Goal: Task Accomplishment & Management: Complete application form

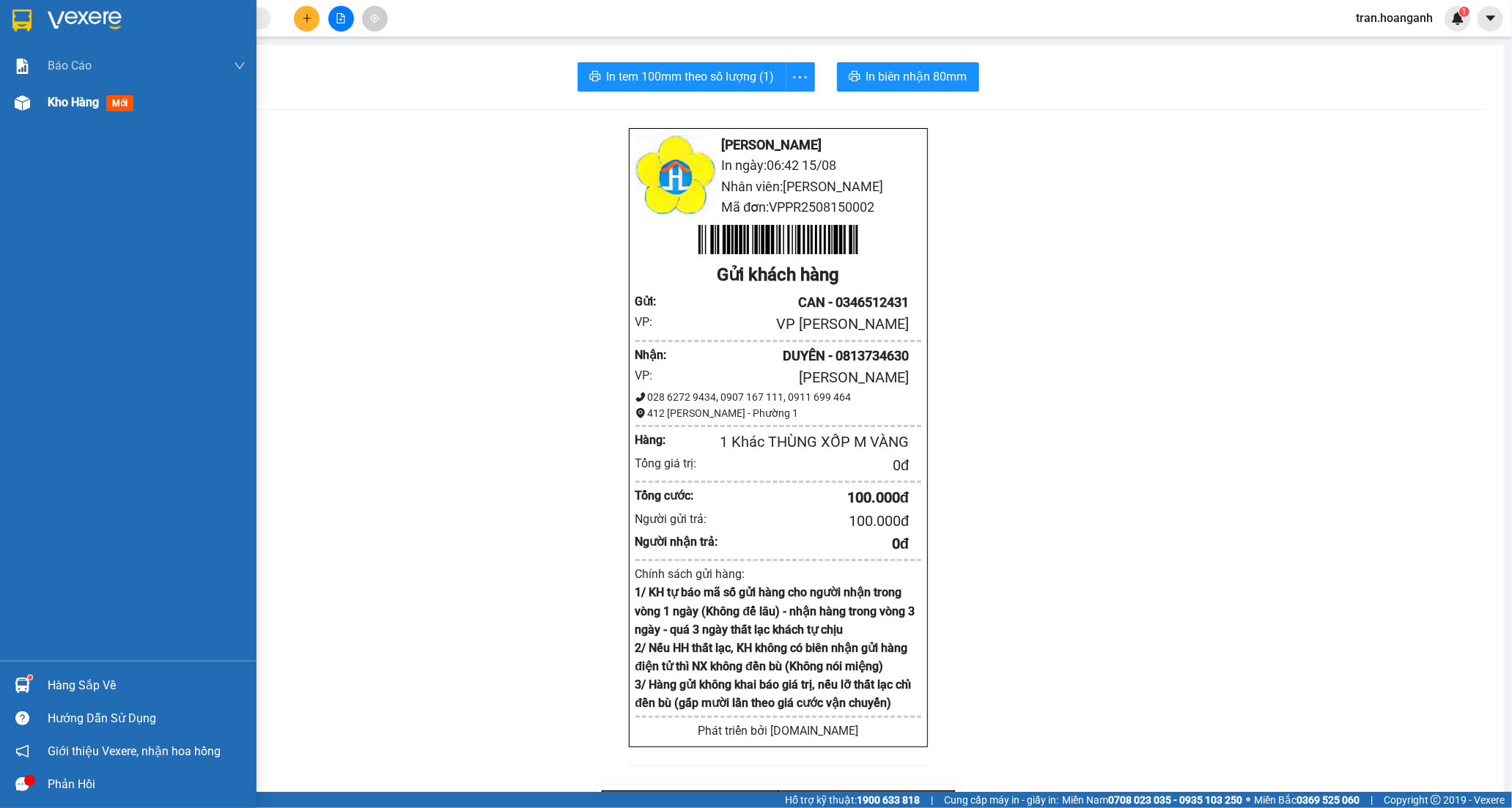
click at [64, 96] on span "Kho hàng" at bounding box center [73, 102] width 51 height 14
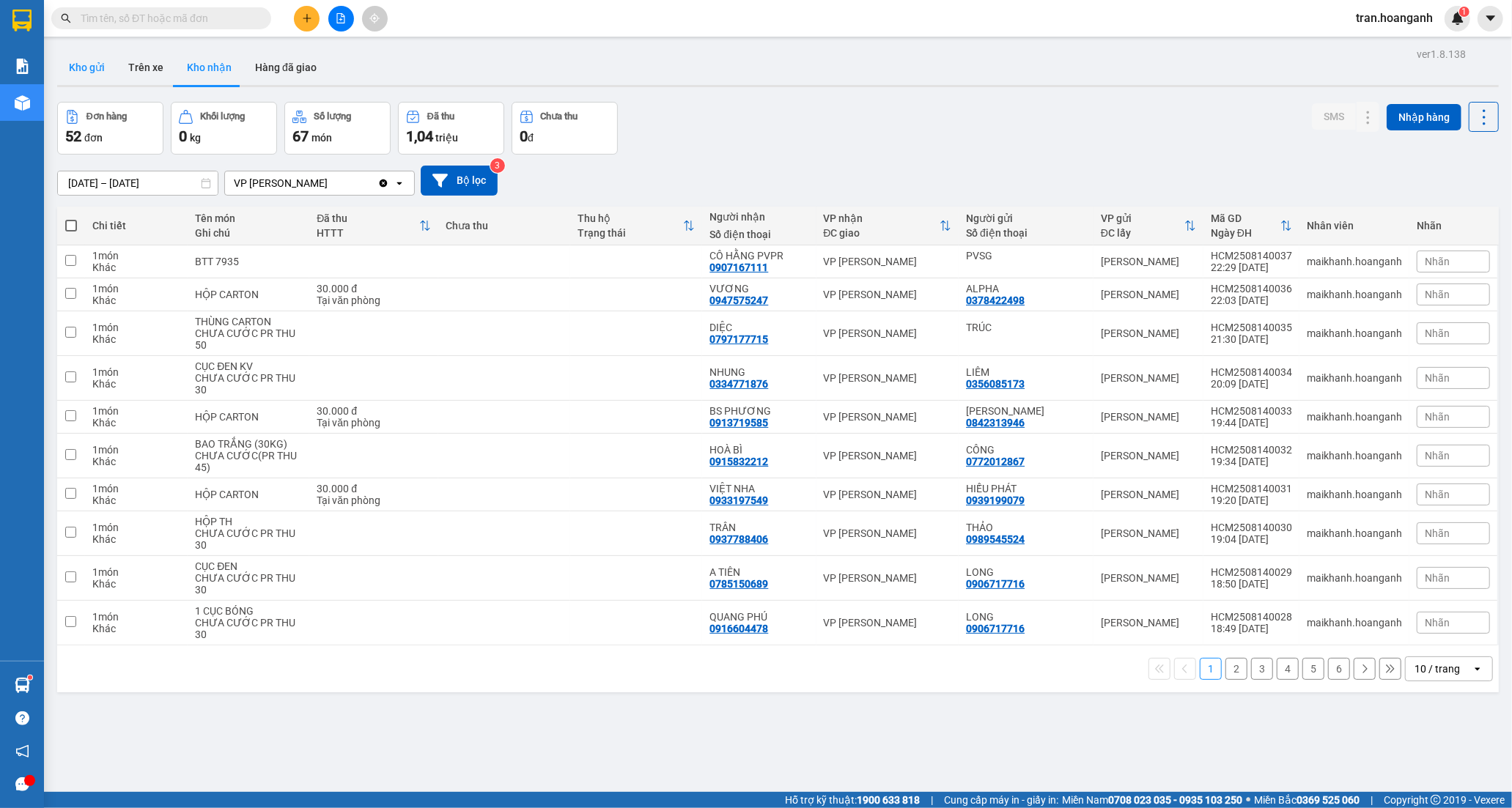
click at [81, 68] on button "Kho gửi" at bounding box center [87, 67] width 59 height 35
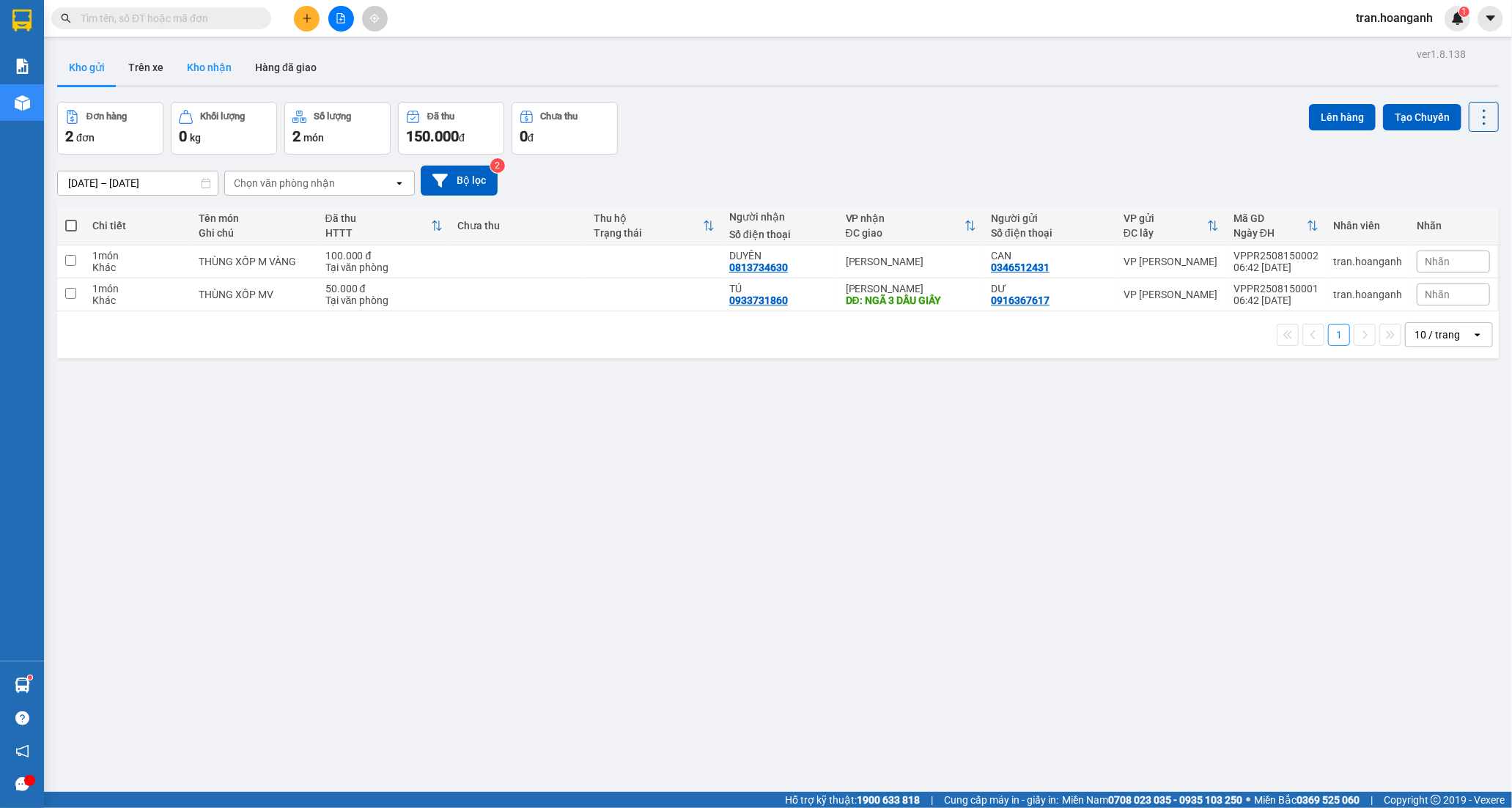
click at [210, 73] on button "Kho nhận" at bounding box center [209, 67] width 68 height 35
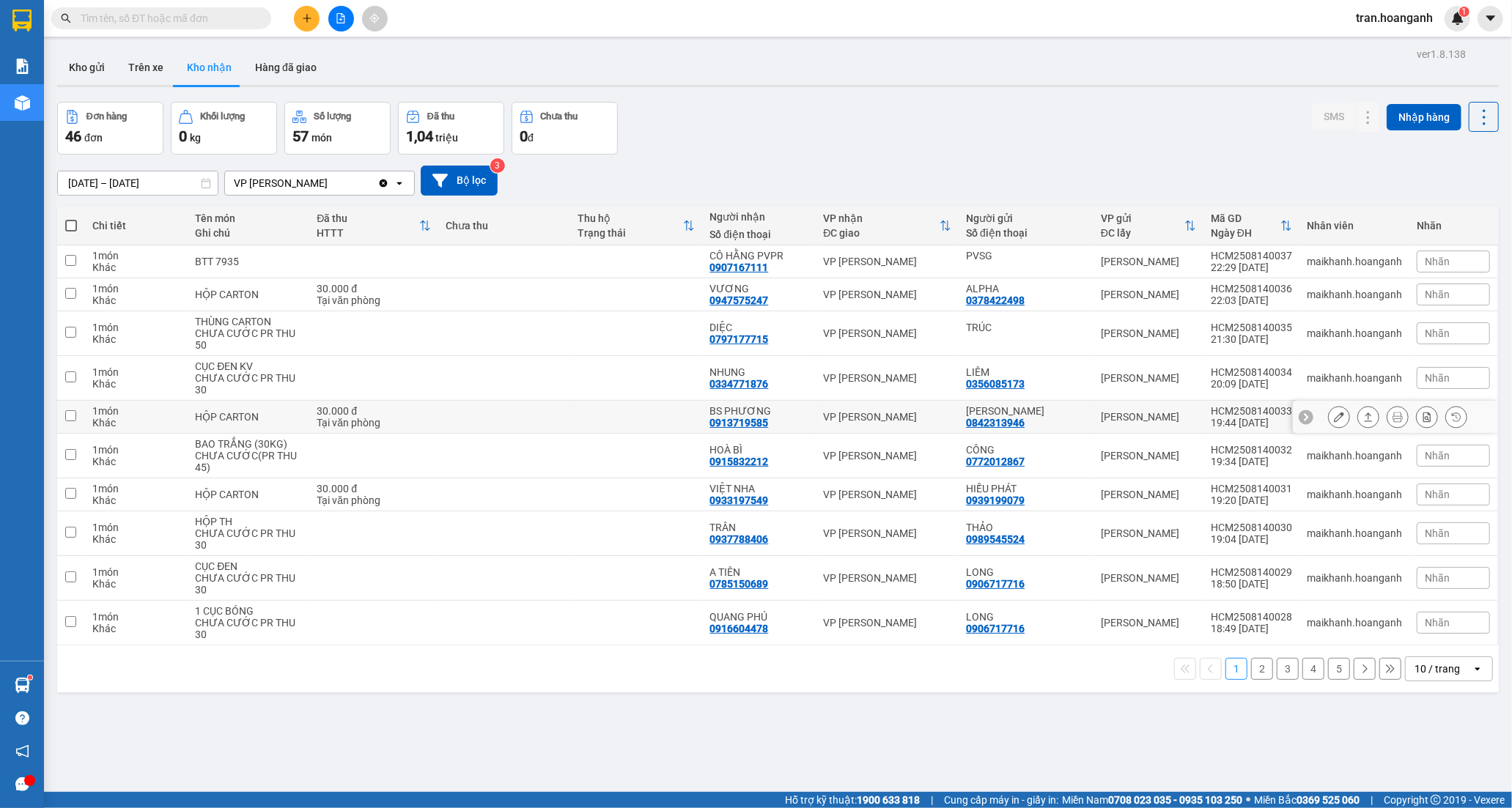
drag, startPoint x: 725, startPoint y: 407, endPoint x: 795, endPoint y: 421, distance: 71.4
click at [723, 408] on div "BS PHƯƠNG" at bounding box center [758, 412] width 99 height 12
checkbox input "true"
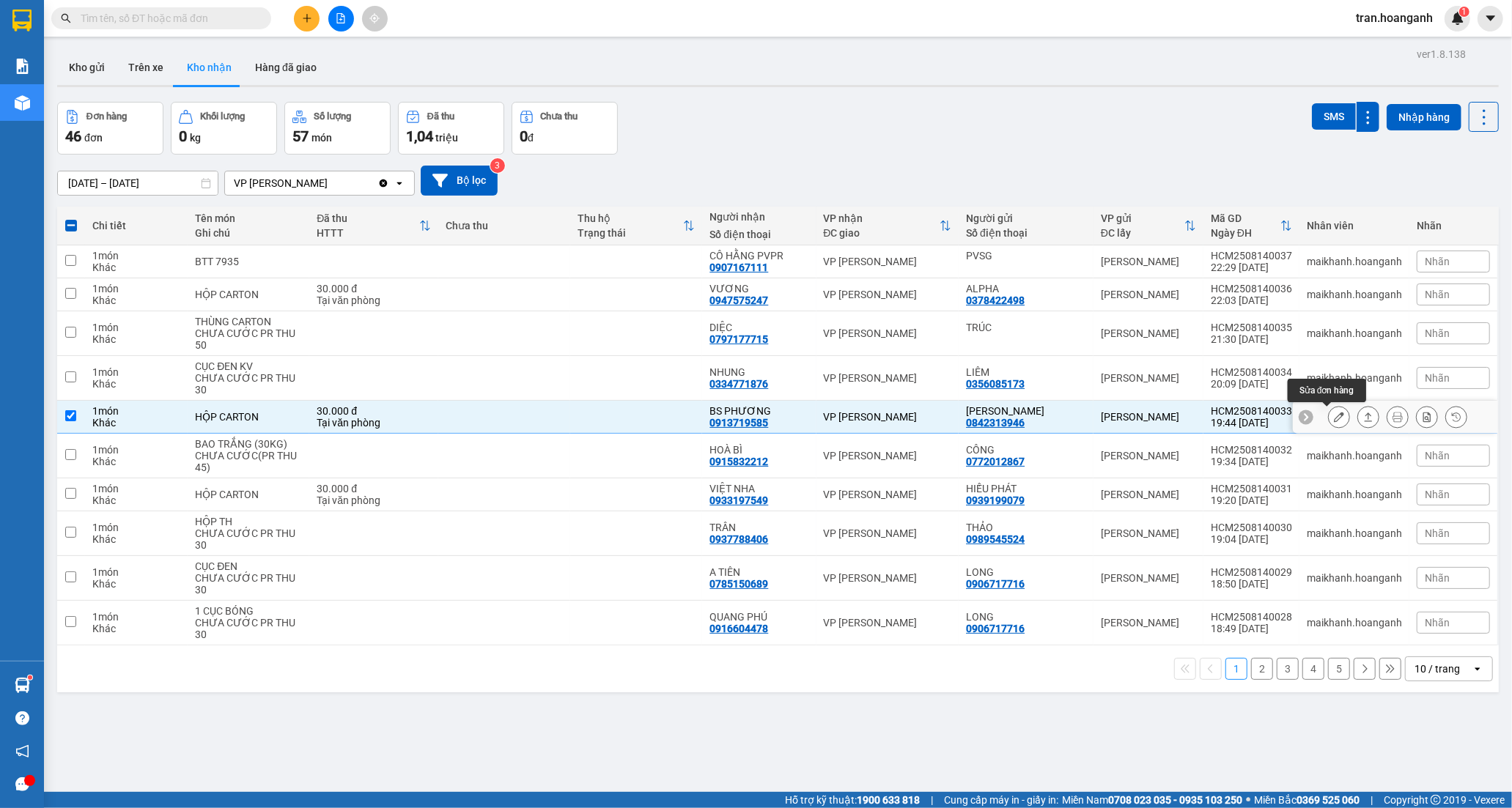
click at [1332, 423] on button at bounding box center [1338, 417] width 20 height 25
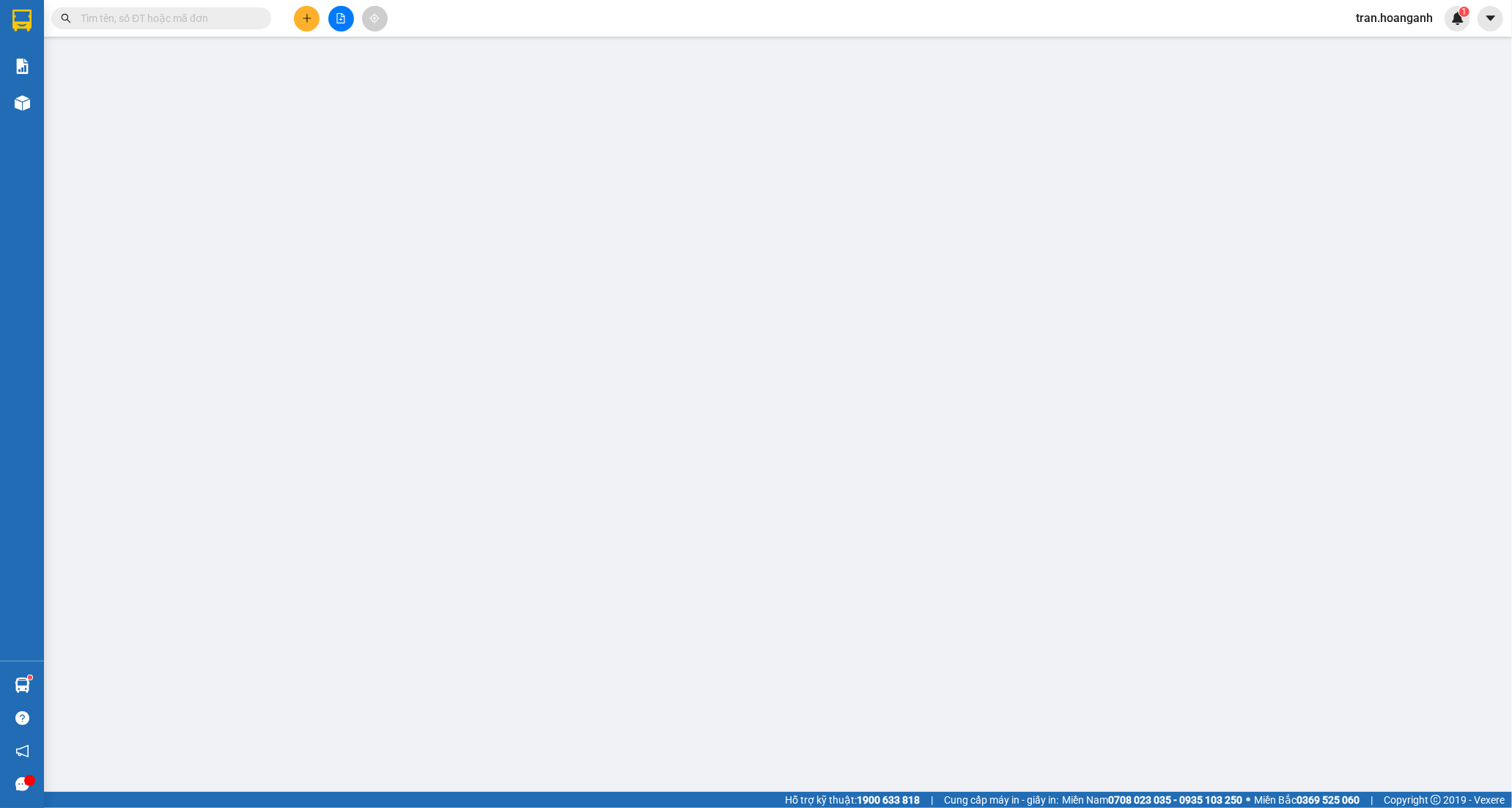
type input "0842313946"
type input "[PERSON_NAME]"
type input "0913719585"
type input "BS PHƯƠNG"
type input "30.000"
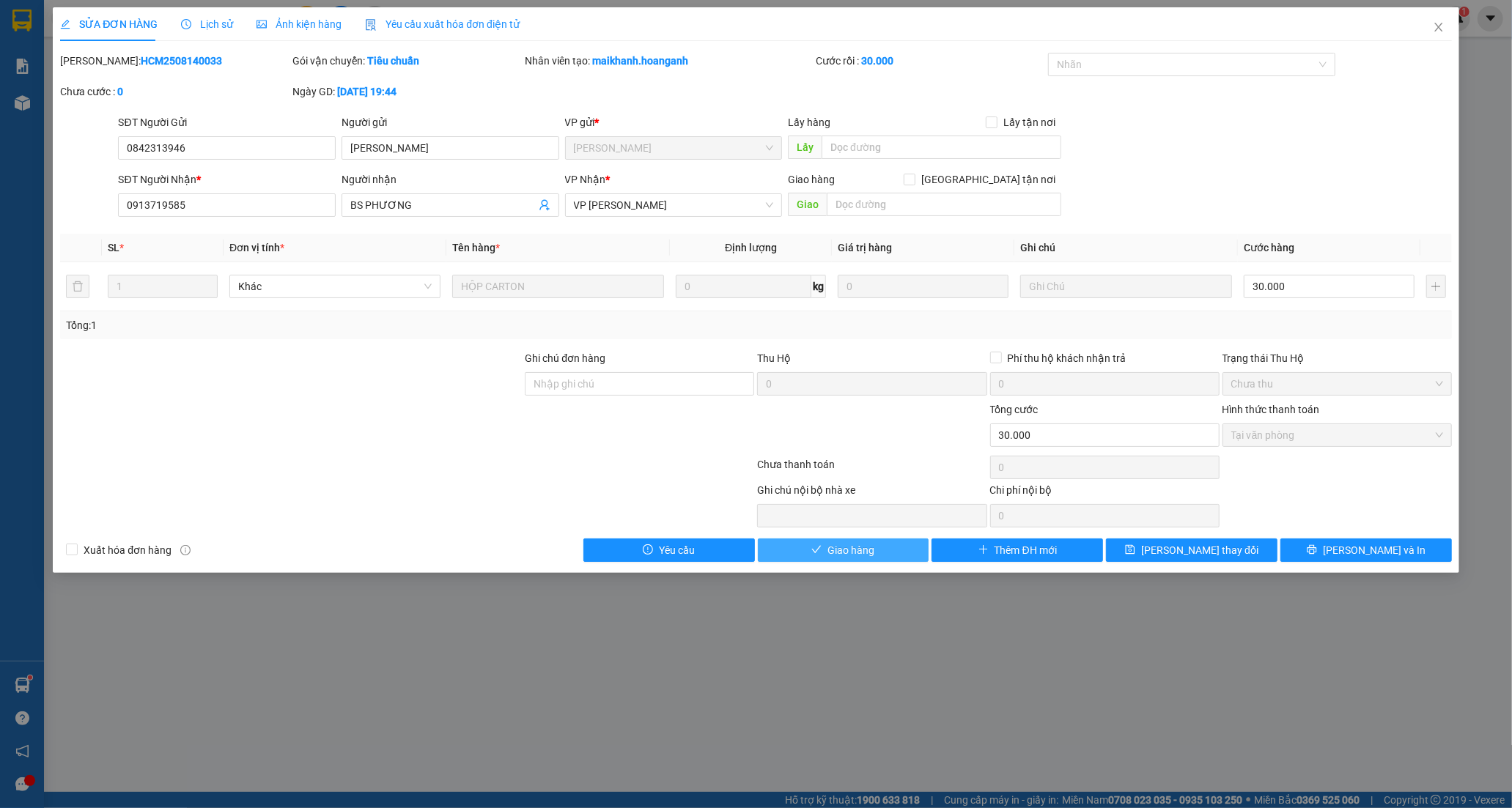
click at [891, 544] on button "Giao hàng" at bounding box center [843, 551] width 171 height 24
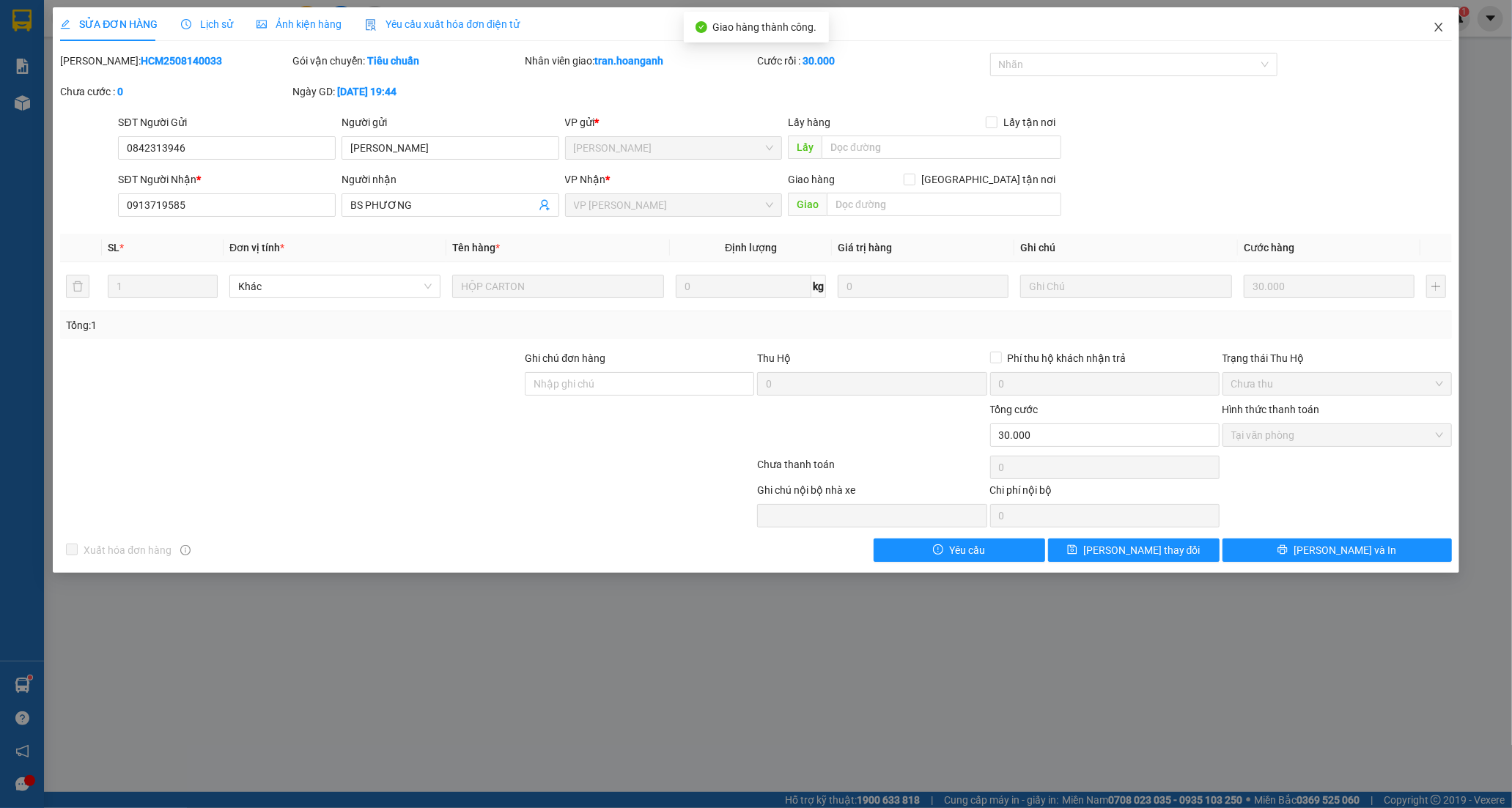
click at [1436, 22] on icon "close" at bounding box center [1439, 27] width 12 height 12
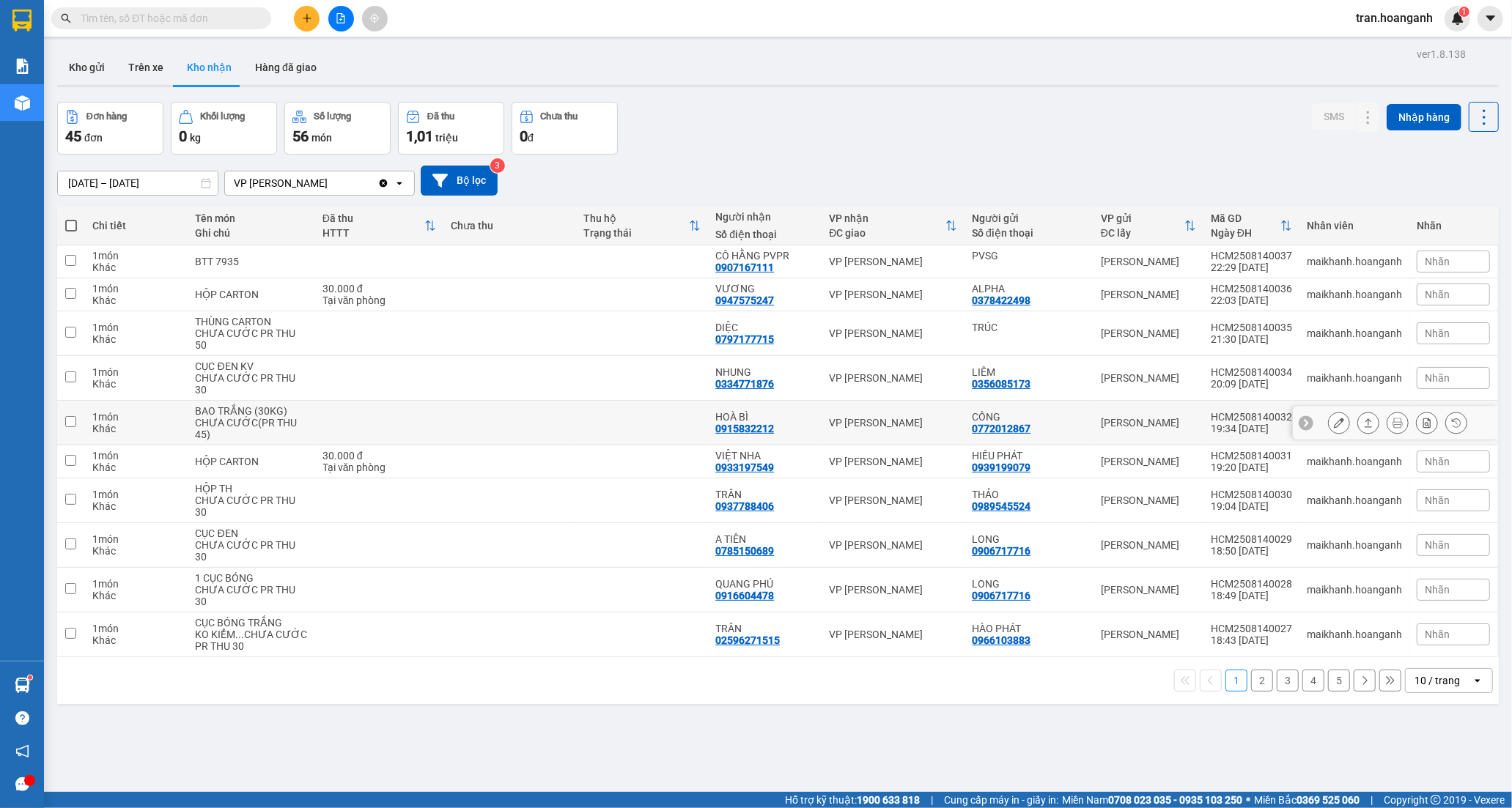
click at [747, 423] on div "0915832212" at bounding box center [745, 428] width 59 height 12
click at [1334, 417] on icon at bounding box center [1339, 423] width 10 height 10
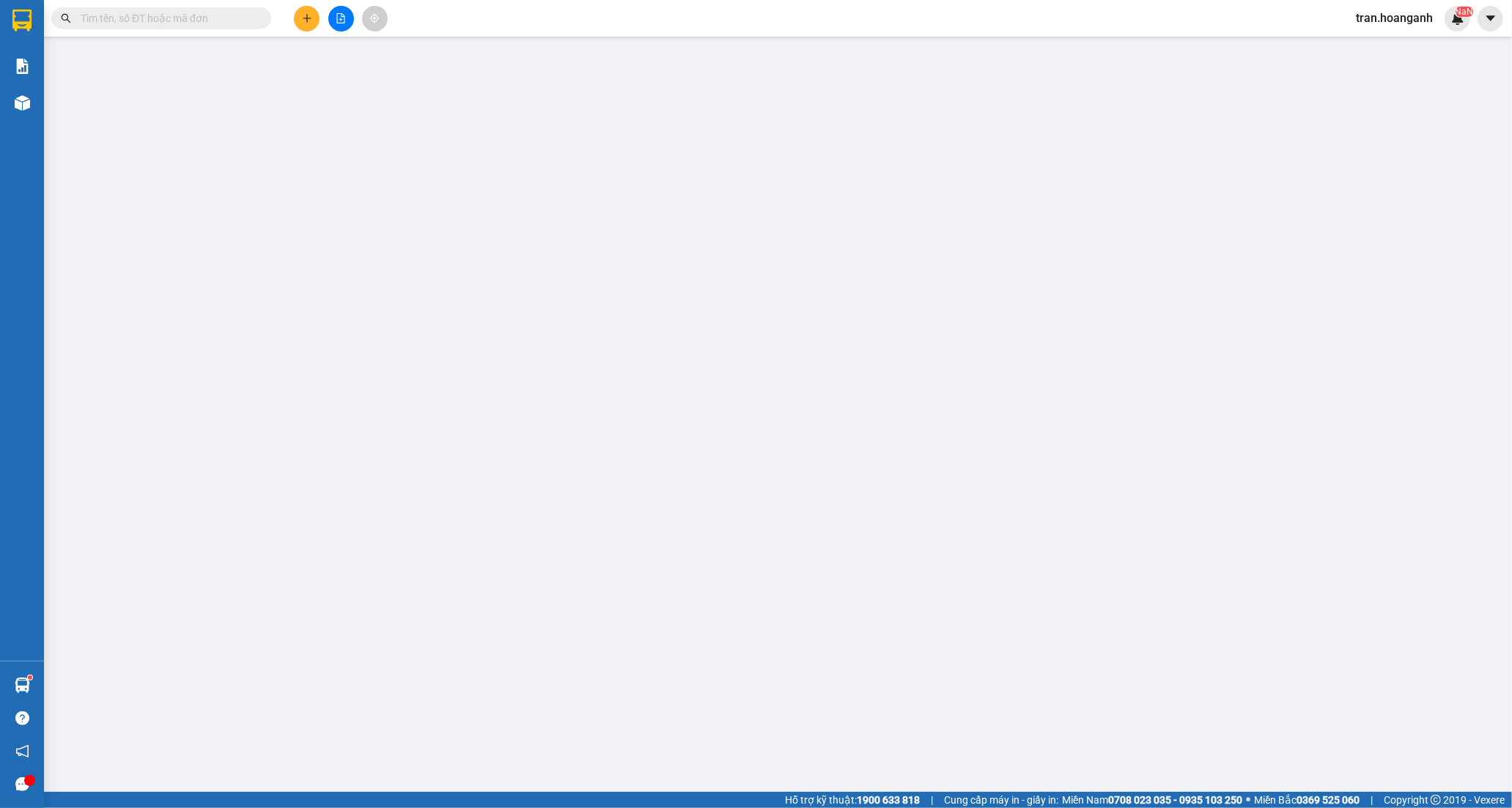
type input "0772012867"
type input "CÔNG"
type input "0915832212"
type input "HOÀ BÌ"
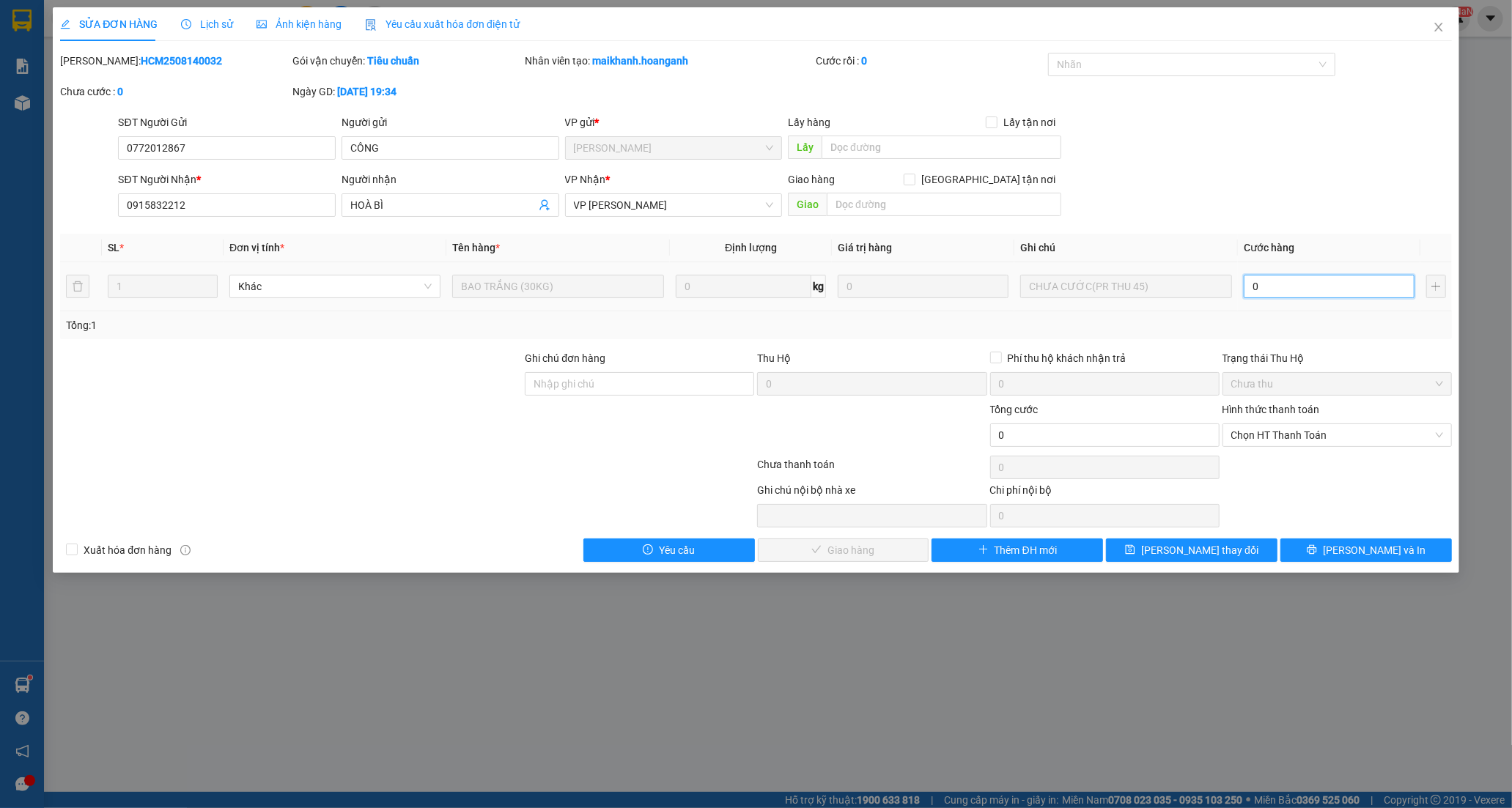
click at [1290, 291] on input "0" at bounding box center [1329, 287] width 170 height 24
type input "5"
type input "0"
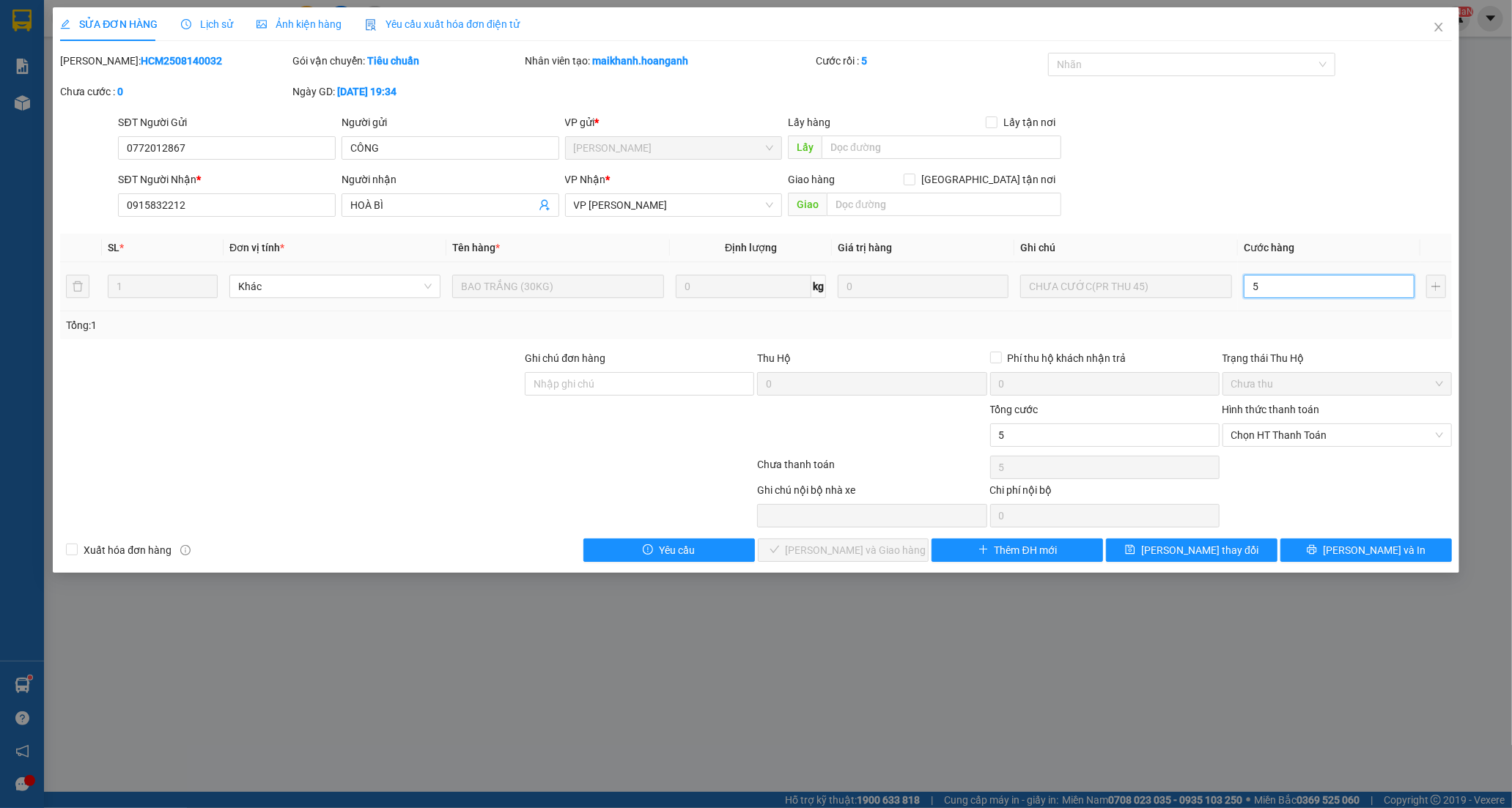
type input "0"
type input "4"
type input "04"
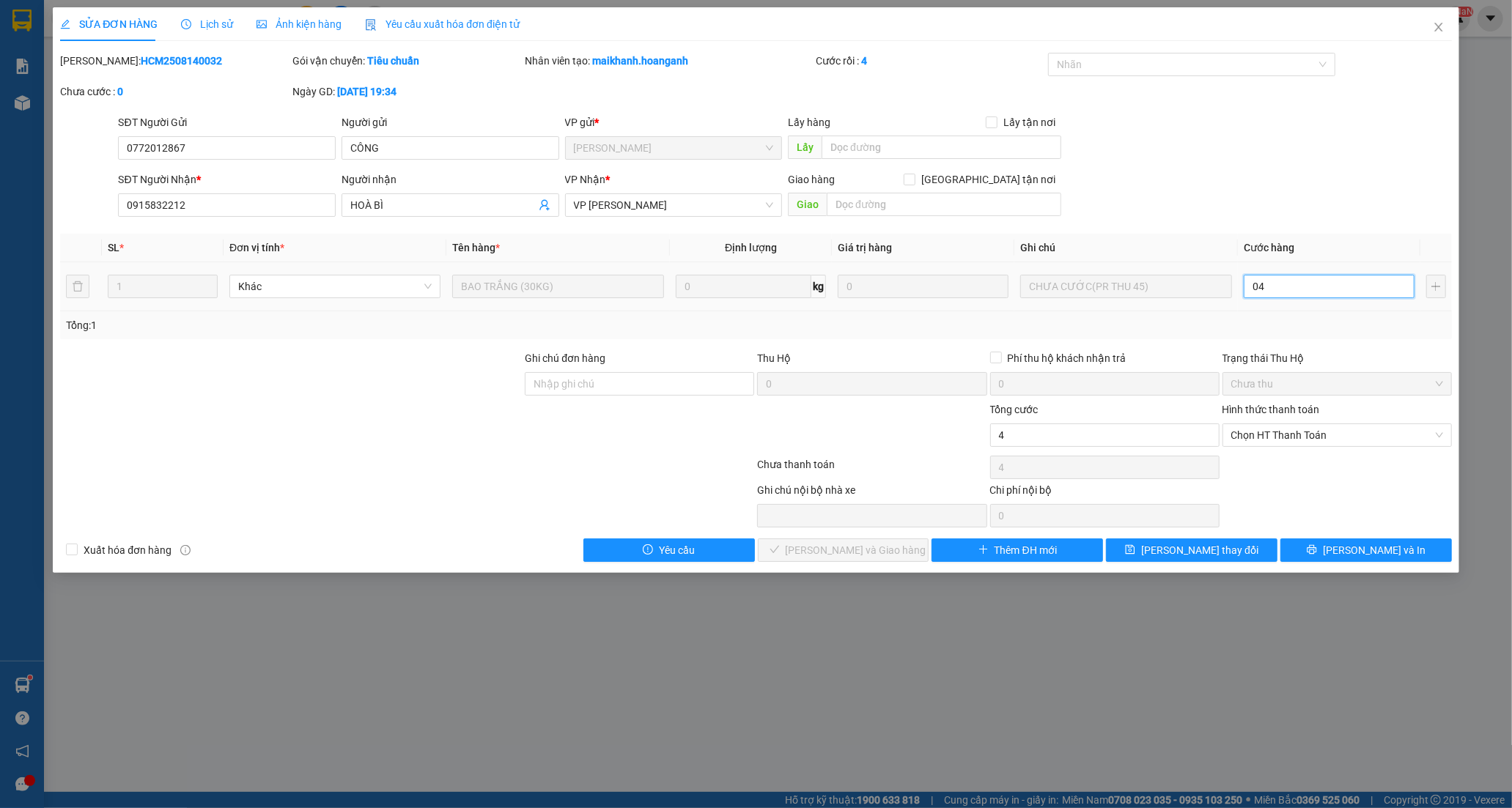
type input "0"
type input "40"
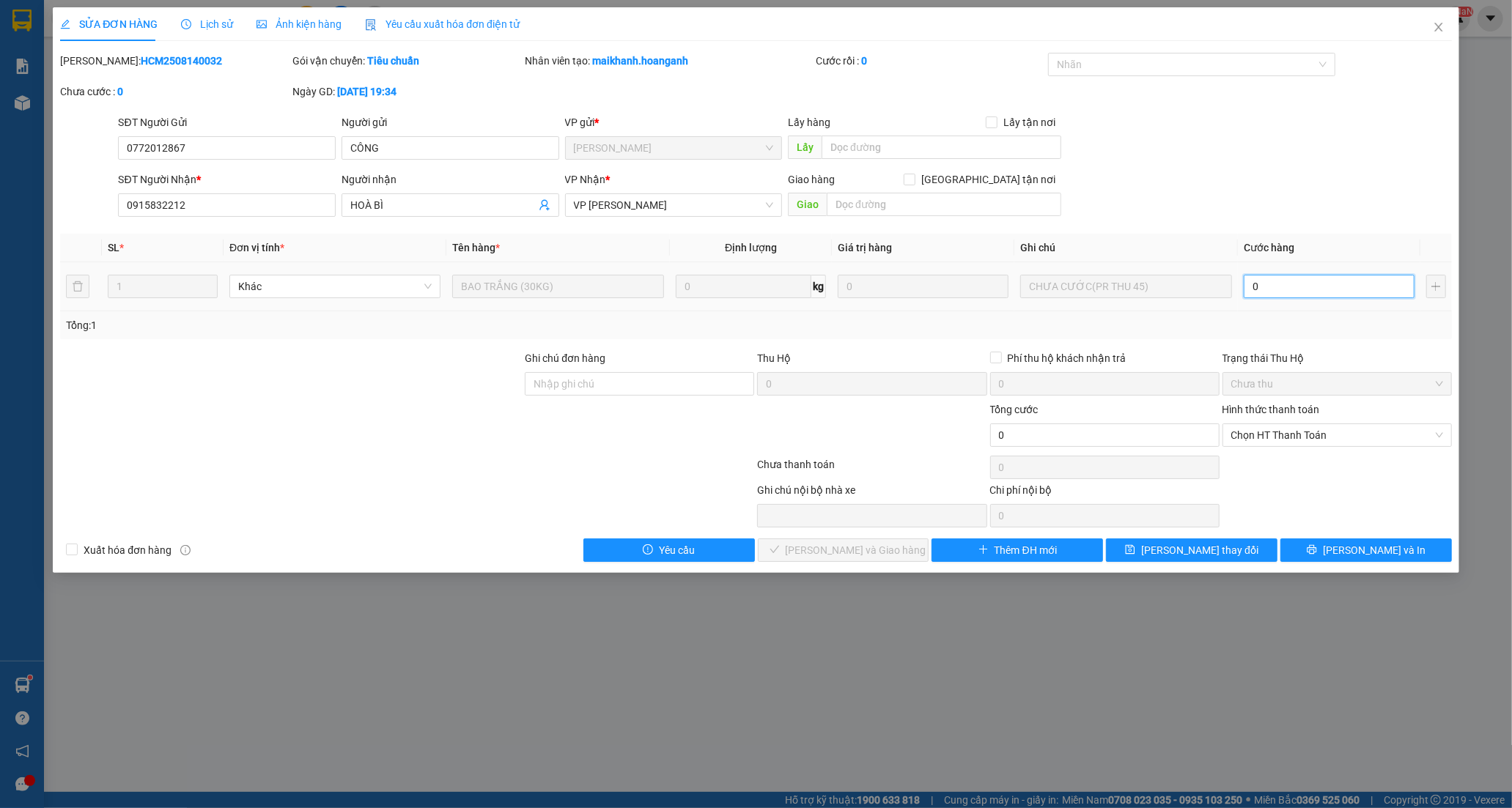
type input "40"
type input "450"
type input "45"
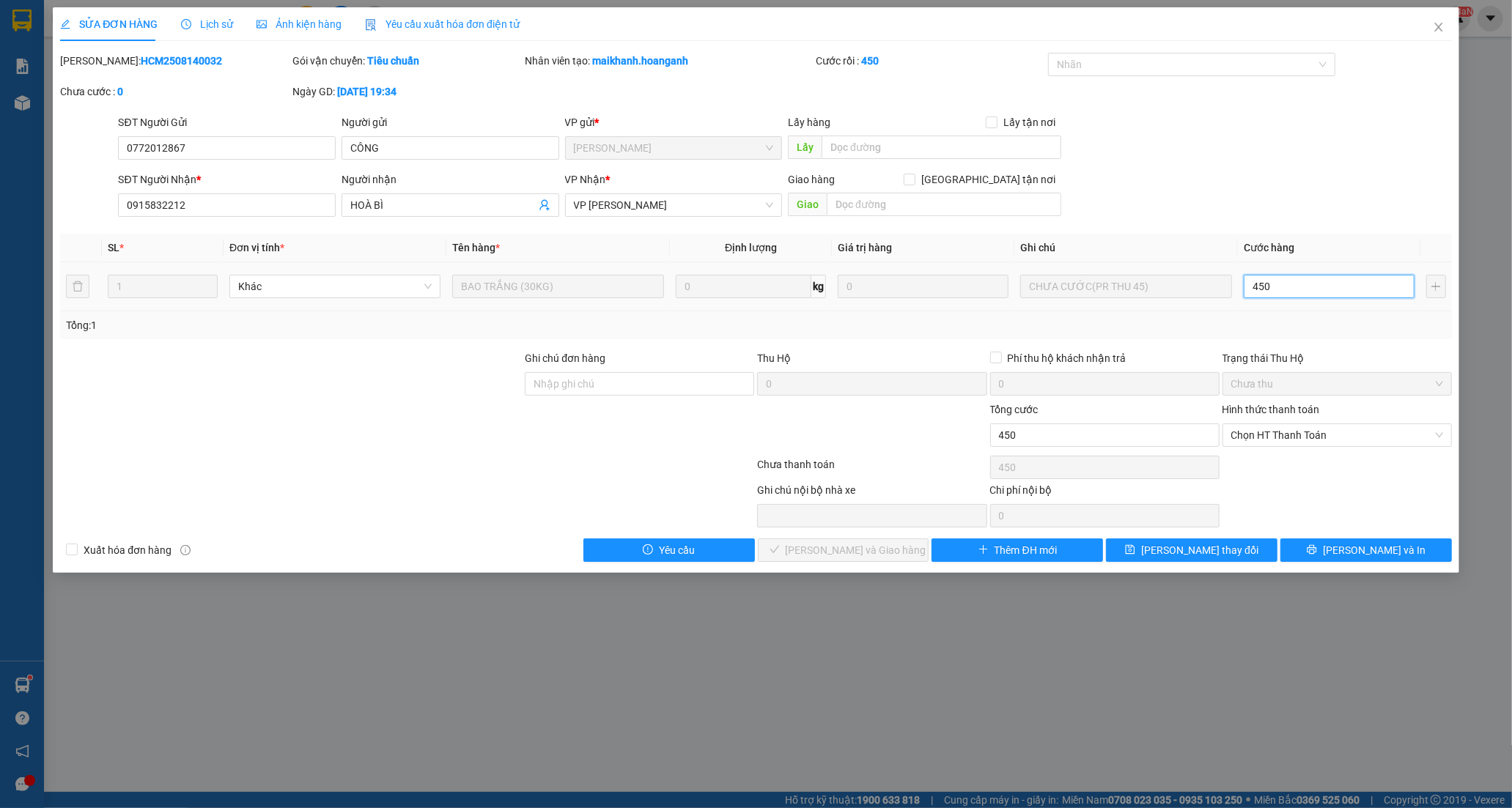
type input "45"
drag, startPoint x: 1264, startPoint y: 434, endPoint x: 1265, endPoint y: 449, distance: 15.0
click at [1264, 434] on span "Chọn HT Thanh Toán" at bounding box center [1337, 435] width 212 height 22
type input "45"
type input "45.000"
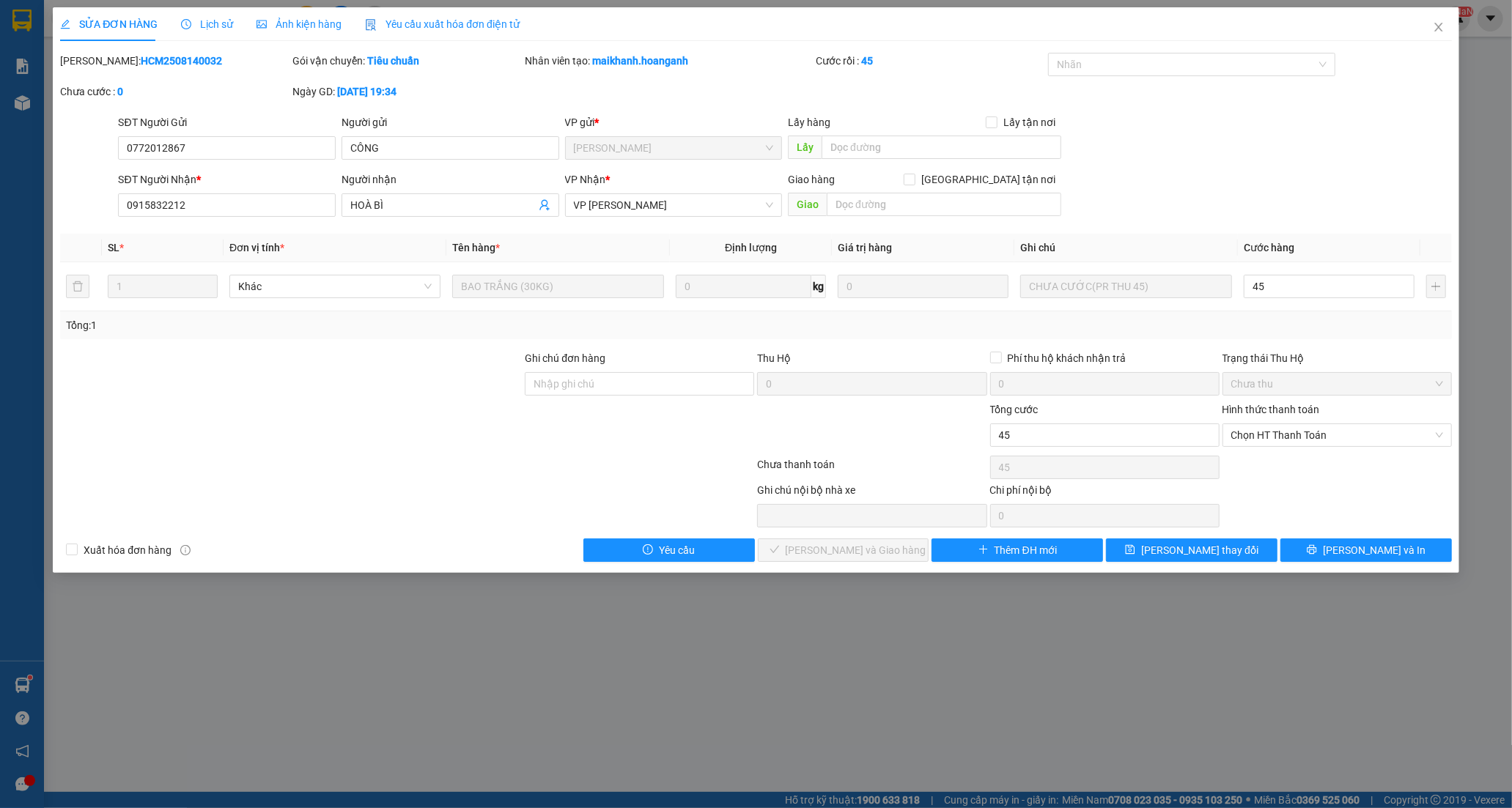
type input "45.000"
drag, startPoint x: 1266, startPoint y: 460, endPoint x: 1246, endPoint y: 478, distance: 26.9
click at [1266, 464] on div "Tại văn phòng" at bounding box center [1337, 464] width 212 height 16
type input "0"
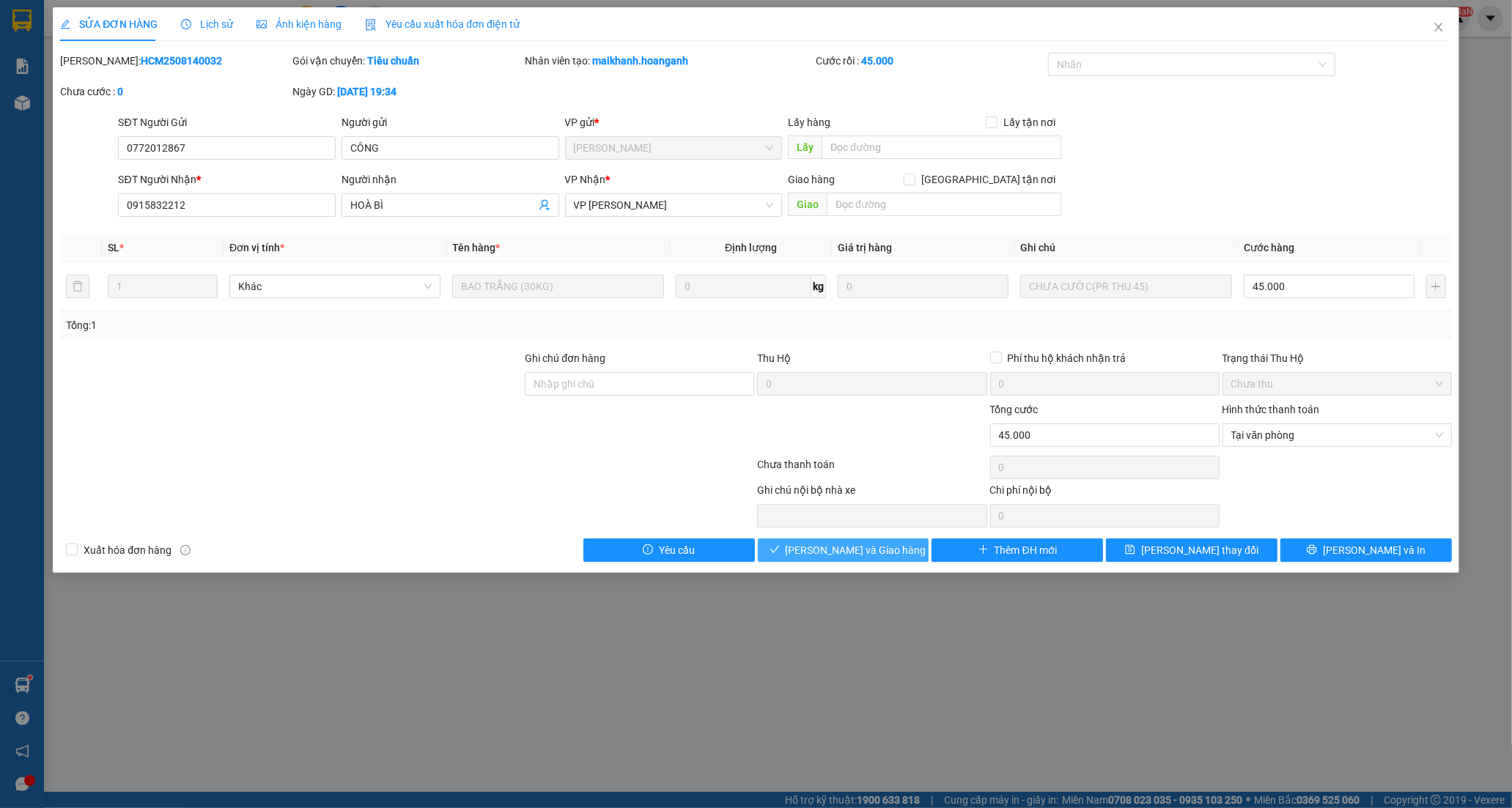
click at [890, 558] on span "[PERSON_NAME] và Giao hàng" at bounding box center [856, 550] width 141 height 16
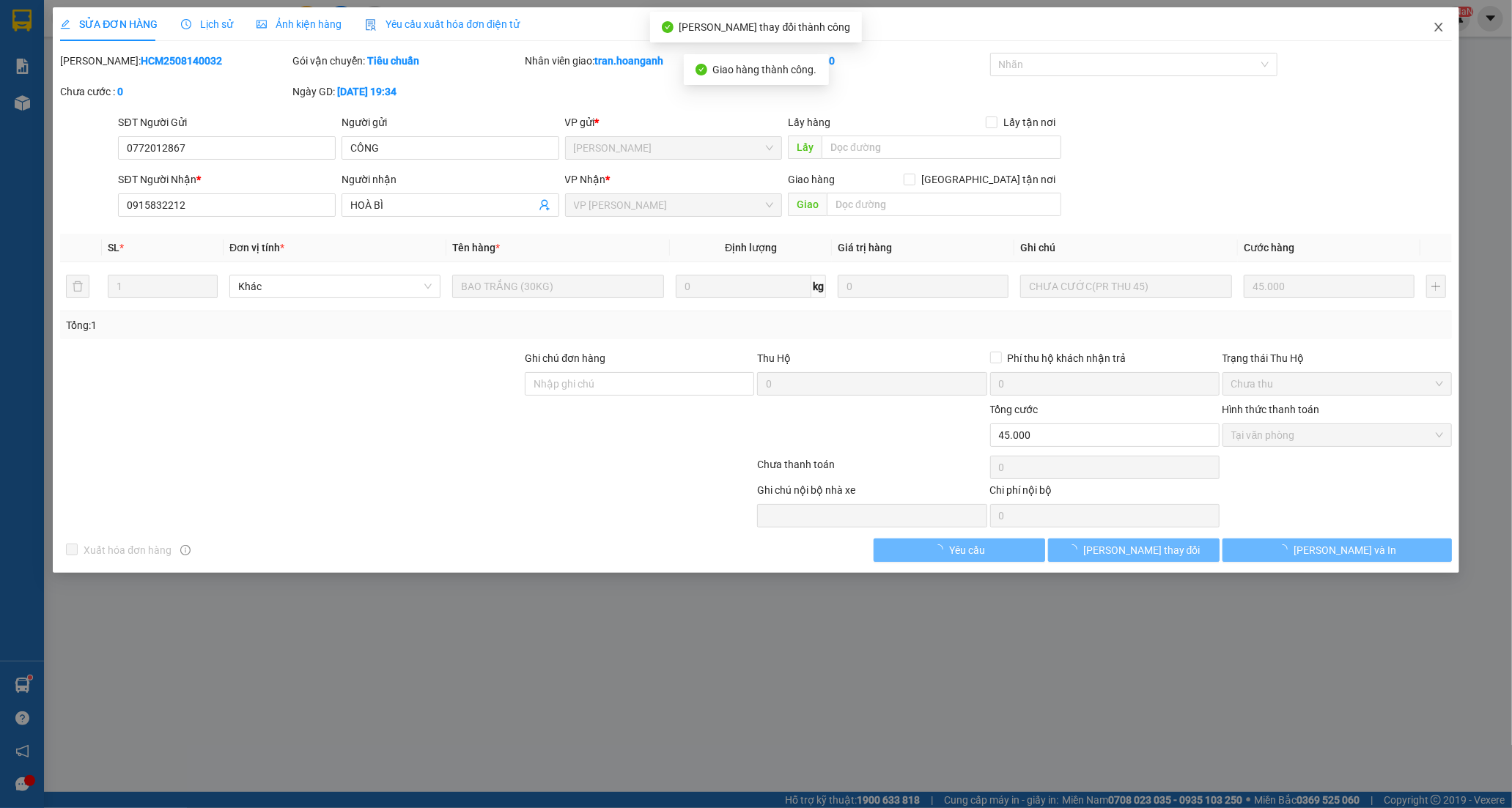
click at [1441, 23] on icon "close" at bounding box center [1439, 27] width 12 height 12
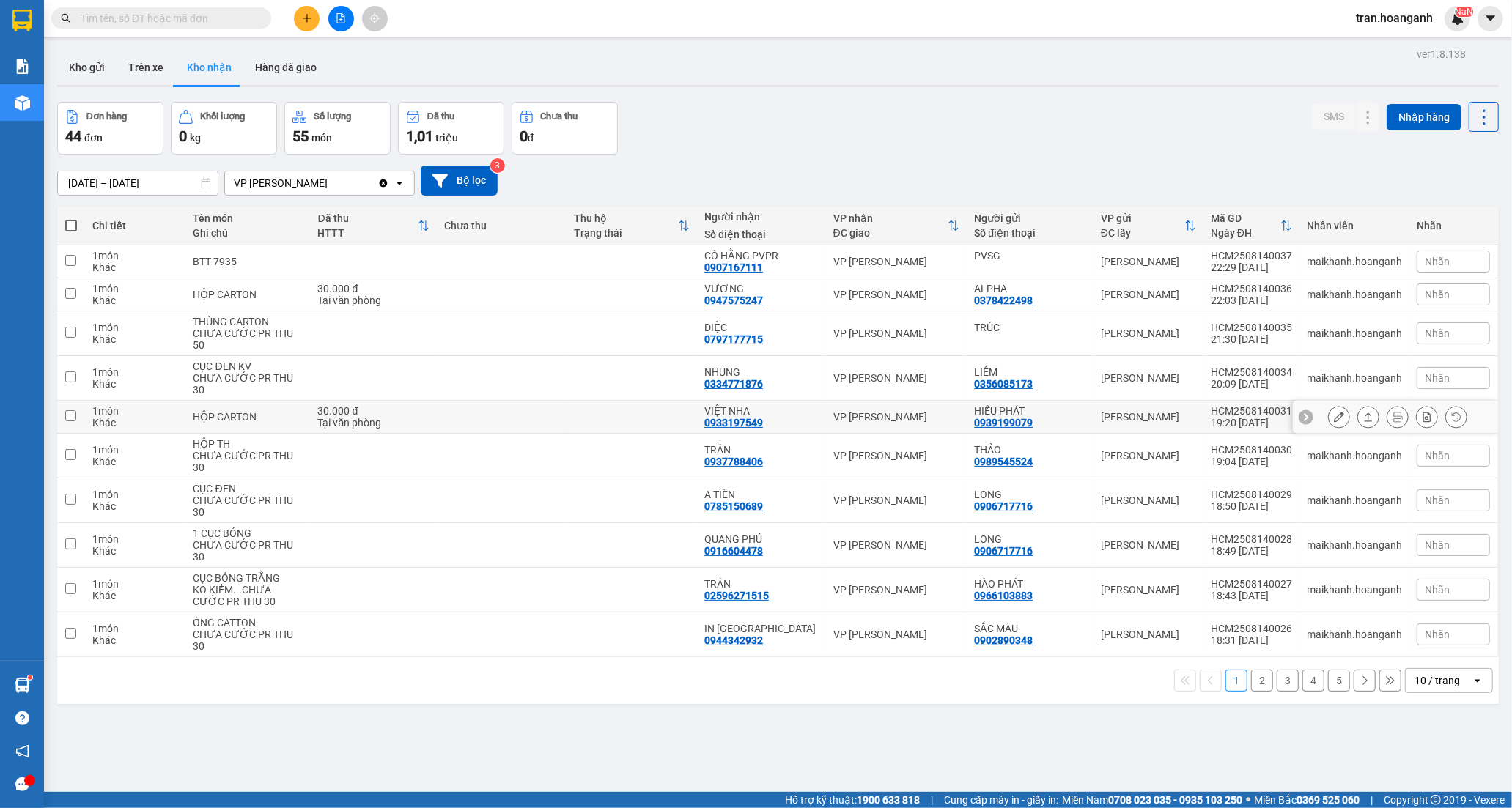
click at [756, 406] on div "VIỆT NHA" at bounding box center [761, 412] width 115 height 12
checkbox input "true"
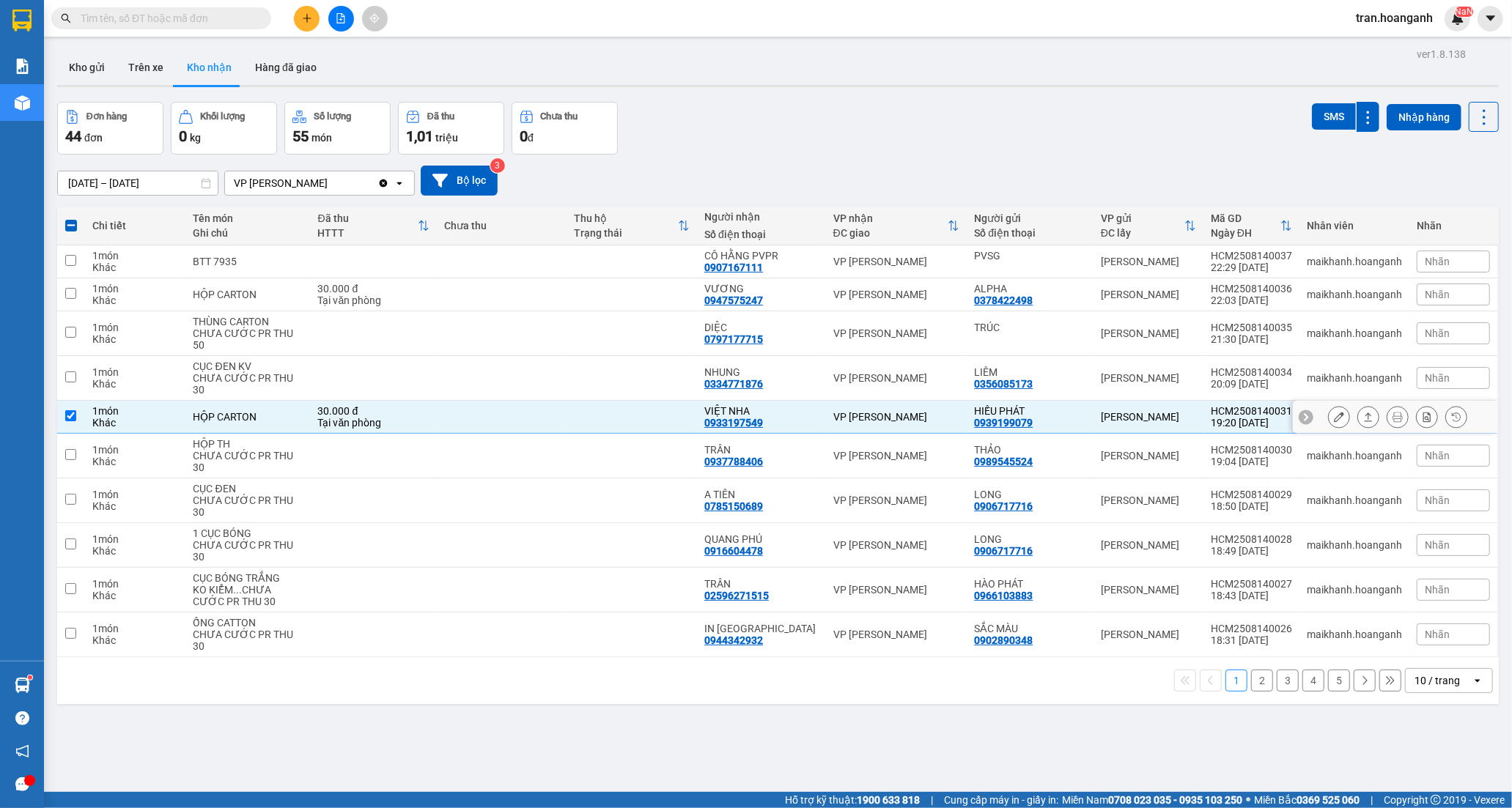
click at [1334, 412] on icon at bounding box center [1339, 417] width 10 height 10
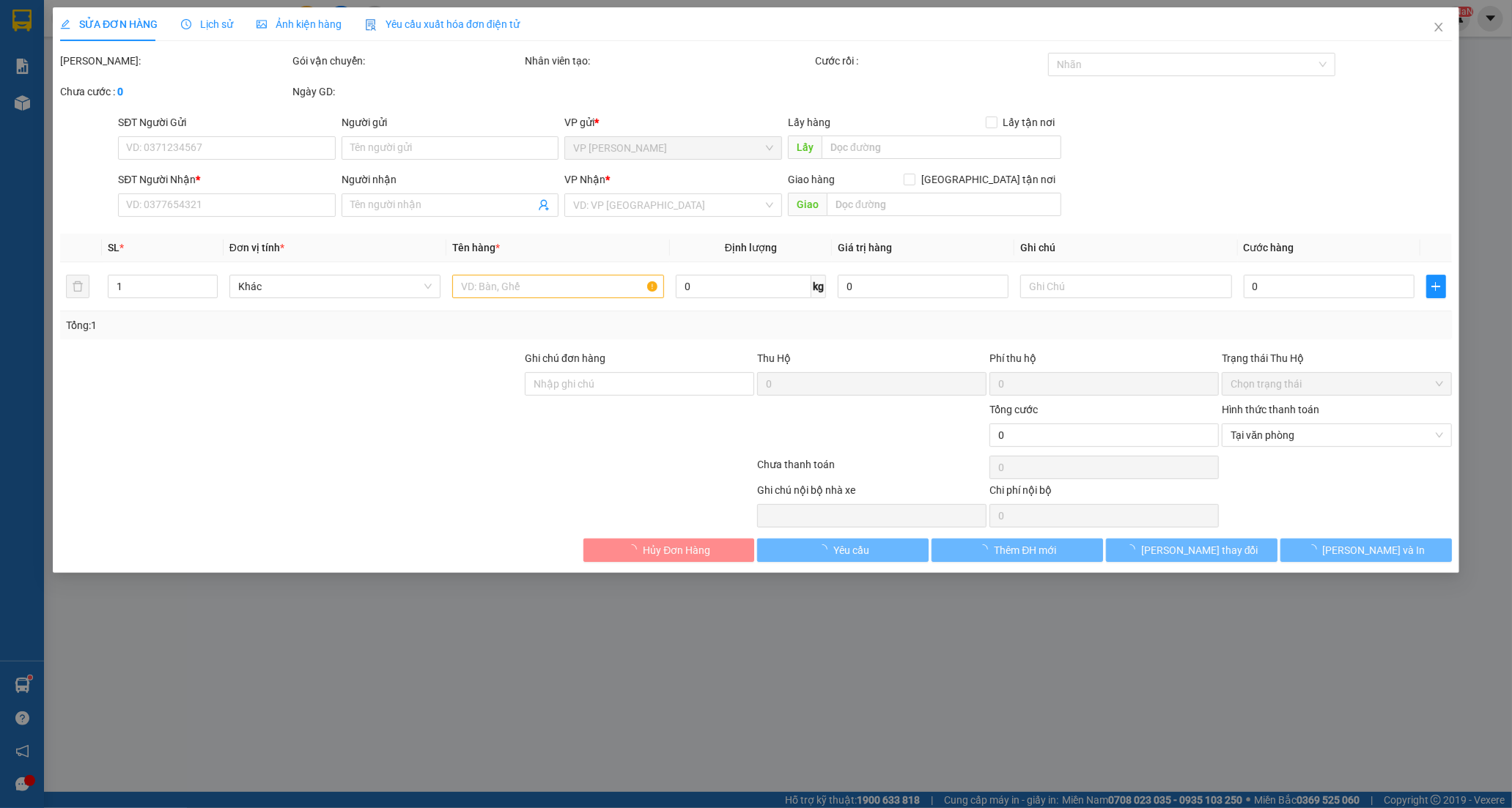
type input "0939199079"
type input "HIẾU PHÁT"
type input "0933197549"
type input "VIỆT NHA"
type input "30.000"
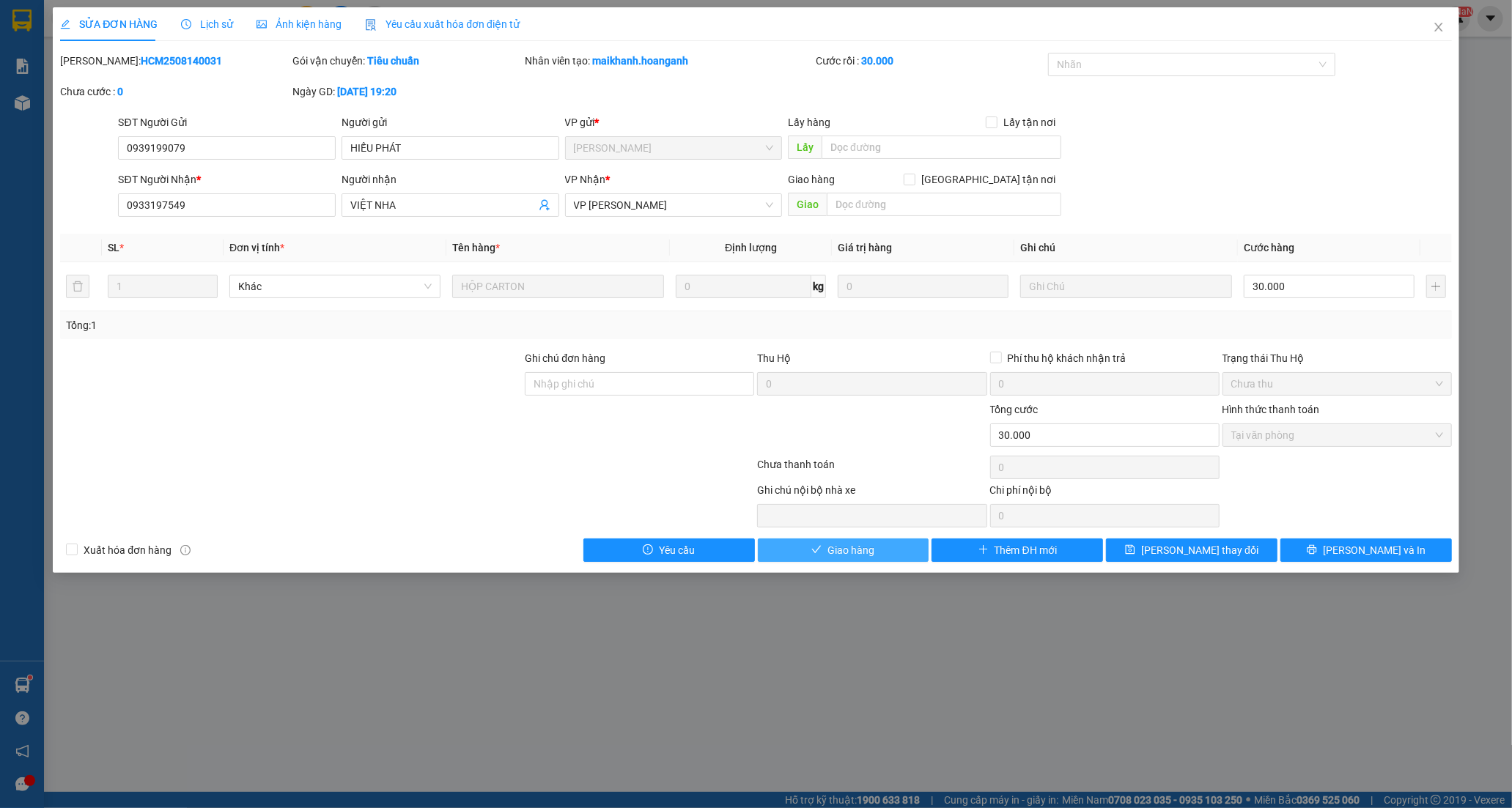
drag, startPoint x: 858, startPoint y: 552, endPoint x: 866, endPoint y: 524, distance: 29.1
click at [858, 551] on span "Giao hàng" at bounding box center [851, 550] width 47 height 16
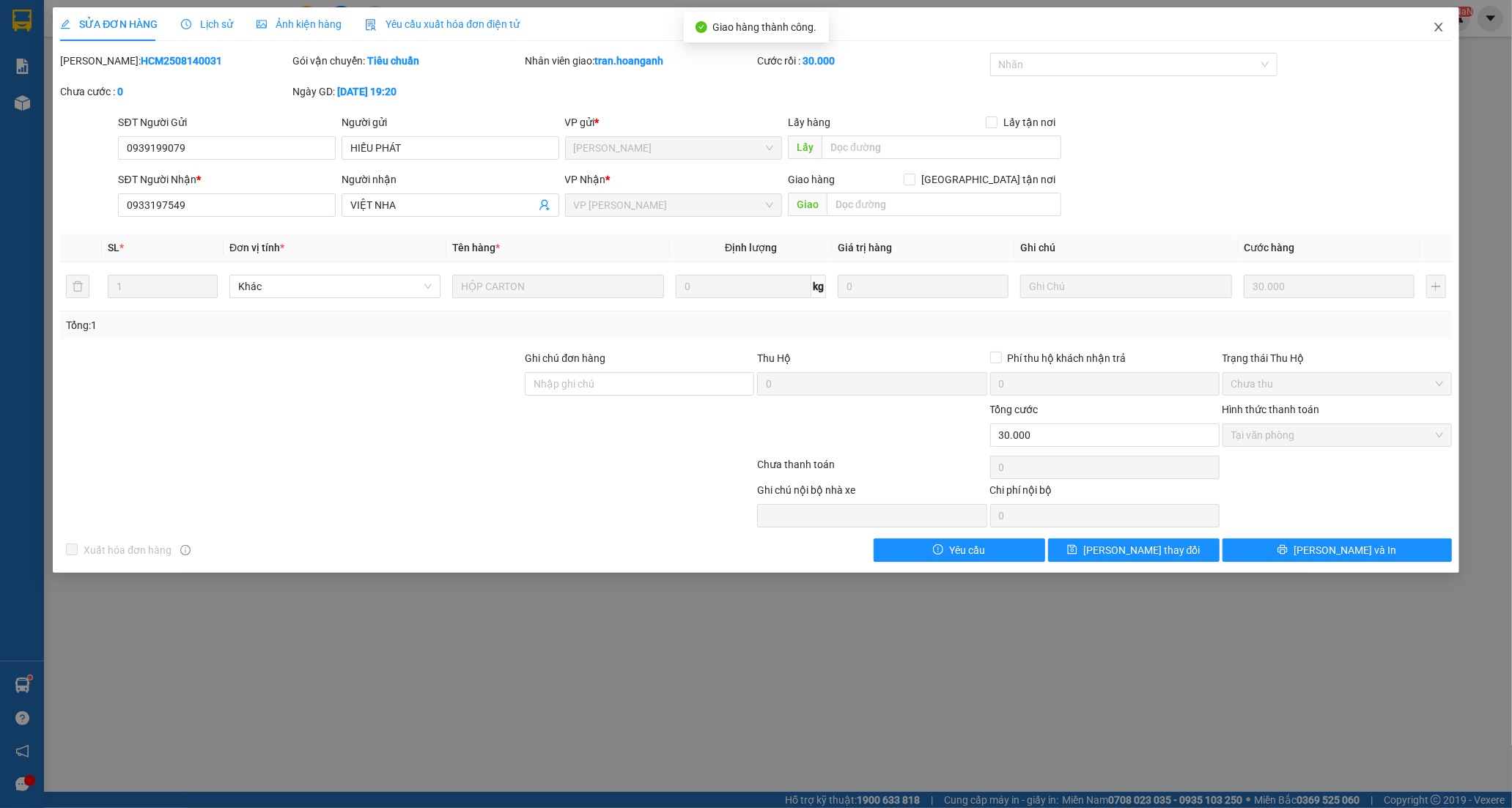
click at [1438, 33] on icon "close" at bounding box center [1439, 27] width 12 height 12
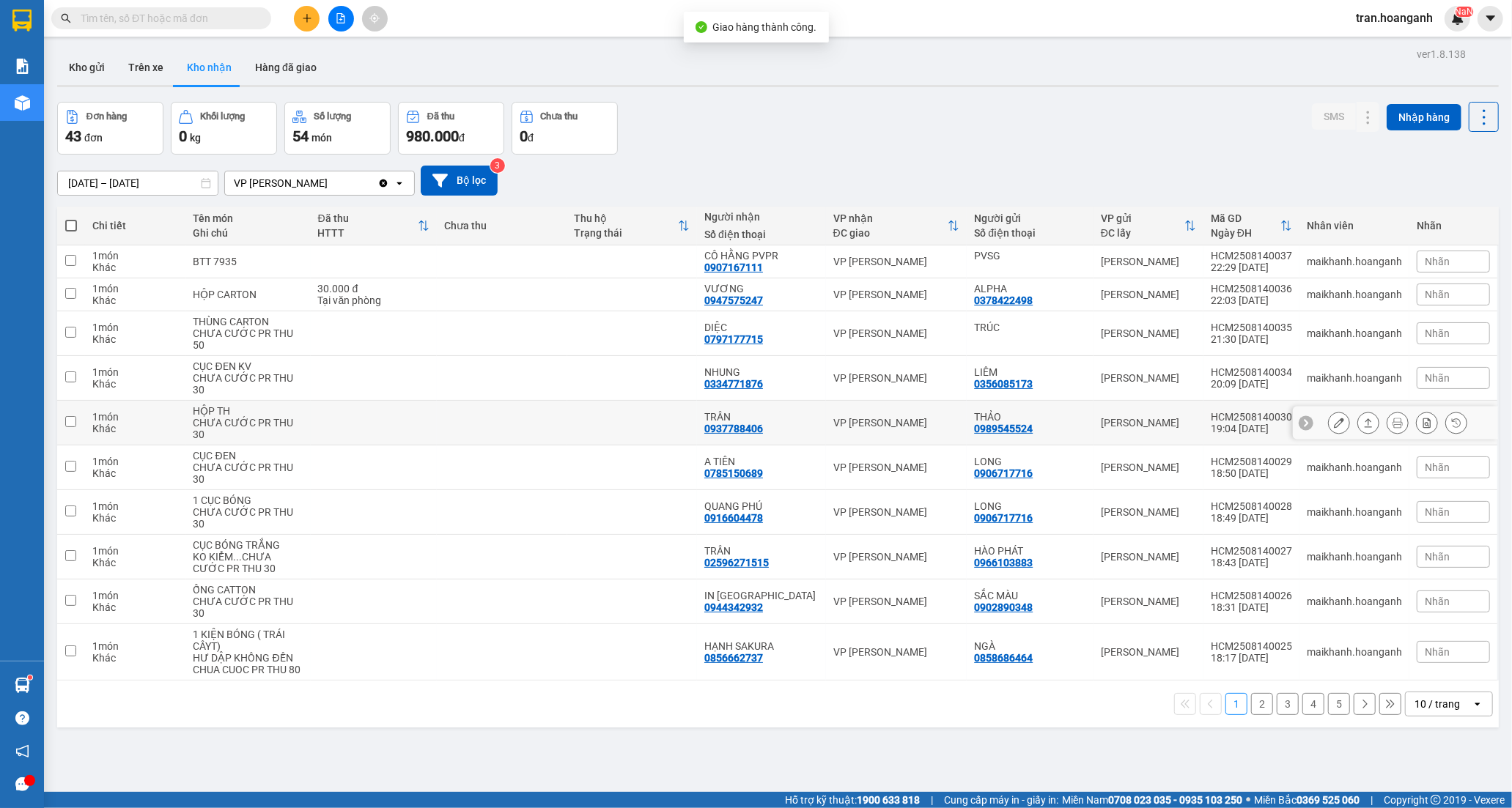
click at [767, 411] on div "TRÂN 0937788406" at bounding box center [761, 423] width 115 height 24
checkbox input "true"
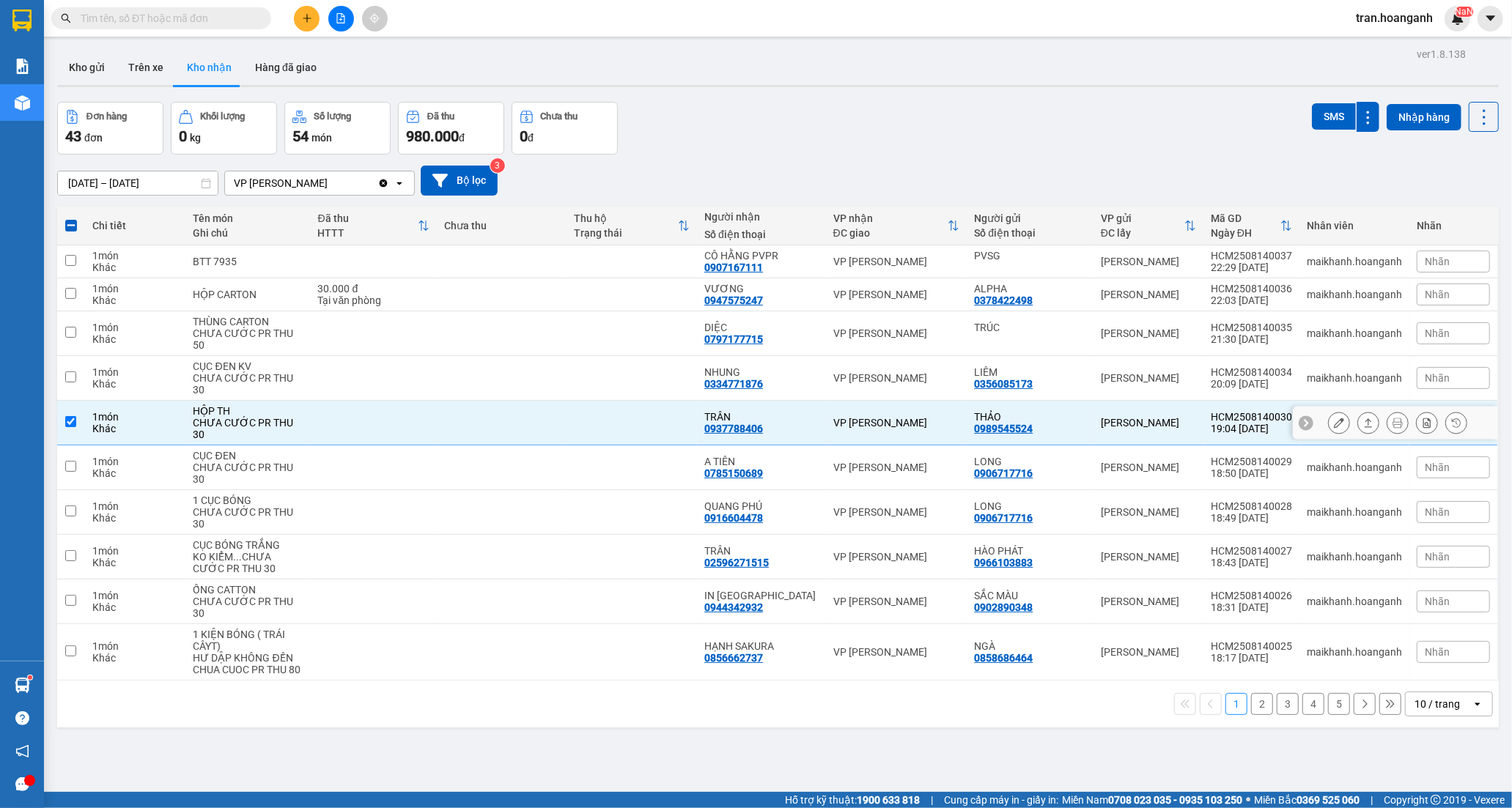
click at [1334, 417] on icon at bounding box center [1339, 423] width 10 height 10
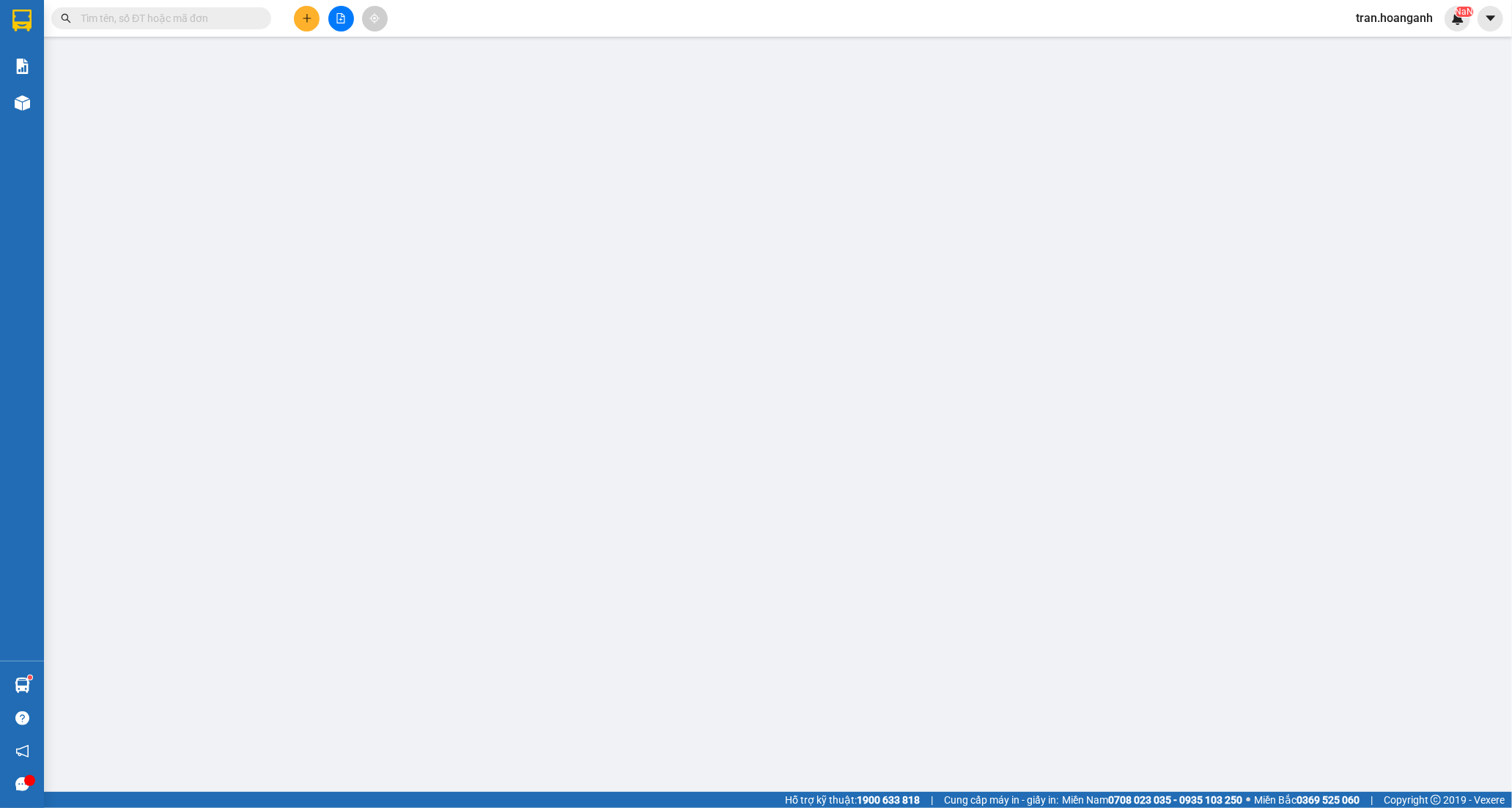
type input "0989545524"
type input "THẢO"
type input "0937788406"
type input "TRÂN"
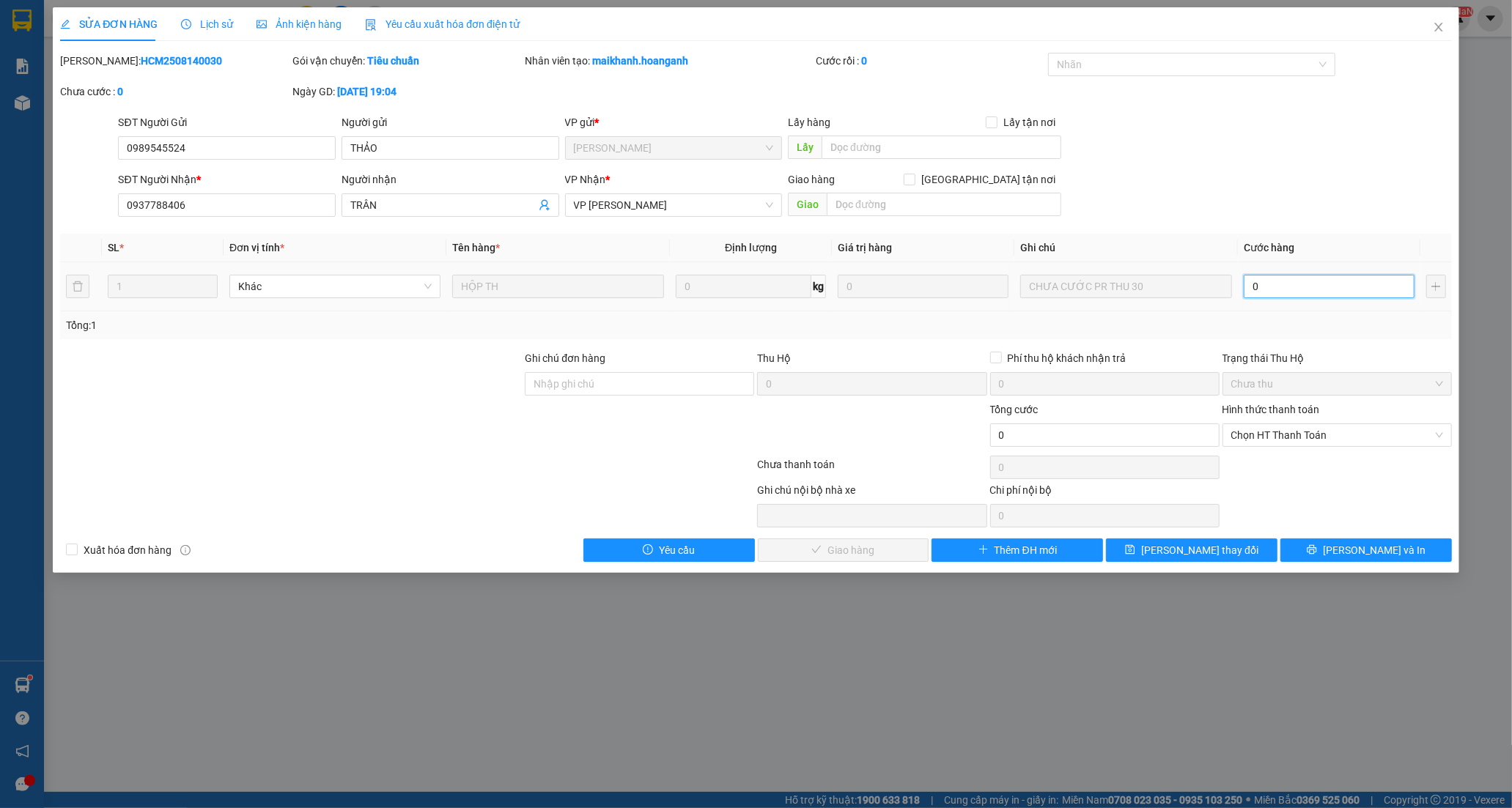
click at [1310, 295] on input "0" at bounding box center [1329, 287] width 170 height 24
type input "3"
type input "30"
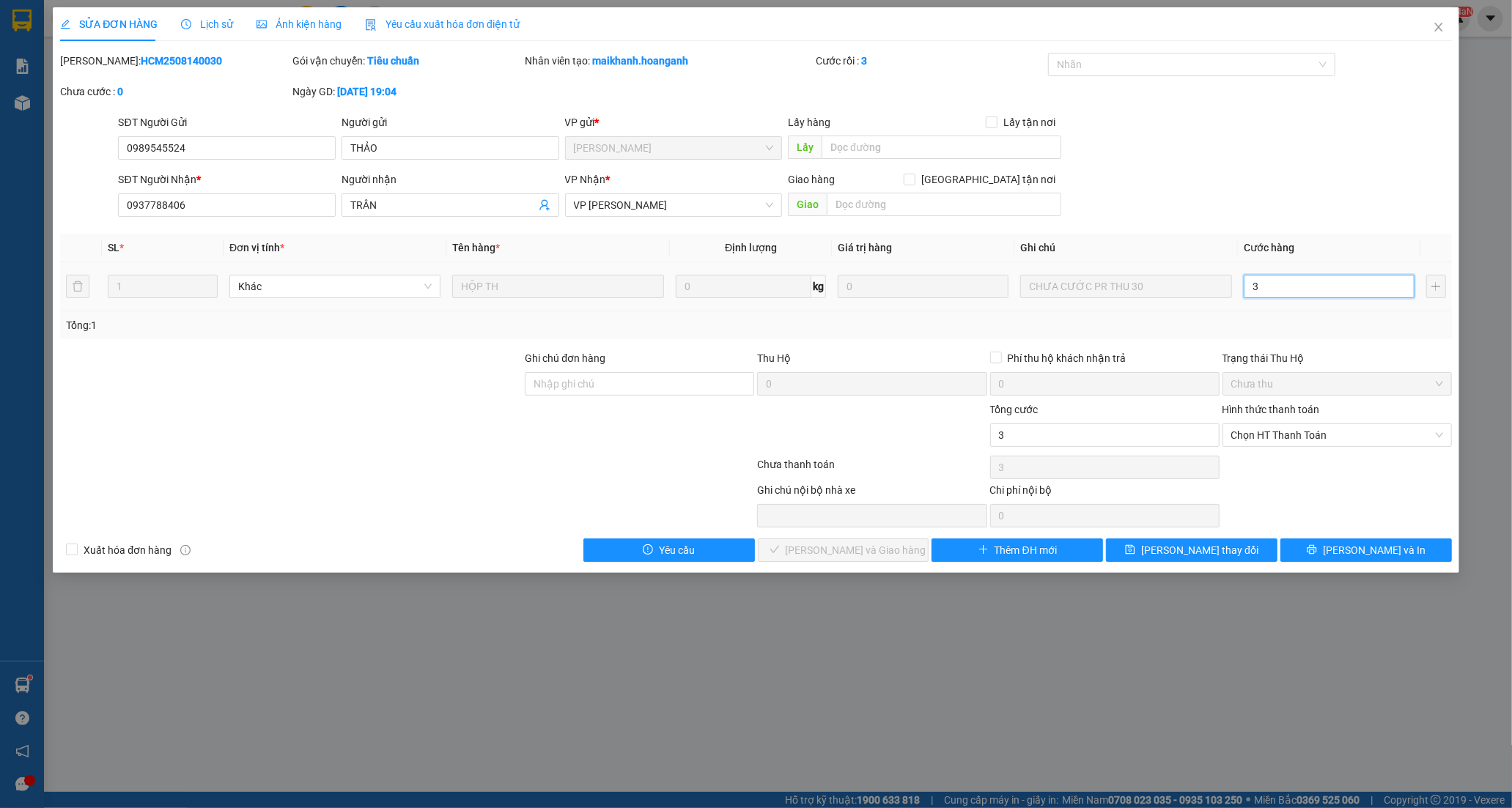
type input "30"
click at [1268, 429] on span "Chọn HT Thanh Toán" at bounding box center [1337, 435] width 212 height 22
type input "30"
type input "30.000"
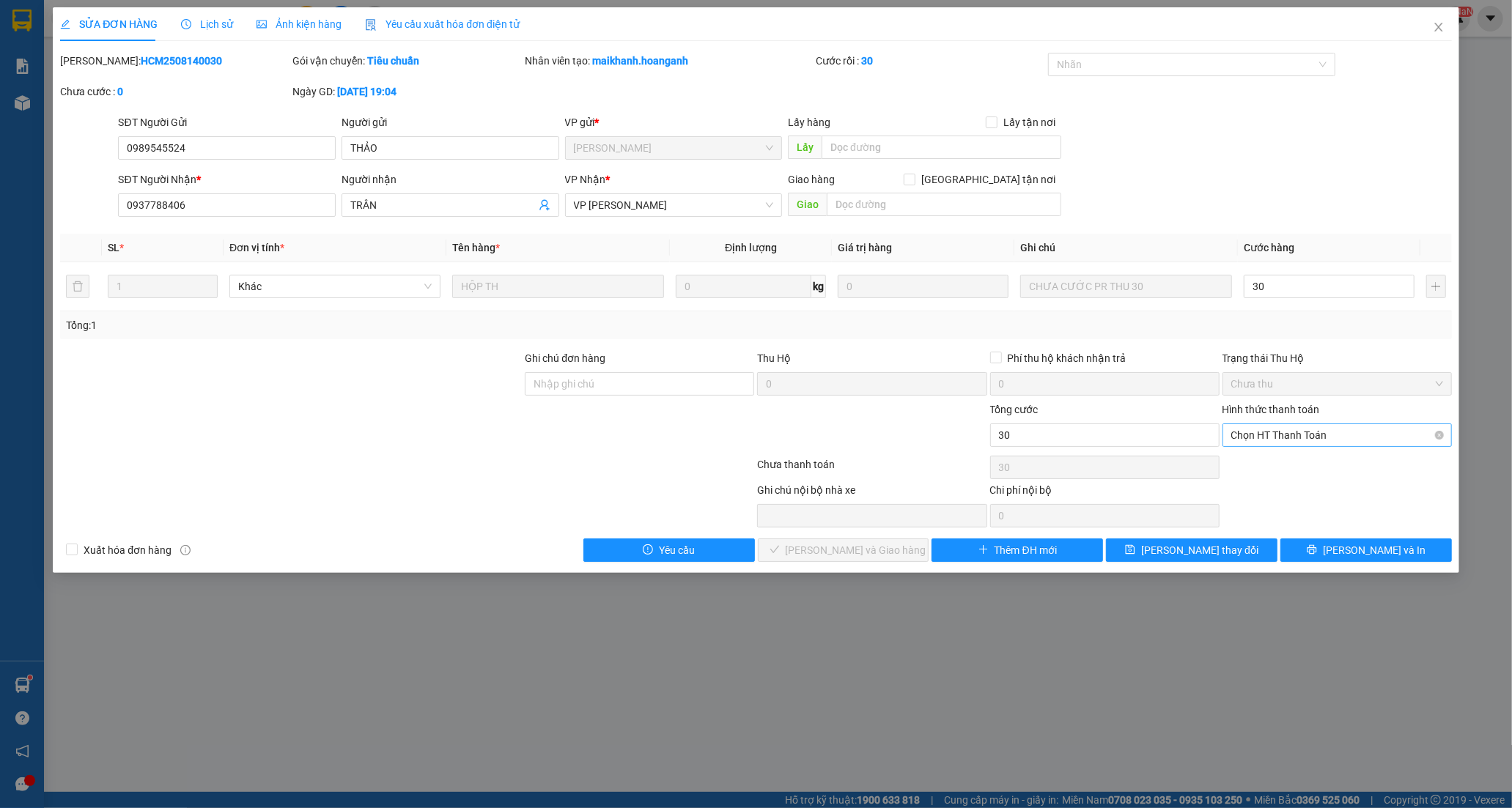
type input "30.000"
click at [1275, 472] on div "Tại văn phòng" at bounding box center [1337, 465] width 229 height 24
type input "0"
click at [907, 547] on button "[PERSON_NAME] và Giao hàng" at bounding box center [843, 551] width 171 height 24
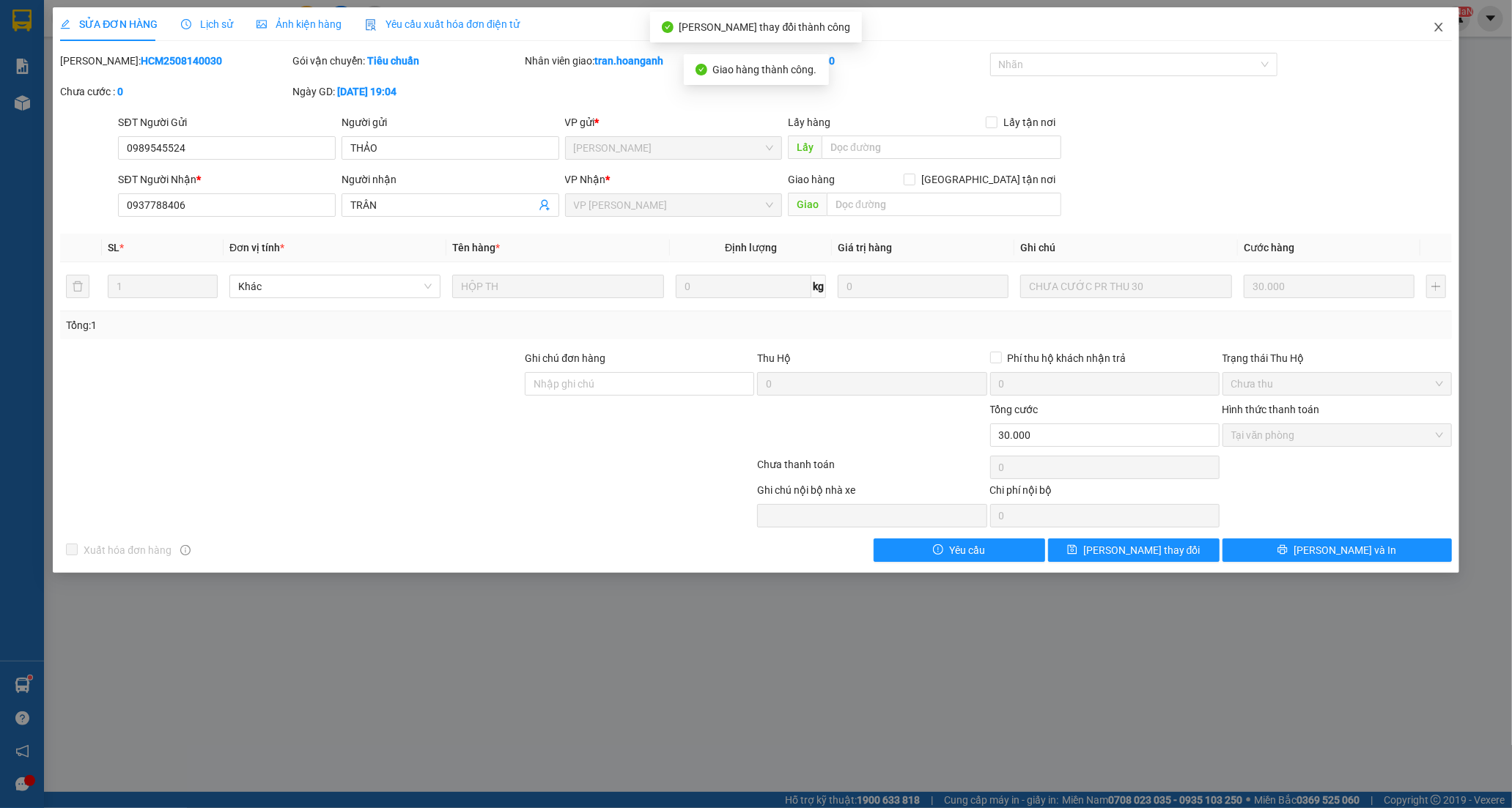
click at [1434, 28] on icon "close" at bounding box center [1439, 27] width 12 height 12
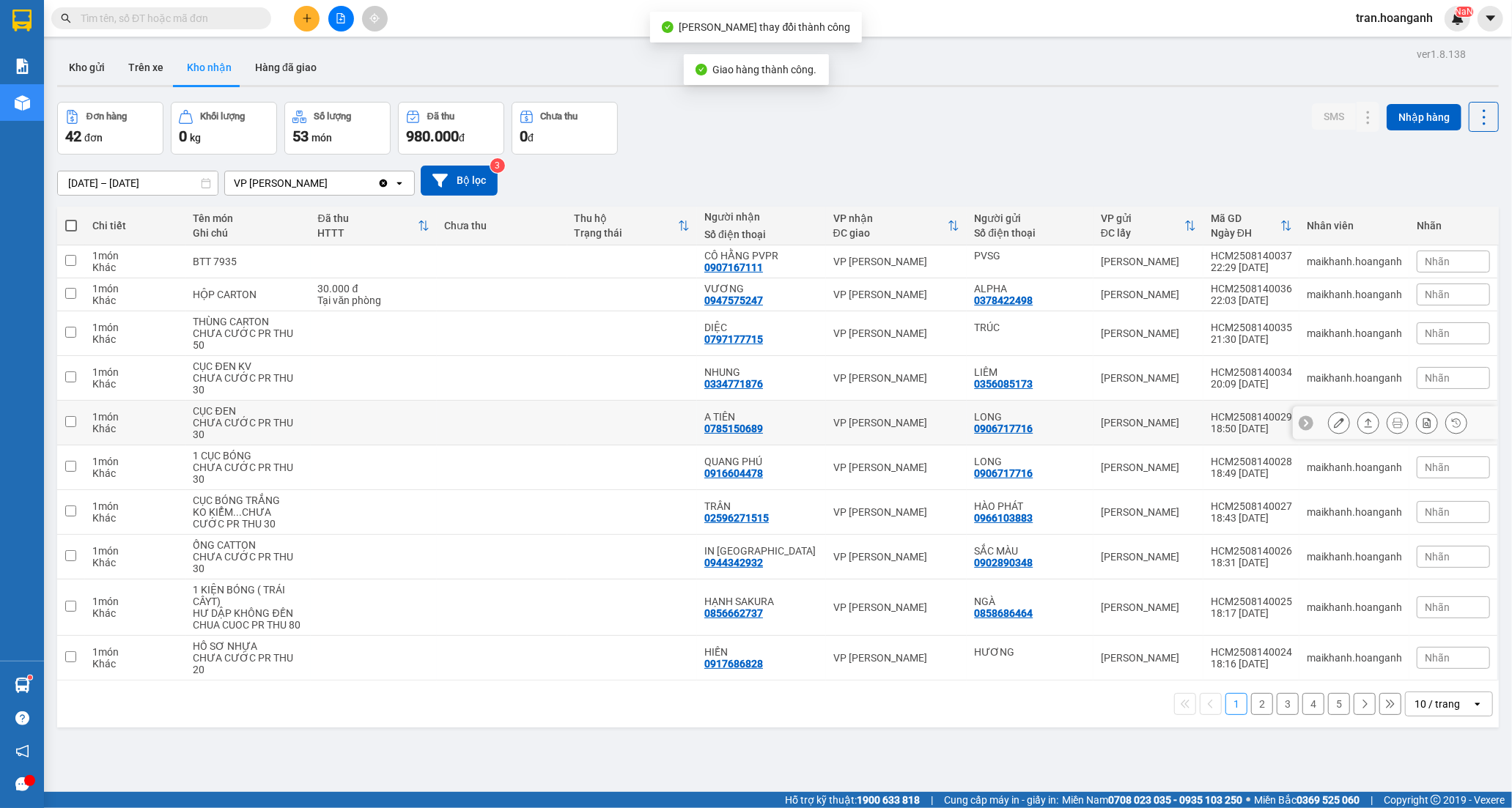
click at [782, 411] on div "A TIÊN" at bounding box center [761, 417] width 115 height 12
checkbox input "true"
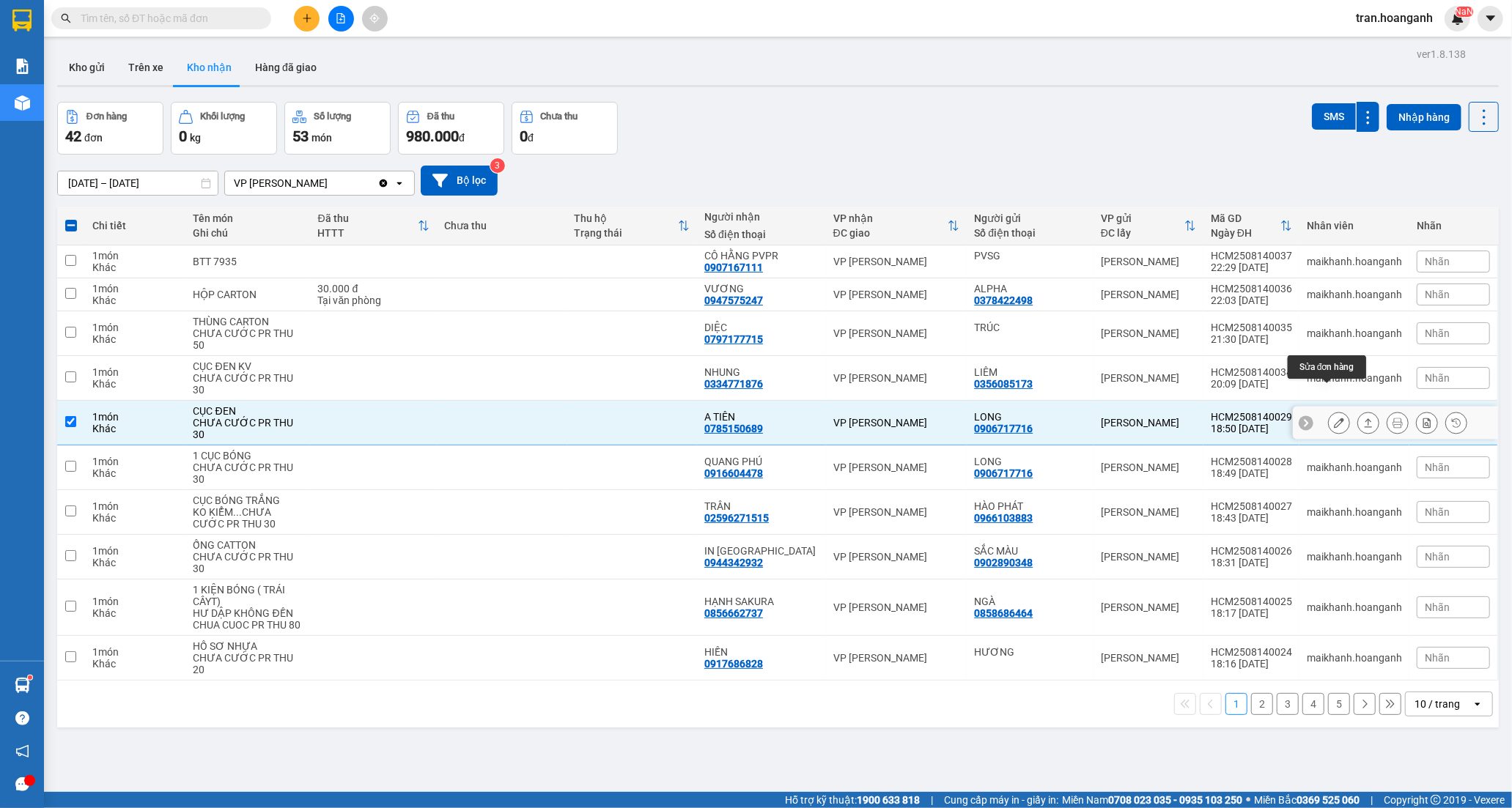
click at [1334, 417] on icon at bounding box center [1339, 423] width 10 height 10
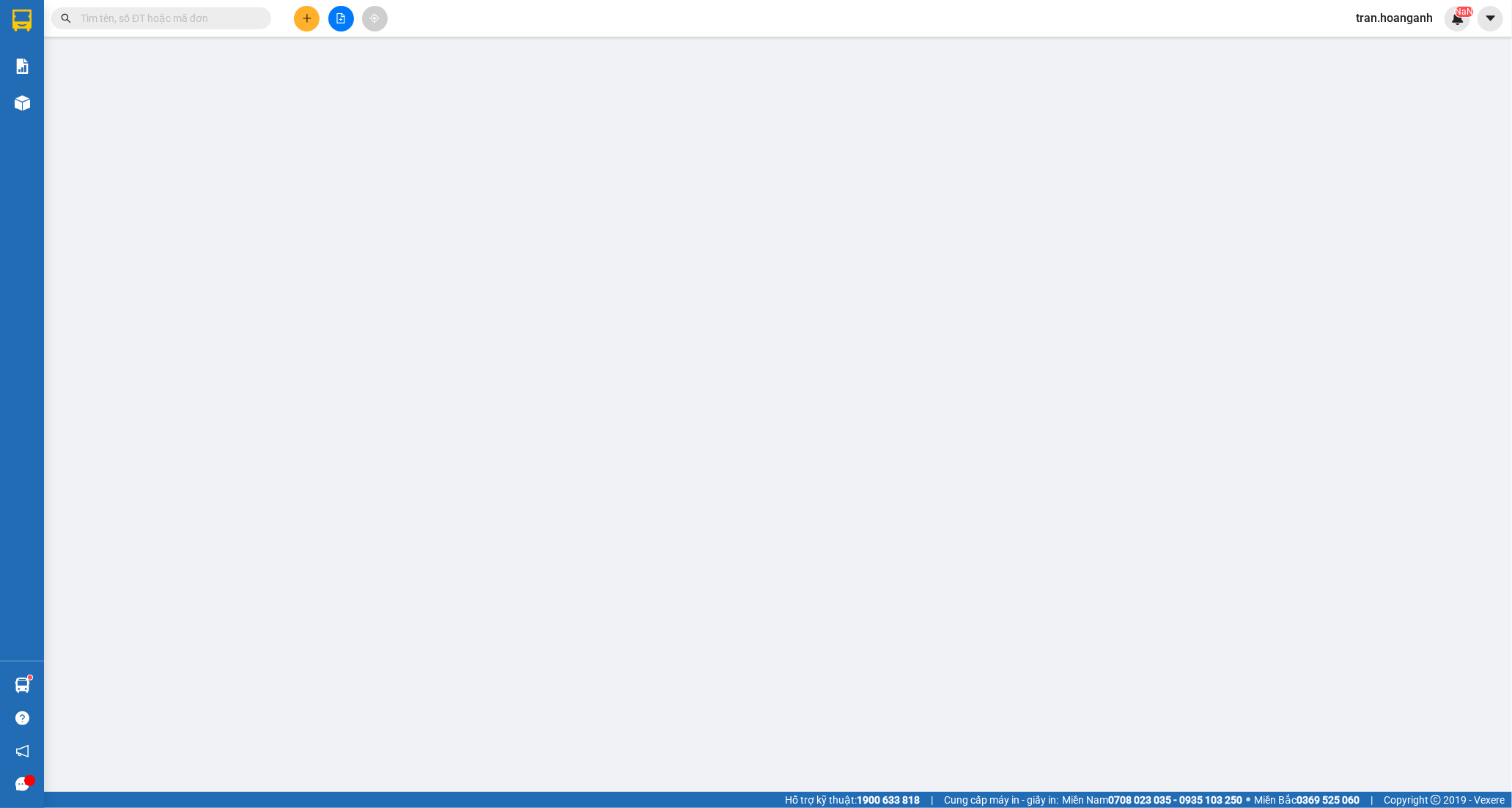
type input "0906717716"
type input "LONG"
type input "0785150689"
type input "A TIÊN"
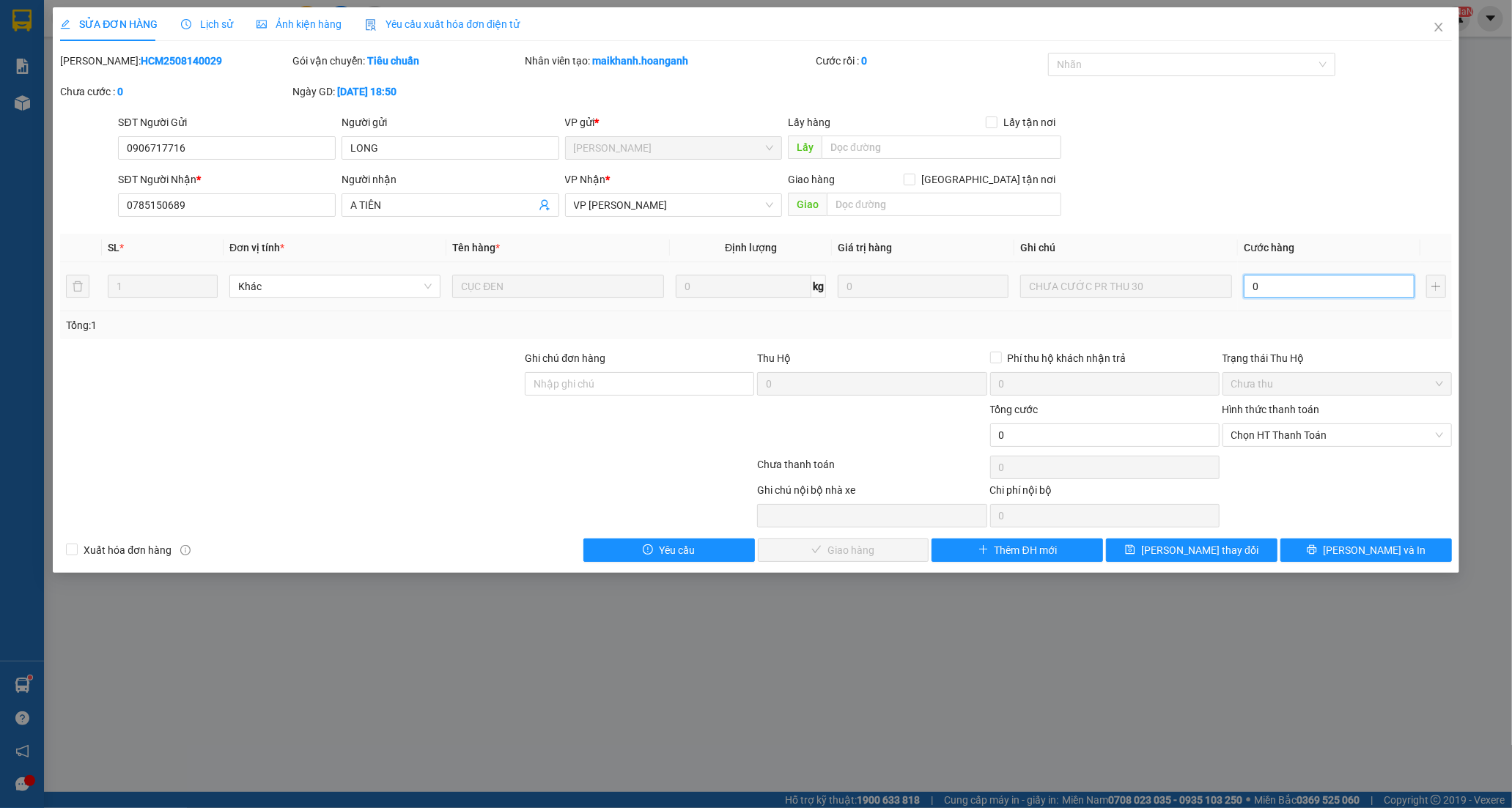
click at [1305, 288] on input "0" at bounding box center [1329, 287] width 170 height 24
type input "3"
type input "30"
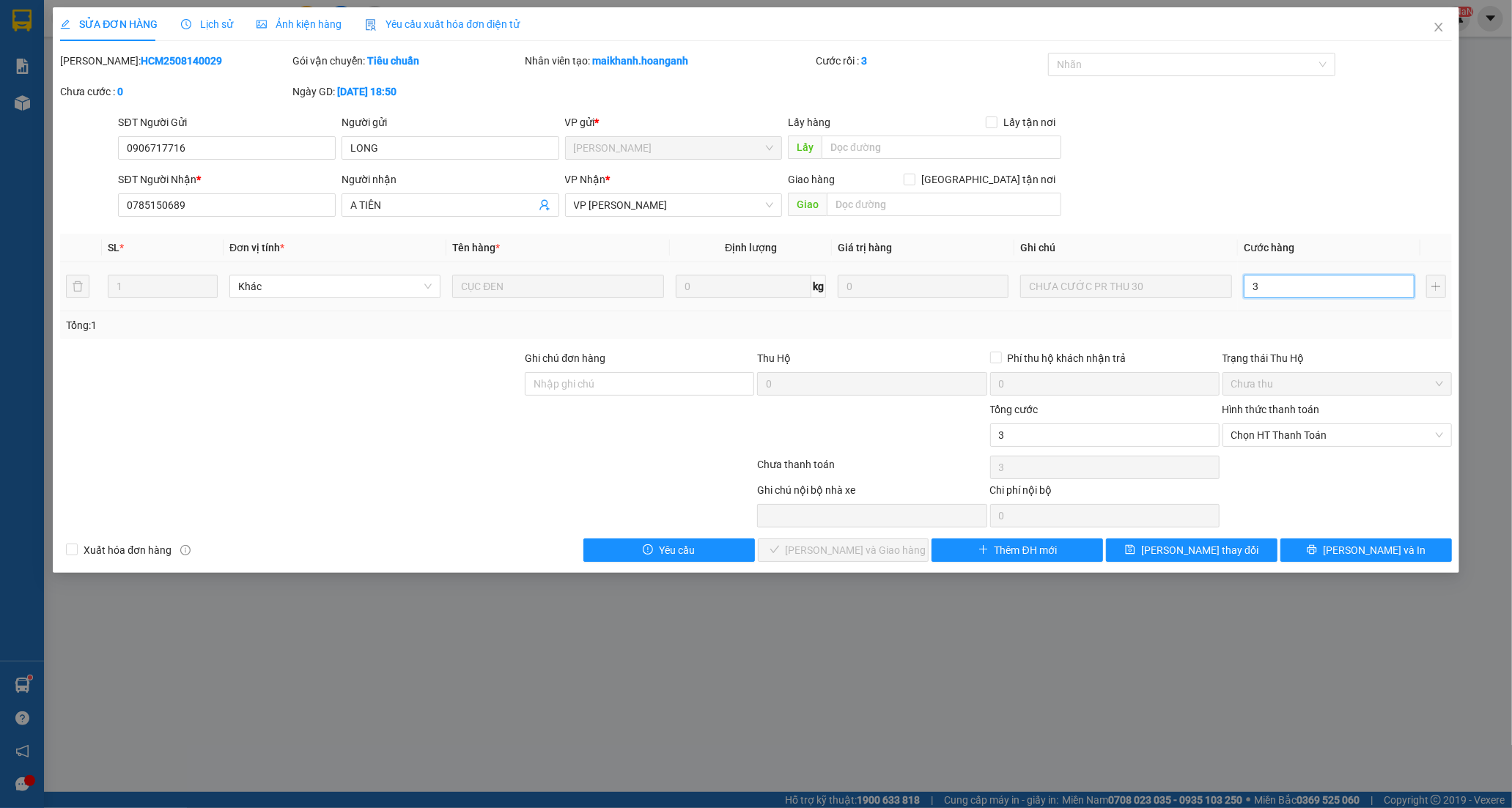
type input "30"
click at [1273, 429] on span "Chọn HT Thanh Toán" at bounding box center [1337, 435] width 212 height 22
type input "30"
type input "30.000"
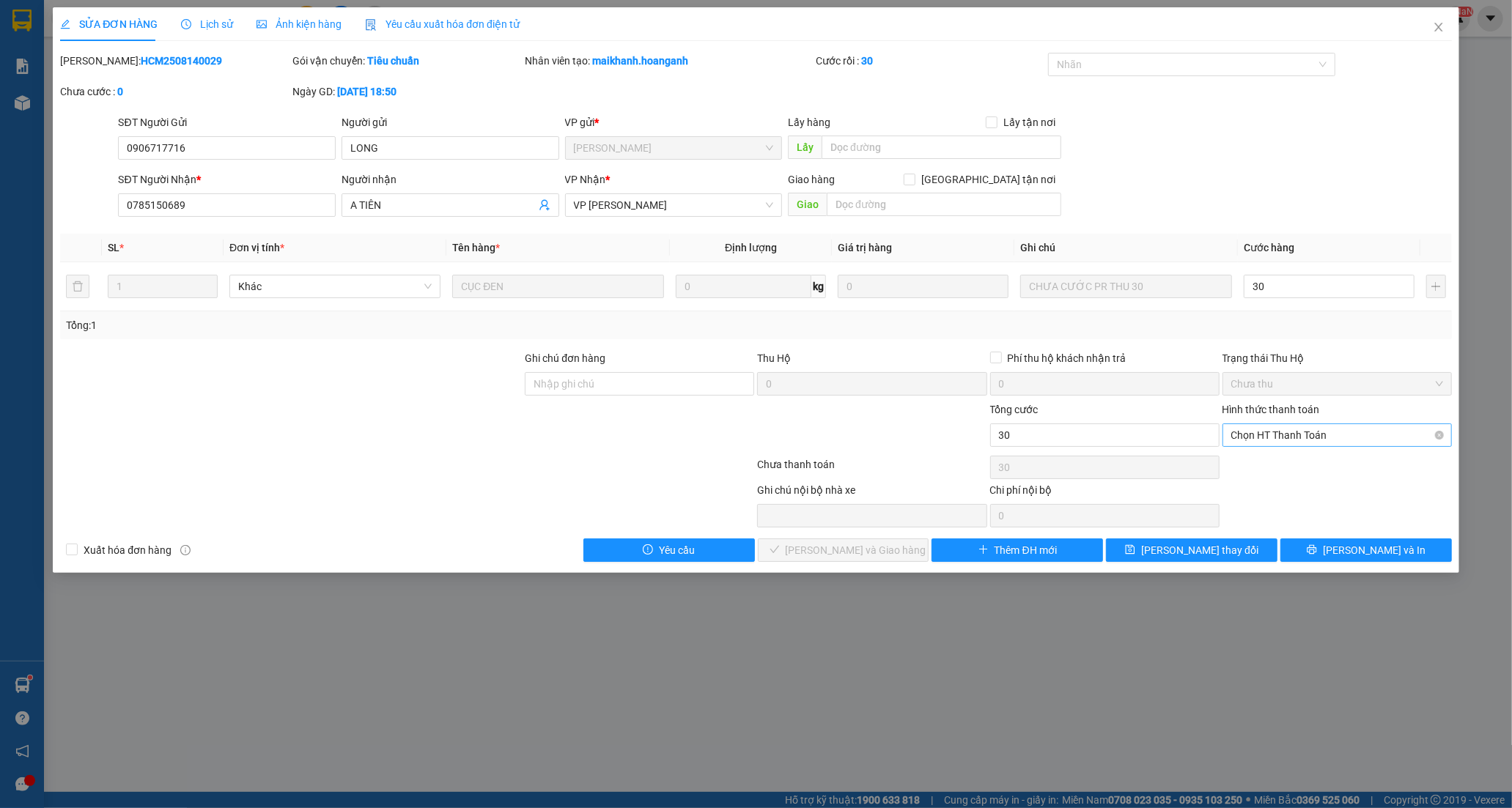
type input "30.000"
click at [1256, 467] on div "Tại văn phòng" at bounding box center [1337, 464] width 212 height 16
type input "0"
click at [888, 551] on span "[PERSON_NAME] và Giao hàng" at bounding box center [856, 550] width 141 height 16
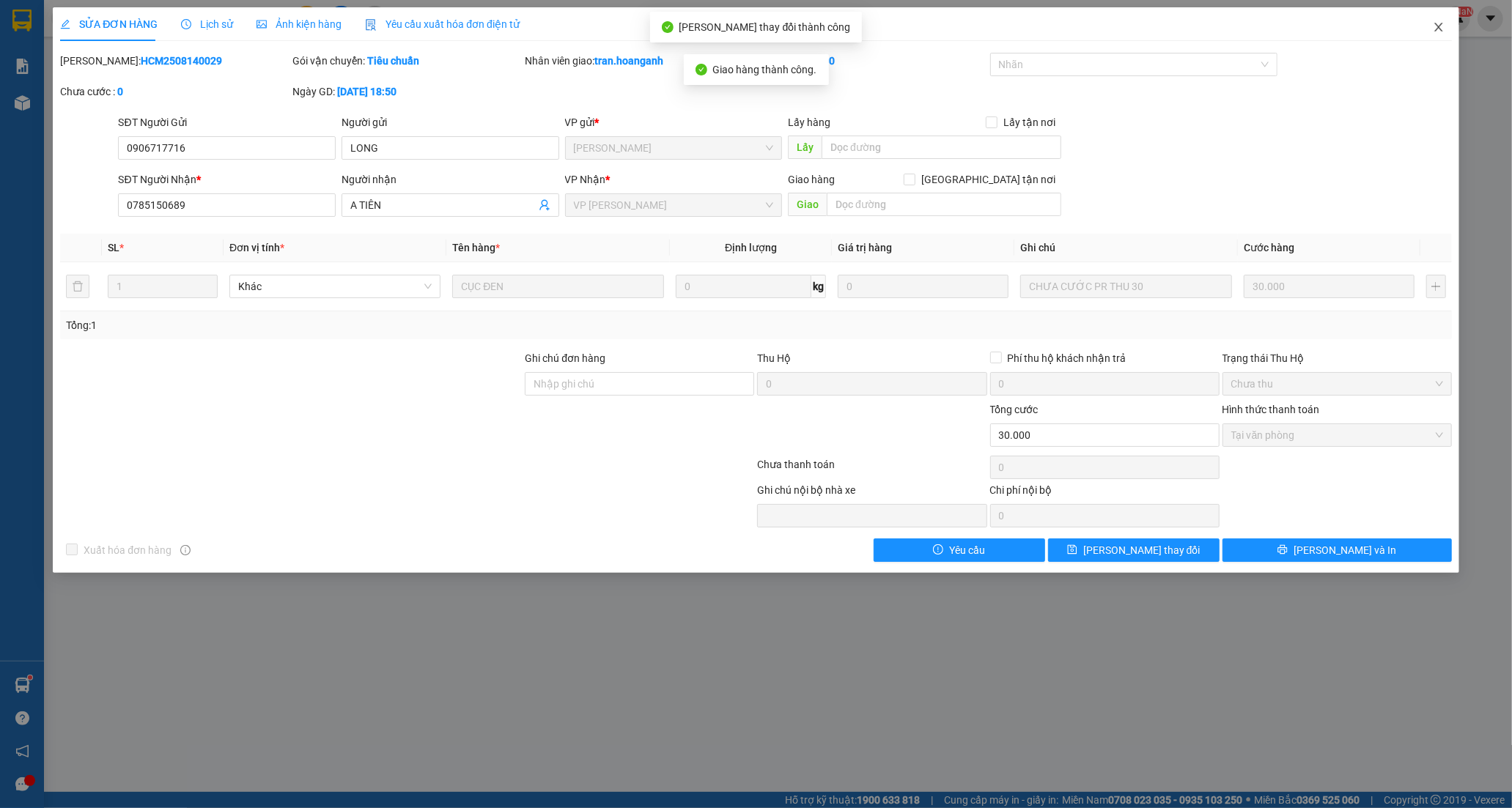
click at [1433, 33] on icon "close" at bounding box center [1439, 27] width 12 height 12
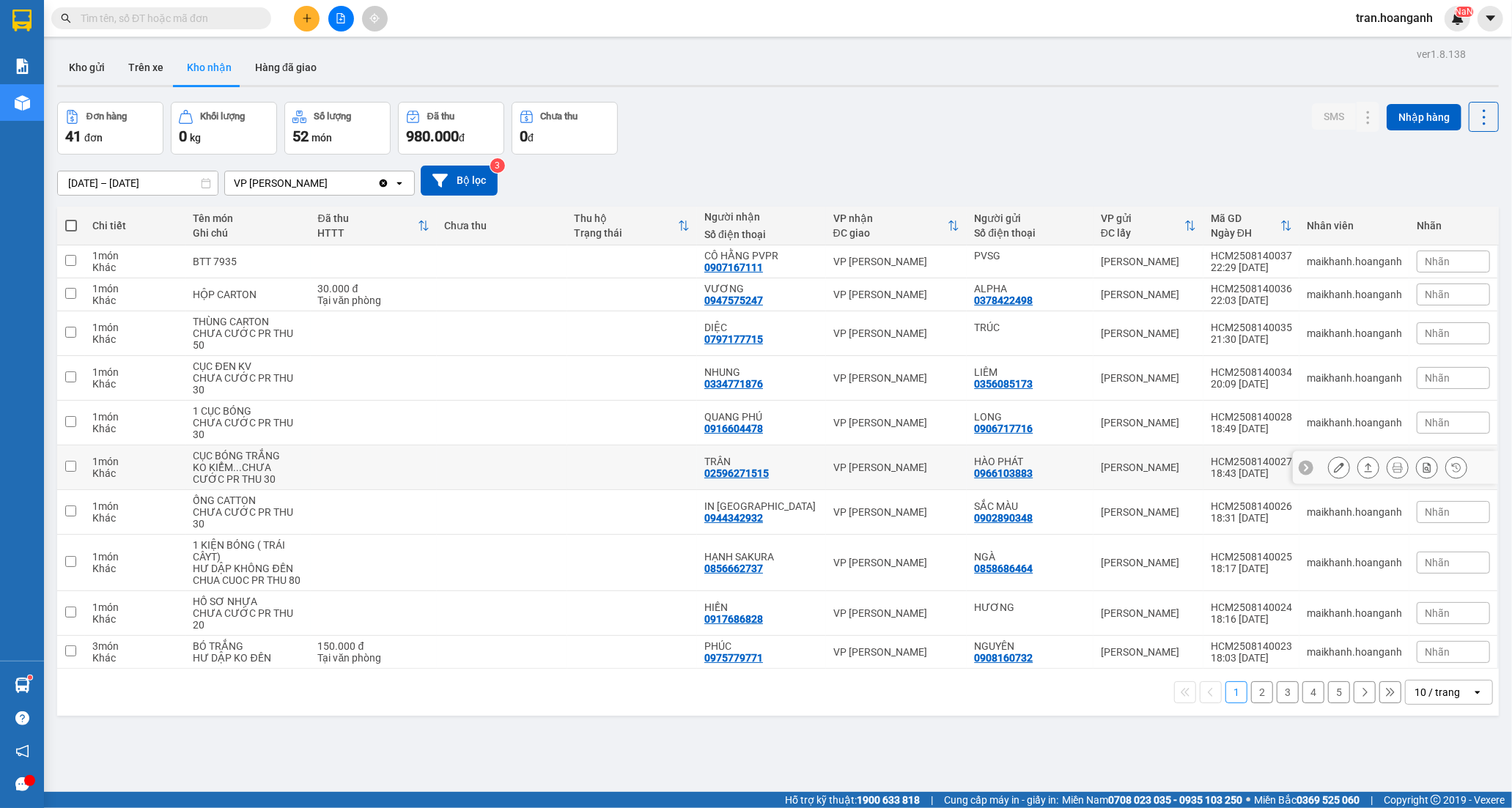
click at [748, 467] on div "02596271515" at bounding box center [736, 473] width 64 height 12
click at [1334, 462] on icon at bounding box center [1339, 467] width 10 height 10
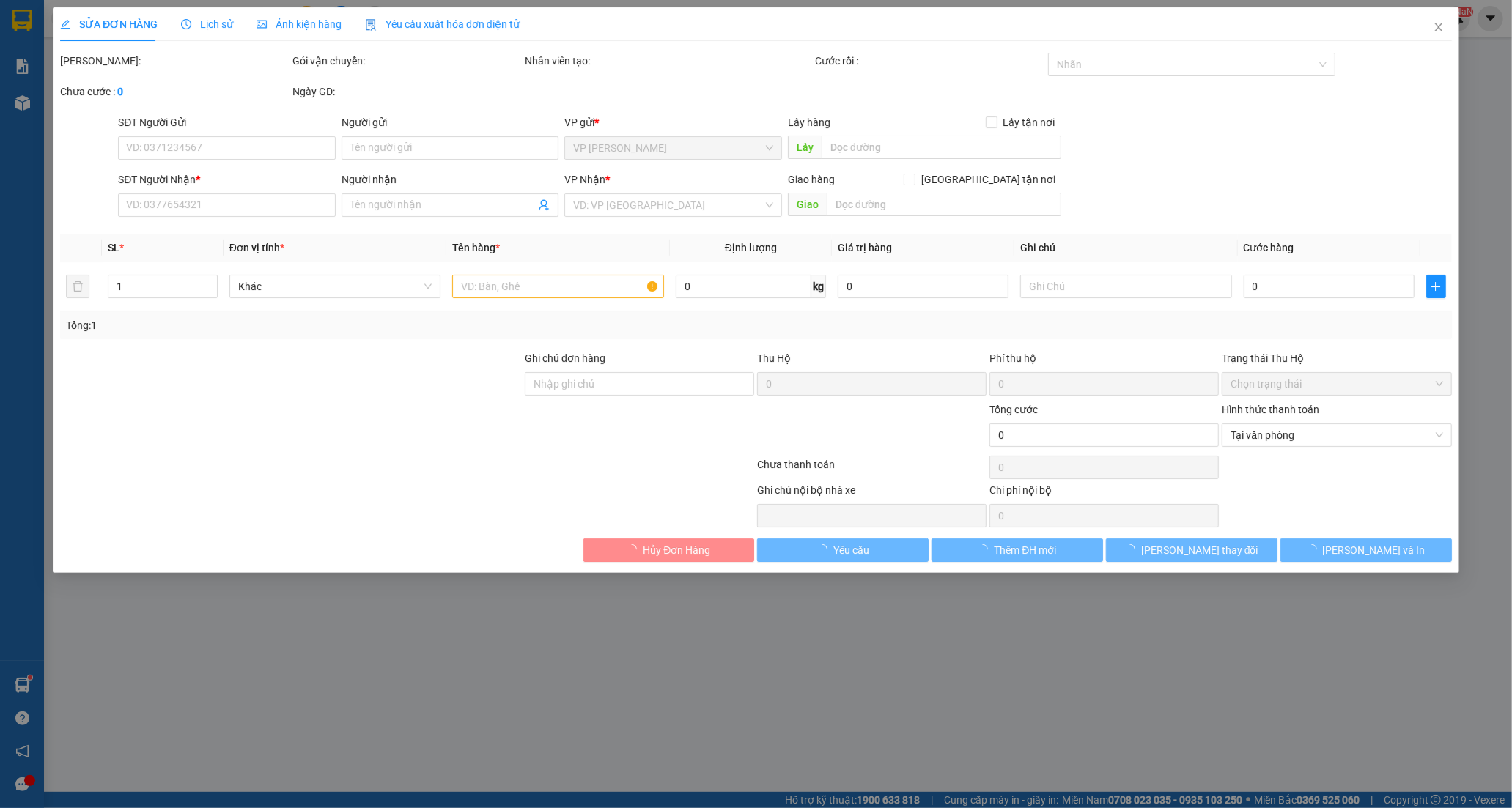
type input "0966103883"
type input "HÀO PHÁT"
type input "02596271515"
type input "TRÂN"
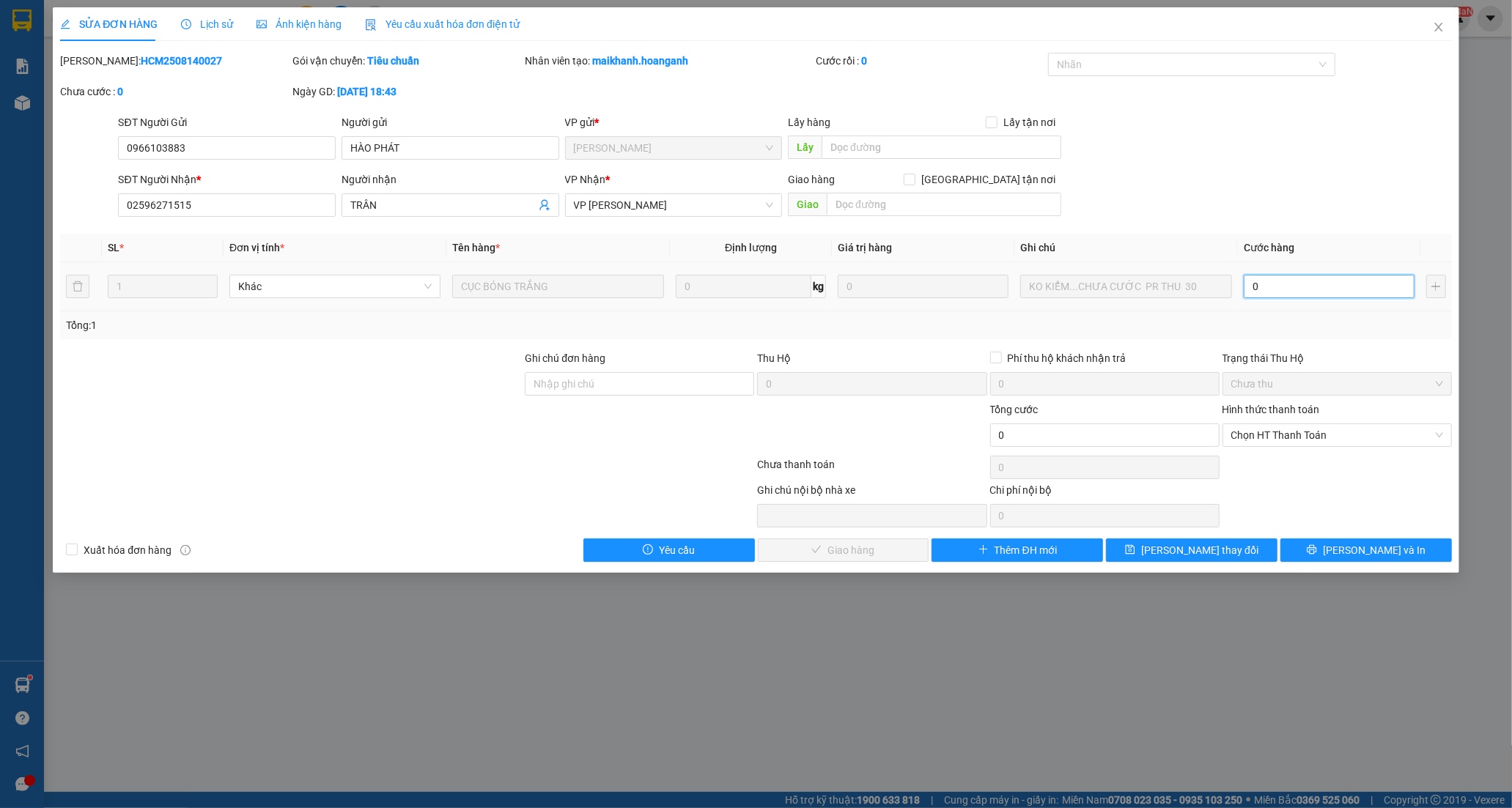
click at [1283, 289] on input "0" at bounding box center [1329, 287] width 170 height 24
type input "3"
type input "30"
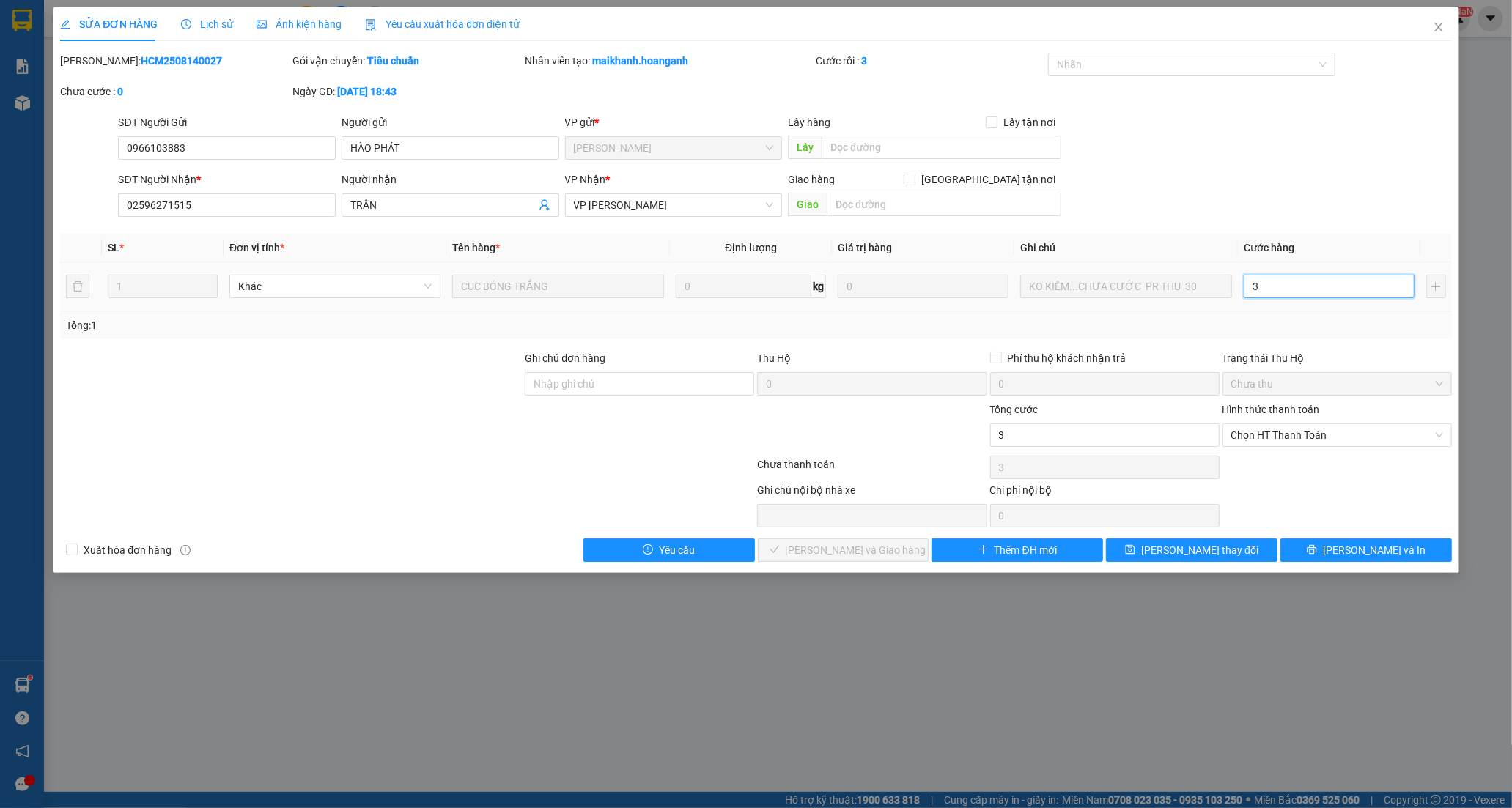
type input "30"
click at [1266, 439] on span "Chọn HT Thanh Toán" at bounding box center [1337, 435] width 212 height 22
type input "30"
type input "30.000"
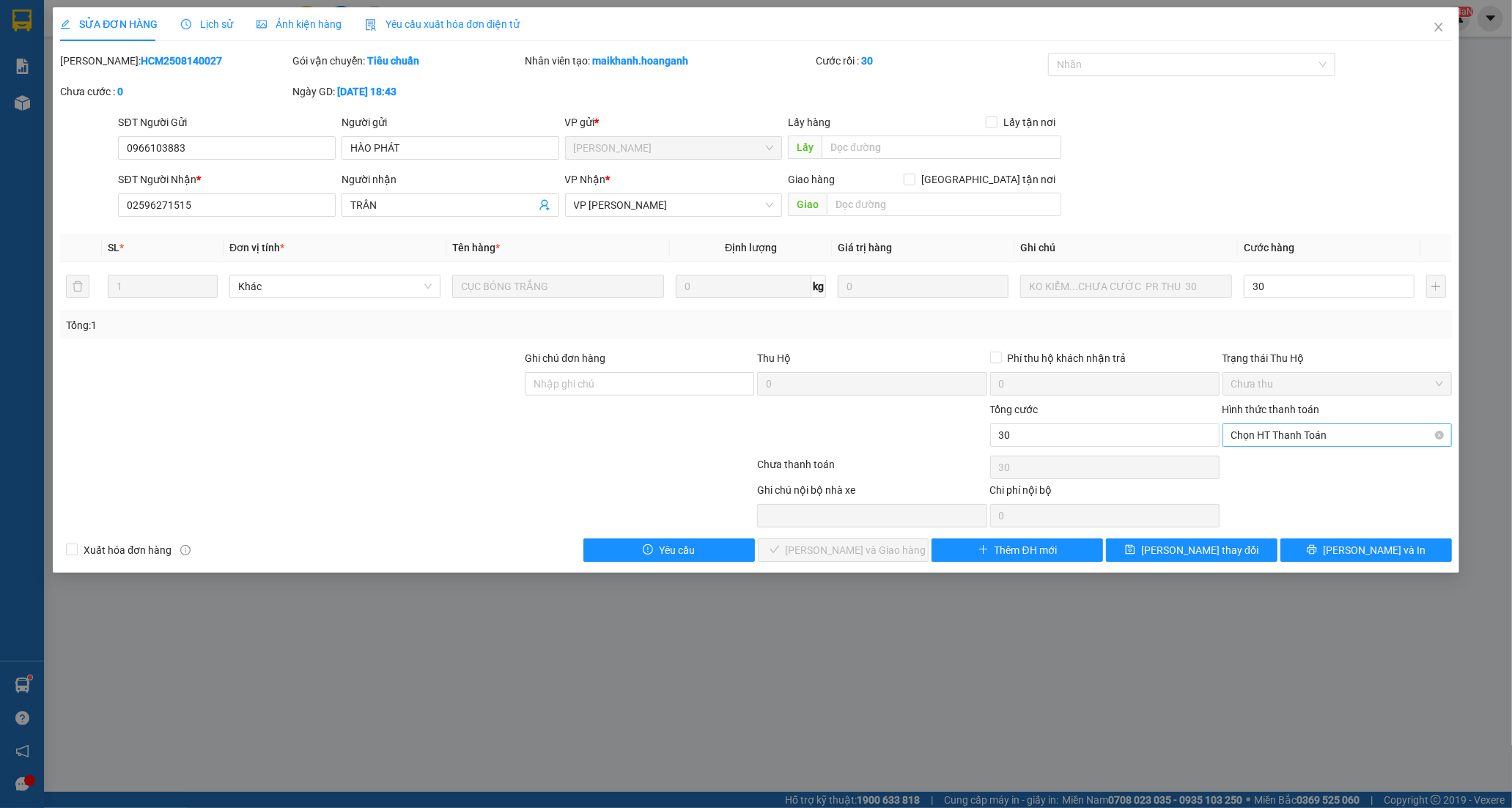
type input "30.000"
click at [1268, 460] on div "Tại văn phòng" at bounding box center [1337, 464] width 212 height 16
type input "0"
click at [891, 558] on button "[PERSON_NAME] và Giao hàng" at bounding box center [843, 551] width 171 height 24
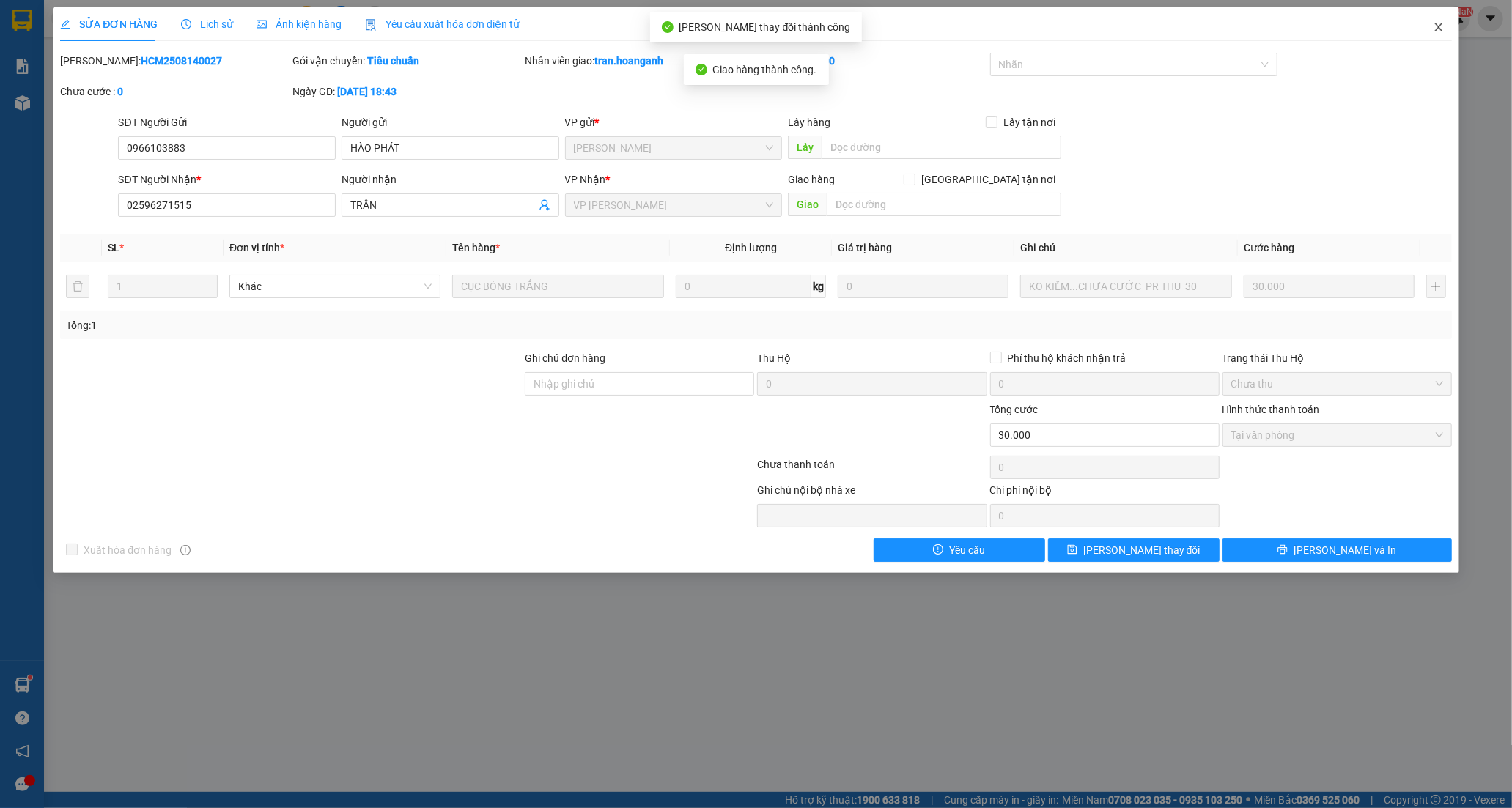
click at [1440, 19] on span "Close" at bounding box center [1438, 28] width 41 height 41
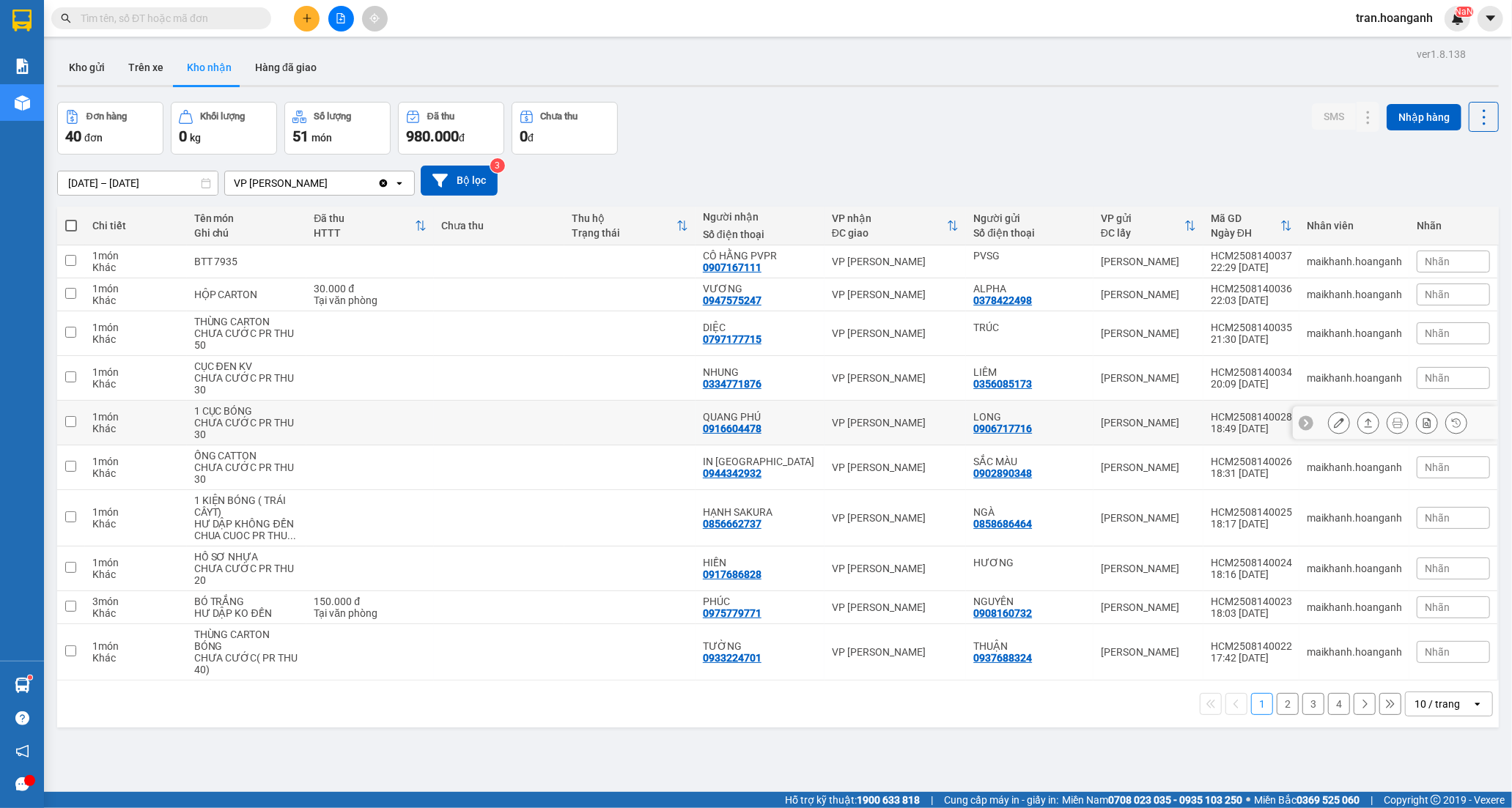
click at [740, 423] on div "0916604478" at bounding box center [732, 428] width 59 height 12
click at [1334, 425] on icon at bounding box center [1339, 423] width 10 height 10
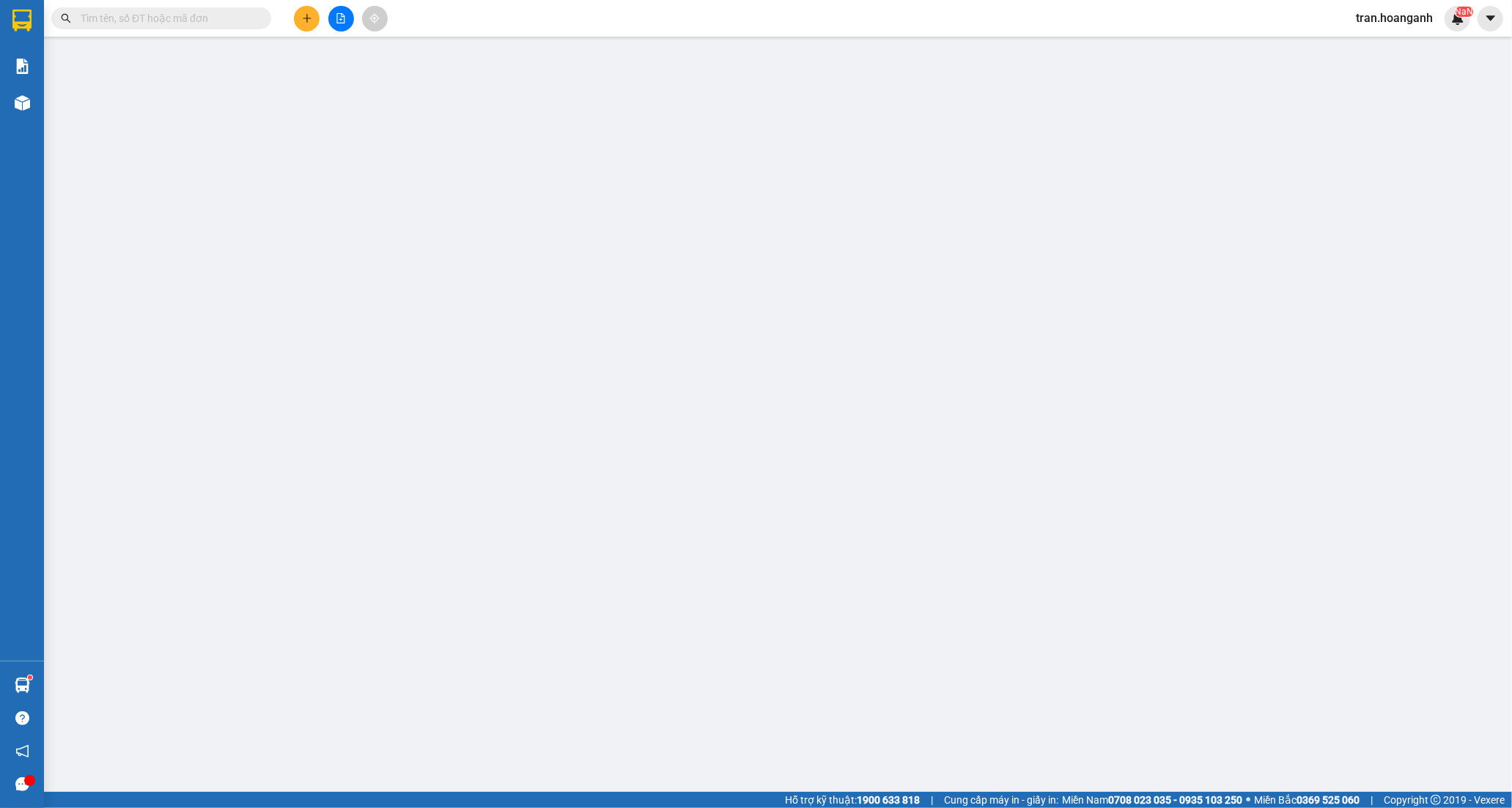
type input "0906717716"
type input "LONG"
type input "0916604478"
type input "QUANG PHÚ"
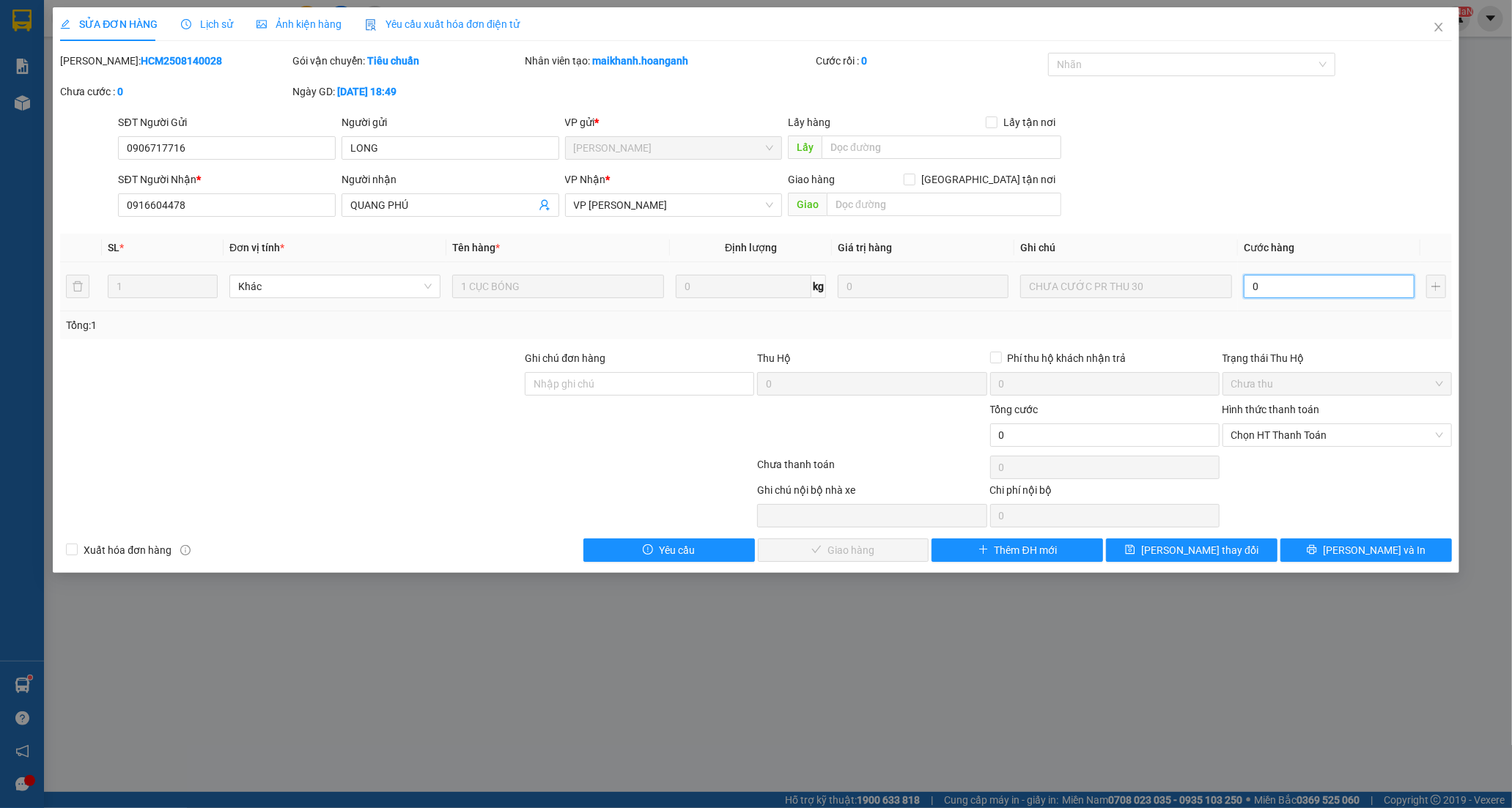
click at [1322, 294] on input "0" at bounding box center [1329, 287] width 170 height 24
type input "3"
type input "30"
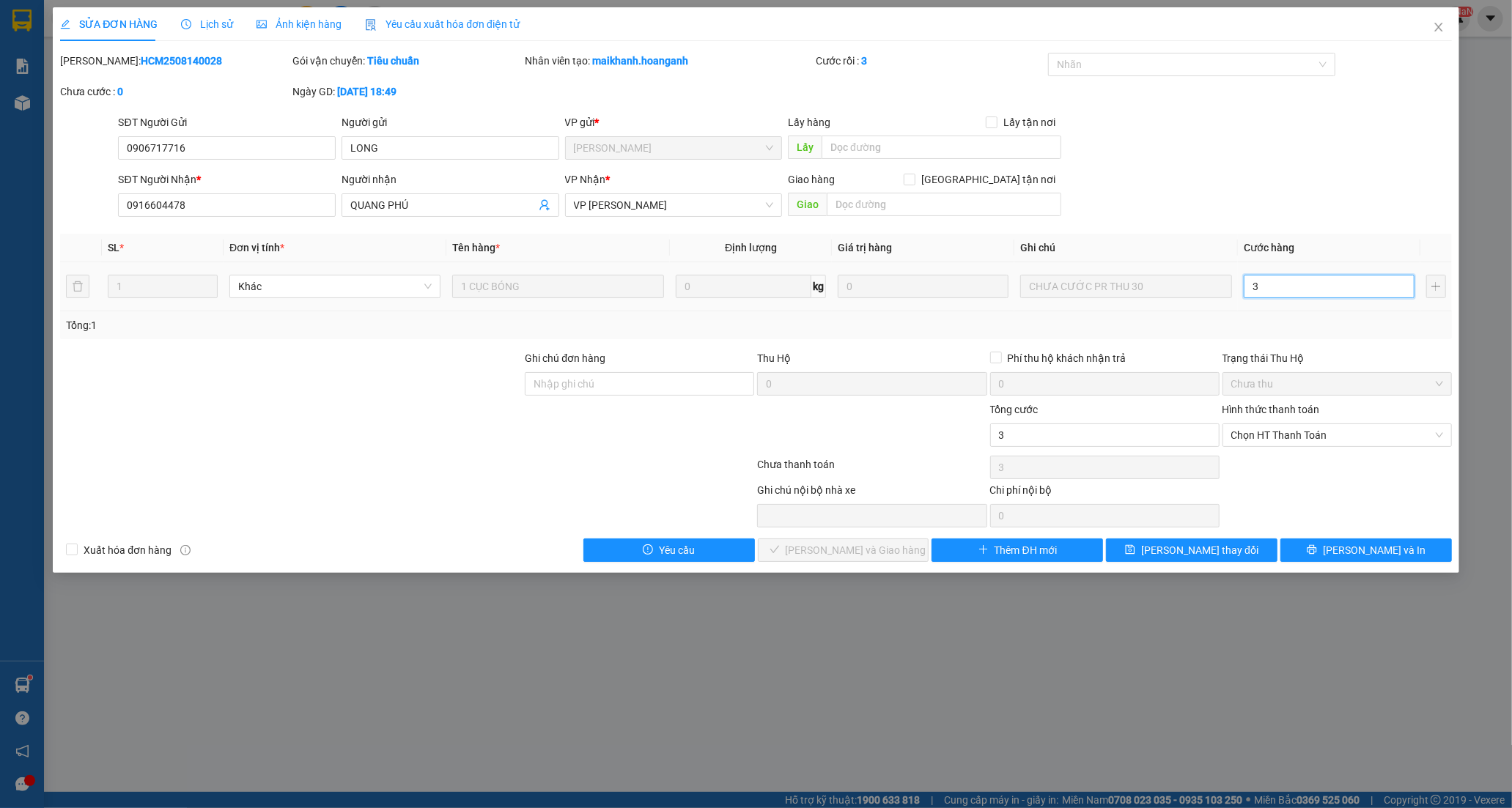
type input "30"
click at [1267, 434] on span "Chọn HT Thanh Toán" at bounding box center [1337, 435] width 212 height 22
type input "30"
type input "30.000"
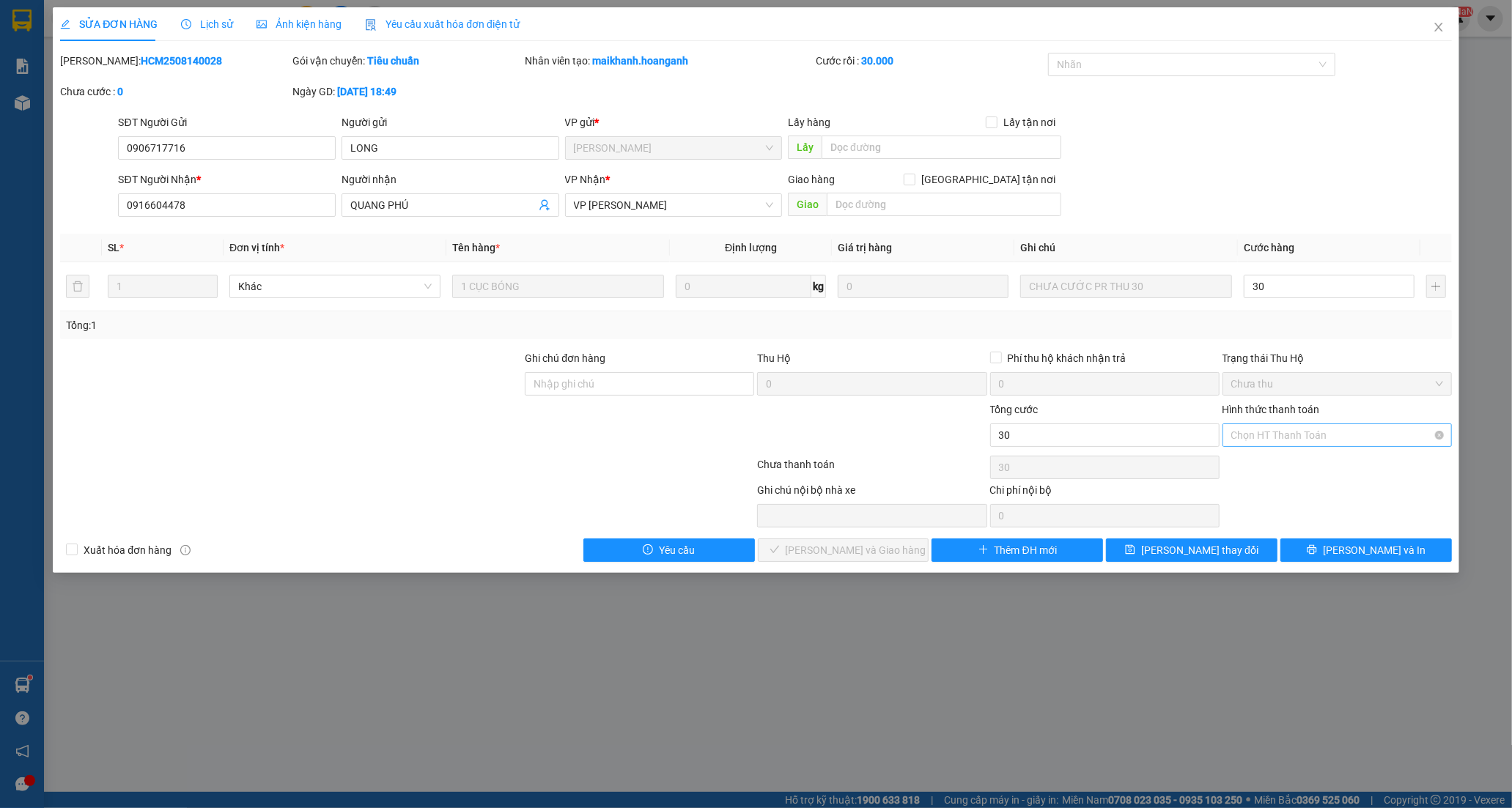
type input "30.000"
click at [1256, 461] on div "Tại văn phòng" at bounding box center [1337, 464] width 212 height 16
type input "0"
click at [826, 546] on span "[PERSON_NAME] và Giao hàng" at bounding box center [856, 550] width 141 height 16
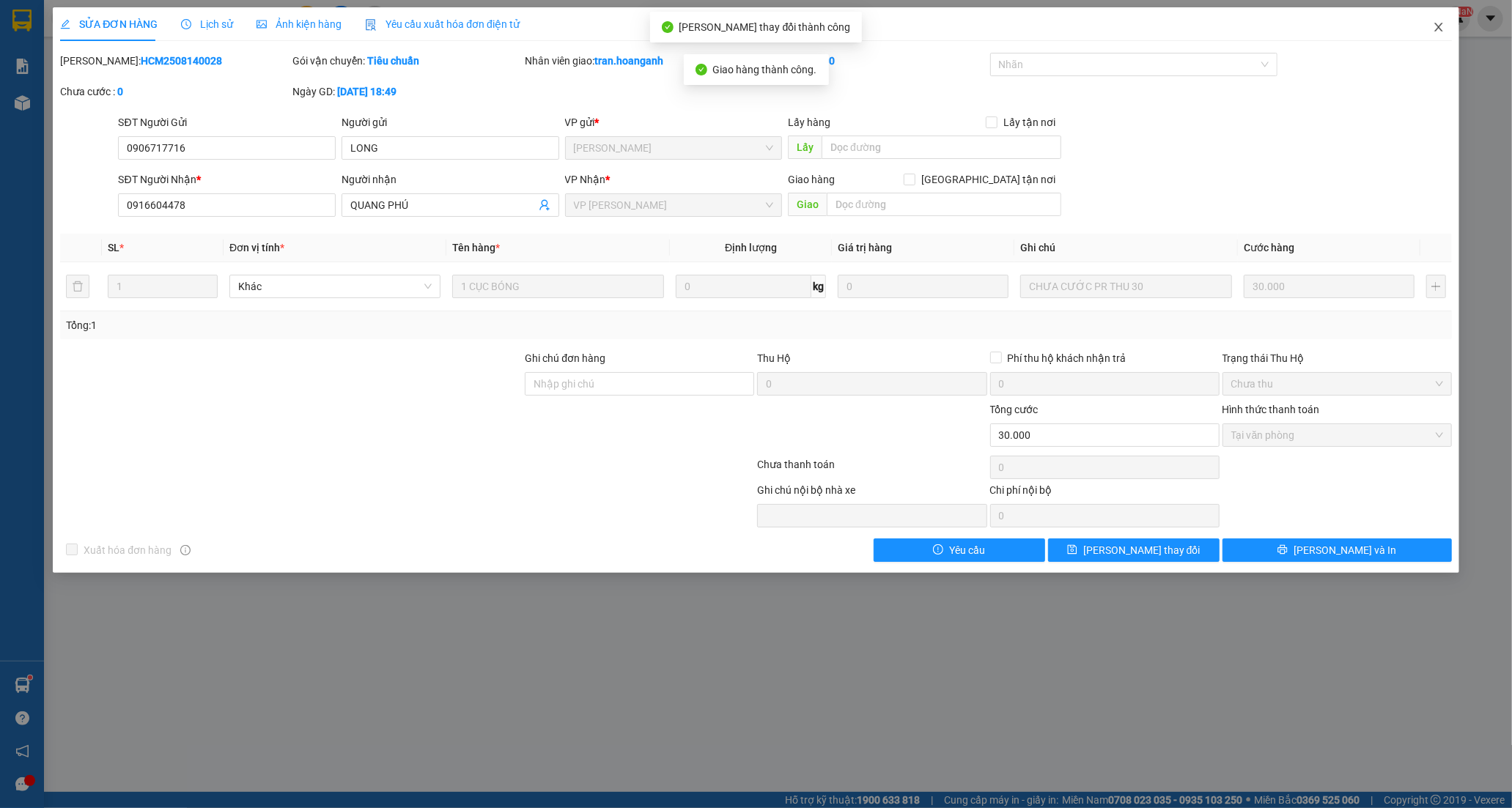
click at [1439, 28] on icon "close" at bounding box center [1439, 27] width 12 height 12
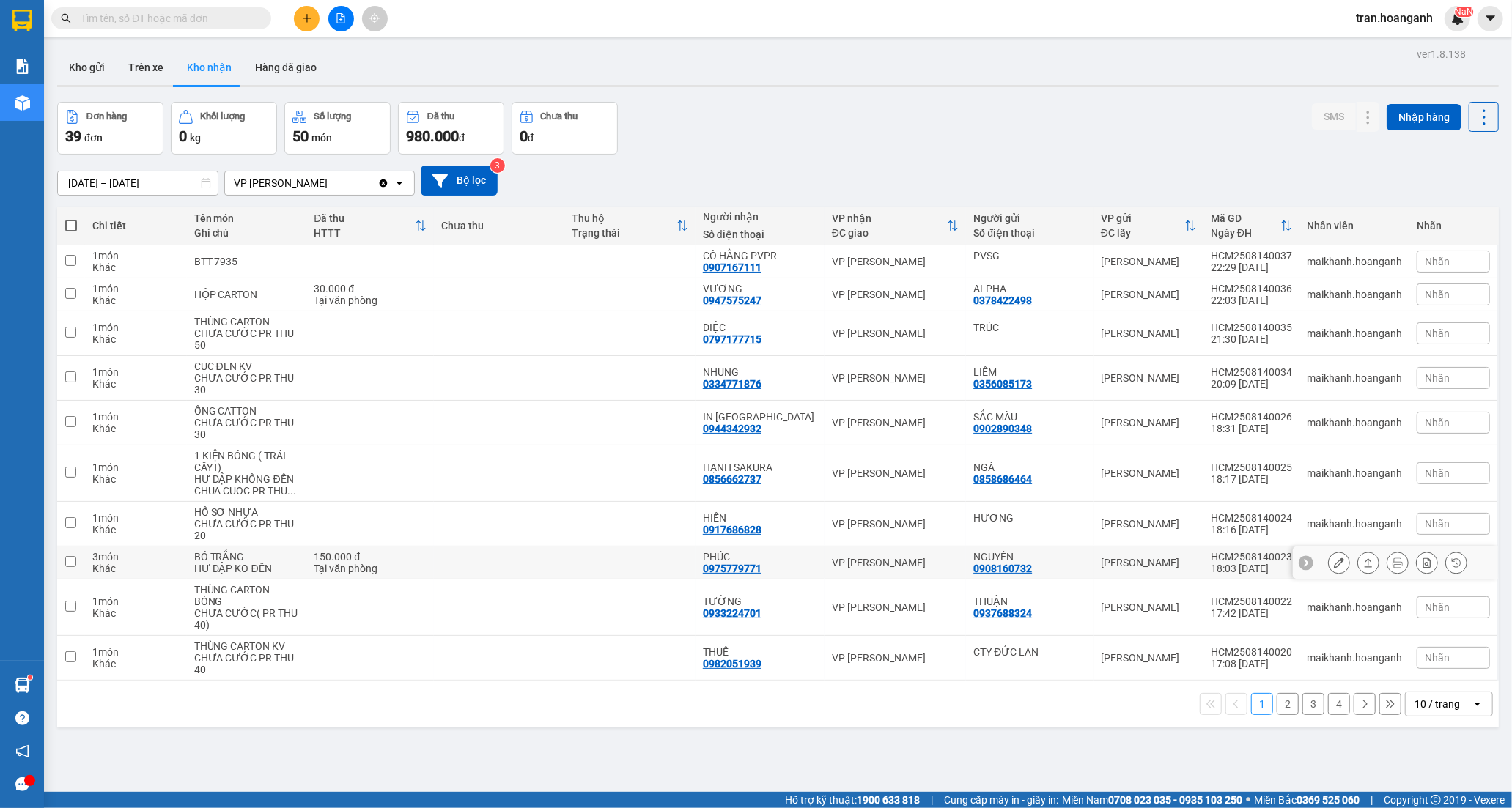
drag, startPoint x: 488, startPoint y: 558, endPoint x: 746, endPoint y: 568, distance: 258.2
click at [489, 558] on td at bounding box center [499, 563] width 132 height 33
checkbox input "true"
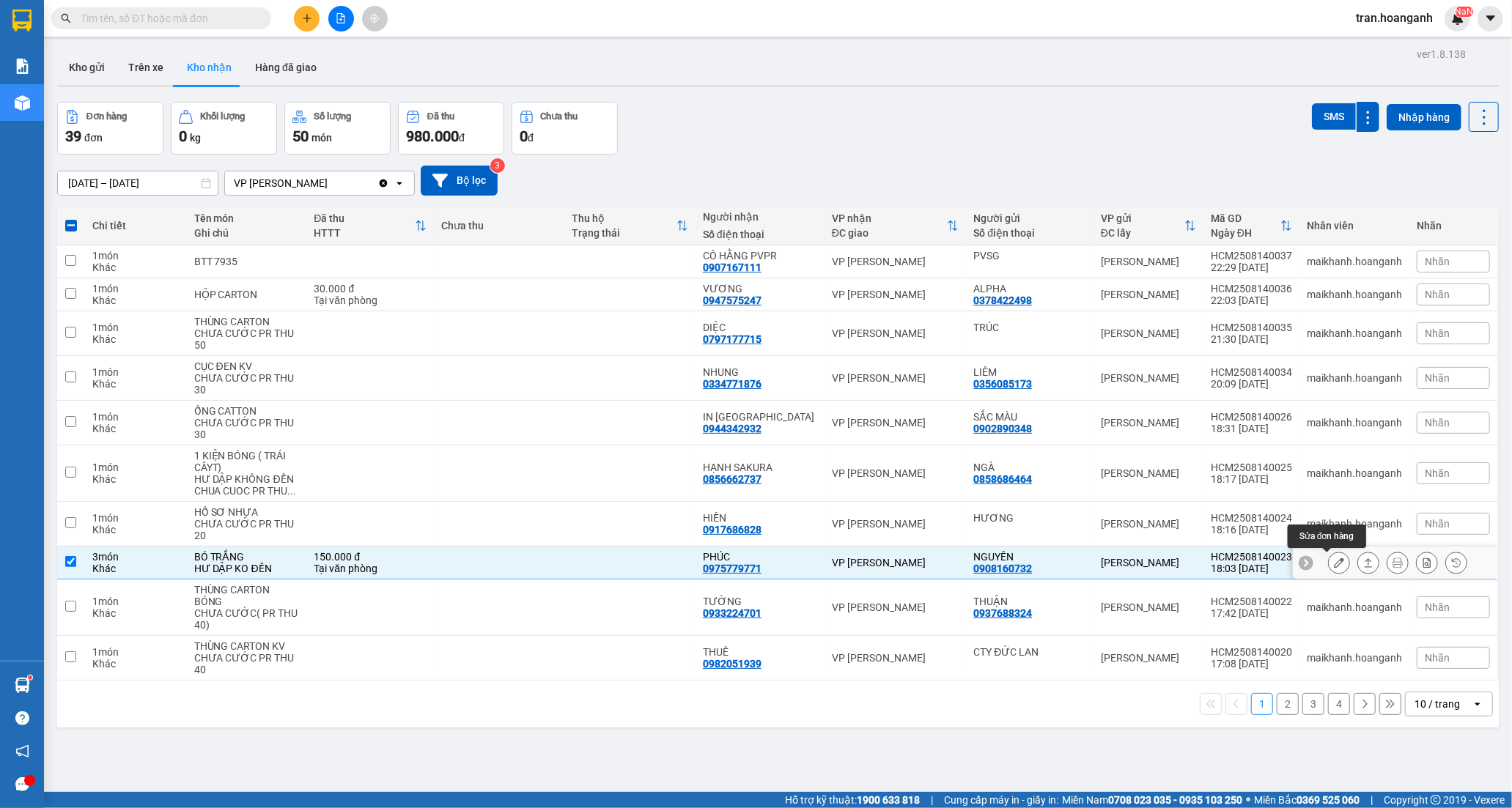
click at [1334, 562] on icon at bounding box center [1339, 563] width 10 height 10
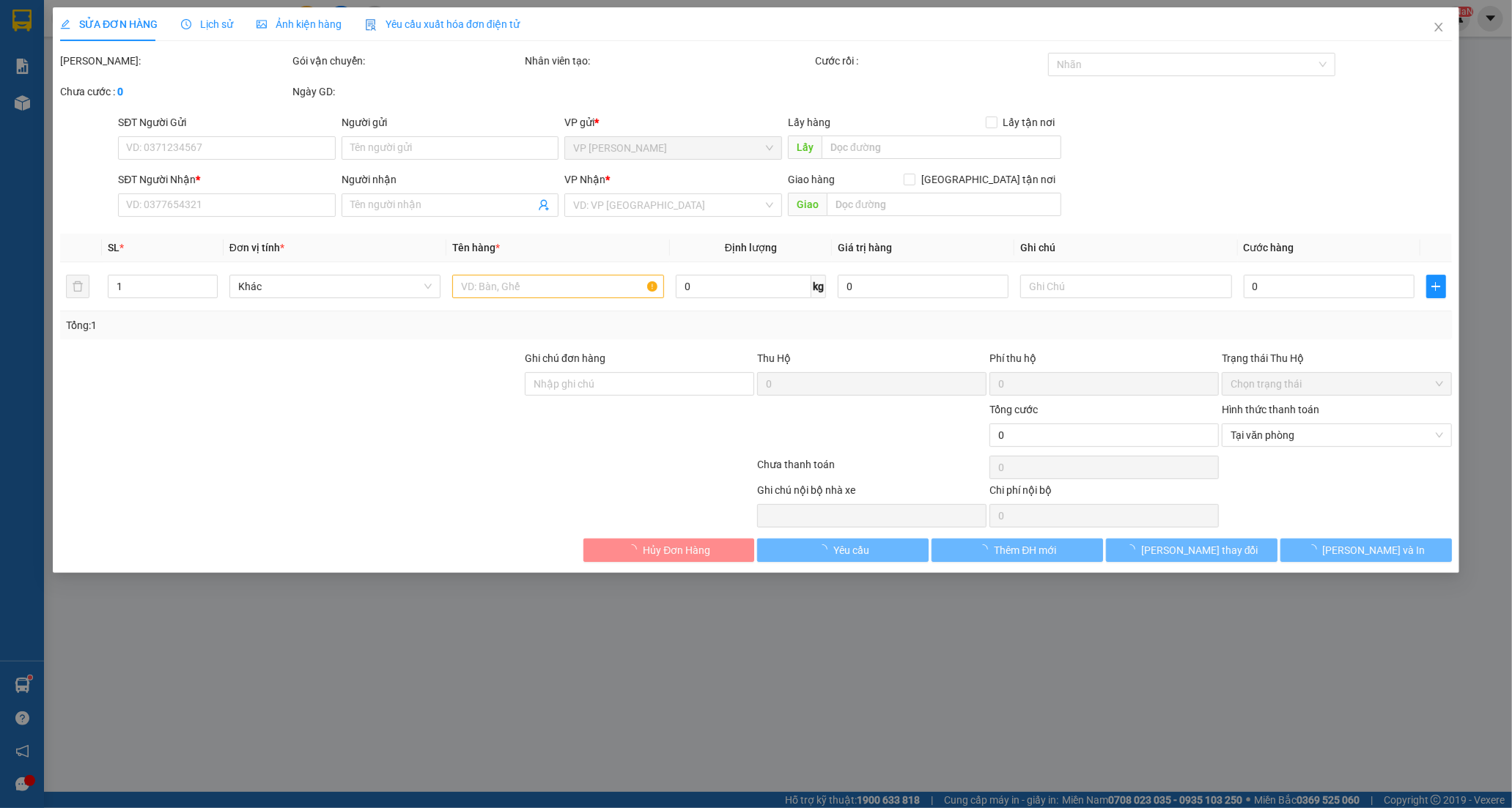
type input "0908160732"
type input "NGUYÊN"
type input "0975779771"
type input "PHÚC"
type input "150.000"
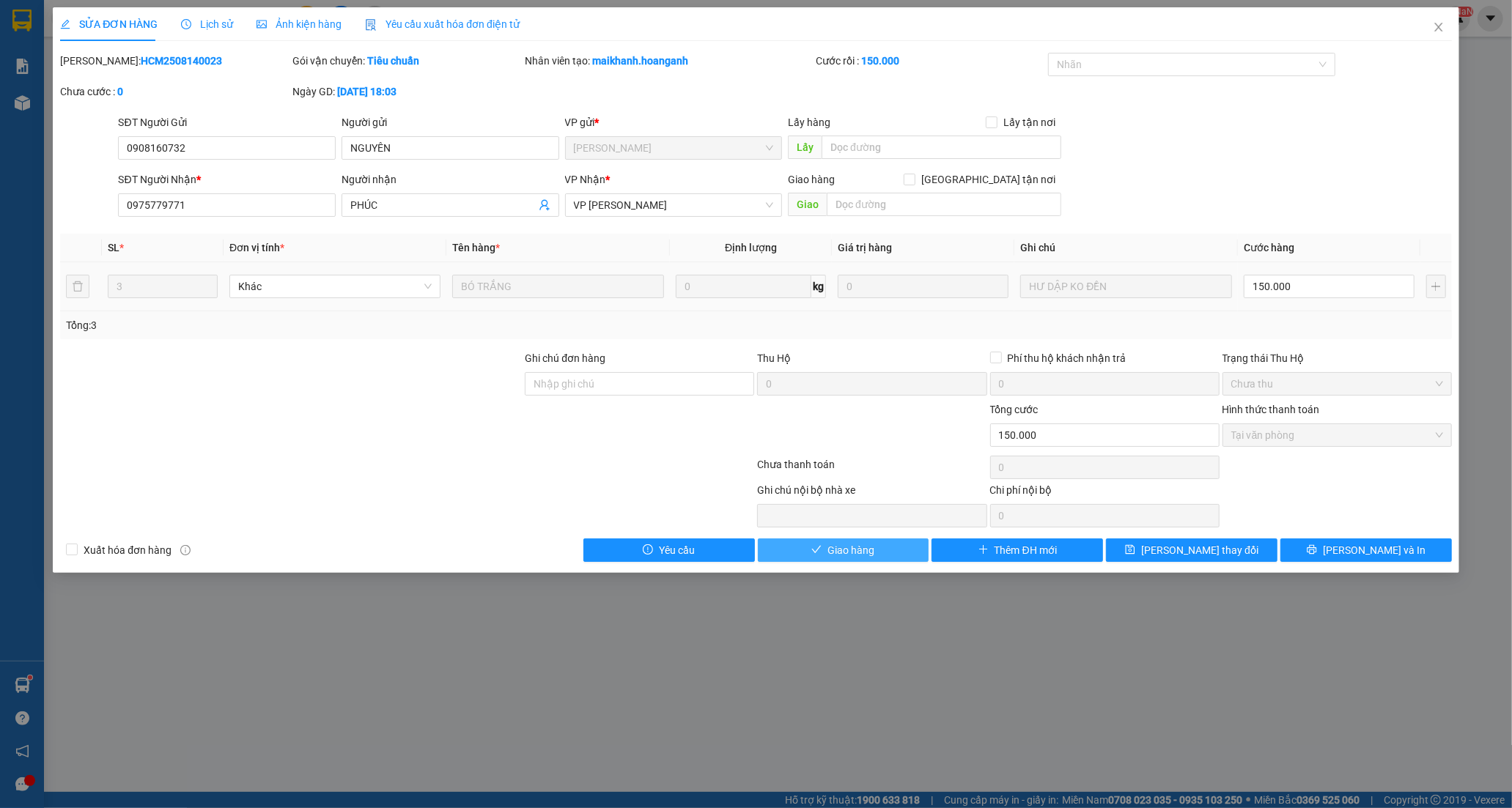
click at [864, 551] on span "Giao hàng" at bounding box center [851, 550] width 47 height 16
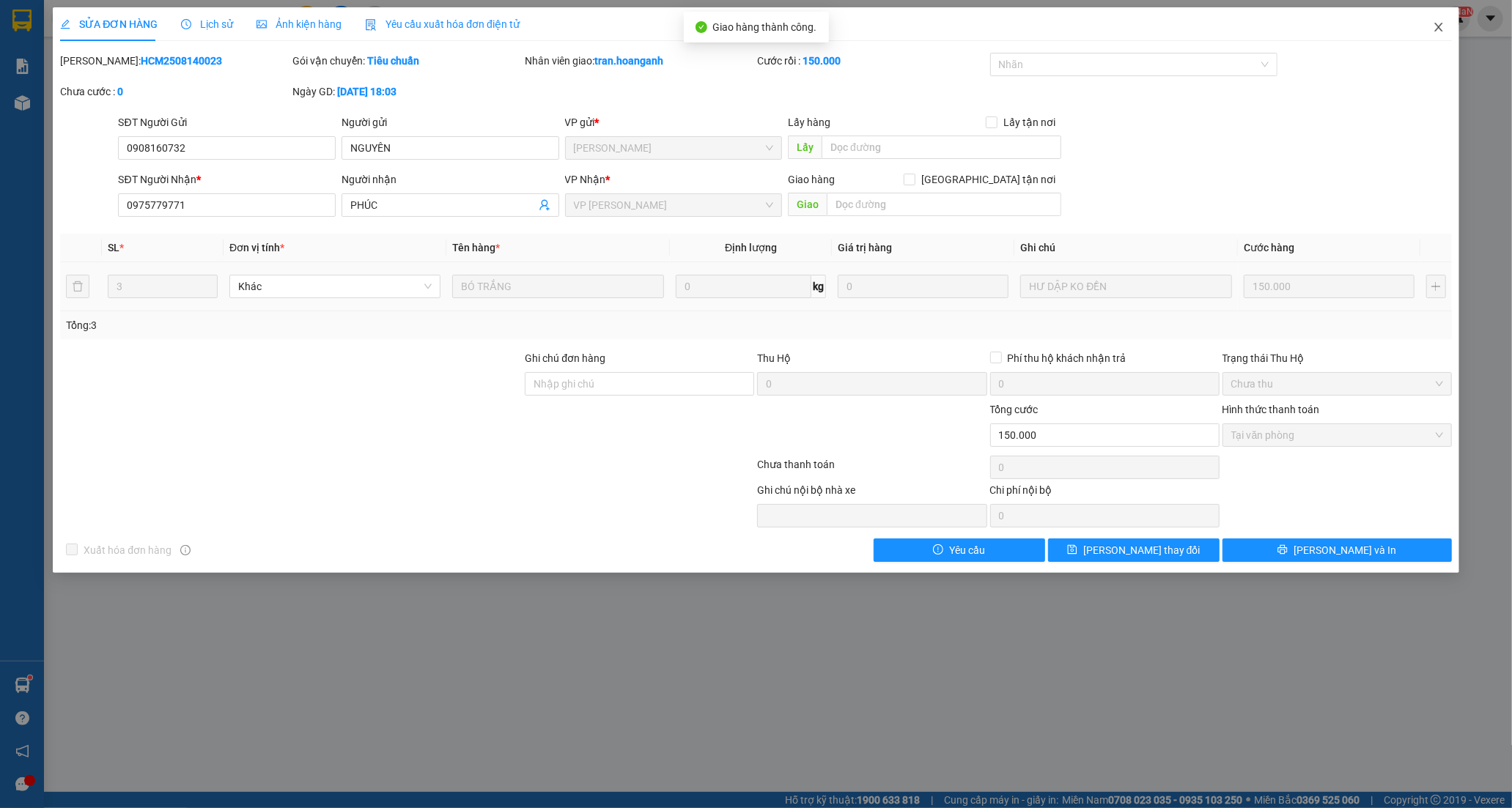
click at [1440, 27] on icon "close" at bounding box center [1439, 27] width 12 height 12
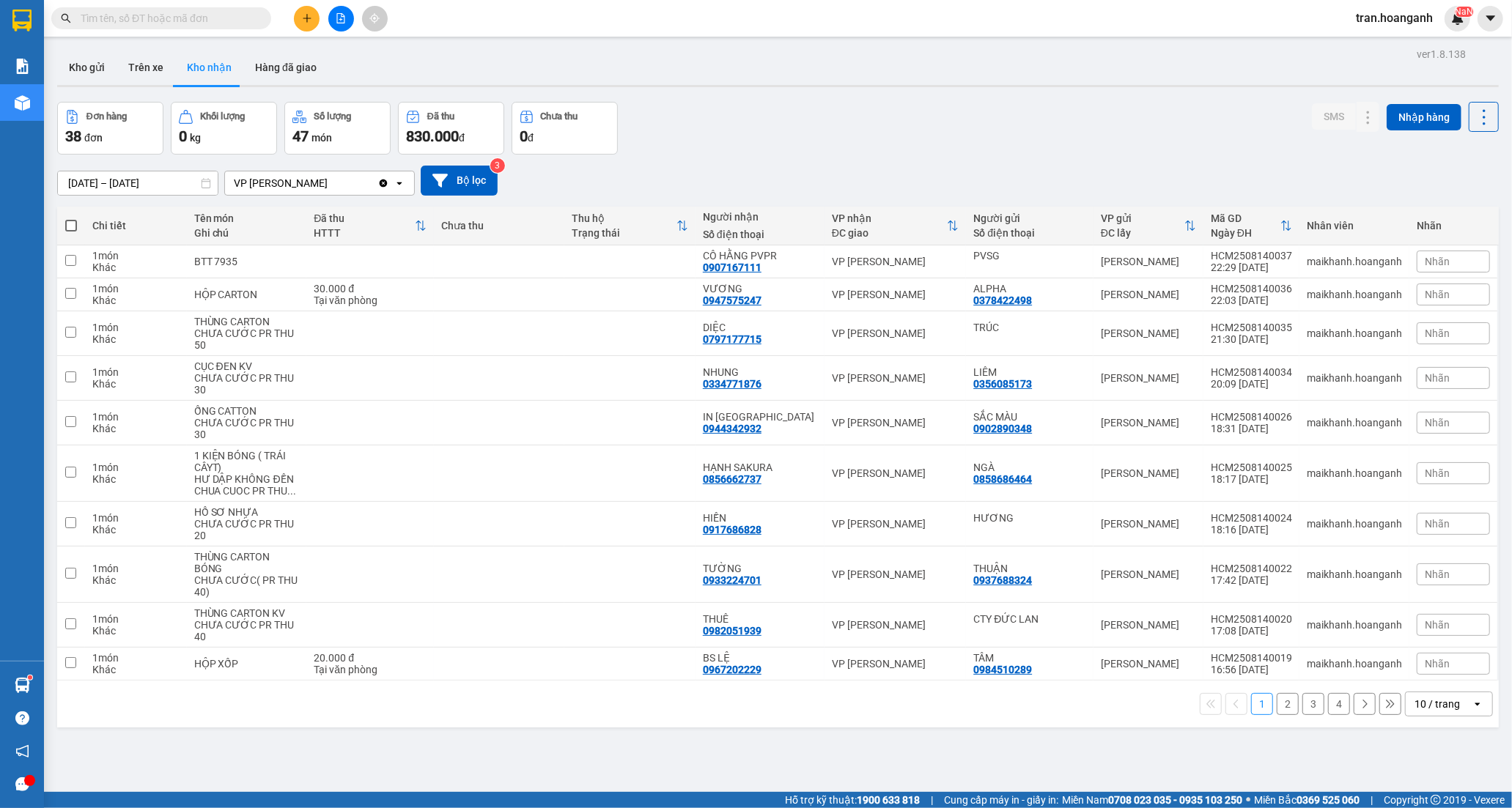
click at [1280, 709] on button "2" at bounding box center [1288, 704] width 22 height 22
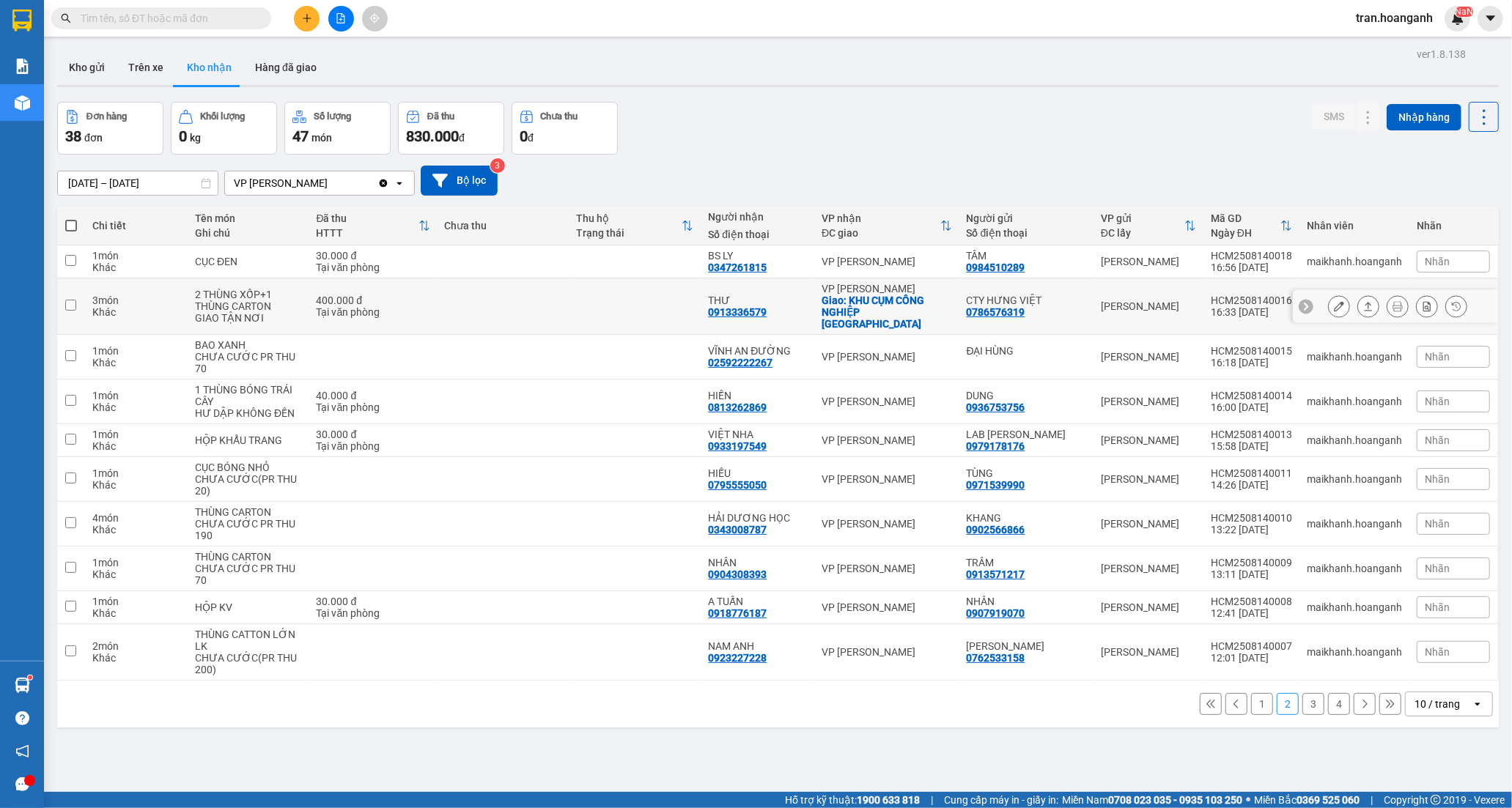
click at [831, 302] on div "Giao: KHU CỤM CÔNG NGHIỆP [GEOGRAPHIC_DATA]" at bounding box center [886, 312] width 130 height 35
checkbox input "true"
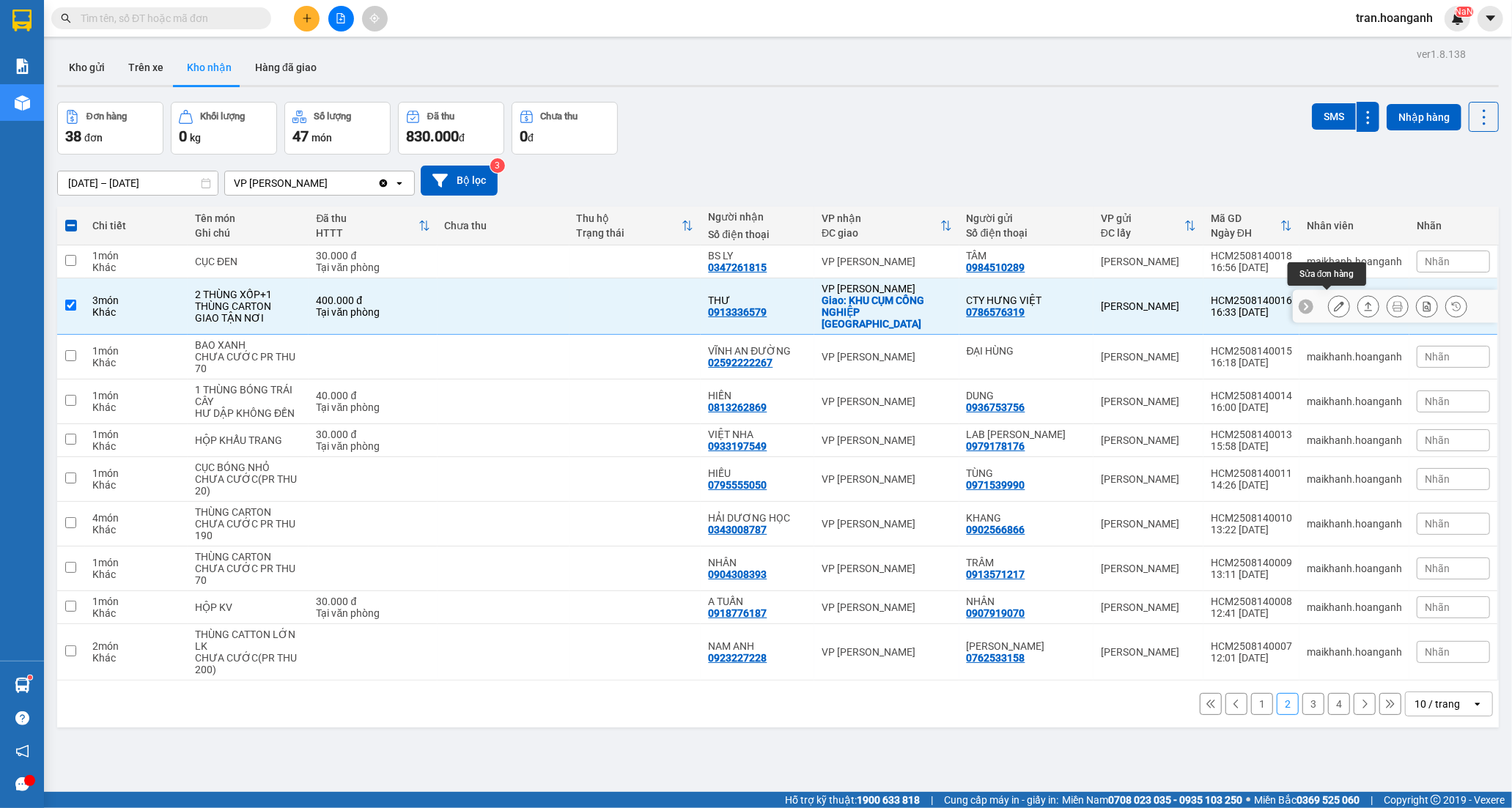
click at [1334, 304] on icon at bounding box center [1339, 306] width 10 height 10
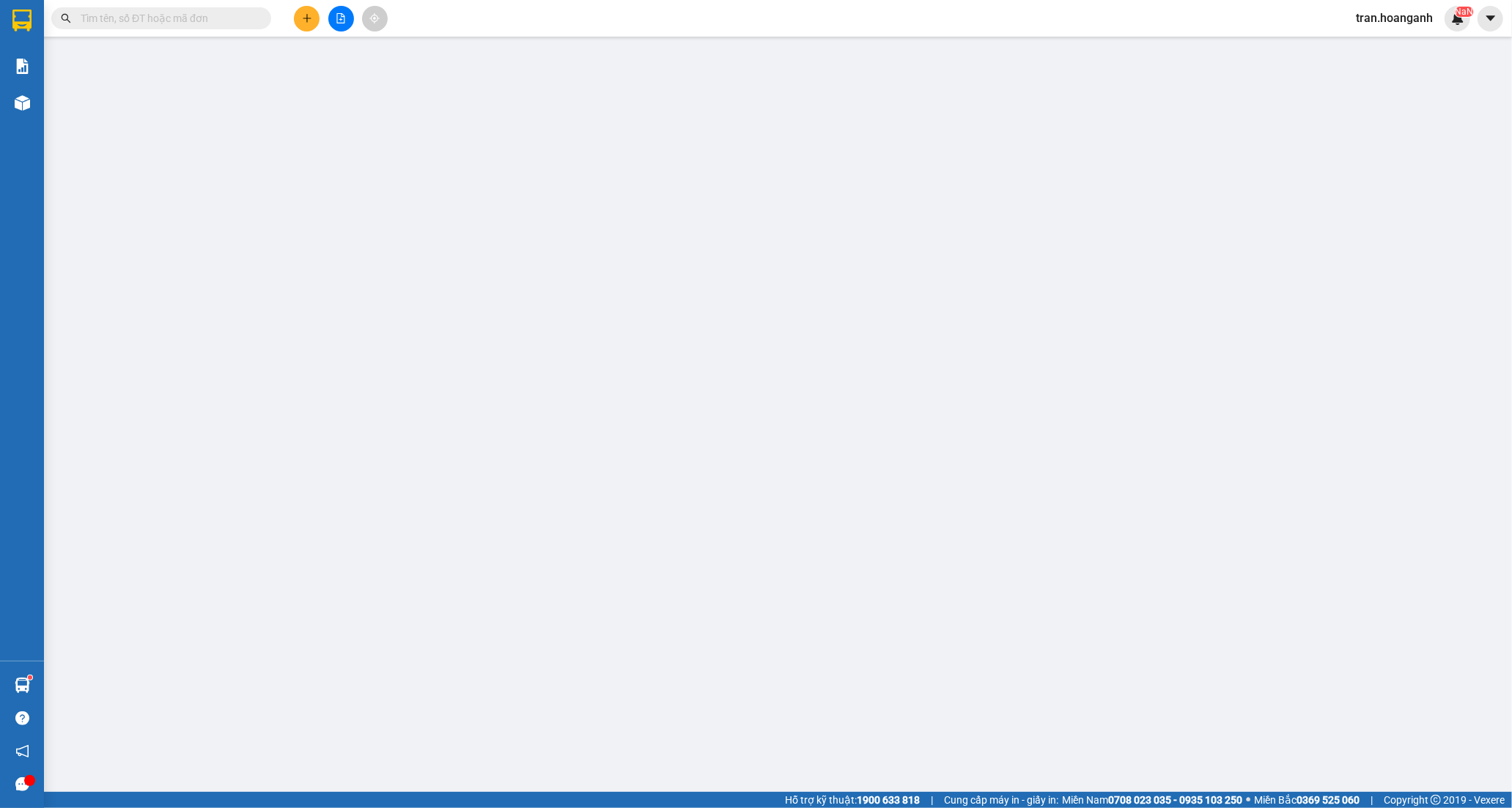
type input "0786576319"
type input "CTY HƯNG VIỆT"
type input "0913336579"
type input "THƯ"
checkbox input "true"
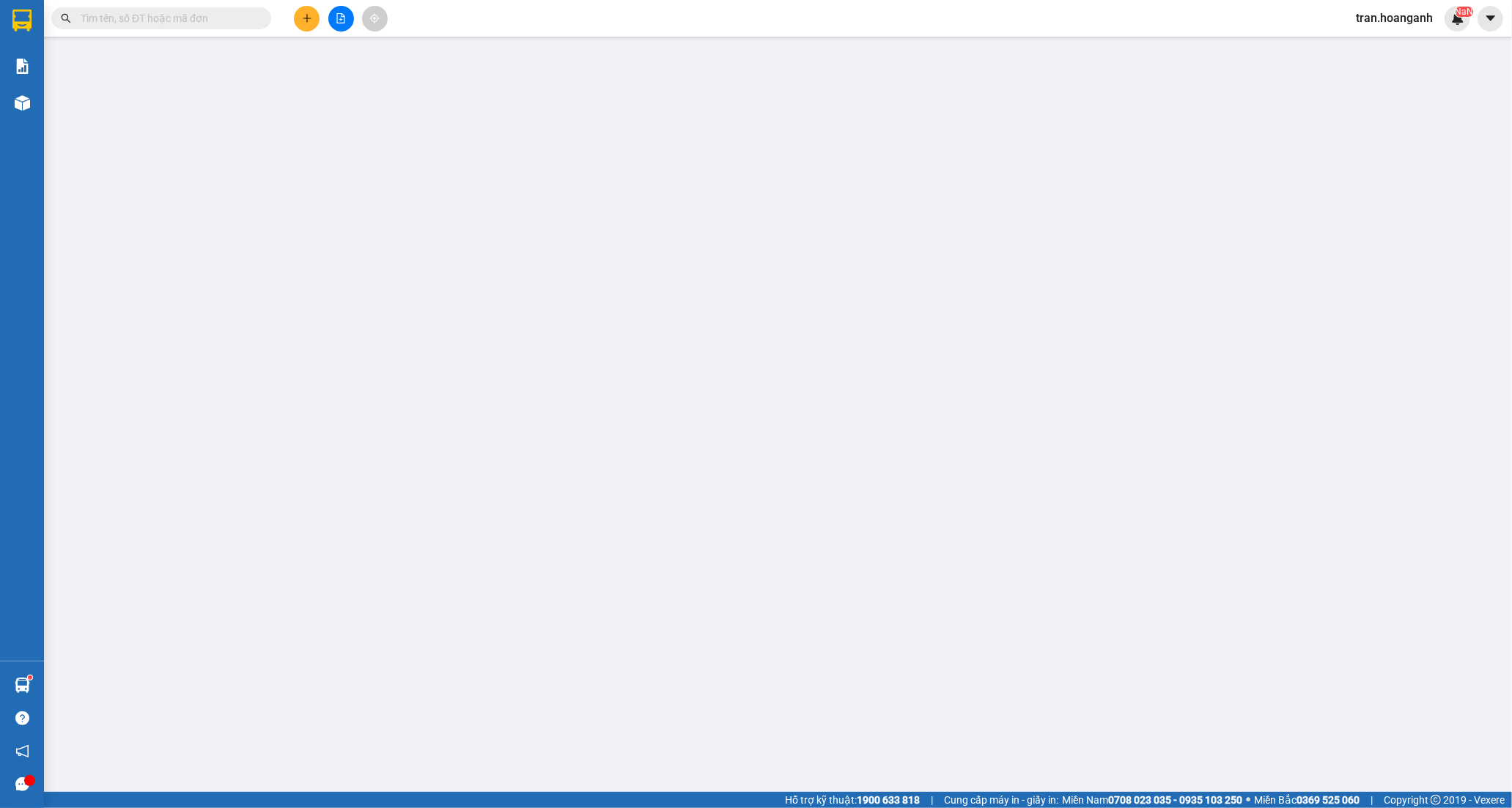
type input "KHU CỤM CÔNG NGHIỆP [GEOGRAPHIC_DATA]"
type input "400.000"
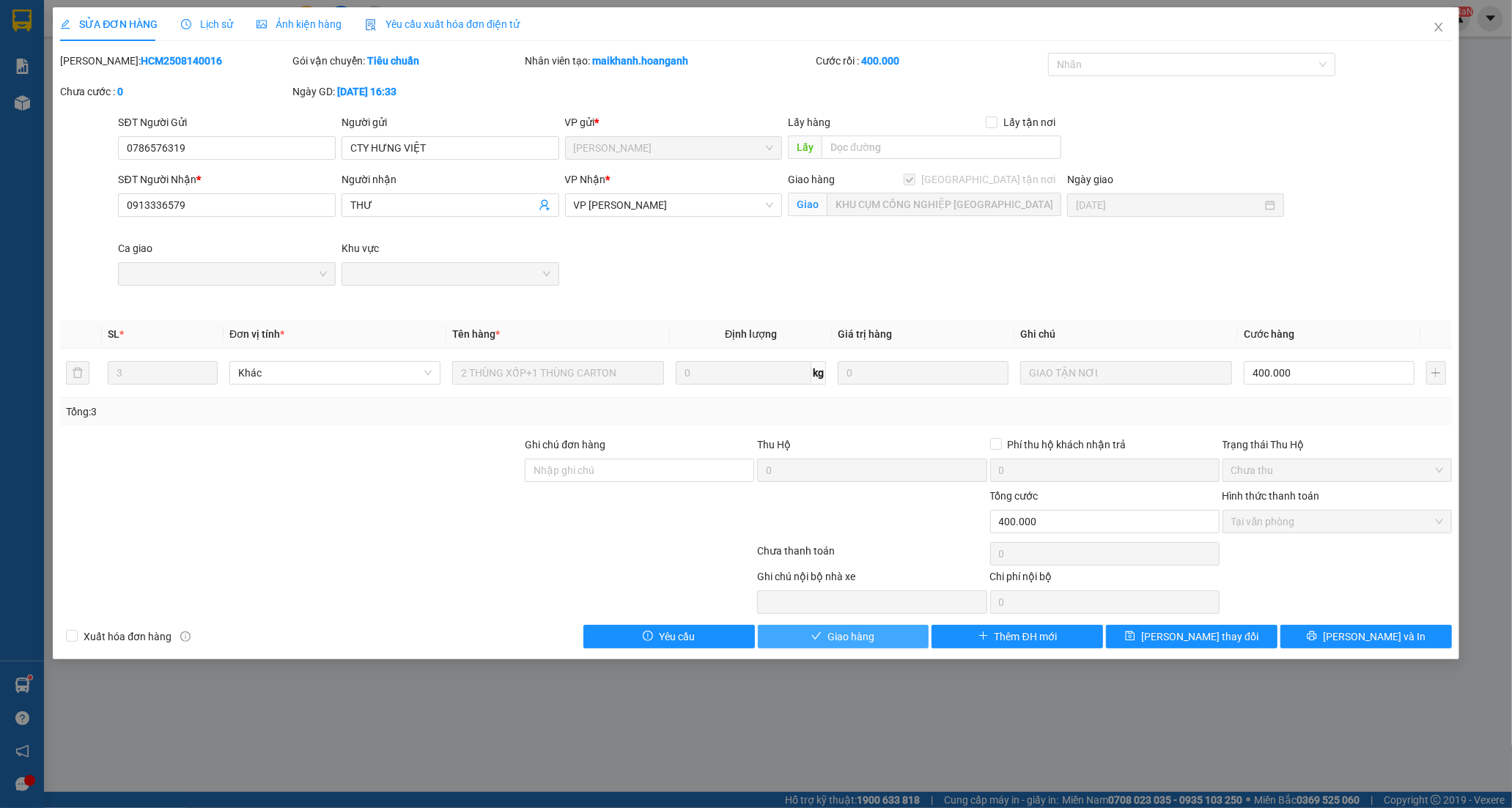
drag, startPoint x: 876, startPoint y: 638, endPoint x: 891, endPoint y: 524, distance: 115.0
click at [876, 634] on button "Giao hàng" at bounding box center [843, 637] width 171 height 24
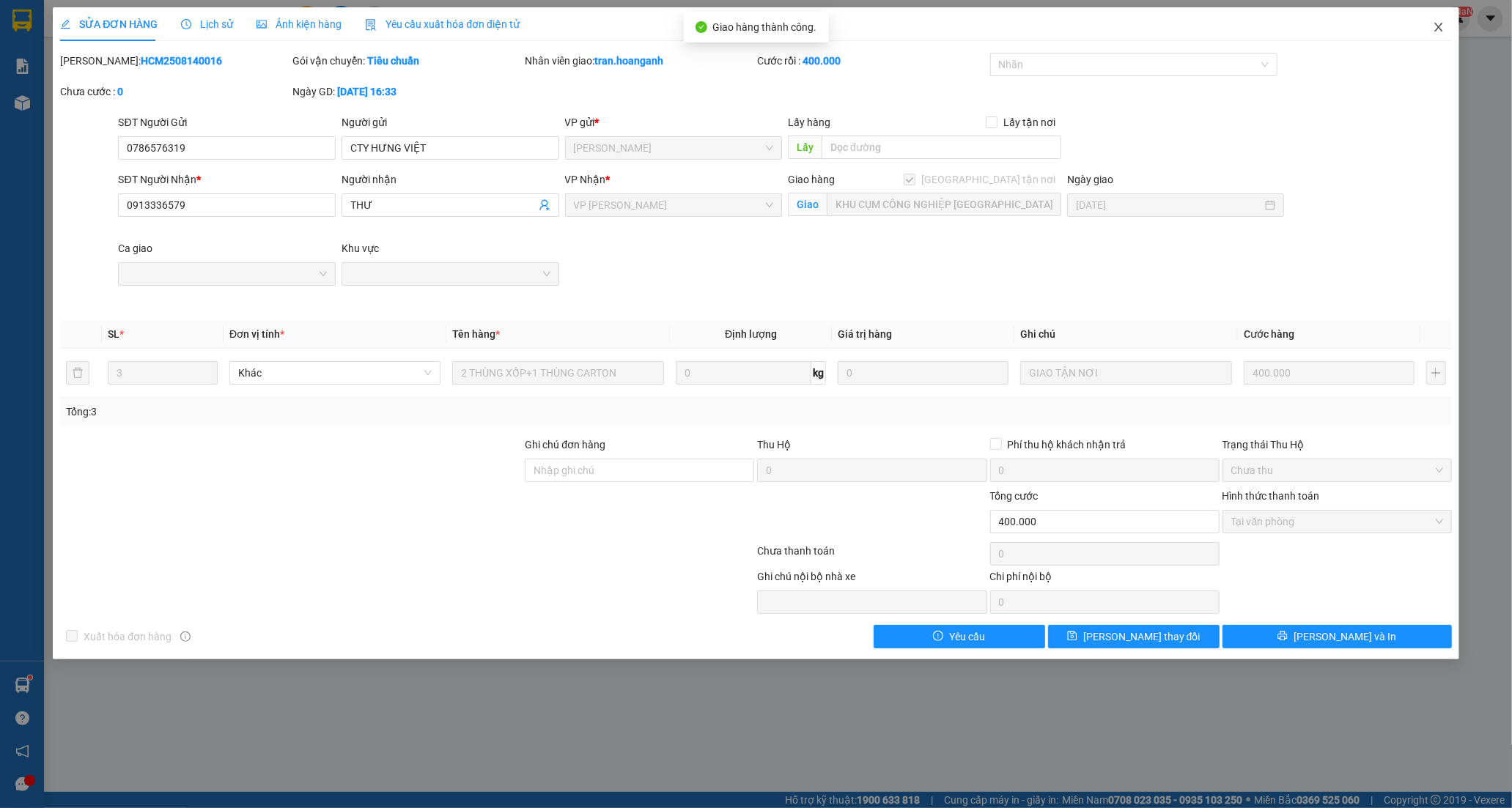
click at [1440, 22] on icon "close" at bounding box center [1439, 27] width 12 height 12
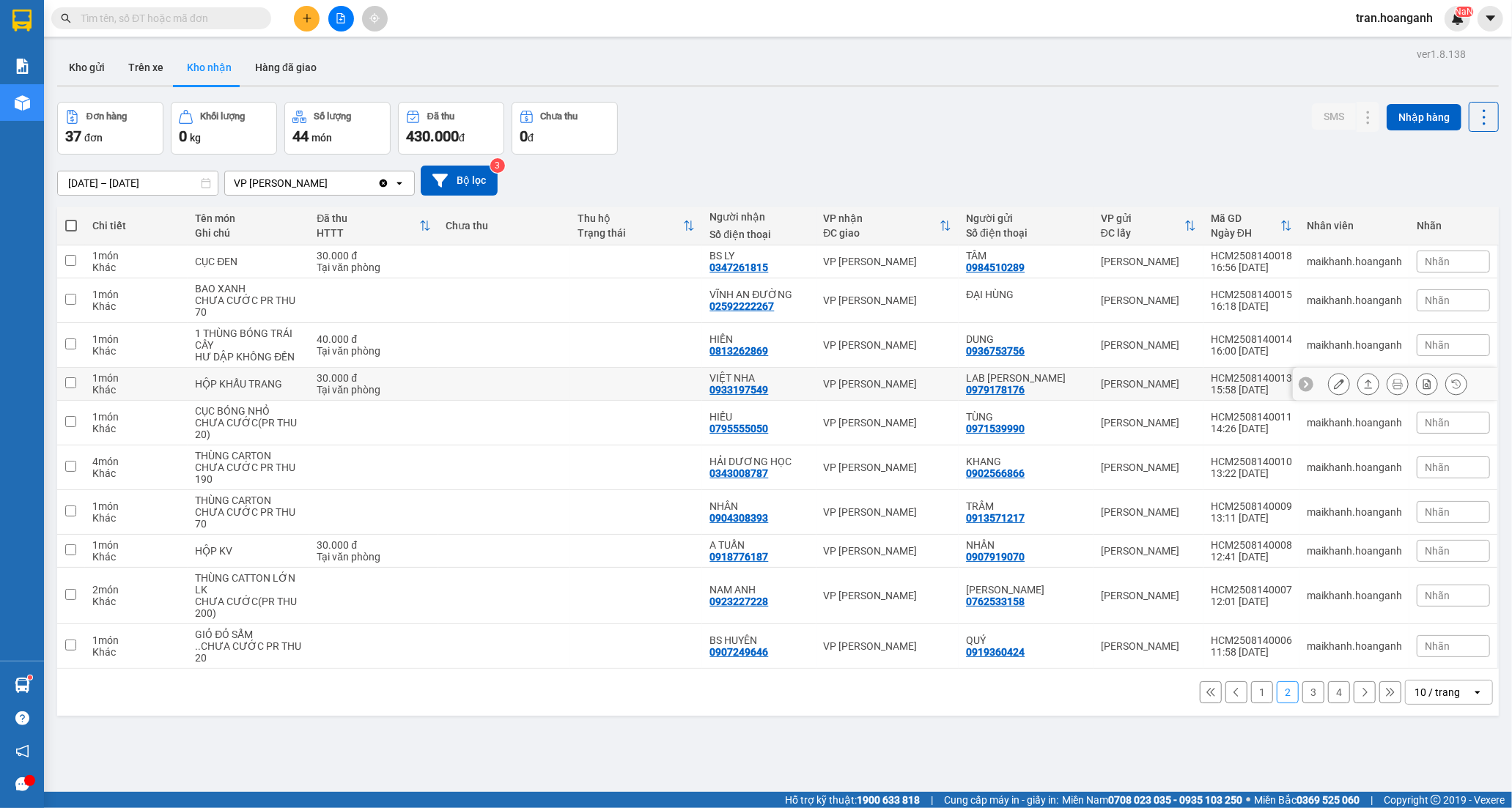
click at [782, 376] on div "VIỆT NHA" at bounding box center [758, 378] width 99 height 12
checkbox input "true"
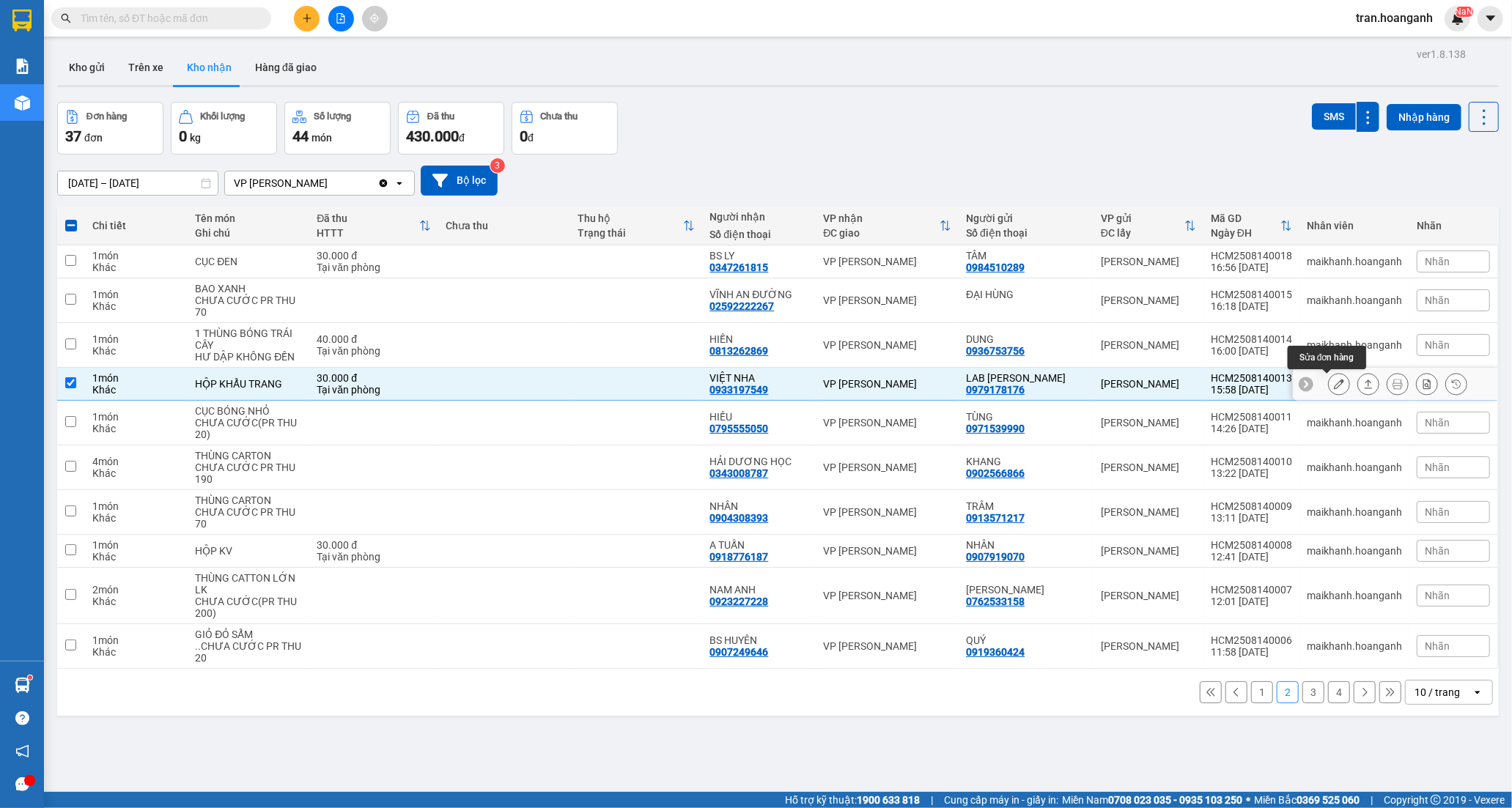
click at [1328, 383] on button at bounding box center [1338, 385] width 20 height 25
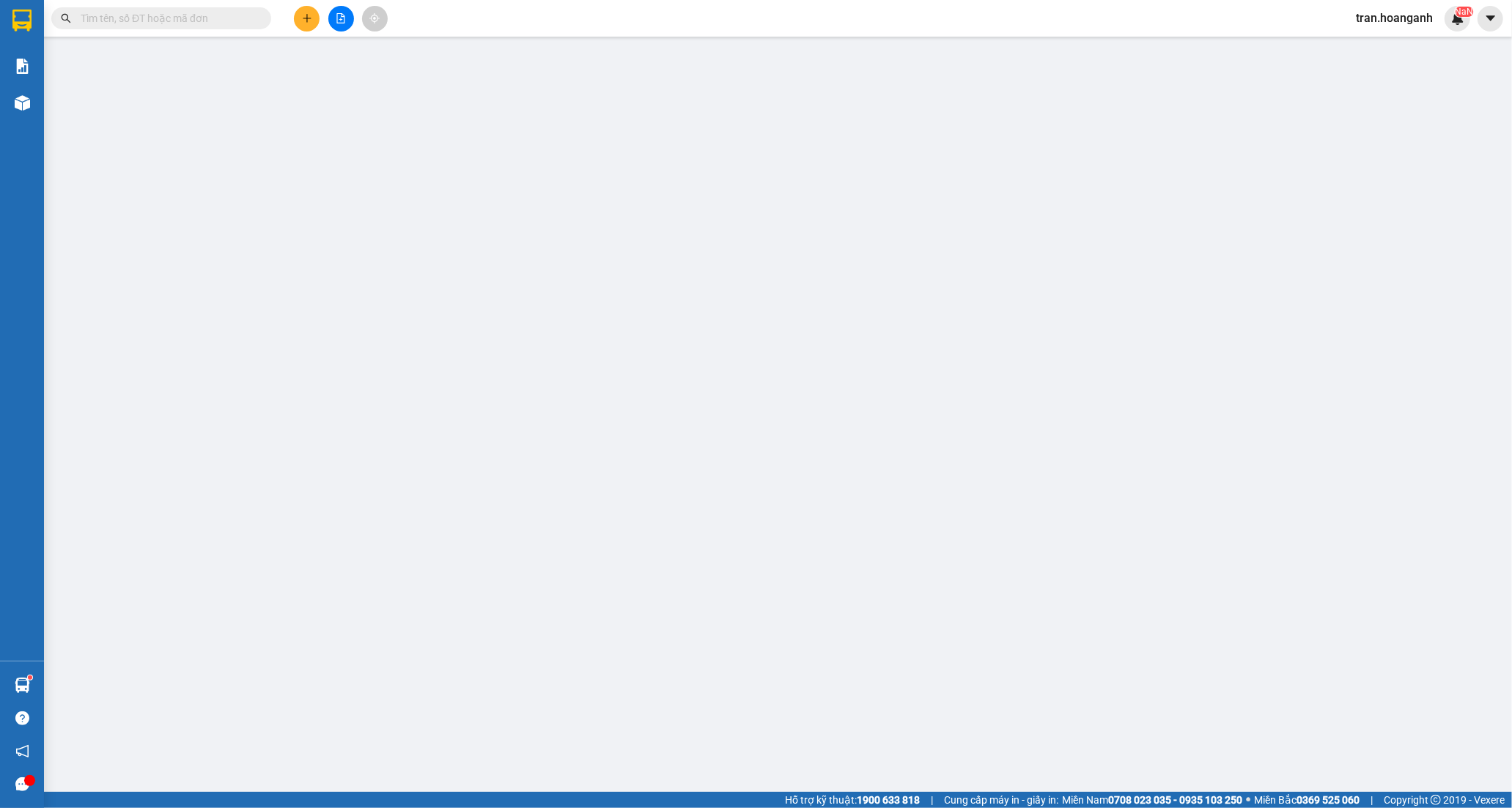
type input "0979178176"
type input "LAB [PERSON_NAME]"
type input "0933197549"
type input "VIỆT NHA"
type input "30.000"
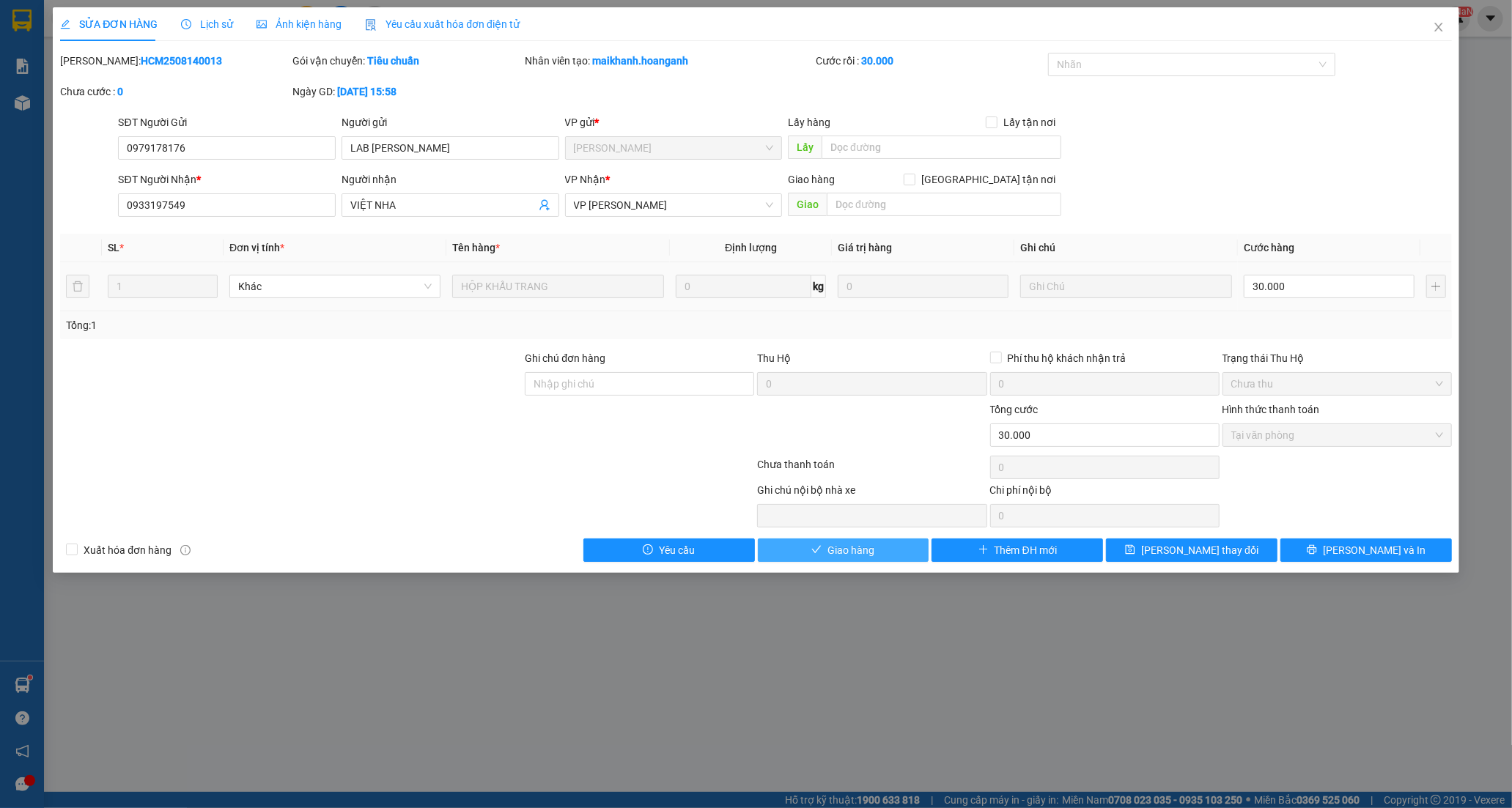
click at [858, 553] on span "Giao hàng" at bounding box center [851, 550] width 47 height 16
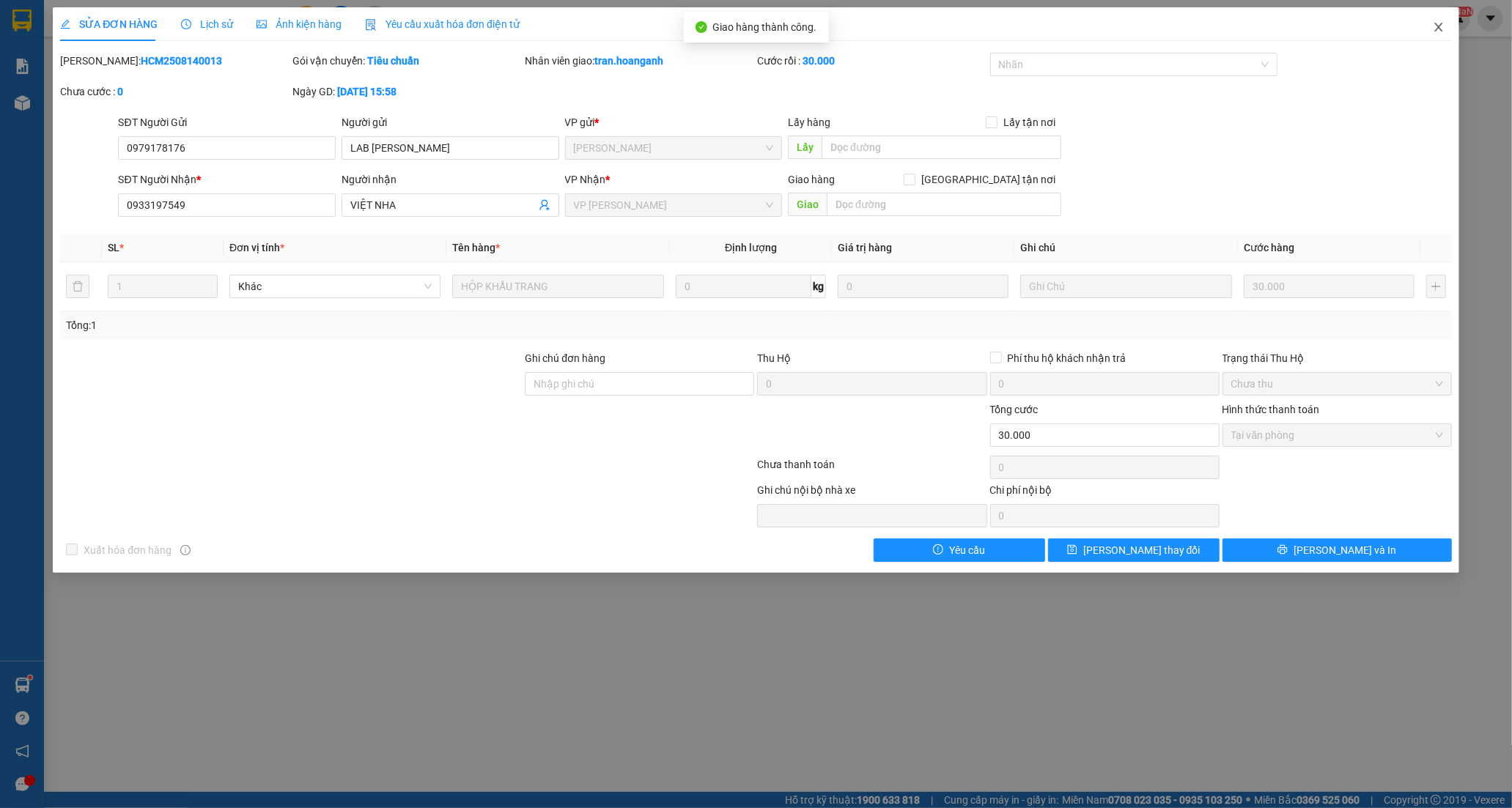
click at [1437, 24] on icon "close" at bounding box center [1439, 27] width 12 height 12
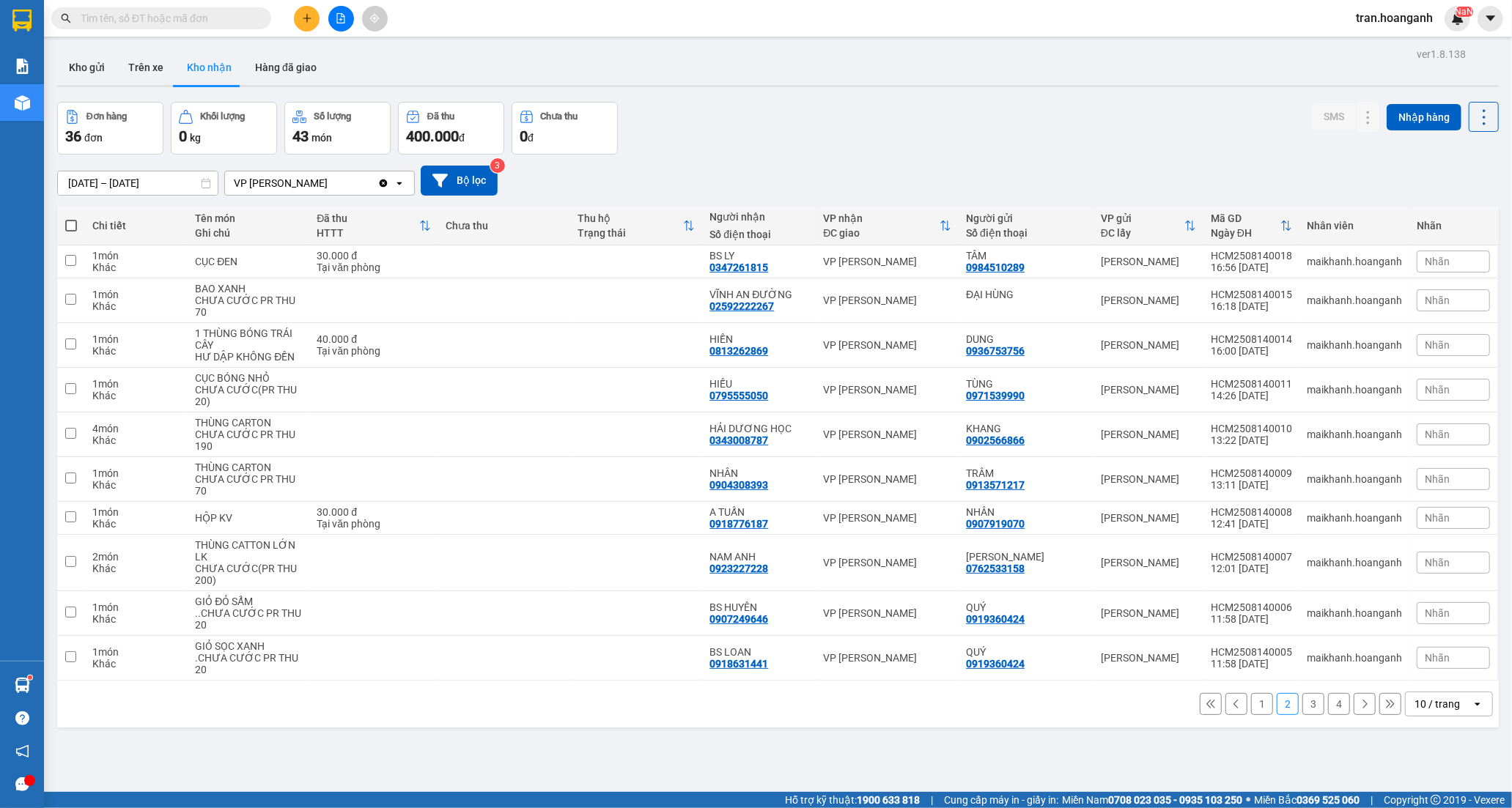
click at [1302, 708] on button "3" at bounding box center [1313, 704] width 22 height 22
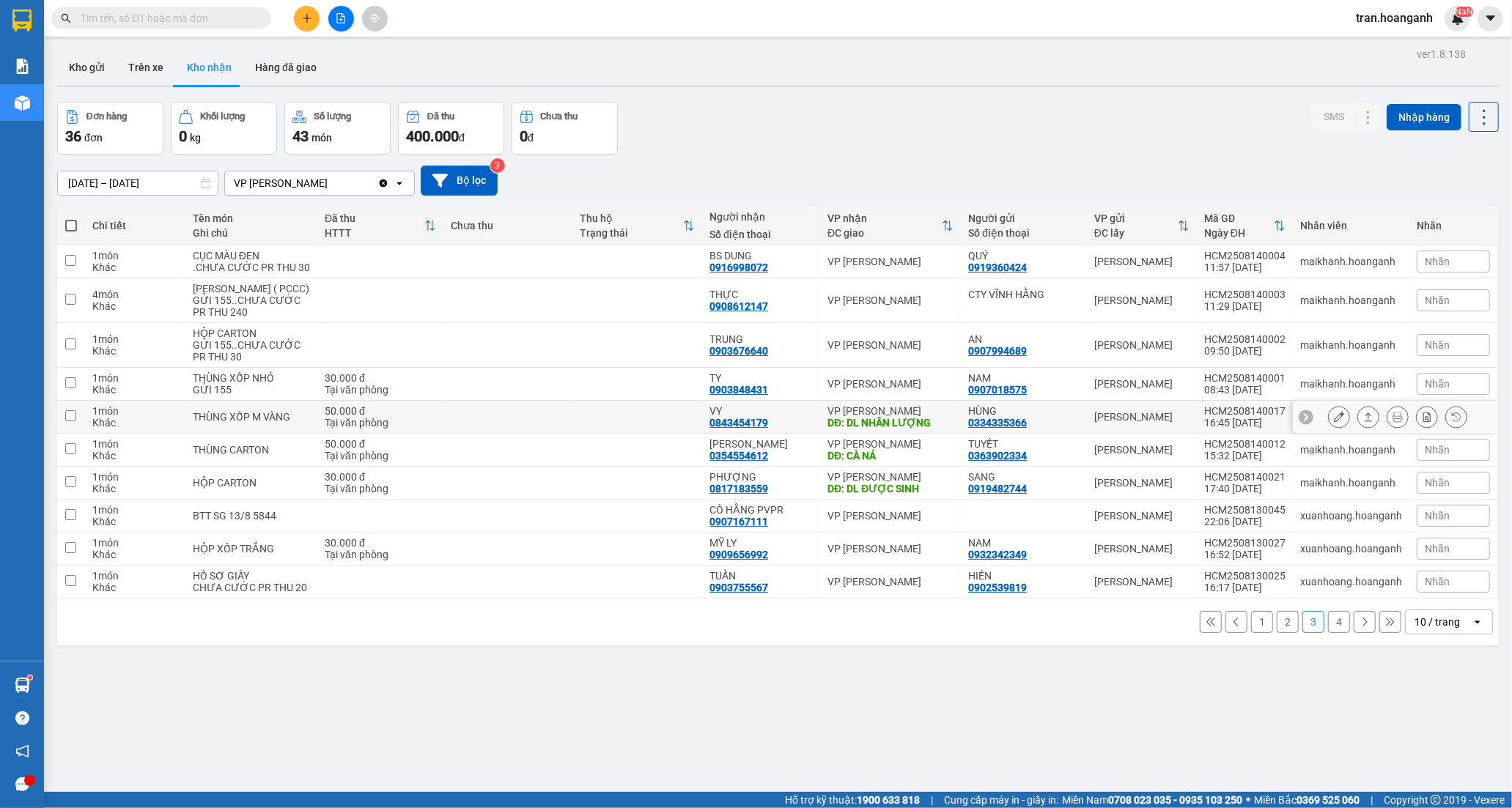
click at [820, 434] on td "VP [PERSON_NAME] DĐ: DL NHÂN LƯỢNG" at bounding box center [890, 417] width 141 height 33
checkbox input "true"
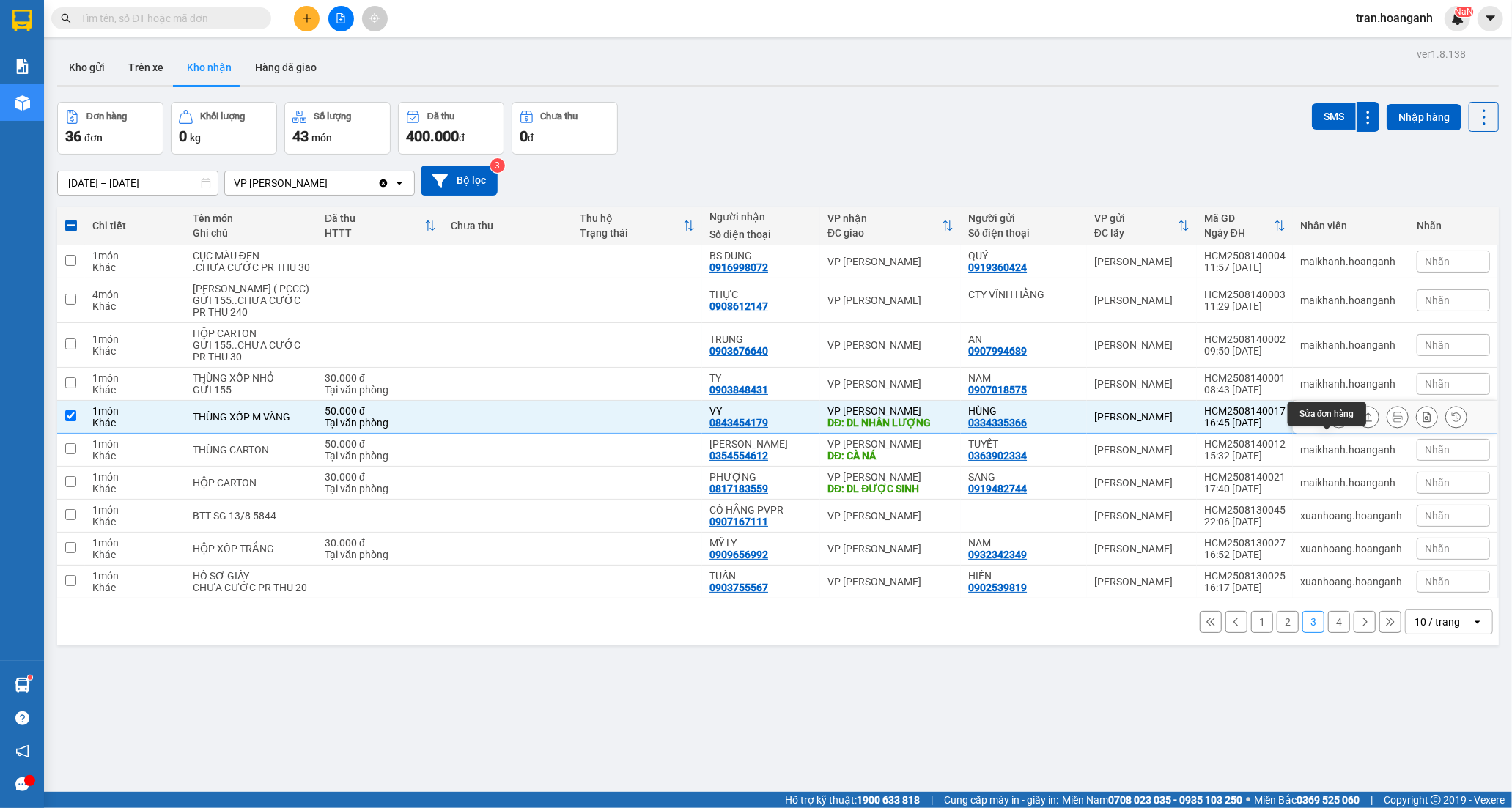
click at [1328, 430] on button at bounding box center [1338, 417] width 20 height 25
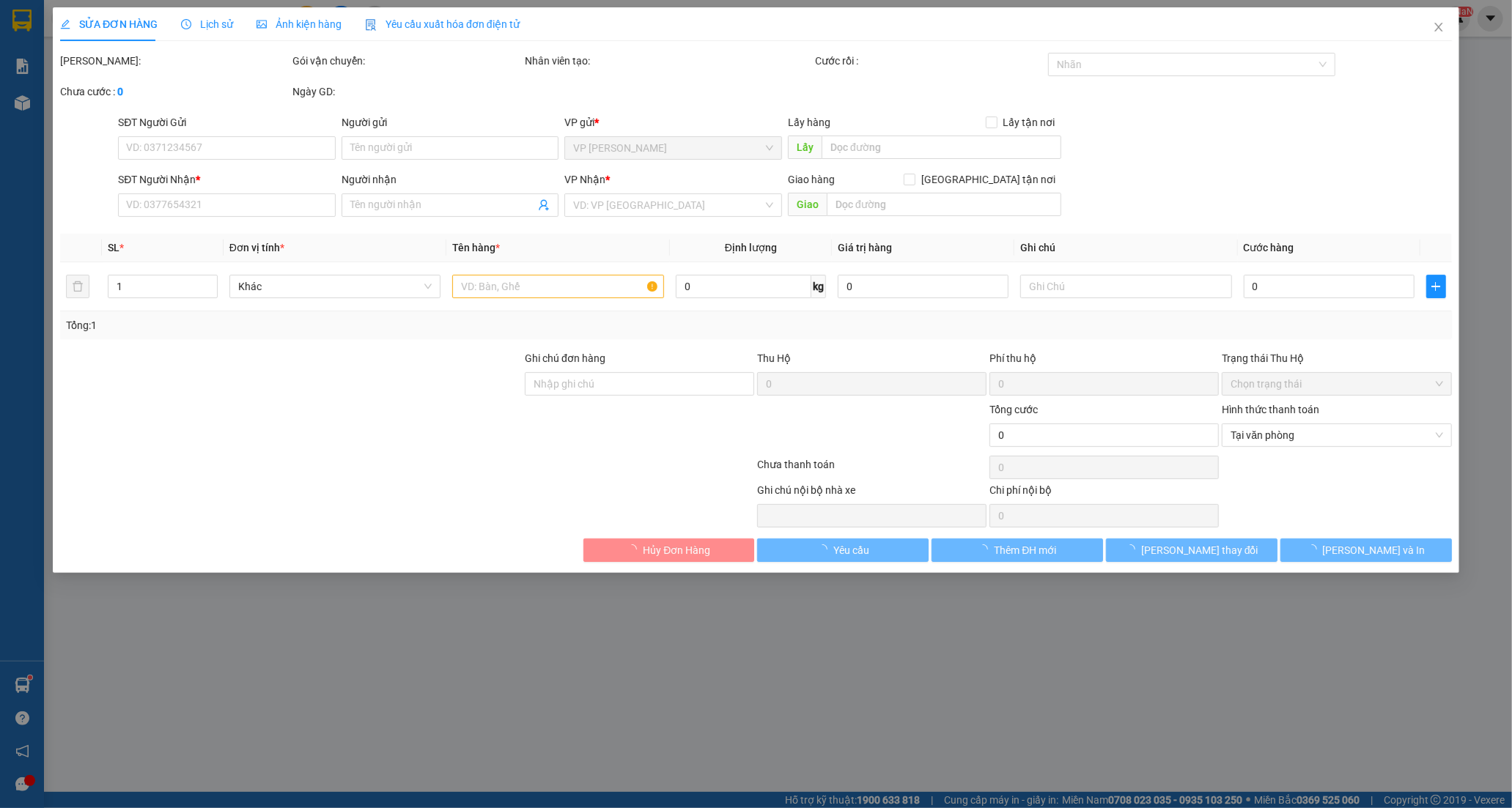
type input "0334335366"
type input "HÙNG"
type input "0843454179"
type input "VY"
type input "DL NHÂN LƯỢNG"
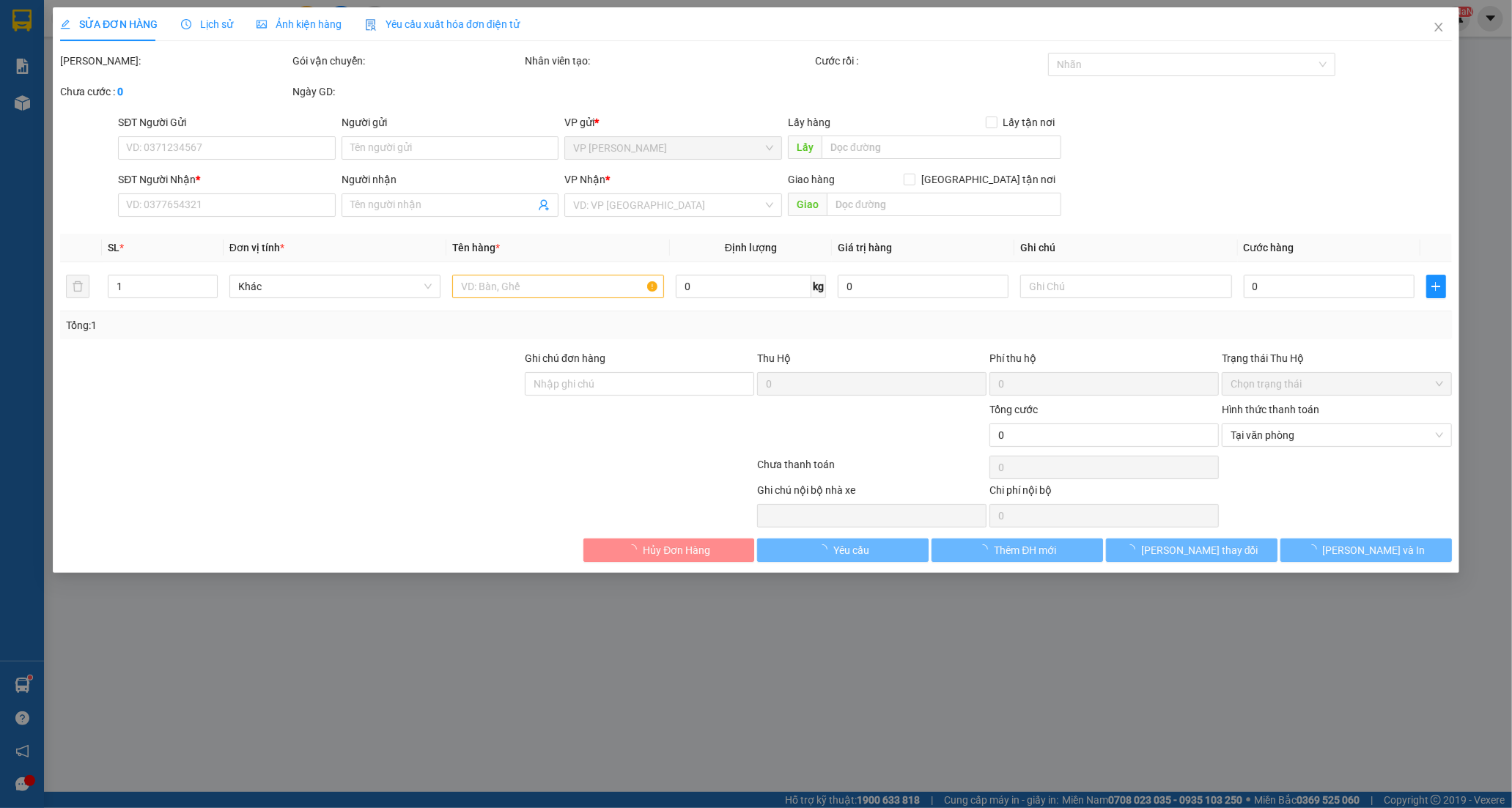
type input "50.000"
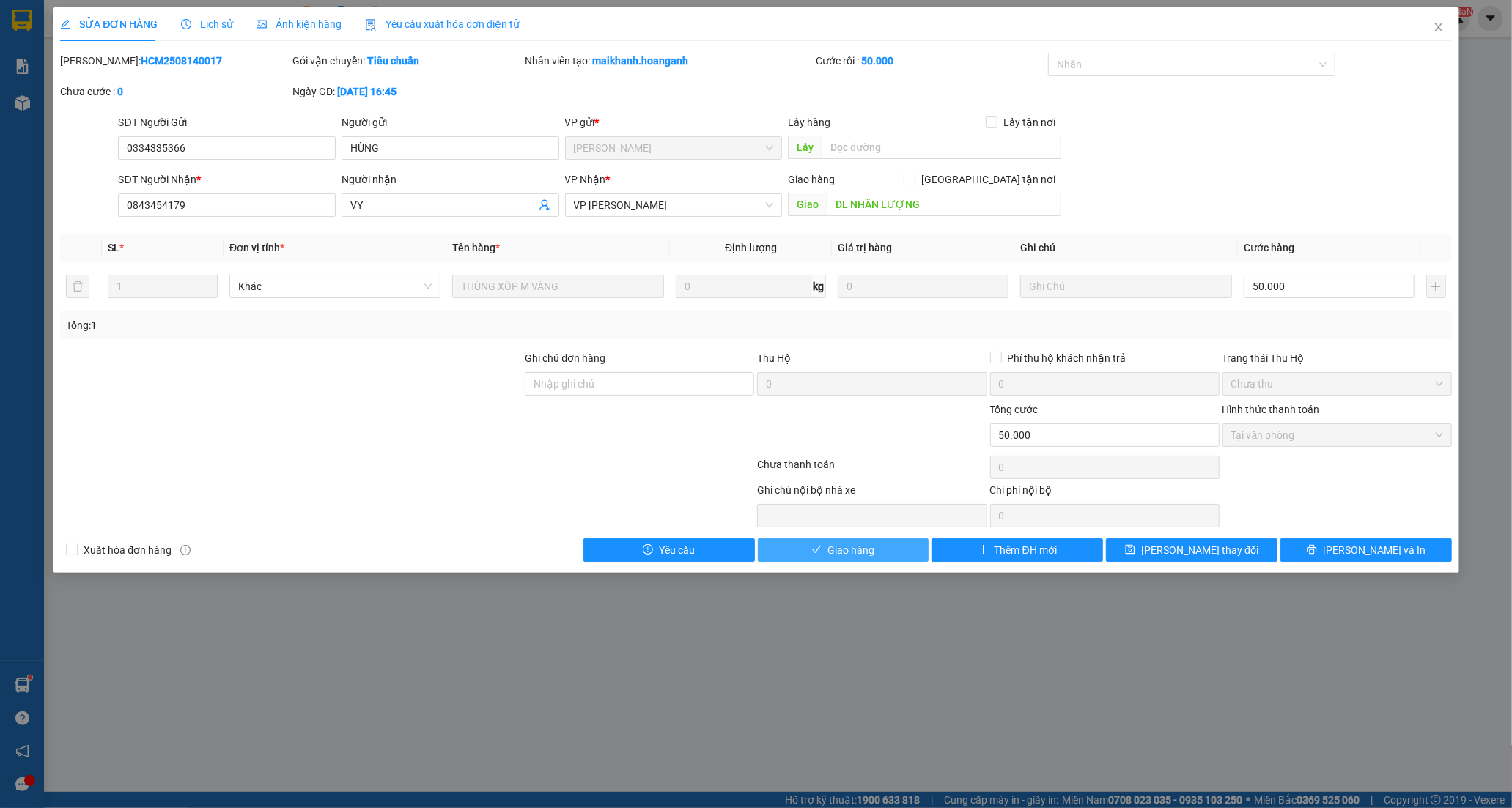
click at [888, 559] on button "Giao hàng" at bounding box center [843, 551] width 171 height 24
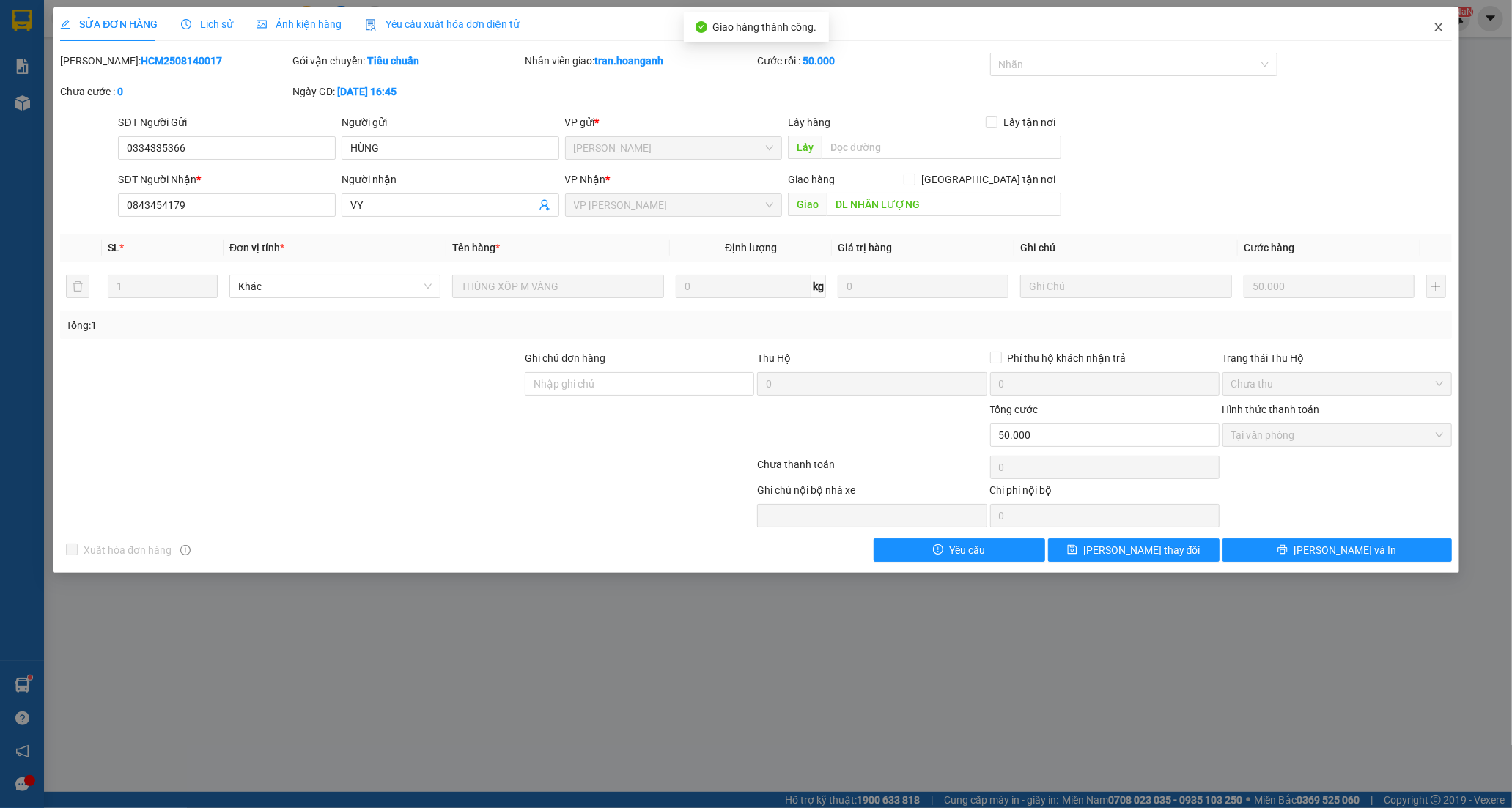
click at [1436, 25] on icon "close" at bounding box center [1439, 27] width 8 height 8
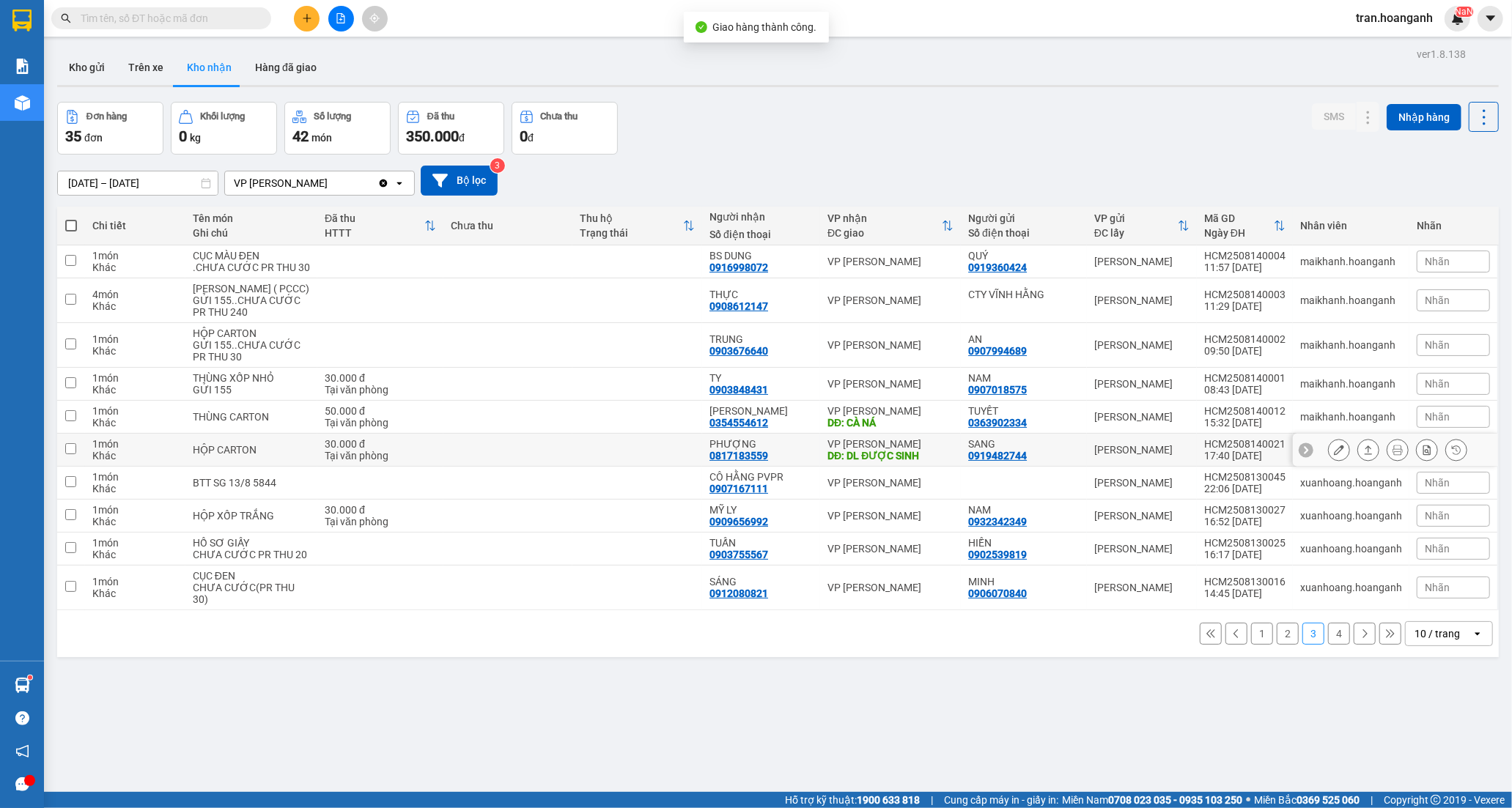
click at [780, 450] on div "PHƯỢNG" at bounding box center [761, 444] width 104 height 12
checkbox input "true"
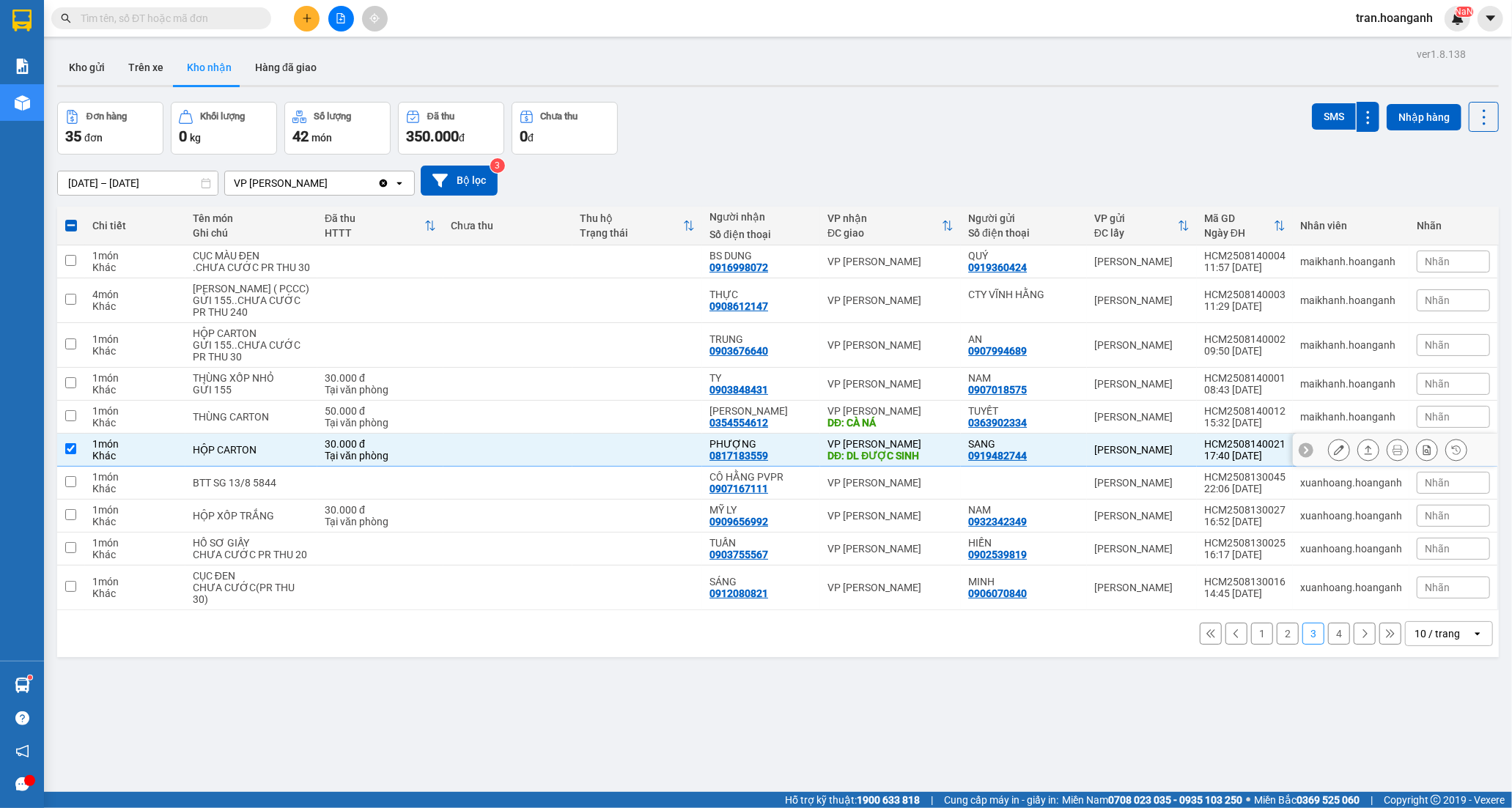
click at [1334, 455] on icon at bounding box center [1339, 450] width 10 height 10
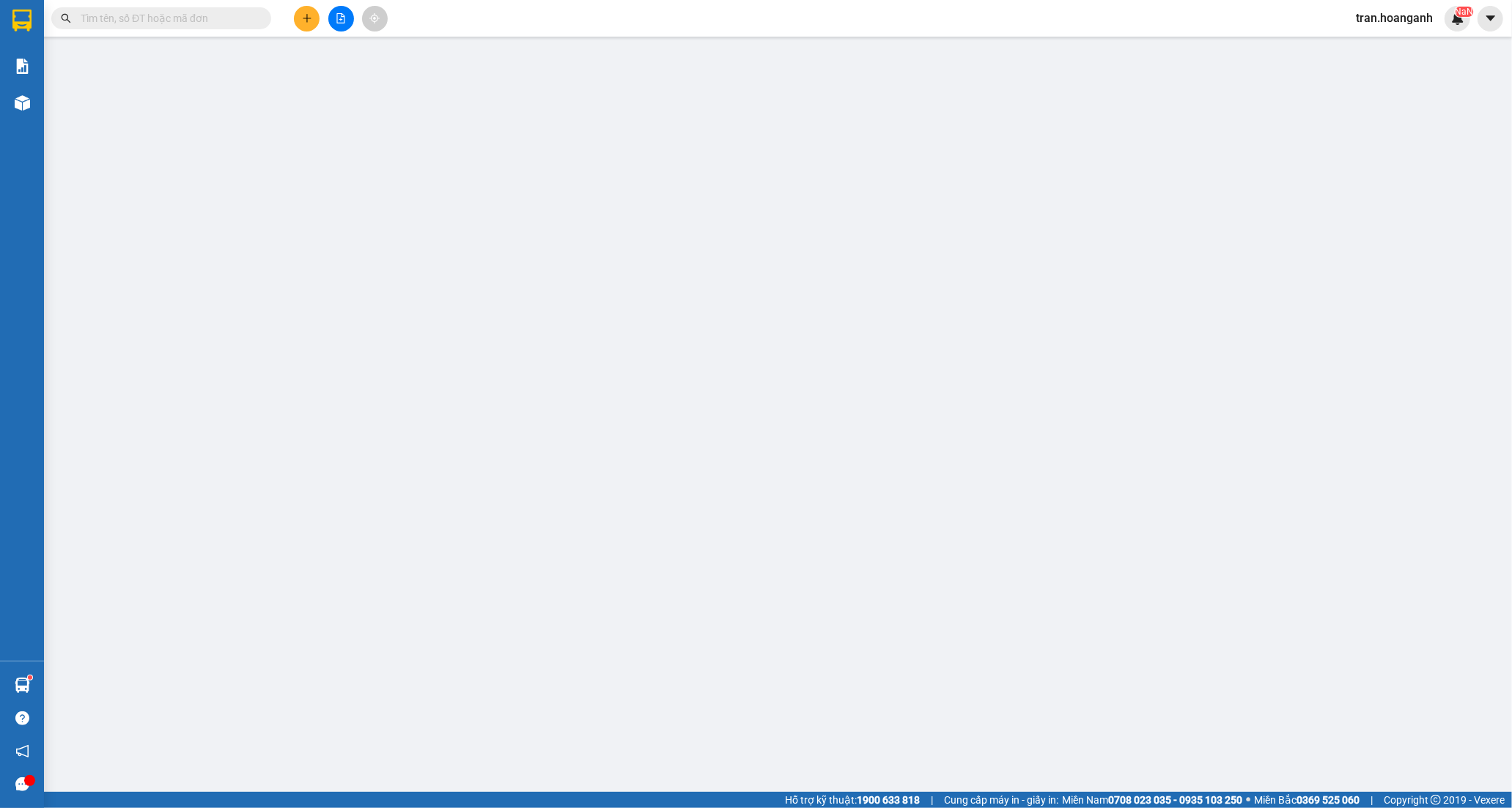
type input "0919482744"
type input "SANG"
type input "0817183559"
type input "PHƯỢNG"
type input "DL ĐƯỢC SINH"
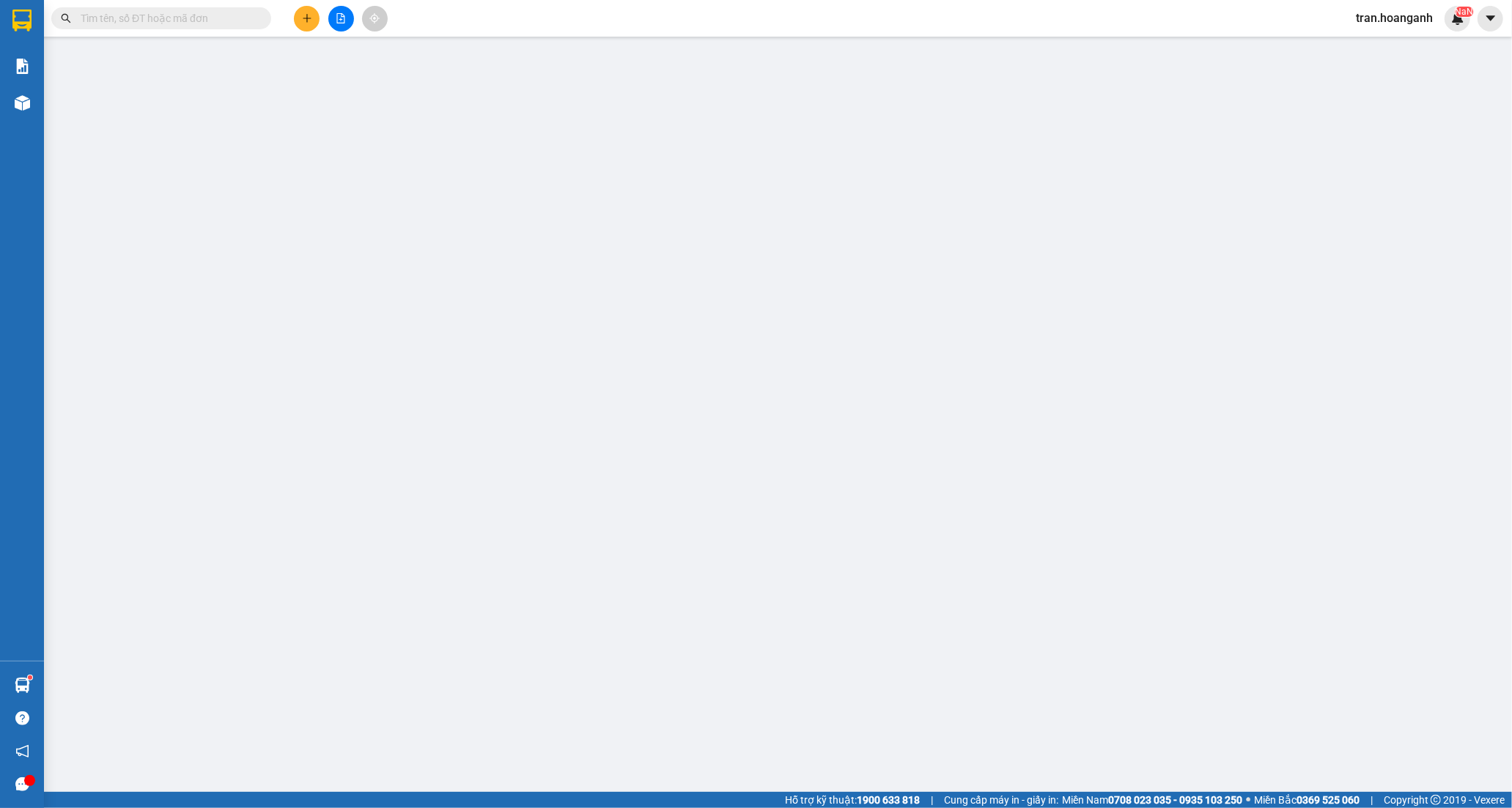
type input "30.000"
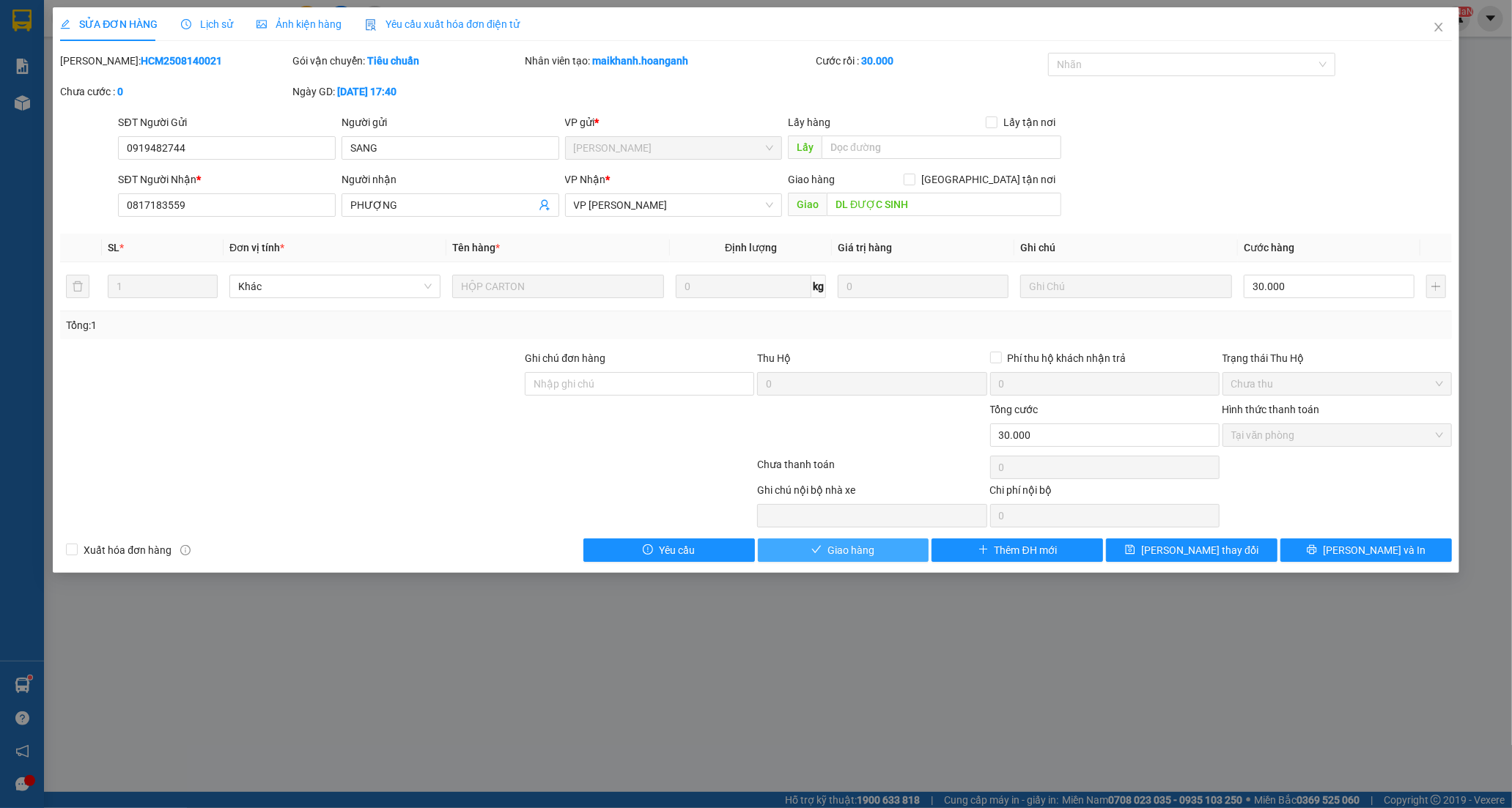
click at [858, 556] on span "Giao hàng" at bounding box center [851, 550] width 47 height 16
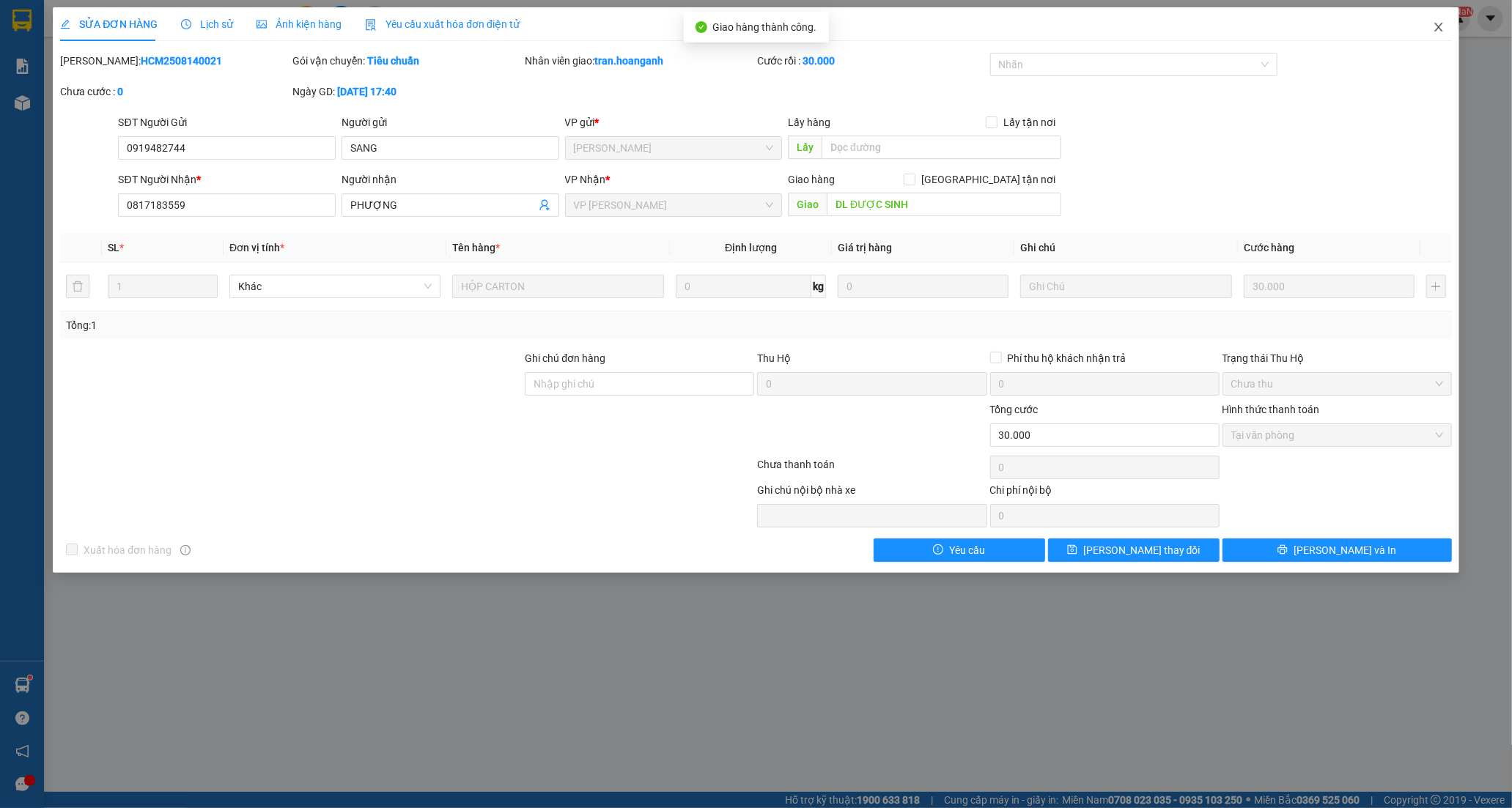
click at [1439, 22] on icon "close" at bounding box center [1439, 27] width 12 height 12
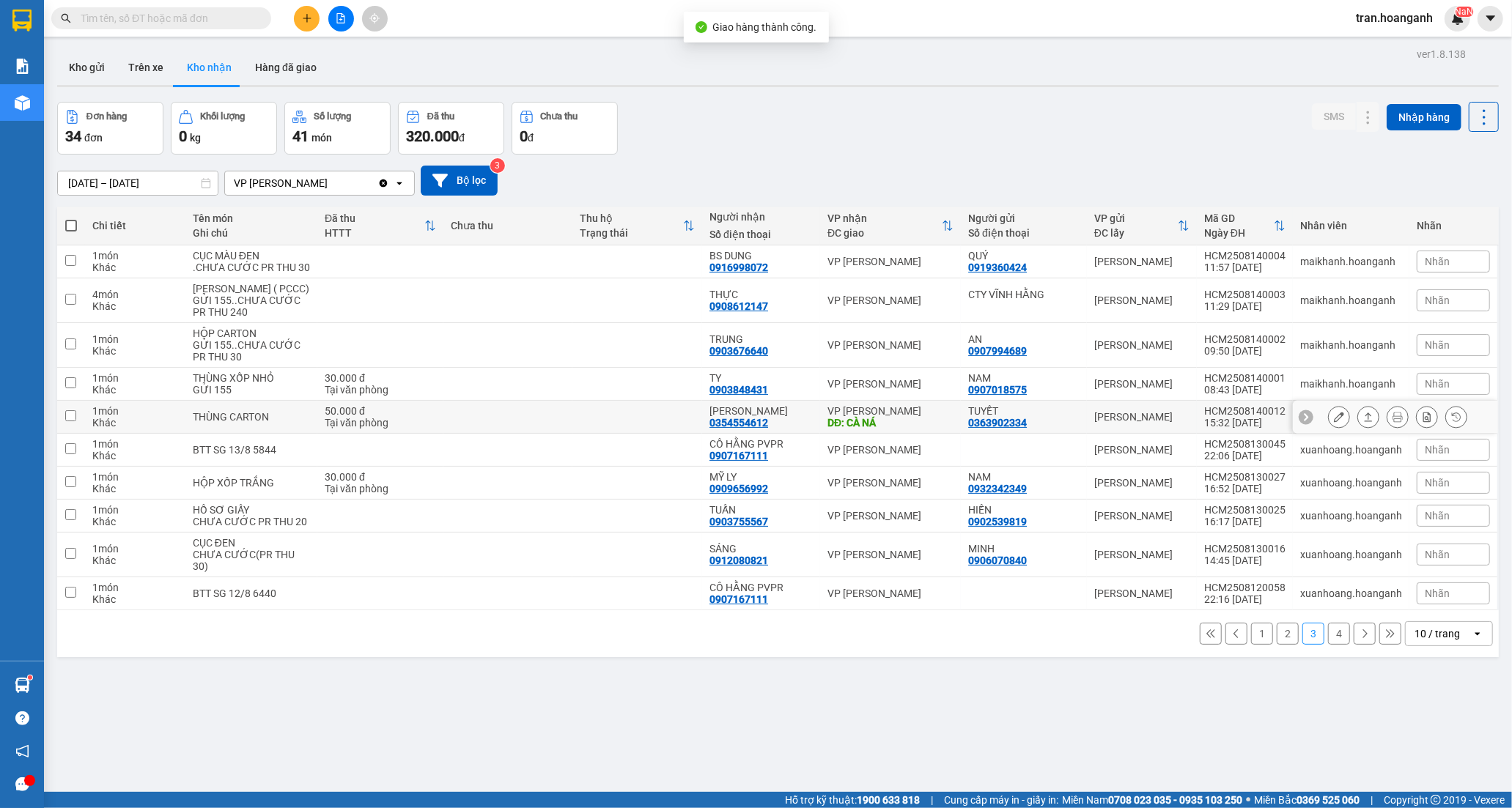
click at [775, 417] on div "[PERSON_NAME]" at bounding box center [761, 412] width 104 height 12
checkbox input "true"
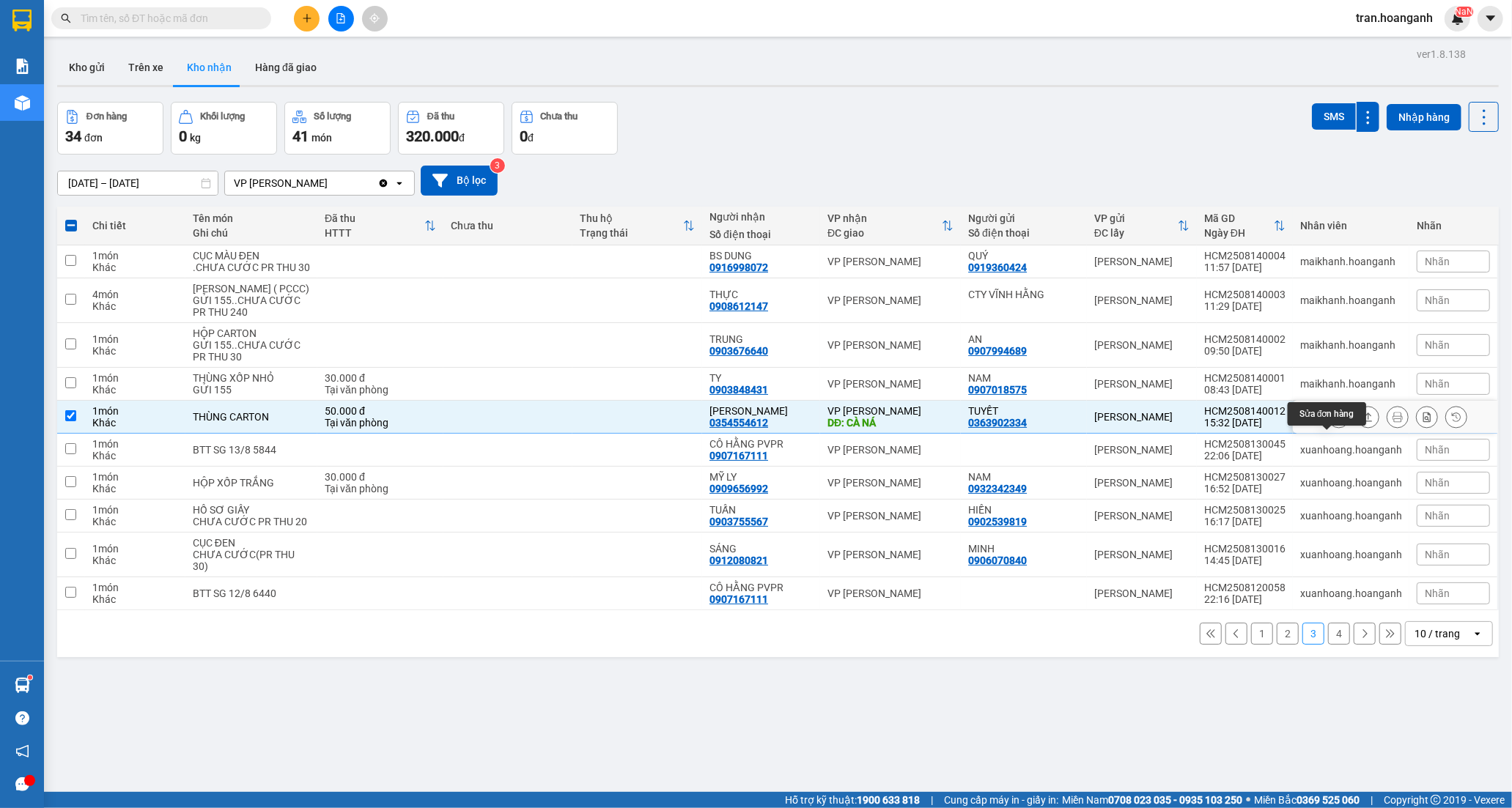
click at [1334, 423] on icon at bounding box center [1339, 417] width 10 height 10
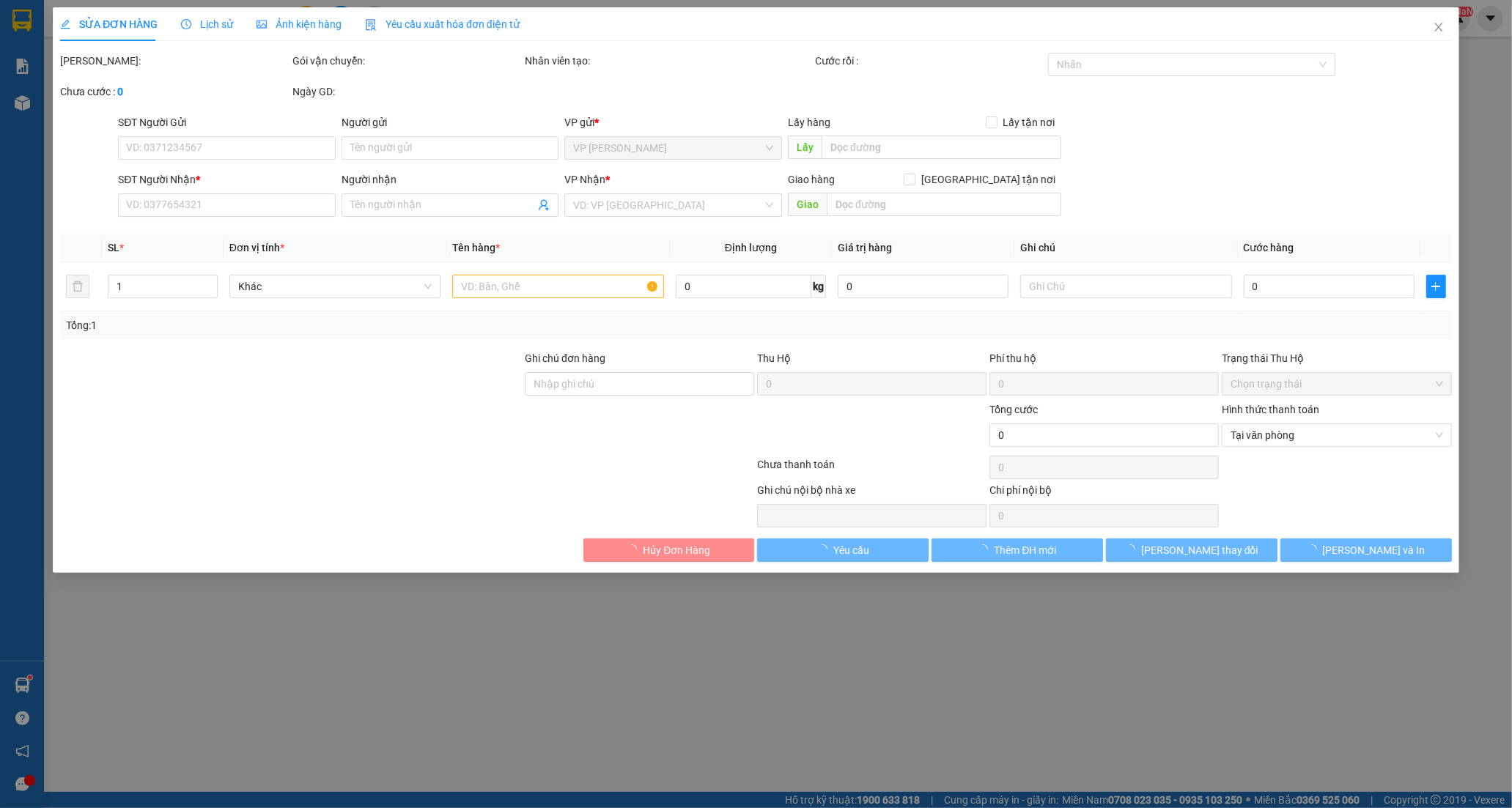
type input "0363902334"
type input "TUYẾT"
type input "0354554612"
type input "[PERSON_NAME]"
type input "CÀ NÁ"
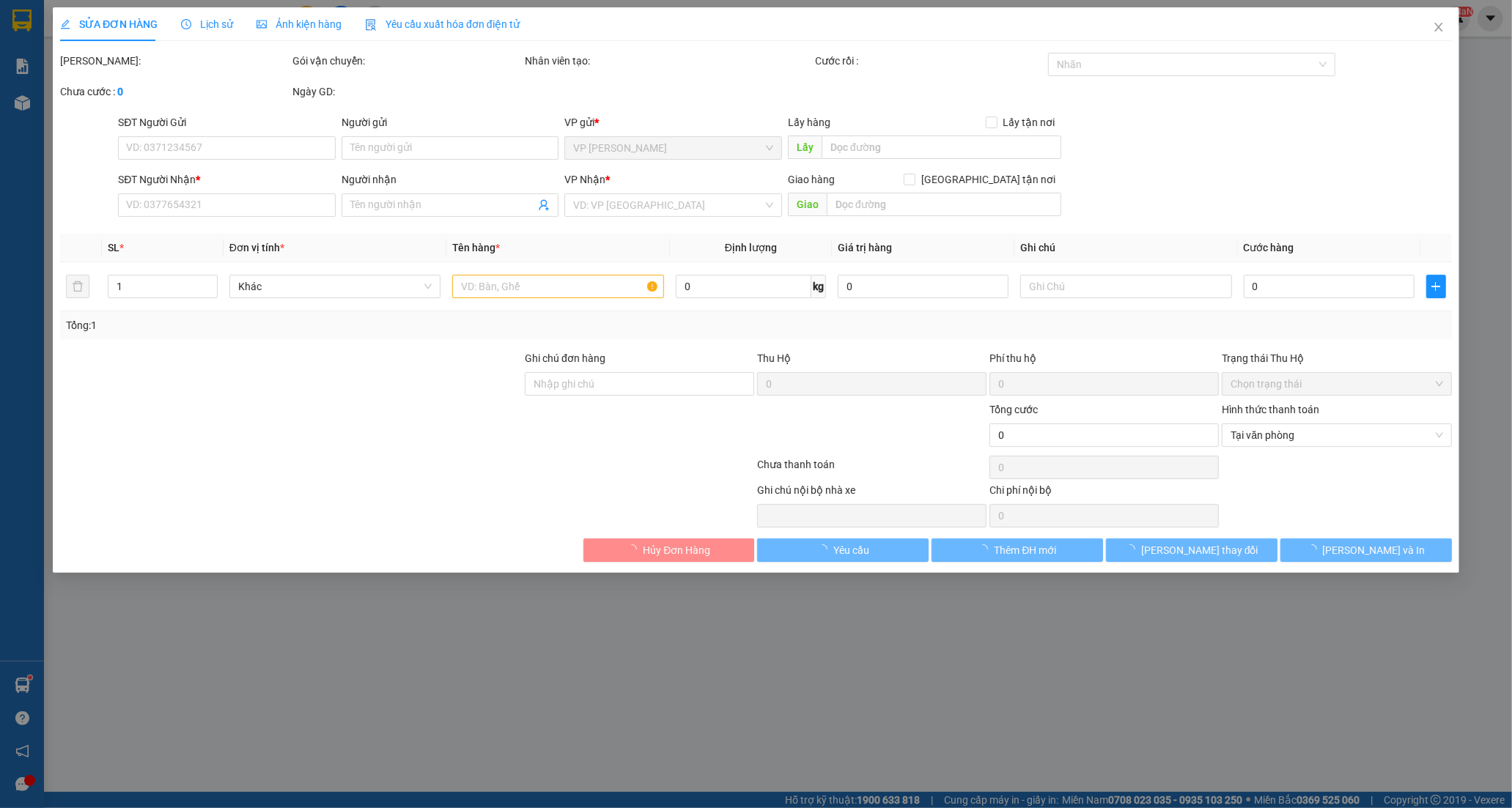
type input "50.000"
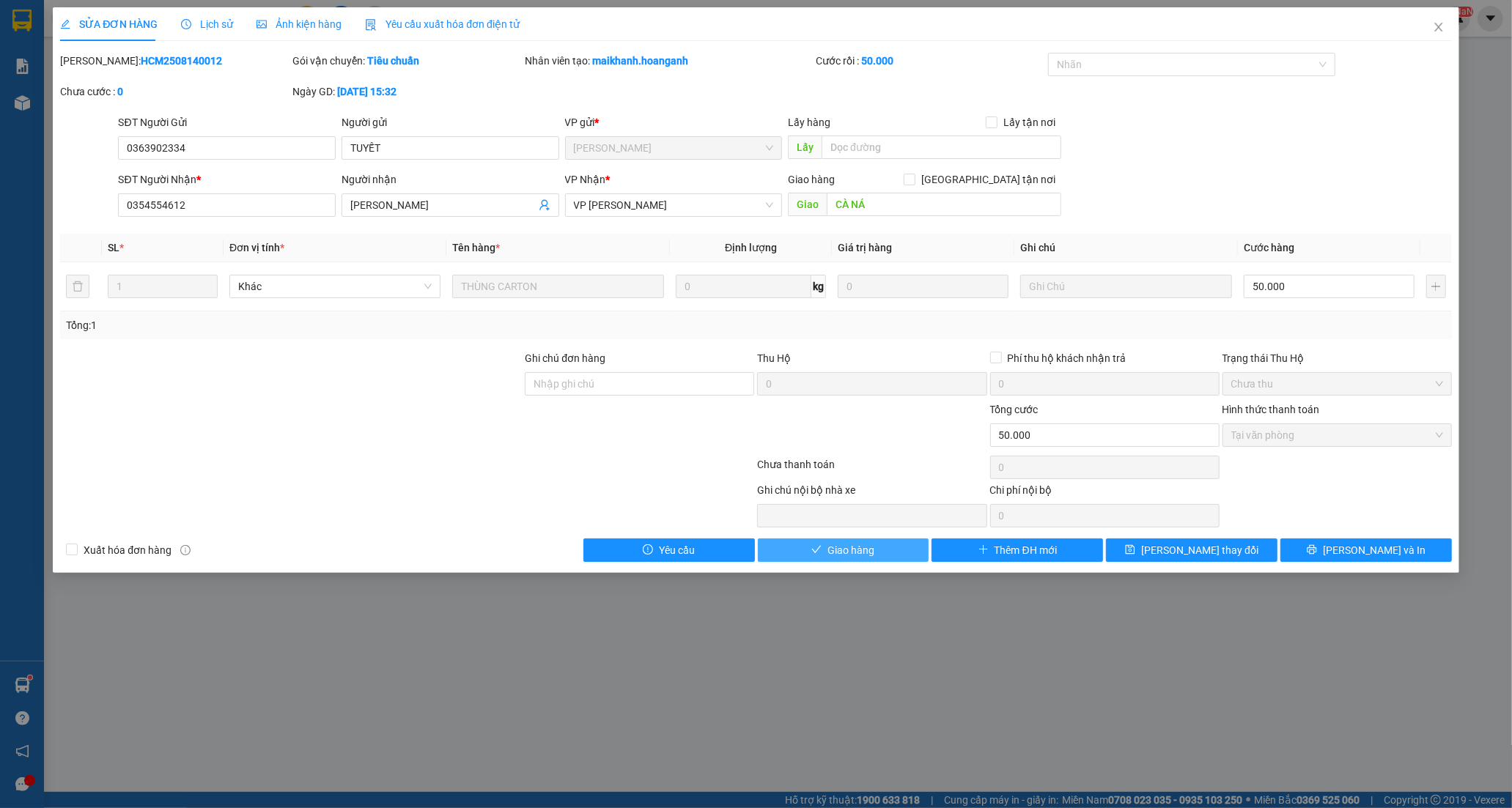
click at [851, 551] on span "Giao hàng" at bounding box center [851, 550] width 47 height 16
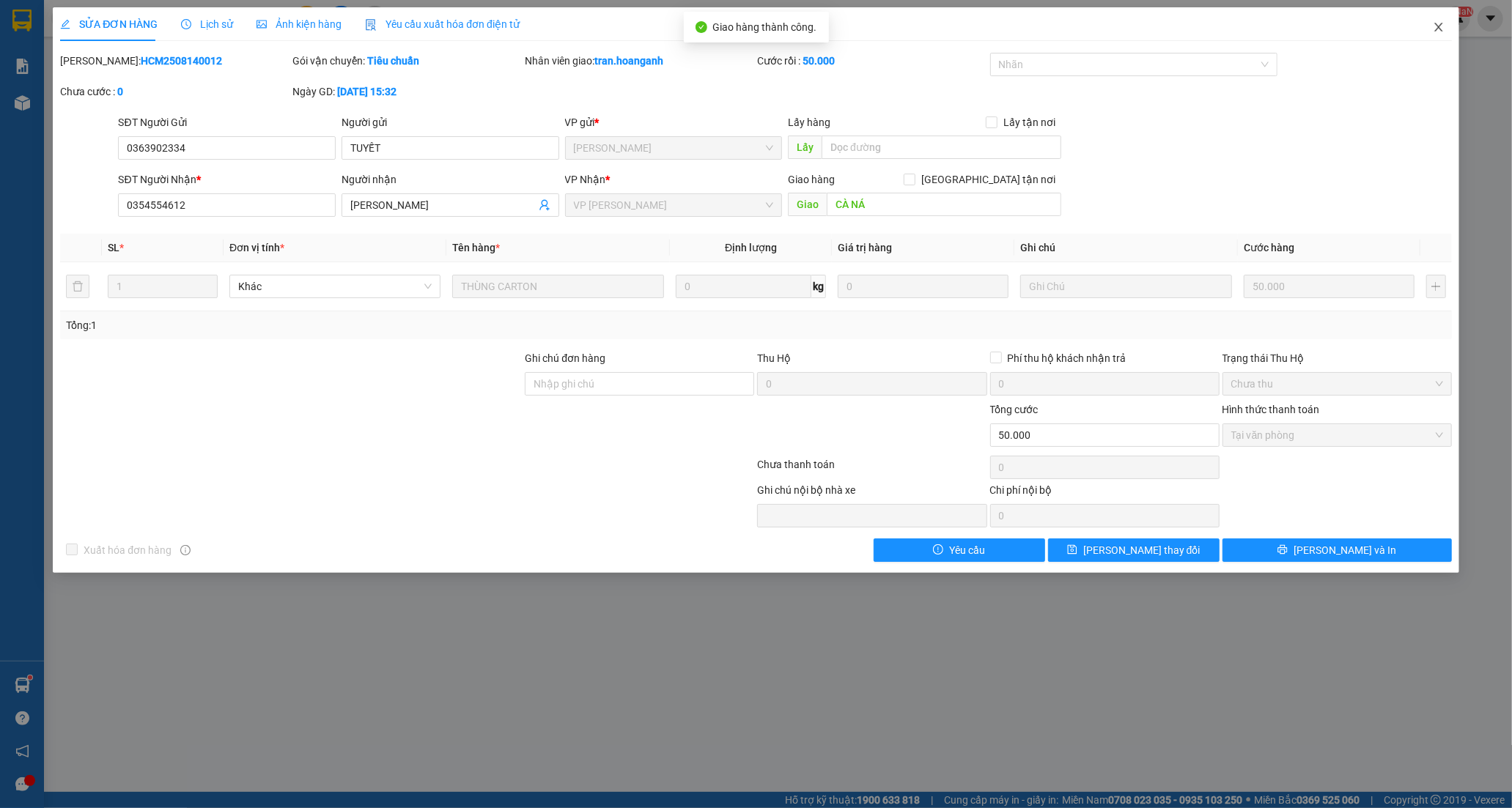
click at [1440, 30] on icon "close" at bounding box center [1439, 27] width 8 height 8
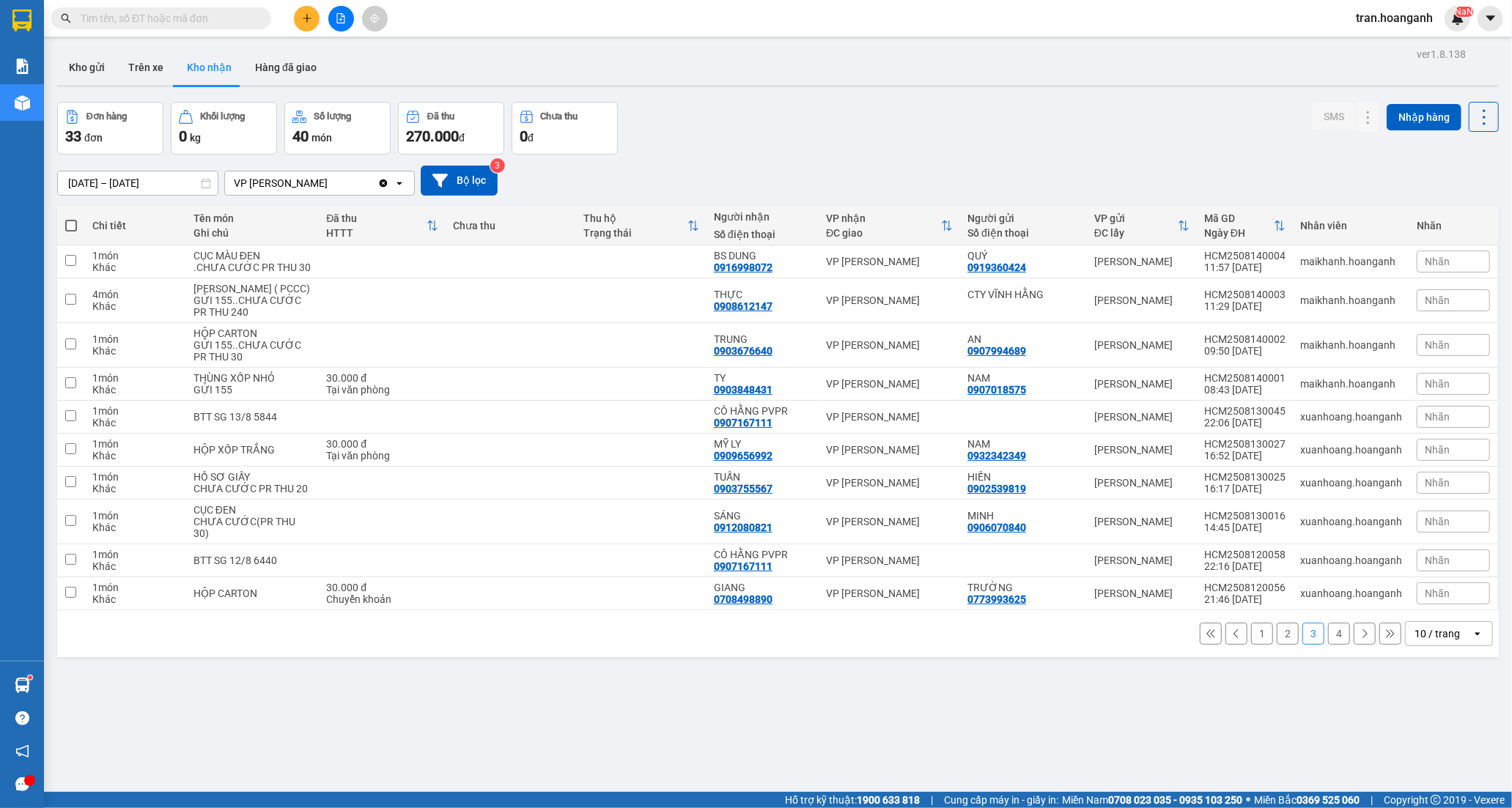
click at [1251, 645] on button "1" at bounding box center [1262, 634] width 22 height 22
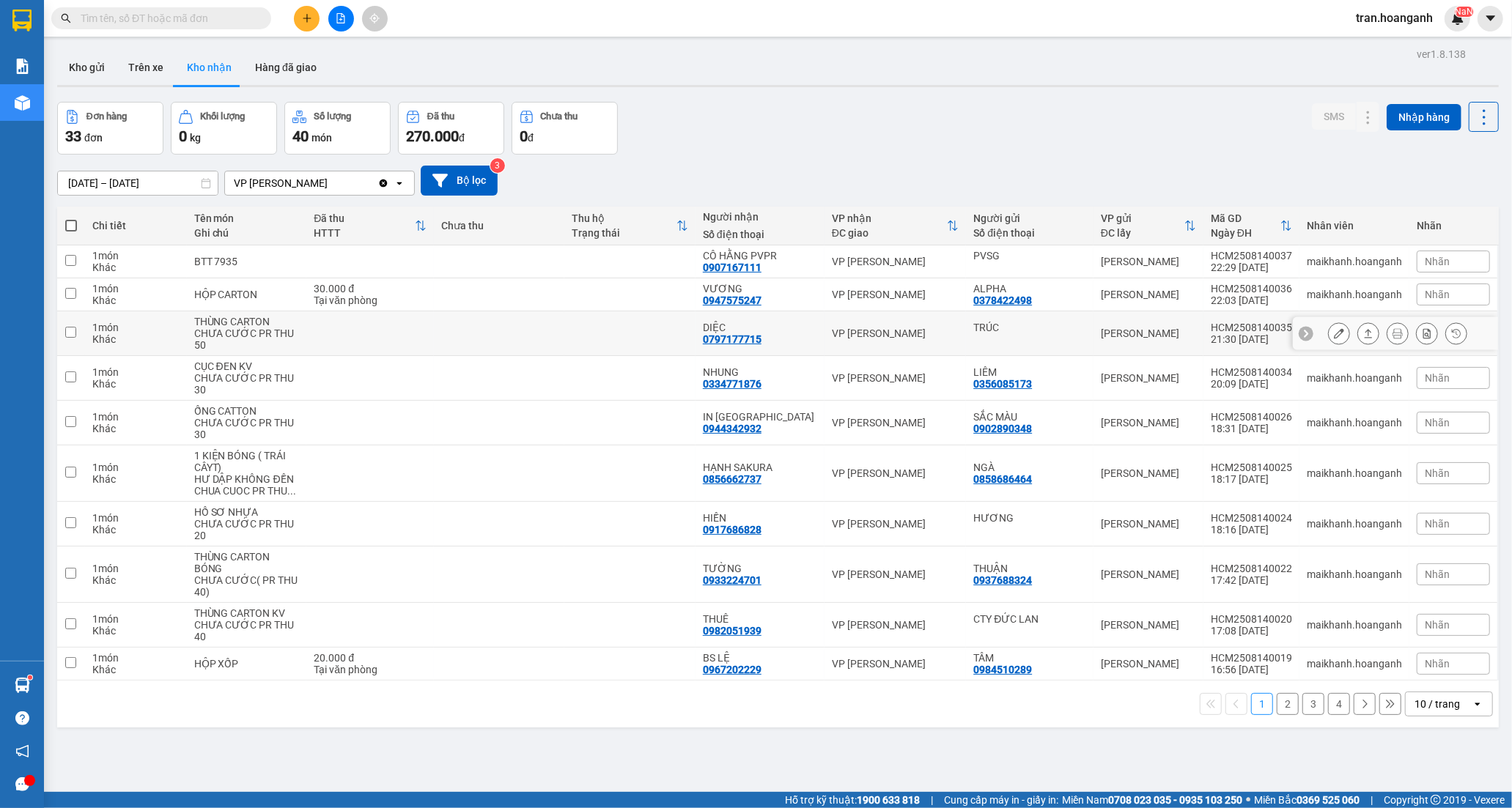
click at [743, 331] on div "DIỆC" at bounding box center [760, 327] width 115 height 12
checkbox input "true"
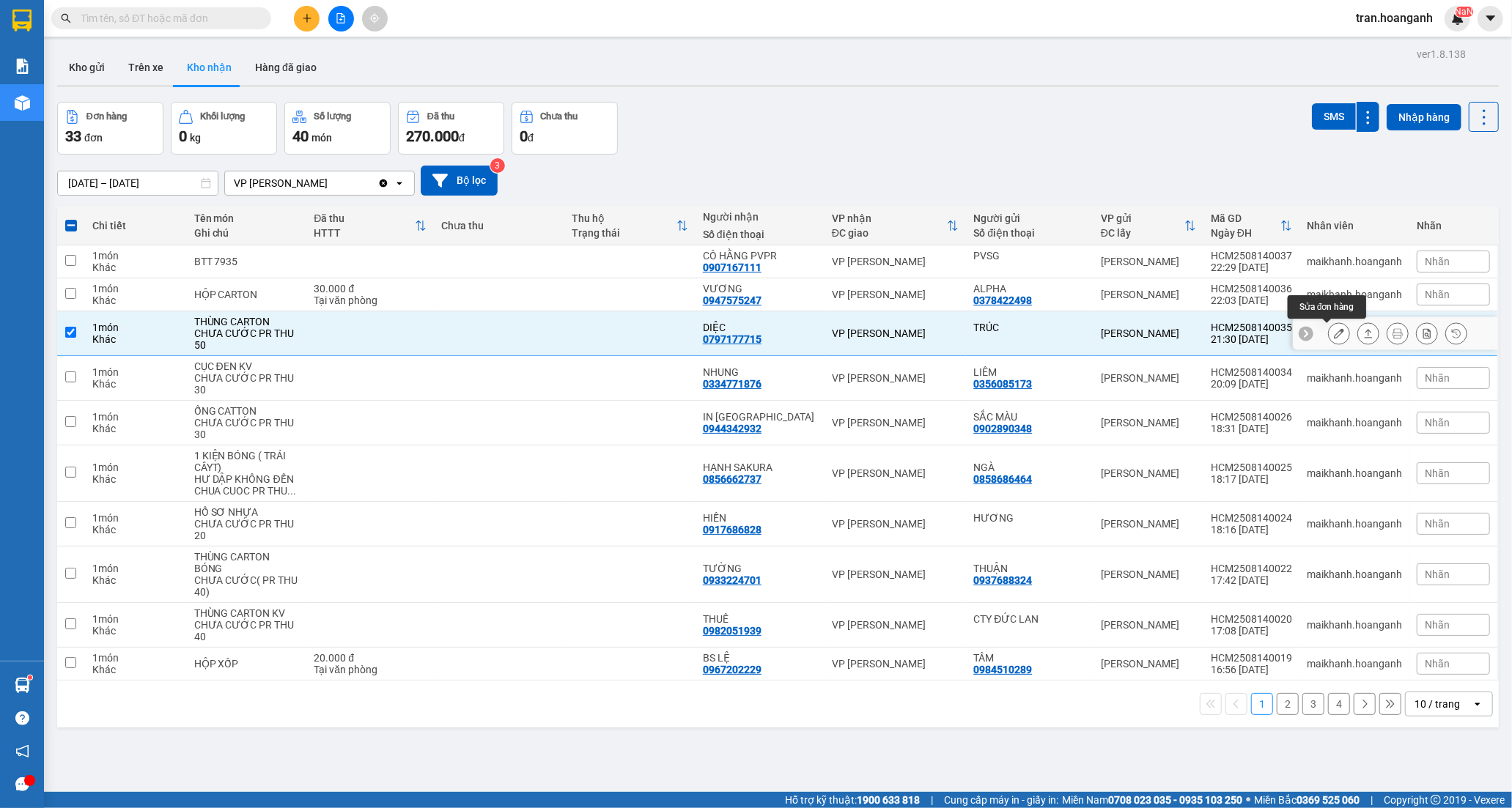
click at [1334, 330] on icon at bounding box center [1339, 333] width 10 height 10
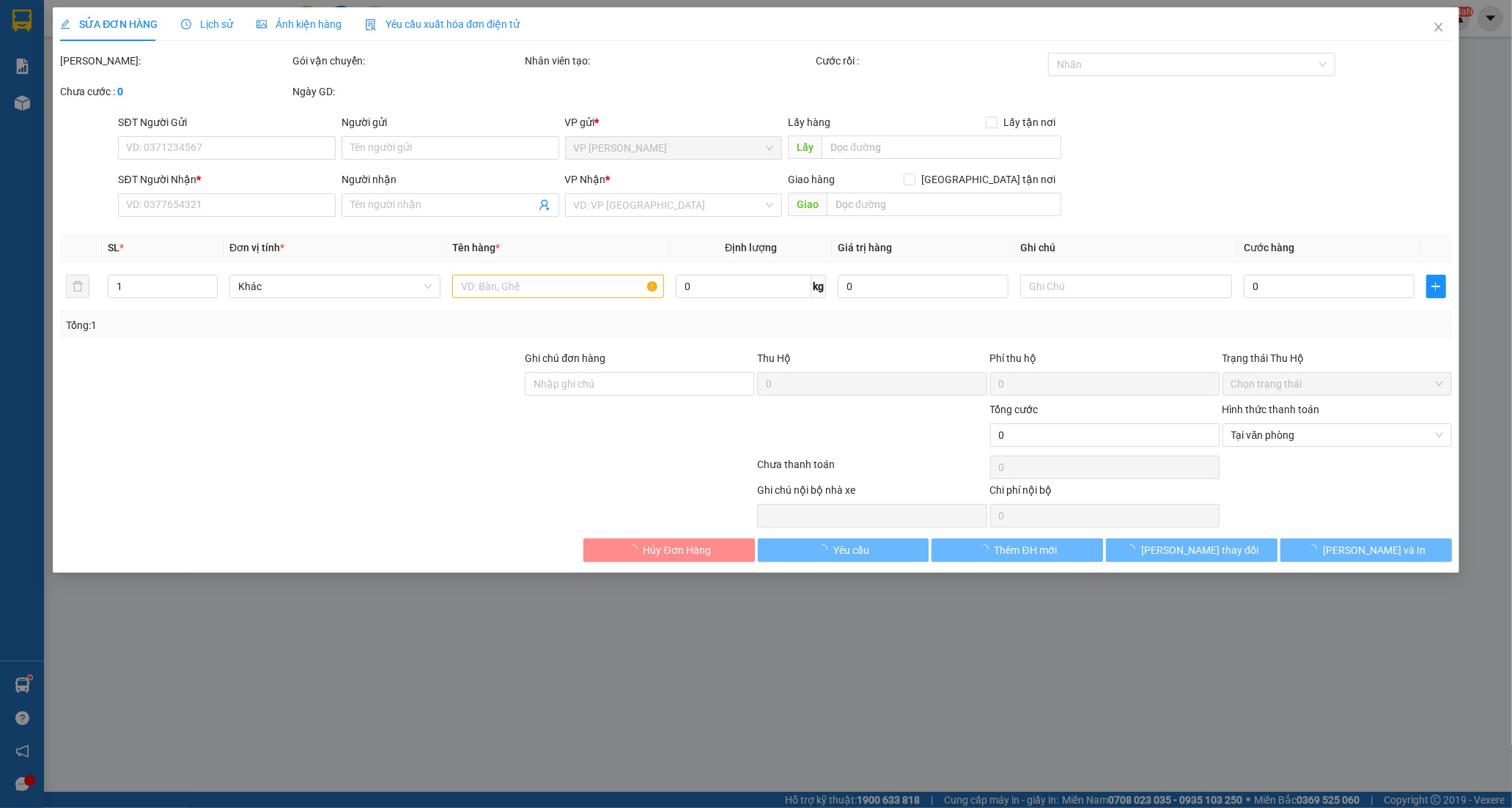
type input "TRÚC"
type input "0797177715"
type input "DIỆC"
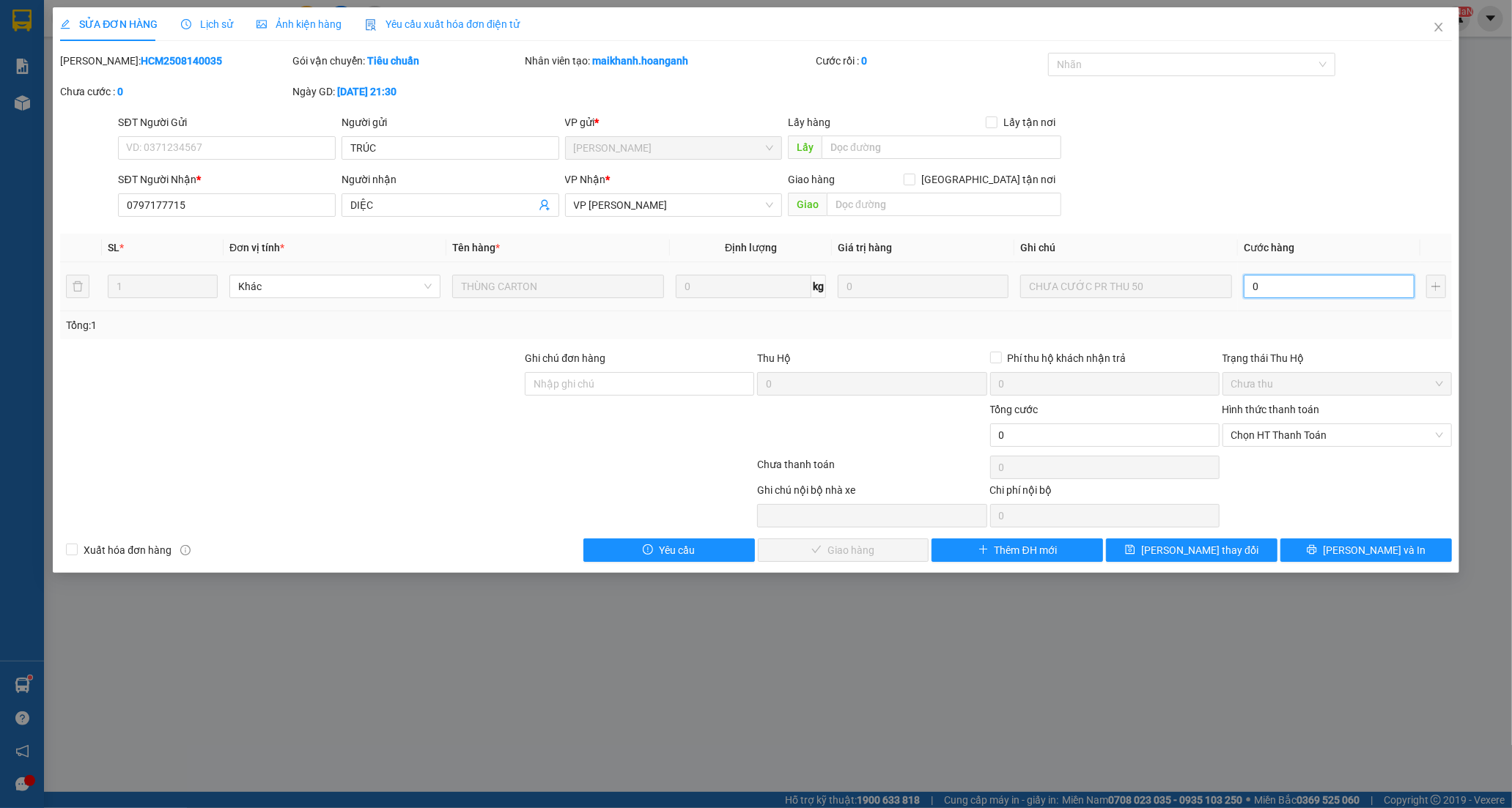
click at [1299, 288] on input "0" at bounding box center [1329, 287] width 170 height 24
type input "5"
type input "50"
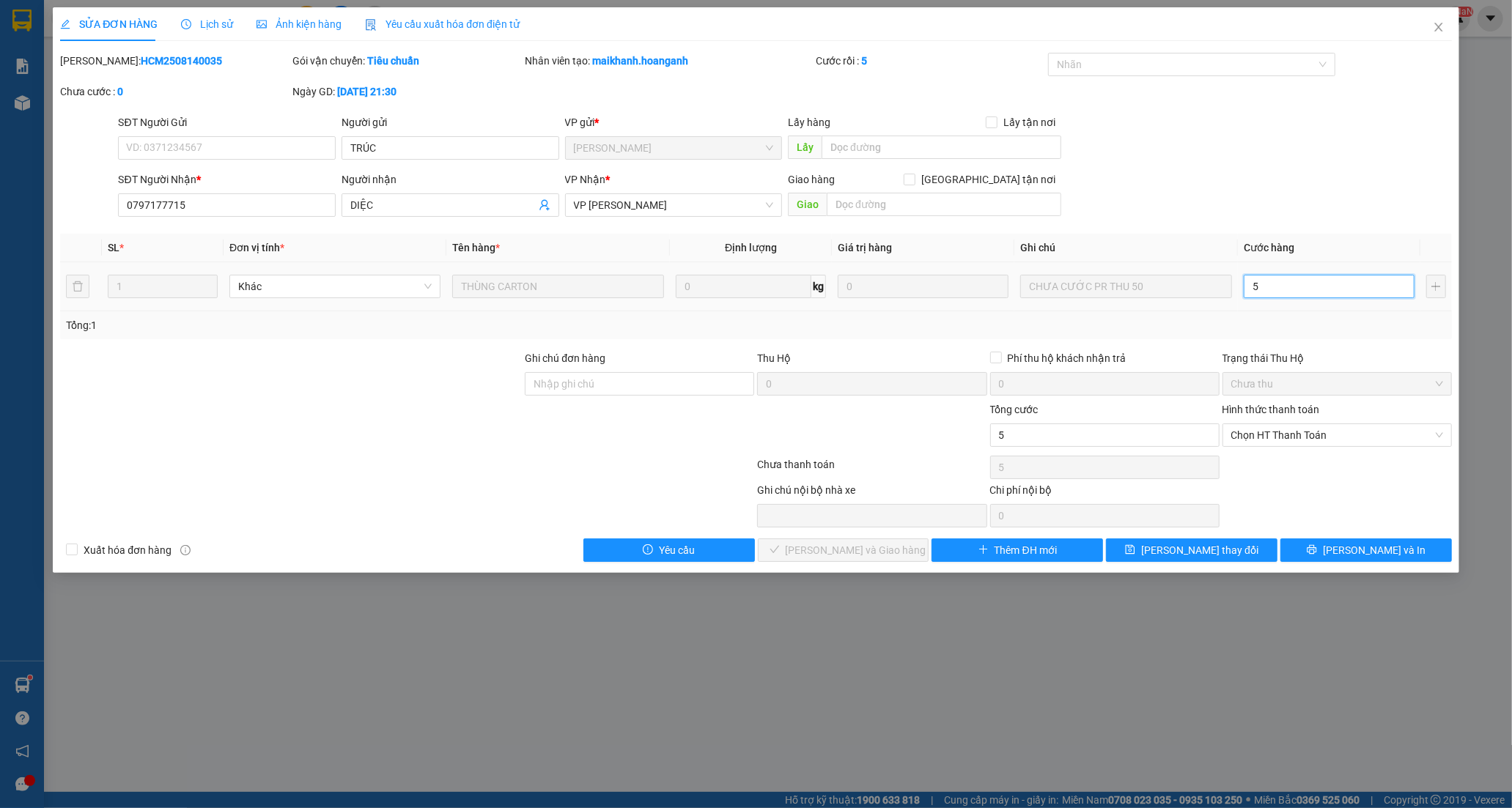
type input "50"
click at [1290, 439] on span "Chọn HT Thanh Toán" at bounding box center [1337, 435] width 212 height 22
type input "50"
type input "50.000"
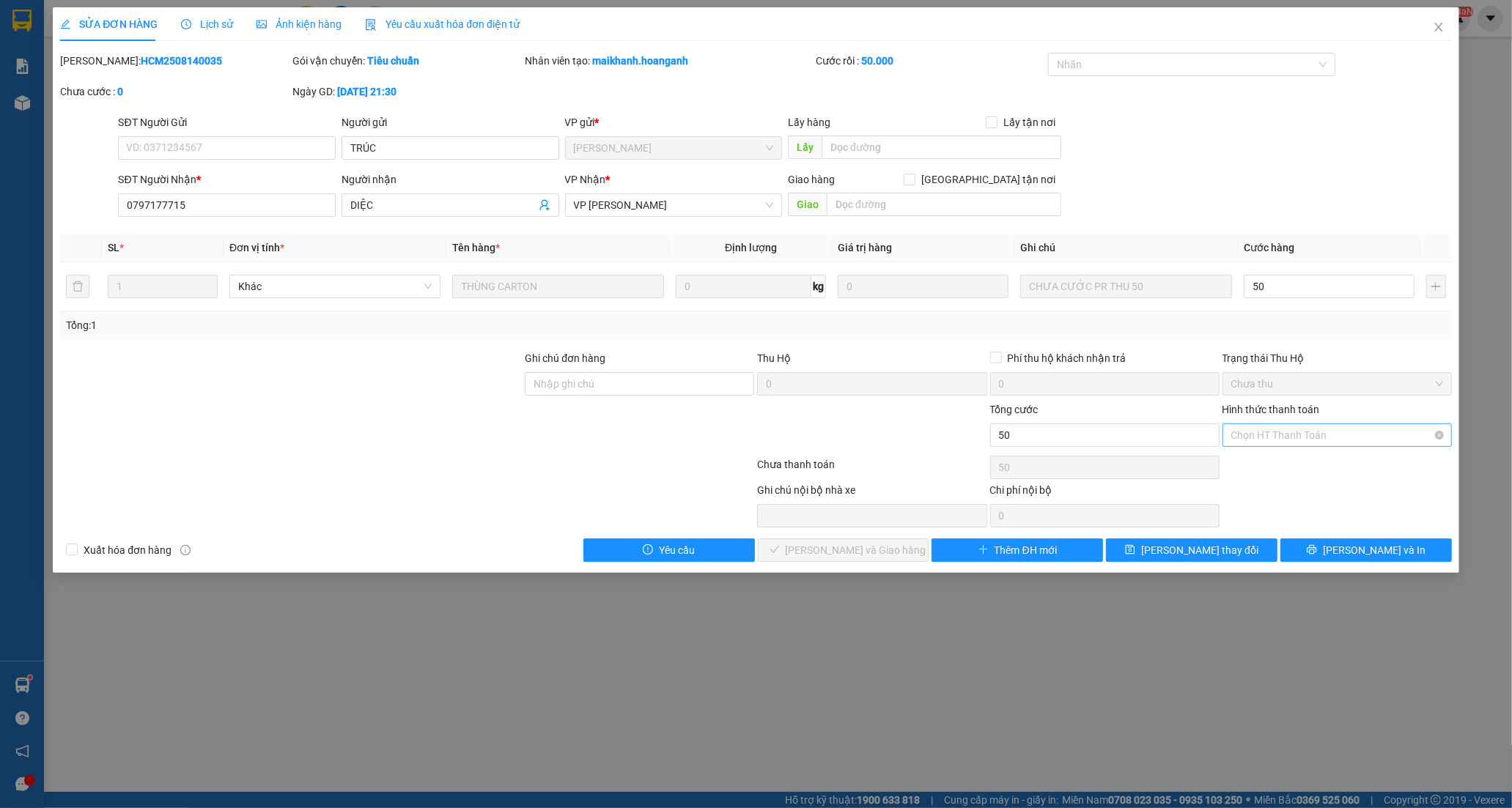
type input "50.000"
click at [1273, 470] on div "Tại văn phòng" at bounding box center [1337, 464] width 212 height 16
type input "0"
click at [872, 548] on span "[PERSON_NAME] và Giao hàng" at bounding box center [856, 550] width 141 height 16
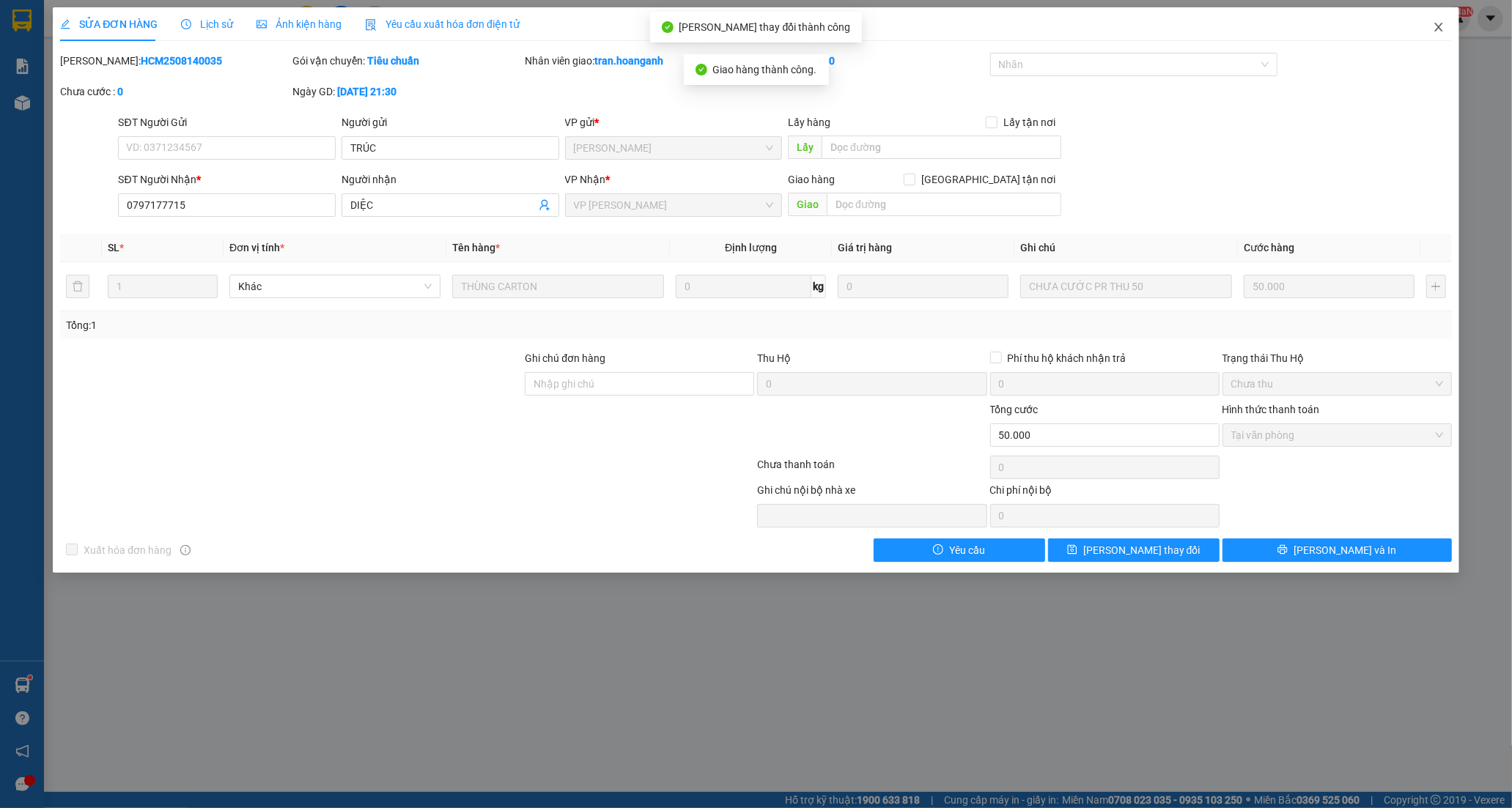
click at [1439, 30] on icon "close" at bounding box center [1439, 27] width 8 height 8
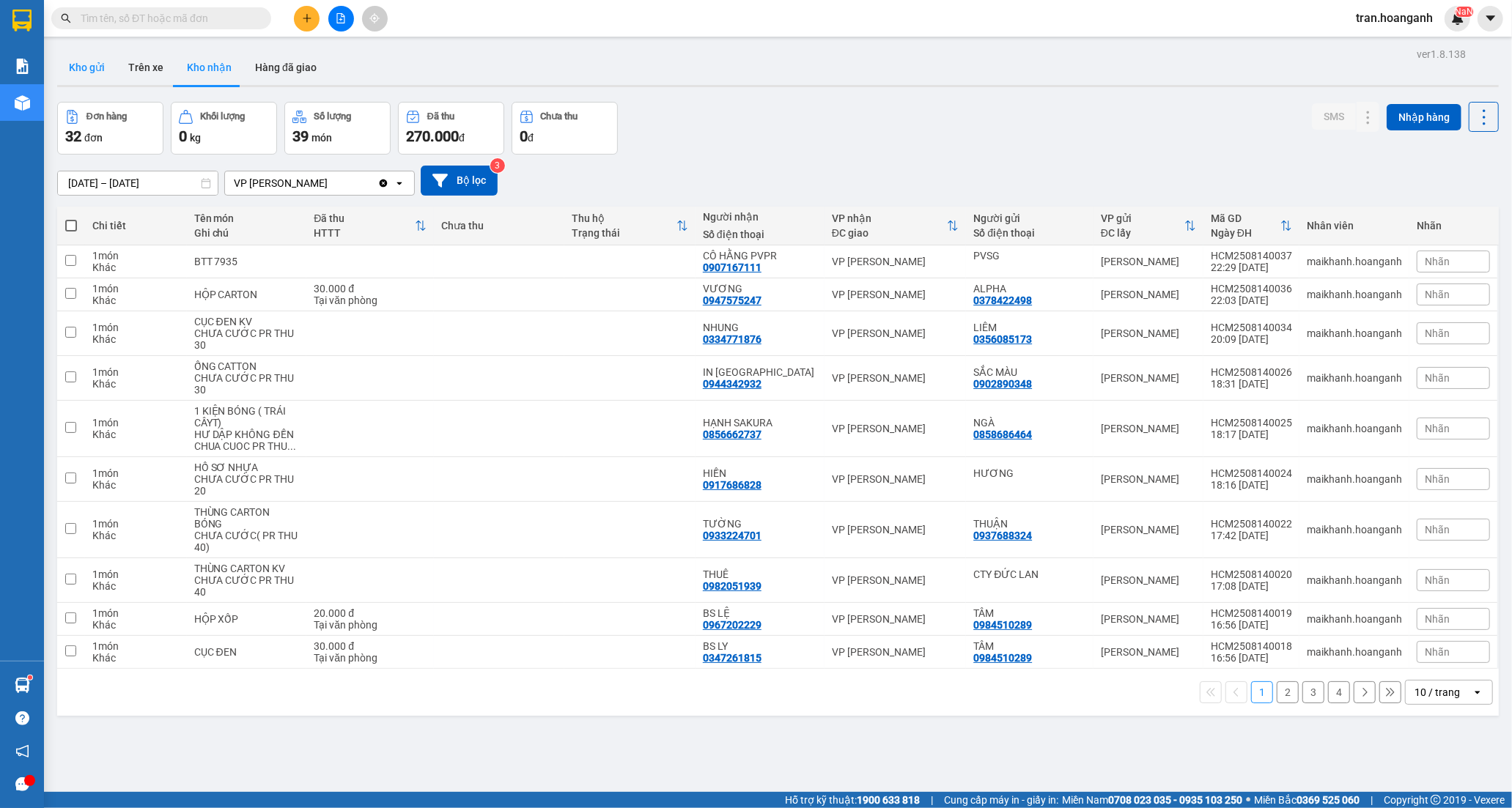
click at [89, 67] on button "Kho gửi" at bounding box center [87, 67] width 59 height 35
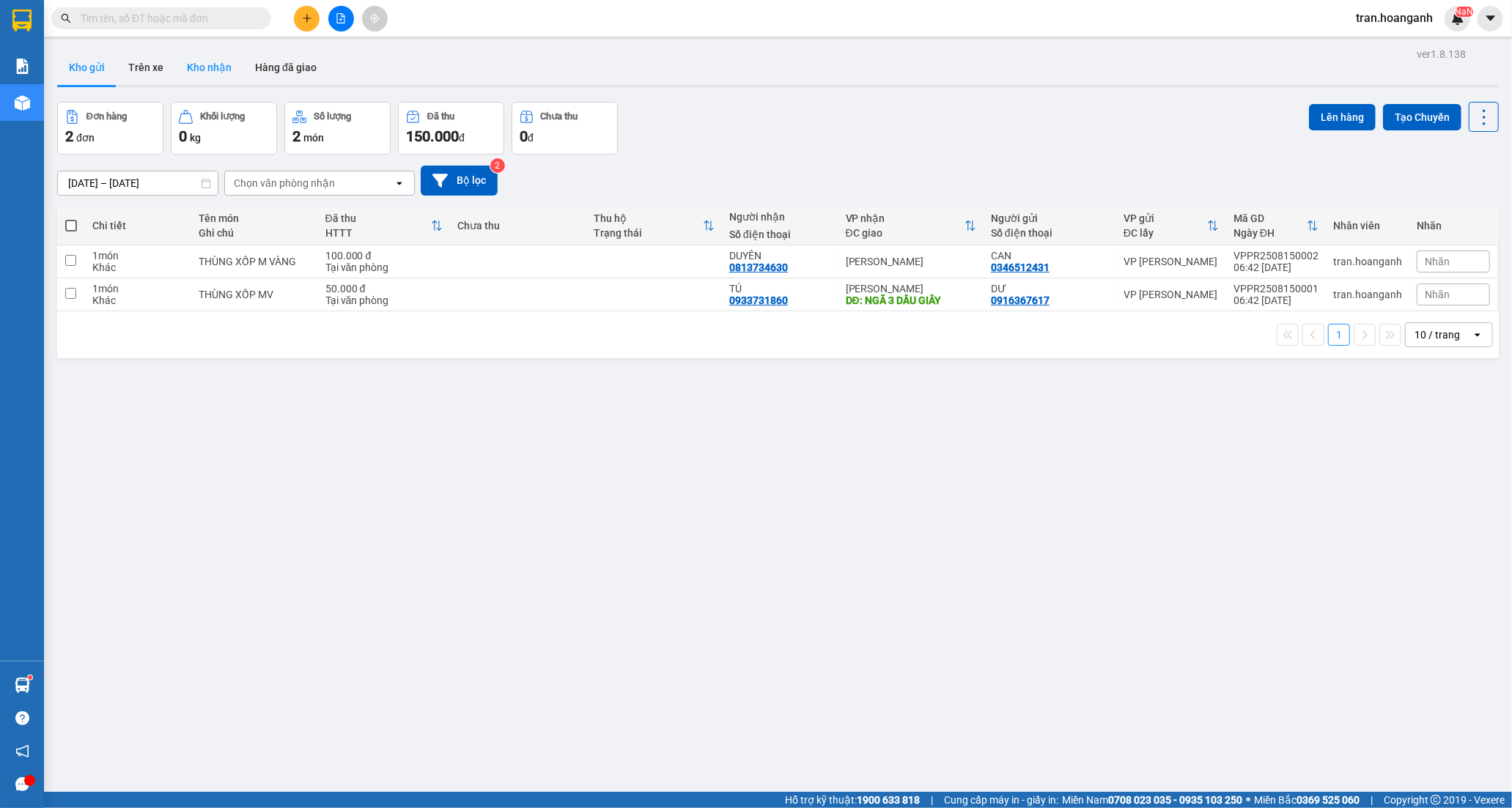
click at [209, 62] on button "Kho nhận" at bounding box center [209, 67] width 68 height 35
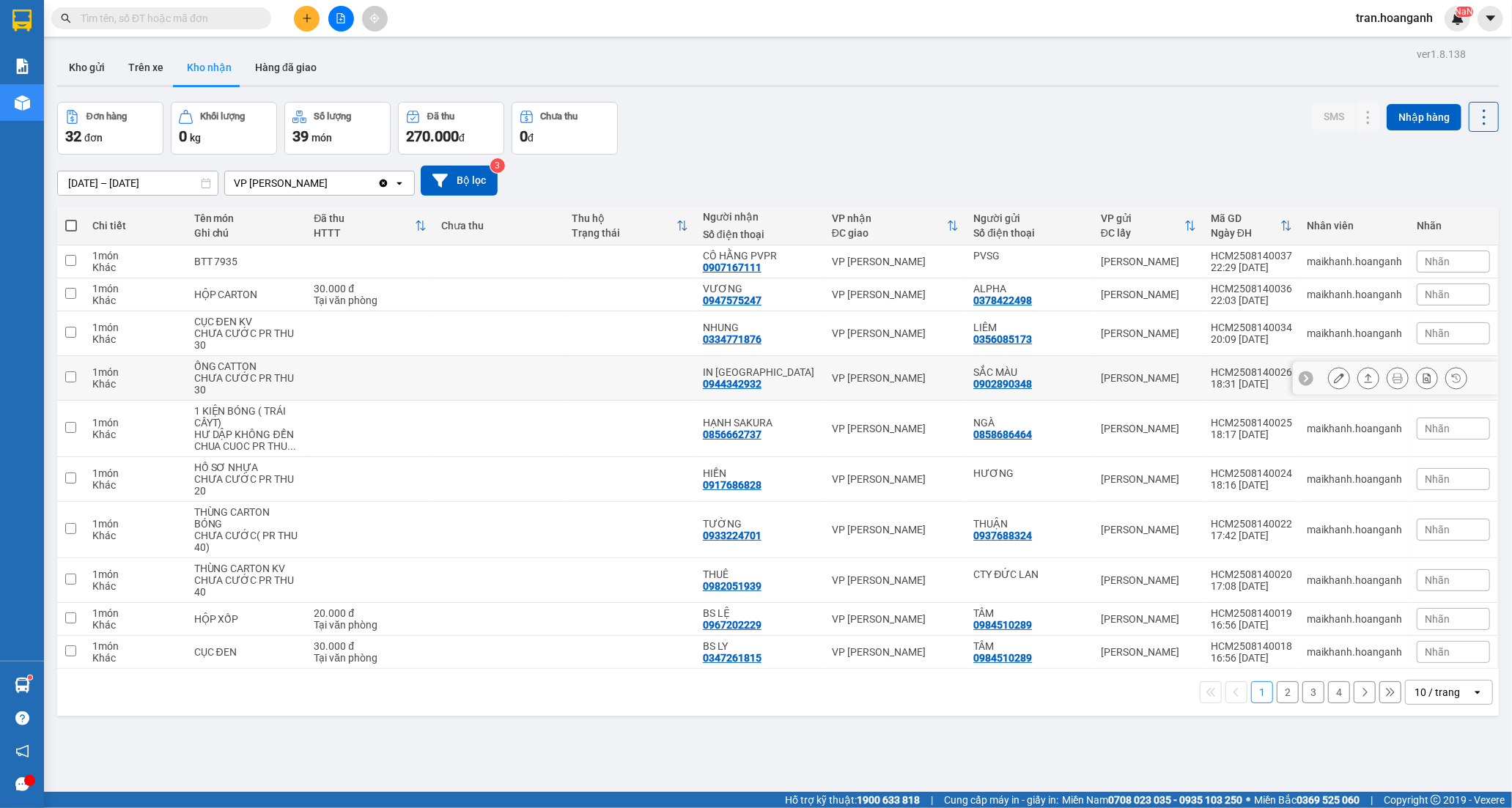
drag, startPoint x: 767, startPoint y: 379, endPoint x: 831, endPoint y: 389, distance: 64.8
click at [761, 380] on div "0944342932" at bounding box center [732, 384] width 59 height 12
click at [1334, 377] on icon at bounding box center [1339, 378] width 10 height 10
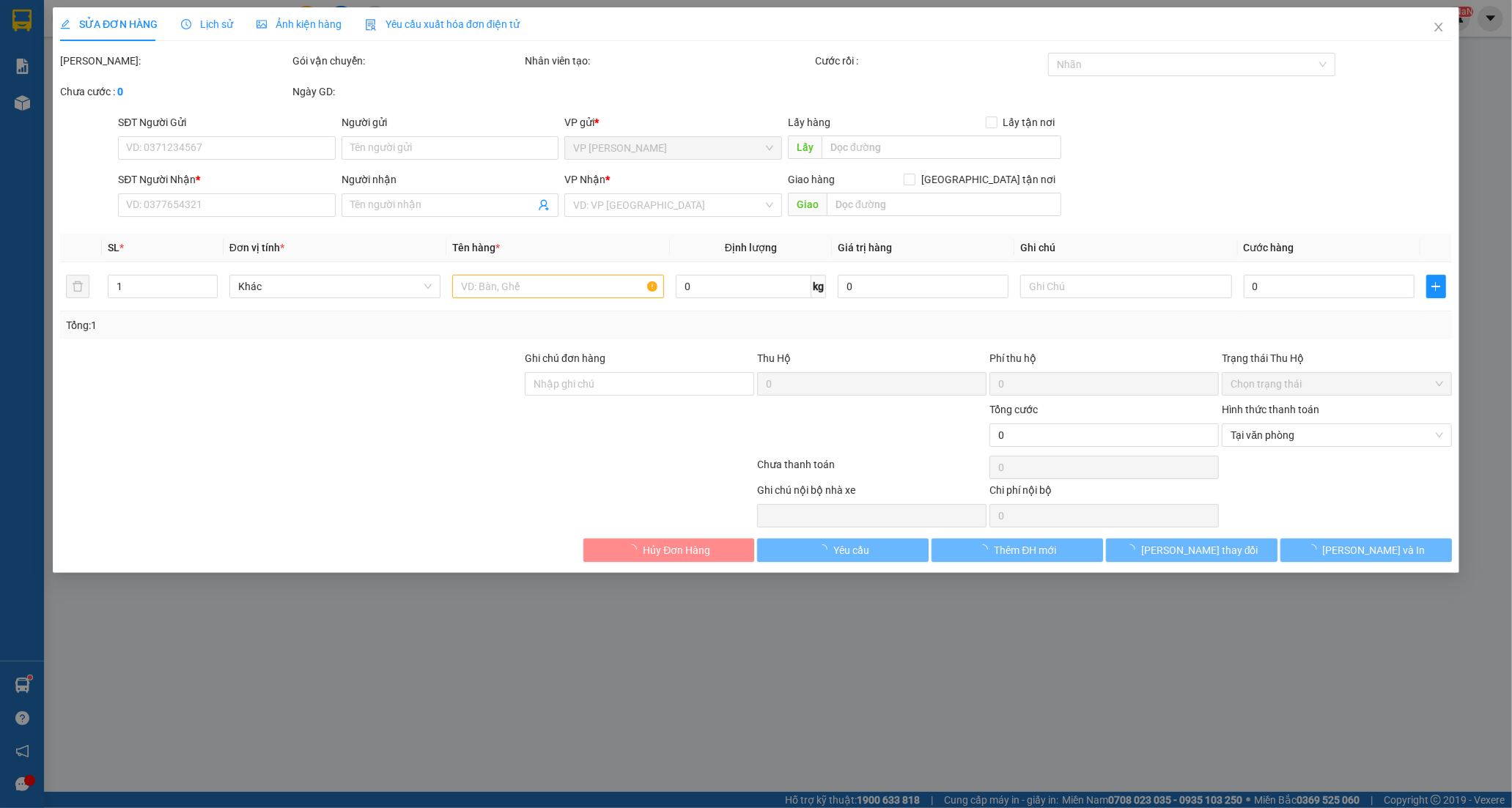
type input "0902890348"
type input "SẮC MÀU"
type input "0944342932"
type input "IN [GEOGRAPHIC_DATA]"
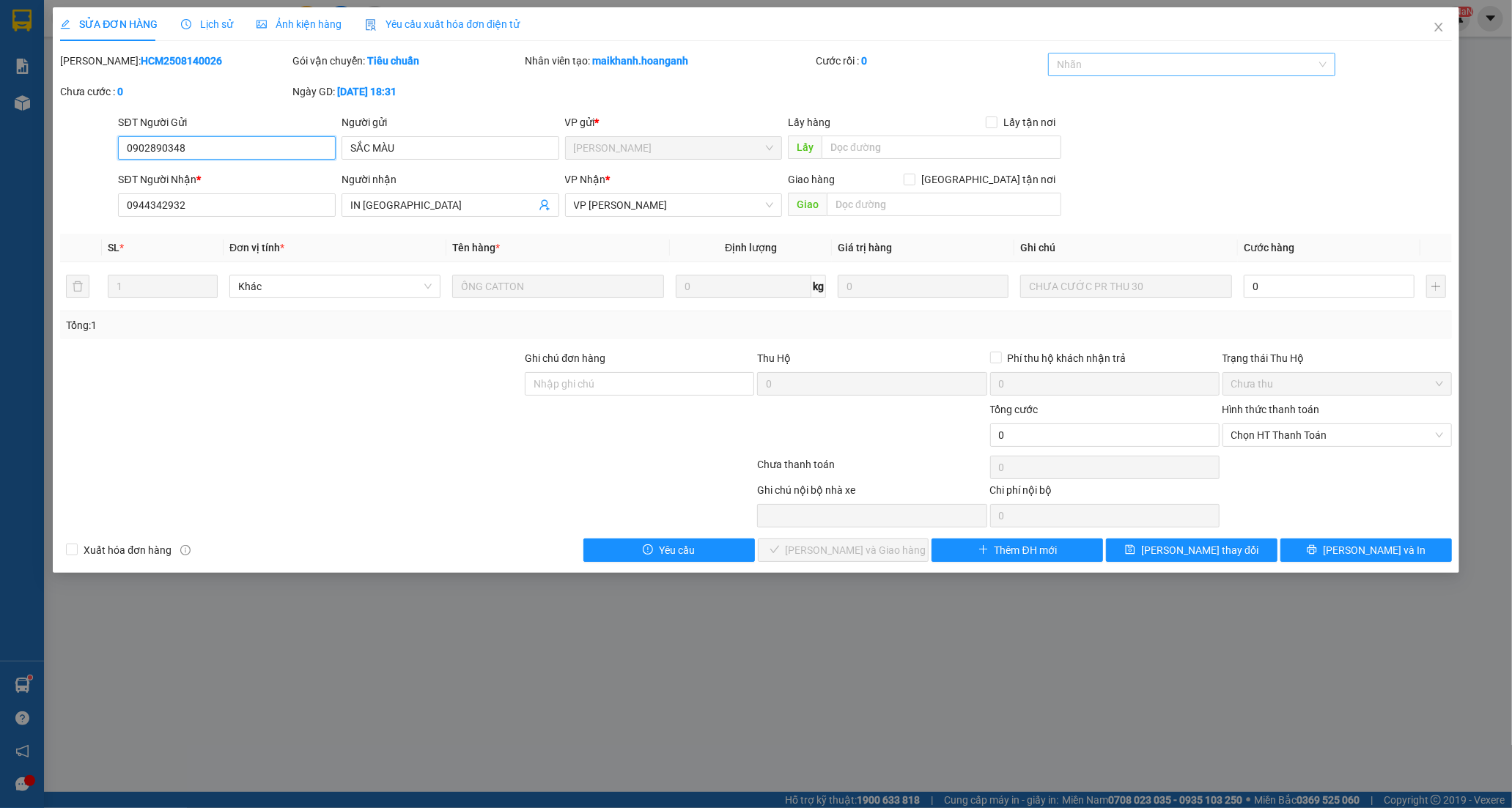
click at [1111, 63] on div at bounding box center [1184, 64] width 266 height 18
click at [1079, 98] on div "CÔNG NỢ" at bounding box center [1192, 94] width 270 height 16
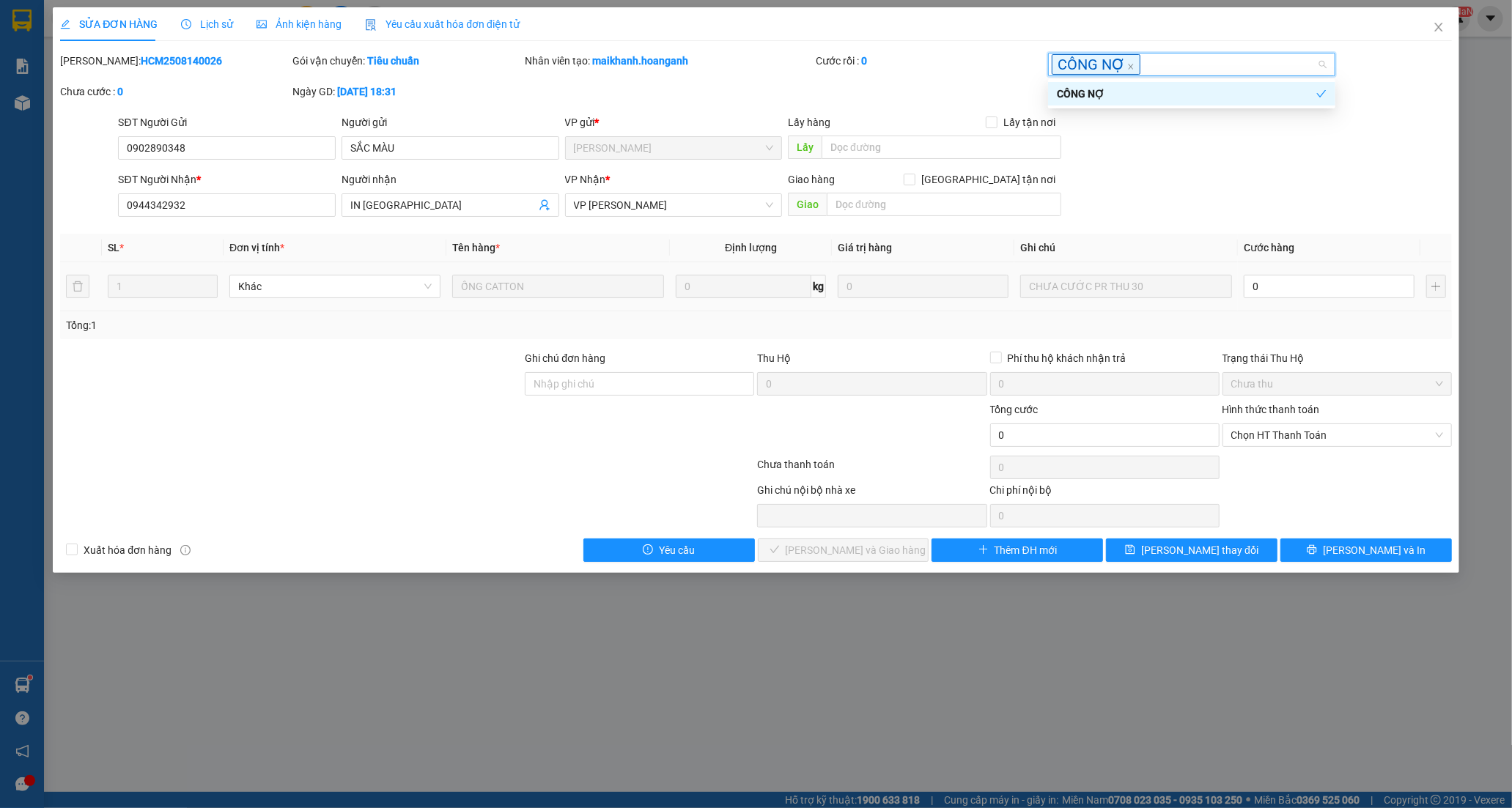
click at [1336, 301] on div "0" at bounding box center [1329, 286] width 170 height 30
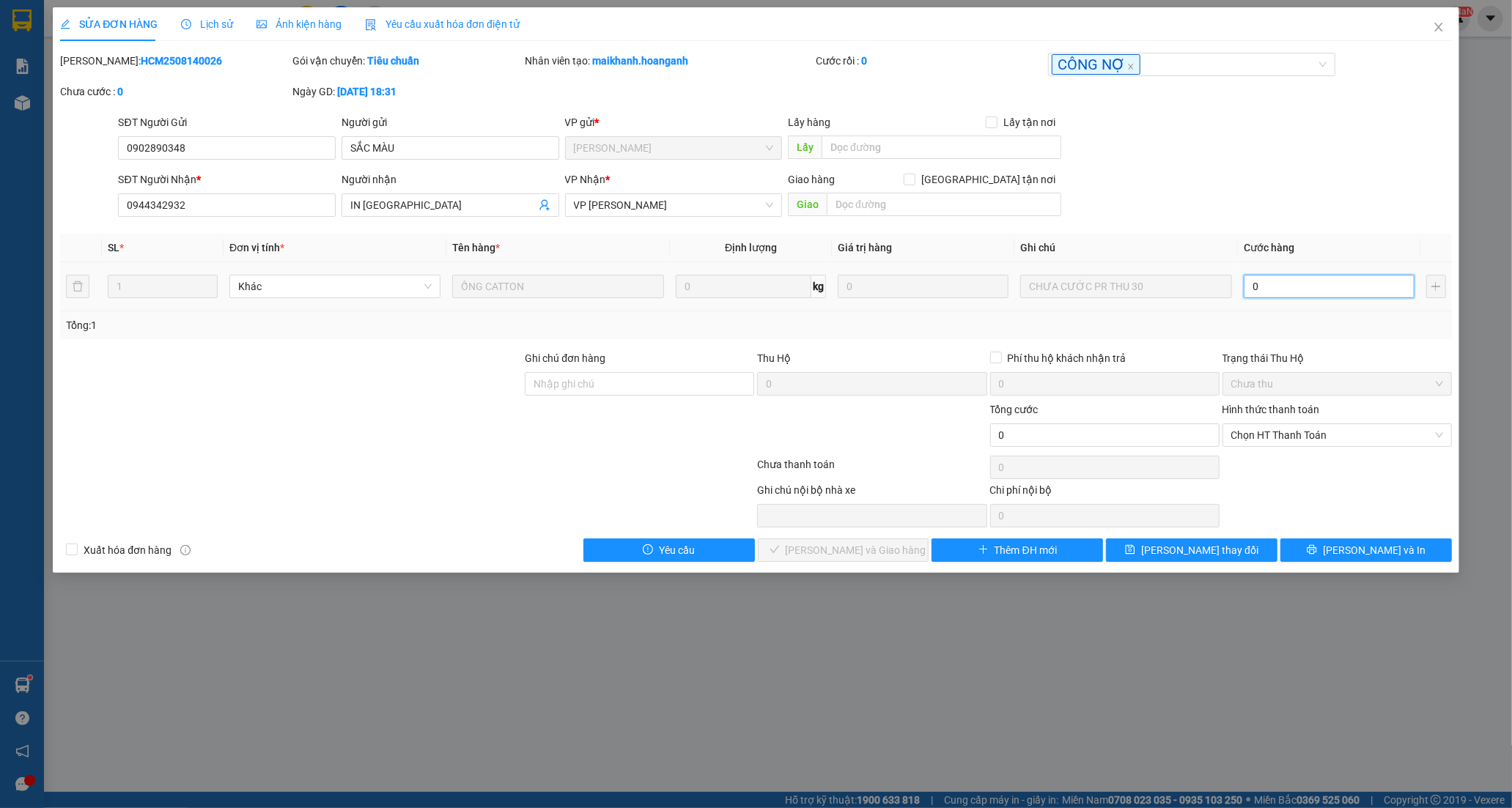
click at [1328, 286] on input "0" at bounding box center [1329, 287] width 170 height 24
type input "3"
type input "30"
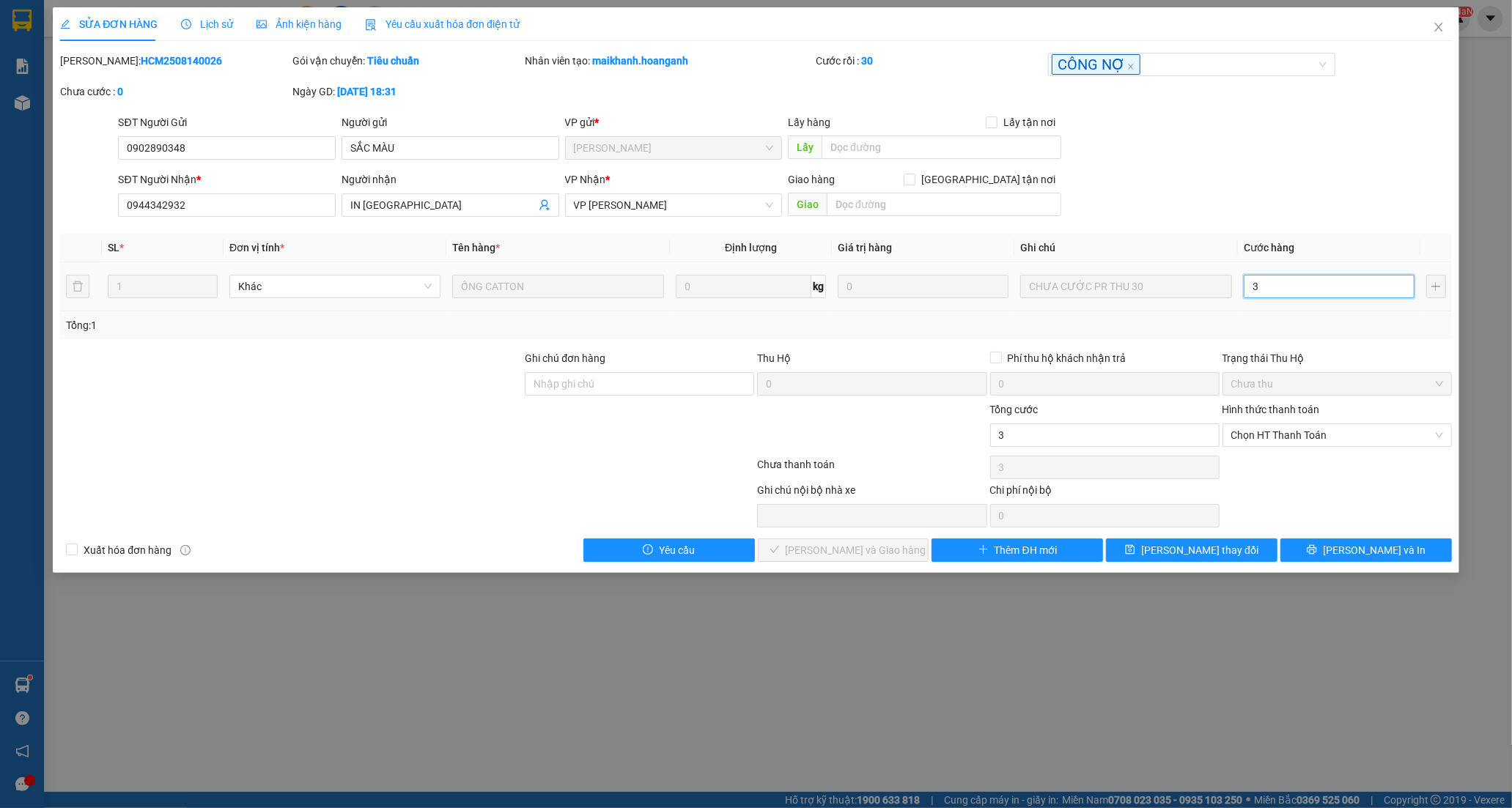
type input "30"
click at [1268, 437] on span "Chọn HT Thanh Toán" at bounding box center [1337, 435] width 212 height 22
type input "30"
type input "30.000"
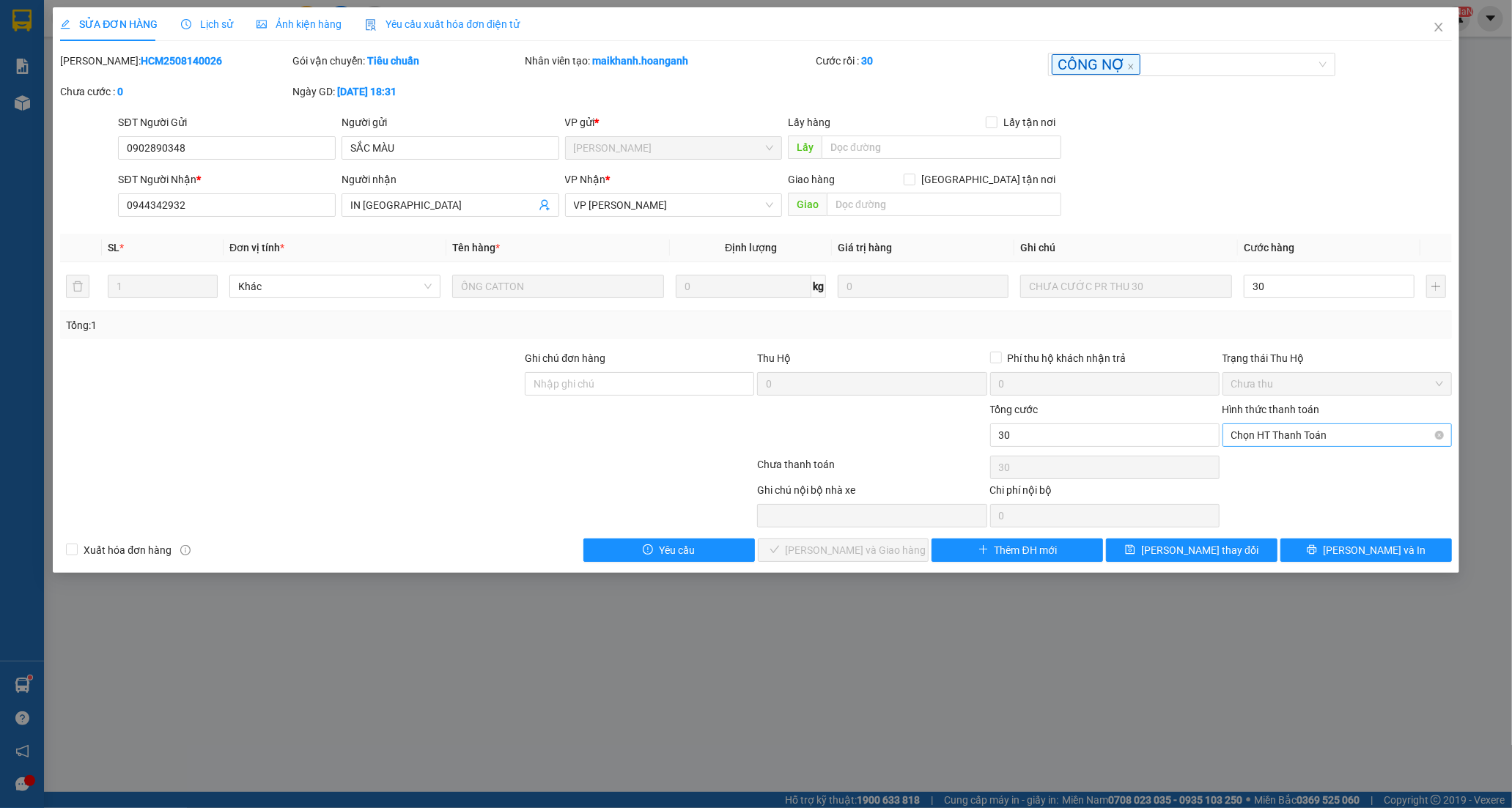
type input "30.000"
click at [1262, 469] on div "Tại văn phòng" at bounding box center [1337, 464] width 212 height 16
type input "0"
drag, startPoint x: 1182, startPoint y: 547, endPoint x: 1026, endPoint y: 500, distance: 162.9
click at [1181, 550] on span "[PERSON_NAME] thay đổi" at bounding box center [1199, 550] width 117 height 16
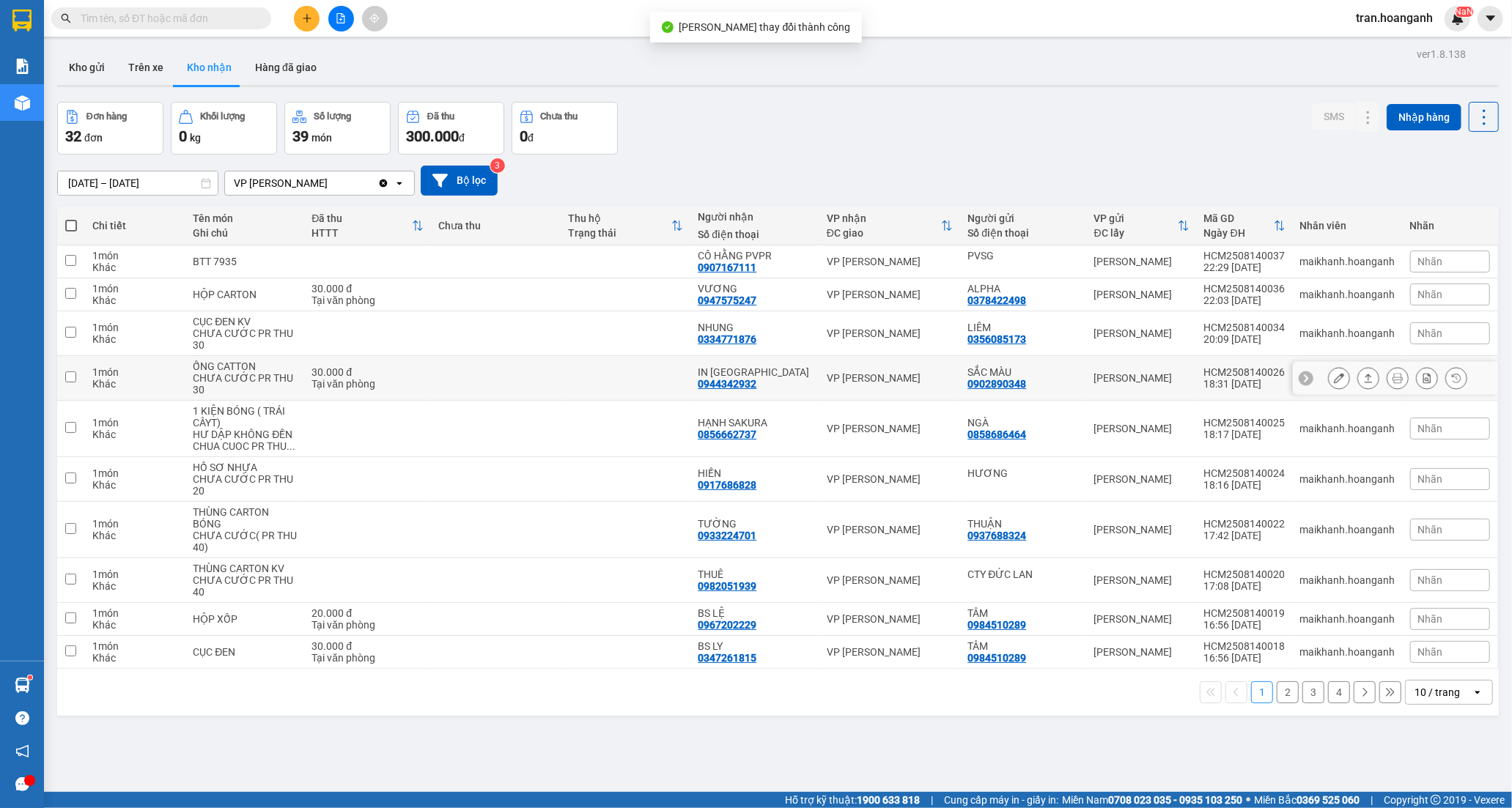
drag, startPoint x: 767, startPoint y: 369, endPoint x: 1071, endPoint y: 381, distance: 304.2
click at [778, 369] on div "IN [GEOGRAPHIC_DATA]" at bounding box center [755, 372] width 115 height 12
checkbox input "true"
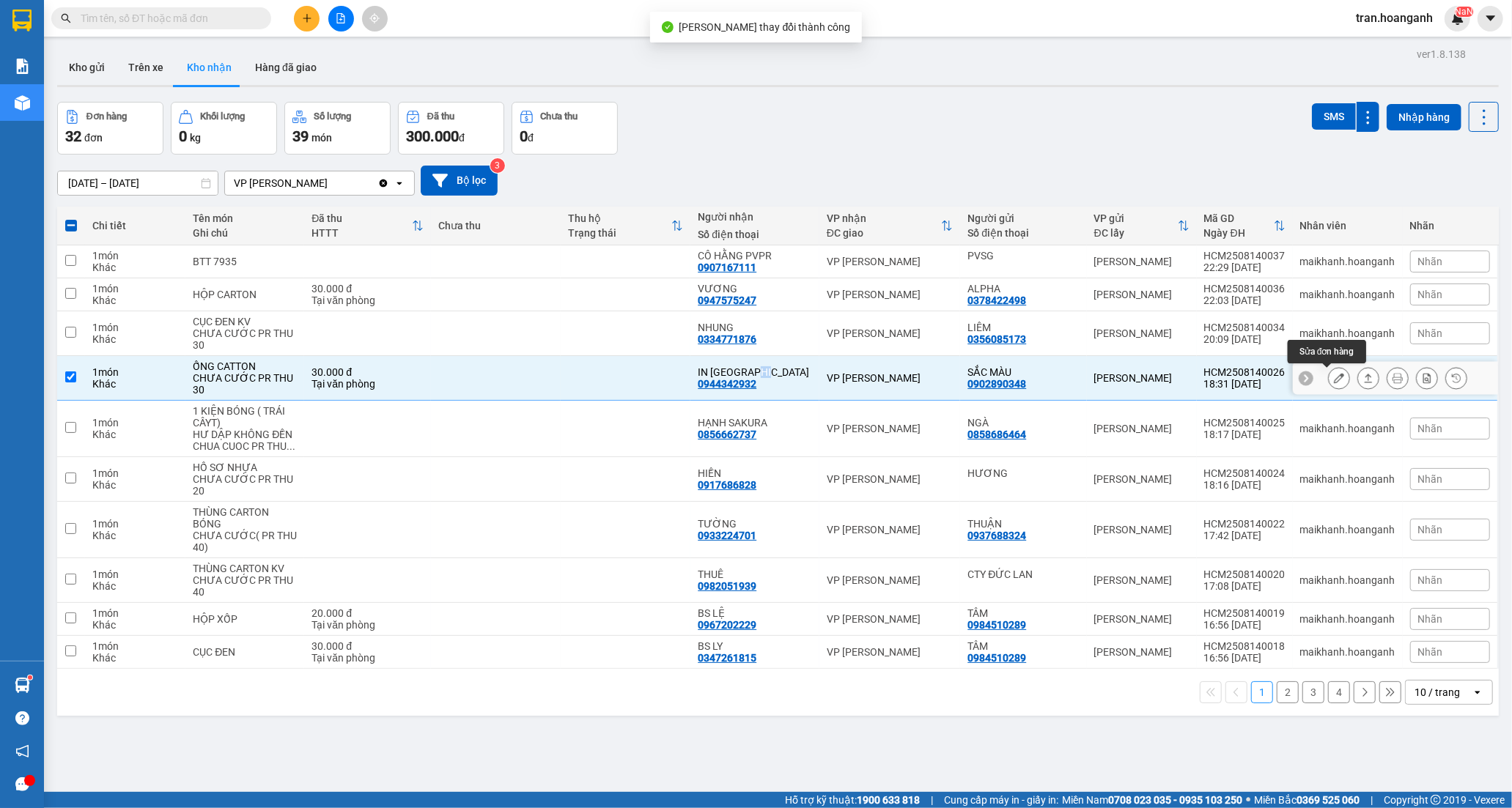
click at [1334, 383] on icon at bounding box center [1339, 378] width 10 height 10
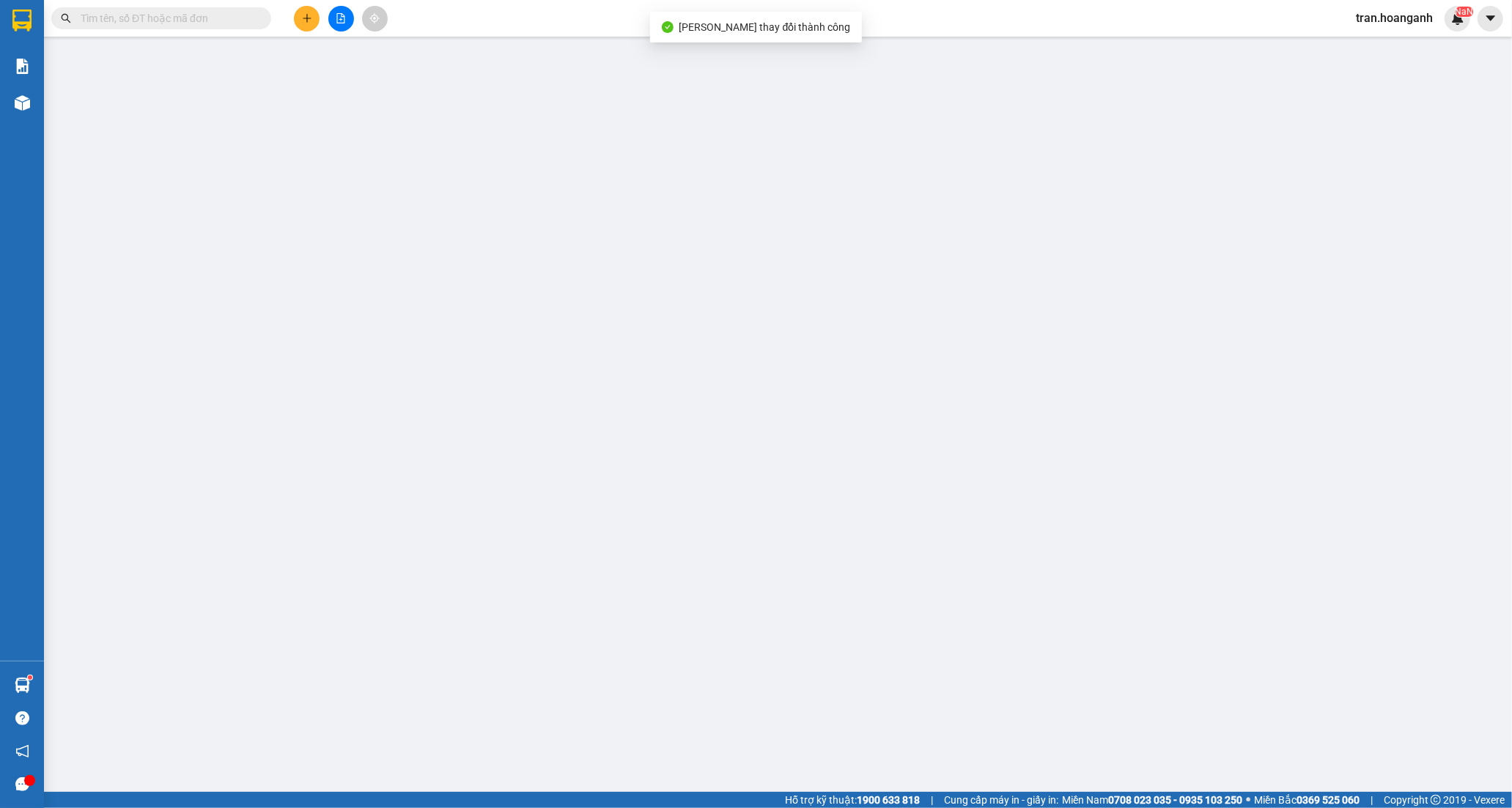
type input "0902890348"
type input "SẮC MÀU"
type input "0944342932"
type input "IN [GEOGRAPHIC_DATA]"
type input "30.000"
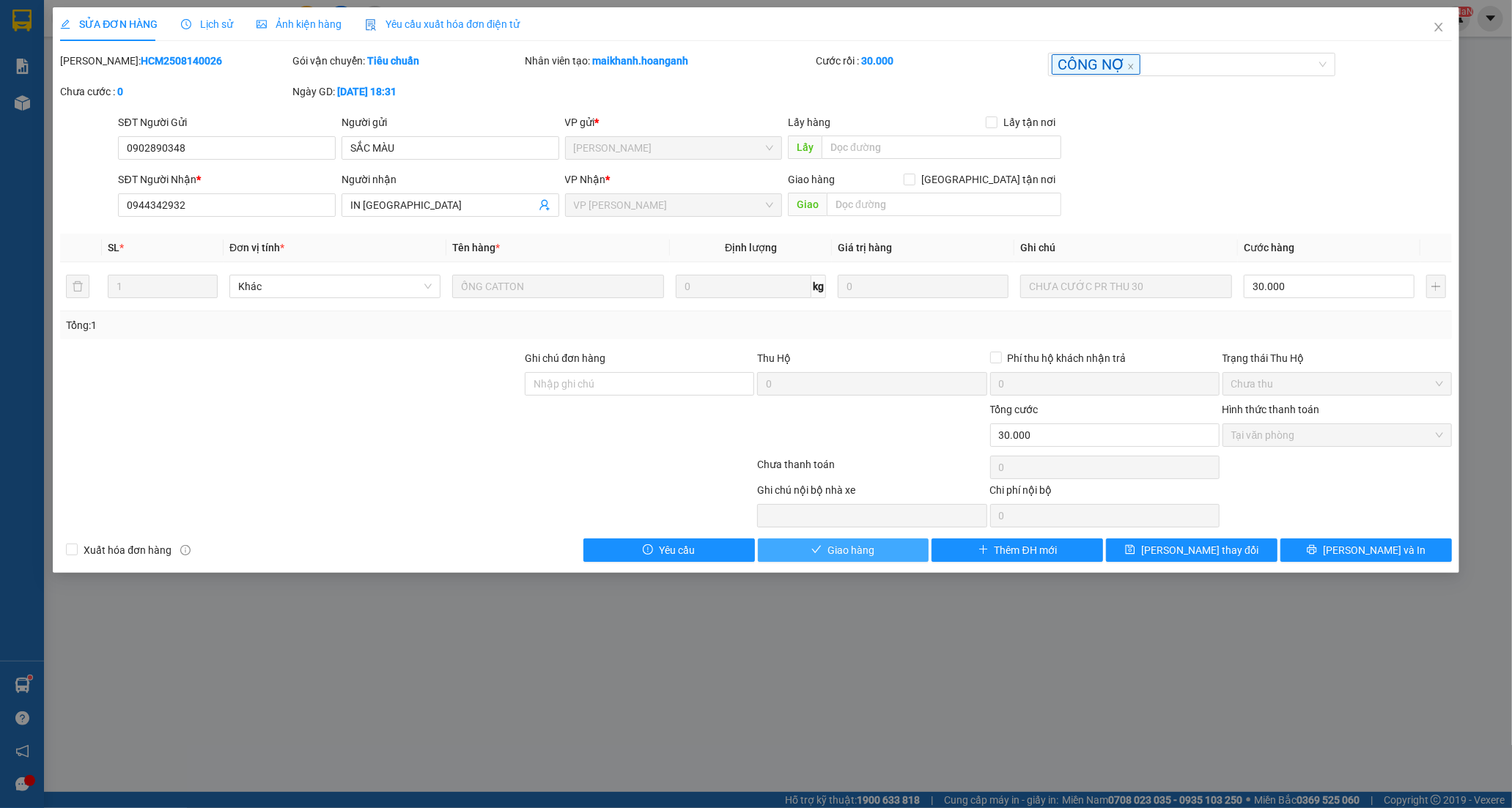
click at [838, 557] on span "Giao hàng" at bounding box center [851, 550] width 47 height 16
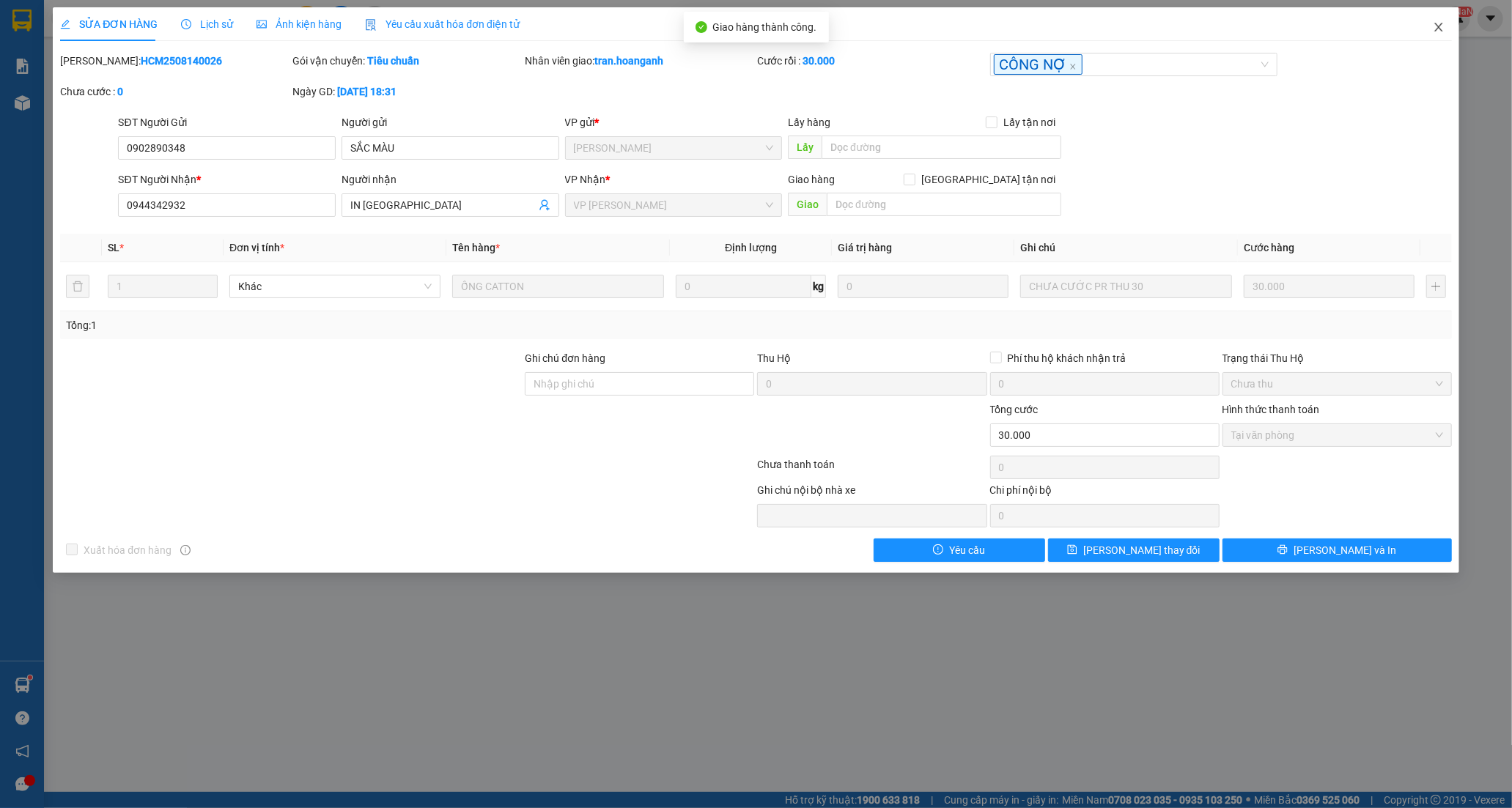
click at [1440, 30] on icon "close" at bounding box center [1439, 27] width 8 height 8
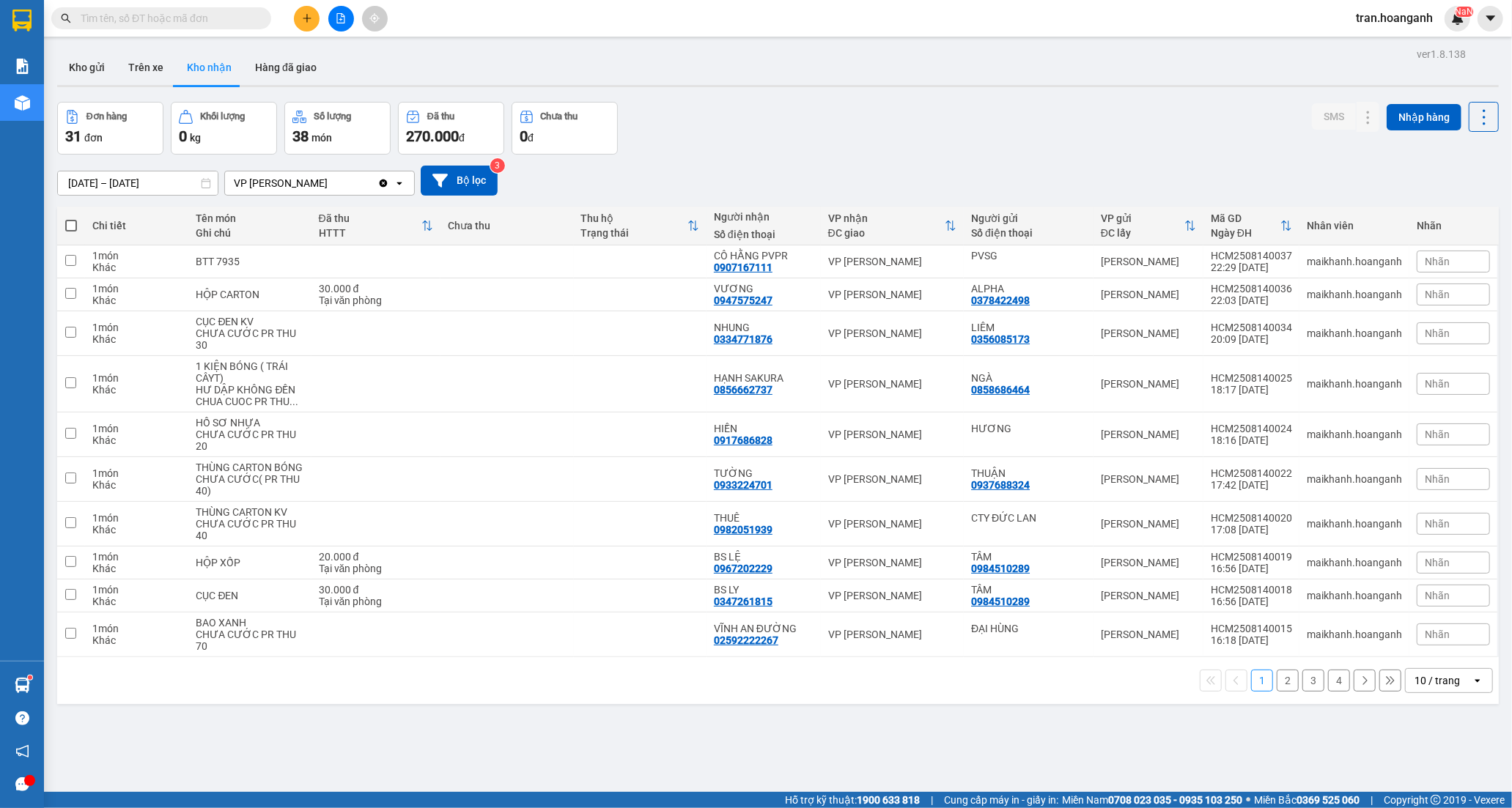
click at [1277, 692] on button "2" at bounding box center [1288, 681] width 22 height 22
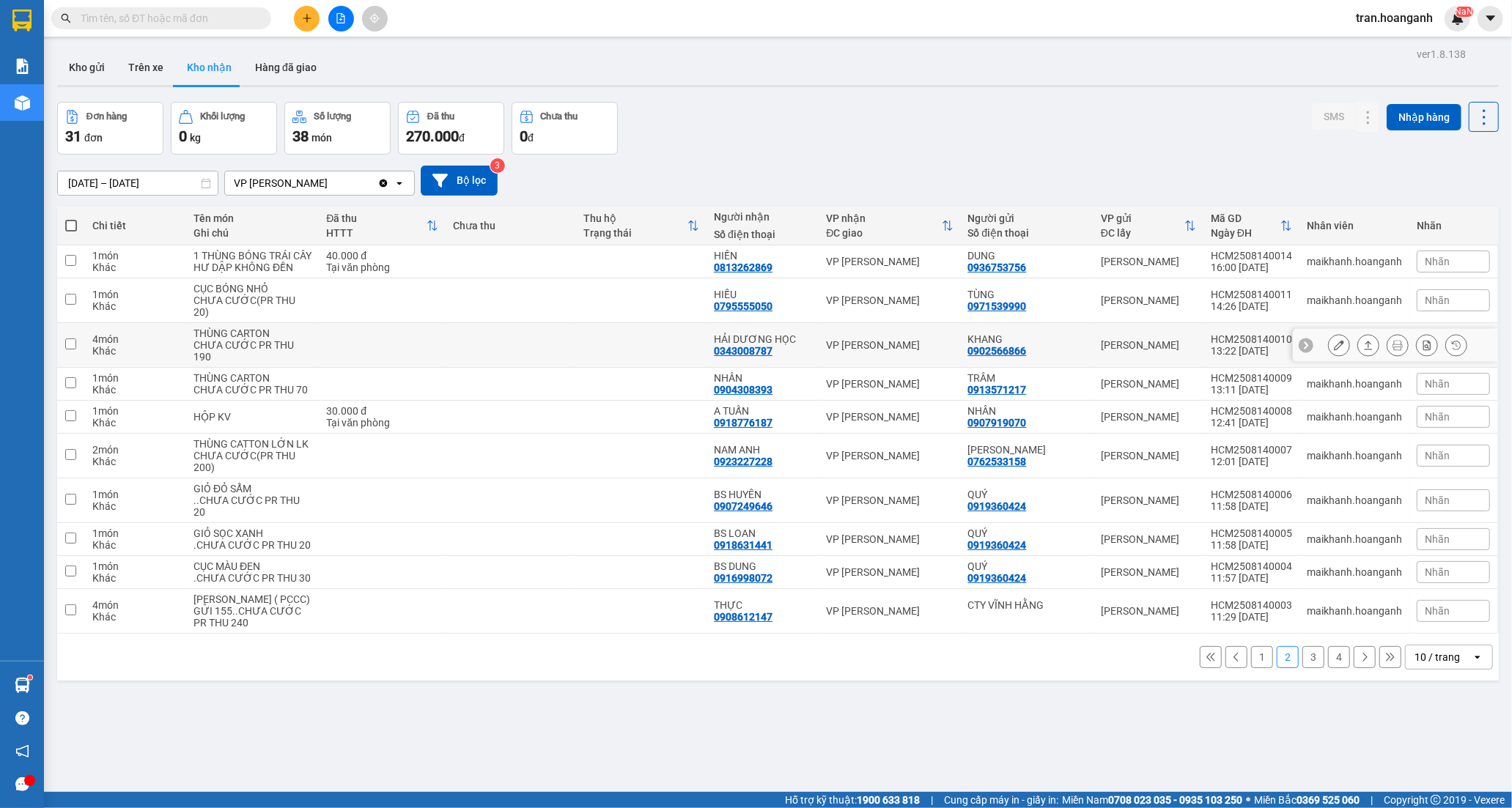
click at [733, 356] on div "0343008787" at bounding box center [743, 351] width 59 height 12
click at [1334, 350] on icon at bounding box center [1339, 345] width 10 height 10
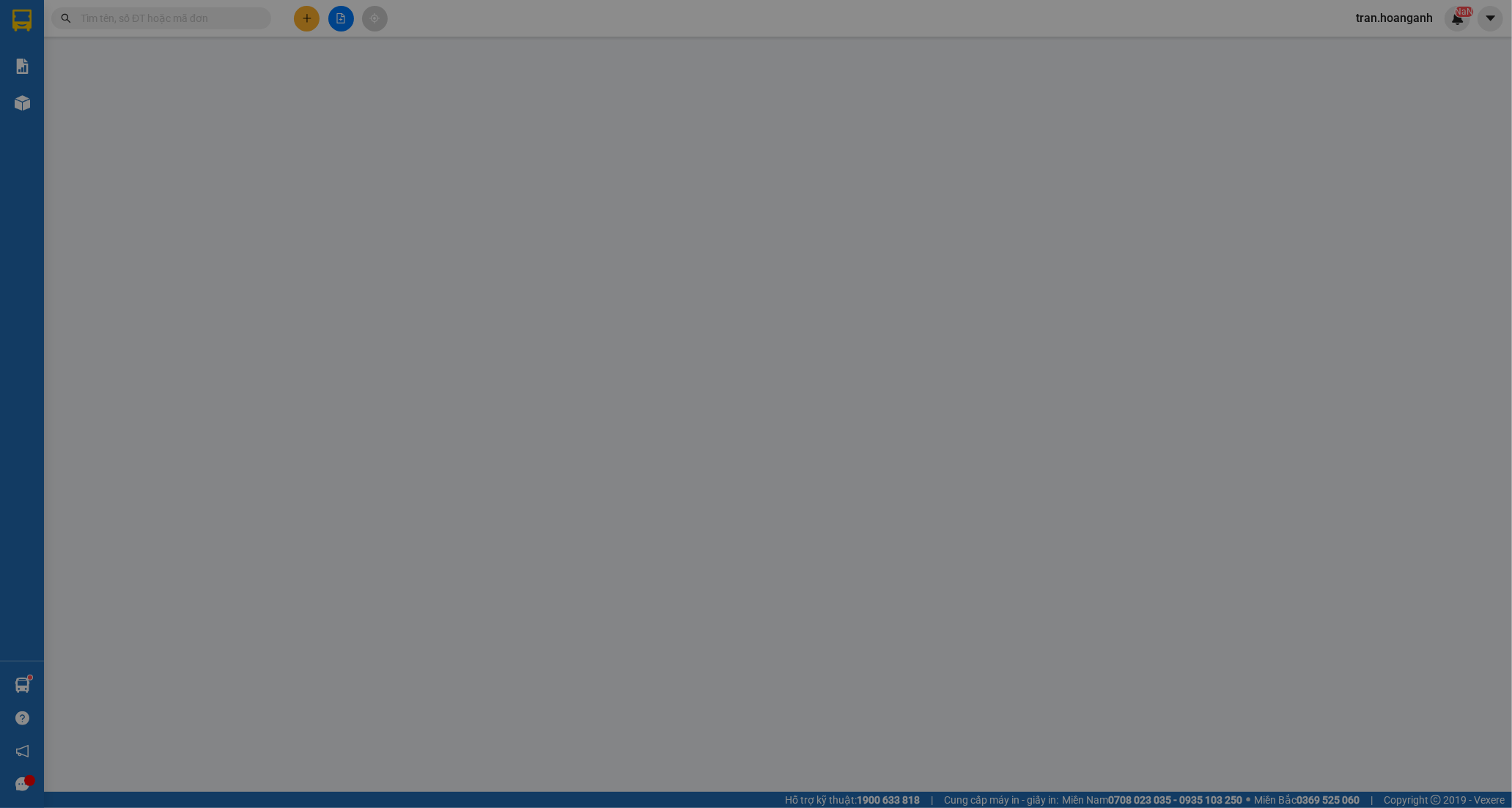
type input "0902566866"
type input "KHANG"
type input "0343008787"
type input "HẢI DƯƠNG HỌC"
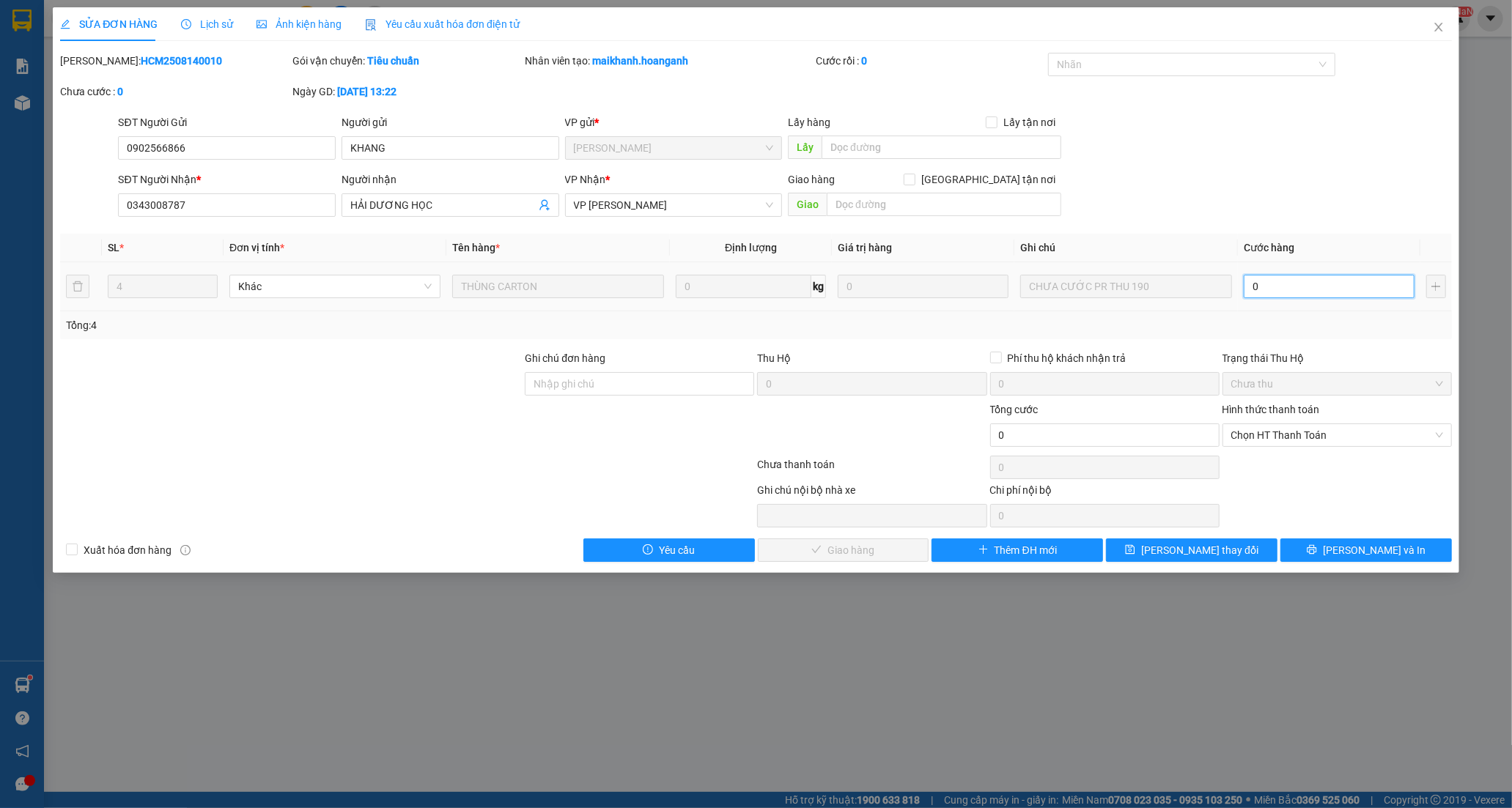
click at [1281, 283] on input "0" at bounding box center [1329, 287] width 170 height 24
type input "1"
type input "19"
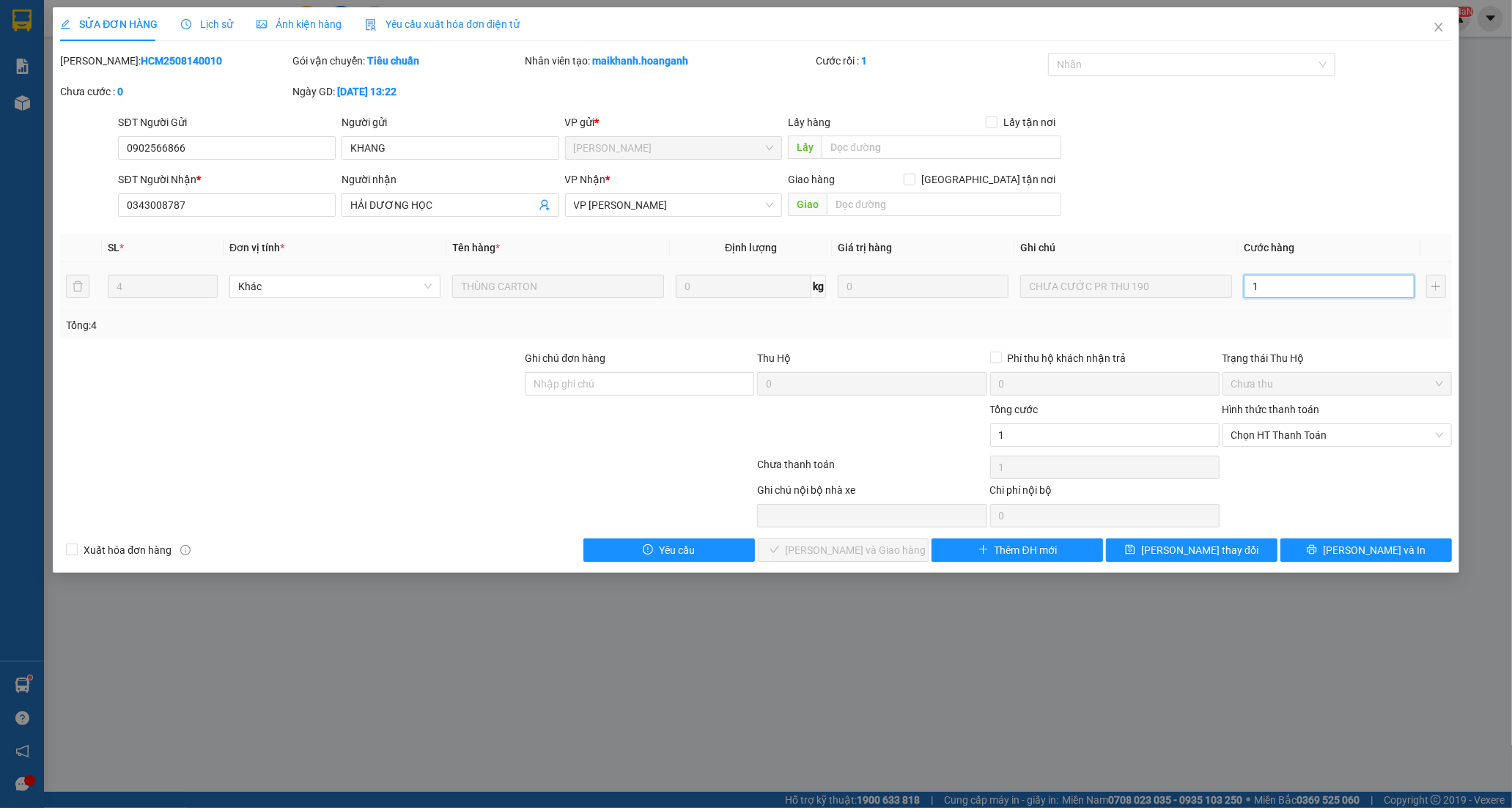
type input "19"
type input "190"
drag, startPoint x: 1288, startPoint y: 428, endPoint x: 1287, endPoint y: 449, distance: 21.0
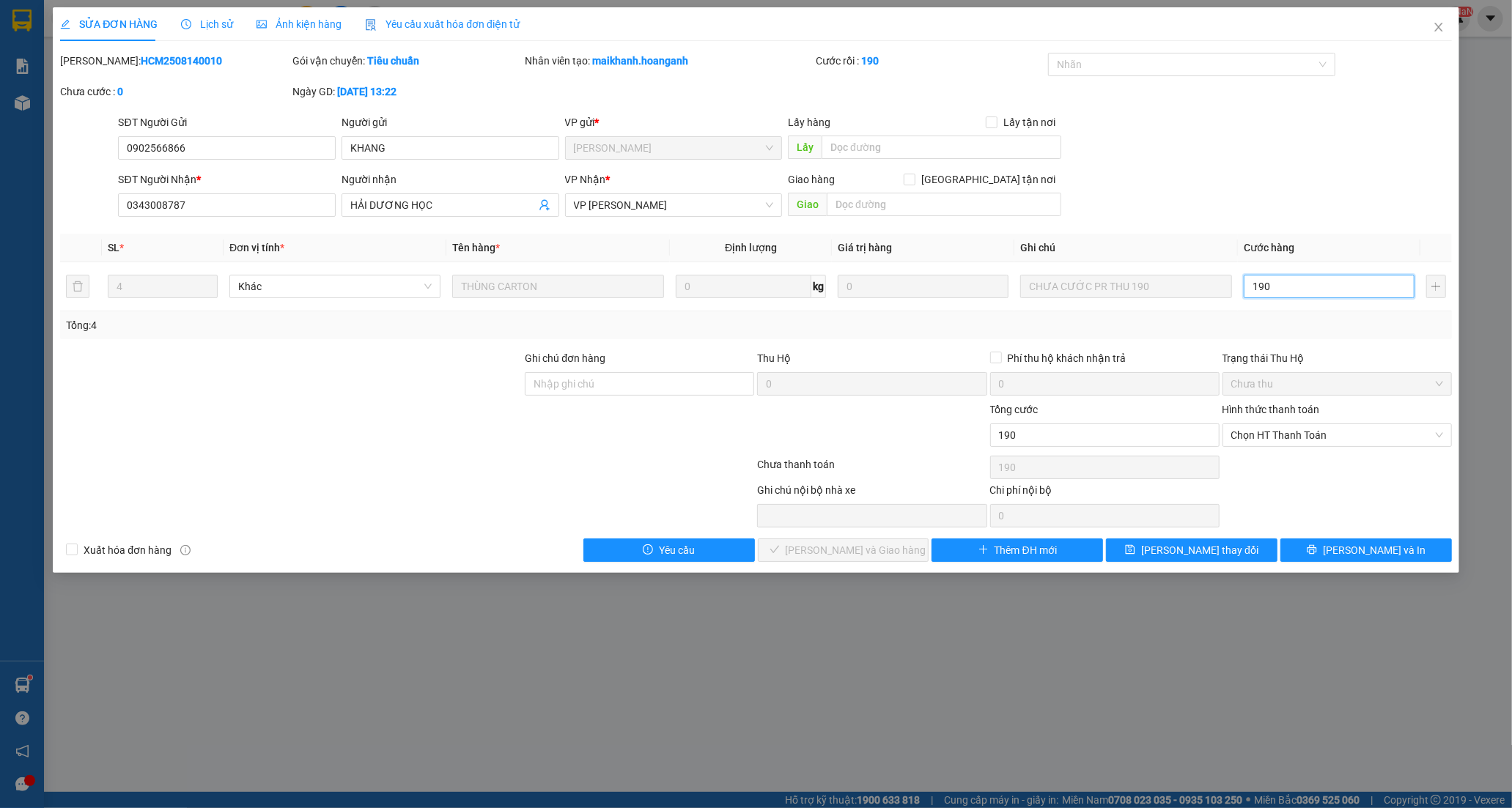
click at [1288, 434] on span "Chọn HT Thanh Toán" at bounding box center [1337, 435] width 212 height 22
type input "190"
type input "190.000"
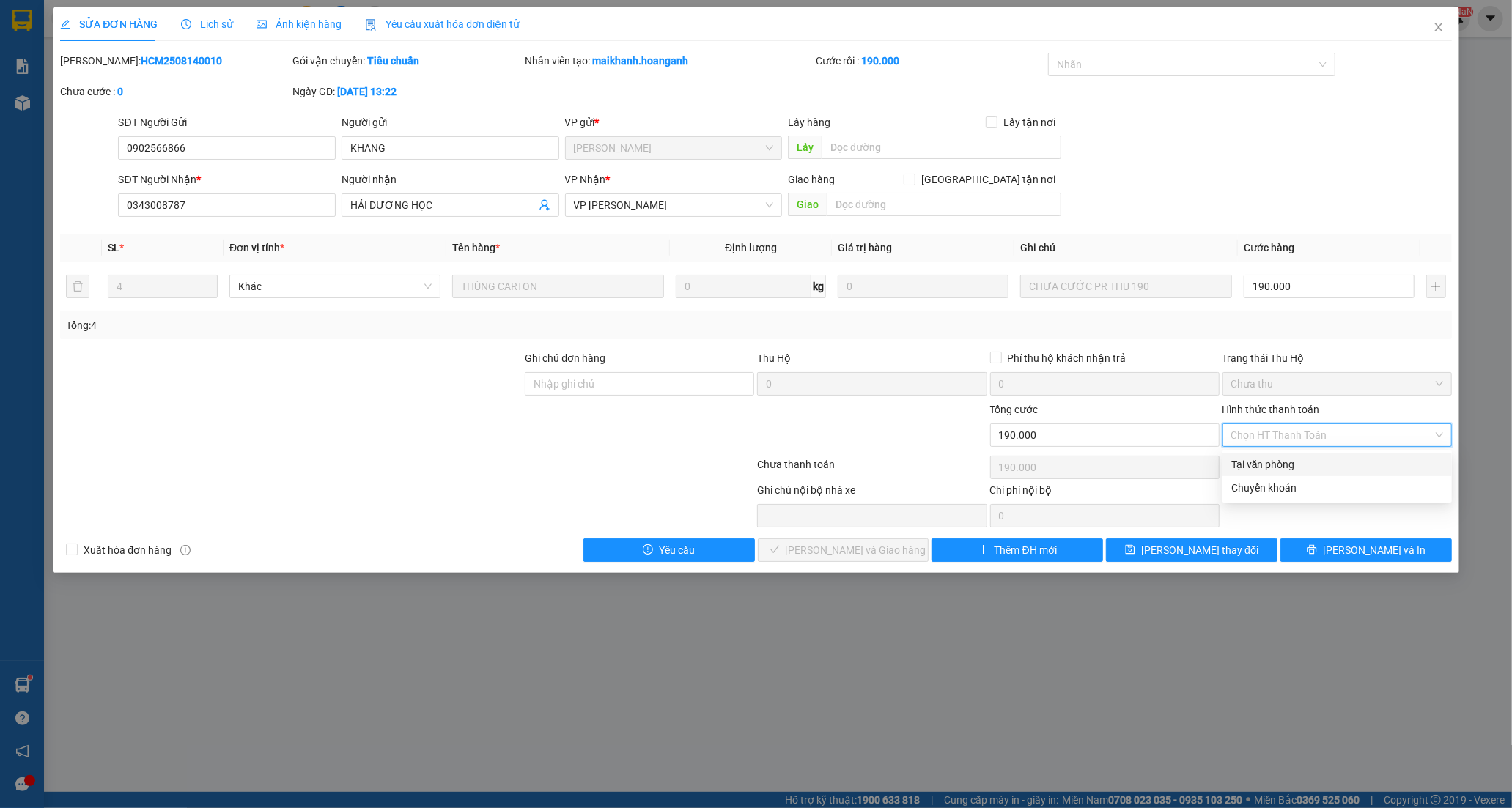
click at [1269, 471] on div "Tại văn phòng" at bounding box center [1337, 464] width 212 height 16
type input "0"
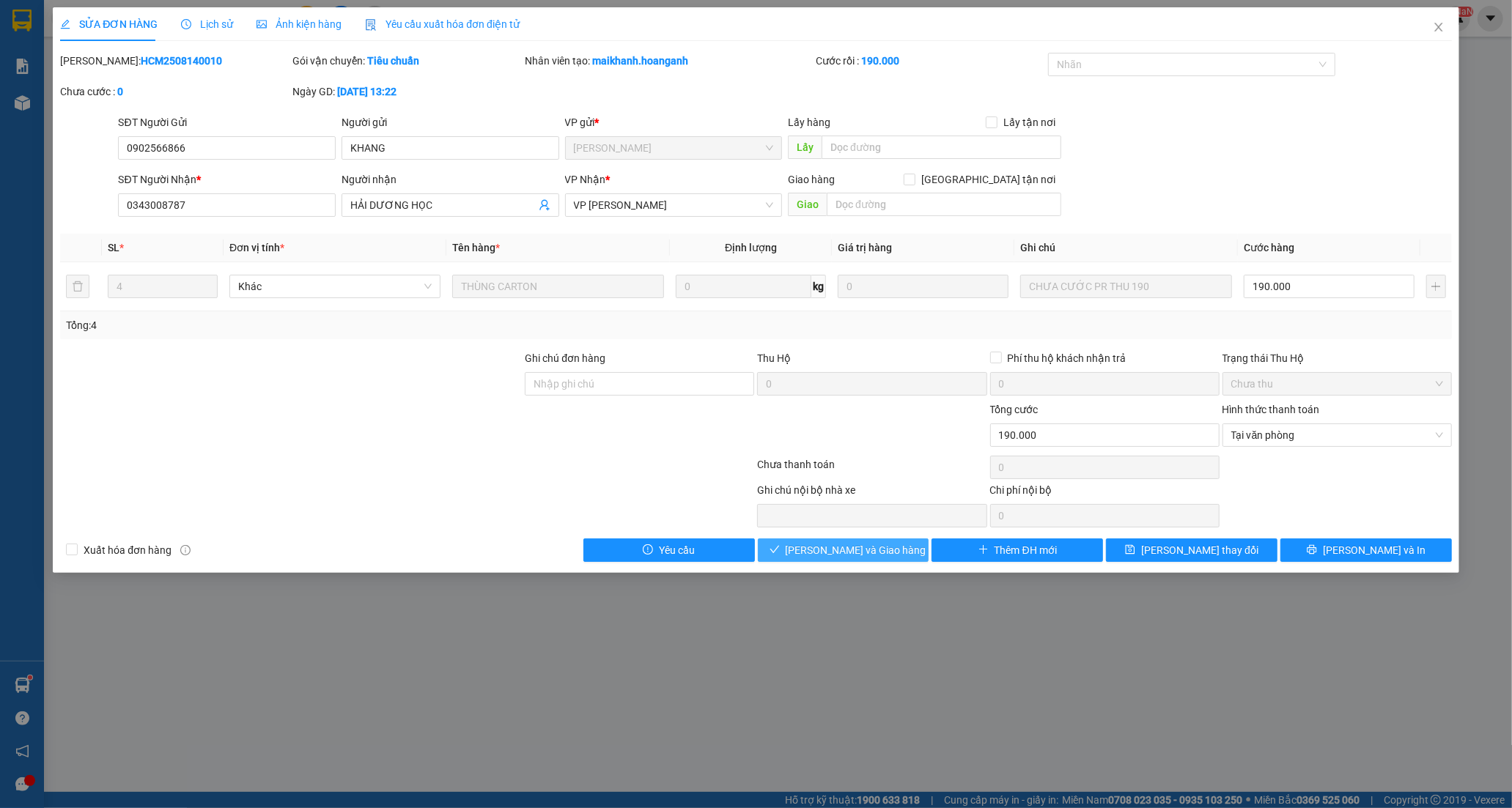
click at [901, 553] on button "[PERSON_NAME] và Giao hàng" at bounding box center [843, 551] width 171 height 24
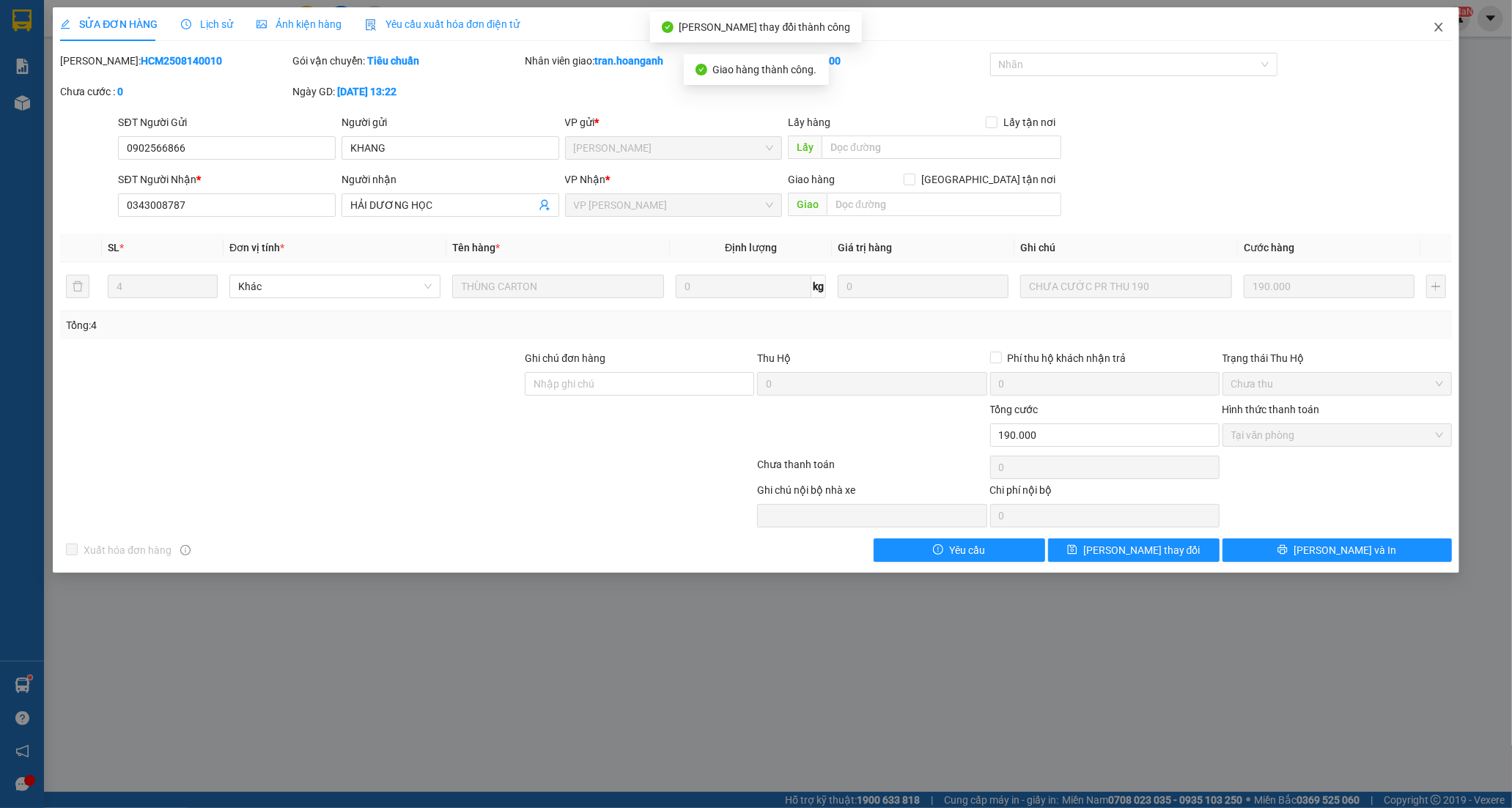
click at [1439, 31] on icon "close" at bounding box center [1439, 27] width 12 height 12
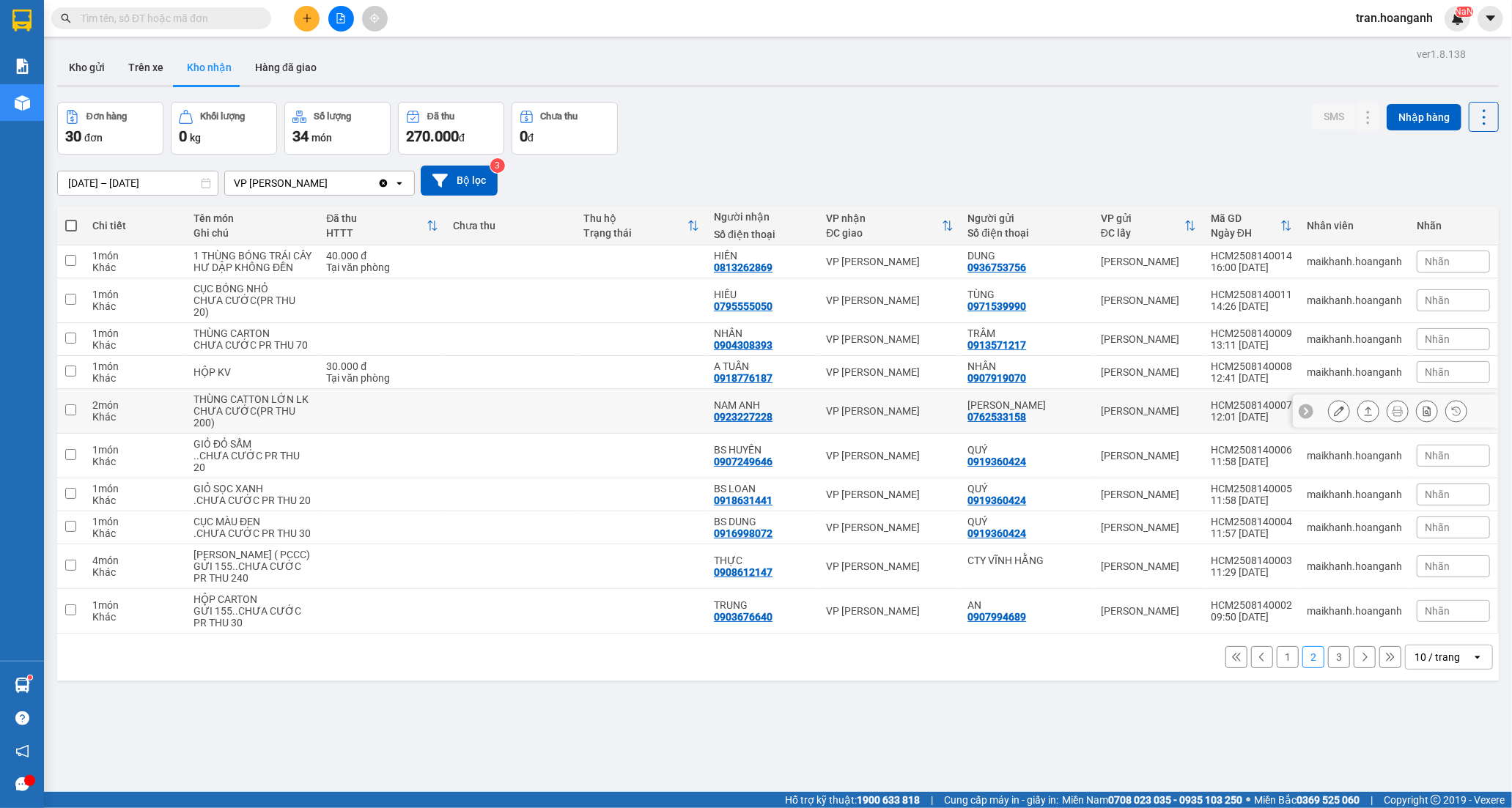
drag, startPoint x: 740, startPoint y: 442, endPoint x: 898, endPoint y: 443, distance: 158.0
click at [751, 423] on div "0923227228" at bounding box center [743, 417] width 59 height 12
click at [1334, 417] on icon at bounding box center [1339, 411] width 10 height 10
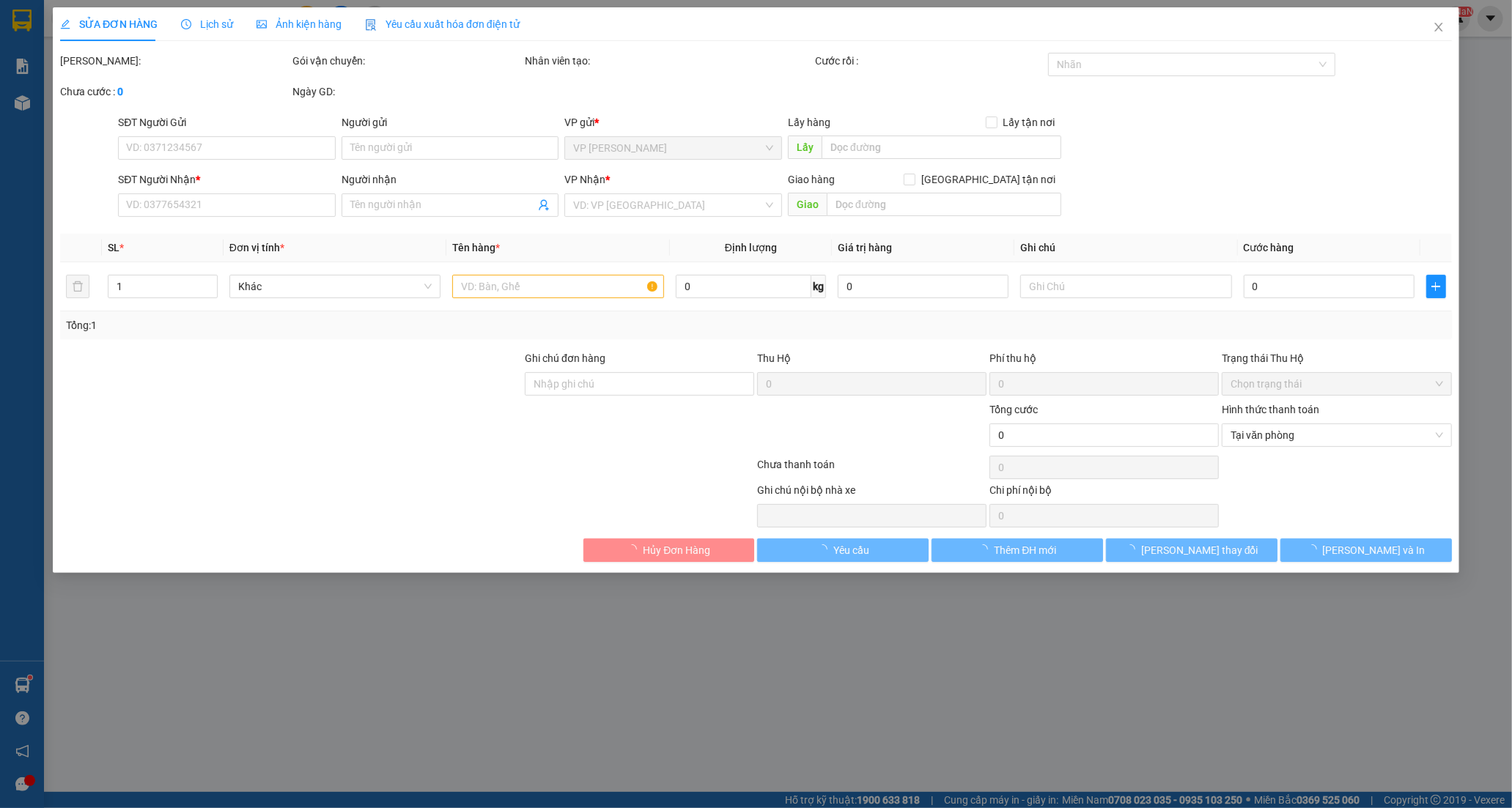
type input "0762533158"
type input "[PERSON_NAME]"
type input "0923227228"
type input "NAM ANH"
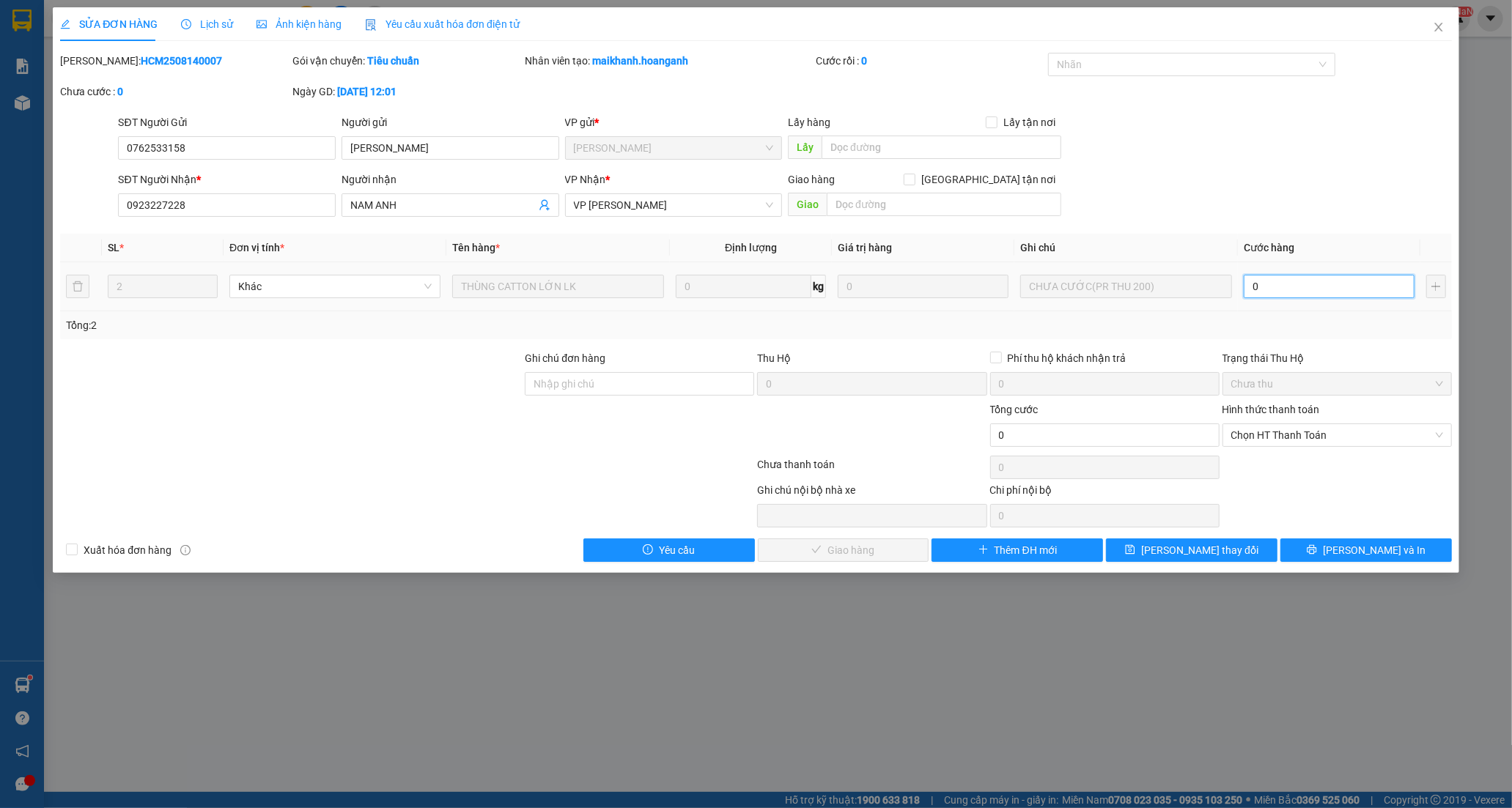
click at [1295, 288] on input "0" at bounding box center [1329, 287] width 170 height 24
type input "2"
type input "20"
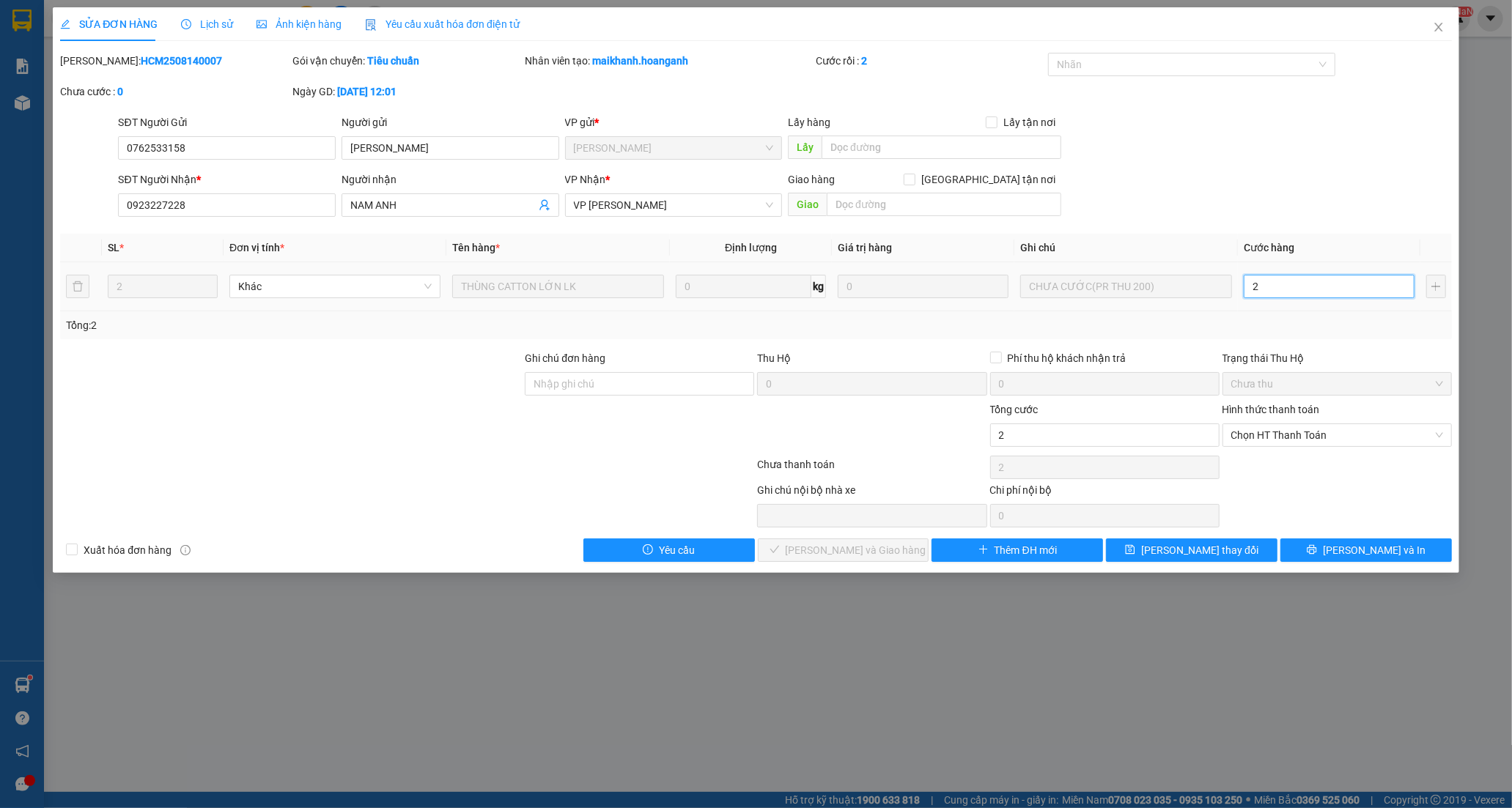
type input "20"
click at [1239, 434] on span "Chọn HT Thanh Toán" at bounding box center [1337, 435] width 212 height 22
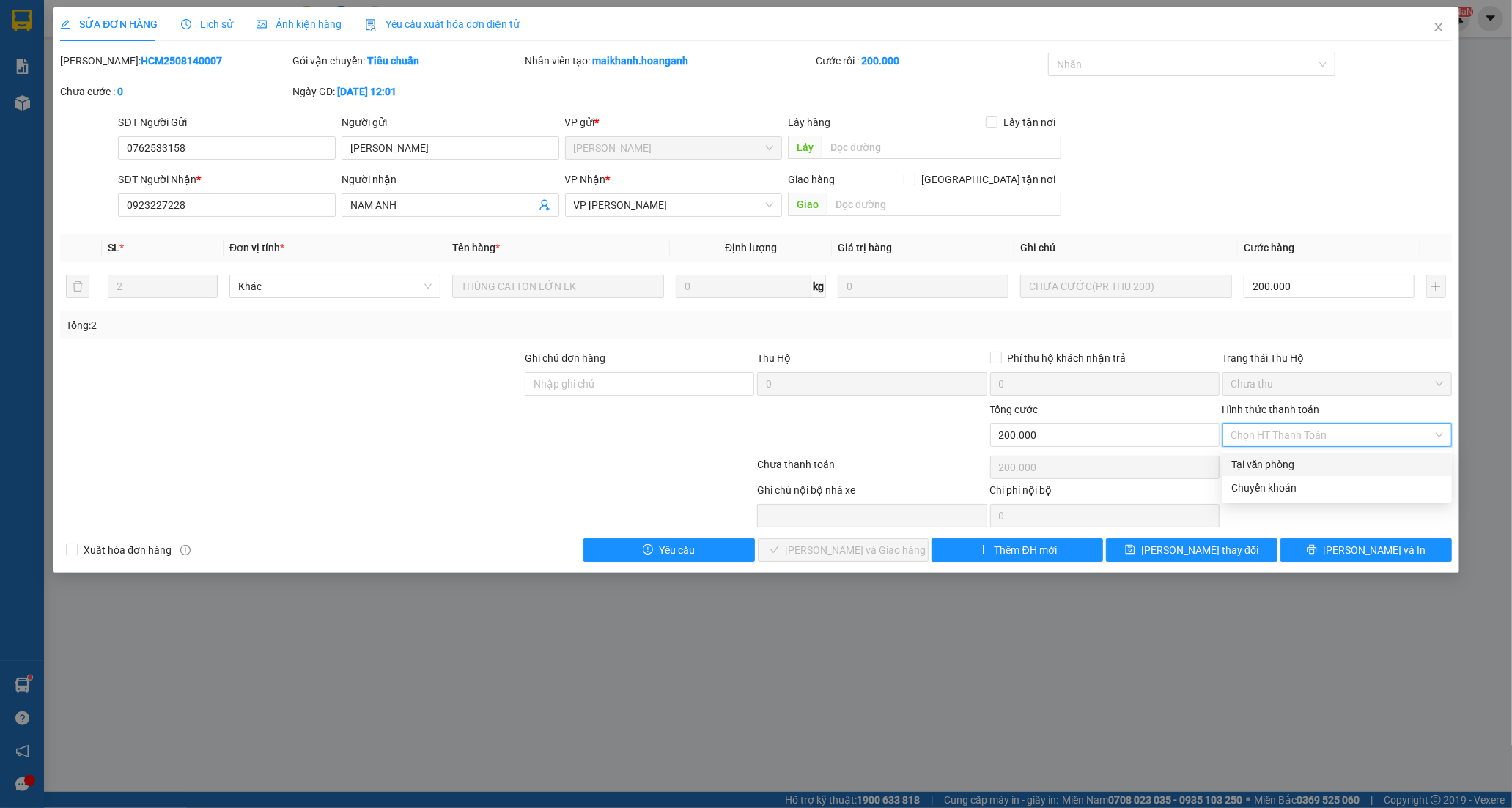
drag, startPoint x: 1239, startPoint y: 448, endPoint x: 859, endPoint y: 603, distance: 410.4
click at [1233, 474] on div "Tại văn phòng" at bounding box center [1337, 465] width 229 height 24
click at [809, 556] on button "[PERSON_NAME] và Giao hàng" at bounding box center [843, 551] width 171 height 24
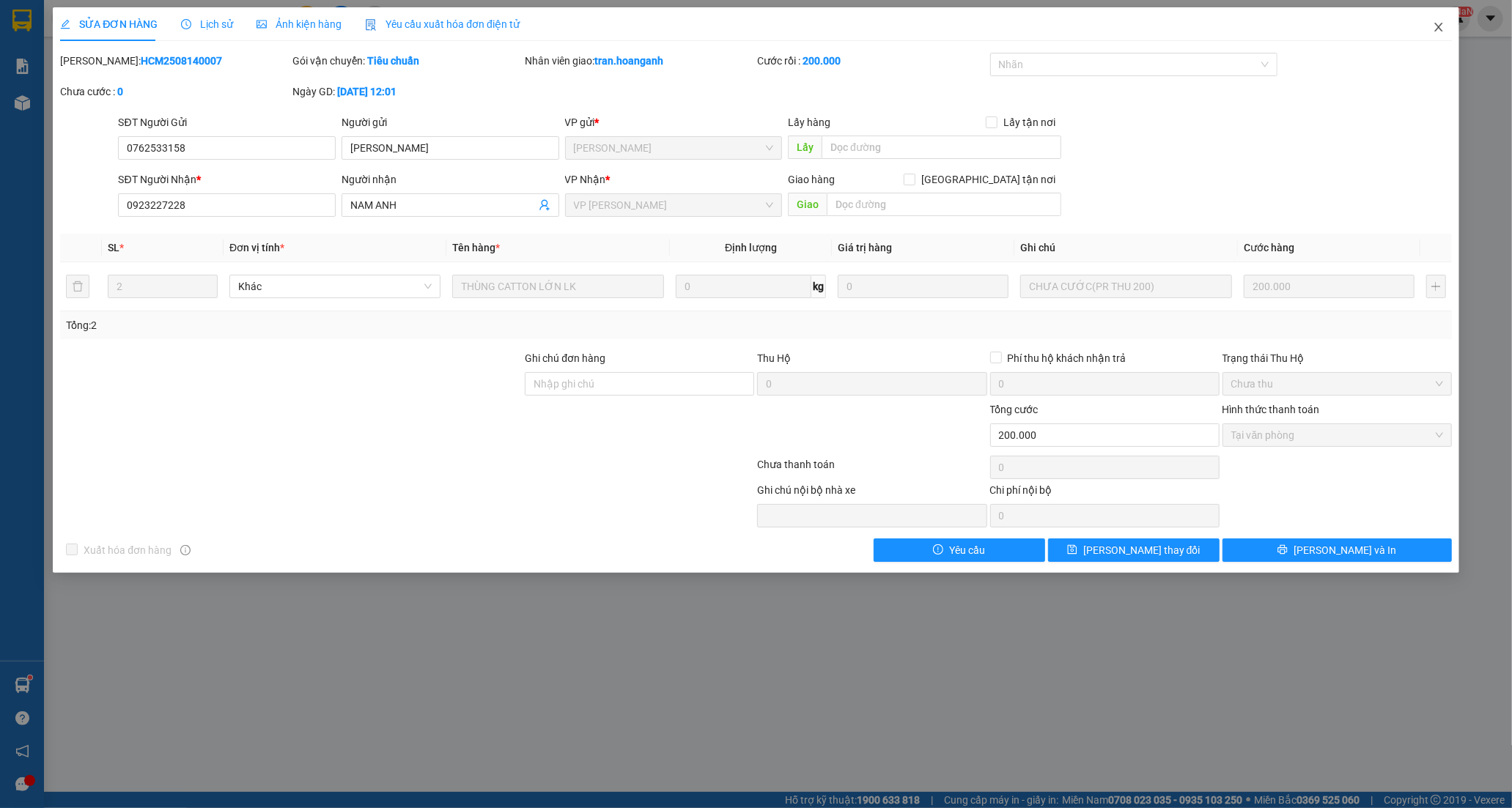
click at [1433, 25] on icon "close" at bounding box center [1439, 27] width 12 height 12
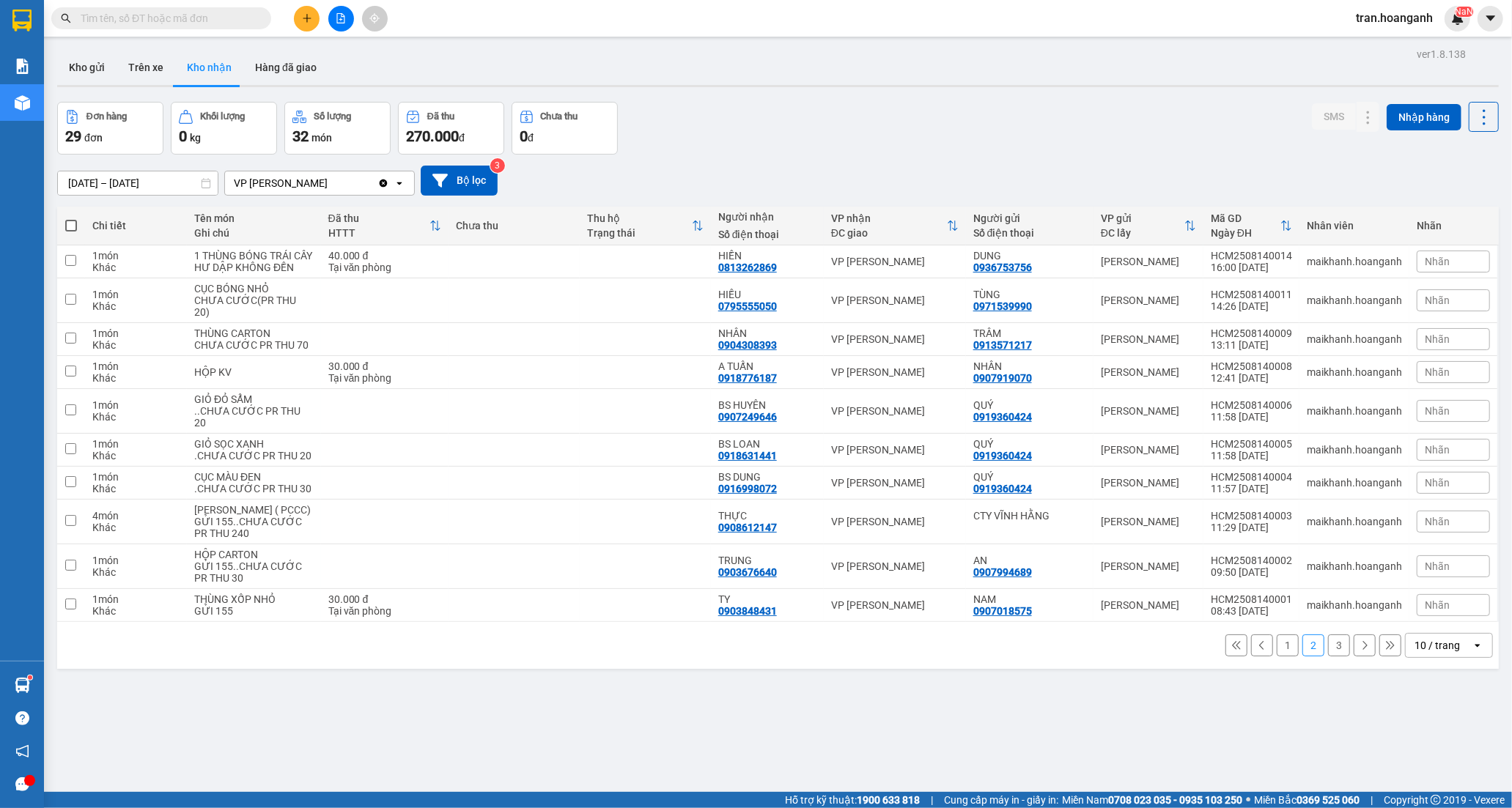
click at [1328, 657] on button "3" at bounding box center [1339, 646] width 22 height 22
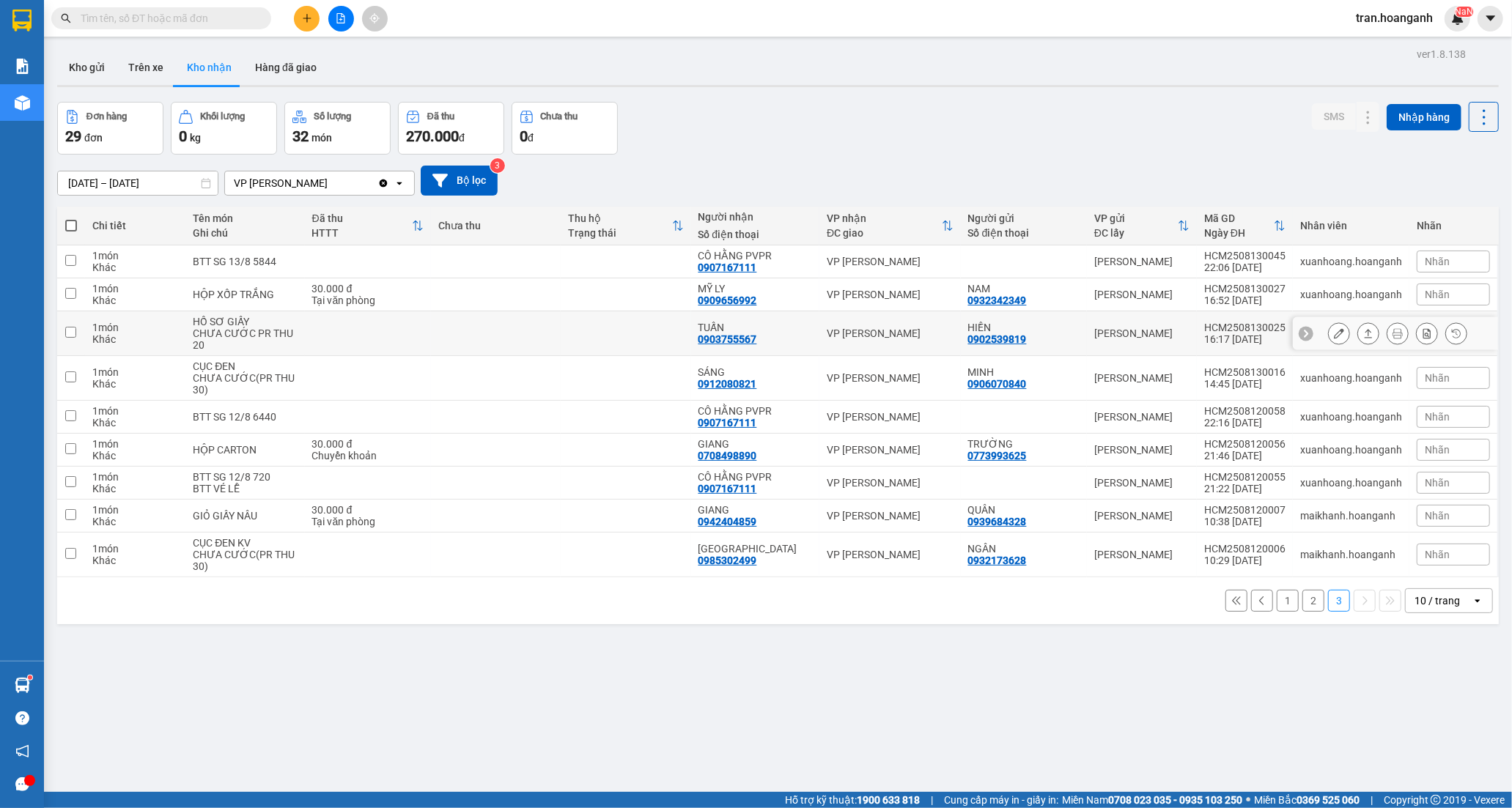
click at [834, 331] on div "VP [PERSON_NAME]" at bounding box center [890, 333] width 126 height 12
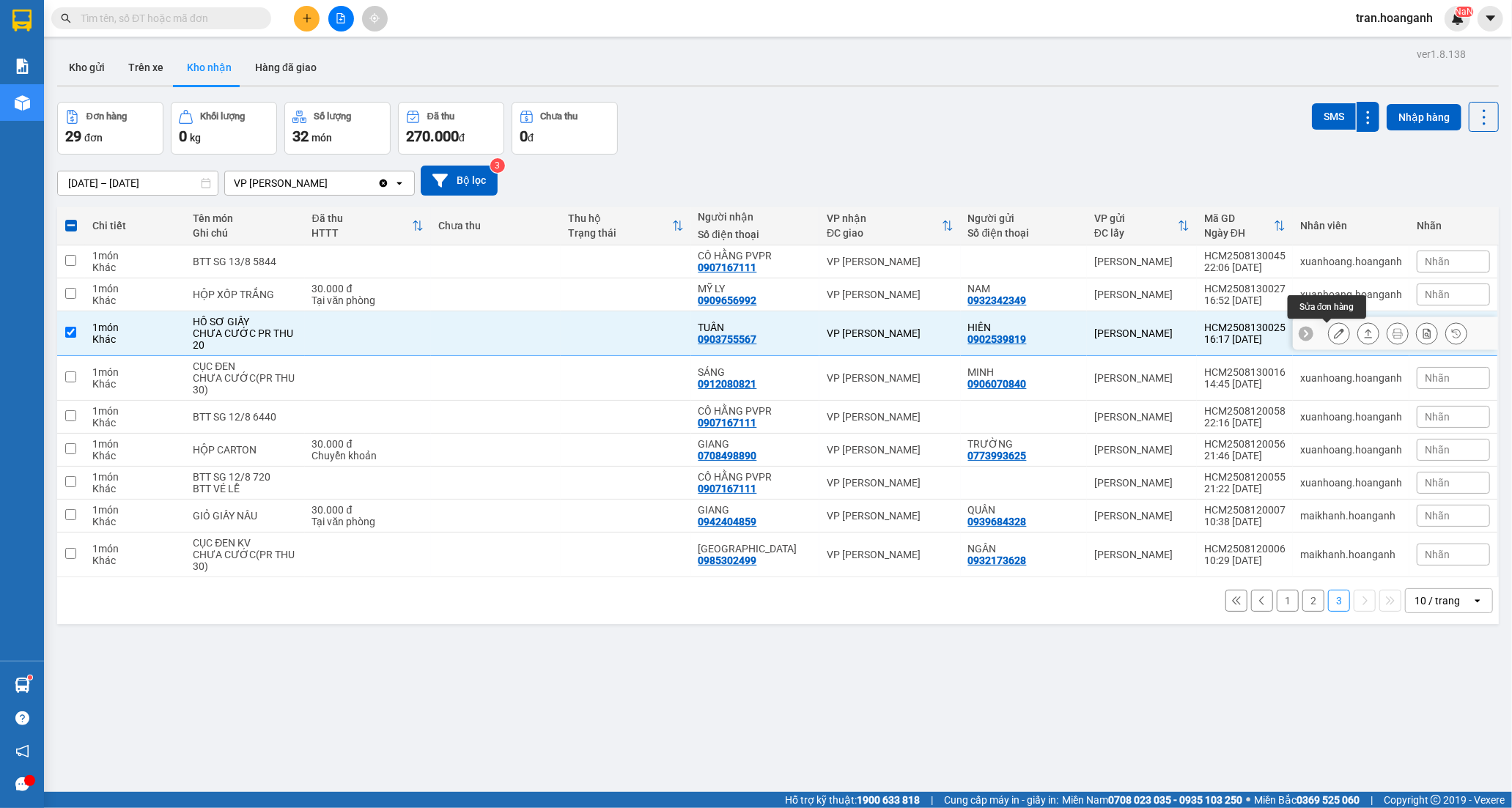
click at [1334, 337] on button at bounding box center [1338, 334] width 20 height 25
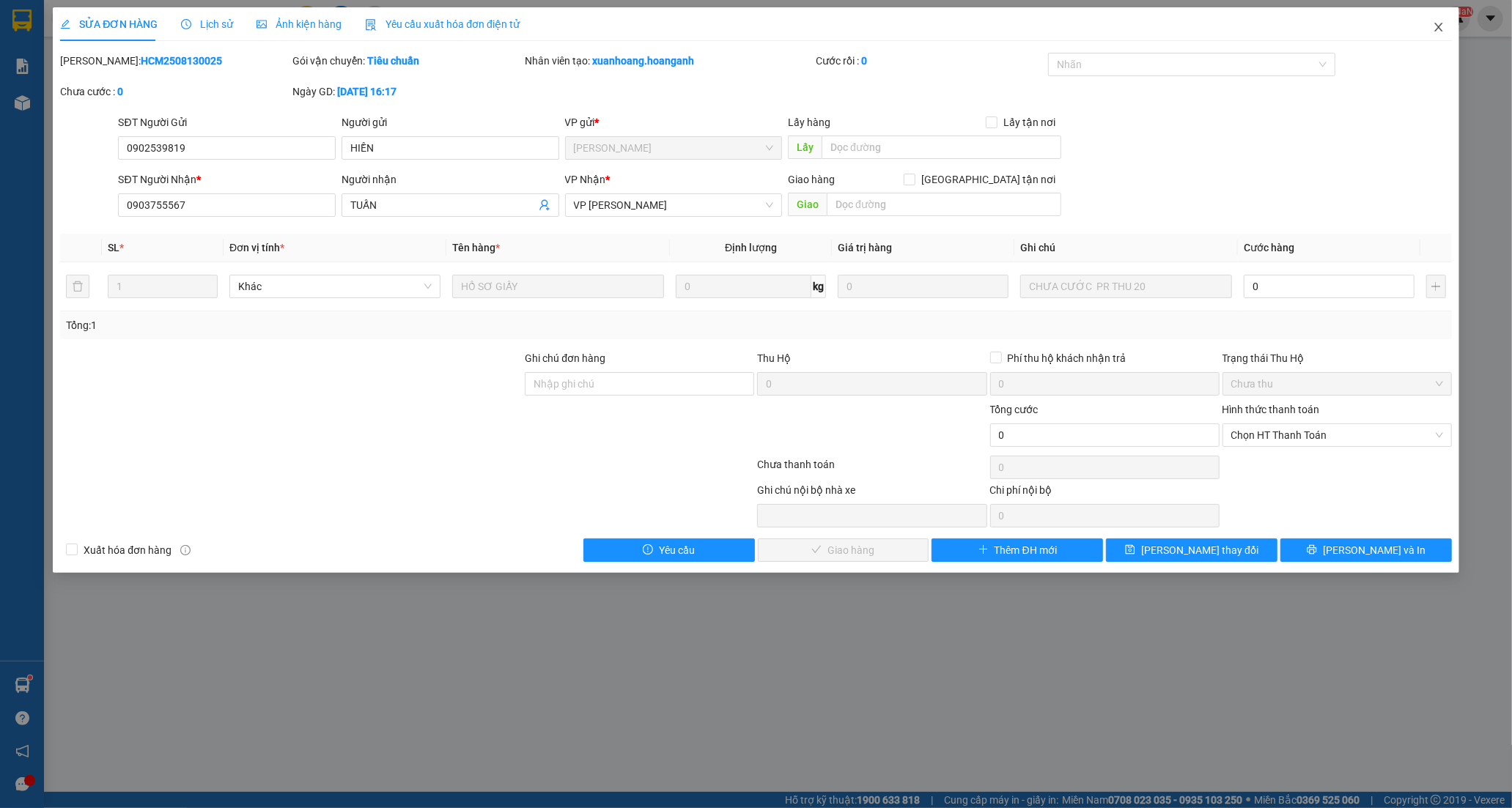
click at [1437, 30] on icon "close" at bounding box center [1439, 27] width 8 height 8
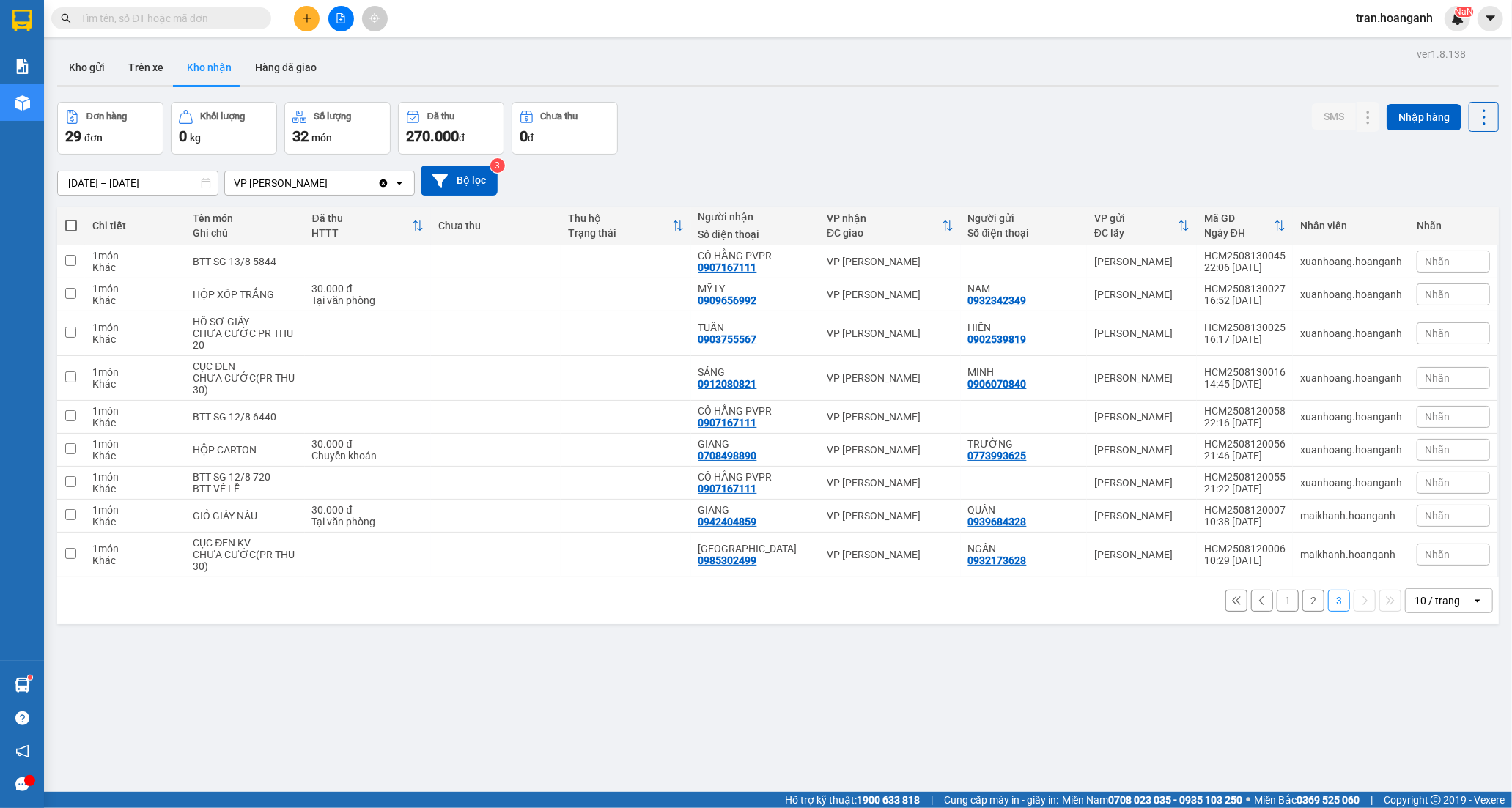
click at [1278, 601] on button "1" at bounding box center [1288, 601] width 22 height 22
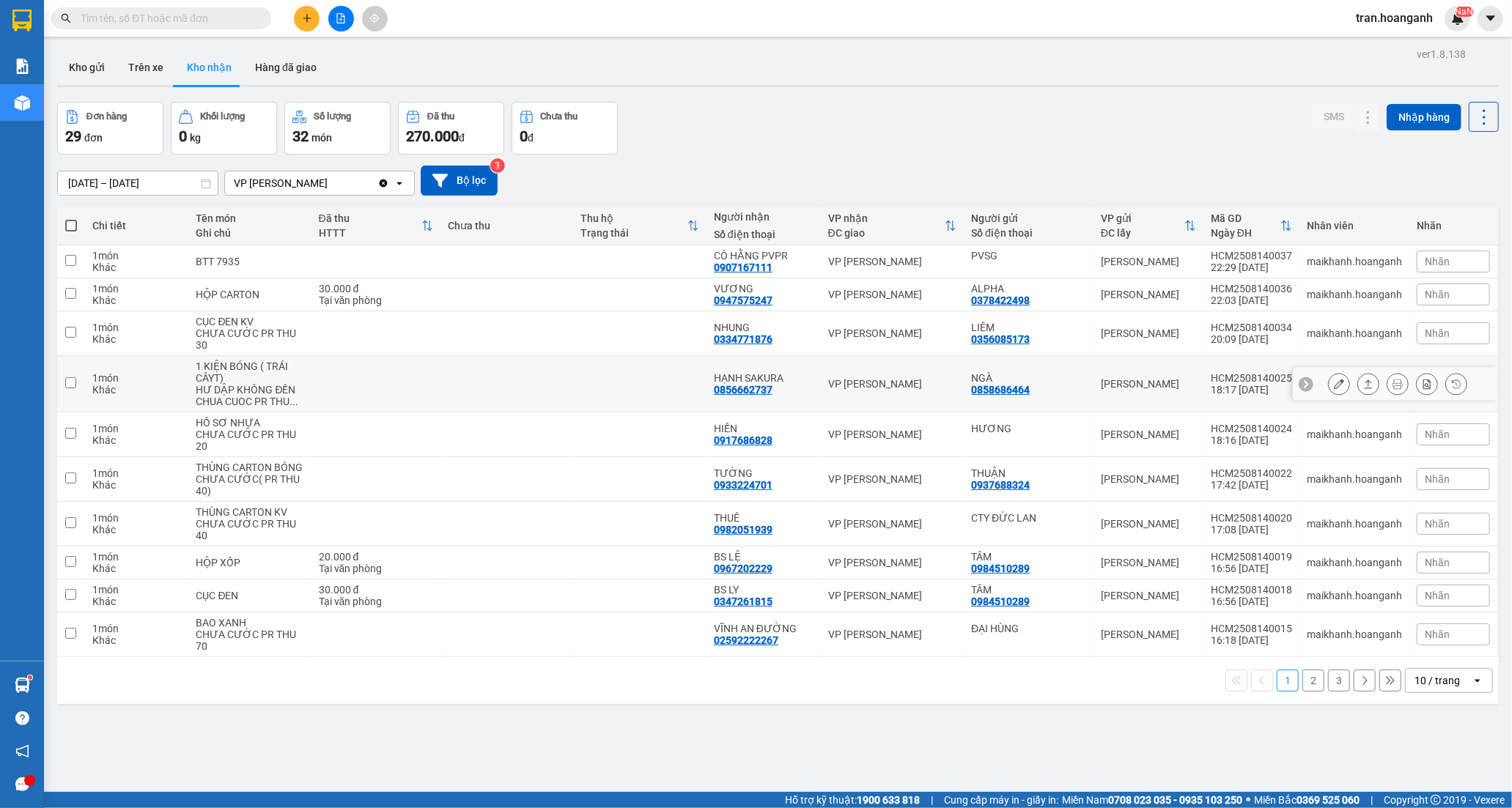
click at [746, 380] on div "HẠNH SAKURA" at bounding box center [763, 378] width 100 height 12
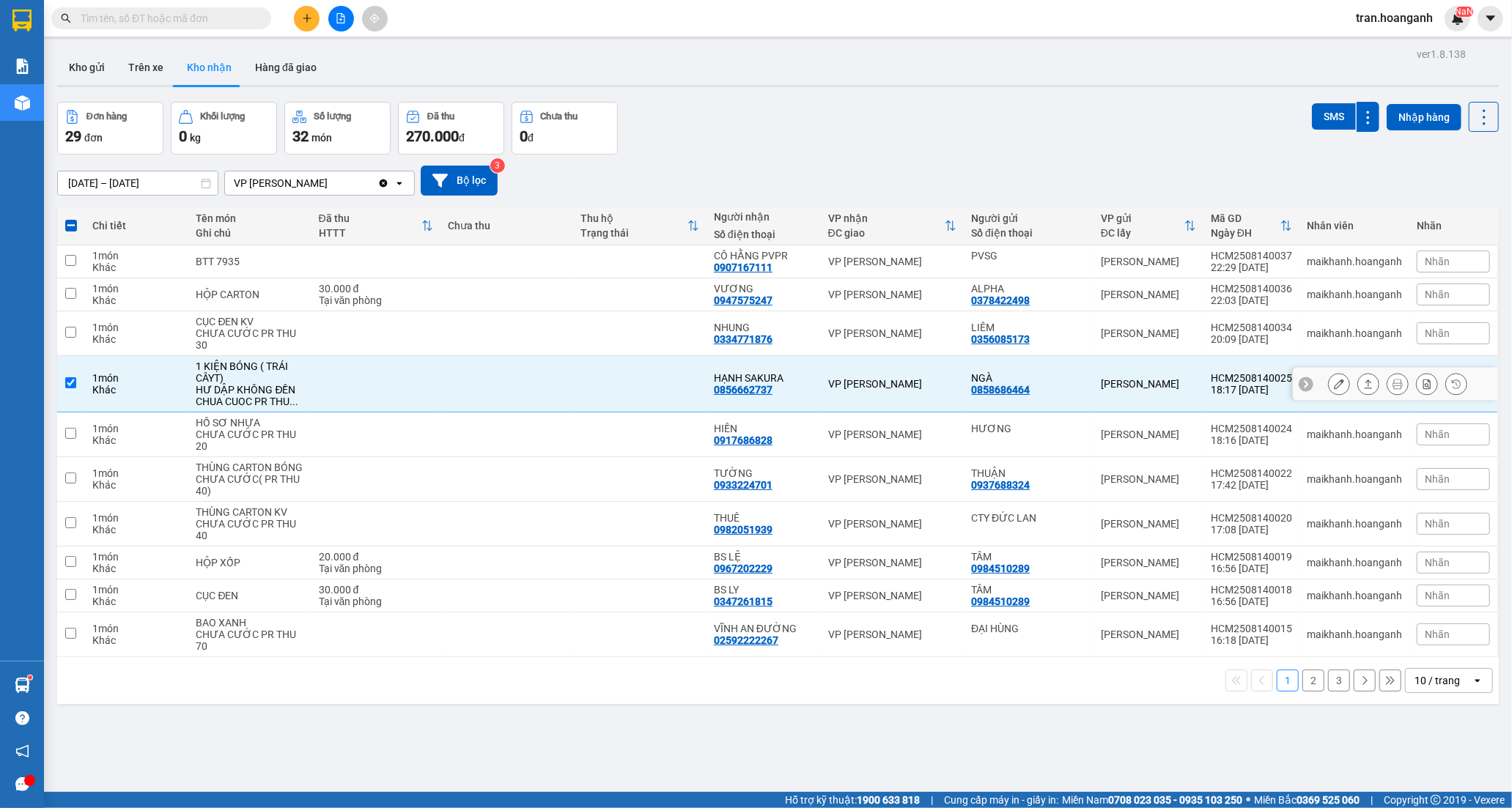
click at [1324, 396] on div at bounding box center [1395, 384] width 205 height 33
click at [1334, 383] on icon at bounding box center [1339, 384] width 10 height 10
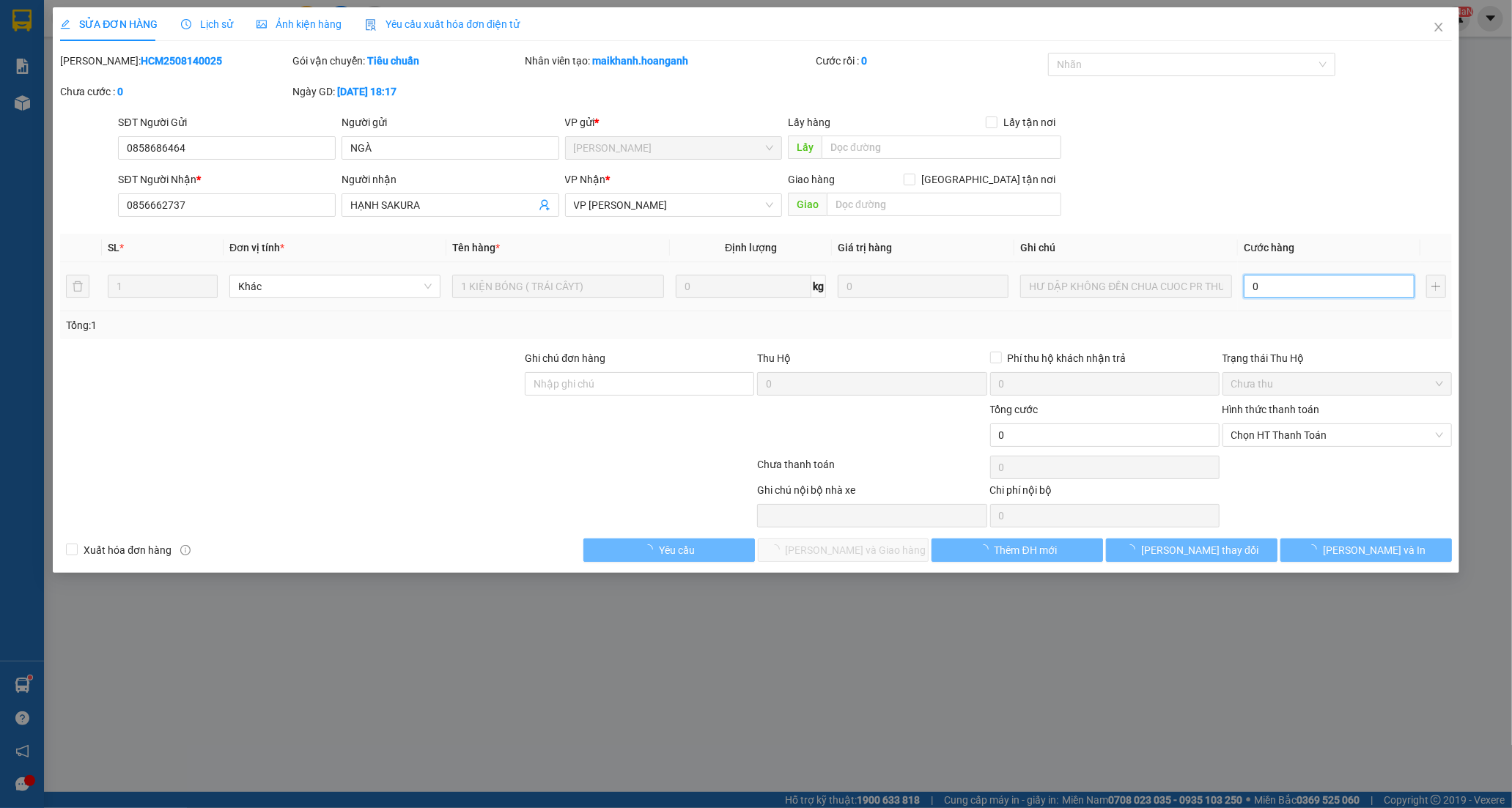
click at [1285, 294] on input "0" at bounding box center [1329, 287] width 170 height 24
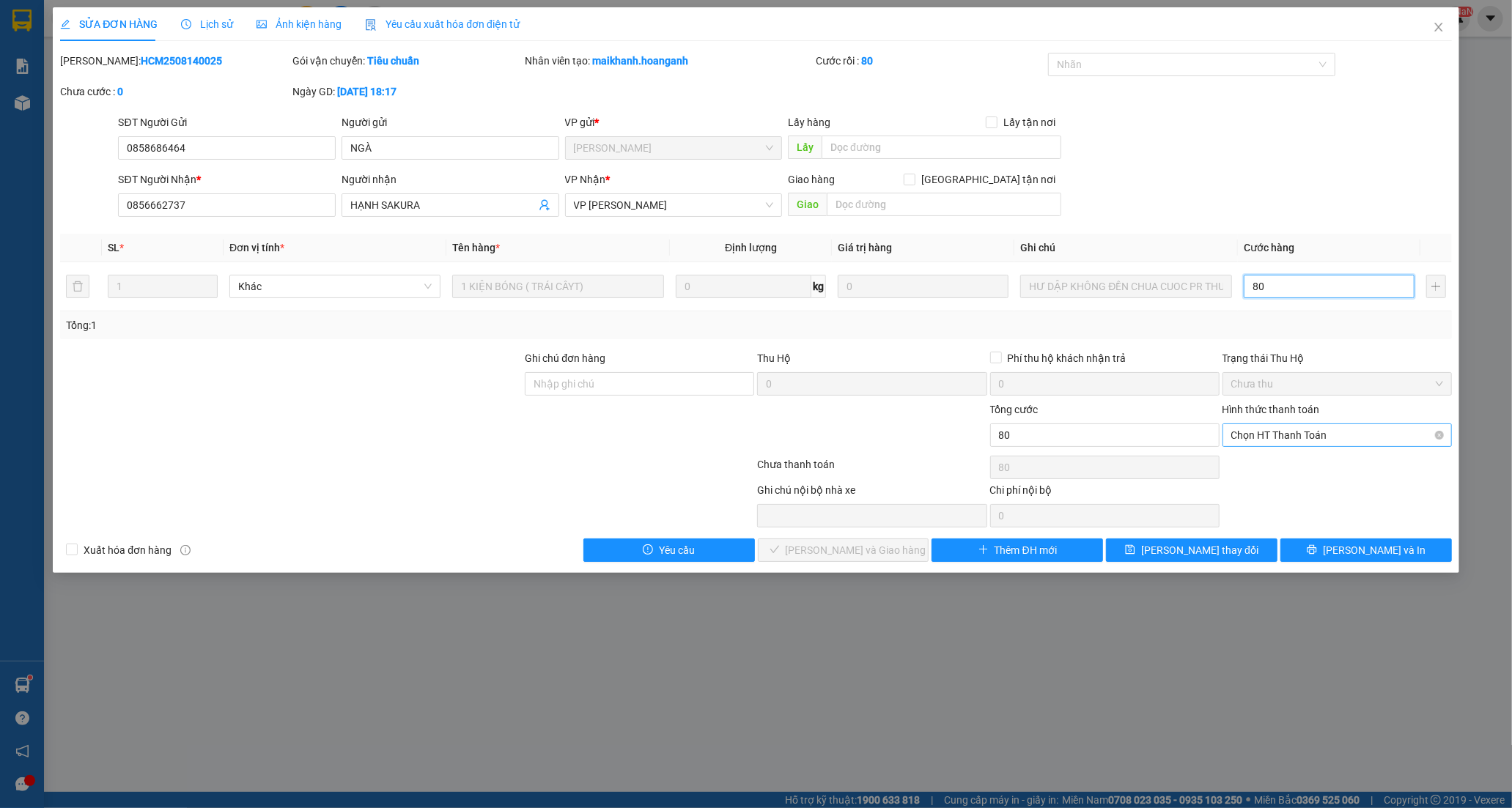
drag, startPoint x: 1306, startPoint y: 433, endPoint x: 1297, endPoint y: 443, distance: 13.5
click at [1300, 435] on span "Chọn HT Thanh Toán" at bounding box center [1337, 435] width 212 height 22
drag, startPoint x: 1281, startPoint y: 462, endPoint x: 1172, endPoint y: 516, distance: 121.6
click at [1279, 464] on div "Tại văn phòng" at bounding box center [1337, 464] width 212 height 16
click at [909, 551] on button "[PERSON_NAME] và Giao hàng" at bounding box center [843, 551] width 171 height 24
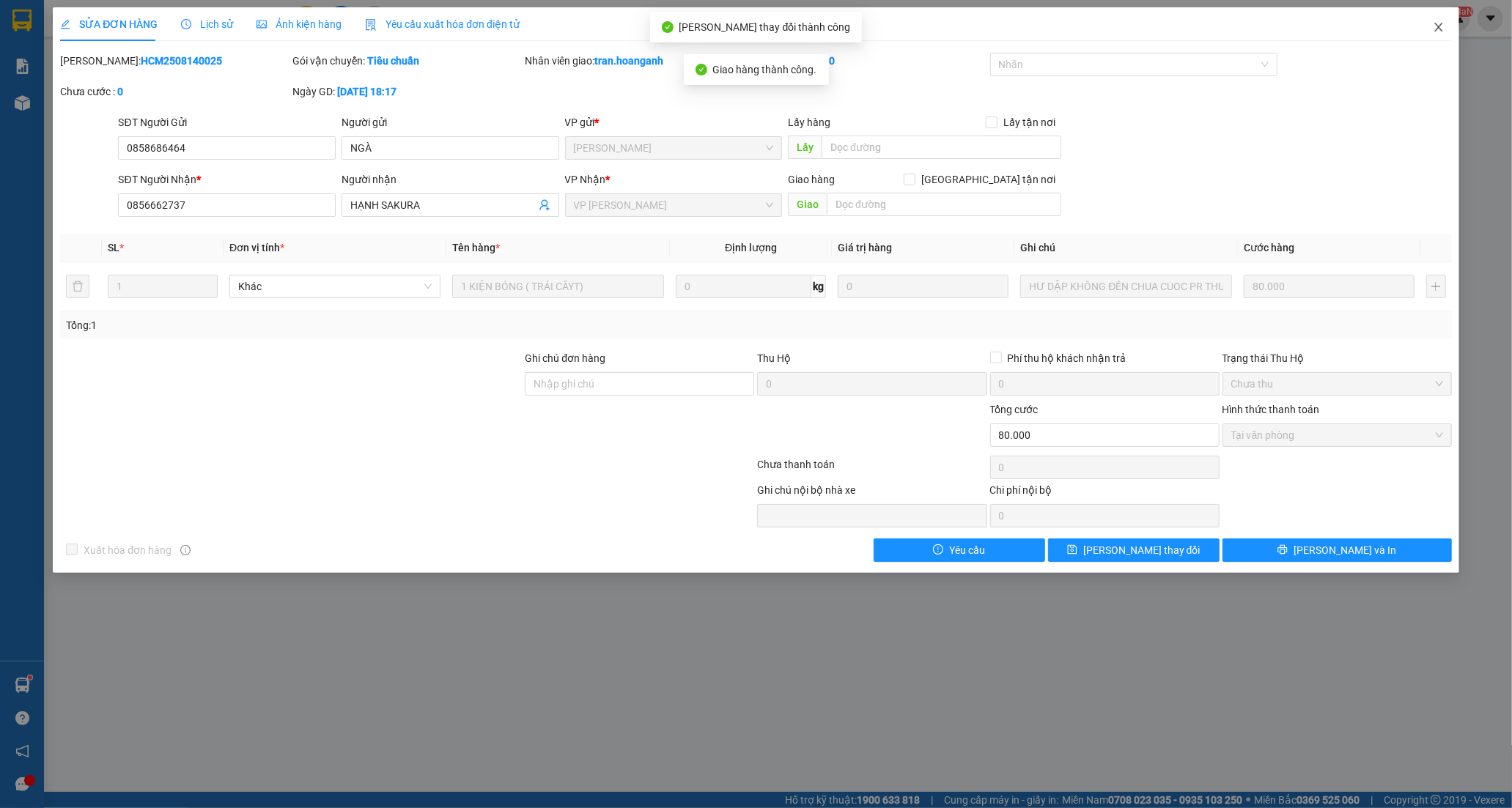
click at [1438, 30] on icon "close" at bounding box center [1439, 27] width 12 height 12
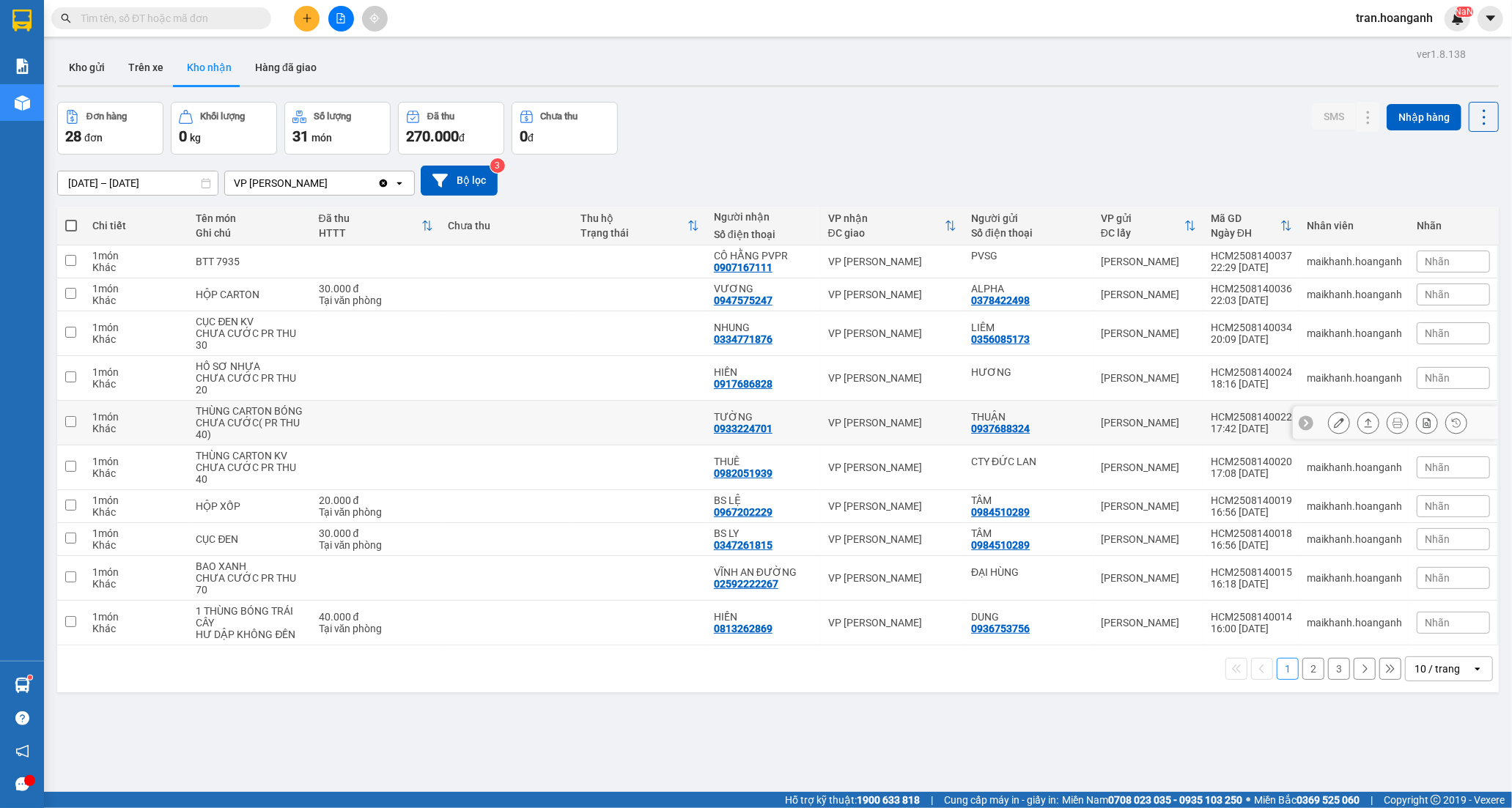
drag, startPoint x: 775, startPoint y: 437, endPoint x: 785, endPoint y: 438, distance: 10.0
click at [779, 434] on div "TƯỜNG 0933224701" at bounding box center [763, 423] width 100 height 24
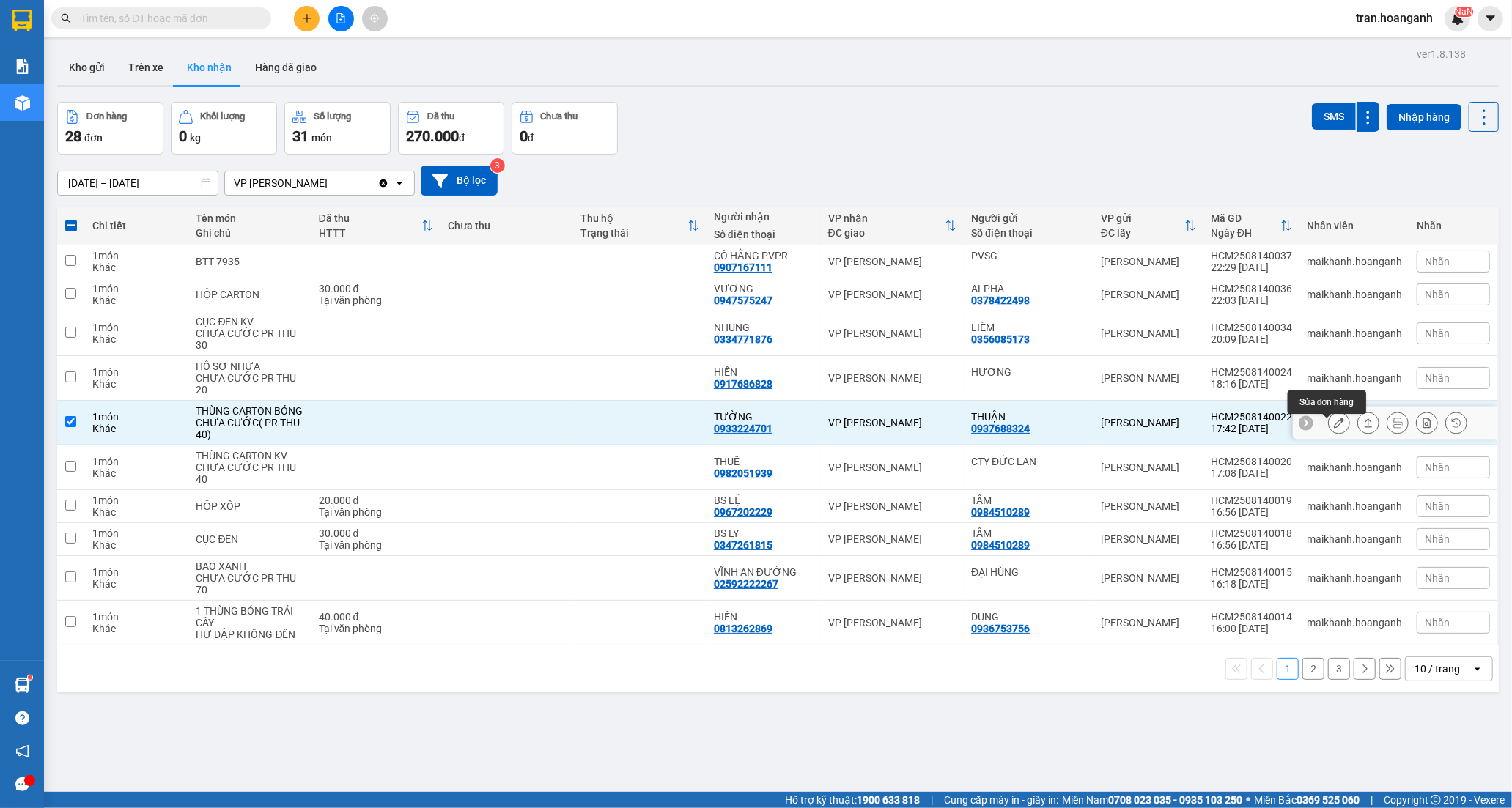
click at [1328, 428] on button at bounding box center [1338, 423] width 20 height 25
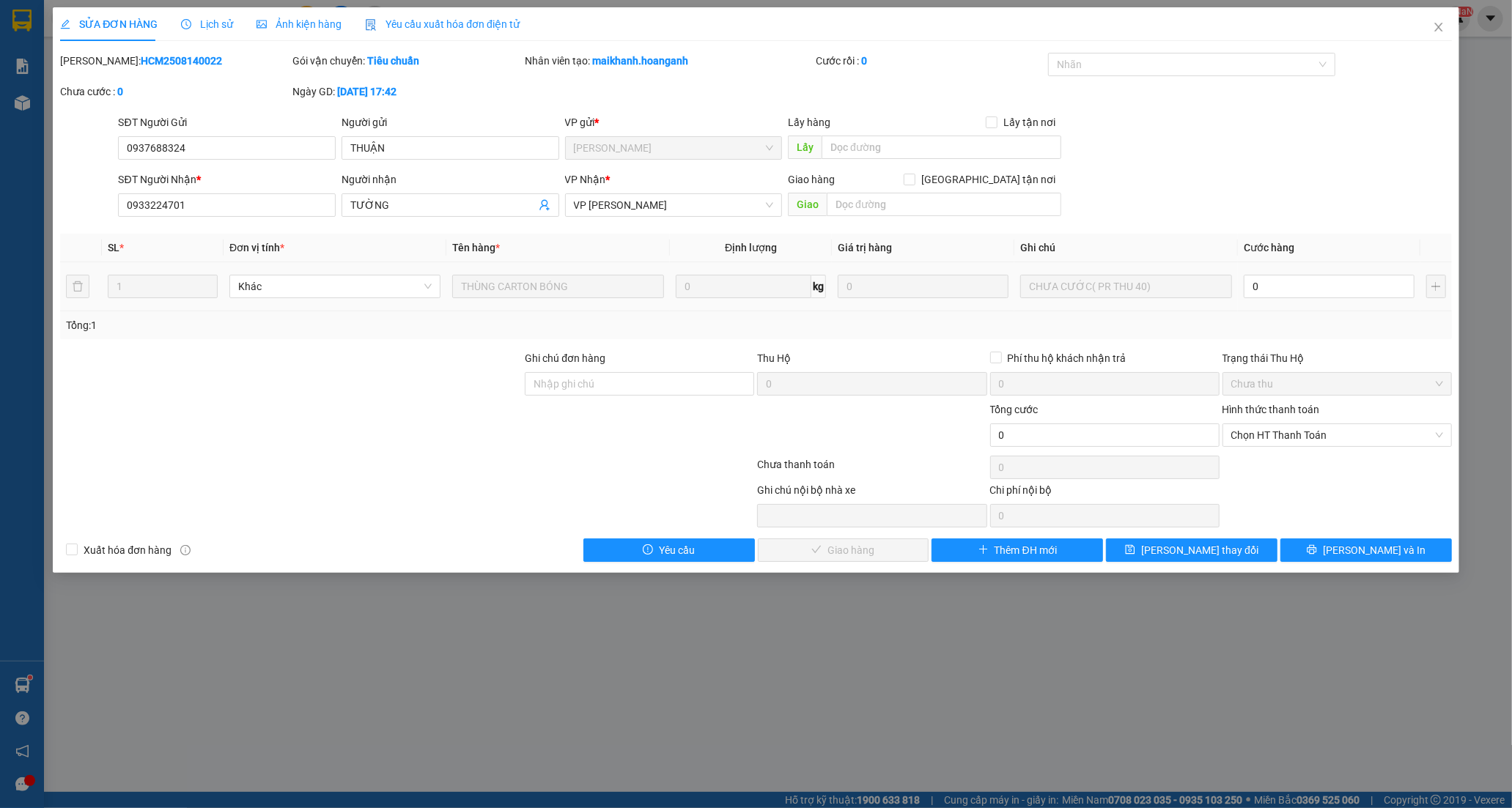
click at [1293, 299] on div "0" at bounding box center [1329, 286] width 170 height 30
click at [1289, 290] on input "0" at bounding box center [1329, 287] width 170 height 24
click at [1275, 440] on span "Chọn HT Thanh Toán" at bounding box center [1337, 435] width 212 height 22
click at [1273, 466] on div "Tại văn phòng" at bounding box center [1337, 464] width 212 height 16
click at [872, 547] on span "[PERSON_NAME] và Giao hàng" at bounding box center [856, 550] width 141 height 16
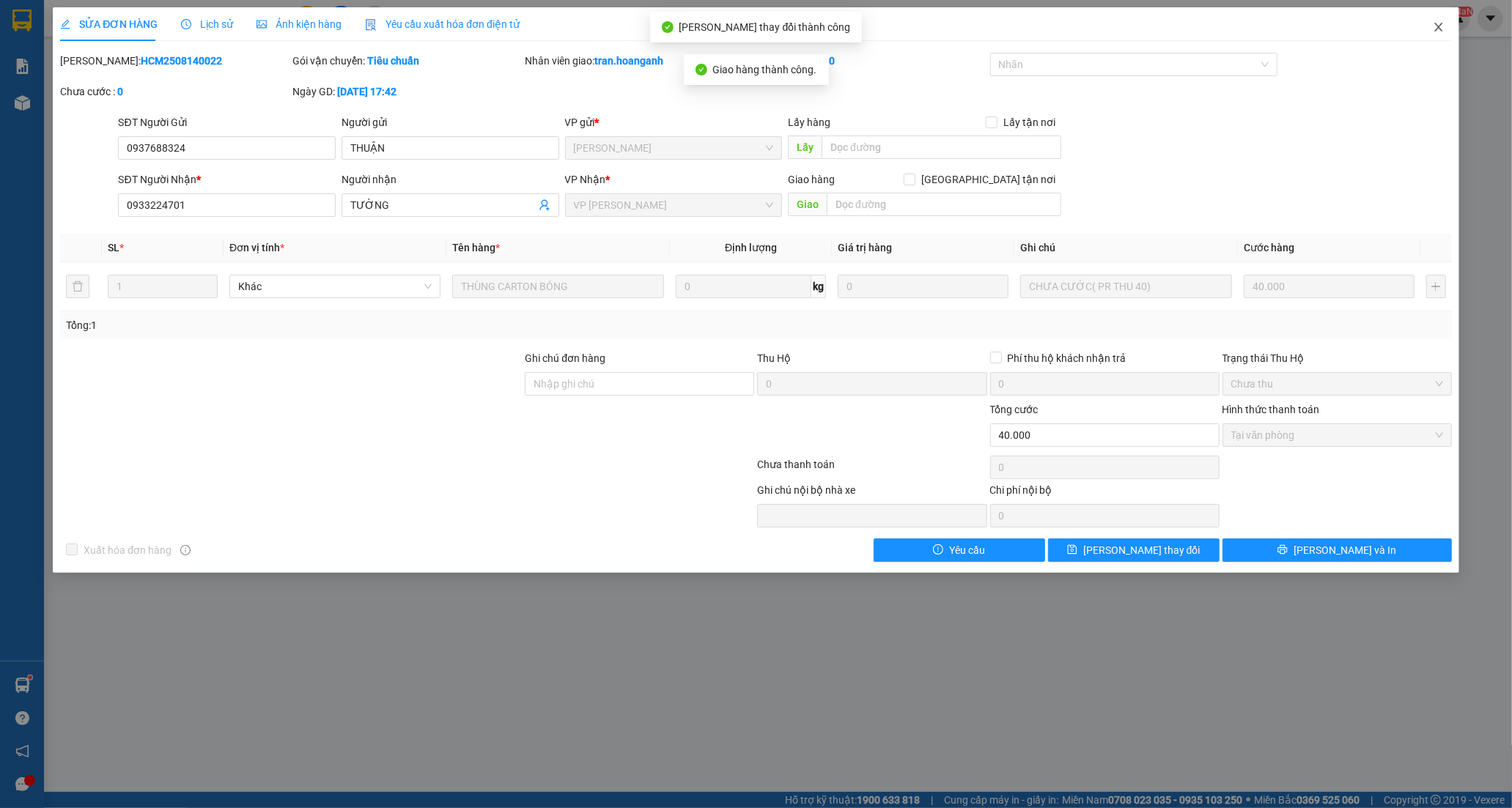
click at [1436, 27] on icon "close" at bounding box center [1439, 27] width 12 height 12
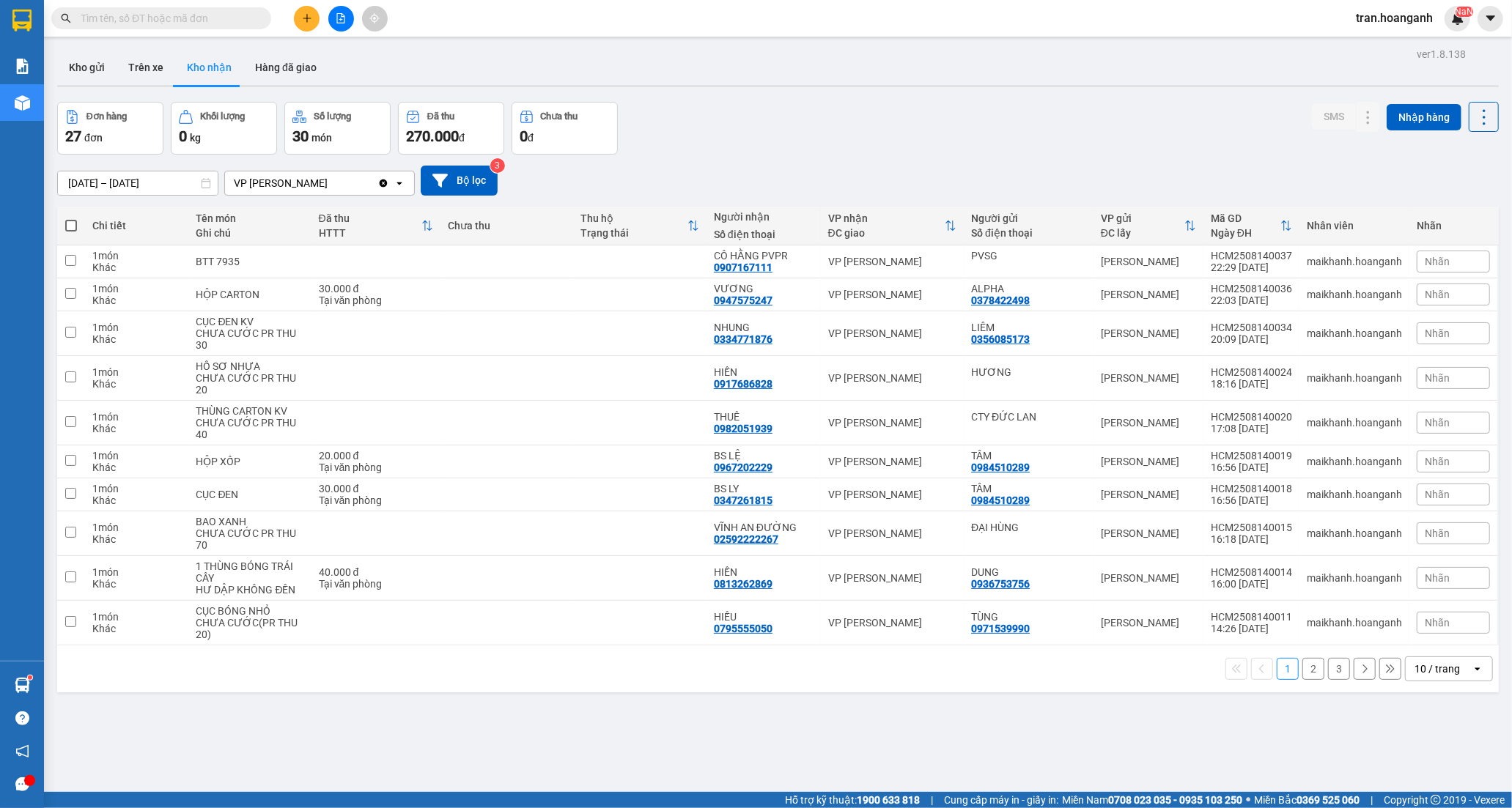
click at [1302, 668] on button "2" at bounding box center [1313, 669] width 22 height 22
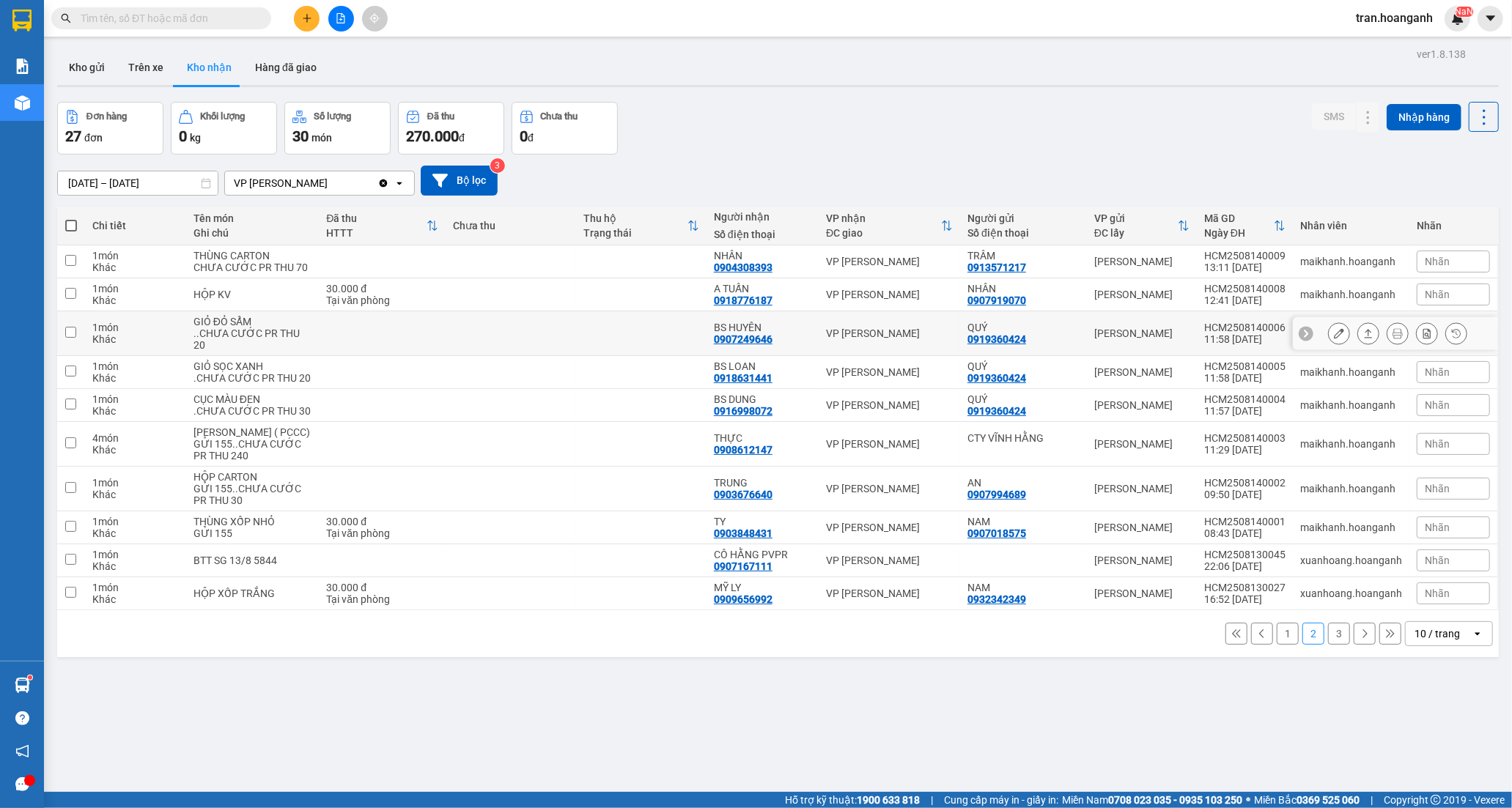
click at [747, 345] on div "0907249646" at bounding box center [743, 339] width 59 height 12
click at [1334, 338] on icon at bounding box center [1339, 333] width 10 height 10
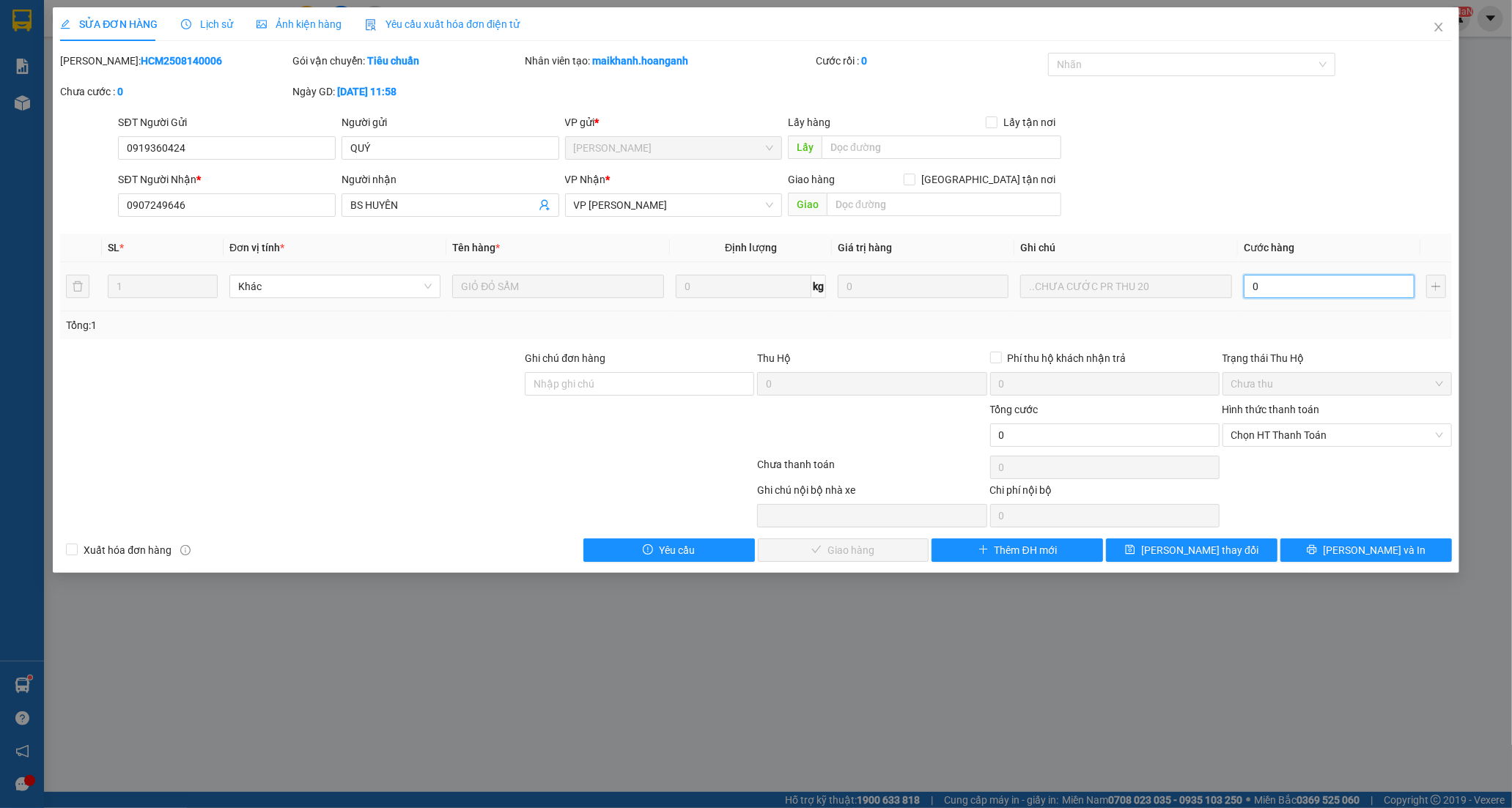
click at [1294, 287] on input "0" at bounding box center [1329, 287] width 170 height 24
drag, startPoint x: 1278, startPoint y: 437, endPoint x: 1271, endPoint y: 444, distance: 9.9
click at [1276, 437] on span "Chọn HT Thanh Toán" at bounding box center [1337, 435] width 212 height 22
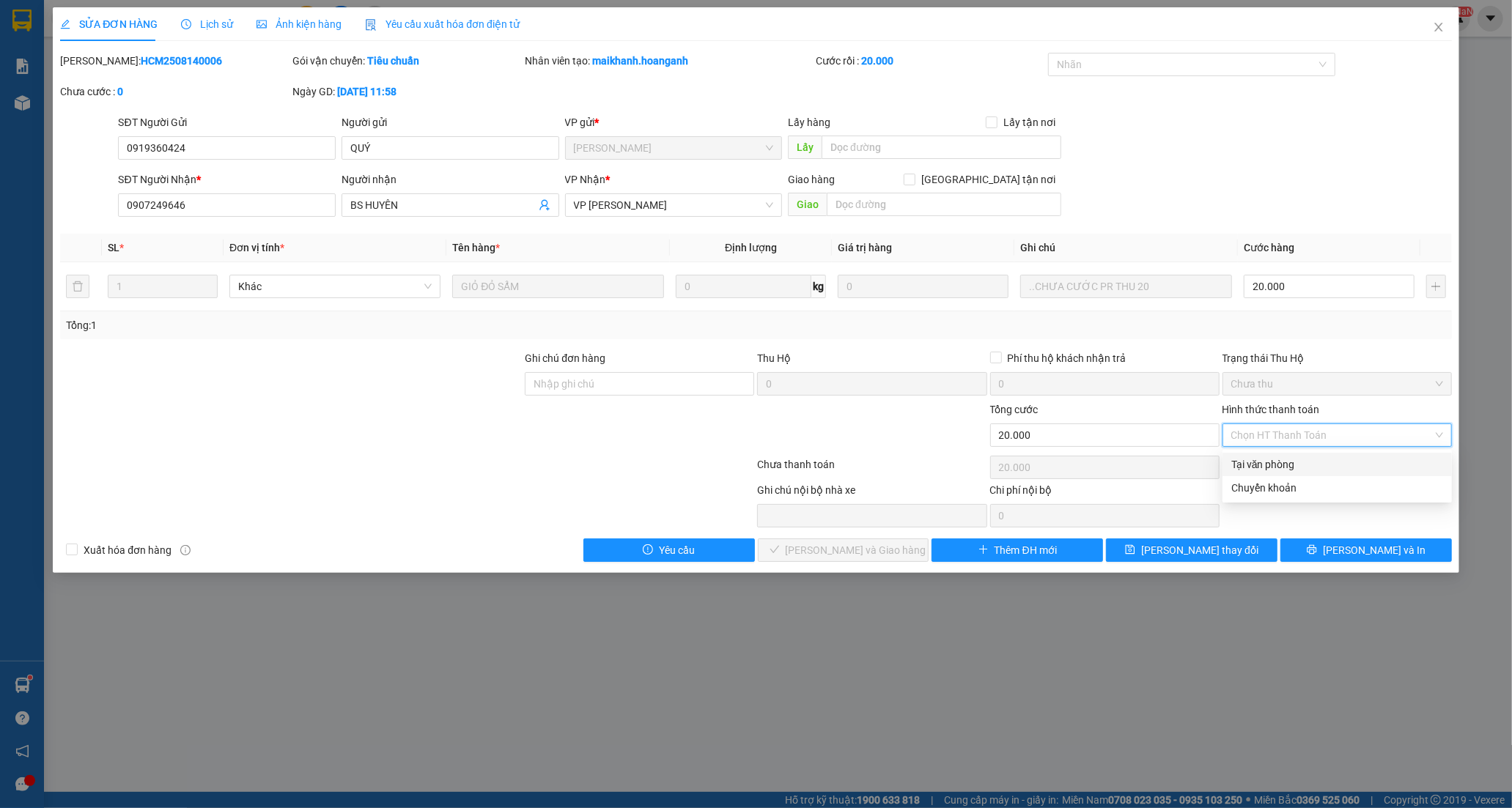
drag, startPoint x: 1256, startPoint y: 466, endPoint x: 1216, endPoint y: 484, distance: 43.9
click at [1256, 465] on div "Tại văn phòng" at bounding box center [1337, 464] width 212 height 16
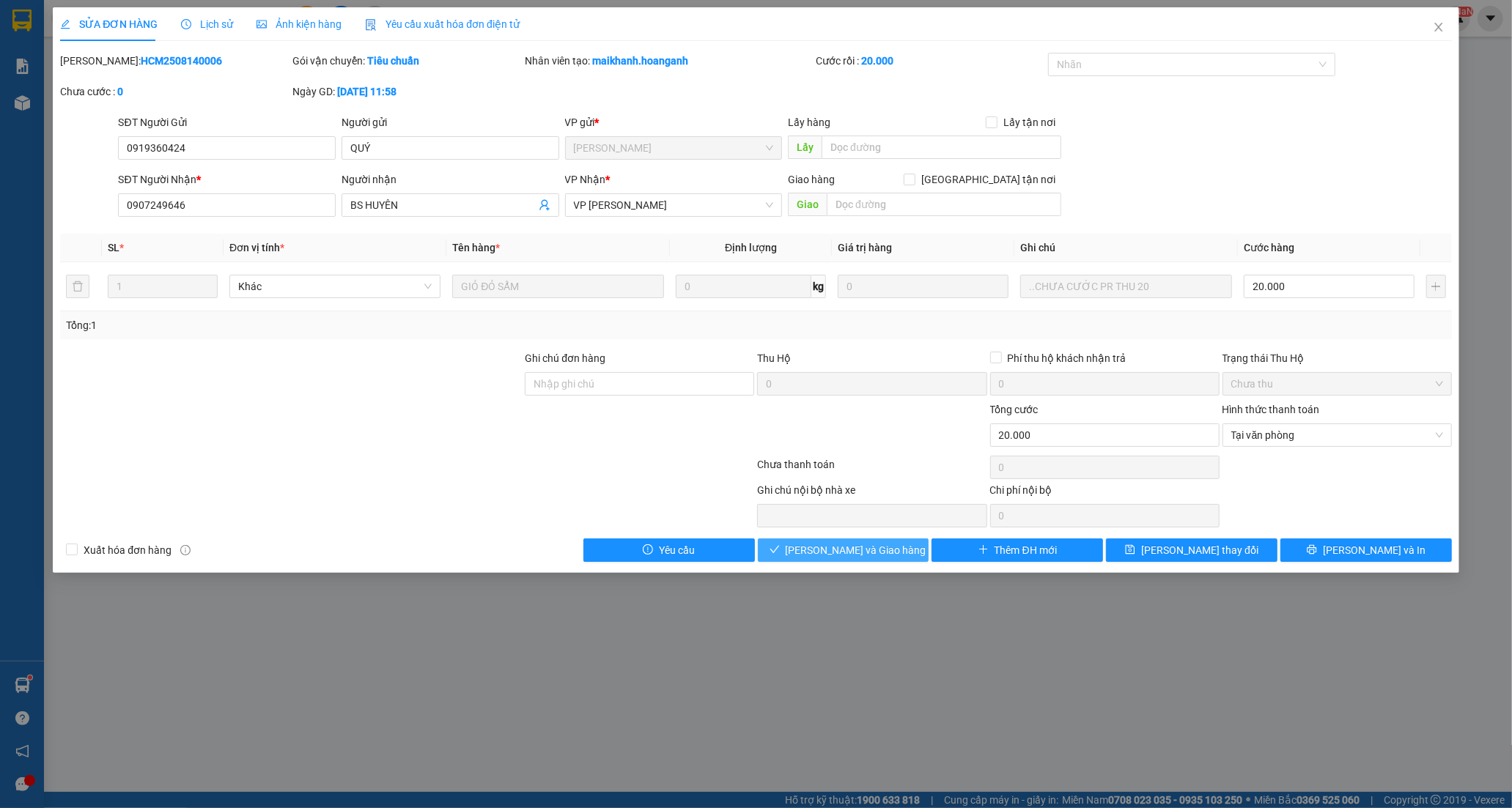
click at [886, 550] on span "[PERSON_NAME] và Giao hàng" at bounding box center [856, 550] width 141 height 16
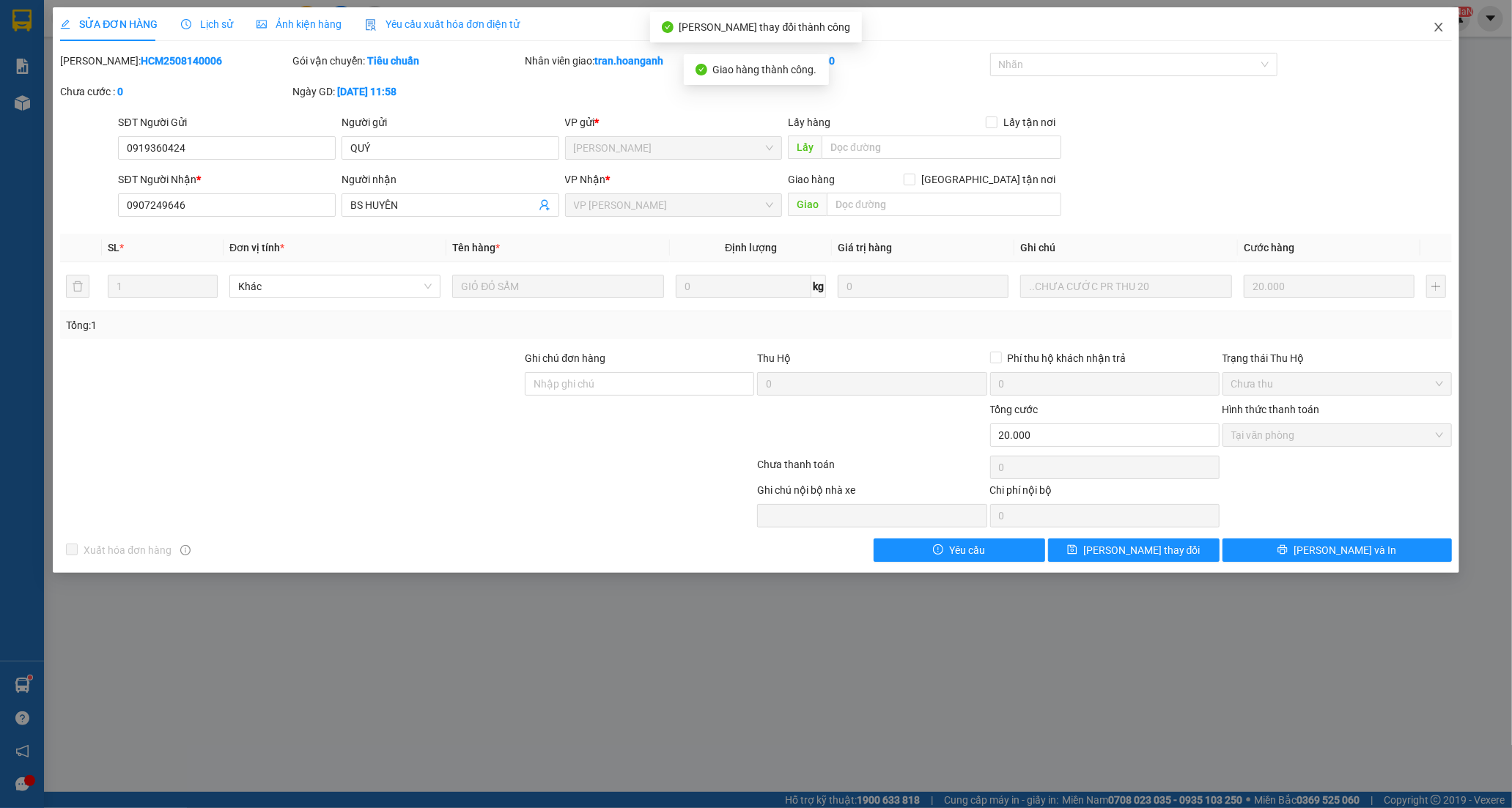
click at [1440, 24] on icon "close" at bounding box center [1439, 27] width 12 height 12
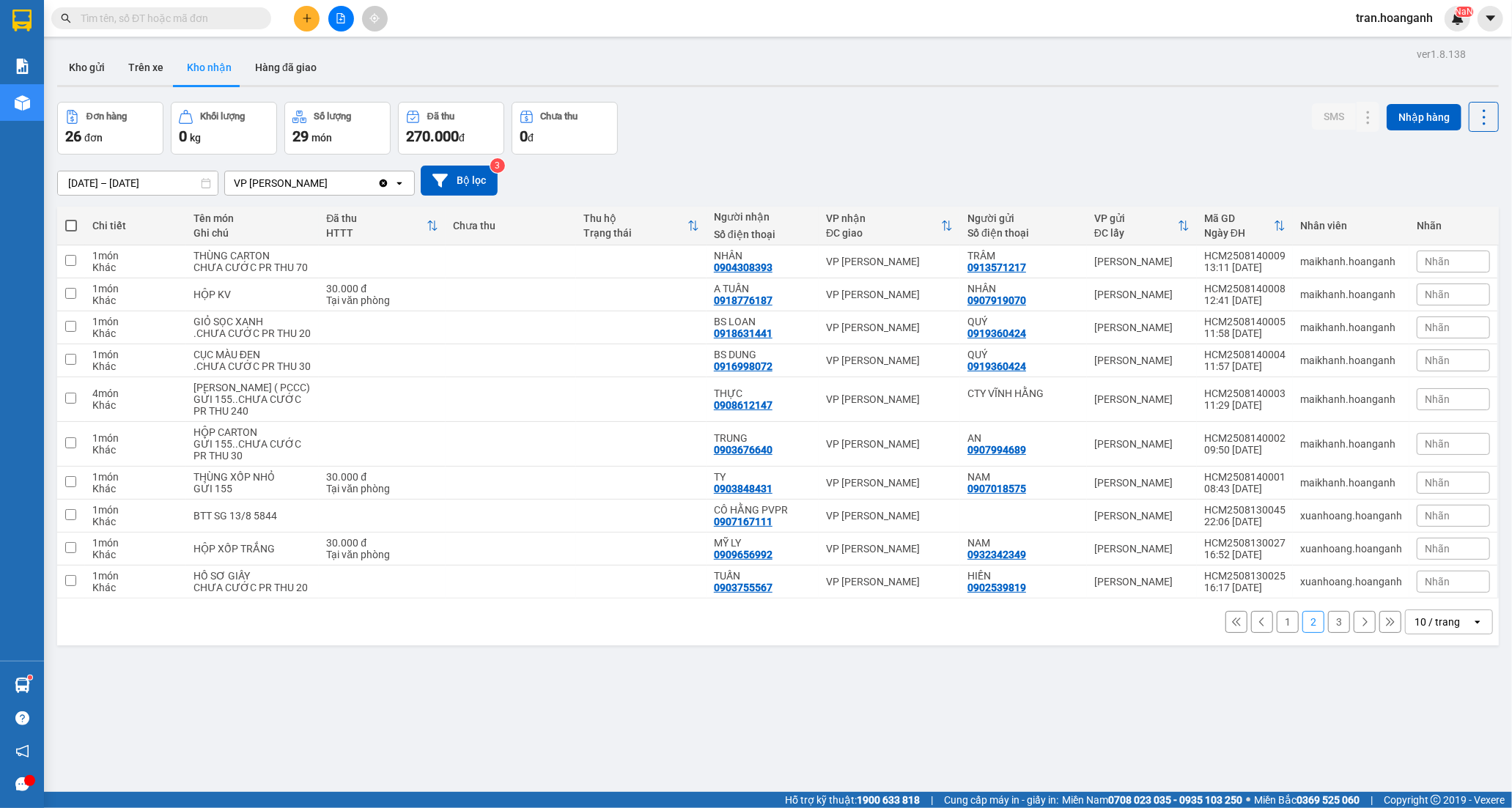
click at [1330, 633] on button "3" at bounding box center [1339, 622] width 22 height 22
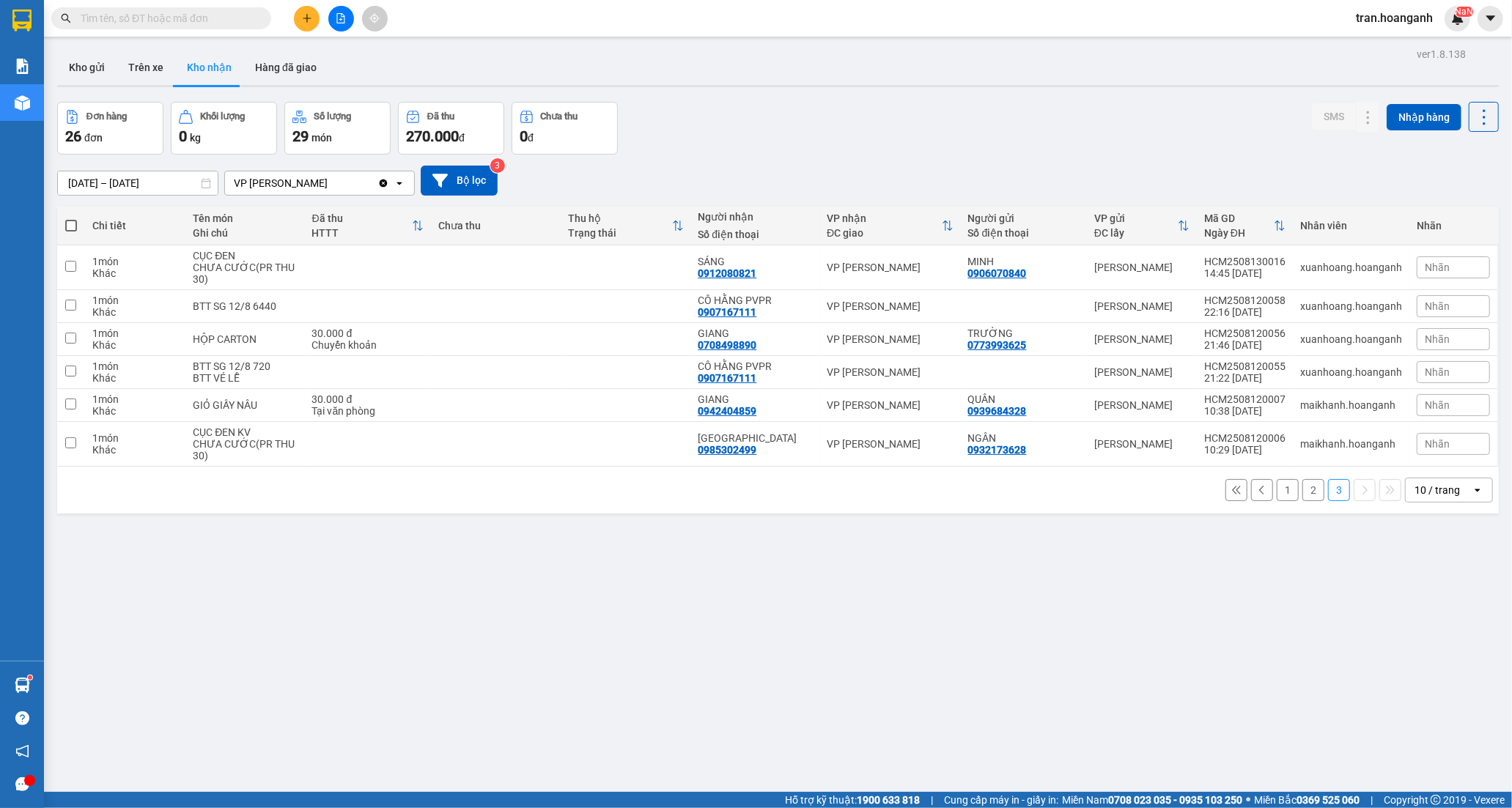
click at [1277, 488] on button "1" at bounding box center [1288, 490] width 22 height 22
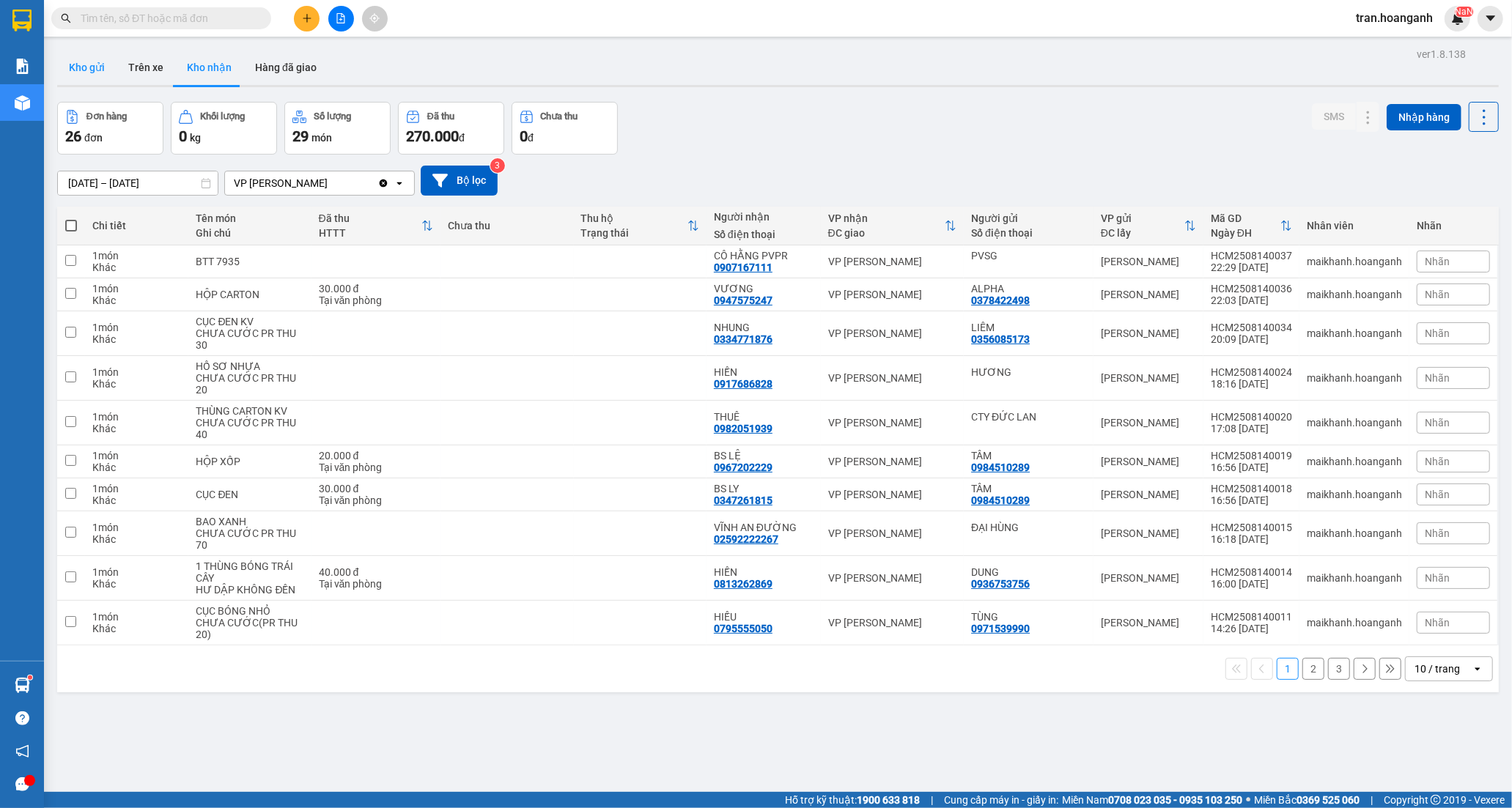
click at [85, 63] on button "Kho gửi" at bounding box center [87, 67] width 59 height 35
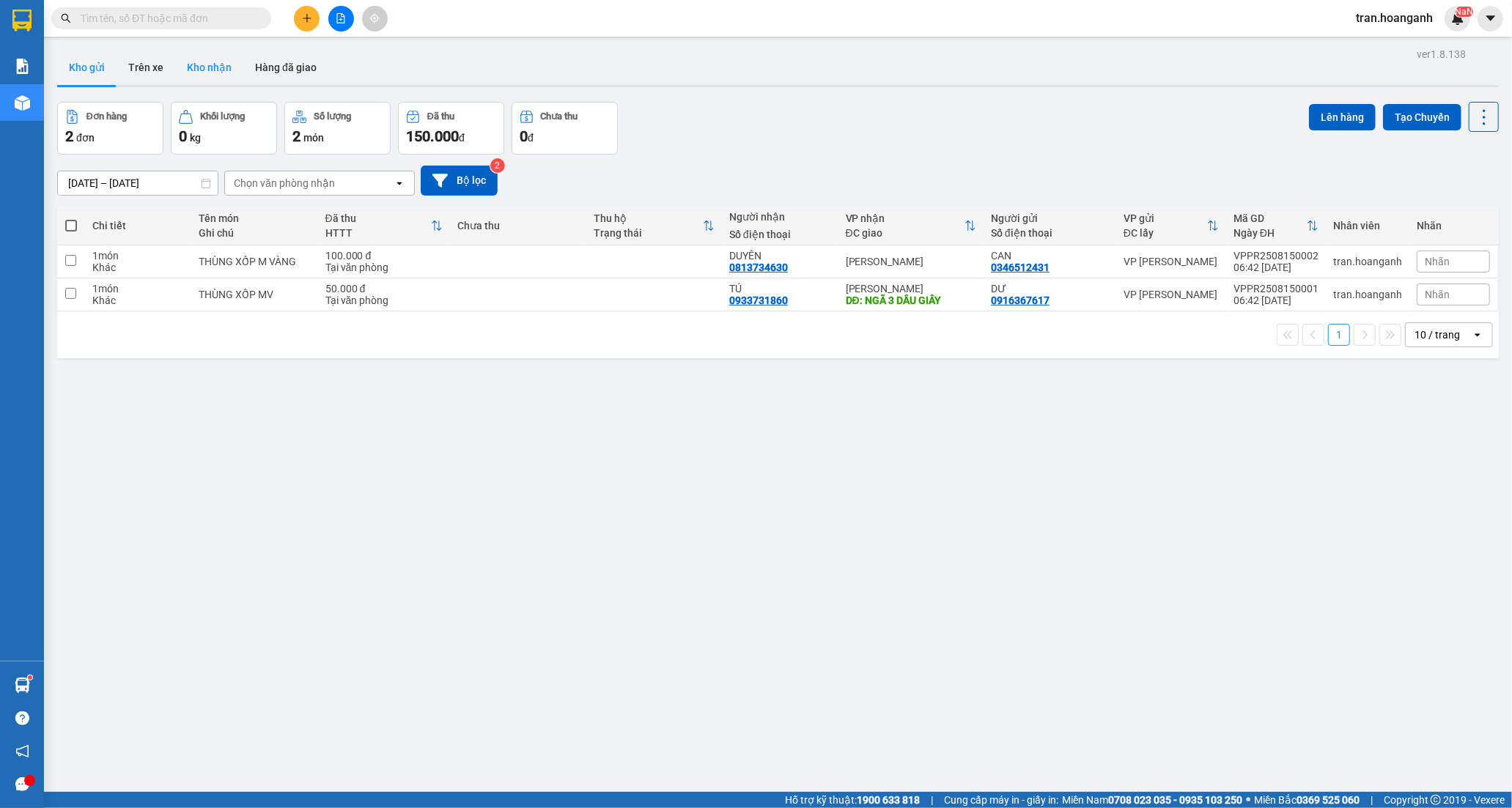
click at [186, 69] on button "Kho nhận" at bounding box center [209, 67] width 68 height 35
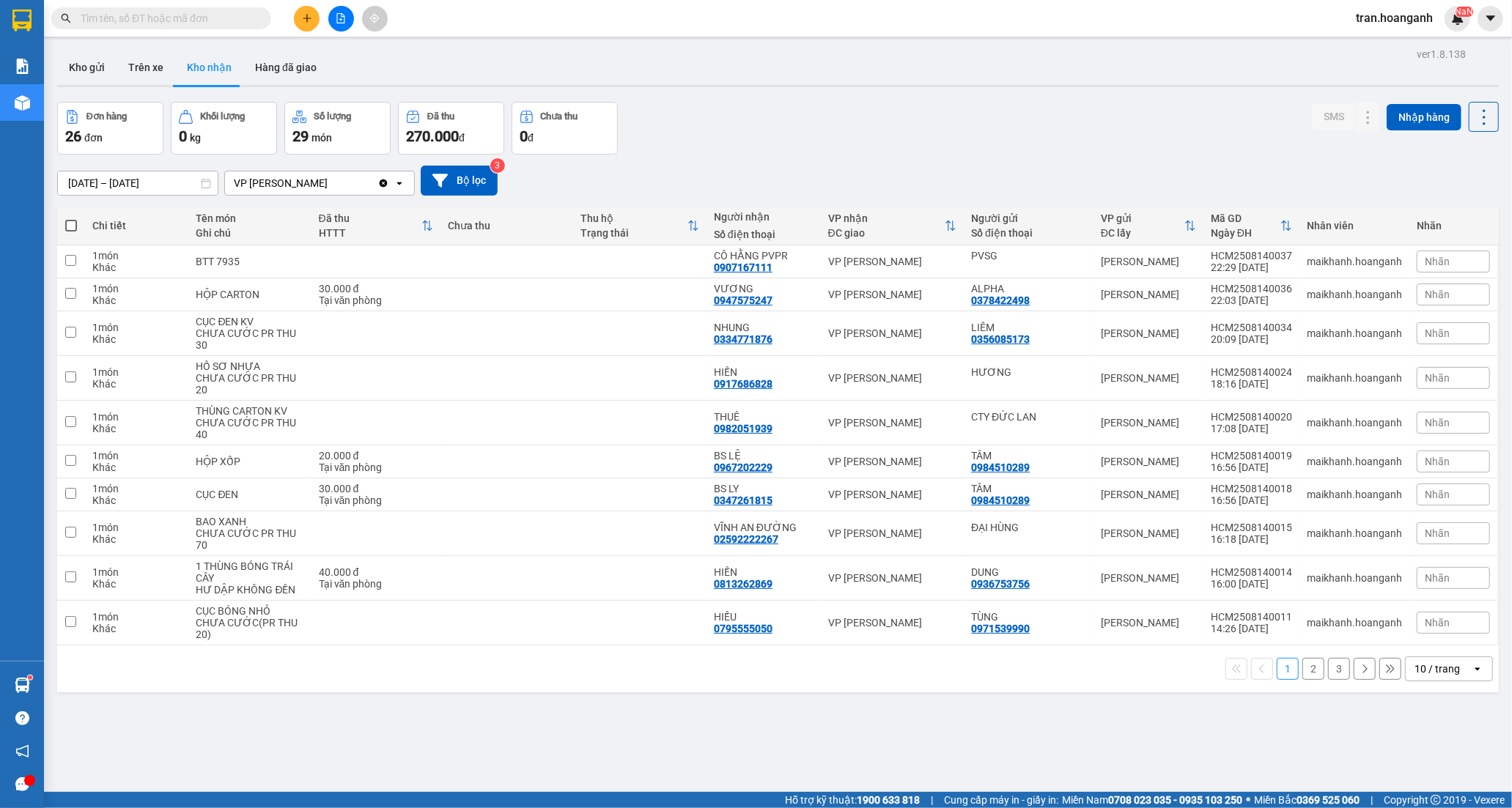
click at [1305, 669] on button "2" at bounding box center [1313, 669] width 22 height 22
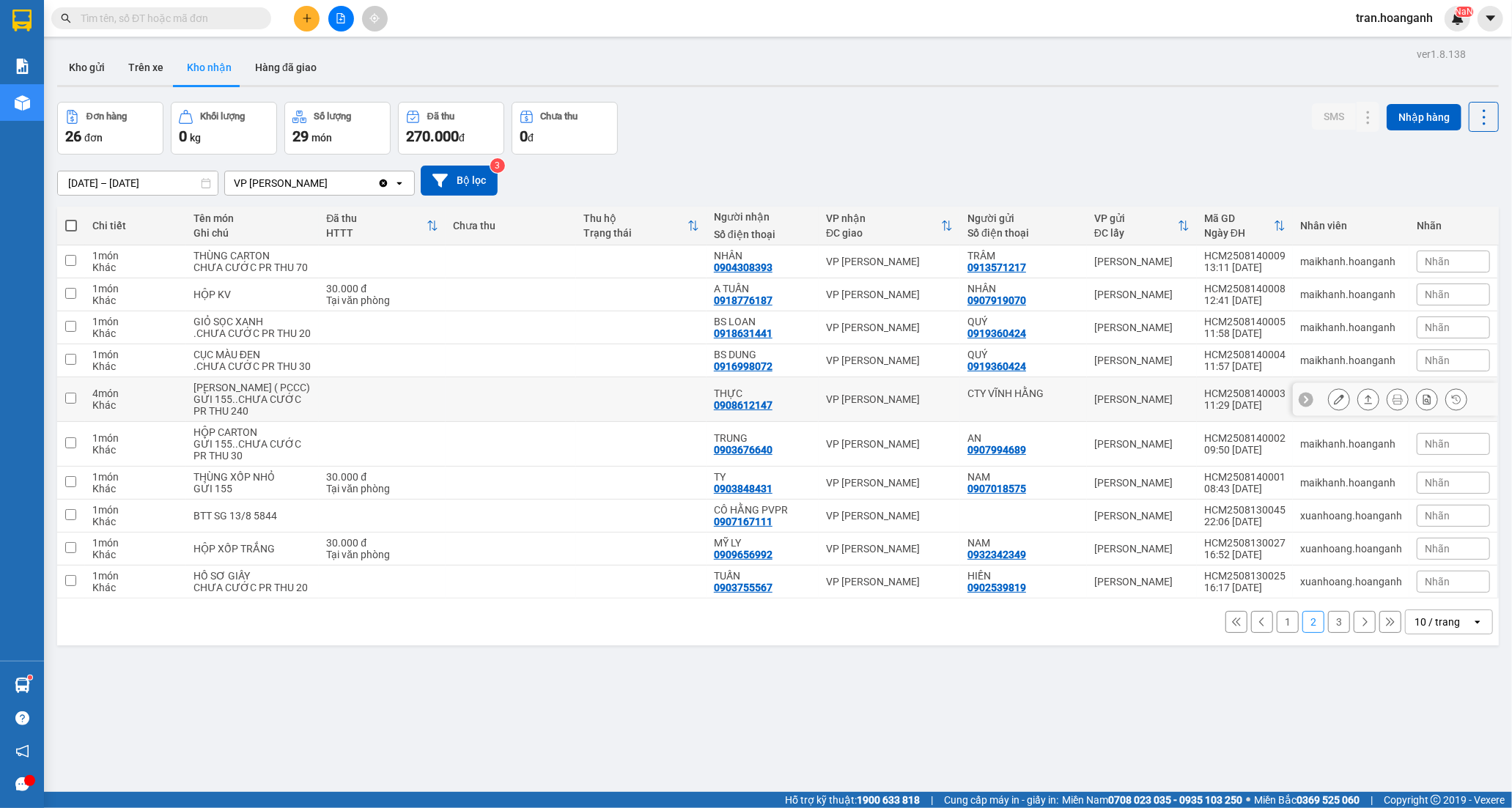
click at [767, 411] on div "THỰC 0908612147" at bounding box center [762, 400] width 98 height 24
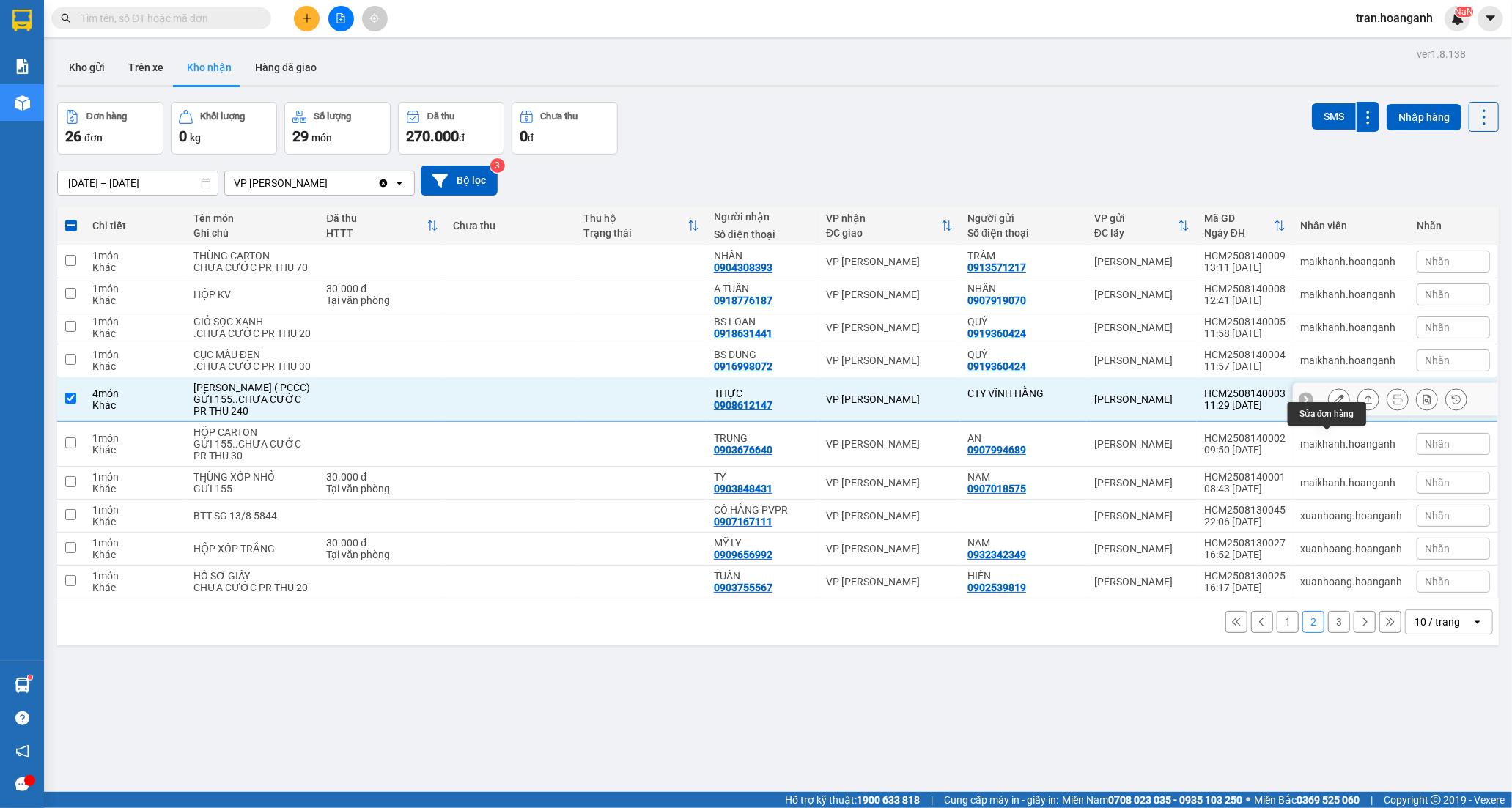
click at [1334, 405] on icon at bounding box center [1339, 399] width 10 height 10
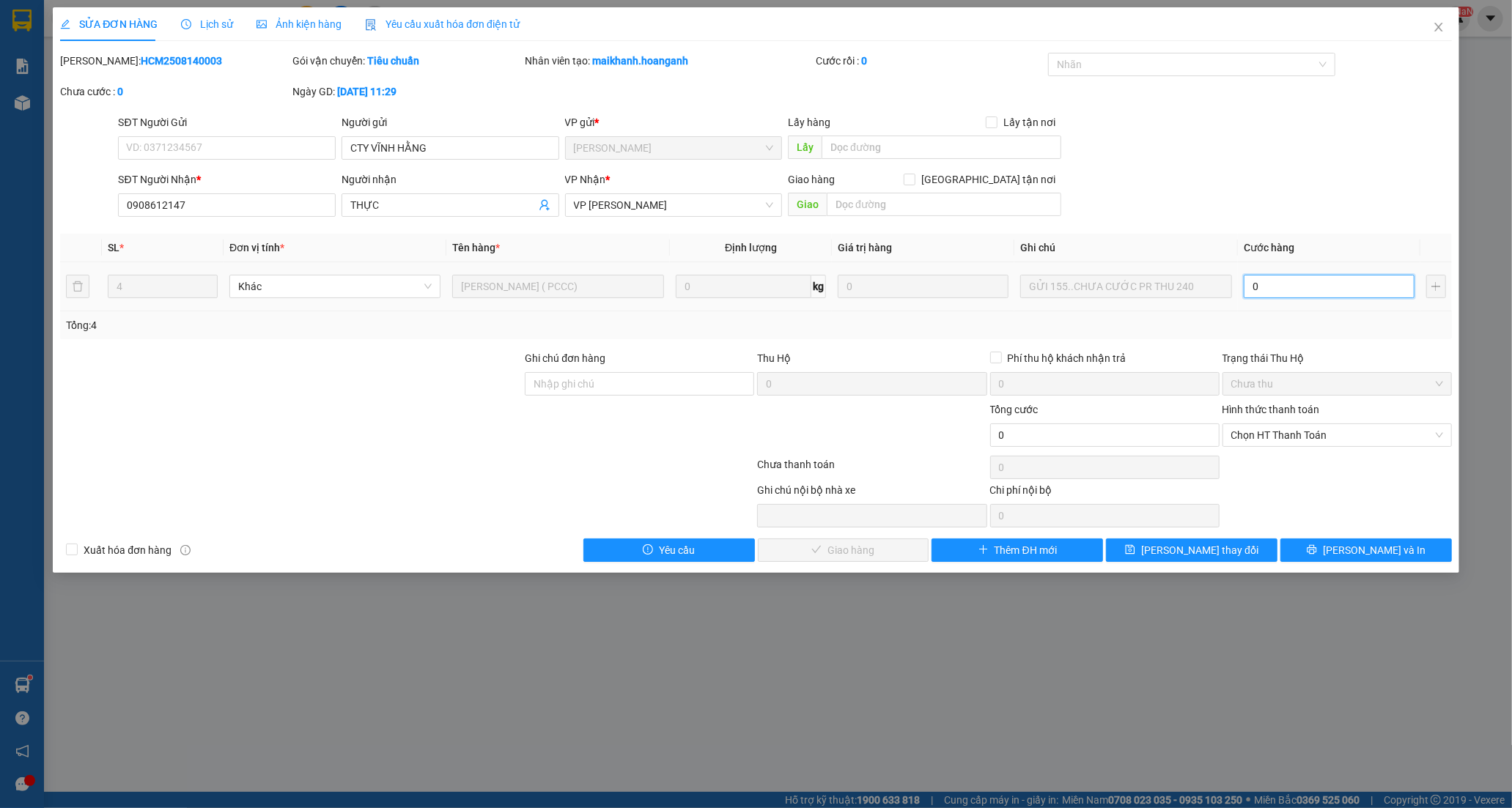
click at [1267, 294] on input "0" at bounding box center [1329, 287] width 170 height 24
click at [1267, 431] on span "Chọn HT Thanh Toán" at bounding box center [1337, 435] width 212 height 22
type input "240.000"
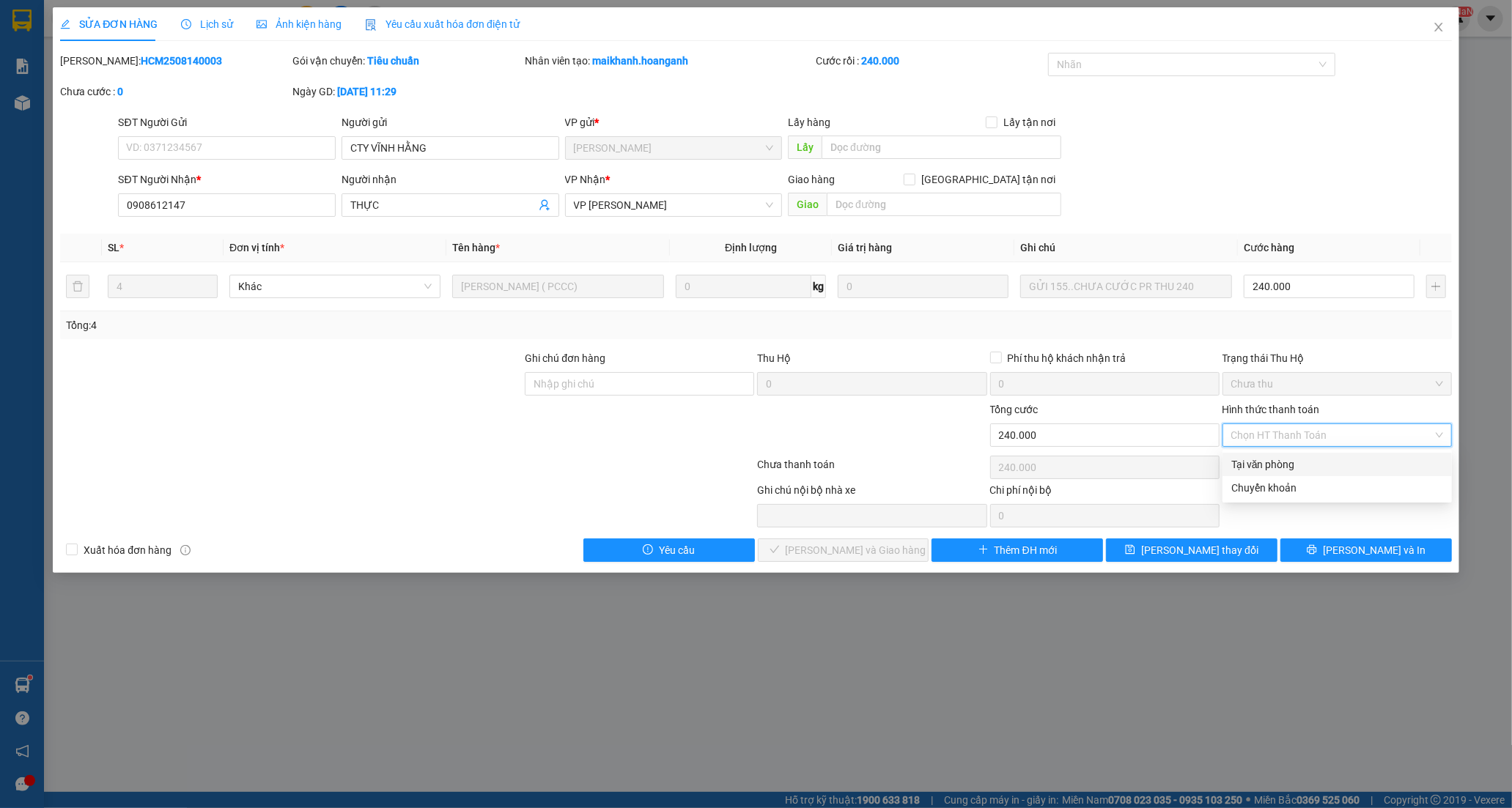
click at [1285, 461] on div "Tại văn phòng" at bounding box center [1337, 464] width 212 height 16
type input "0"
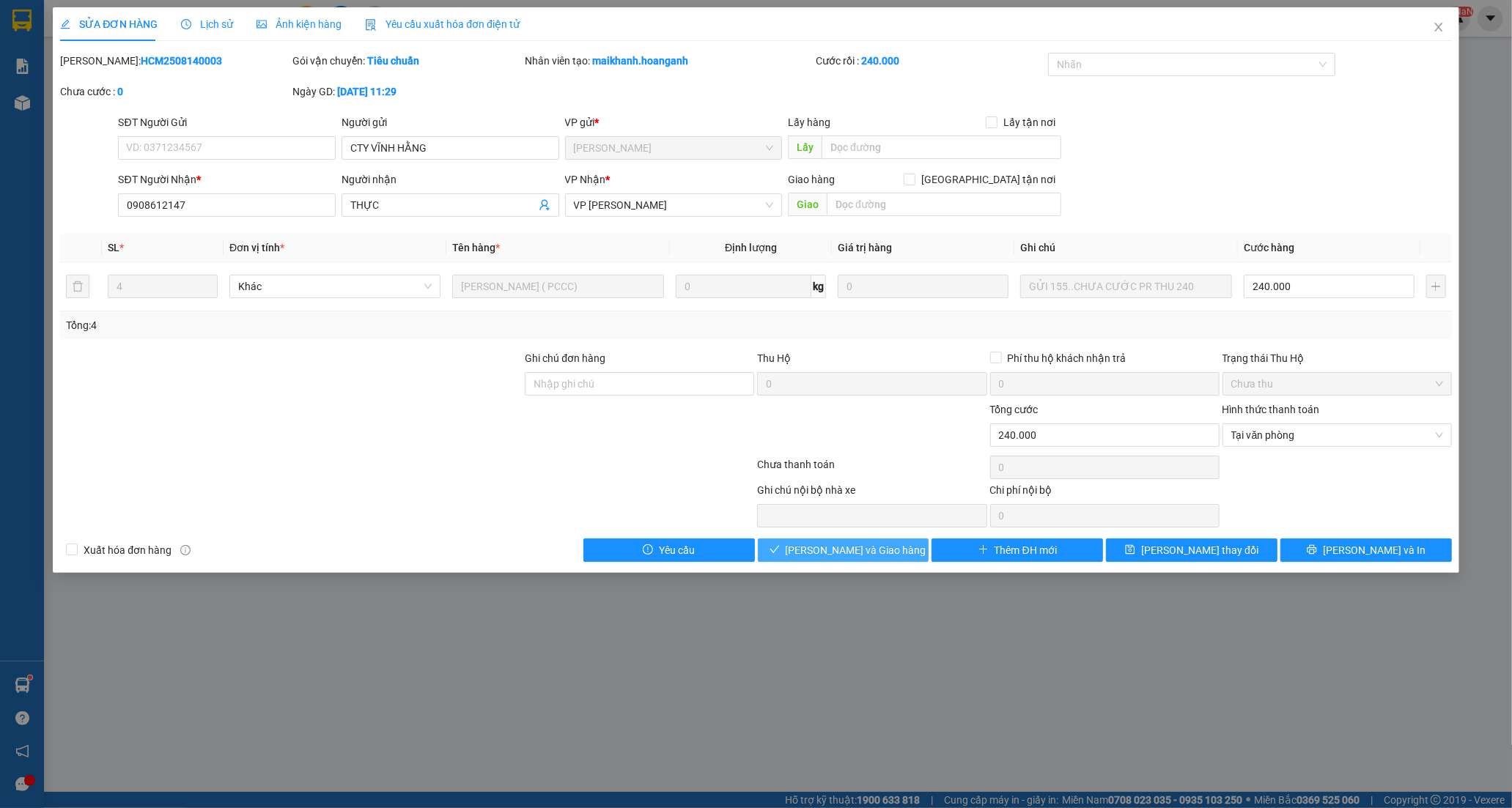
click at [891, 556] on button "[PERSON_NAME] và Giao hàng" at bounding box center [843, 551] width 171 height 24
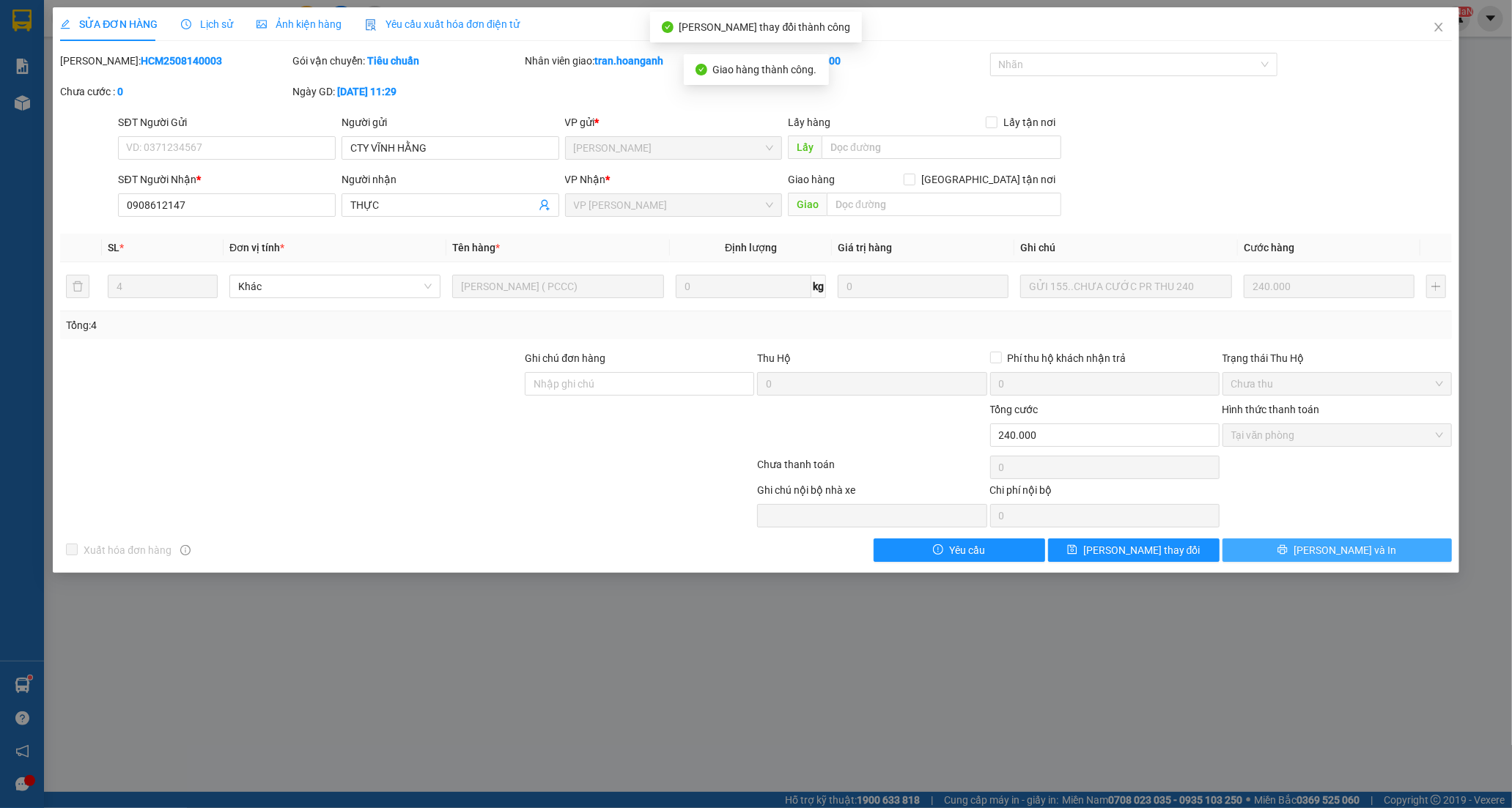
click at [1348, 554] on span "[PERSON_NAME] và In" at bounding box center [1345, 550] width 103 height 16
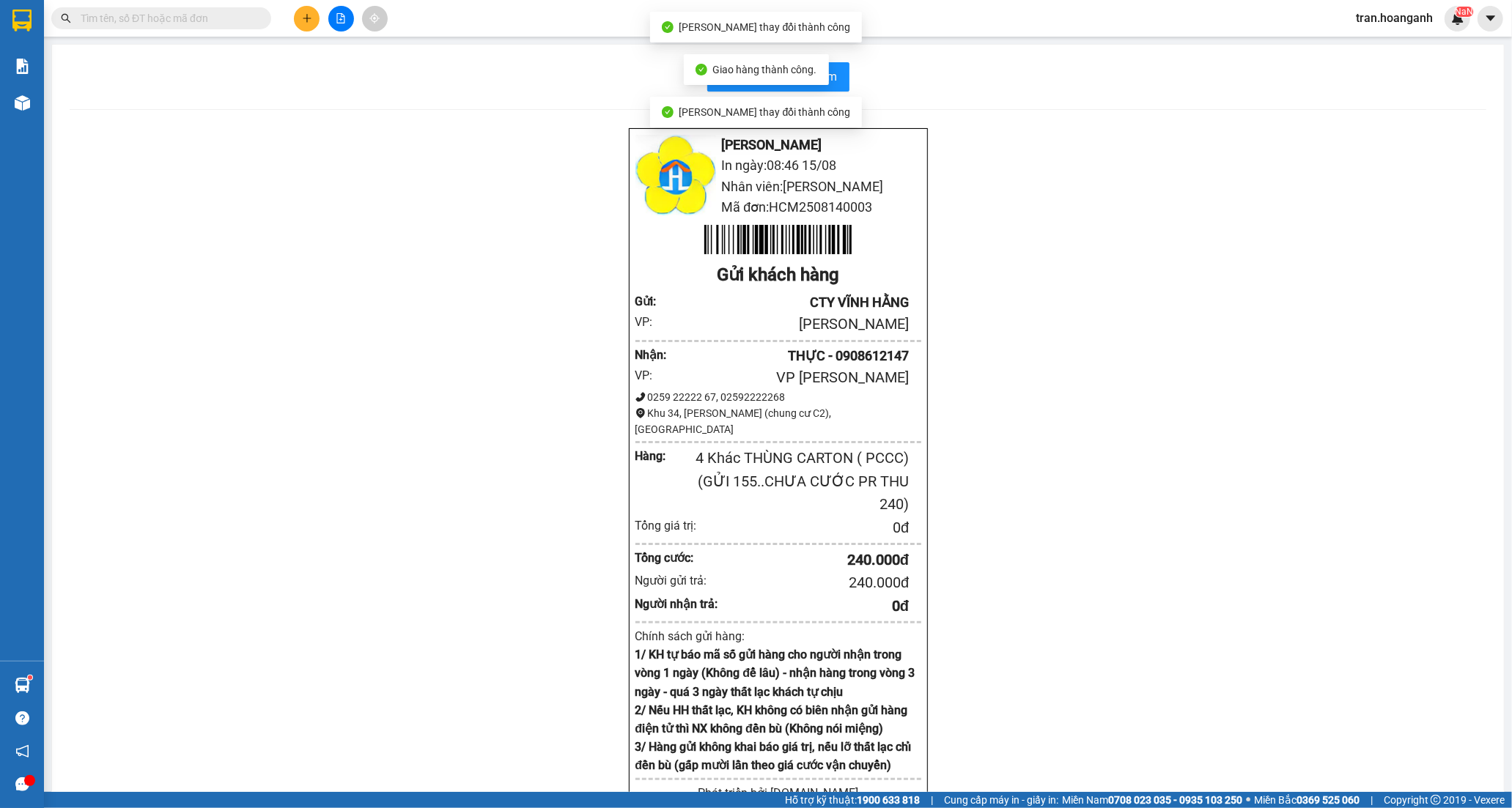
click at [1080, 270] on div "Hoàng Anh - Phan Rang In ngày: 08:46 15/08 Nhân viên: TRÂN NGUYỄN Mã đơn: HCM25…" at bounding box center [778, 487] width 1417 height 719
click at [794, 83] on span "In biên nhận 80mm" at bounding box center [787, 77] width 101 height 19
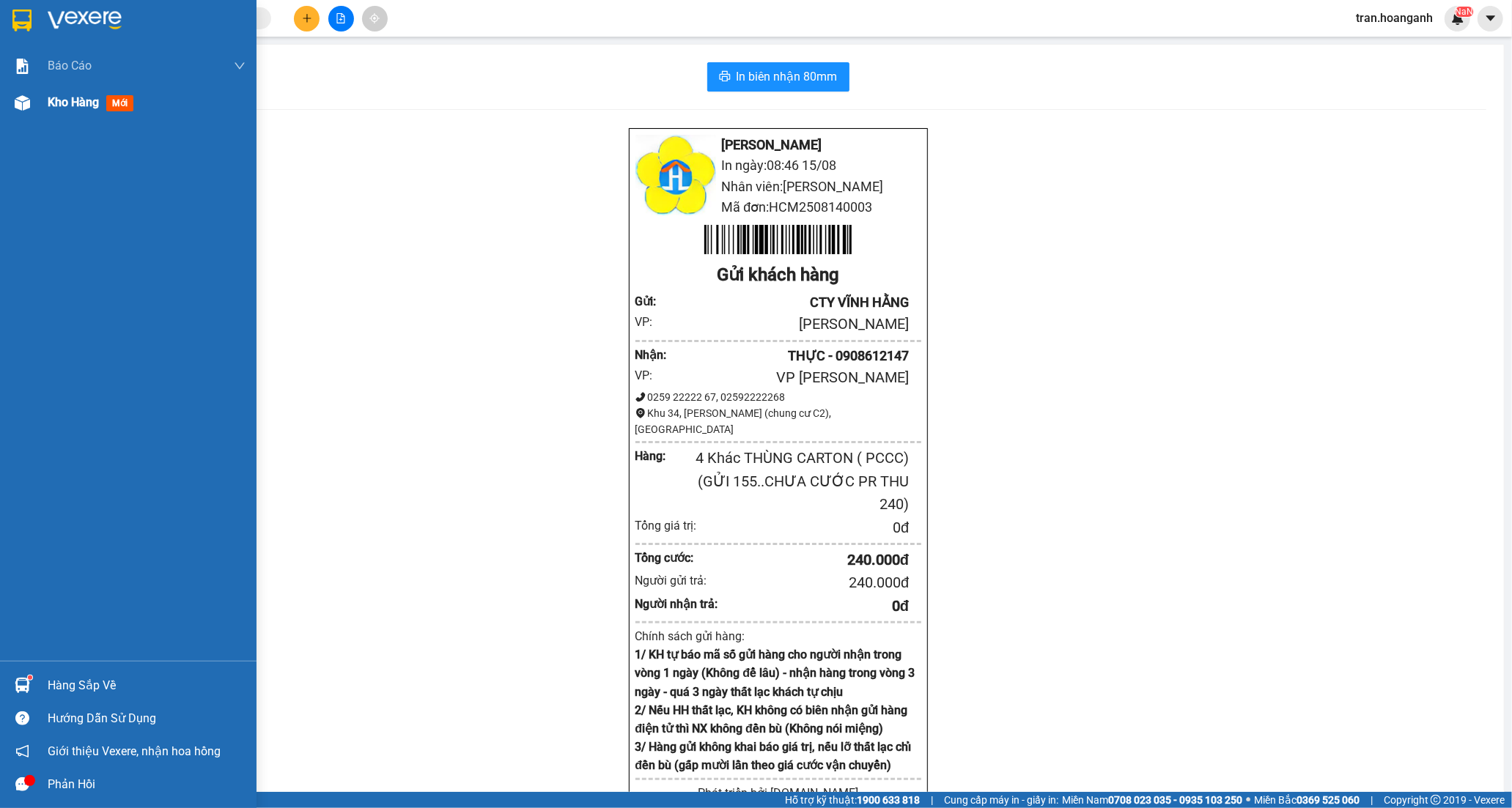
click at [74, 103] on span "Kho hàng" at bounding box center [73, 102] width 51 height 14
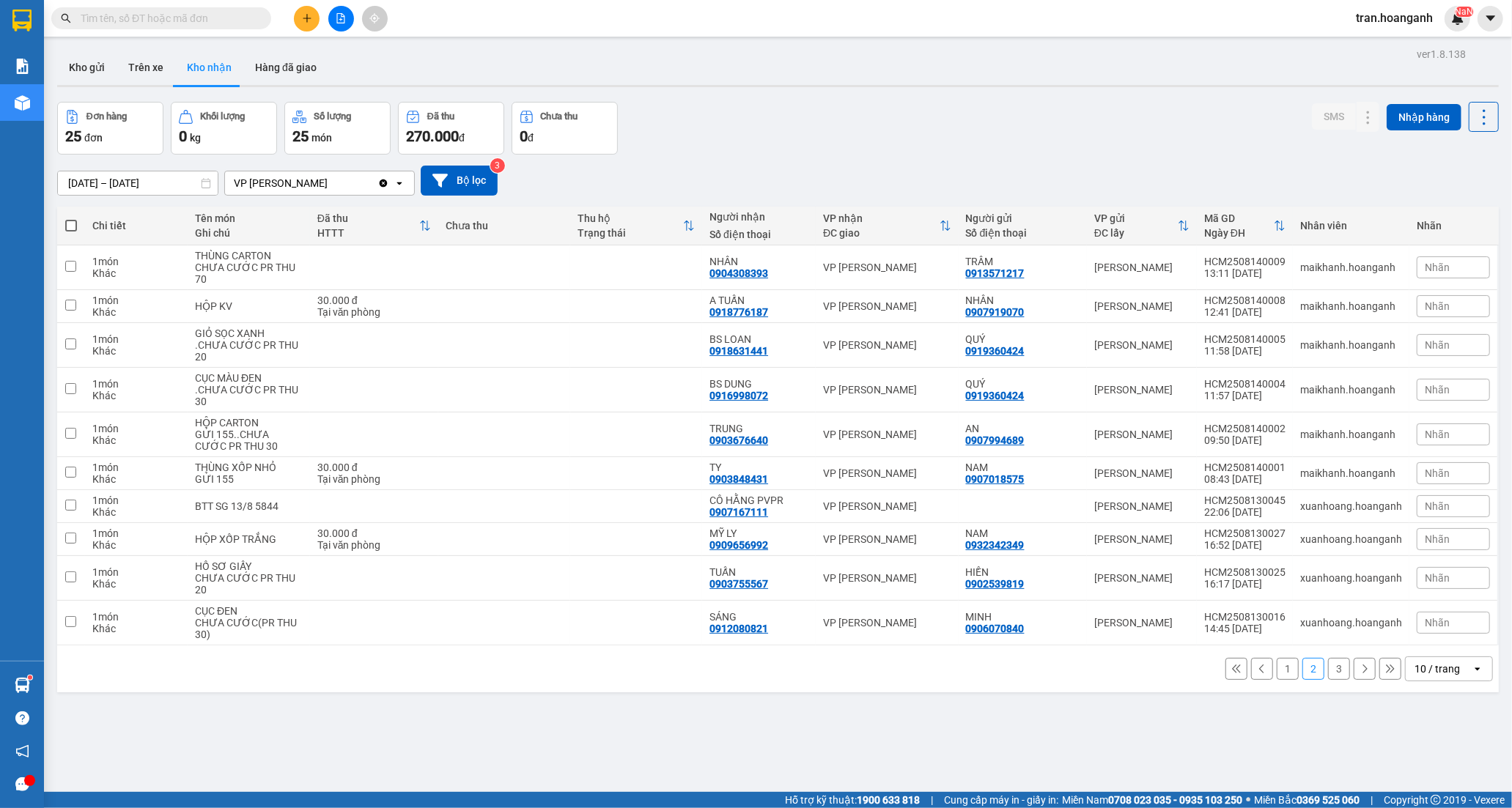
click at [1277, 675] on button "1" at bounding box center [1288, 669] width 22 height 22
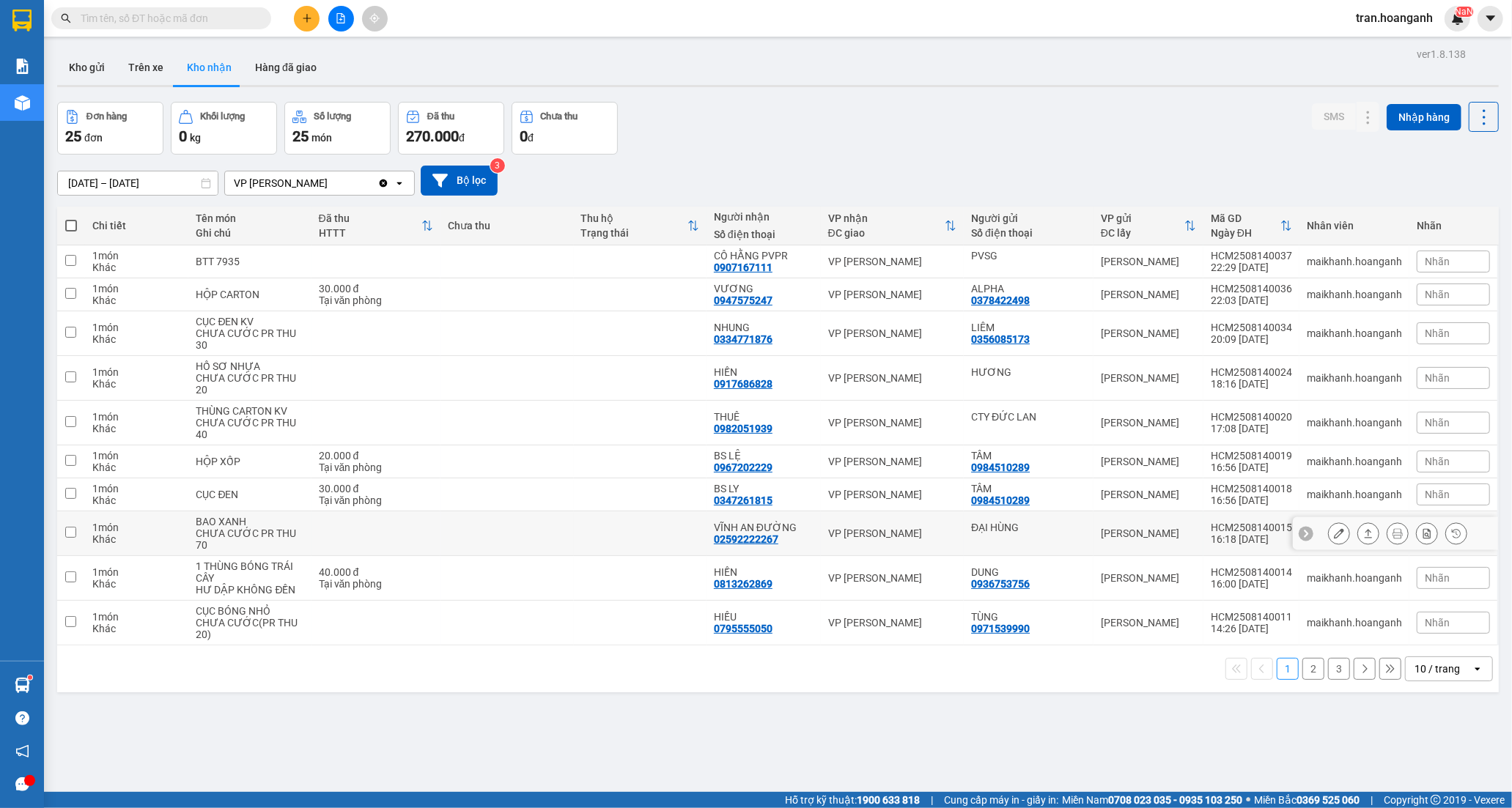
click at [765, 538] on div "02592222267" at bounding box center [745, 540] width 64 height 12
click at [1334, 536] on icon at bounding box center [1339, 534] width 10 height 10
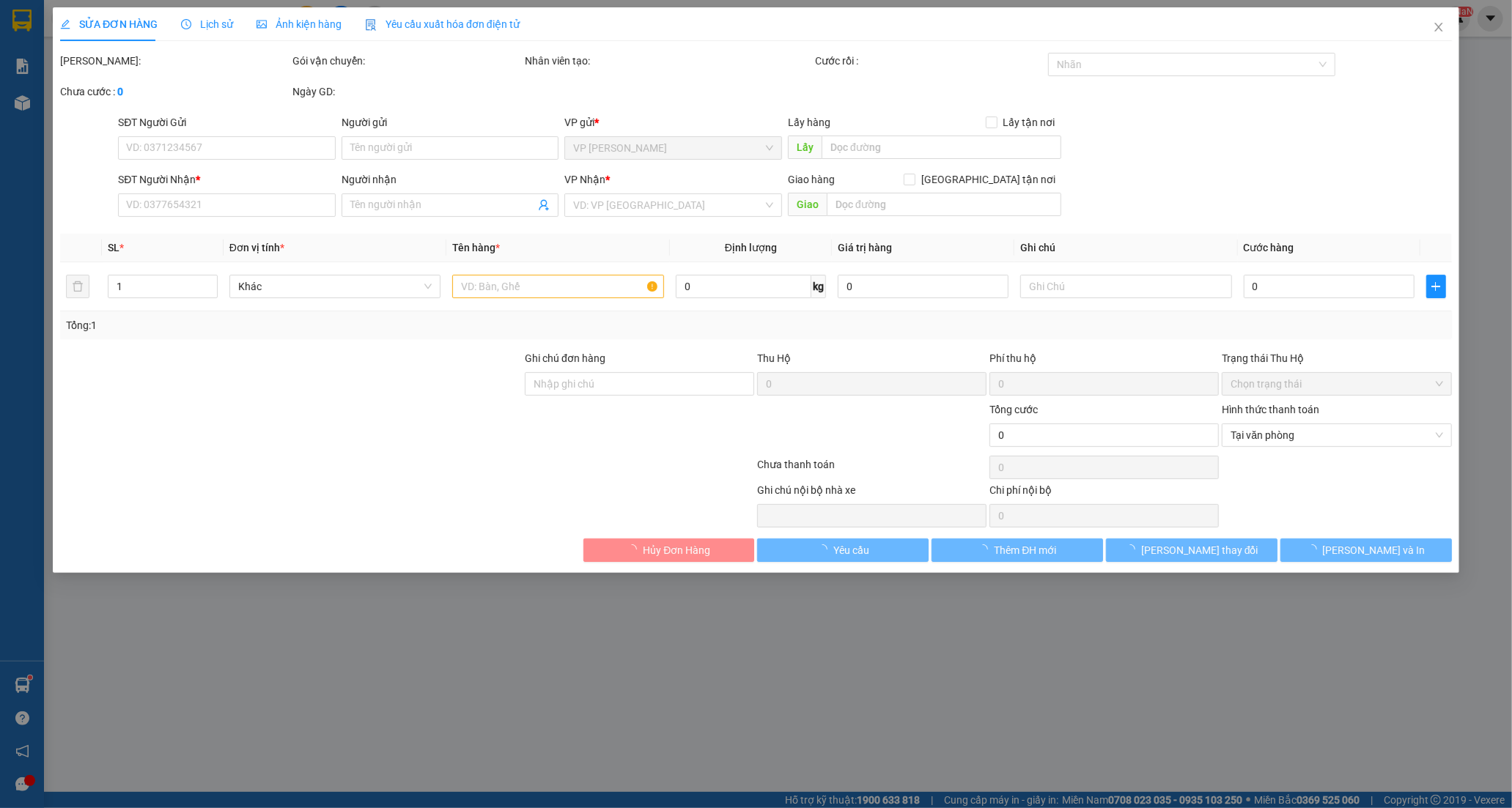
type input "ĐẠI HÙNG"
type input "02592222267"
type input "VĨNH AN ĐƯỜNG"
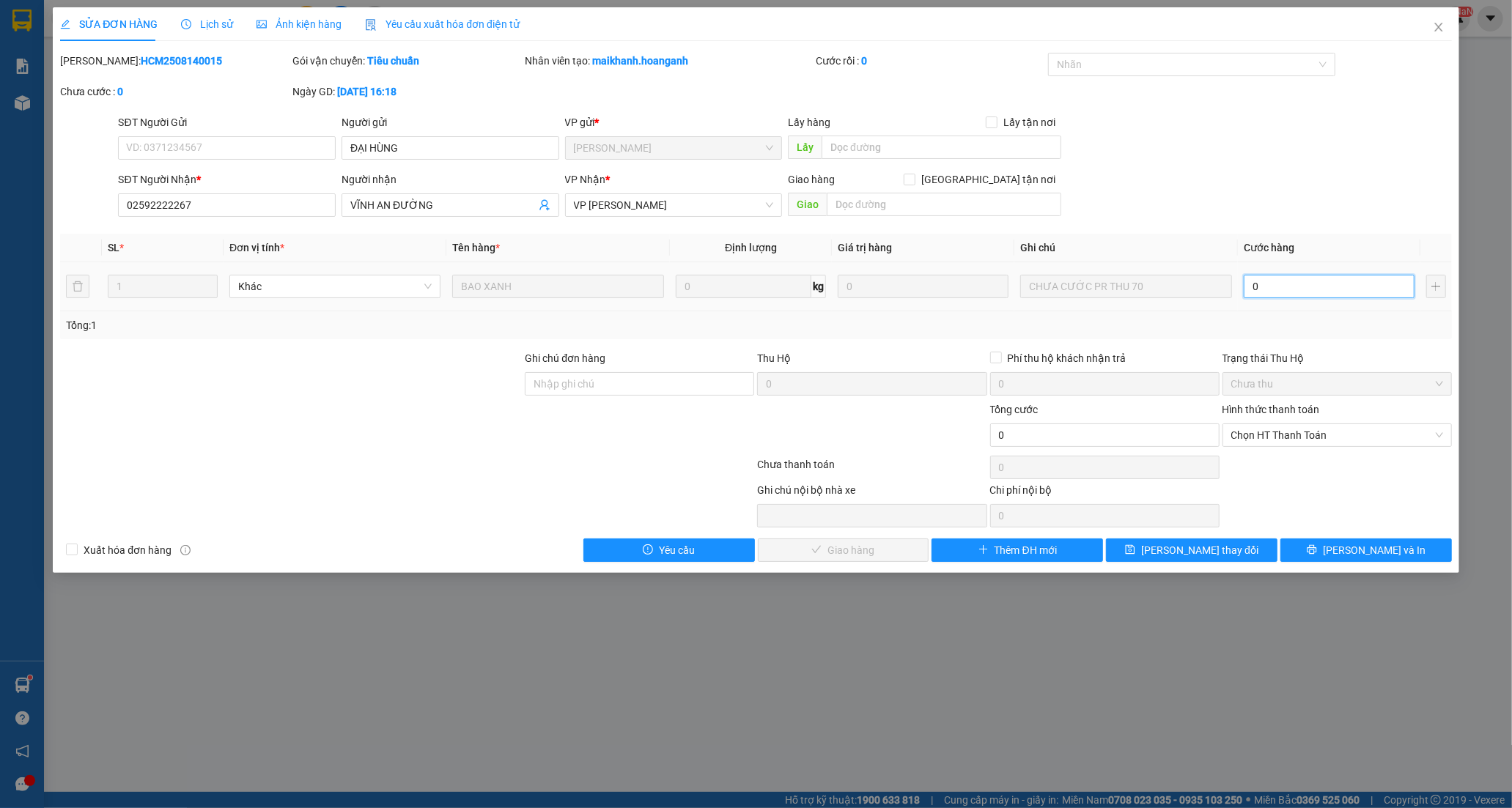
click at [1287, 296] on input "0" at bounding box center [1329, 287] width 170 height 24
type input "7"
type input "70"
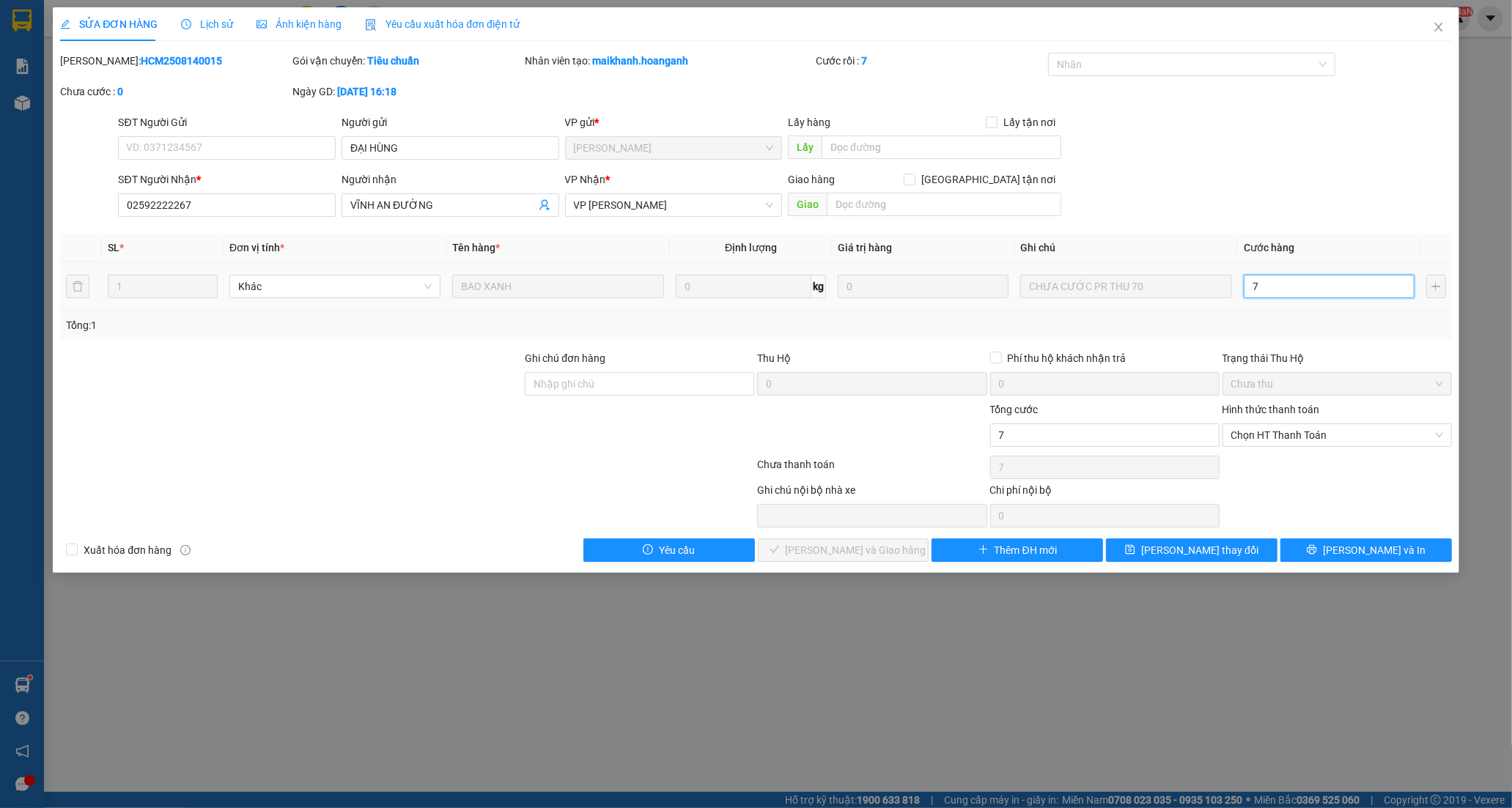
type input "70"
click at [1255, 440] on span "Chọn HT Thanh Toán" at bounding box center [1337, 435] width 212 height 22
type input "70"
type input "70.000"
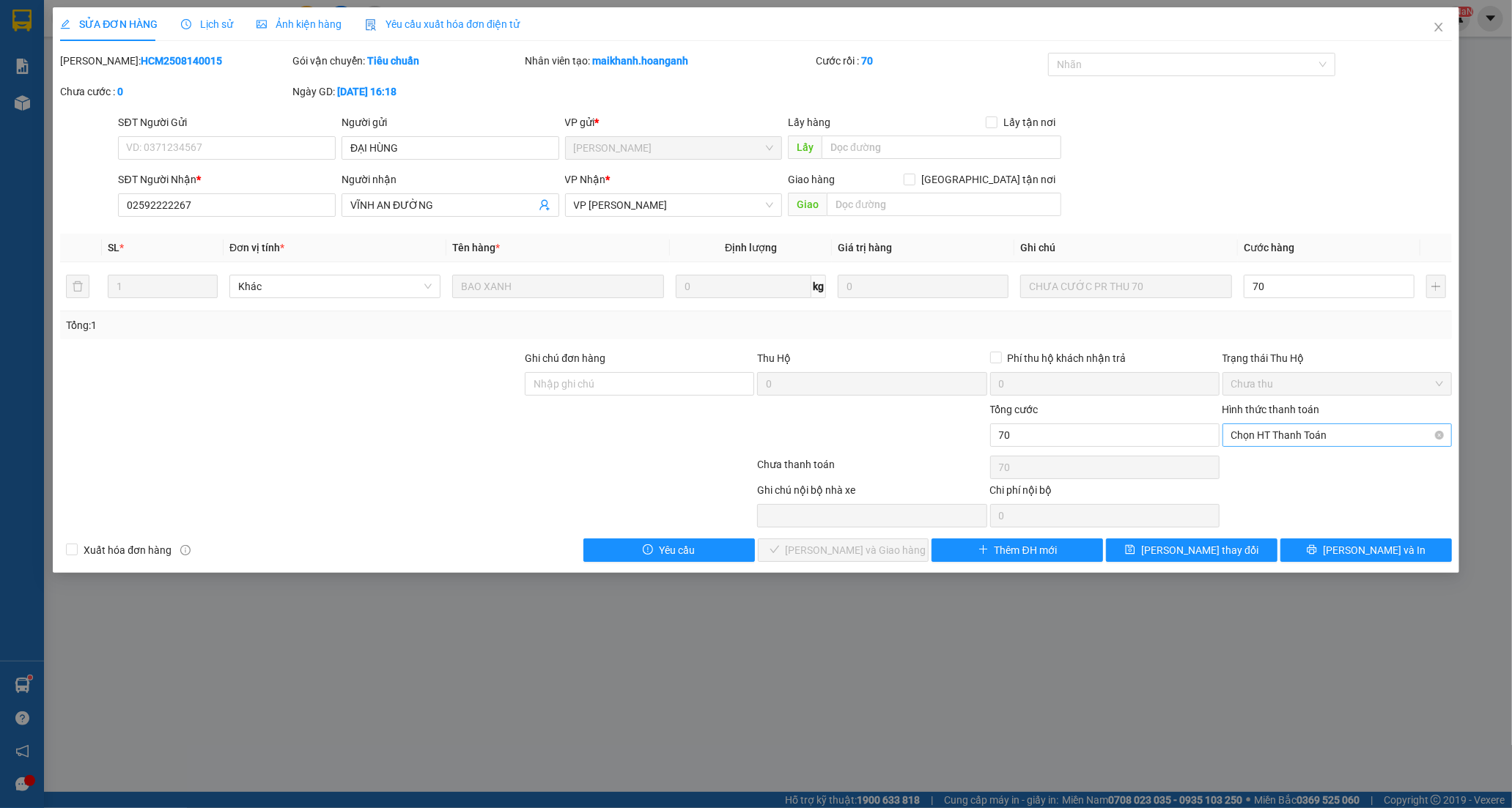
type input "70.000"
click at [1266, 466] on div "Tại văn phòng" at bounding box center [1337, 464] width 212 height 16
type input "0"
click at [891, 558] on button "[PERSON_NAME] và Giao hàng" at bounding box center [843, 551] width 171 height 24
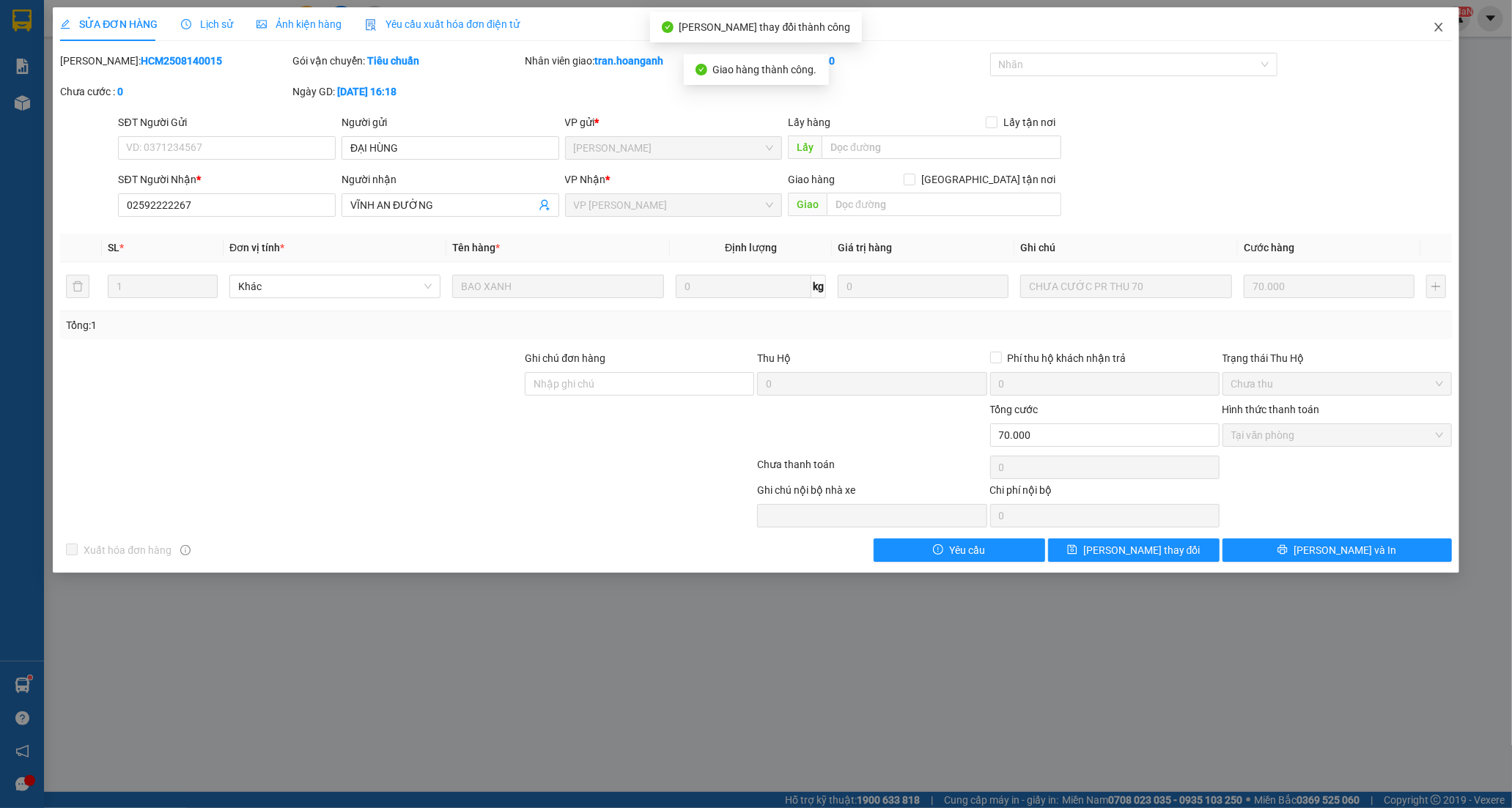
click at [1438, 19] on span "Close" at bounding box center [1438, 28] width 41 height 41
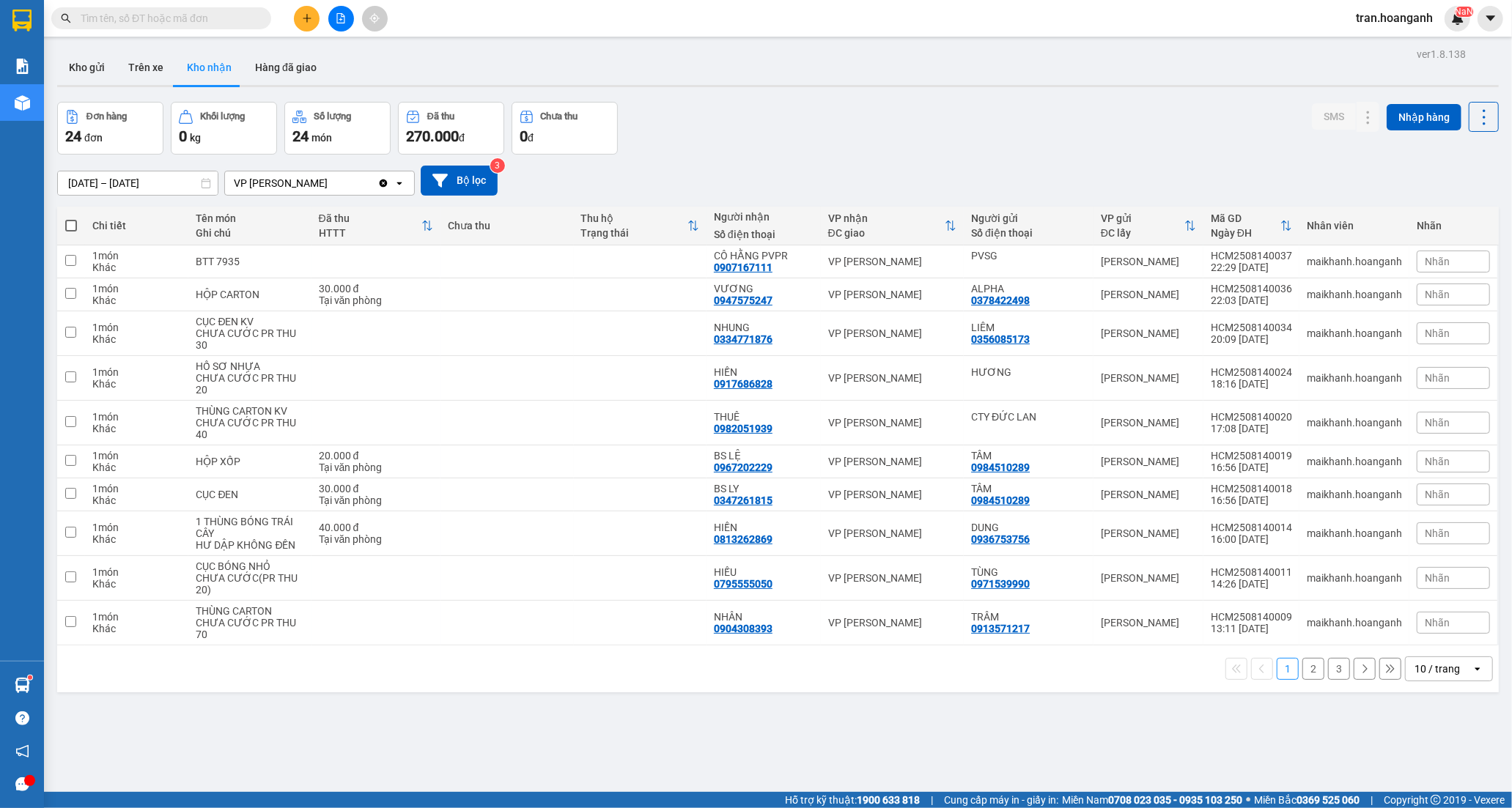
click at [1302, 677] on button "2" at bounding box center [1313, 669] width 22 height 22
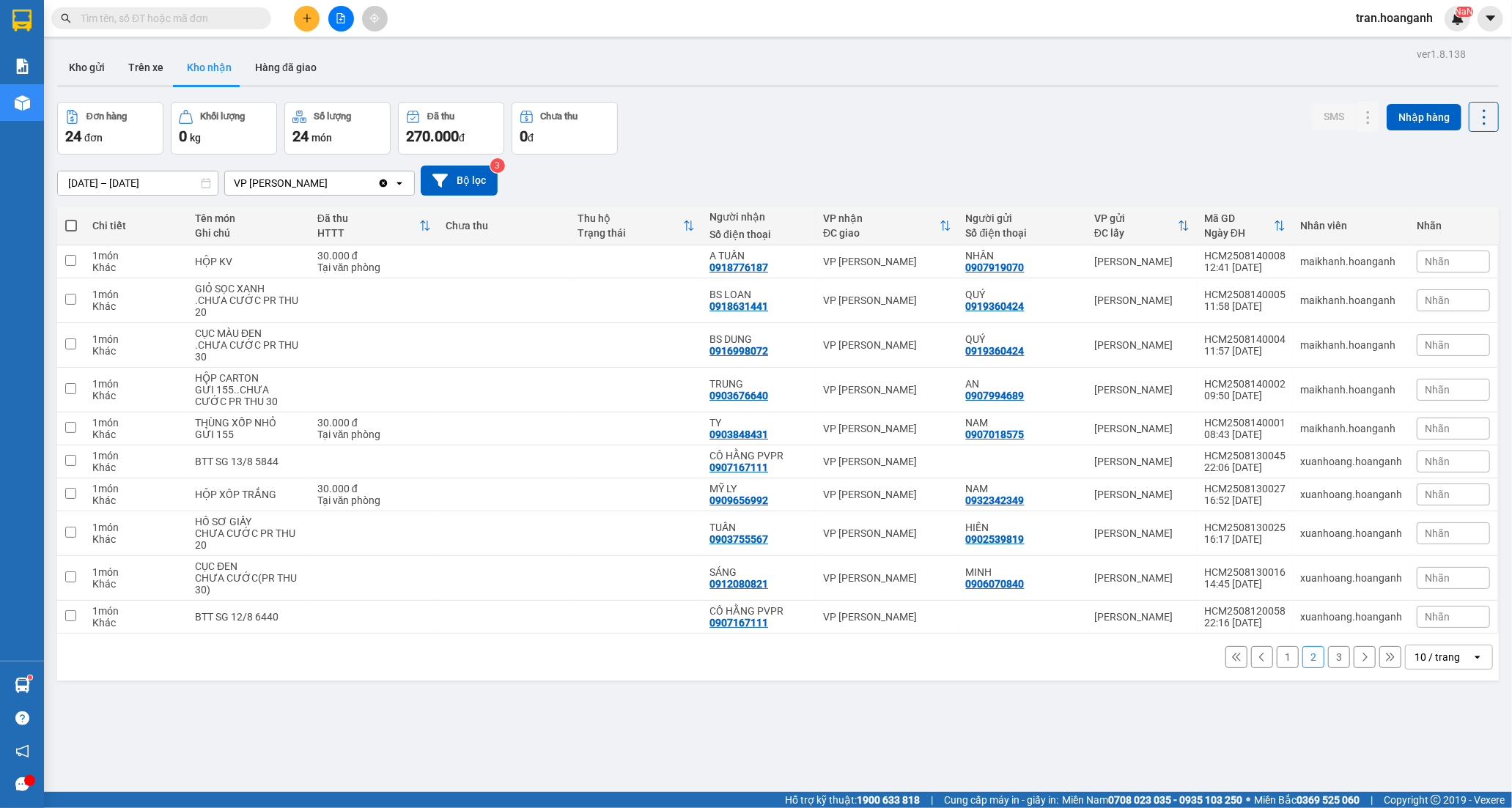
click at [1277, 667] on button "1" at bounding box center [1288, 657] width 22 height 22
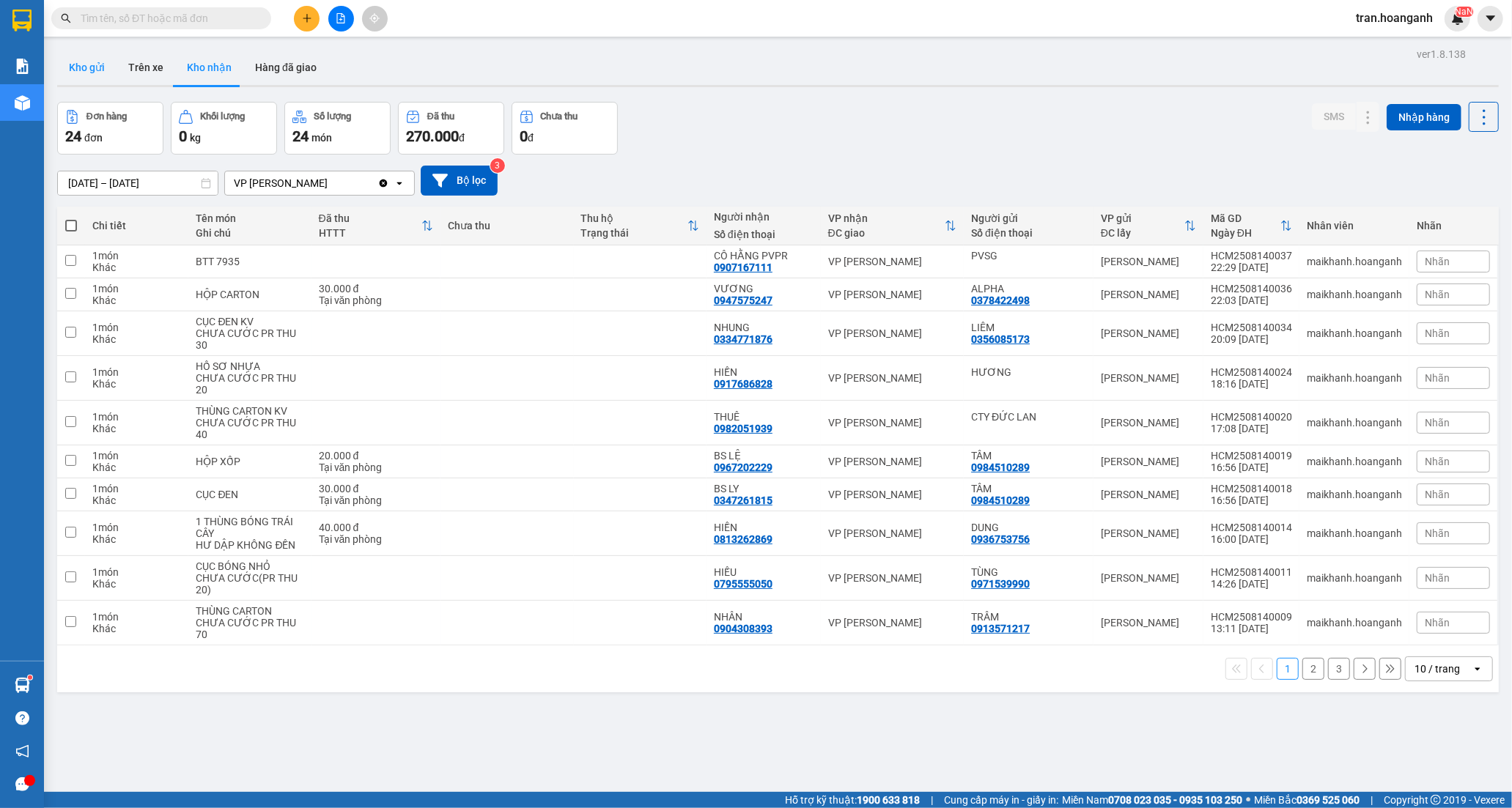
click at [87, 70] on button "Kho gửi" at bounding box center [87, 67] width 59 height 35
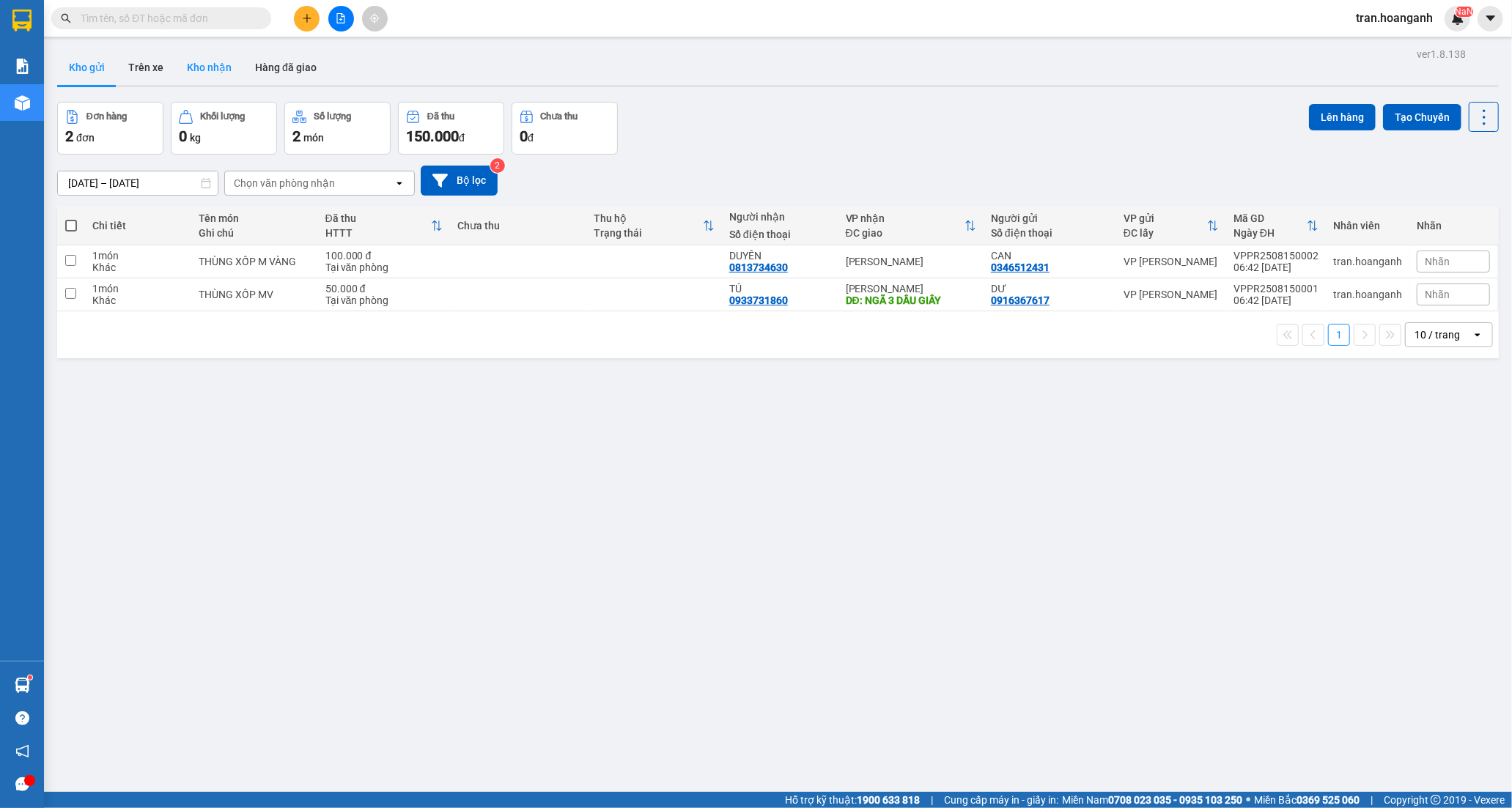
click at [210, 70] on button "Kho nhận" at bounding box center [209, 67] width 68 height 35
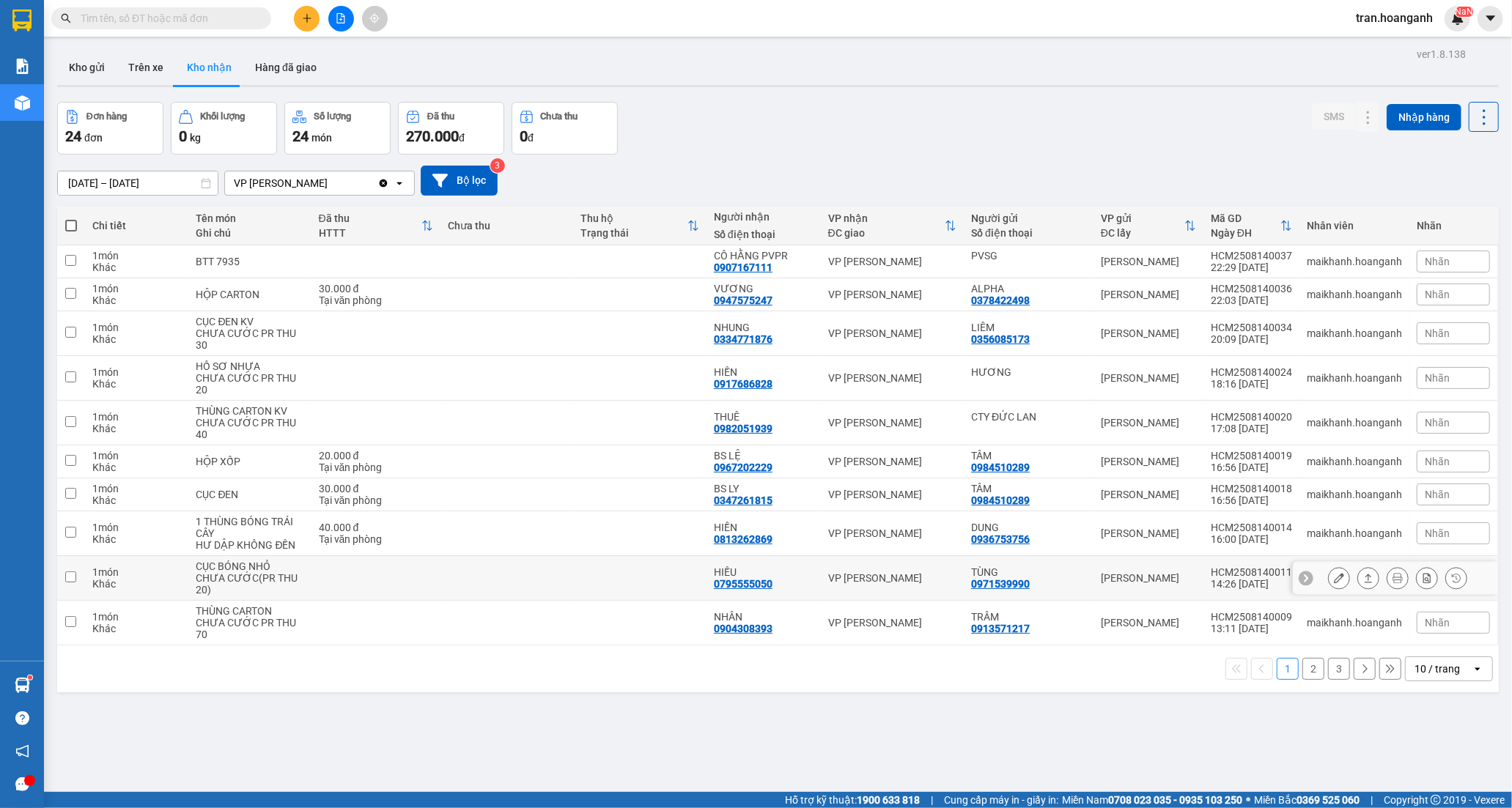
click at [757, 586] on div "0795555050" at bounding box center [743, 584] width 59 height 12
click at [1329, 574] on button at bounding box center [1338, 579] width 20 height 25
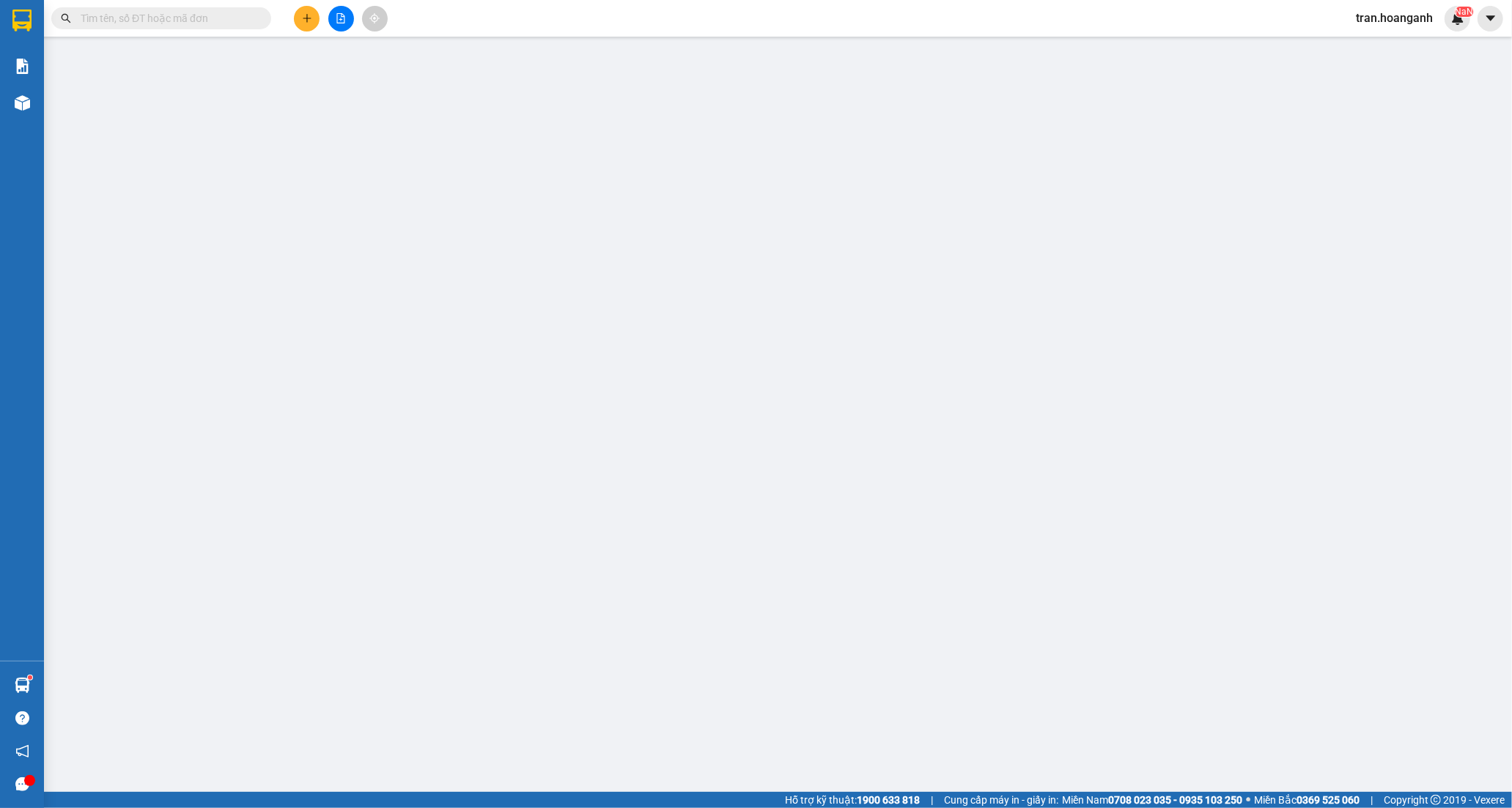
type input "0971539990"
type input "TÙNG"
type input "0795555050"
type input "HIẾU"
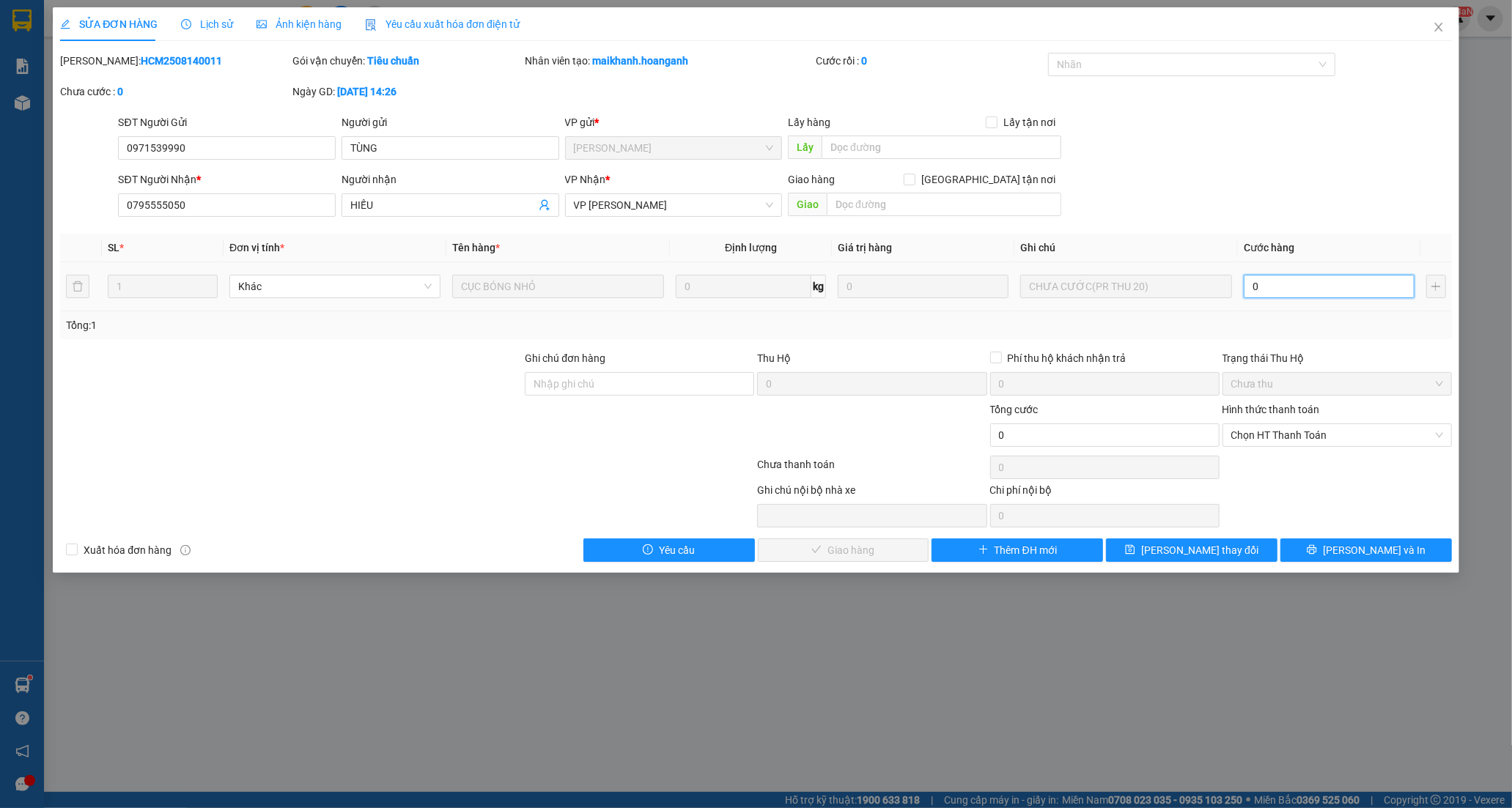
click at [1337, 284] on input "0" at bounding box center [1329, 287] width 170 height 24
type input "2"
type input "20"
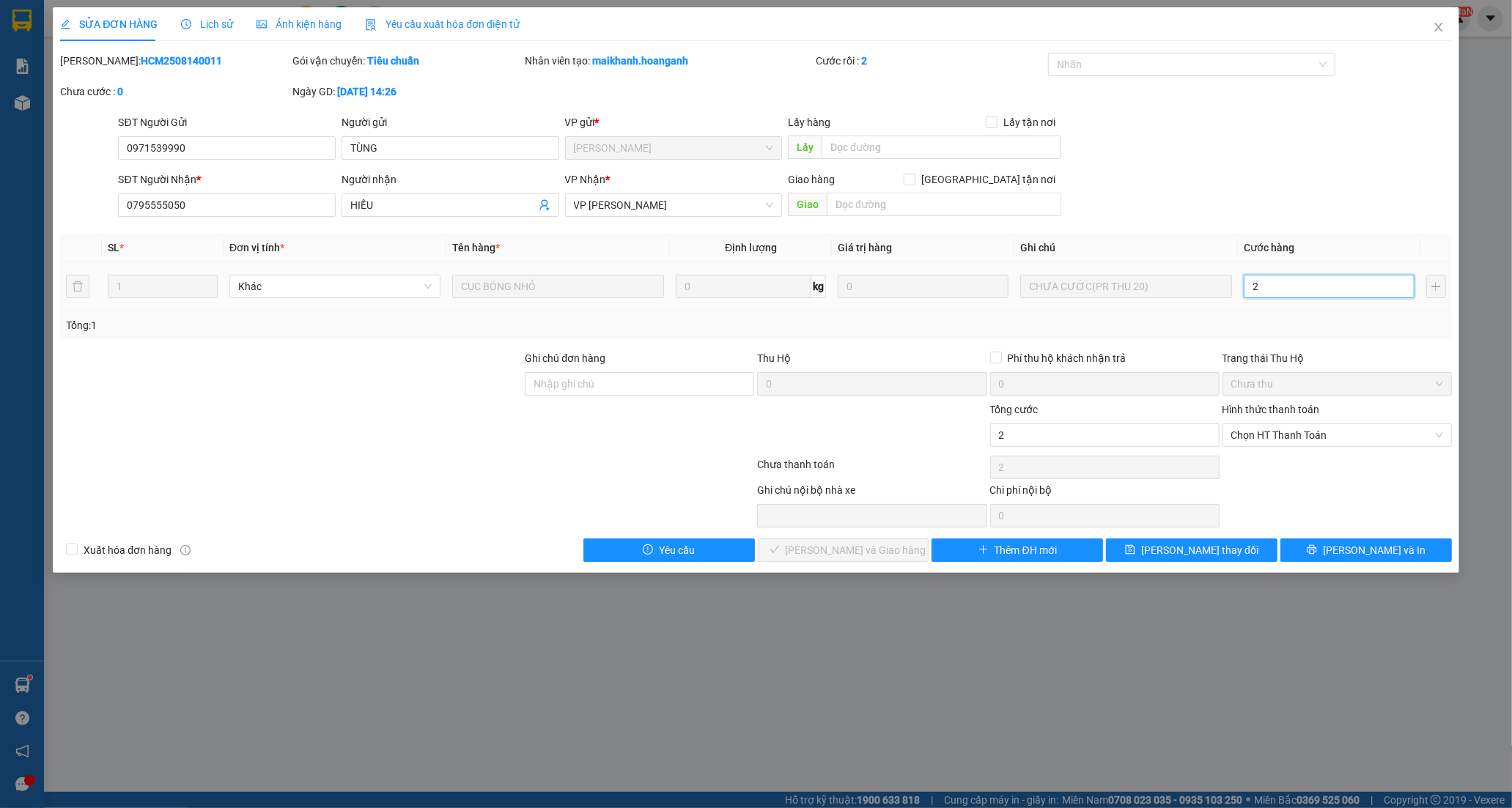
type input "20"
click at [1283, 443] on span "Chọn HT Thanh Toán" at bounding box center [1337, 435] width 212 height 22
type input "20"
type input "20.000"
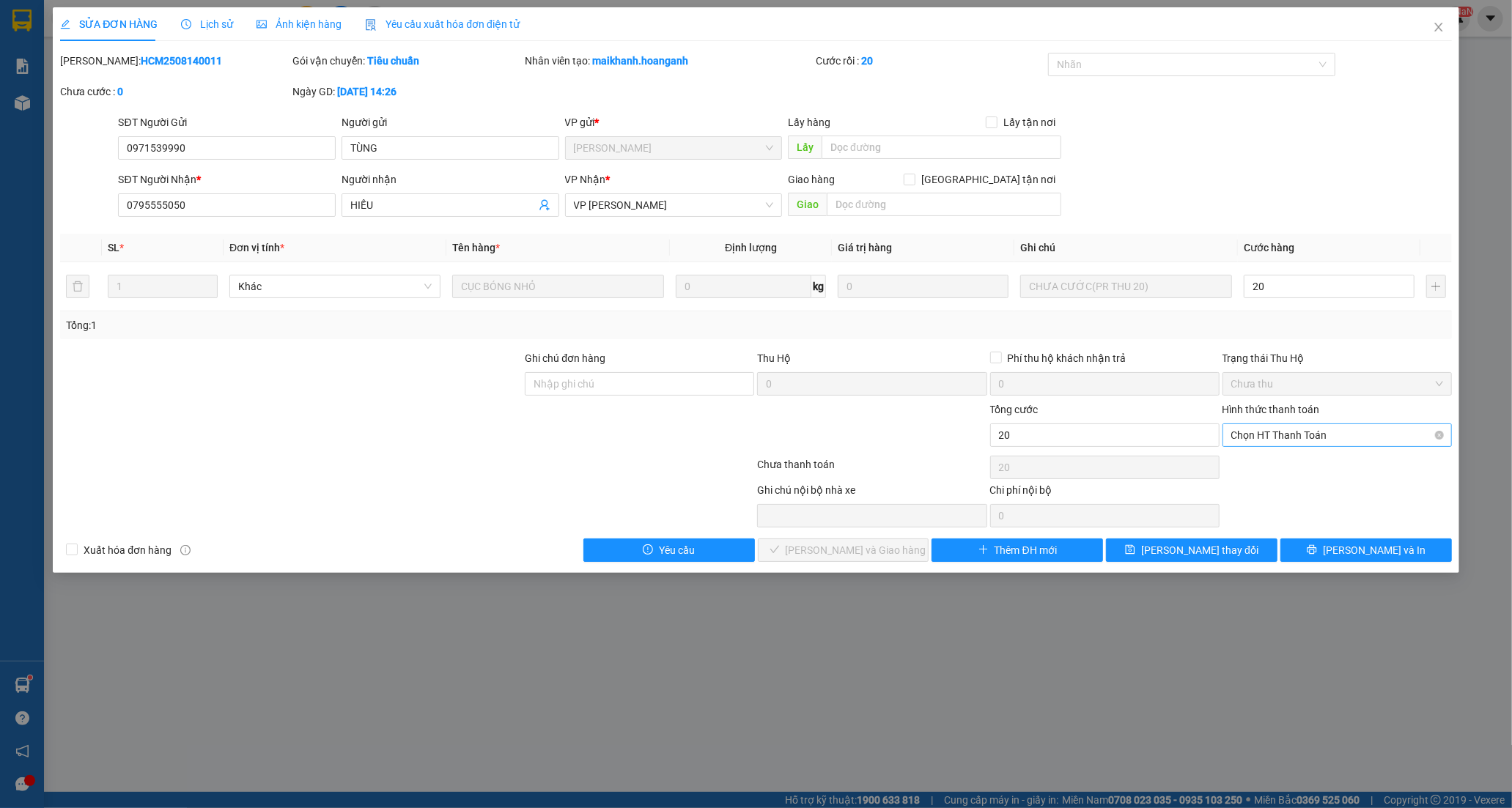
type input "20.000"
click at [1278, 466] on div "Tại văn phòng" at bounding box center [1337, 464] width 212 height 16
type input "0"
drag, startPoint x: 881, startPoint y: 541, endPoint x: 891, endPoint y: 515, distance: 27.9
click at [881, 542] on button "[PERSON_NAME] và Giao hàng" at bounding box center [843, 551] width 171 height 24
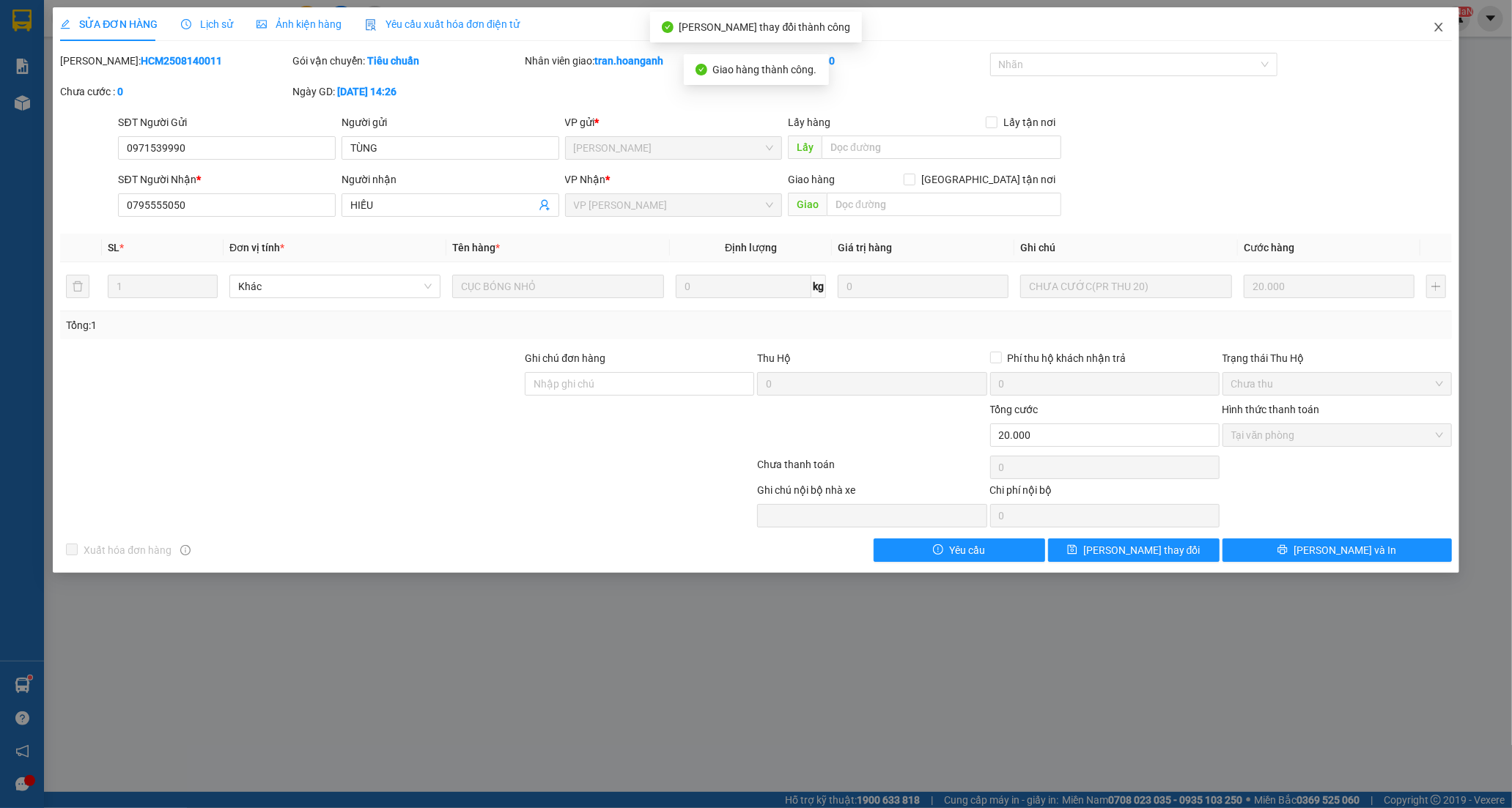
click at [1439, 33] on icon "close" at bounding box center [1439, 27] width 12 height 12
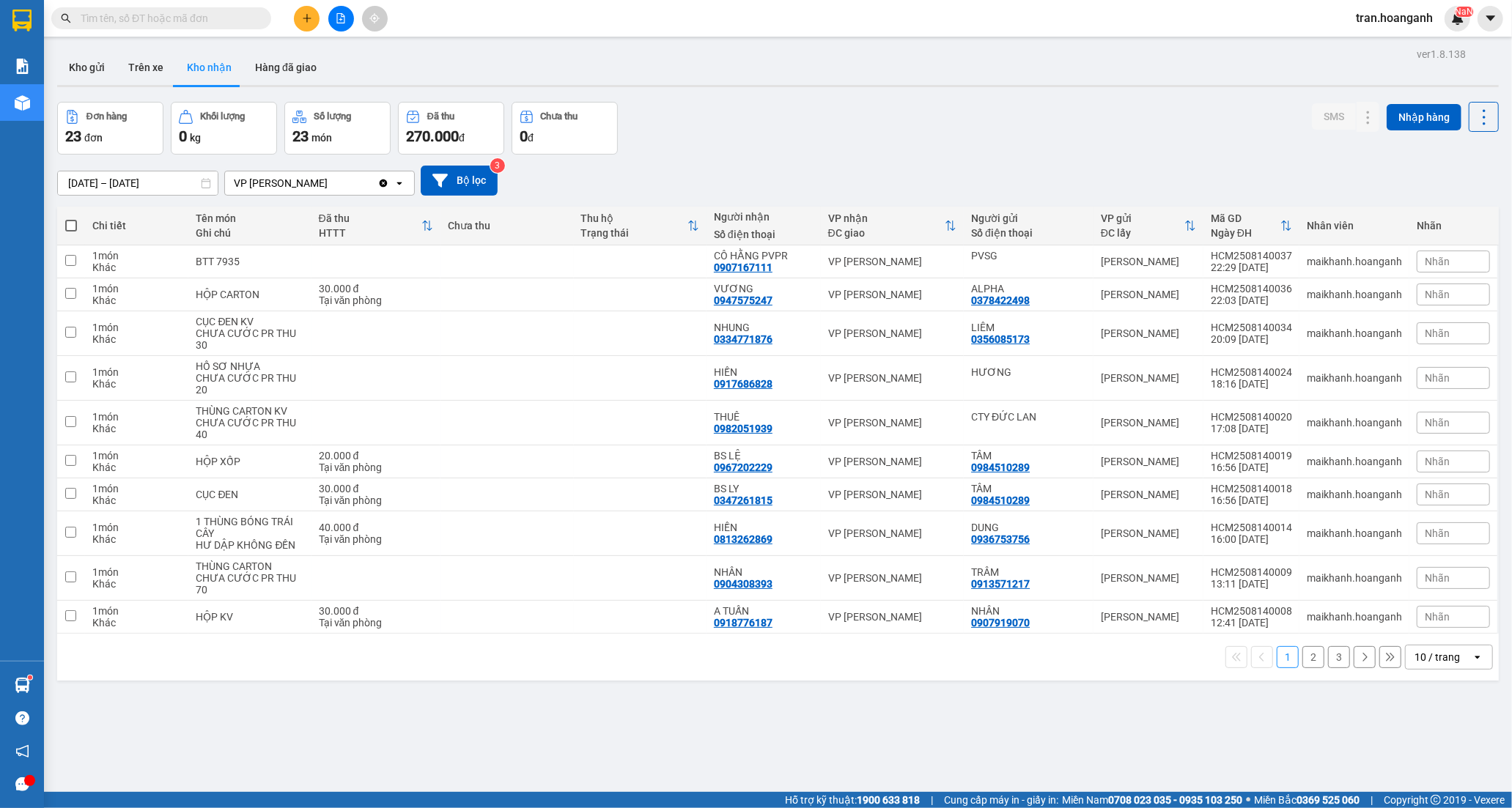
click at [1302, 662] on button "2" at bounding box center [1313, 657] width 22 height 22
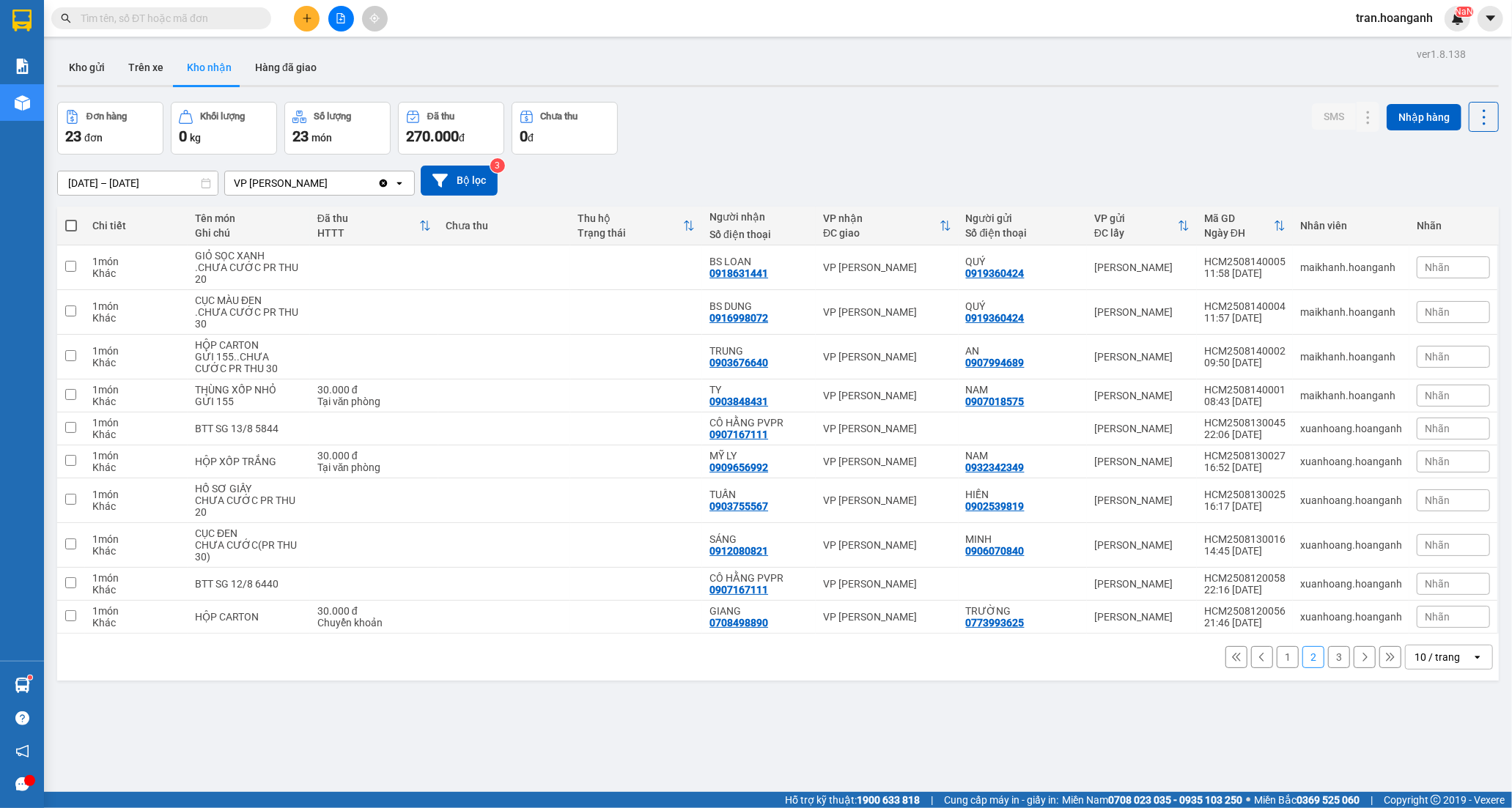
click at [1279, 656] on button "1" at bounding box center [1288, 657] width 22 height 22
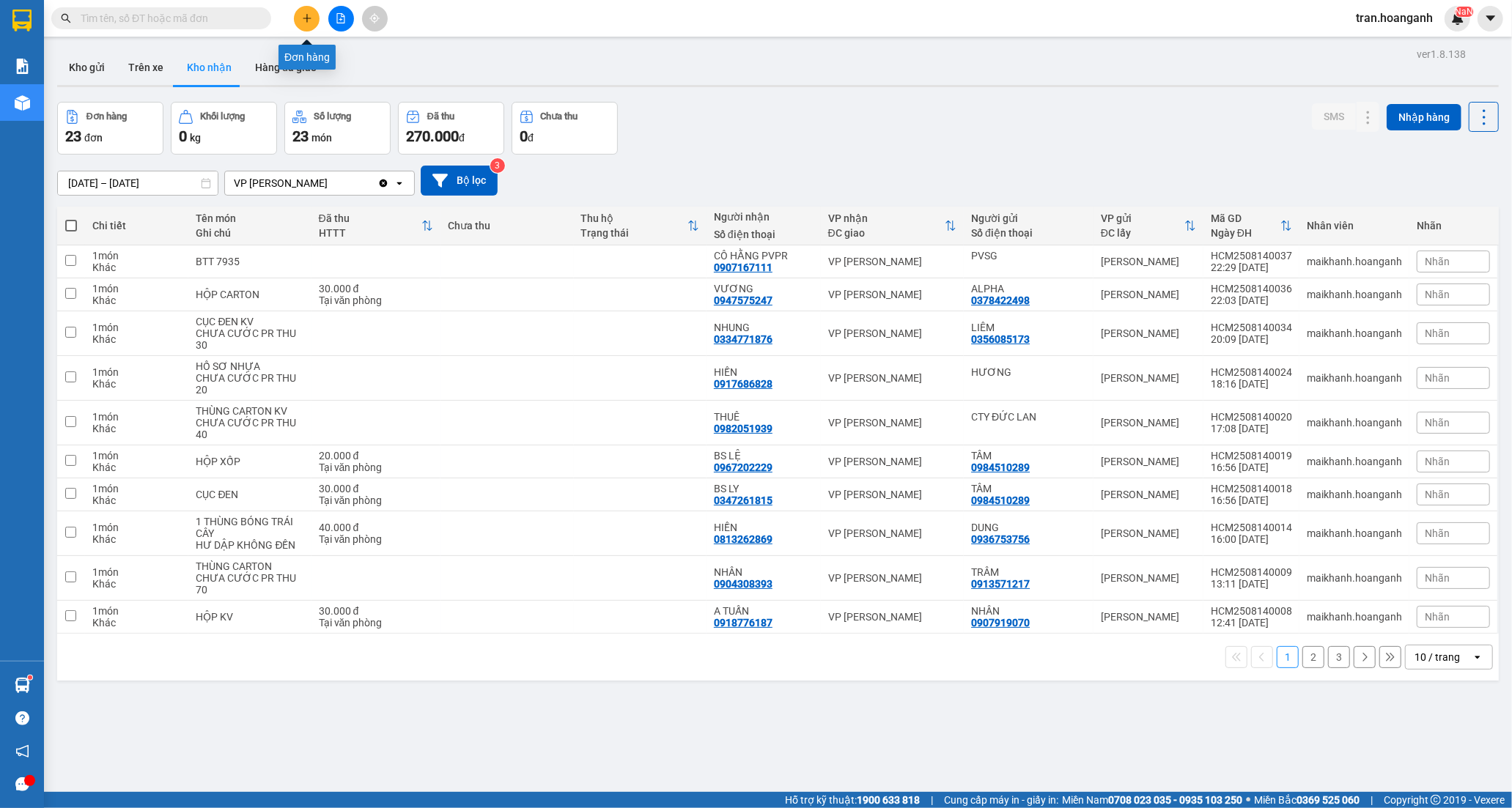
click at [306, 22] on icon "plus" at bounding box center [307, 19] width 10 height 10
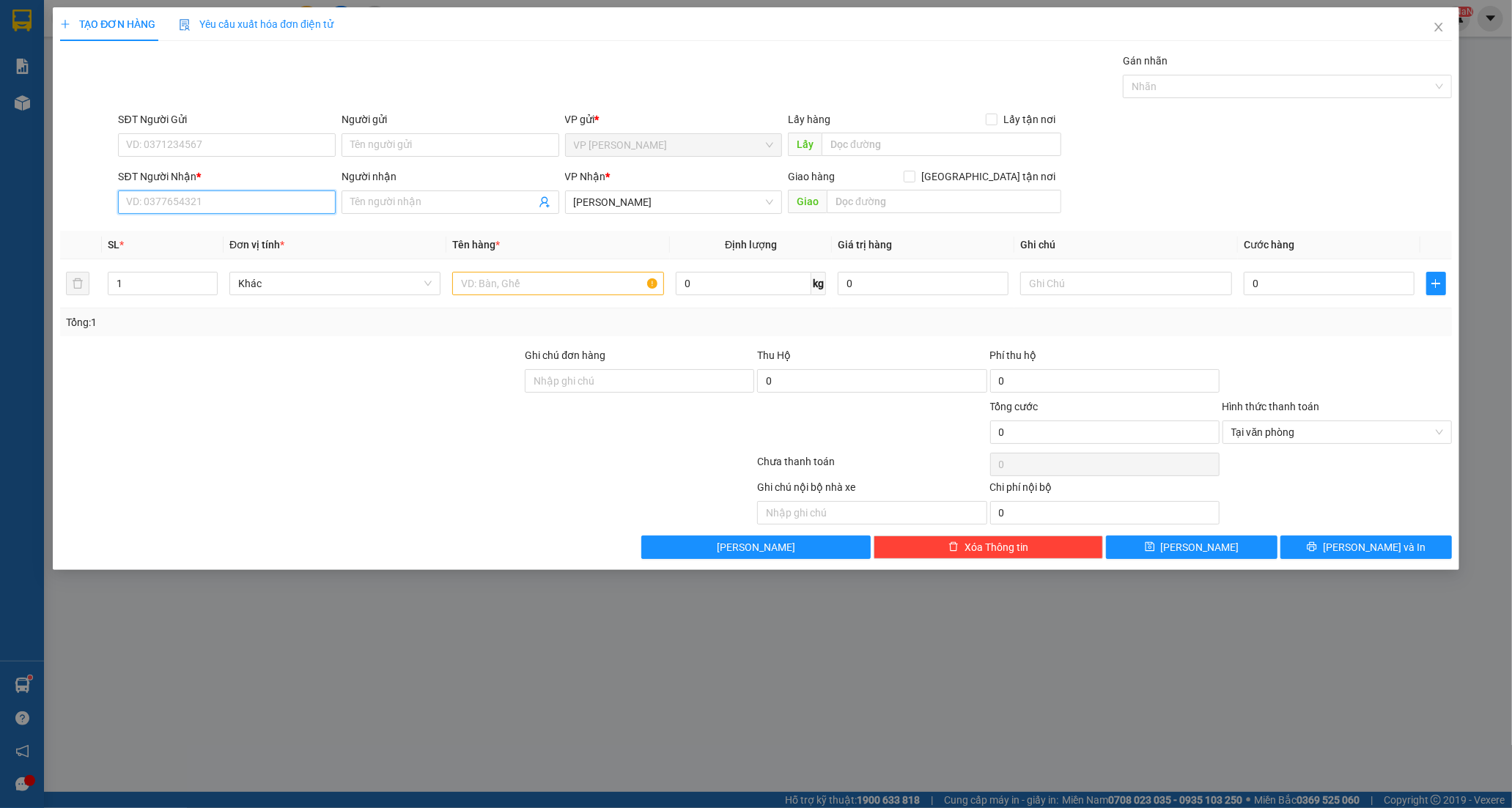
click at [204, 207] on input "SĐT Người Nhận *" at bounding box center [227, 202] width 218 height 24
click at [255, 204] on input "03709435" at bounding box center [227, 202] width 218 height 24
type input "0"
type input "0918431511"
click at [374, 202] on input "Người nhận" at bounding box center [443, 202] width 186 height 16
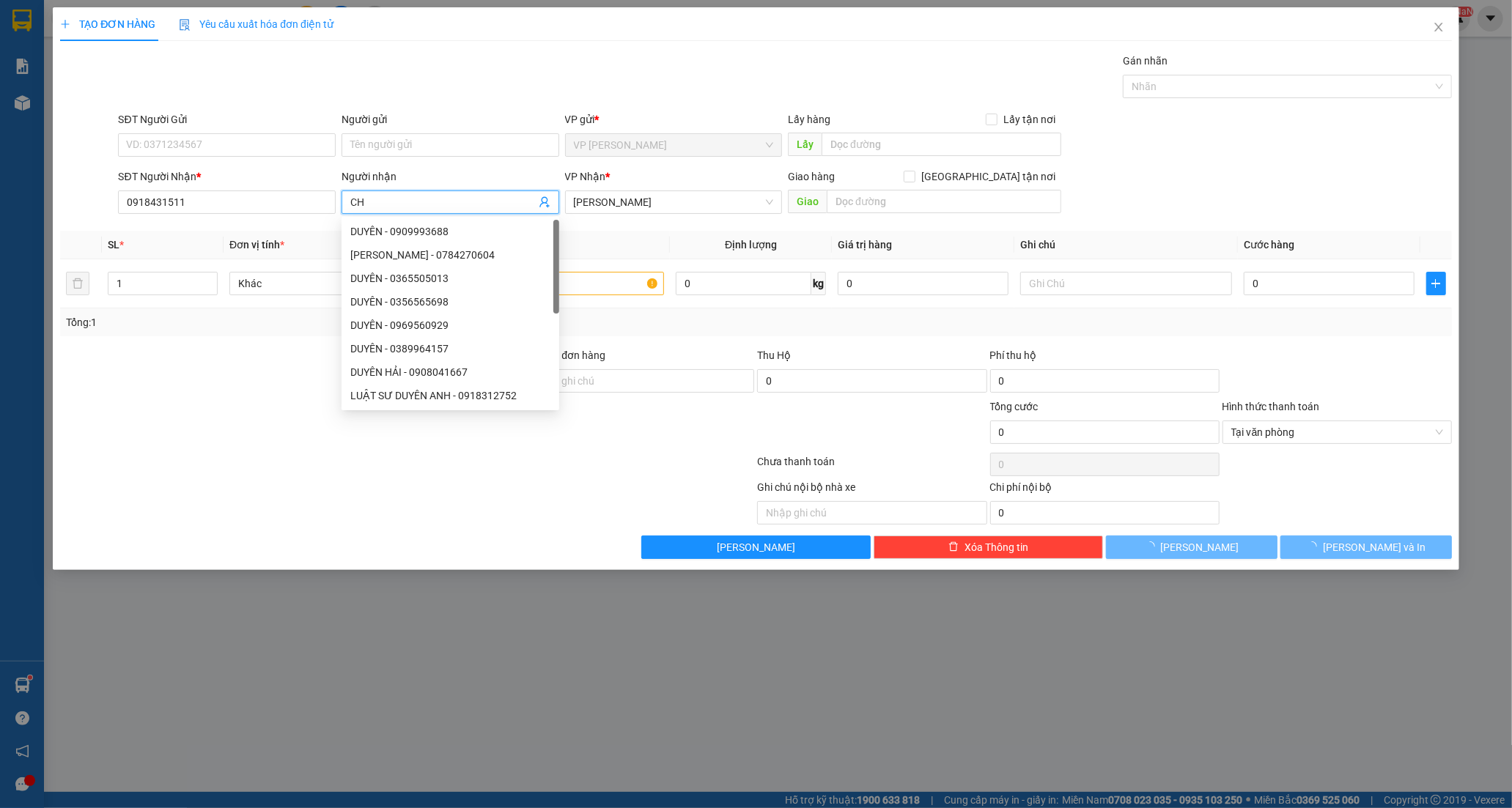
type input "C"
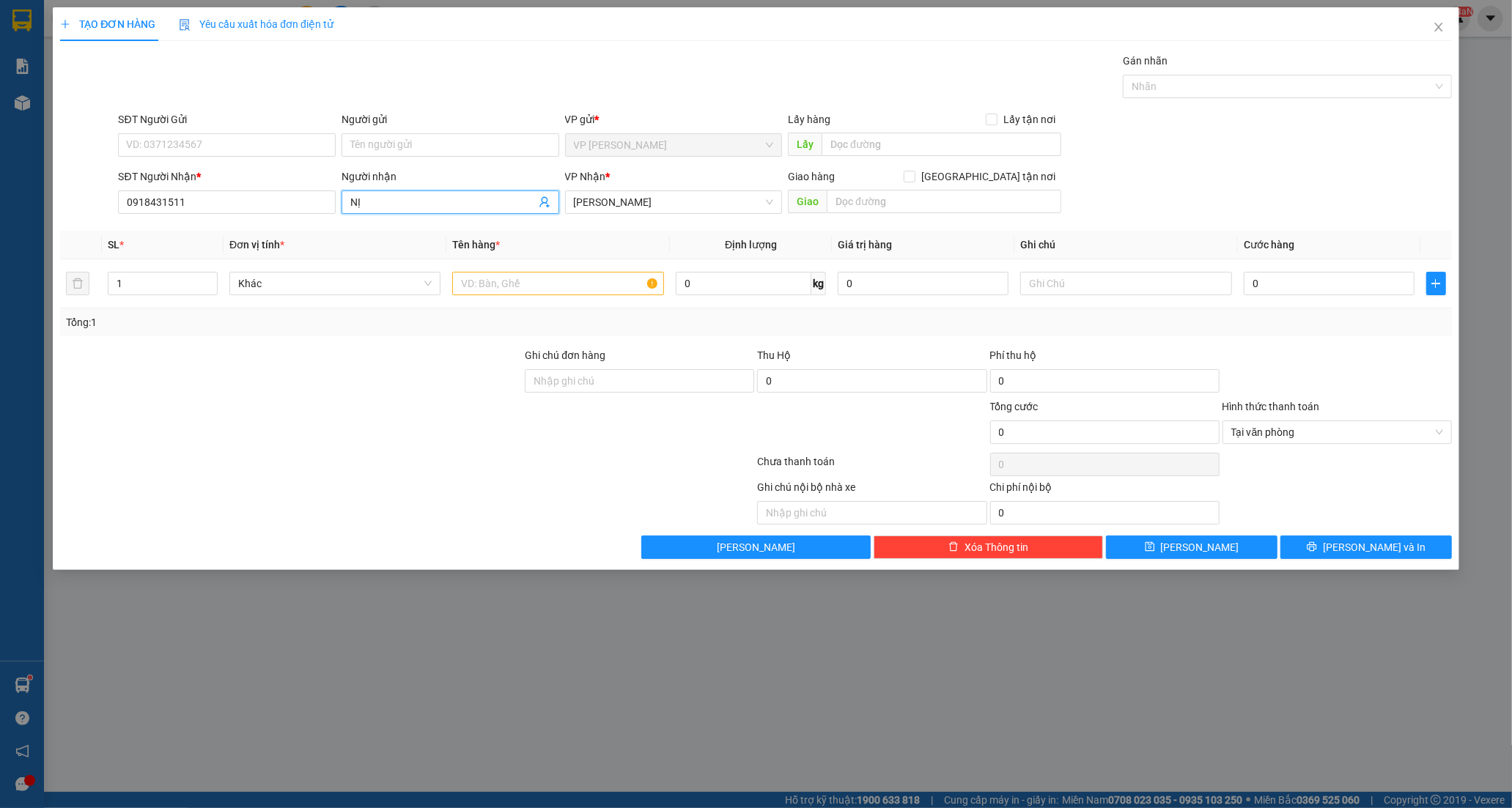
type input "NỊ"
click at [403, 383] on div at bounding box center [291, 373] width 465 height 51
click at [573, 284] on input "text" at bounding box center [557, 283] width 211 height 24
type input "BỊCH ĐEN"
click at [1279, 288] on input "0" at bounding box center [1329, 283] width 170 height 24
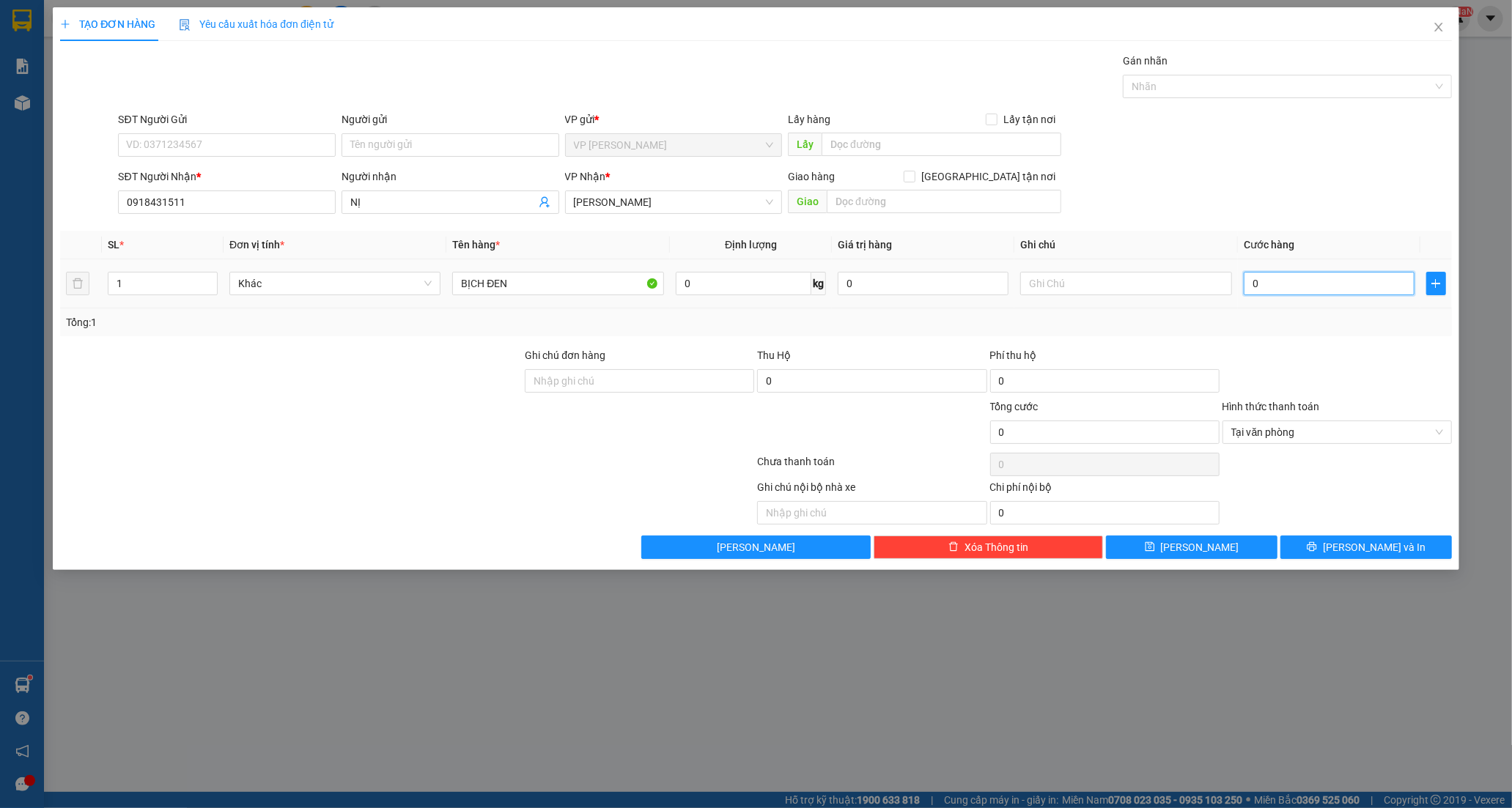
type input "4"
type input "40"
type input "40.000"
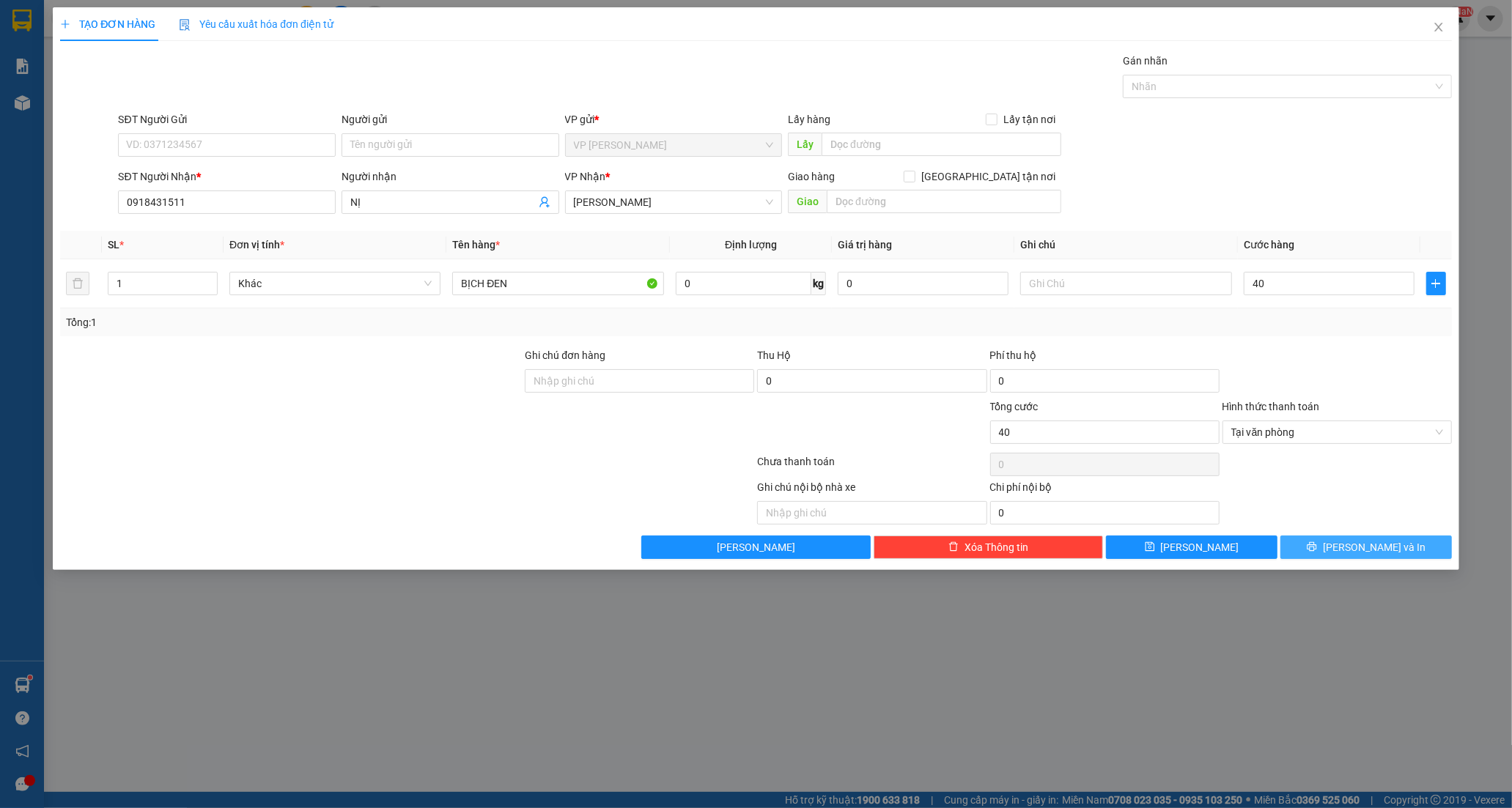
type input "40.000"
click at [1316, 551] on icon "printer" at bounding box center [1310, 547] width 9 height 9
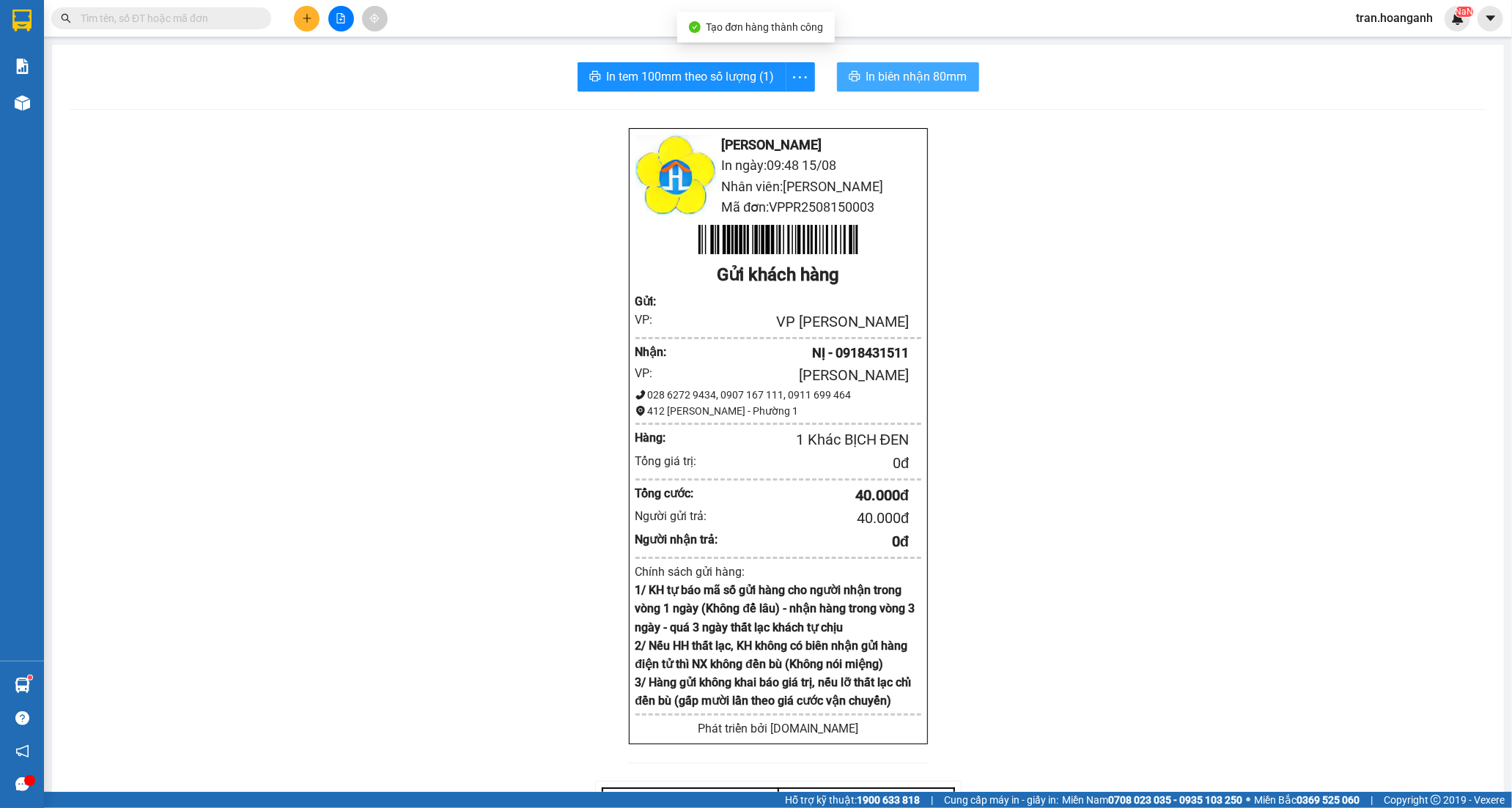
click at [889, 70] on span "In biên nhận 80mm" at bounding box center [917, 77] width 101 height 19
click at [672, 75] on span "In tem 100mm theo số lượng (1)" at bounding box center [690, 77] width 168 height 19
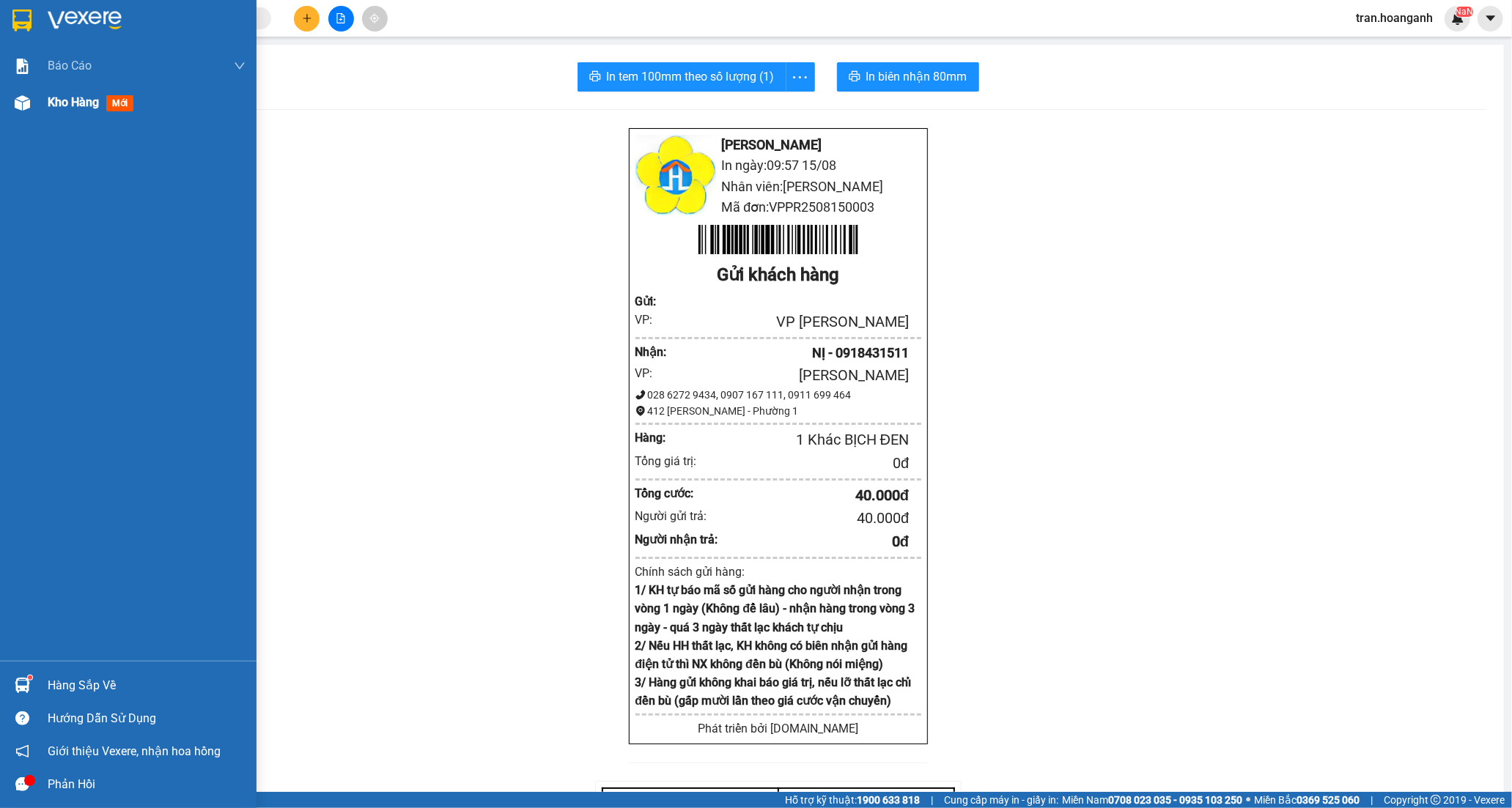
click at [59, 100] on span "Kho hàng" at bounding box center [73, 102] width 51 height 14
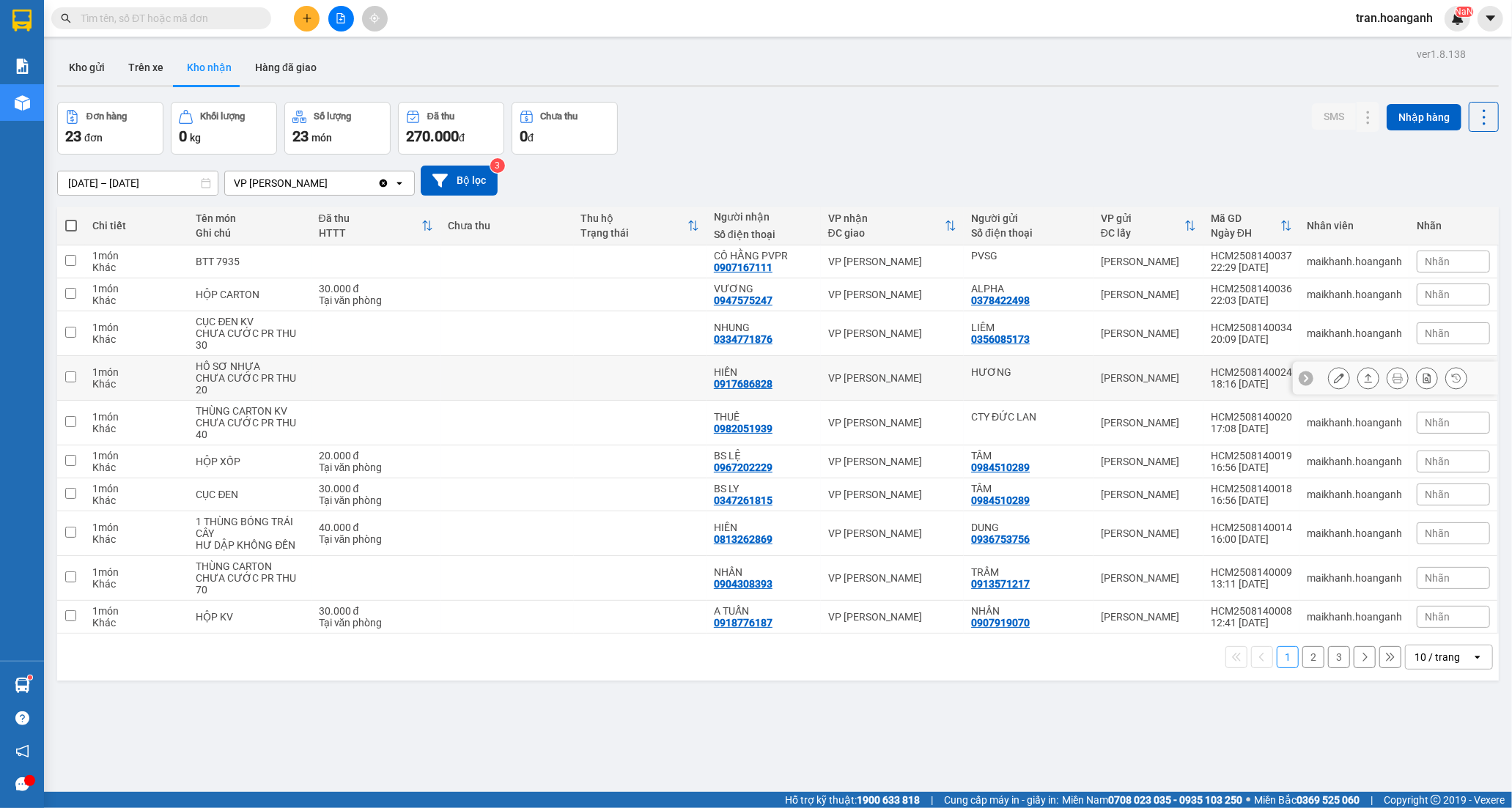
drag, startPoint x: 428, startPoint y: 374, endPoint x: 540, endPoint y: 396, distance: 114.1
click at [428, 374] on td at bounding box center [376, 378] width 130 height 45
checkbox input "true"
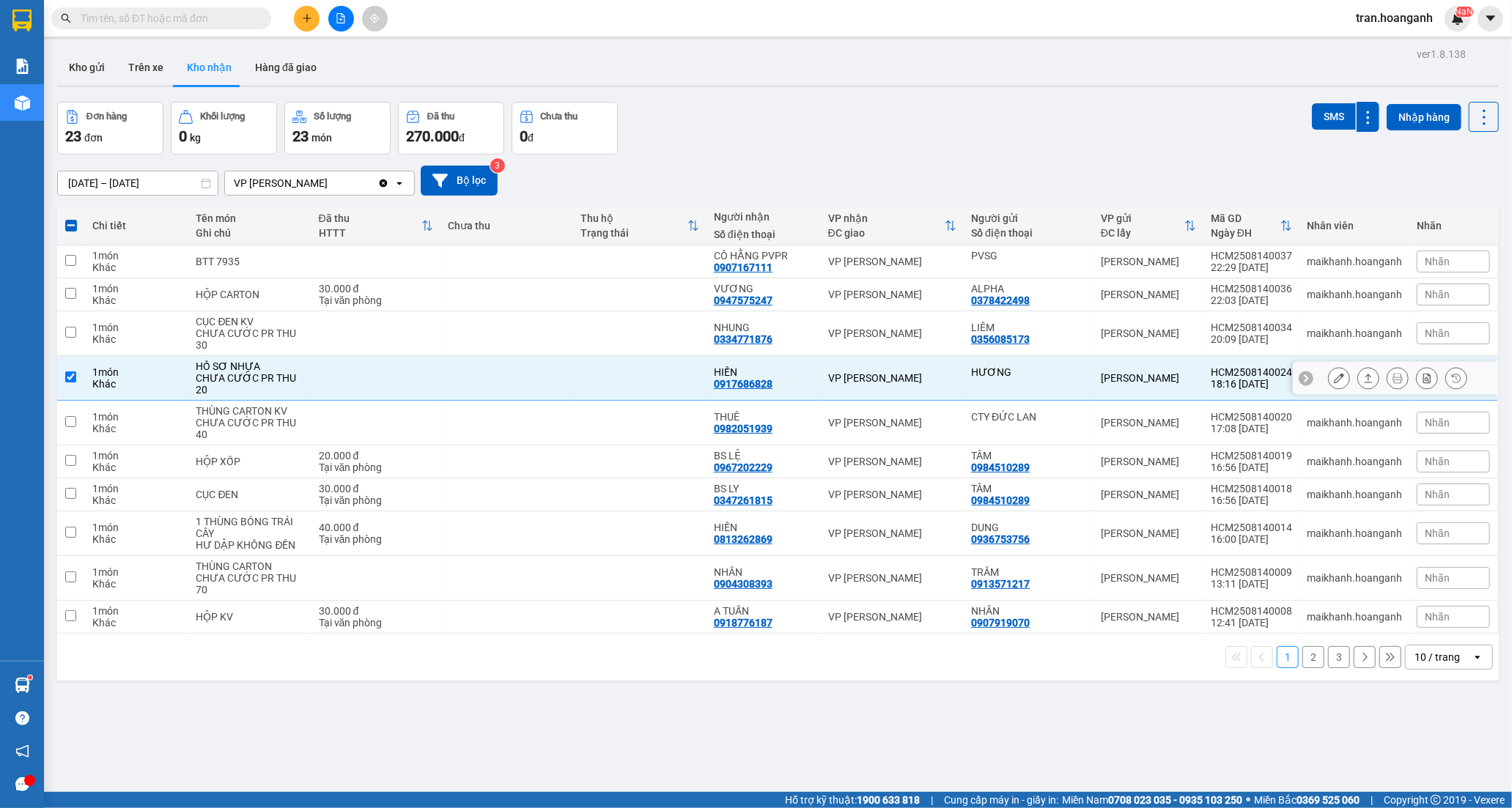
click at [1334, 380] on icon at bounding box center [1339, 378] width 10 height 10
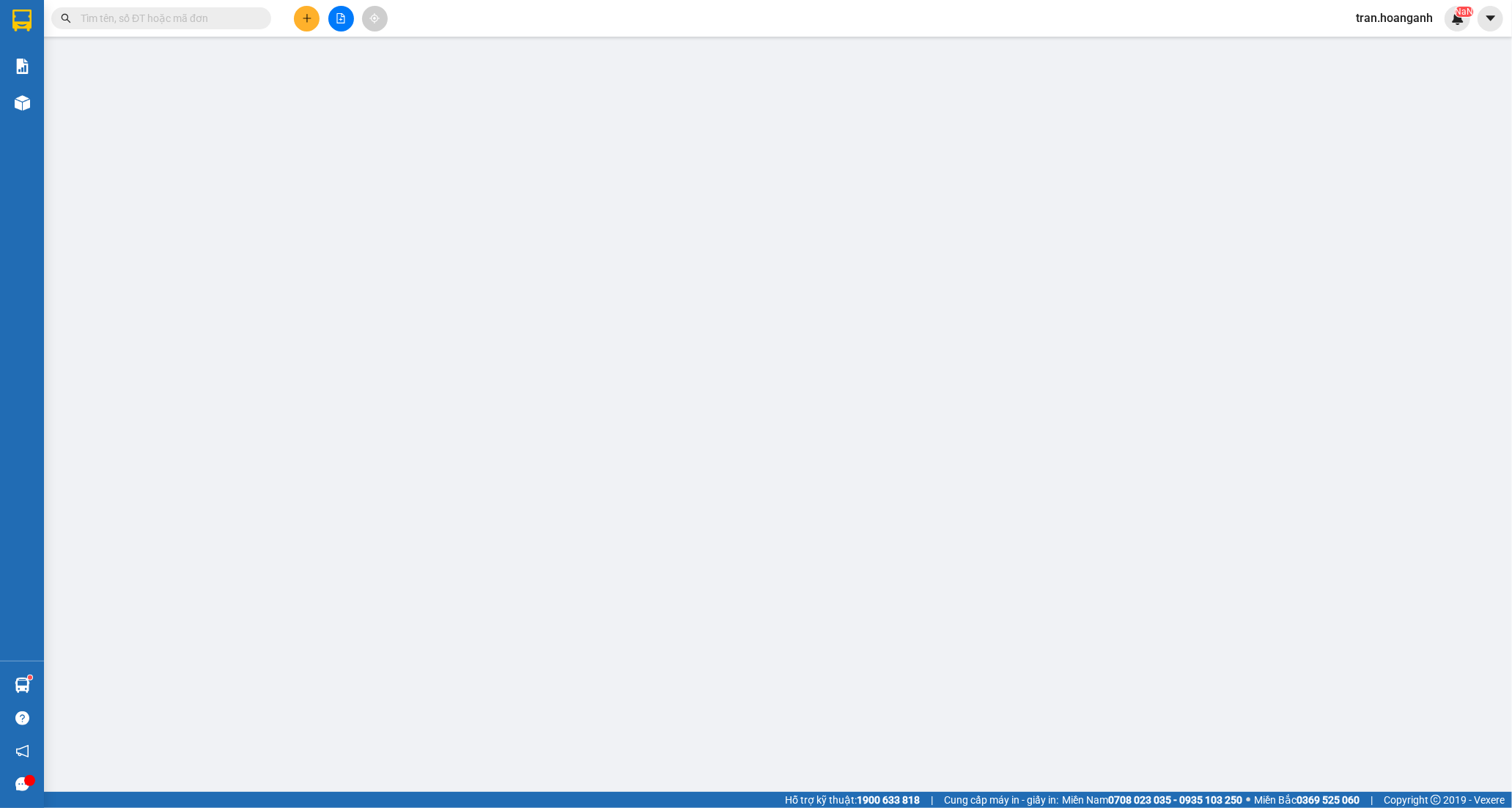
type input "HƯƠNG"
type input "0917686828"
type input "HIỀN"
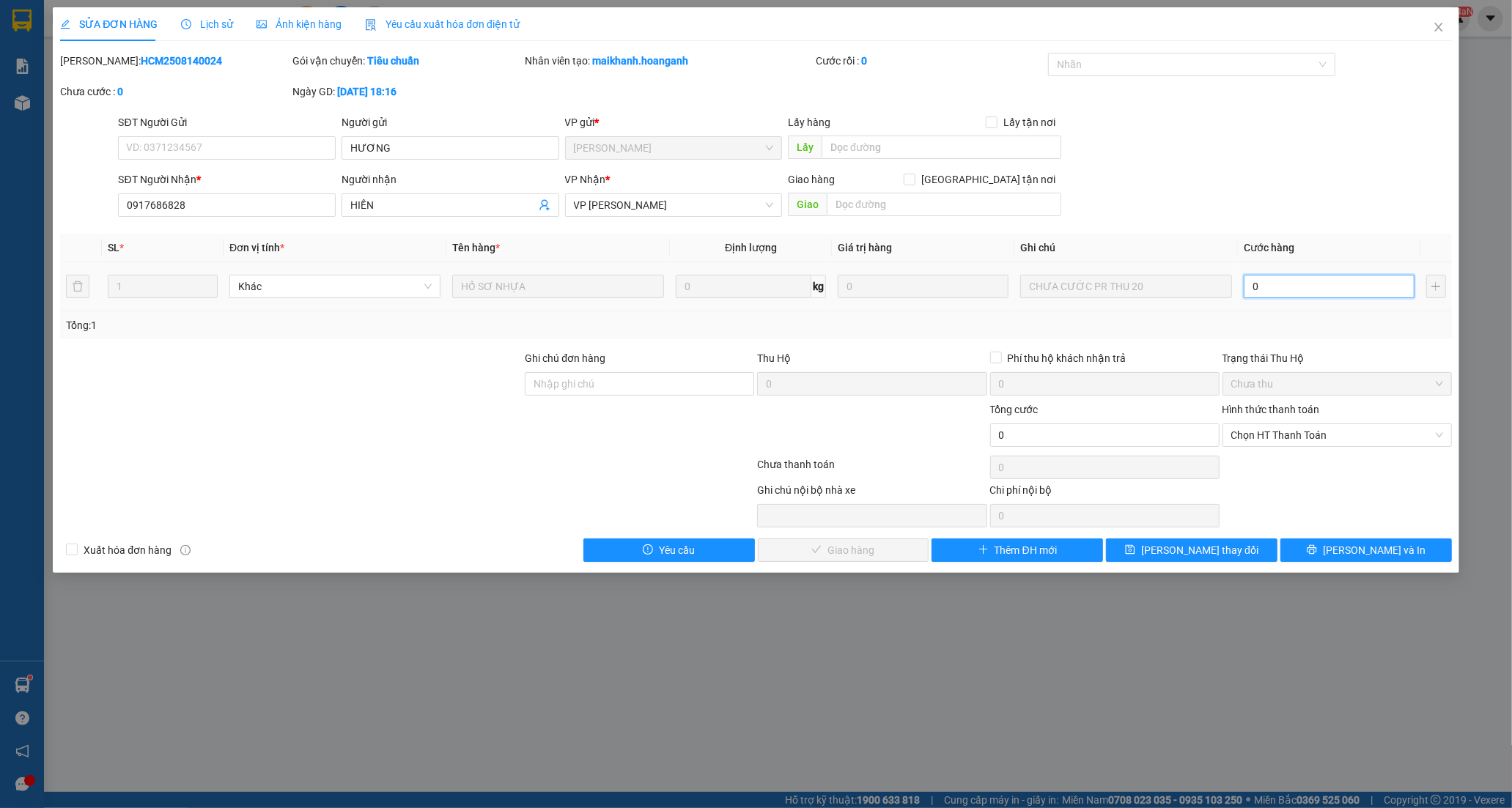
click at [1278, 294] on input "0" at bounding box center [1329, 287] width 170 height 24
type input "3"
type input "0"
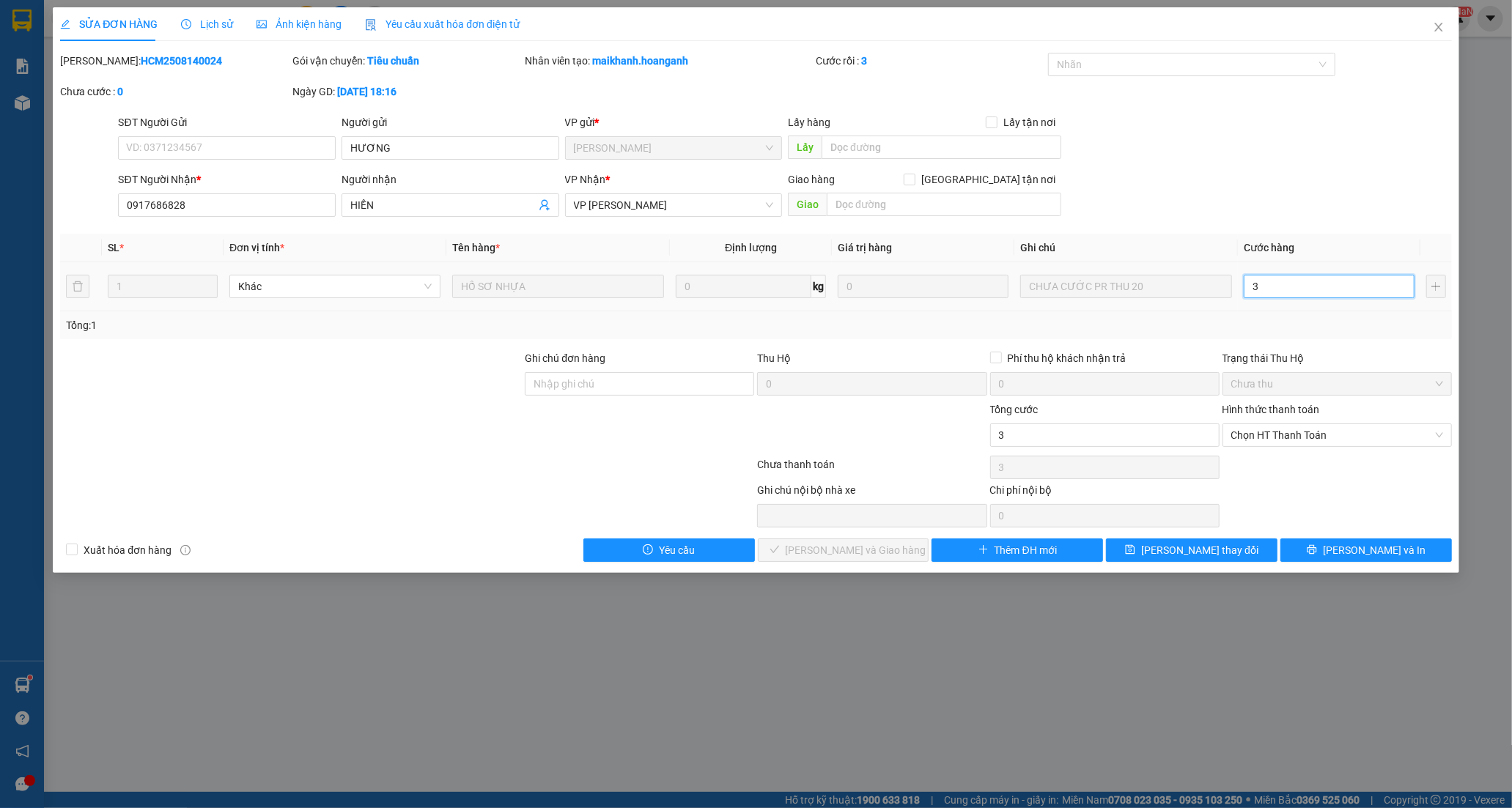
type input "0"
type input "20"
drag, startPoint x: 1255, startPoint y: 429, endPoint x: 1253, endPoint y: 450, distance: 21.1
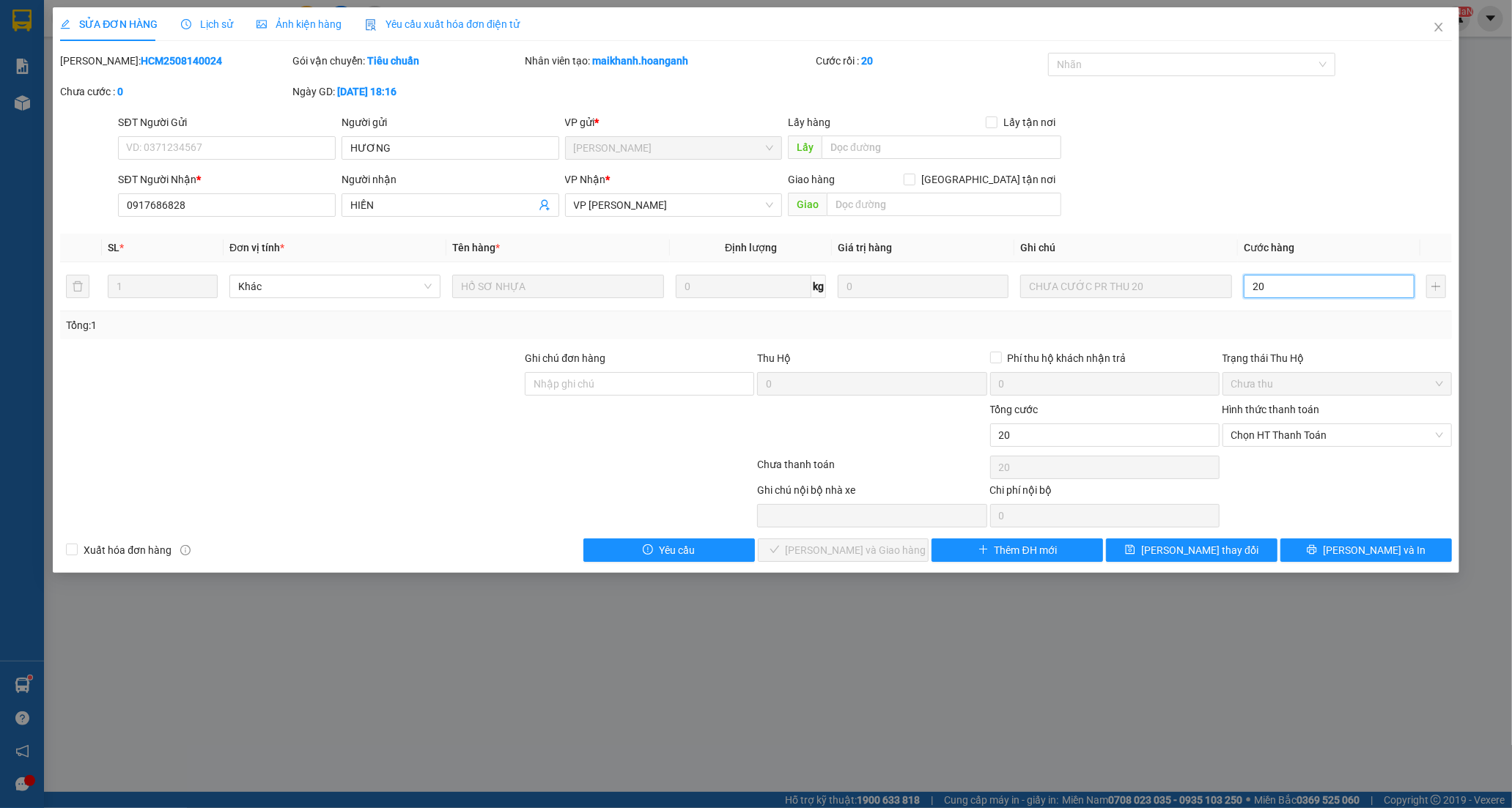
click at [1254, 429] on span "Chọn HT Thanh Toán" at bounding box center [1337, 435] width 212 height 22
type input "20"
type input "20.000"
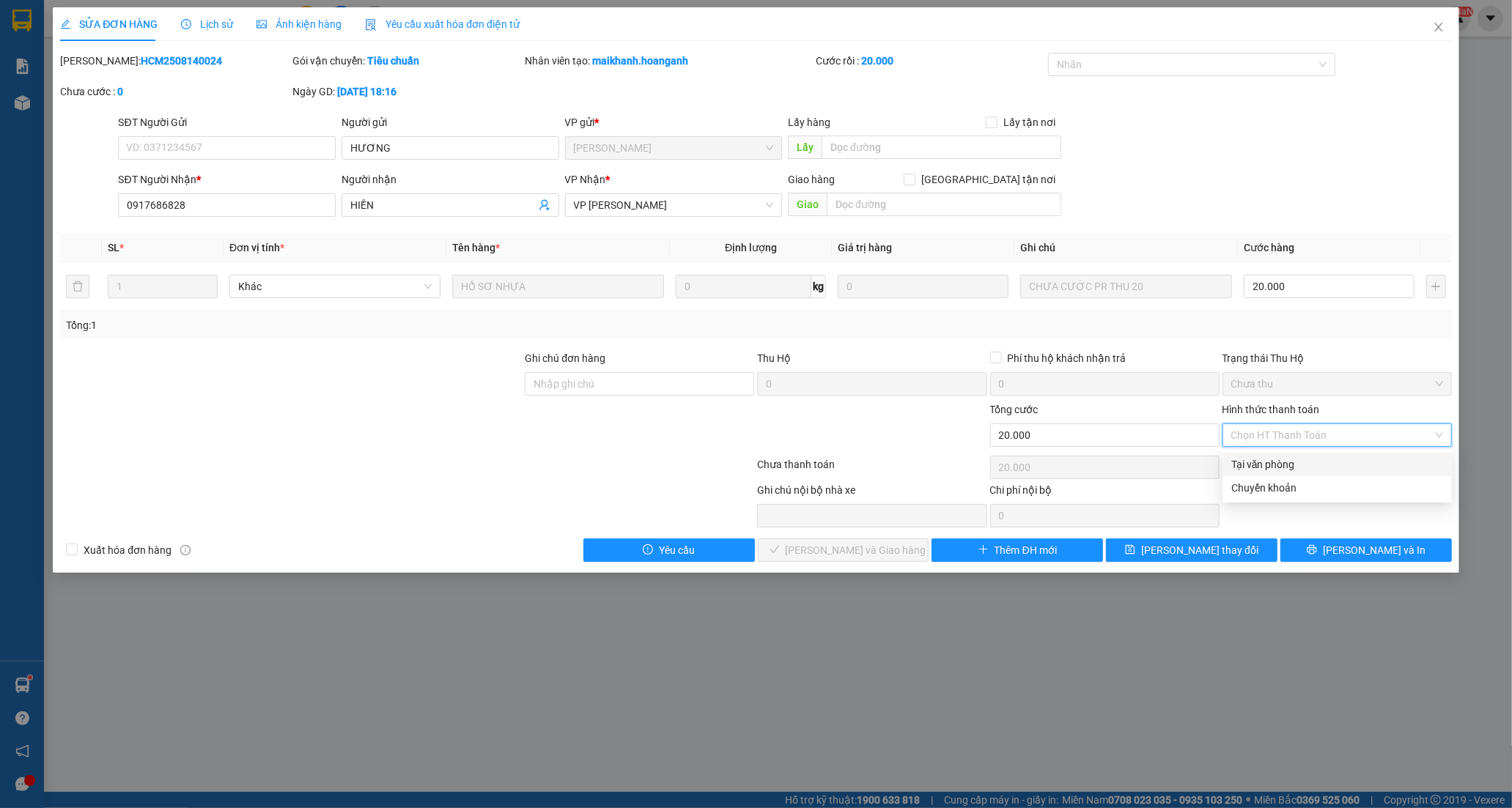
click at [1255, 463] on div "Tại văn phòng" at bounding box center [1337, 464] width 212 height 16
type input "0"
click at [855, 553] on span "[PERSON_NAME] và Giao hàng" at bounding box center [856, 550] width 141 height 16
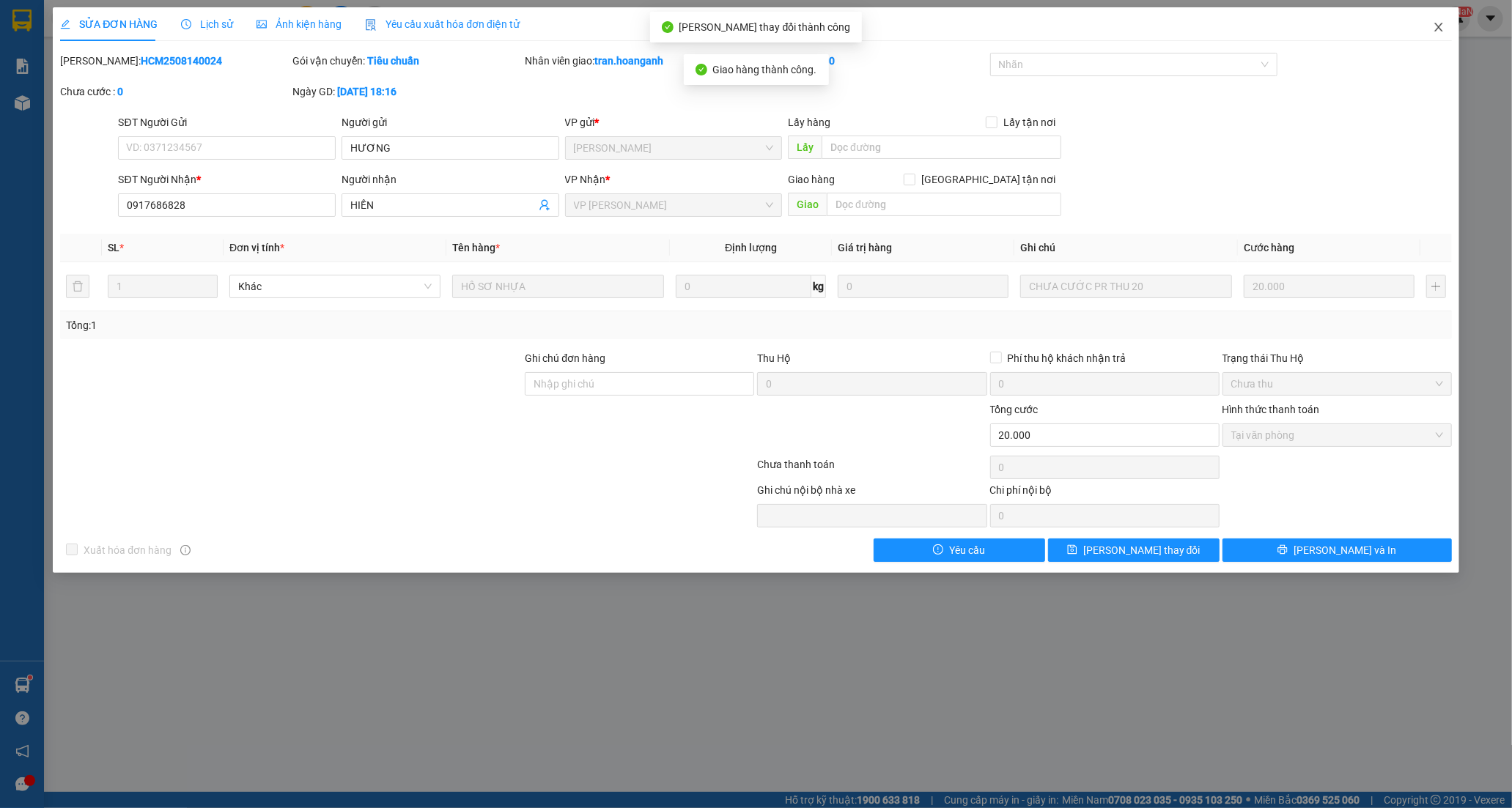
click at [1438, 26] on icon "close" at bounding box center [1439, 27] width 8 height 8
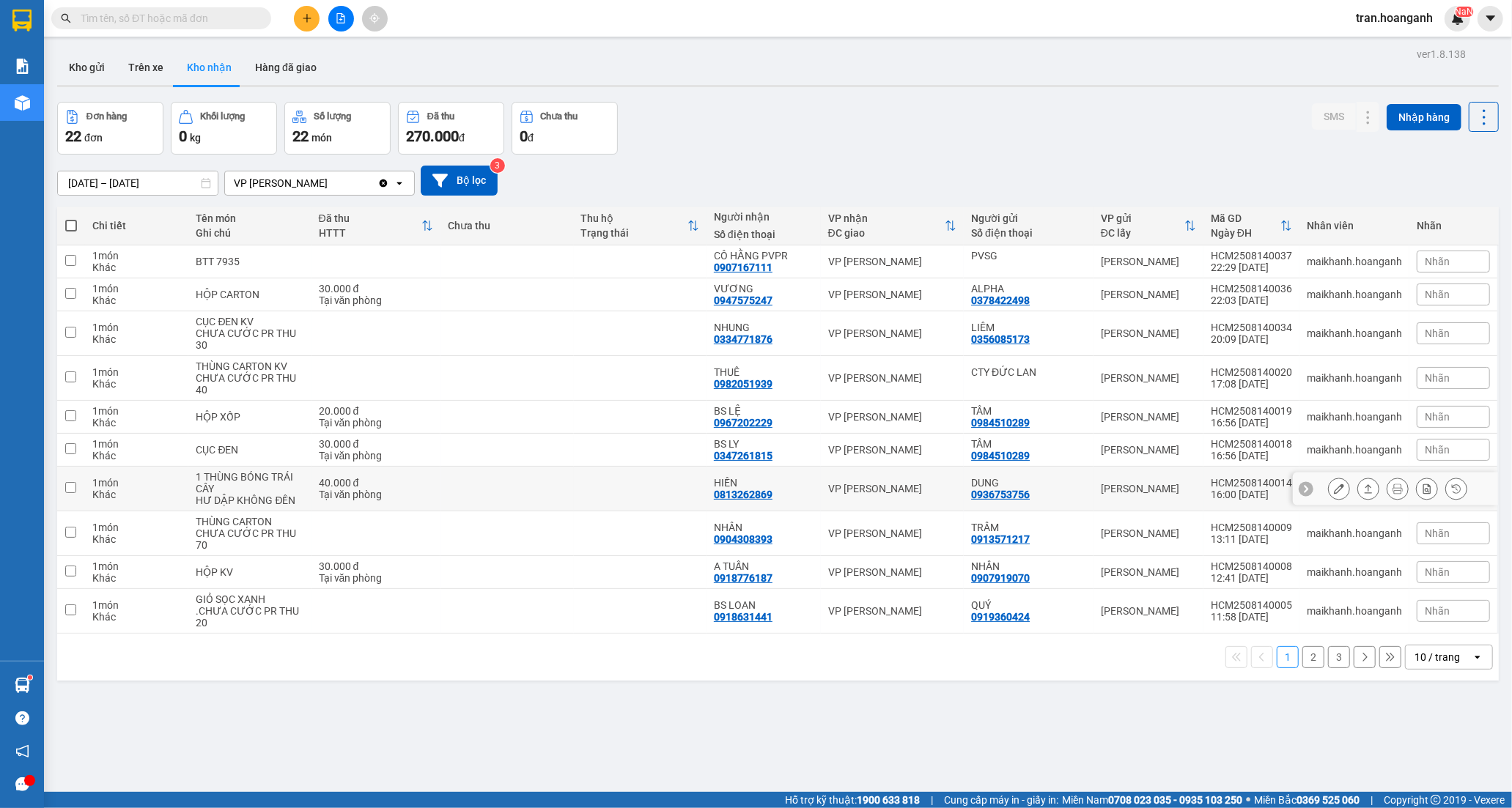
click at [755, 487] on div "HIỀN" at bounding box center [763, 483] width 100 height 12
checkbox input "true"
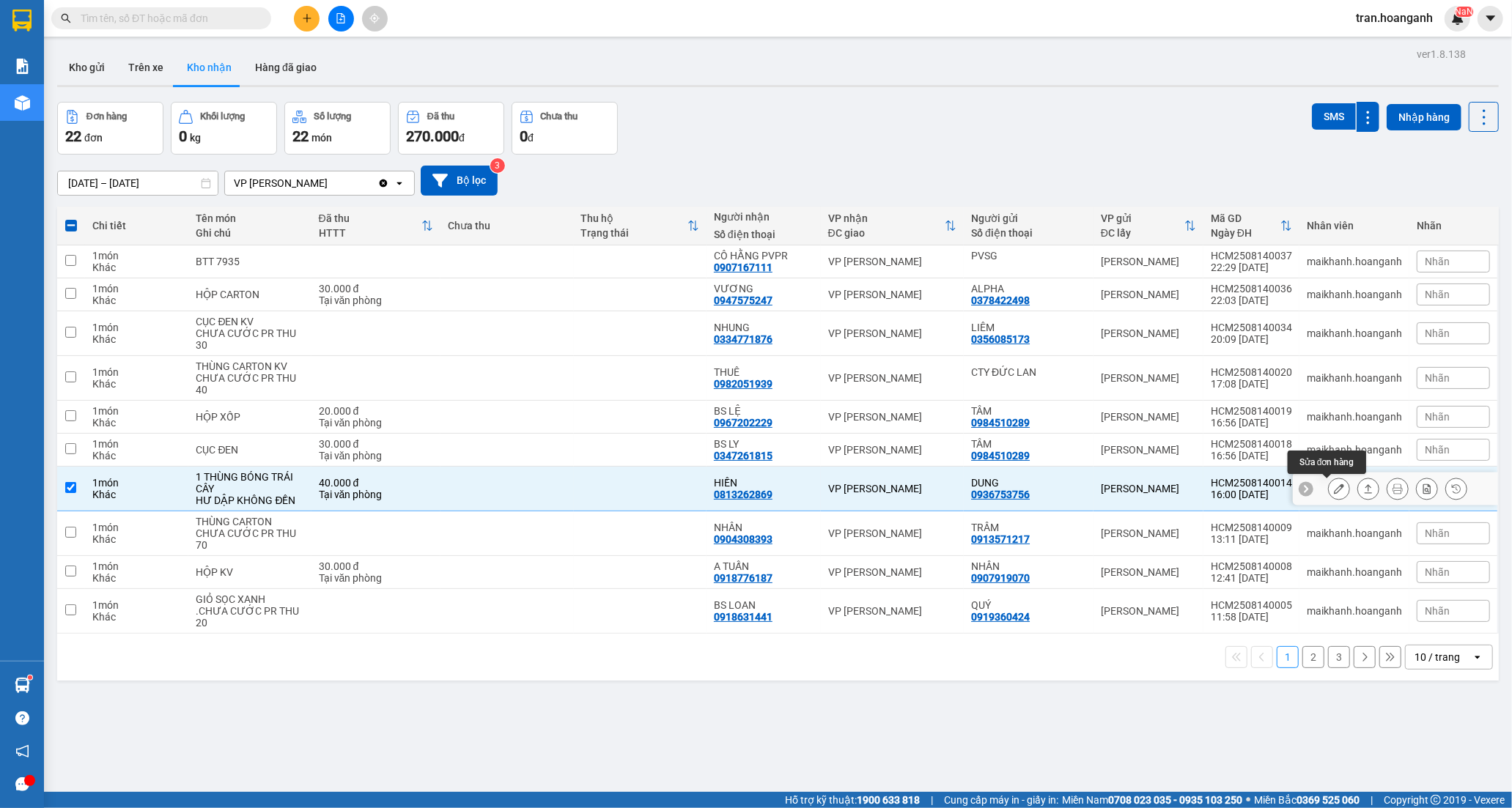
click at [1334, 484] on icon at bounding box center [1339, 489] width 10 height 10
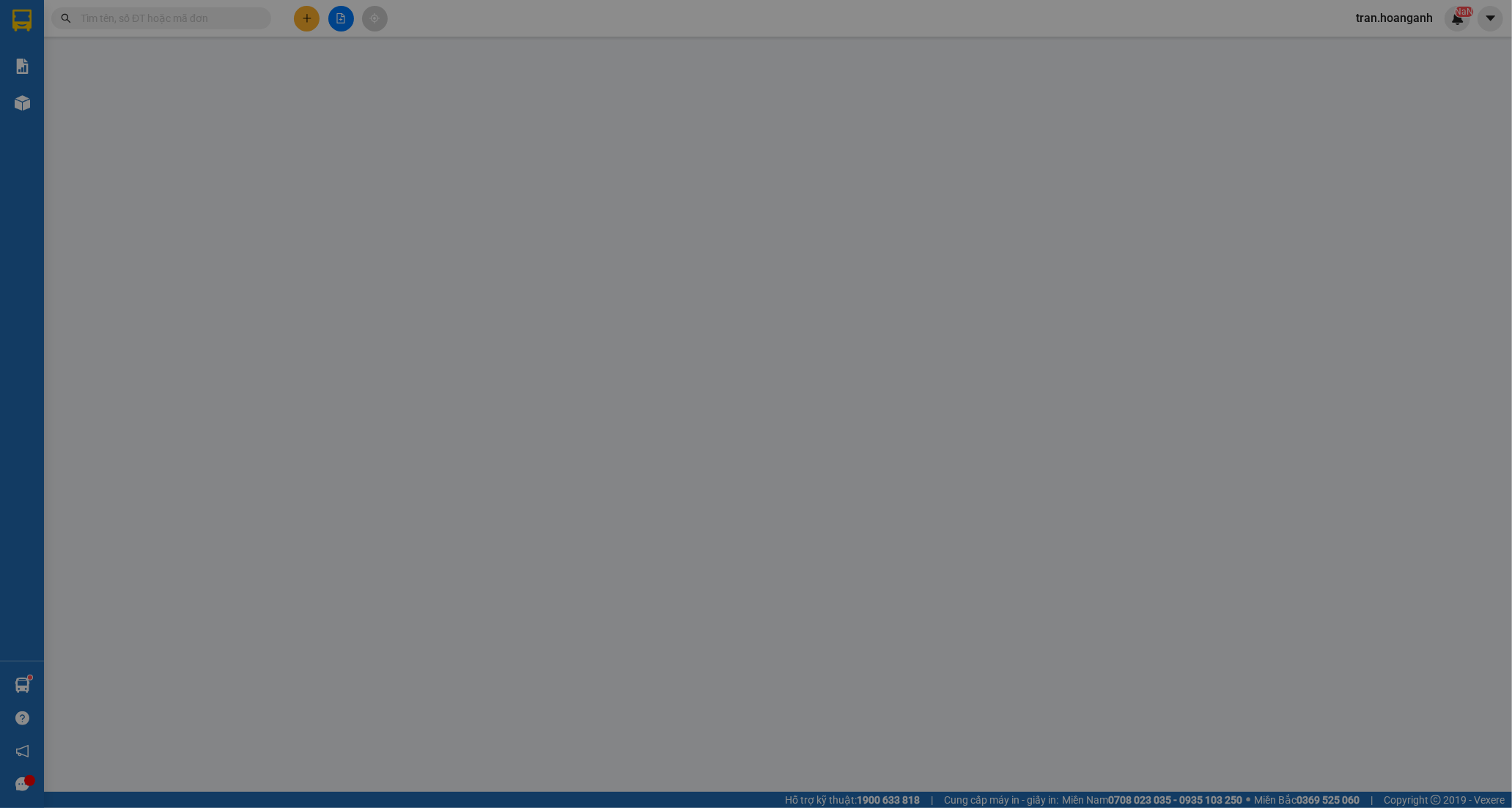
type input "0936753756"
type input "DUNG"
type input "0813262869"
type input "HIỀN"
type input "40.000"
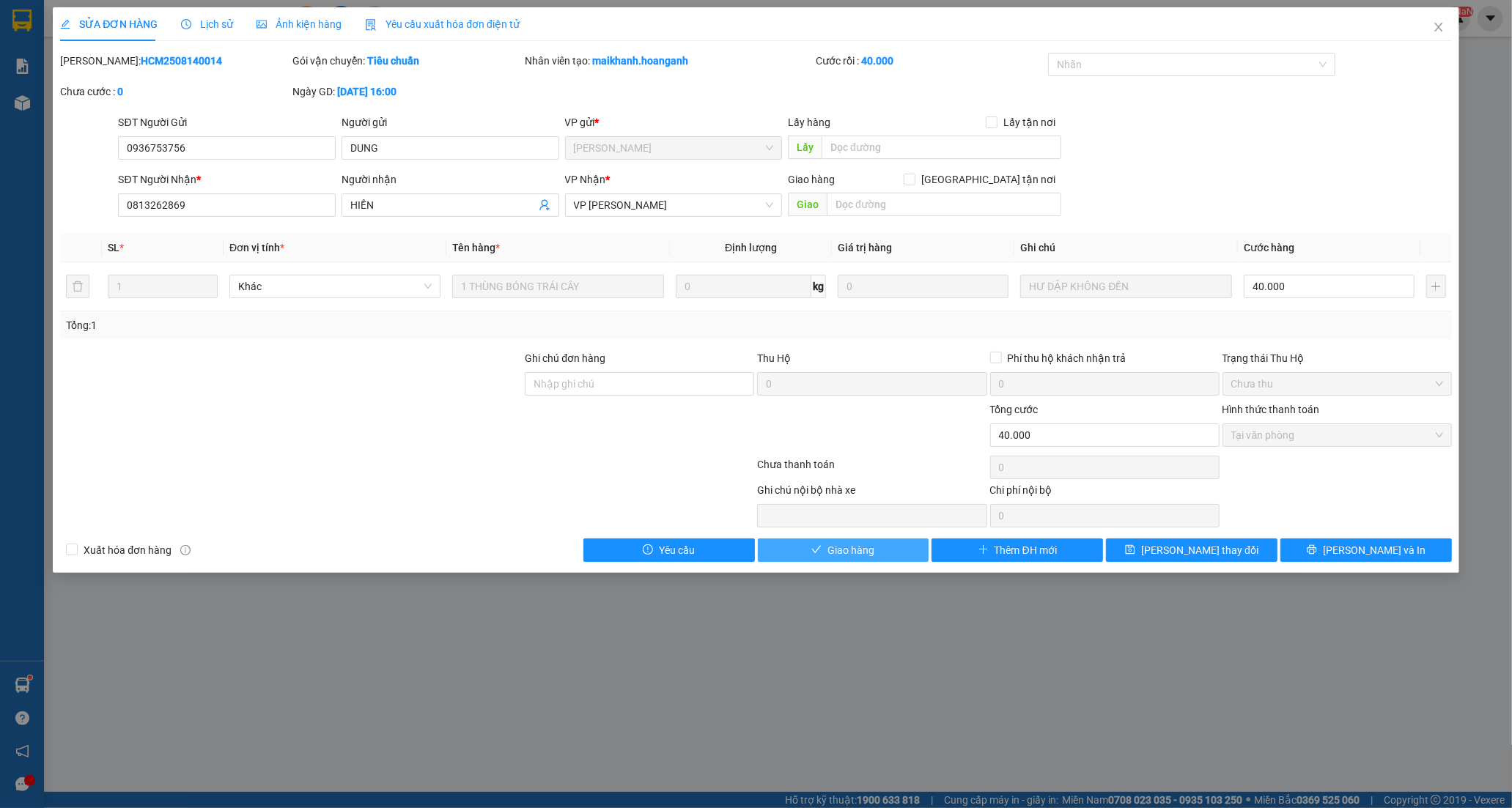
click at [858, 551] on span "Giao hàng" at bounding box center [851, 550] width 47 height 16
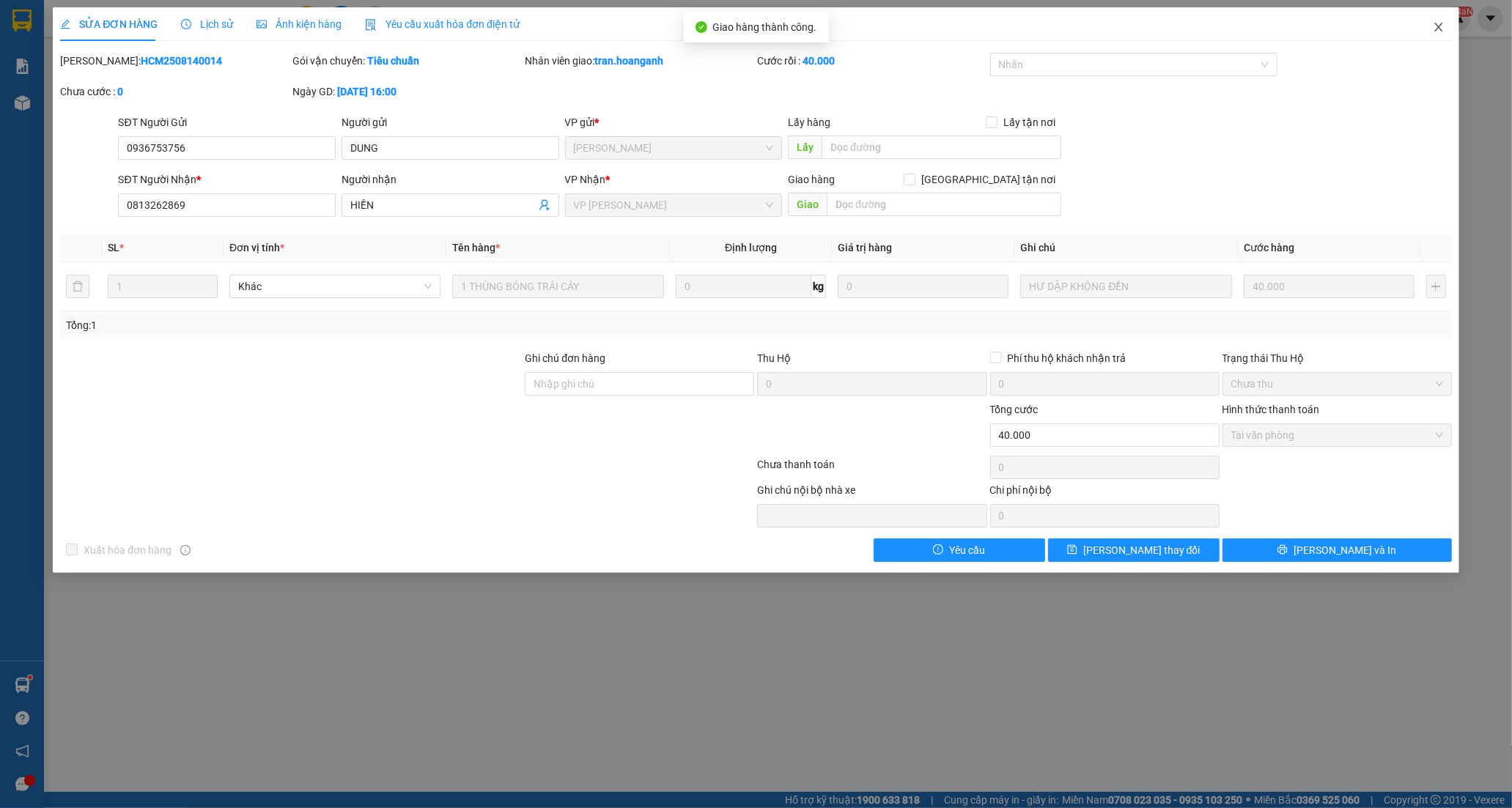
click at [1436, 28] on icon "close" at bounding box center [1439, 27] width 12 height 12
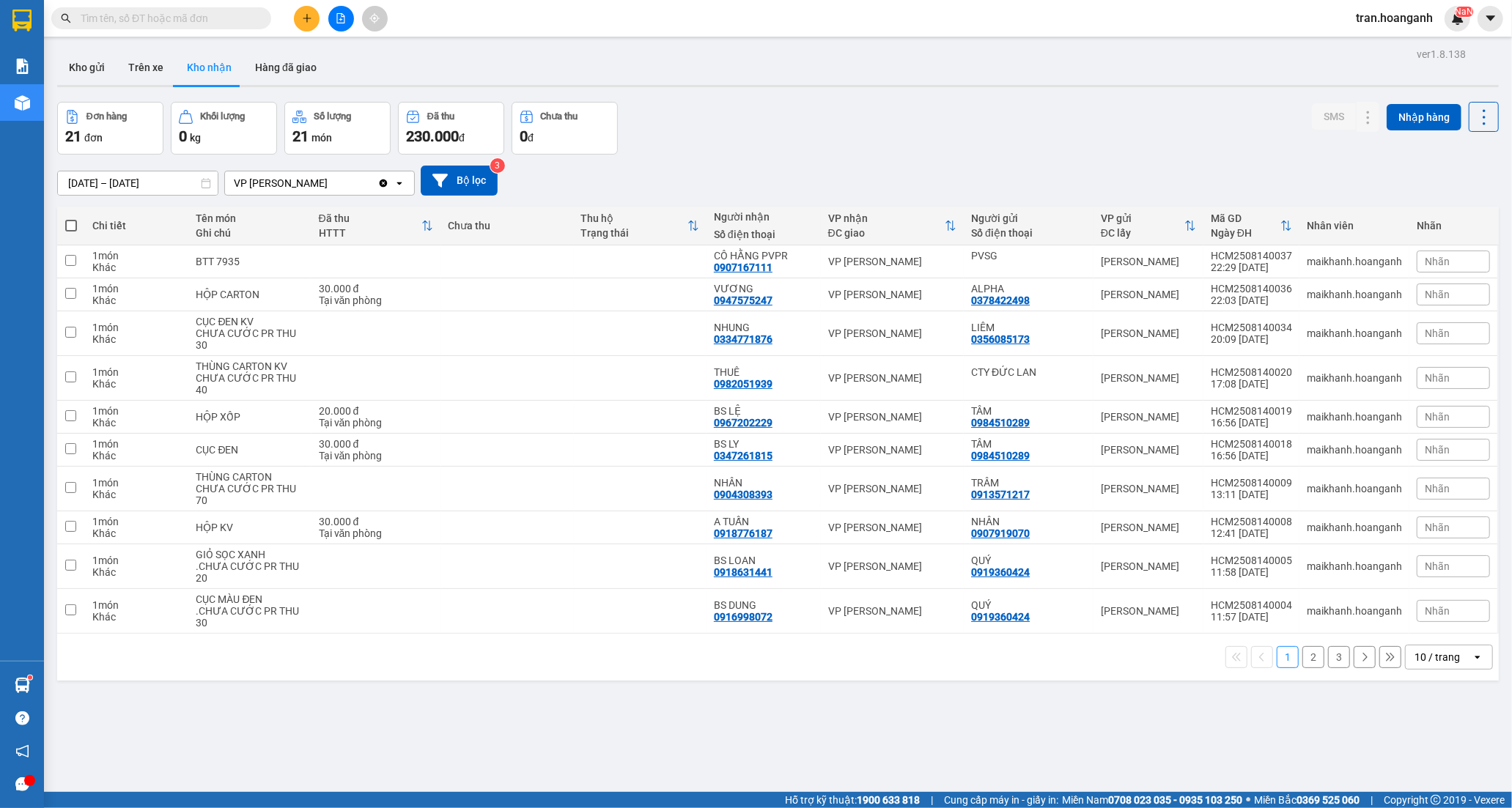
drag, startPoint x: 1305, startPoint y: 654, endPoint x: 1228, endPoint y: 514, distance: 159.8
click at [1303, 654] on button "2" at bounding box center [1313, 657] width 22 height 22
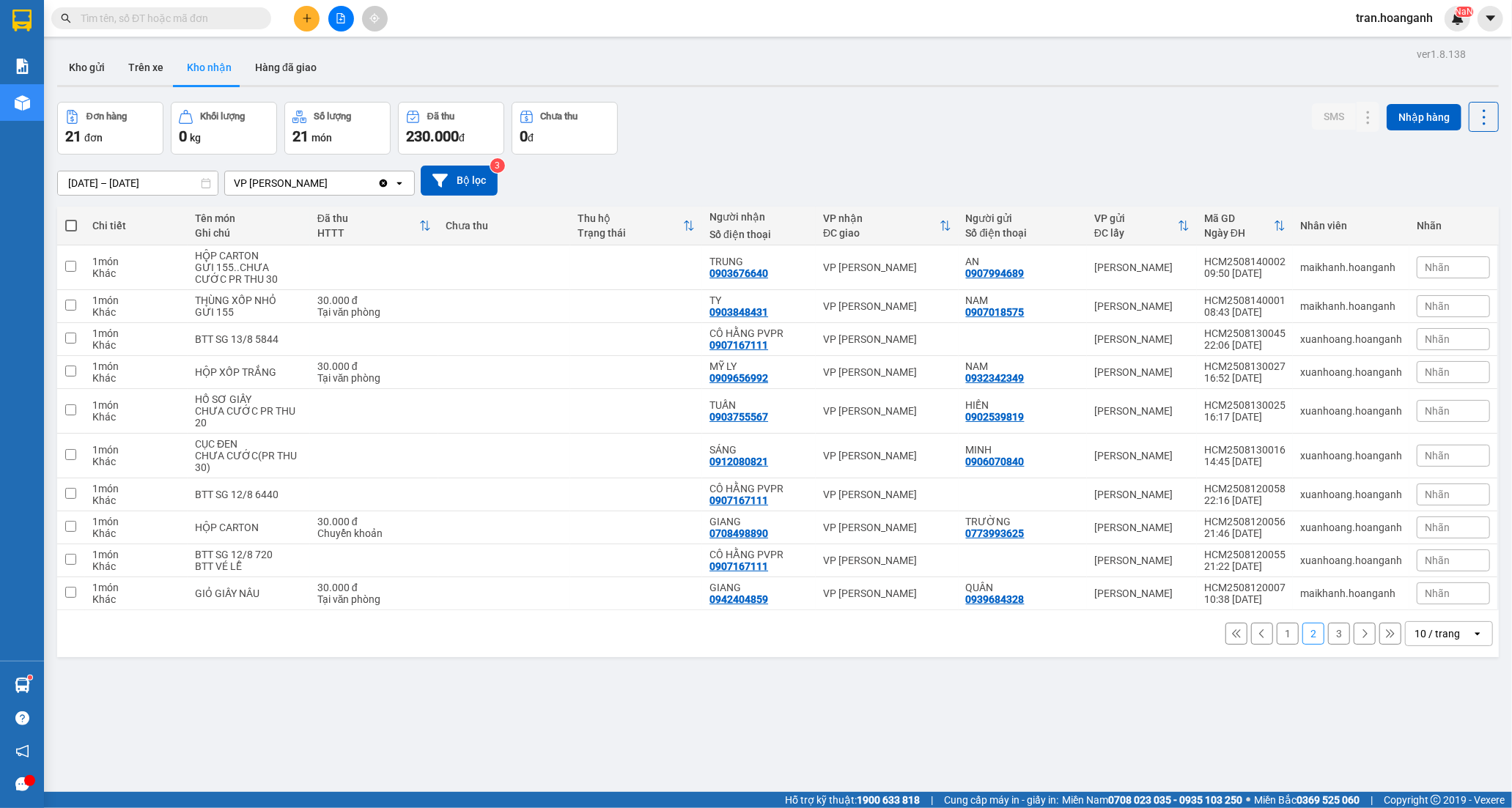
click at [1328, 640] on button "3" at bounding box center [1339, 634] width 22 height 22
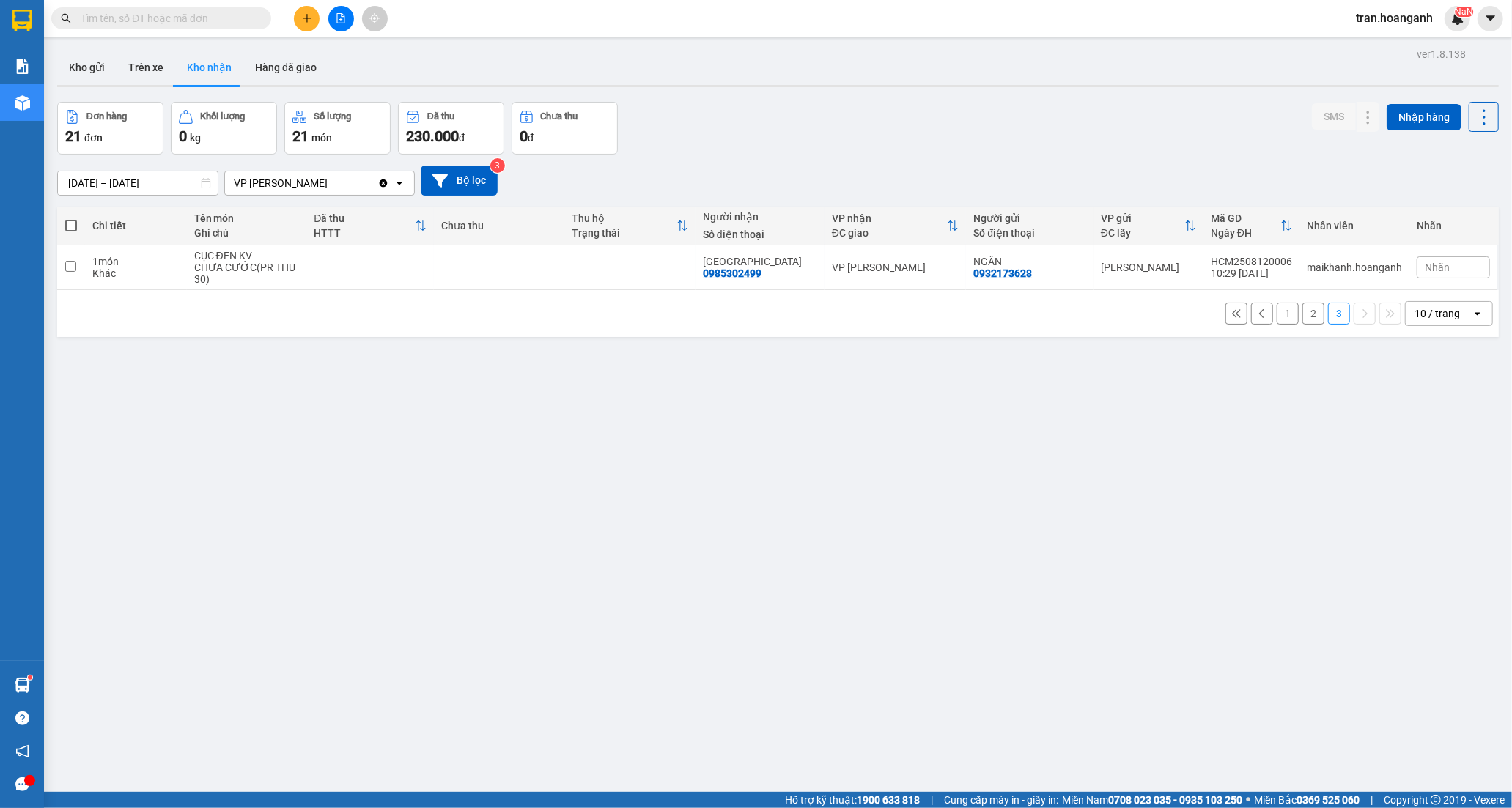
click at [1277, 314] on button "1" at bounding box center [1288, 314] width 22 height 22
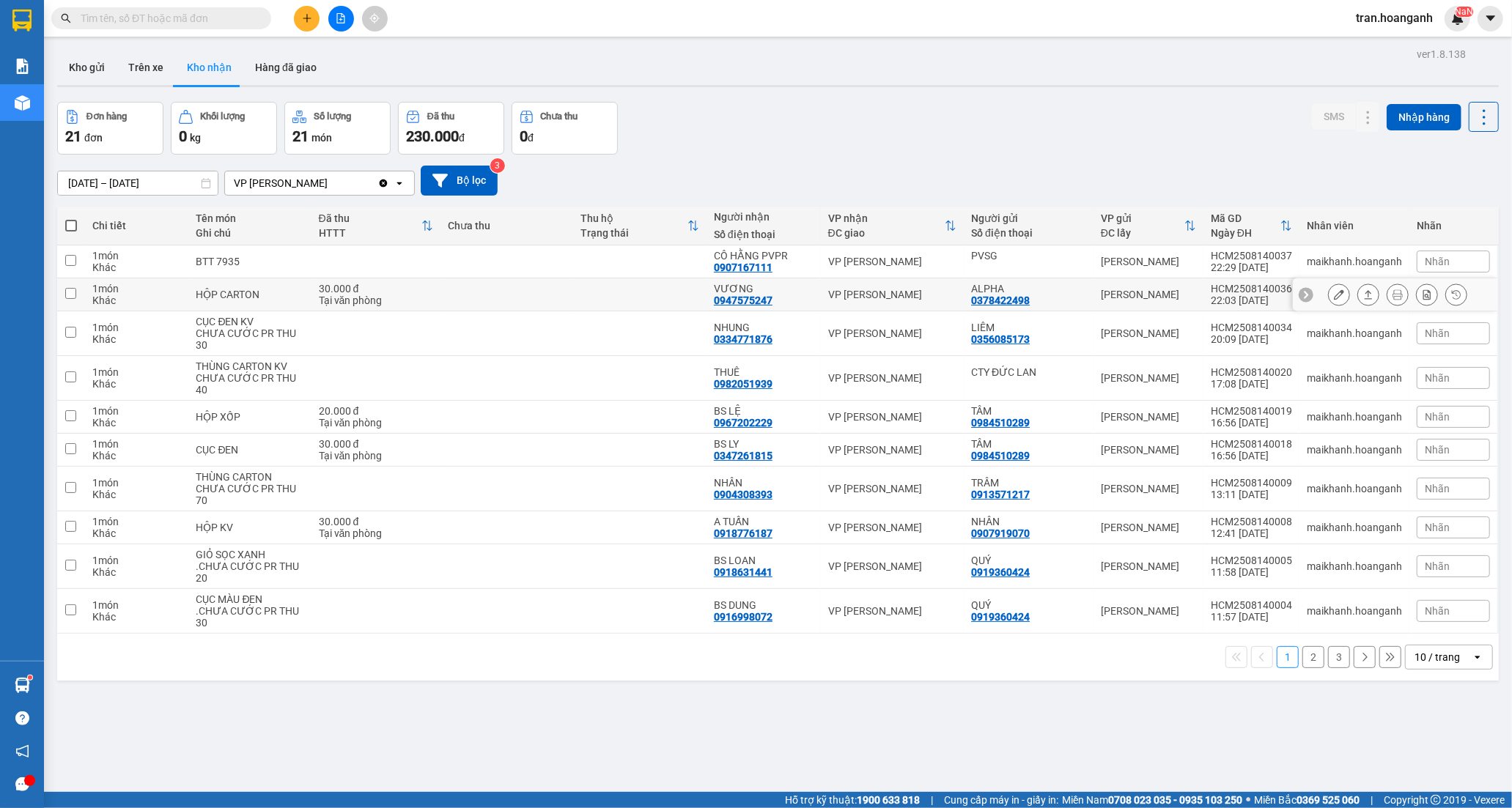
click at [726, 283] on div "VƯƠNG" at bounding box center [763, 288] width 100 height 12
checkbox input "true"
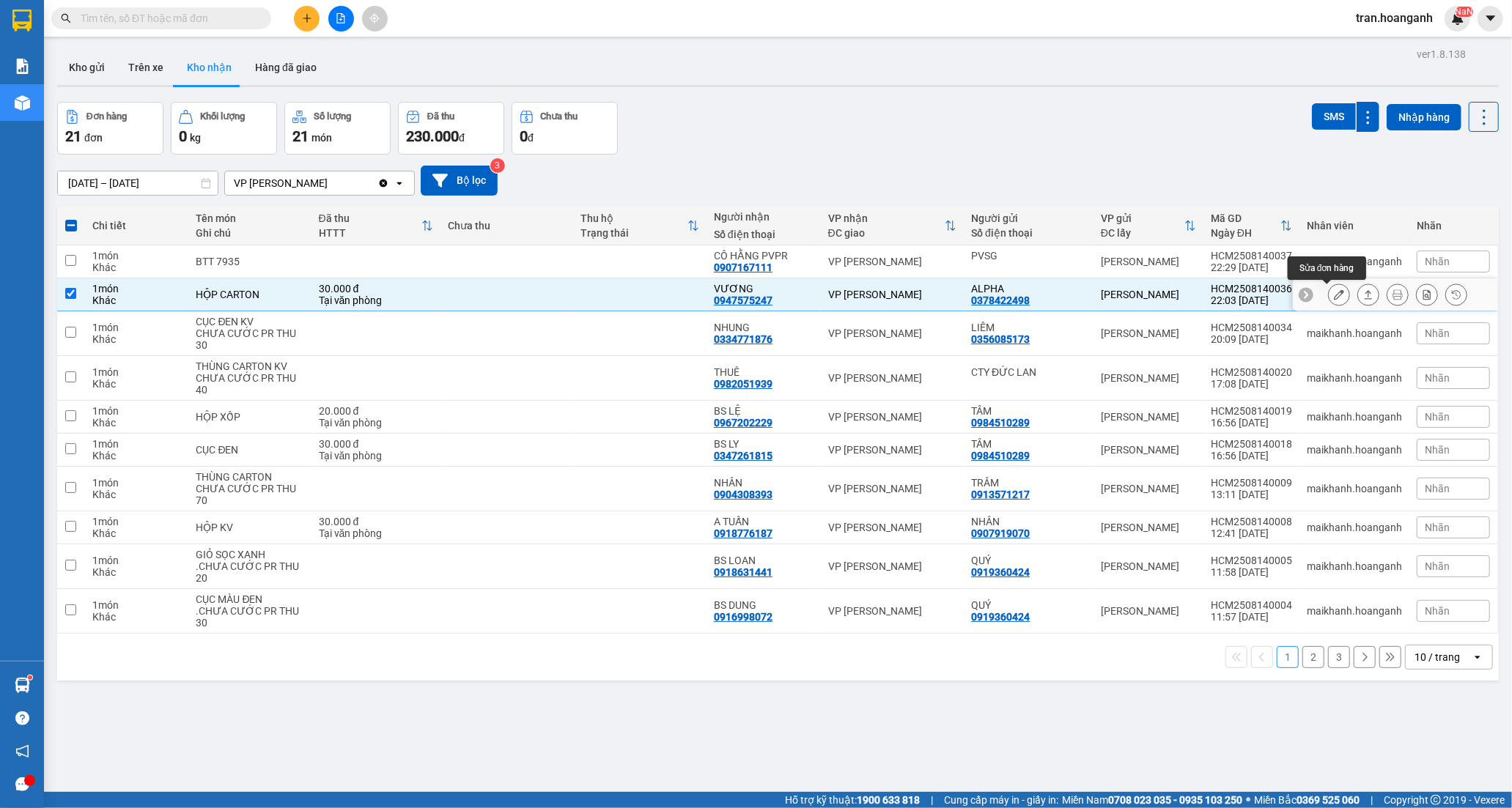
click at [1334, 296] on icon at bounding box center [1339, 294] width 10 height 10
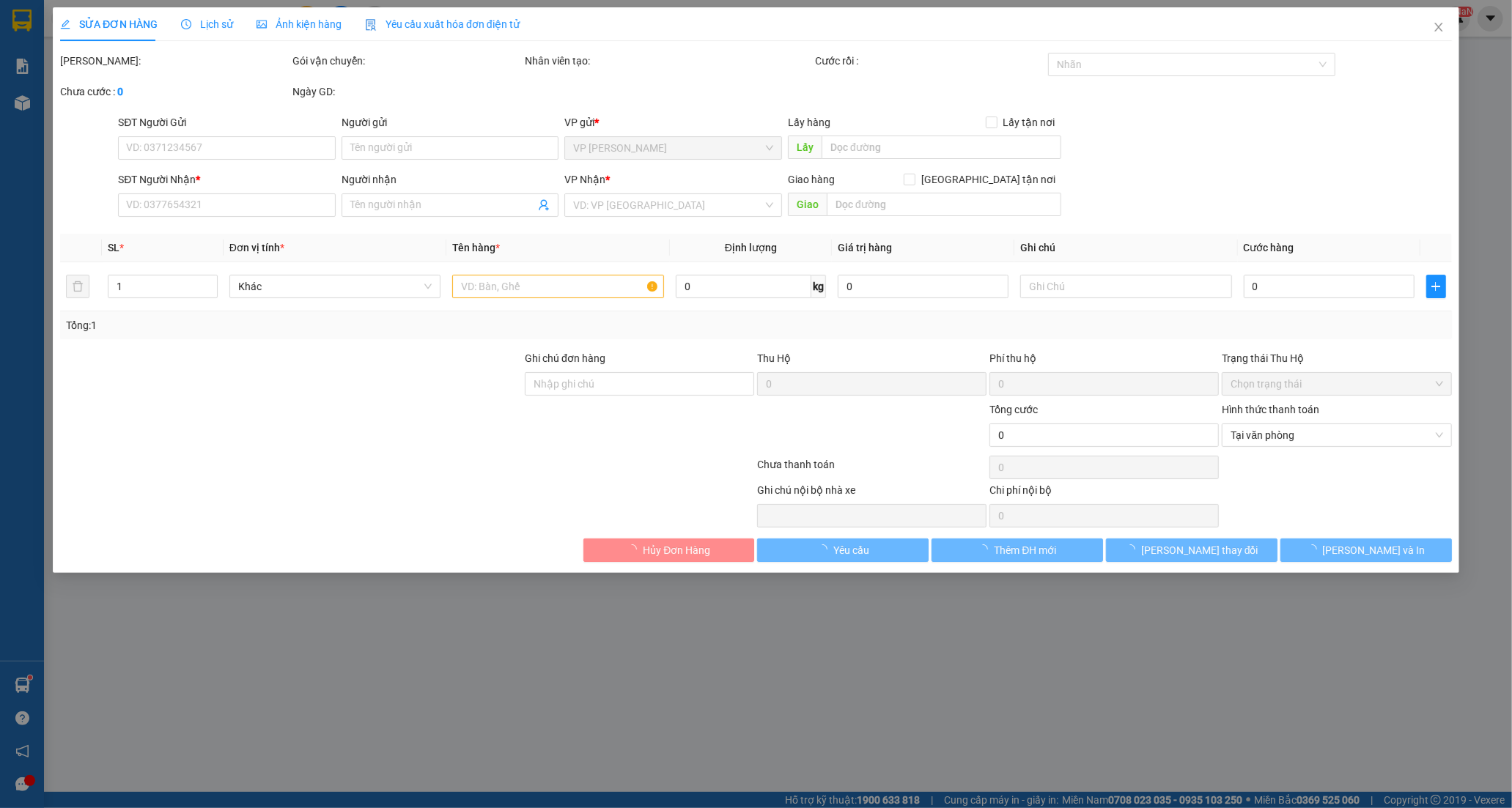
type input "0378422498"
type input "ALPHA"
type input "0947575247"
type input "VƯƠNG"
type input "30.000"
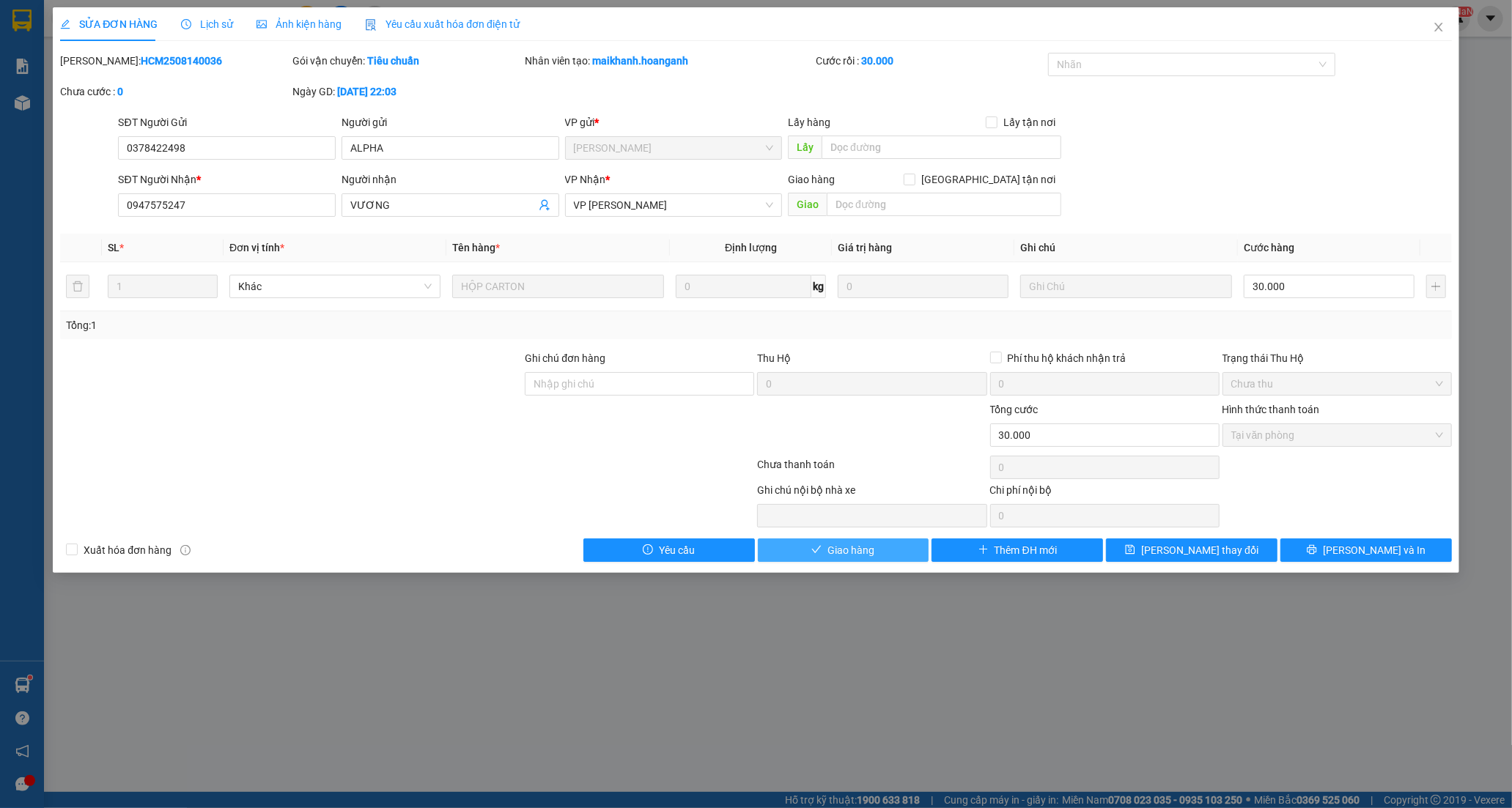
click at [855, 552] on span "Giao hàng" at bounding box center [851, 550] width 47 height 16
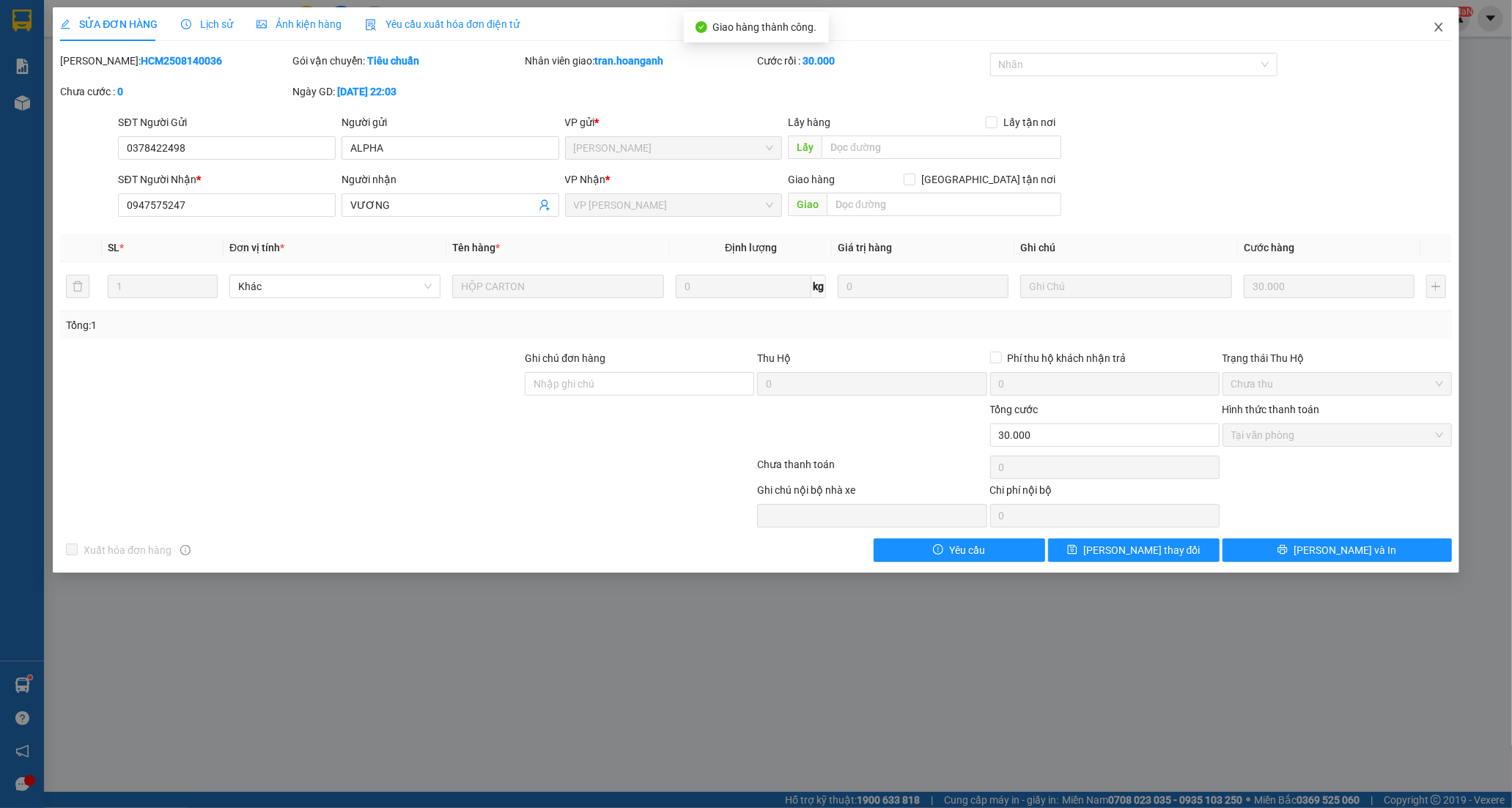
click at [1442, 24] on icon "close" at bounding box center [1439, 27] width 12 height 12
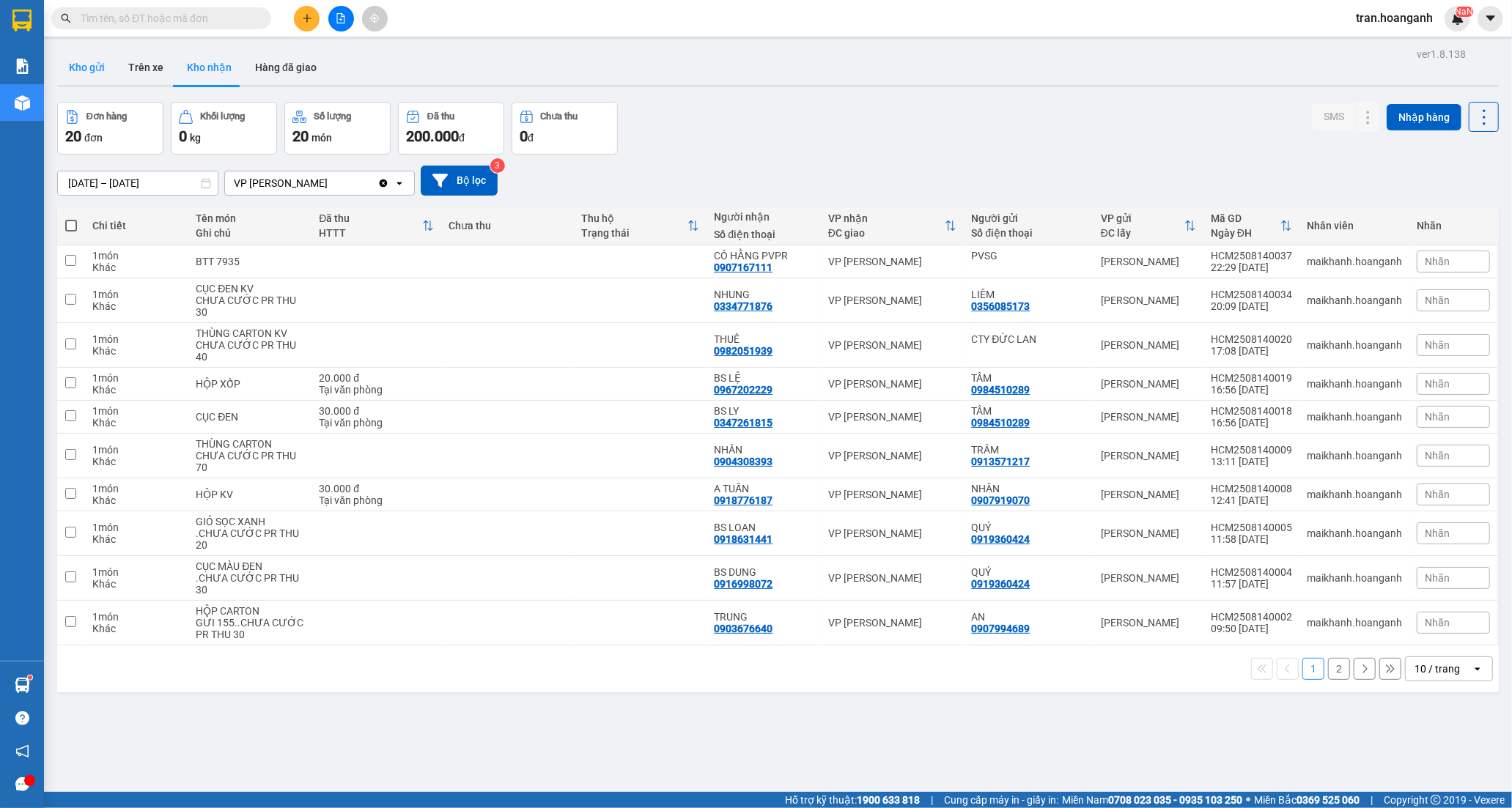
click at [100, 70] on button "Kho gửi" at bounding box center [87, 67] width 59 height 35
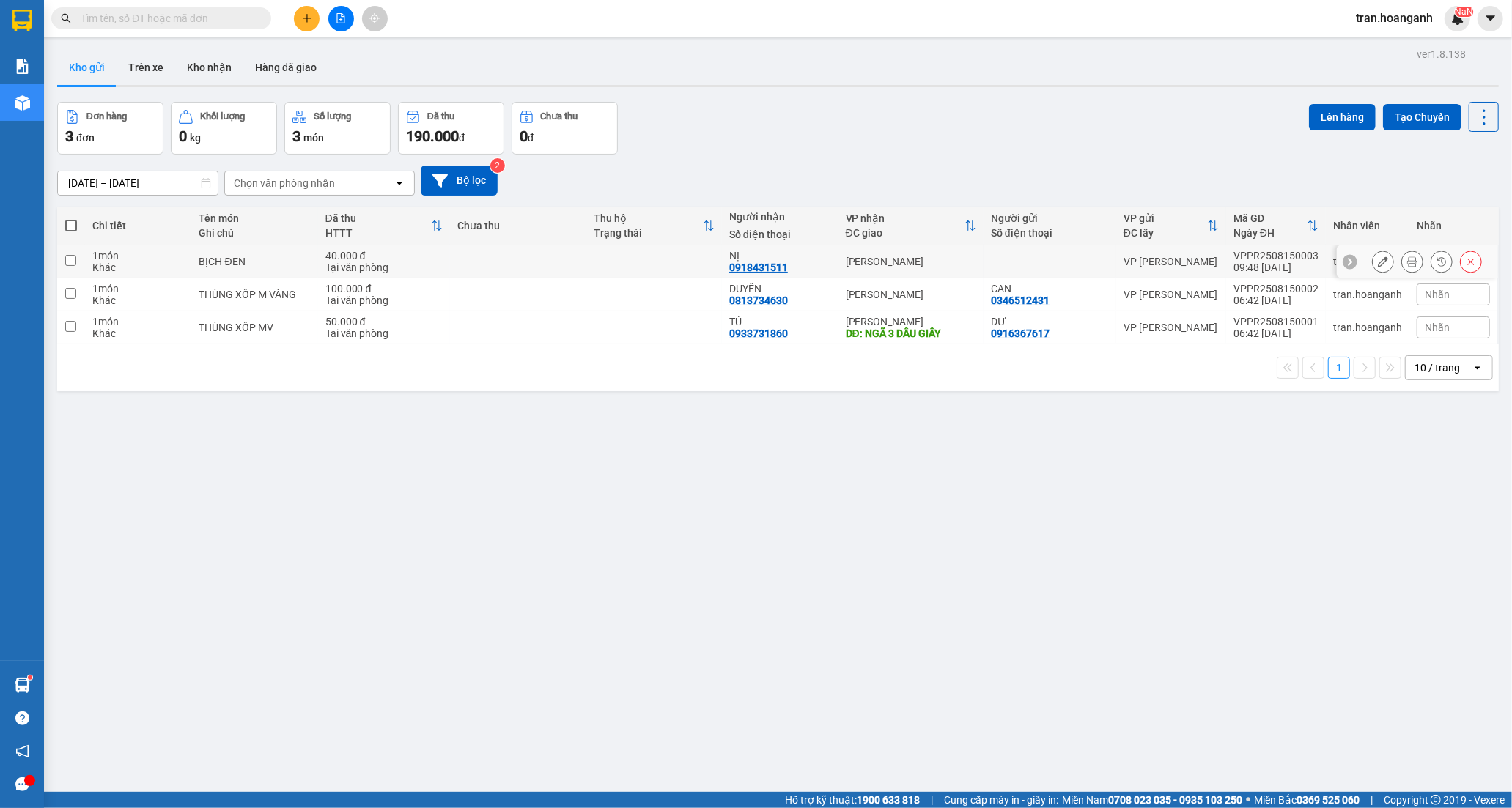
drag, startPoint x: 763, startPoint y: 268, endPoint x: 1041, endPoint y: 289, distance: 278.8
click at [765, 268] on div "0918431511" at bounding box center [759, 267] width 59 height 12
click at [1378, 265] on icon at bounding box center [1383, 261] width 10 height 10
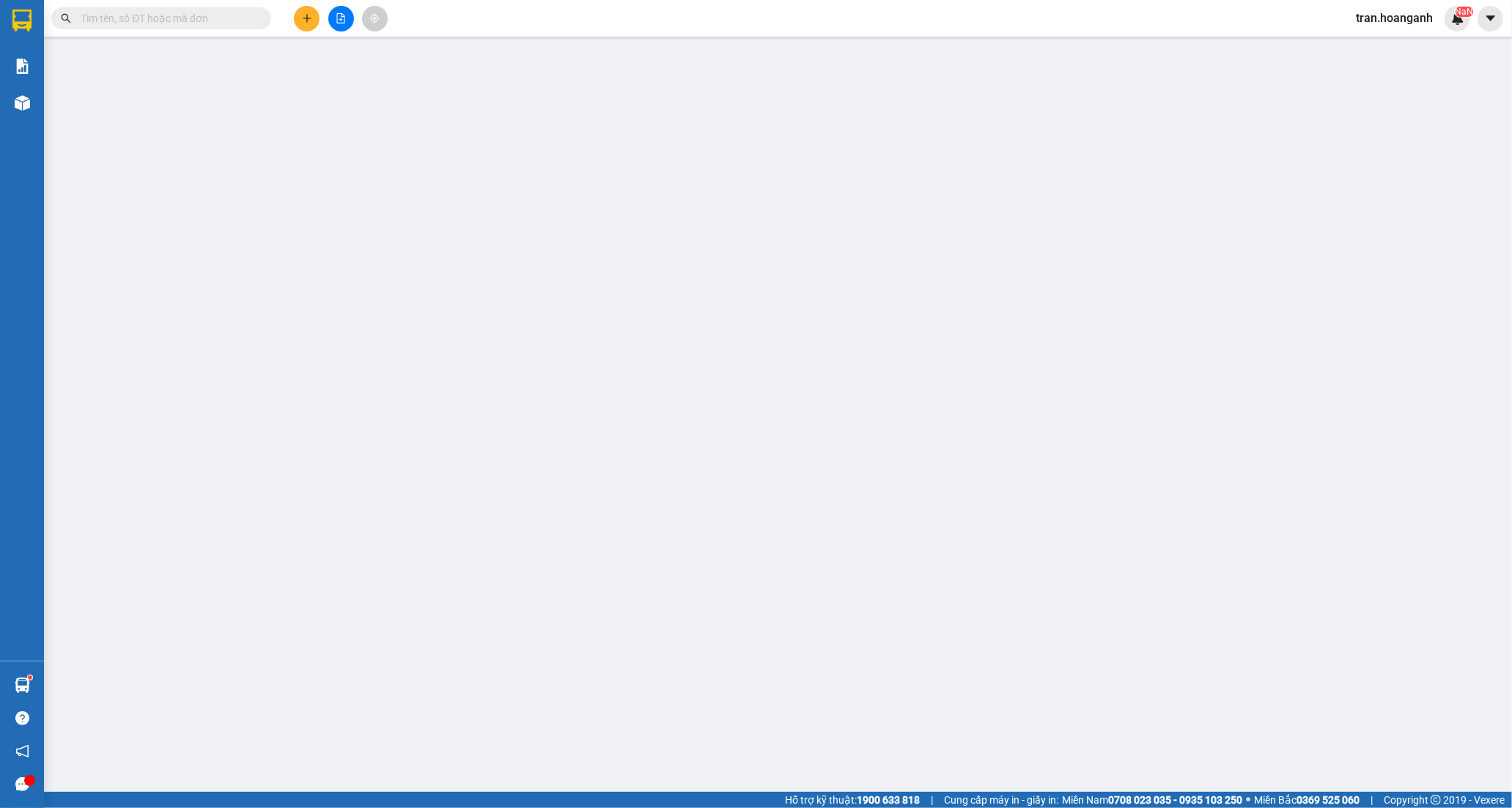
type input "0918431511"
type input "NỊ"
type input "40.000"
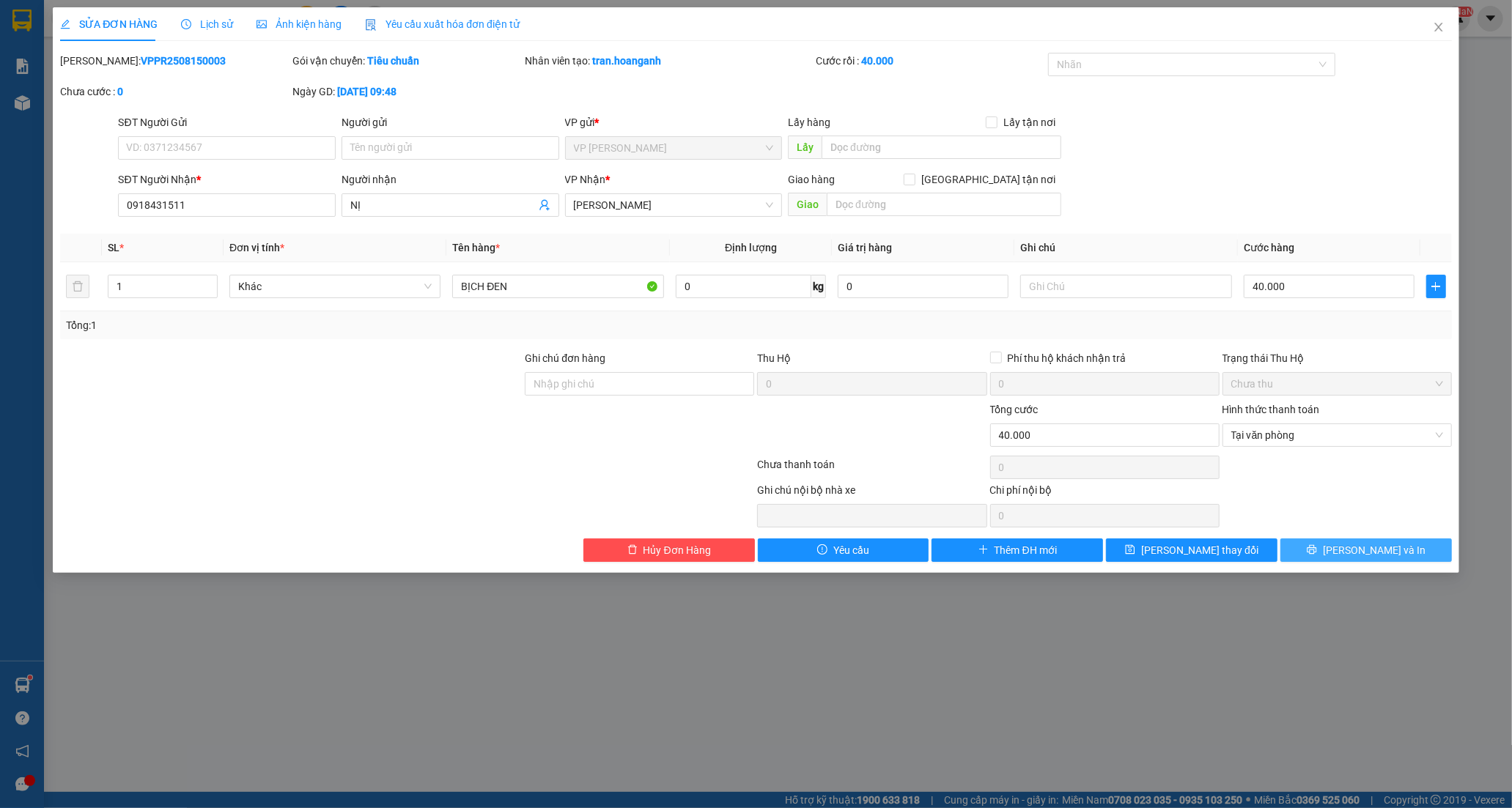
click at [1328, 550] on button "[PERSON_NAME] và In" at bounding box center [1365, 551] width 171 height 24
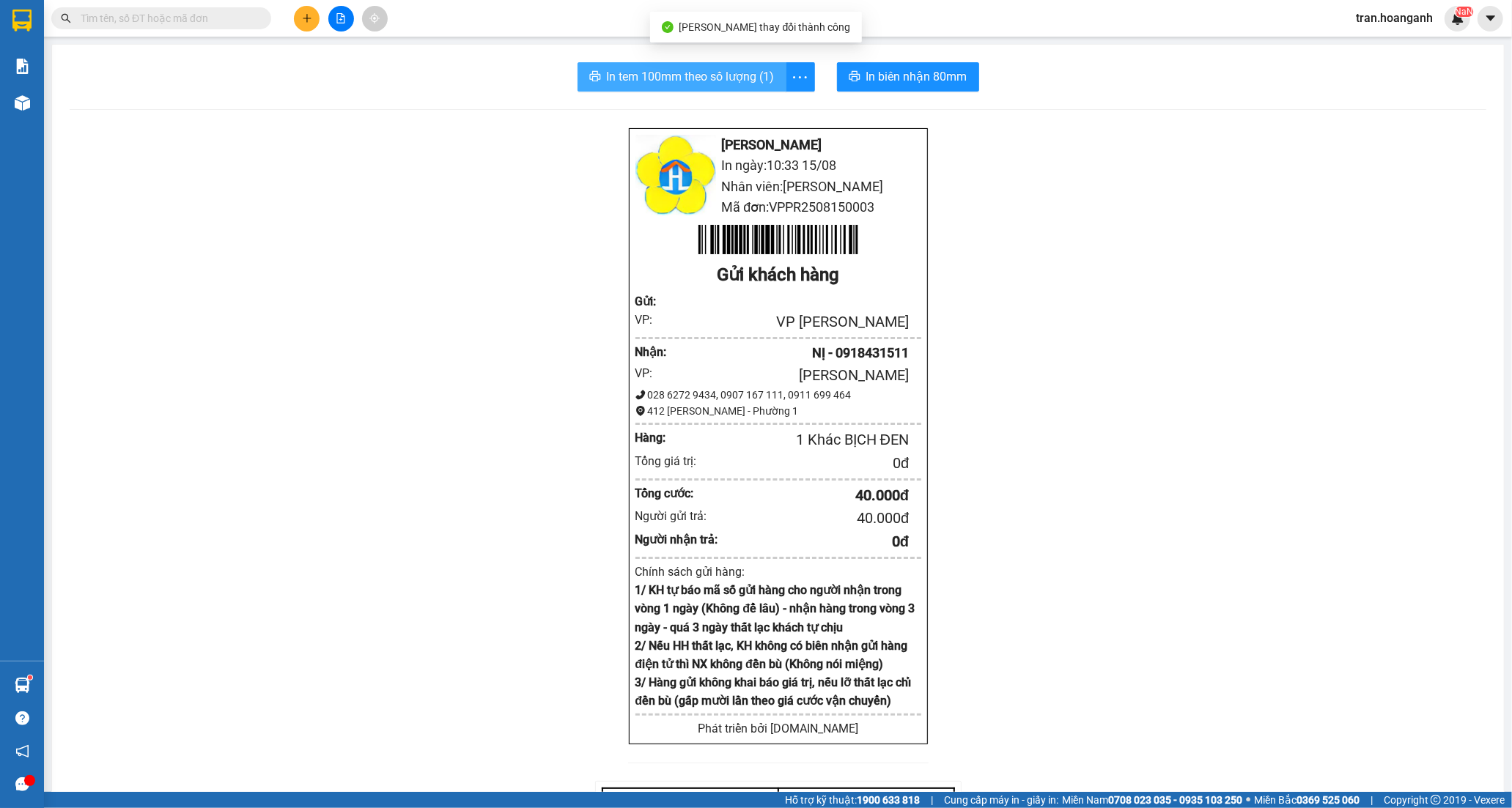
click at [697, 86] on button "In tem 100mm theo số lượng (1)" at bounding box center [682, 77] width 209 height 30
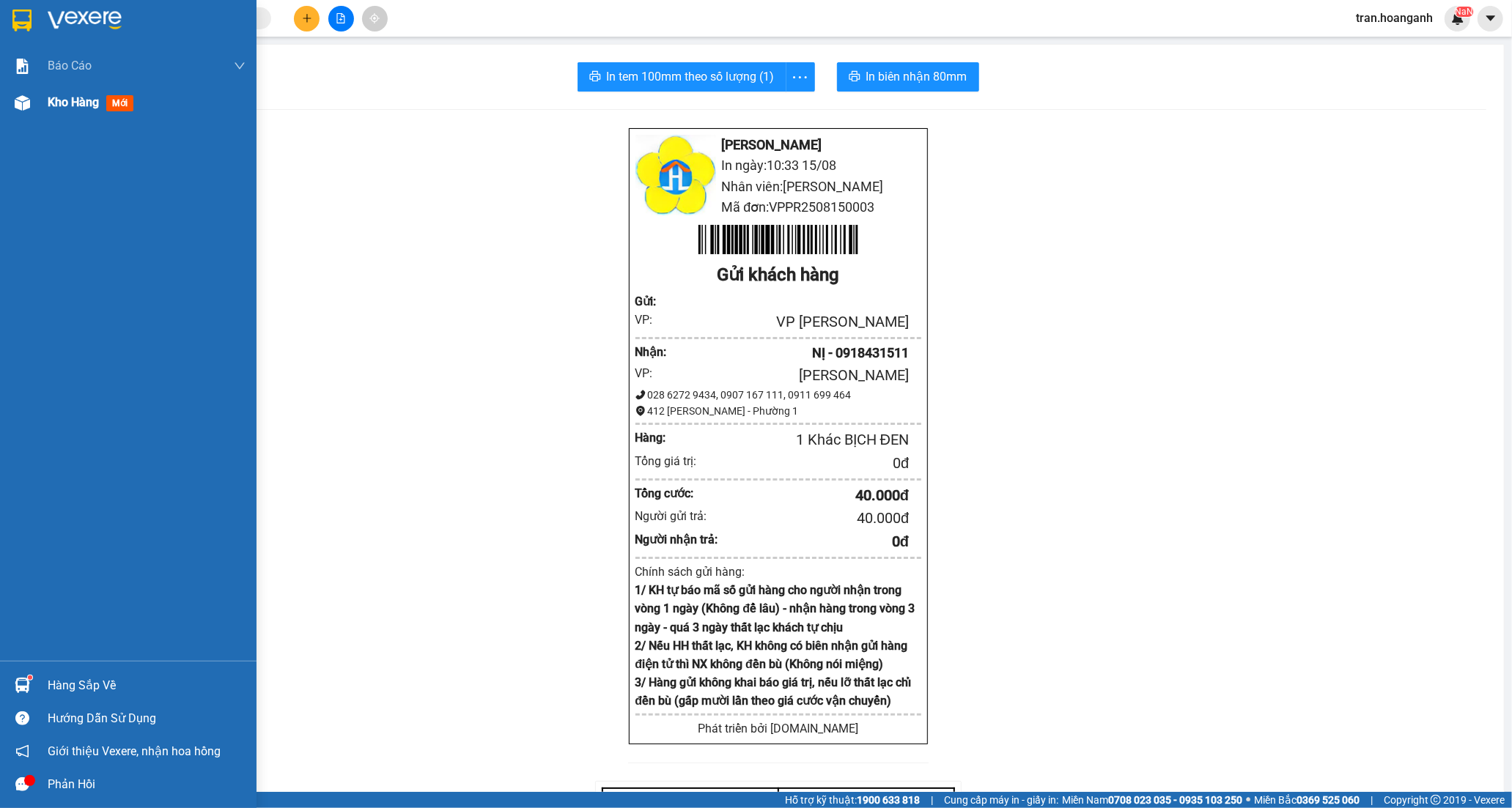
click at [54, 100] on span "Kho hàng" at bounding box center [73, 102] width 51 height 14
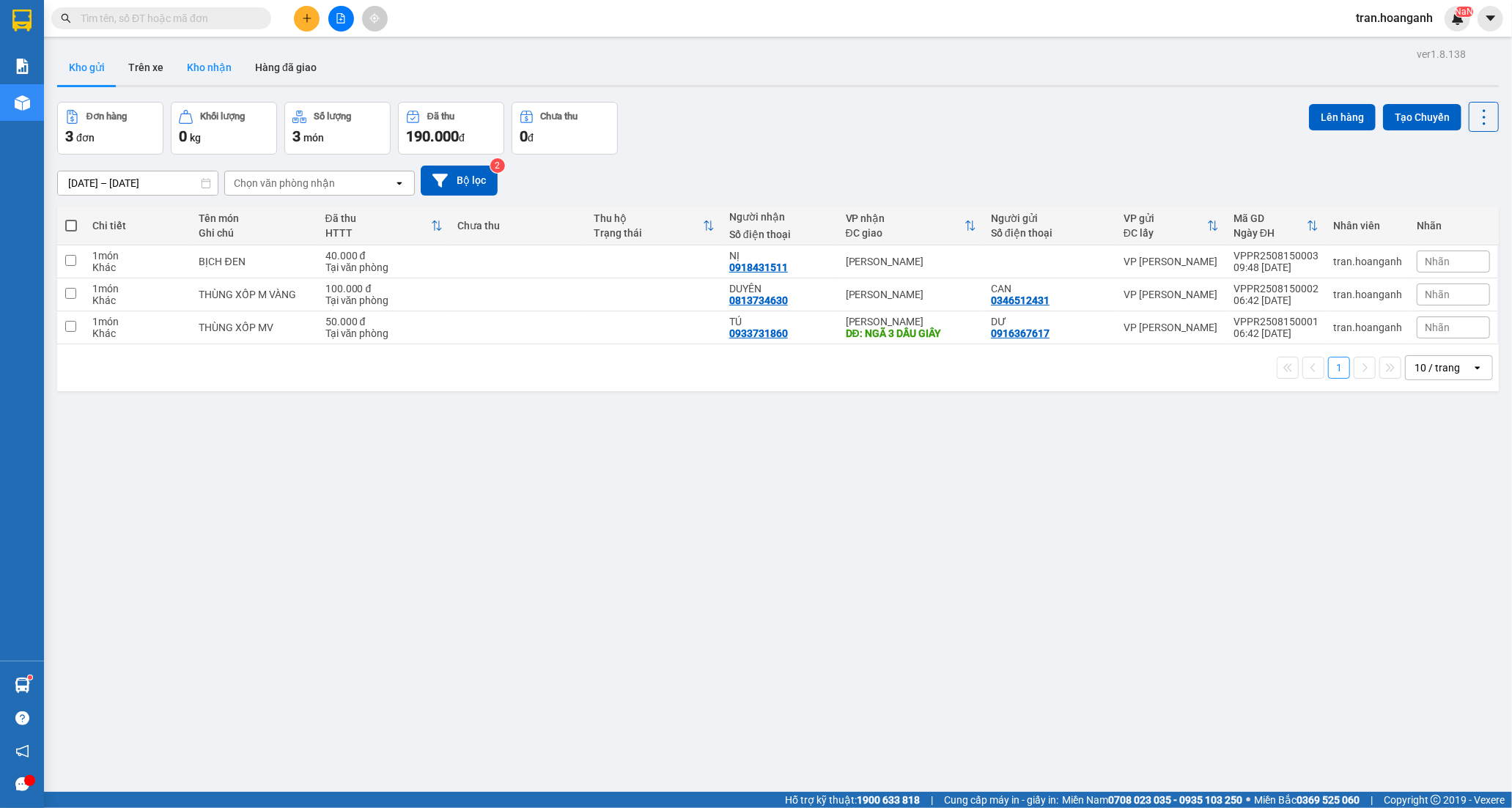
click at [208, 74] on button "Kho nhận" at bounding box center [209, 67] width 68 height 35
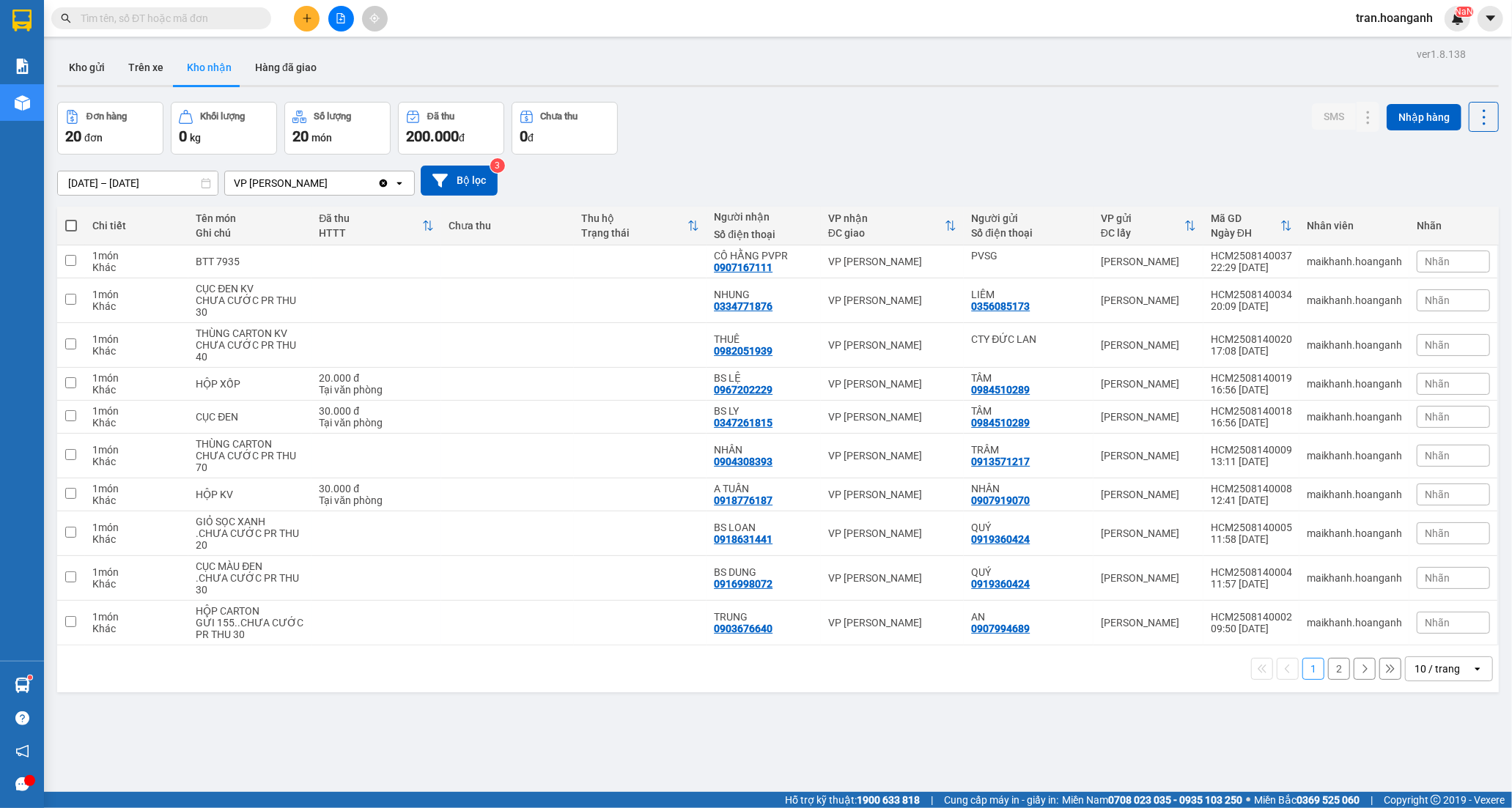
click at [1328, 668] on button "2" at bounding box center [1339, 669] width 22 height 22
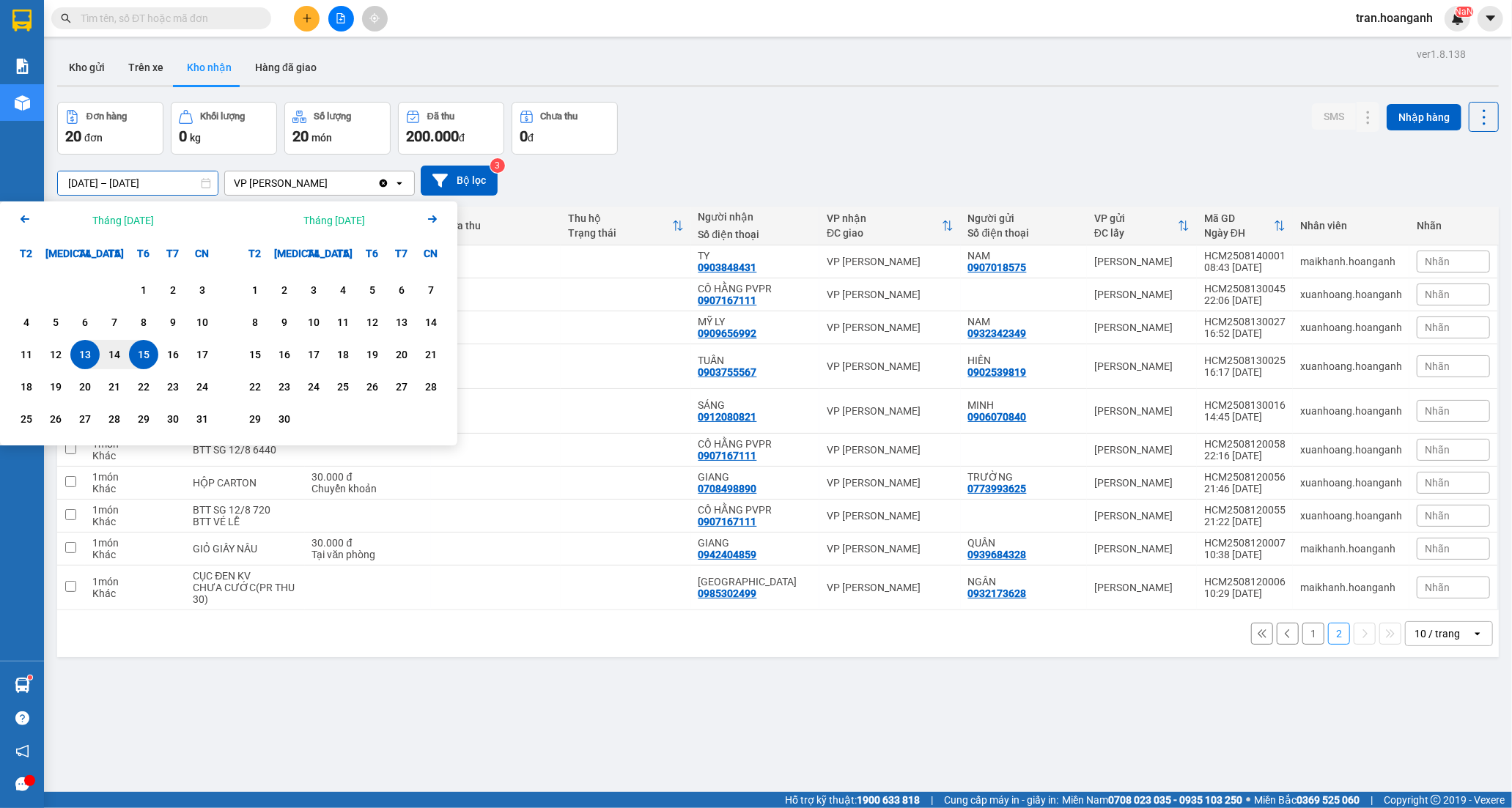
click at [131, 178] on input "[DATE] – [DATE]" at bounding box center [137, 183] width 159 height 24
click at [147, 288] on div "1" at bounding box center [143, 290] width 20 height 18
click at [148, 360] on div "15" at bounding box center [143, 354] width 20 height 18
type input "01/08/2025 – 15/08/2025"
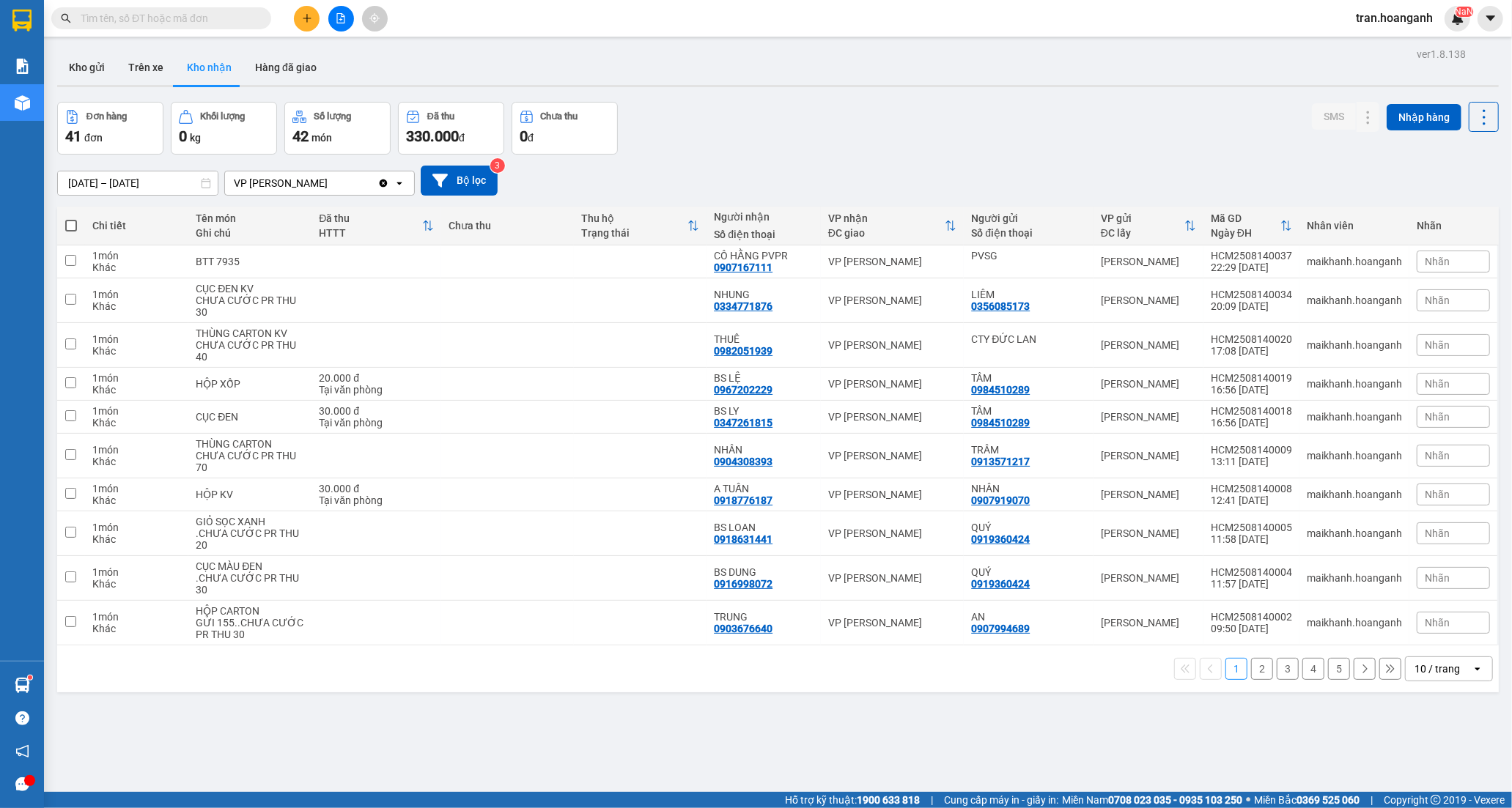
click at [1332, 663] on button "5" at bounding box center [1339, 669] width 22 height 22
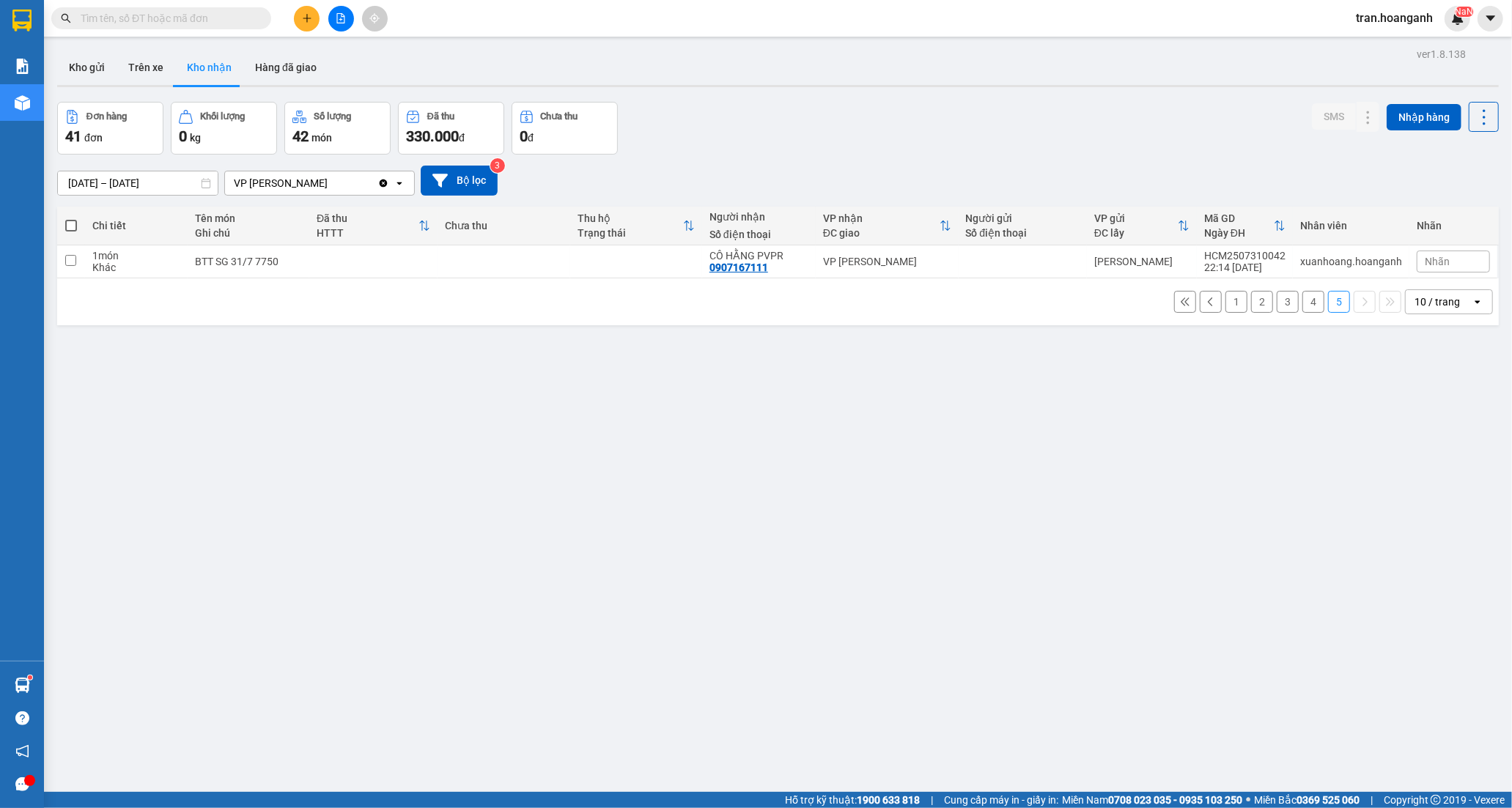
click at [1305, 300] on button "4" at bounding box center [1313, 302] width 22 height 22
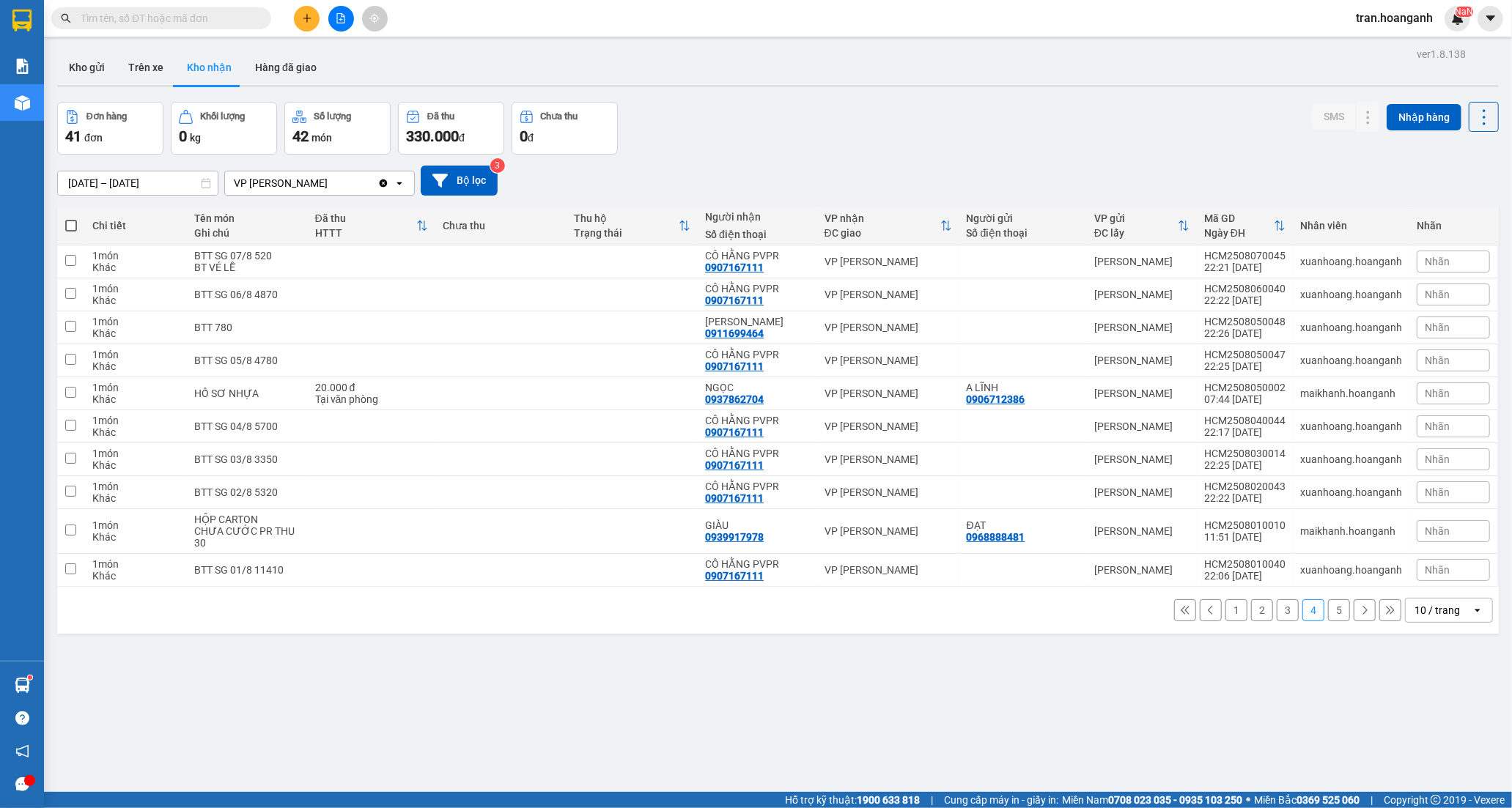
click at [1278, 610] on button "3" at bounding box center [1288, 611] width 22 height 22
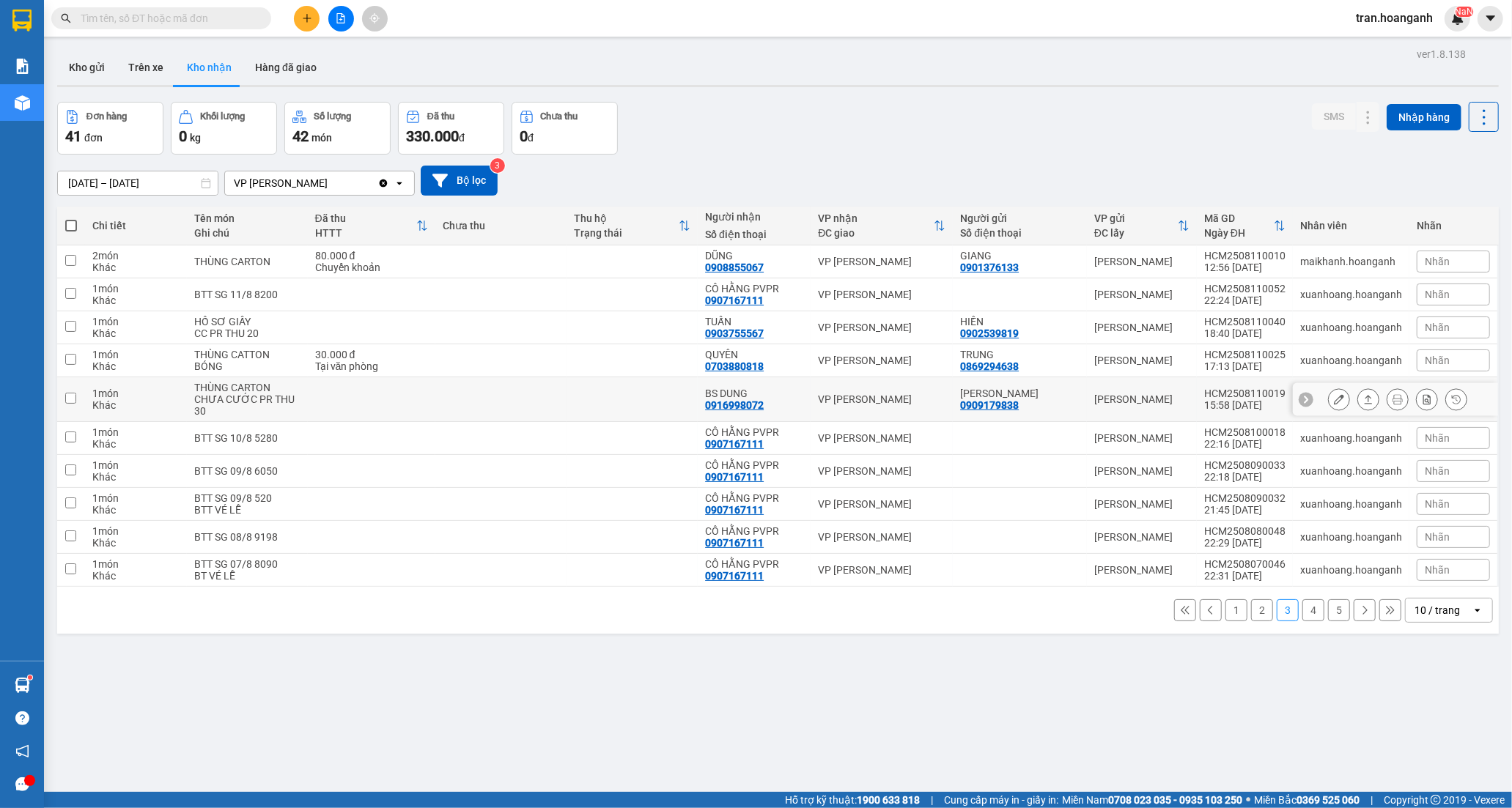
drag, startPoint x: 766, startPoint y: 397, endPoint x: 1147, endPoint y: 397, distance: 381.0
click at [767, 397] on div "BS DUNG" at bounding box center [754, 394] width 98 height 12
checkbox input "true"
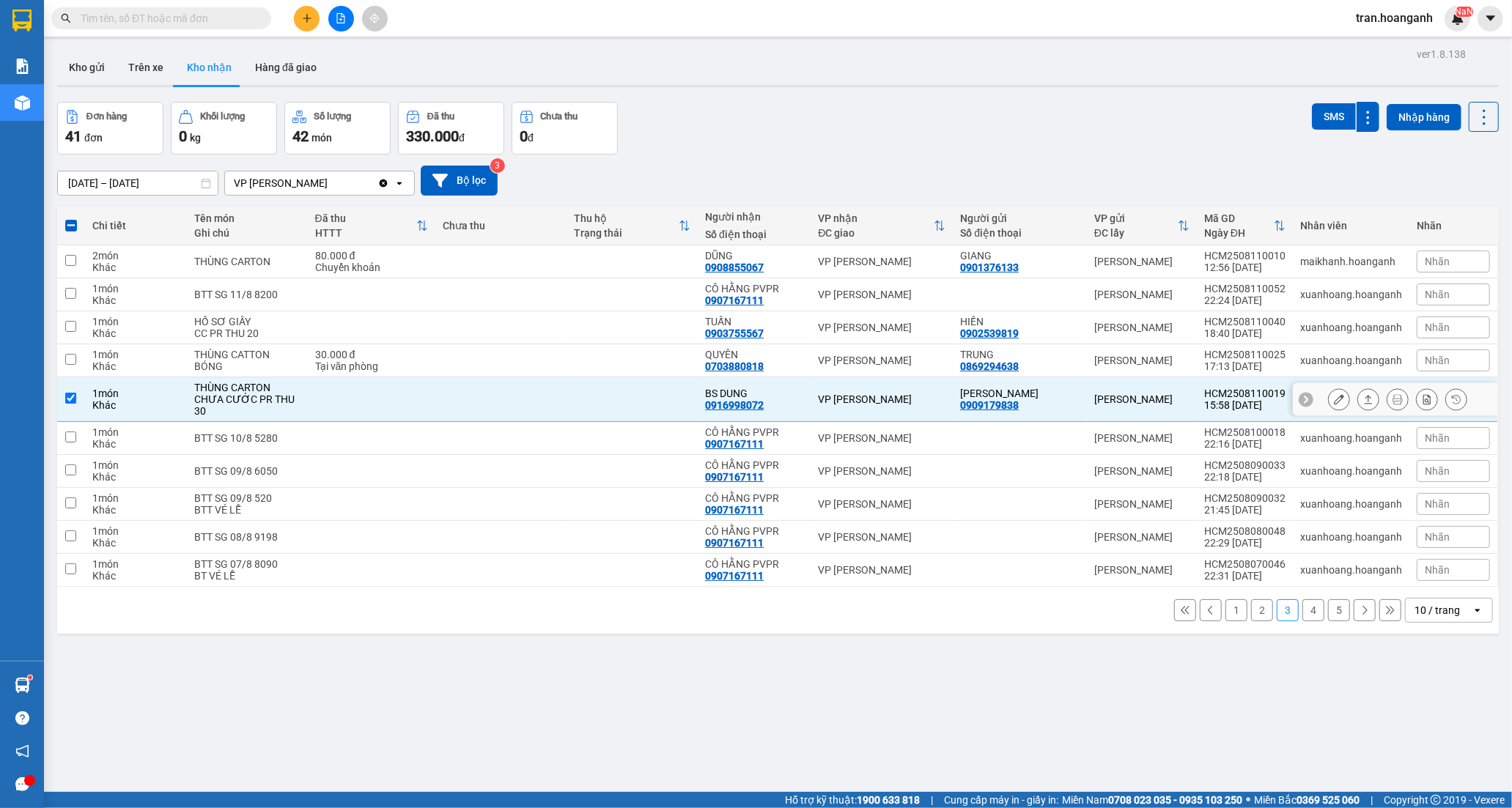
click at [1334, 401] on icon at bounding box center [1339, 399] width 10 height 10
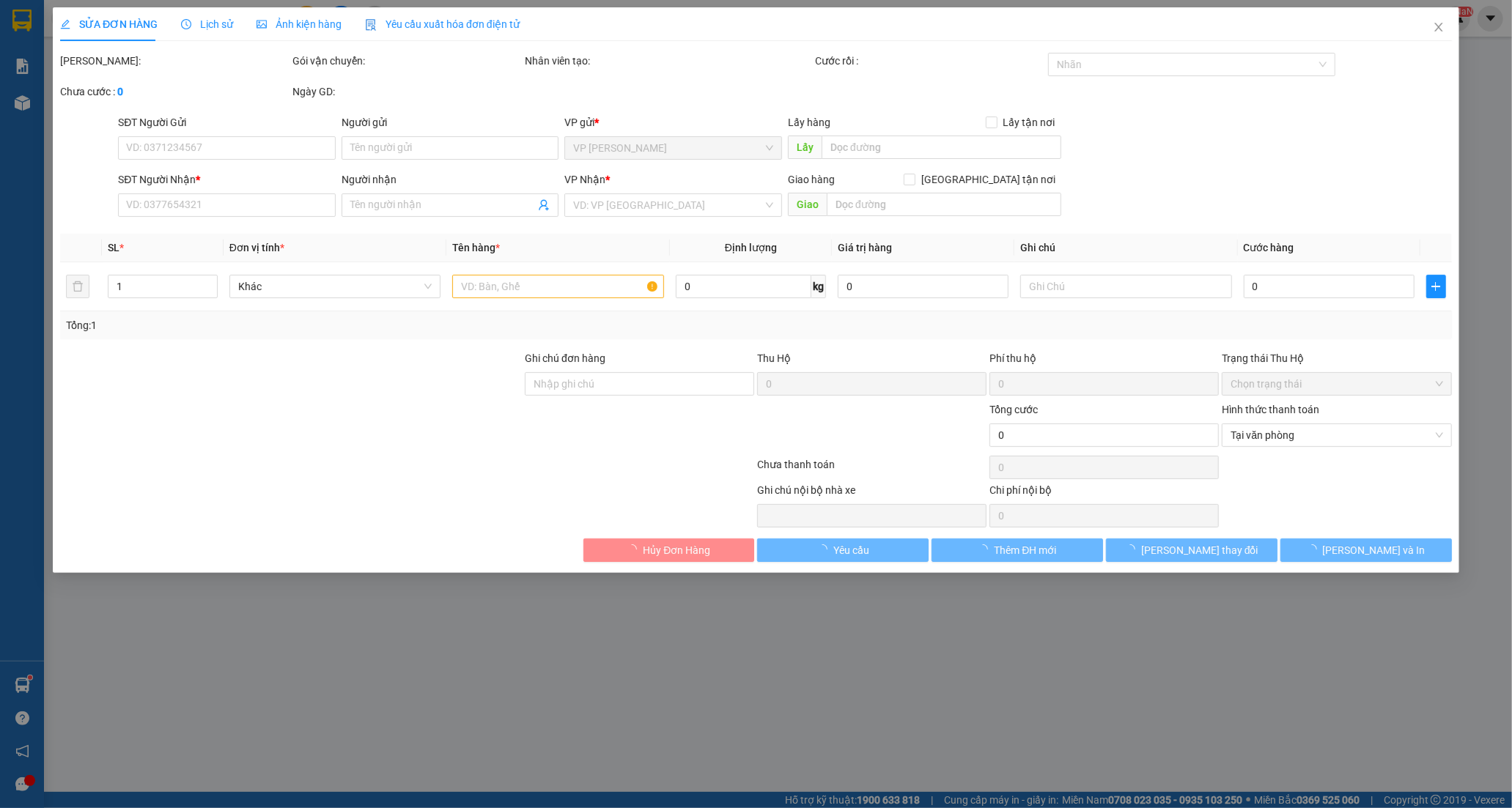
type input "0909179838"
type input "VẠN NGUYỄN"
type input "0916998072"
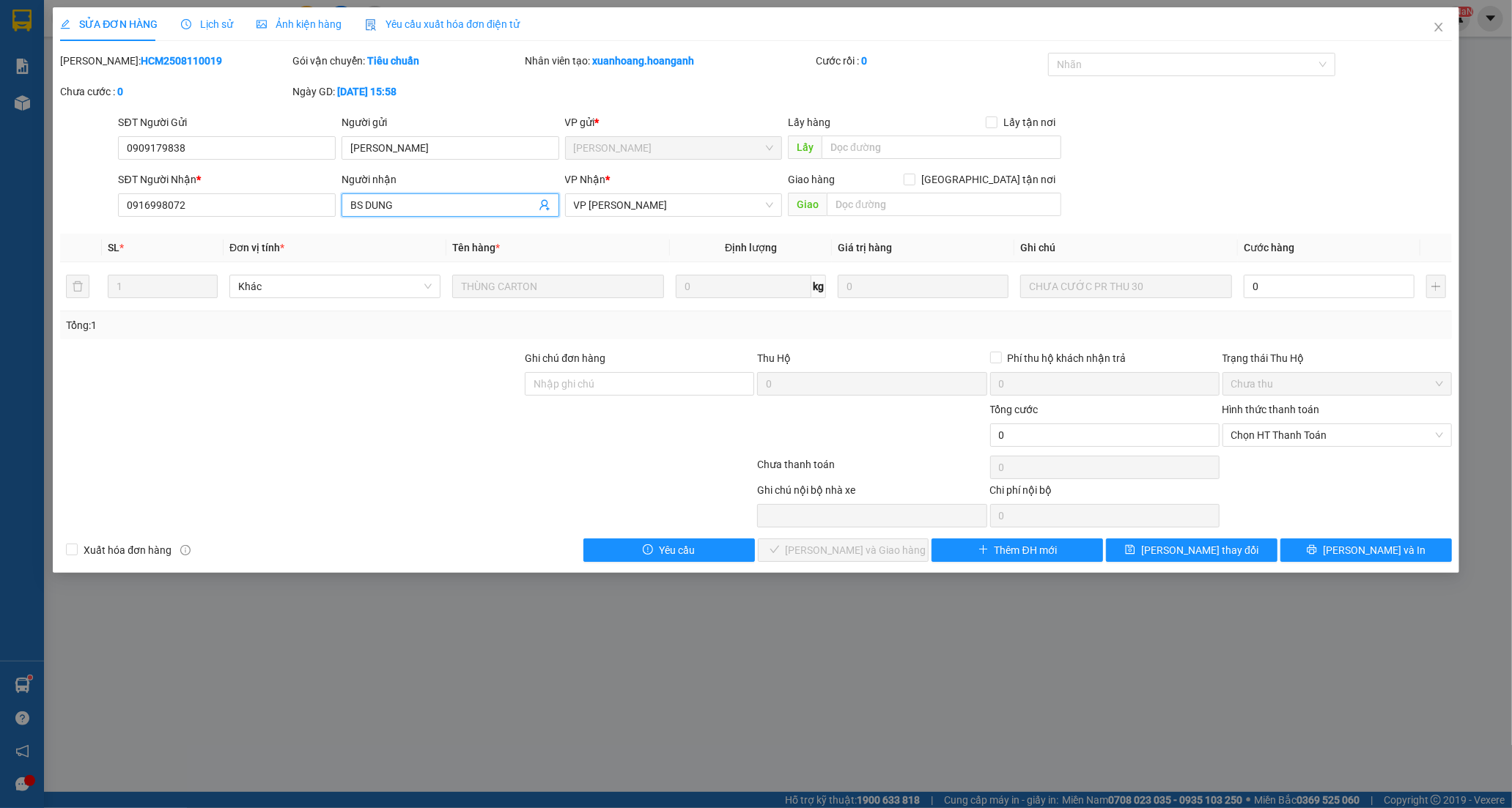
click at [447, 198] on input "BS DUNG" at bounding box center [443, 205] width 186 height 16
type input "BS DUNG OK"
click at [635, 392] on input "Ghi chú đơn hàng" at bounding box center [639, 384] width 229 height 24
type input "GIAO 15/8=30K"
click at [1174, 547] on span "[PERSON_NAME] thay đổi" at bounding box center [1199, 550] width 117 height 16
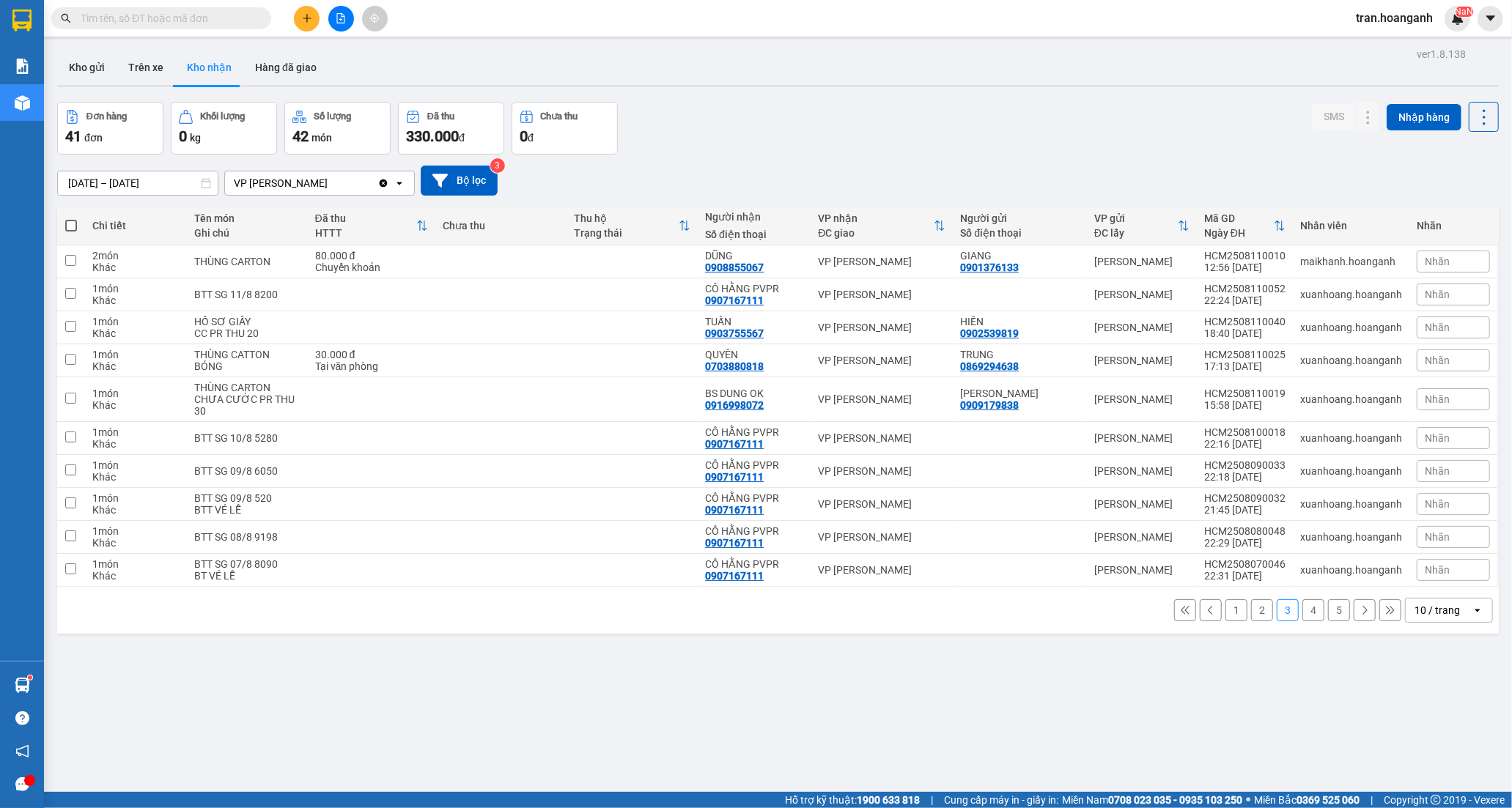
click at [1225, 611] on button "1" at bounding box center [1236, 611] width 22 height 22
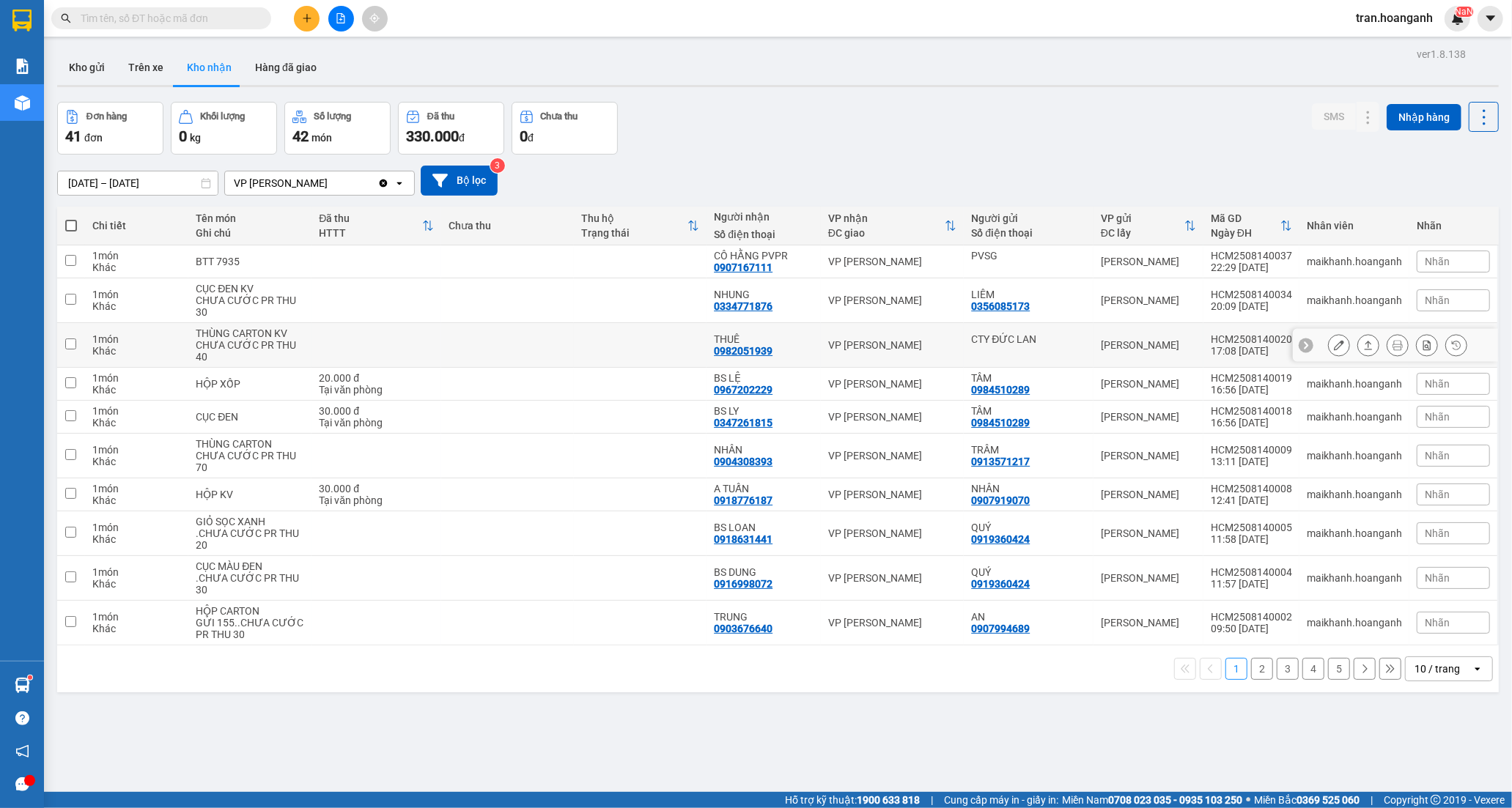
click at [766, 349] on div "0982051939" at bounding box center [743, 351] width 59 height 12
click at [1332, 347] on button at bounding box center [1338, 346] width 20 height 25
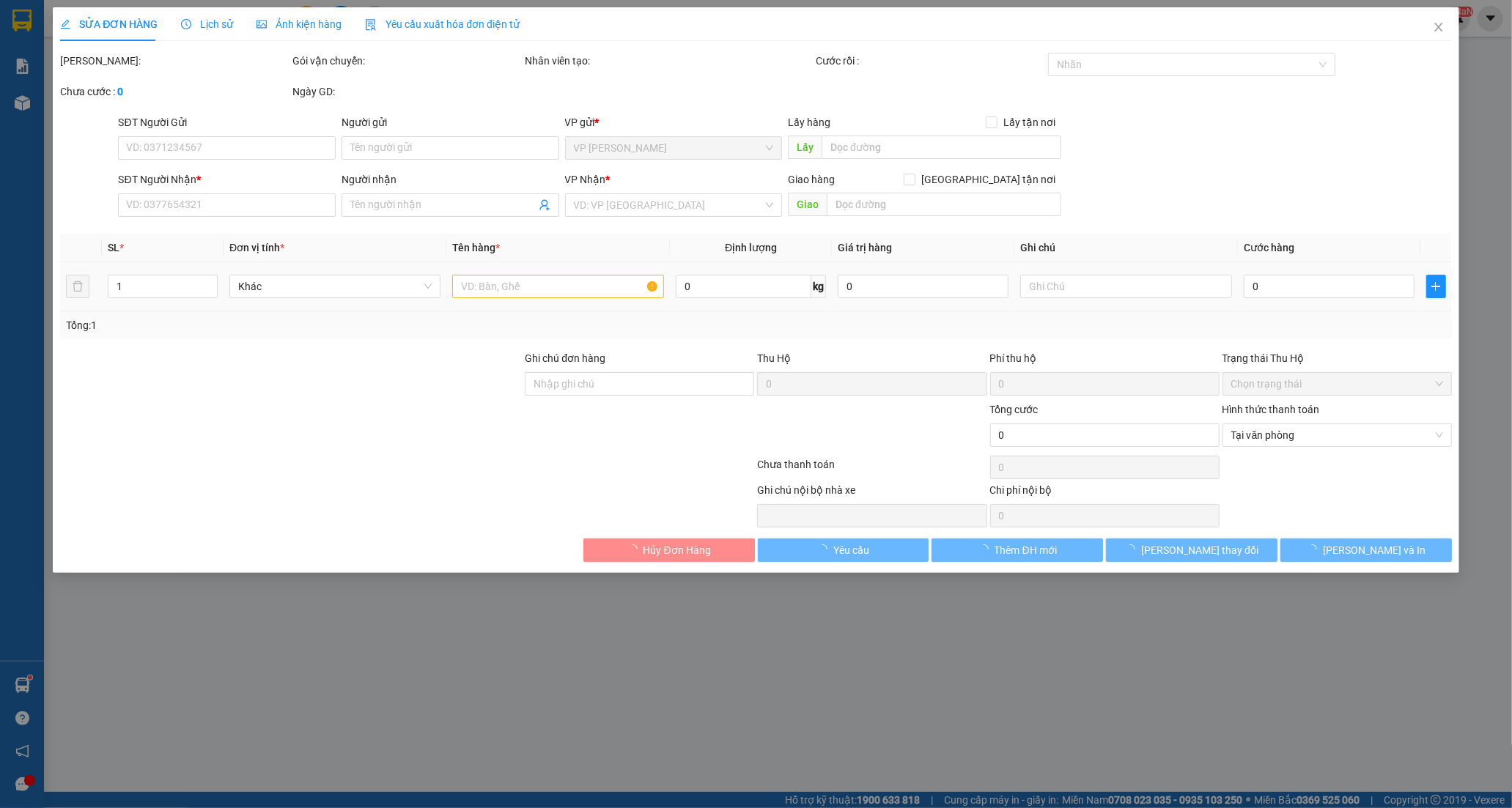
type input "CTY ĐỨC LAN"
type input "0982051939"
type input "THUÊ"
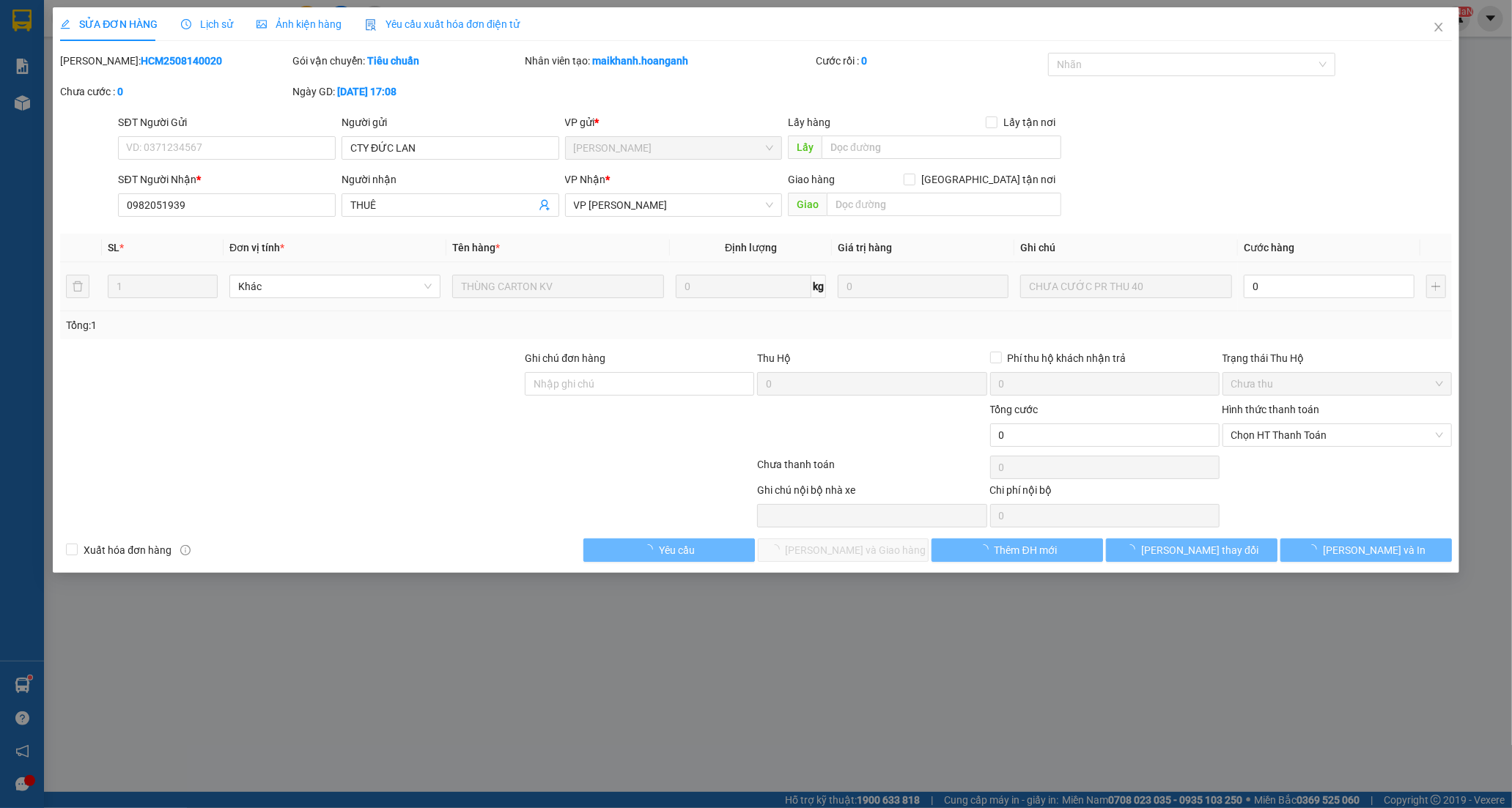
click at [1285, 288] on input "0" at bounding box center [1329, 287] width 170 height 24
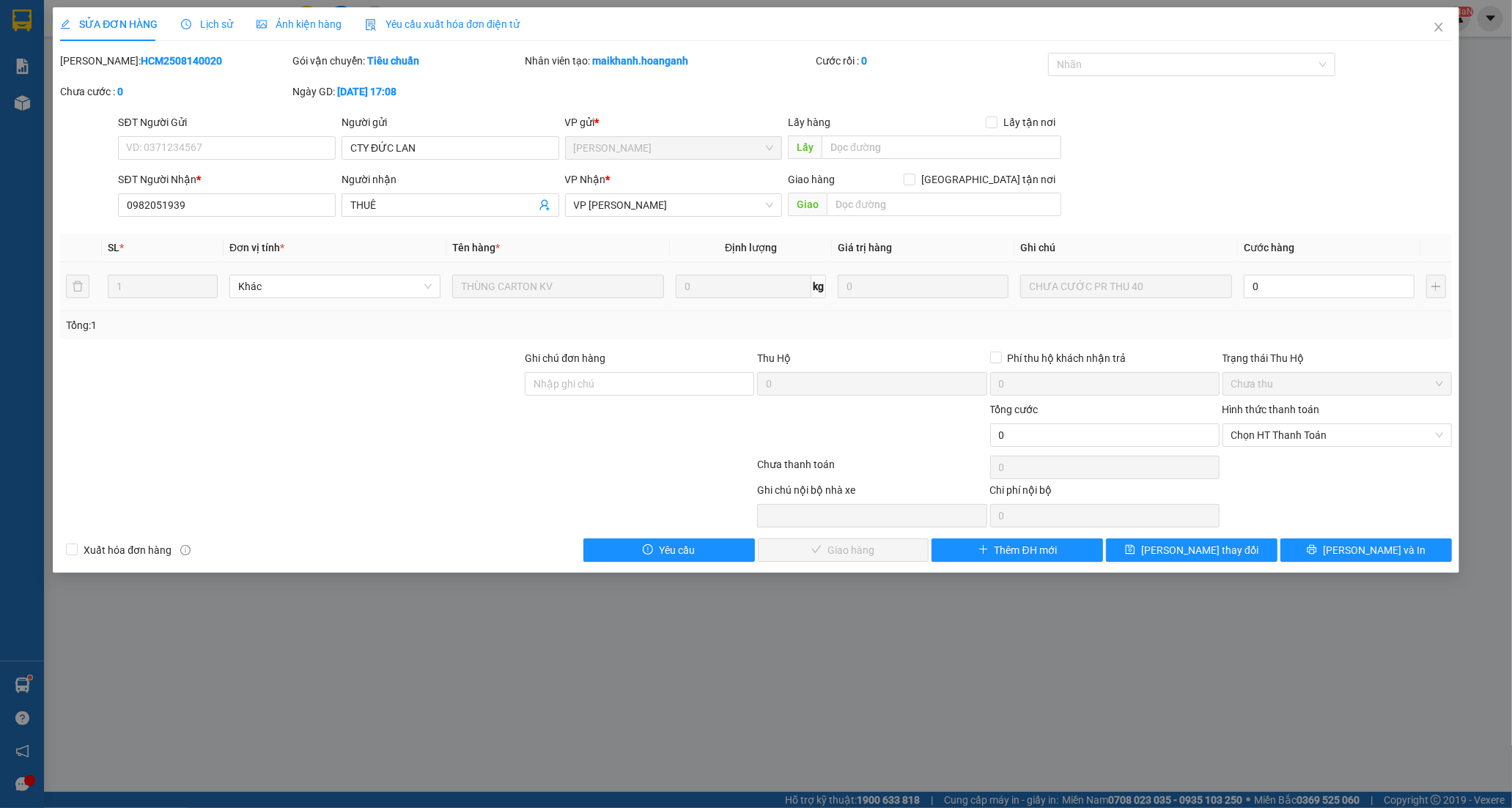
type input "4"
type input "40"
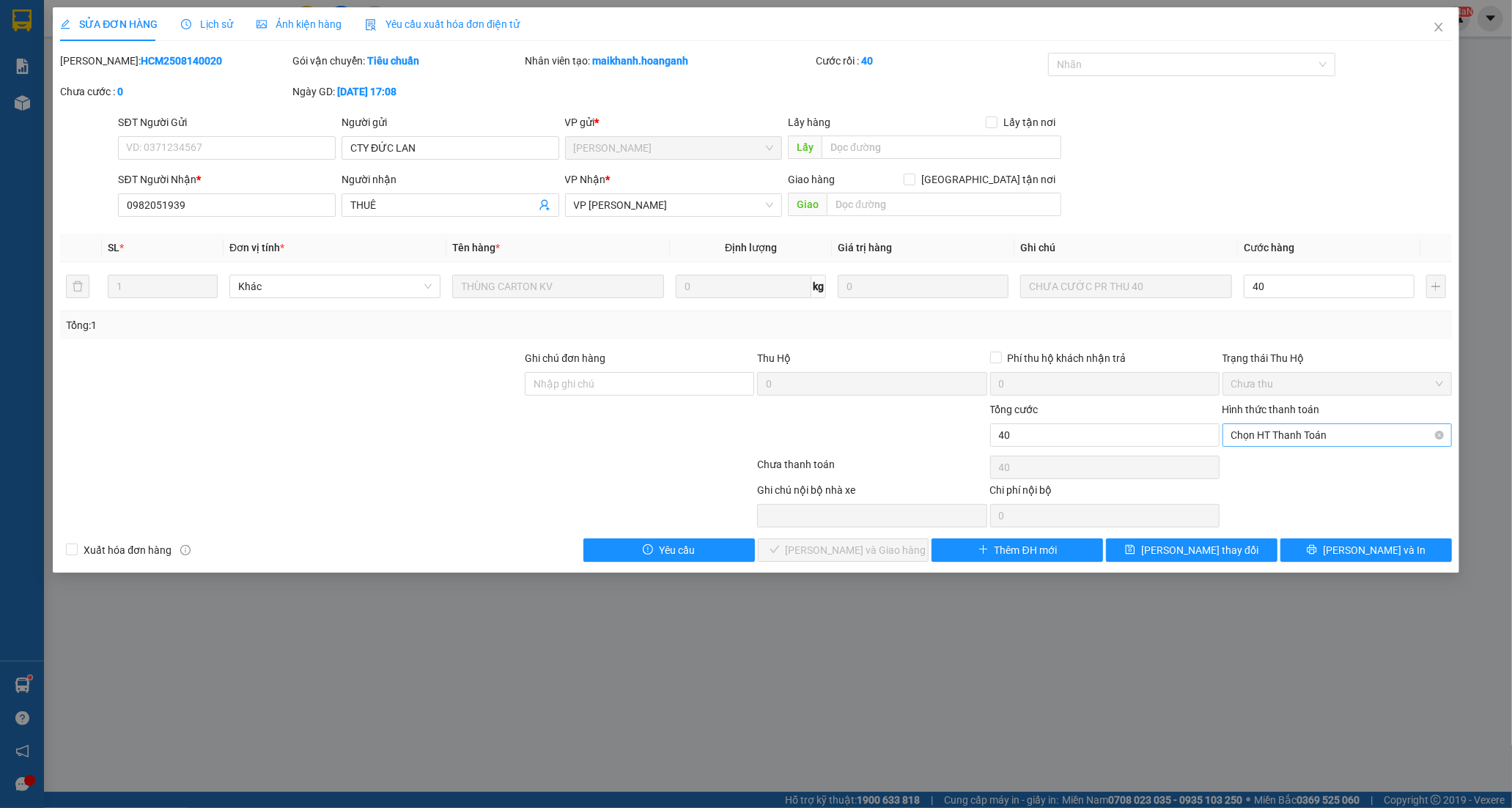
click at [1297, 442] on span "Chọn HT Thanh Toán" at bounding box center [1337, 435] width 212 height 22
type input "40"
type input "40.000"
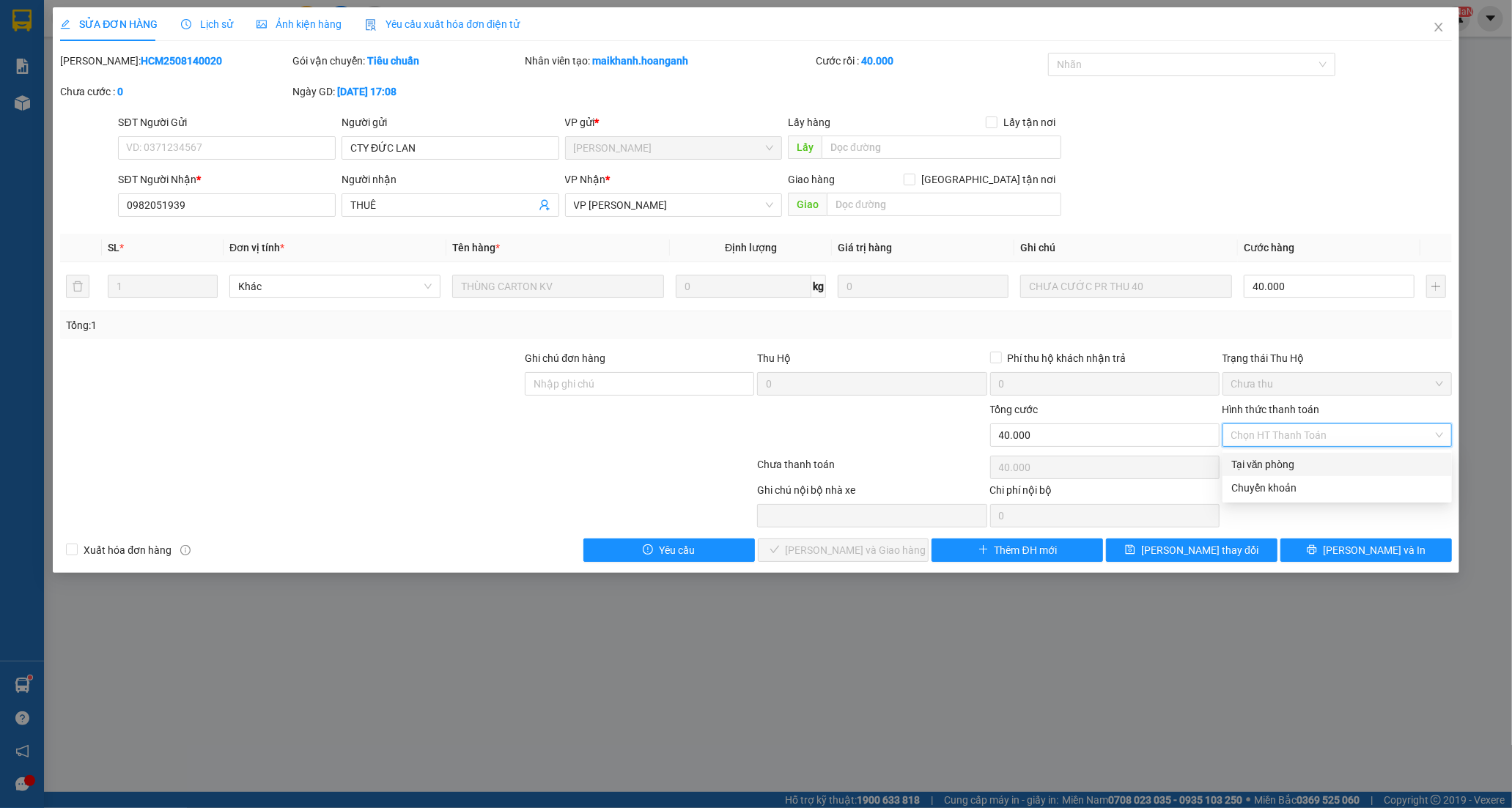
click at [1265, 469] on div "Tại văn phòng" at bounding box center [1337, 464] width 212 height 16
type input "0"
click at [894, 552] on button "[PERSON_NAME] và Giao hàng" at bounding box center [843, 551] width 171 height 24
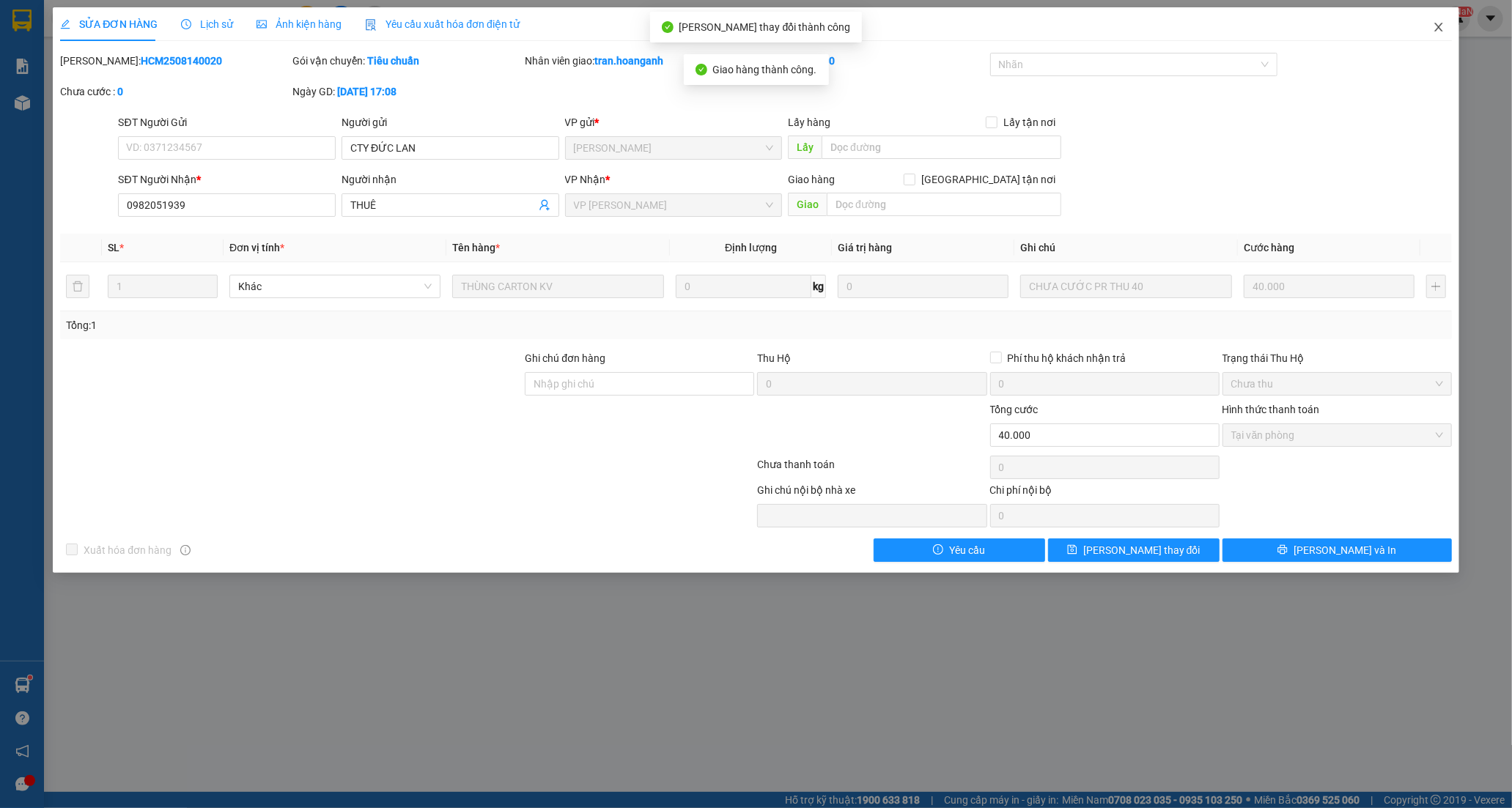
click at [1434, 25] on icon "close" at bounding box center [1439, 27] width 12 height 12
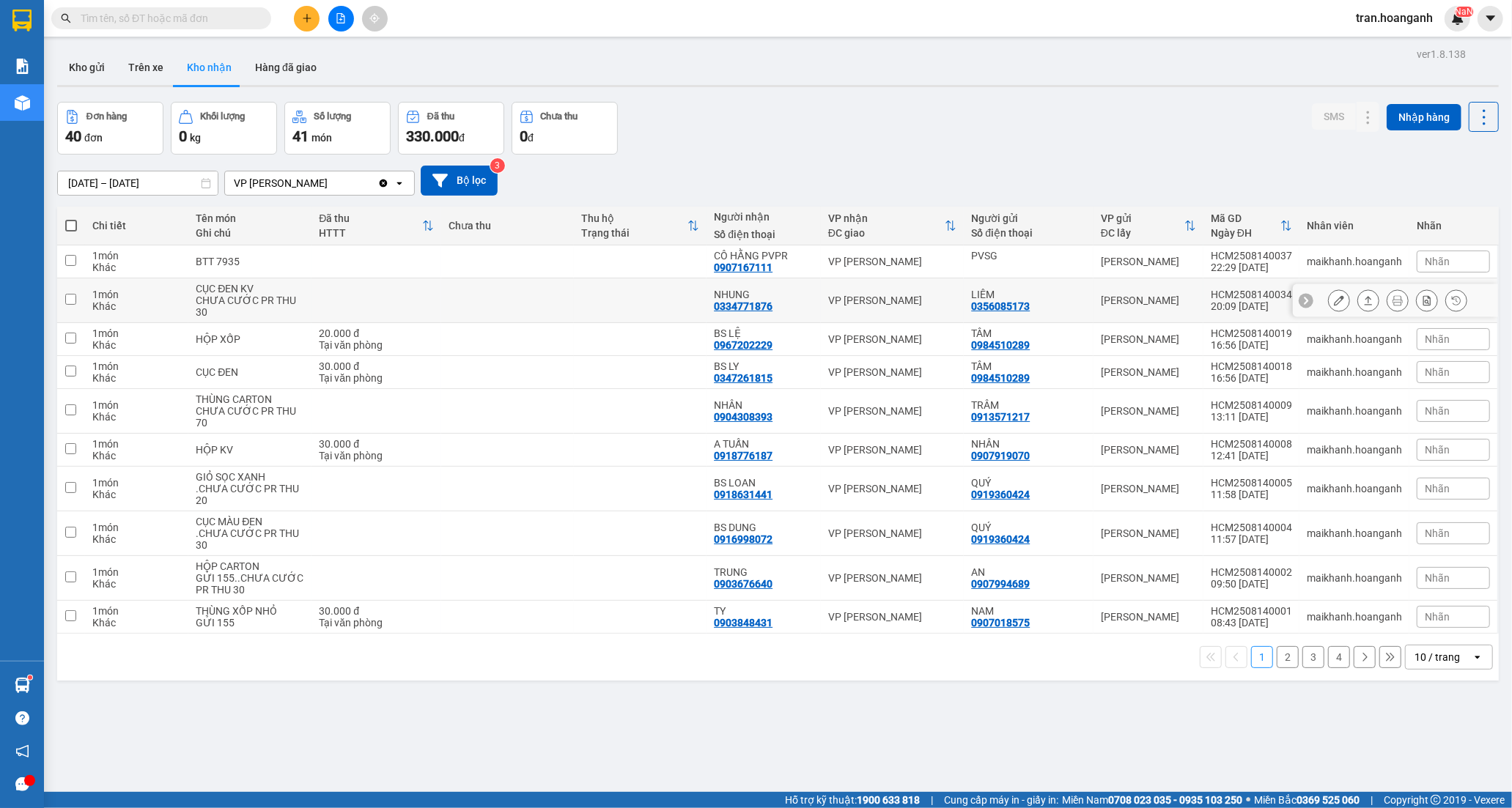
drag, startPoint x: 753, startPoint y: 284, endPoint x: 763, endPoint y: 289, distance: 11.2
click at [755, 283] on td "NHUNG 0334771876" at bounding box center [764, 300] width 115 height 45
checkbox input "true"
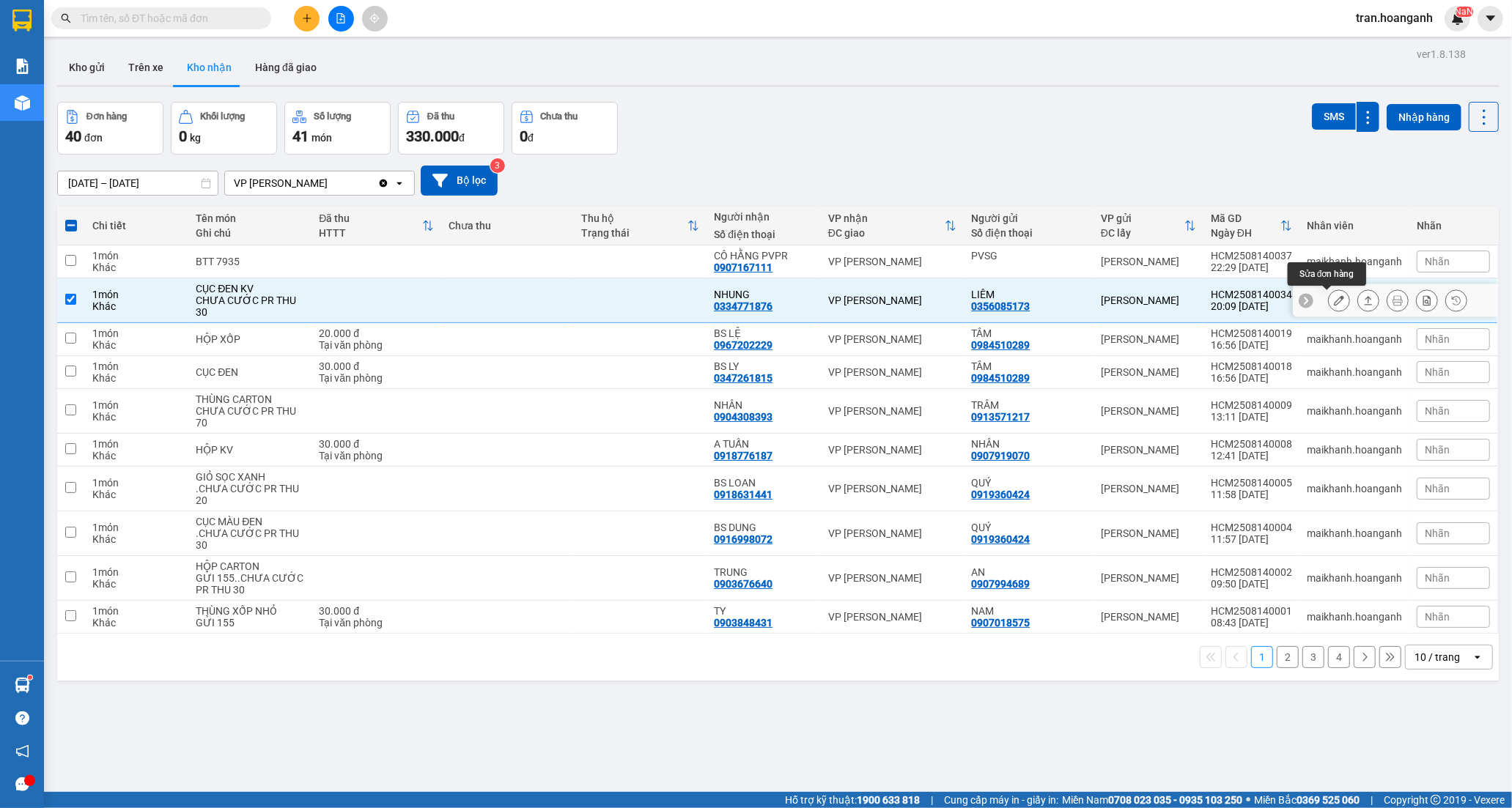
click at [1334, 305] on icon at bounding box center [1339, 300] width 10 height 10
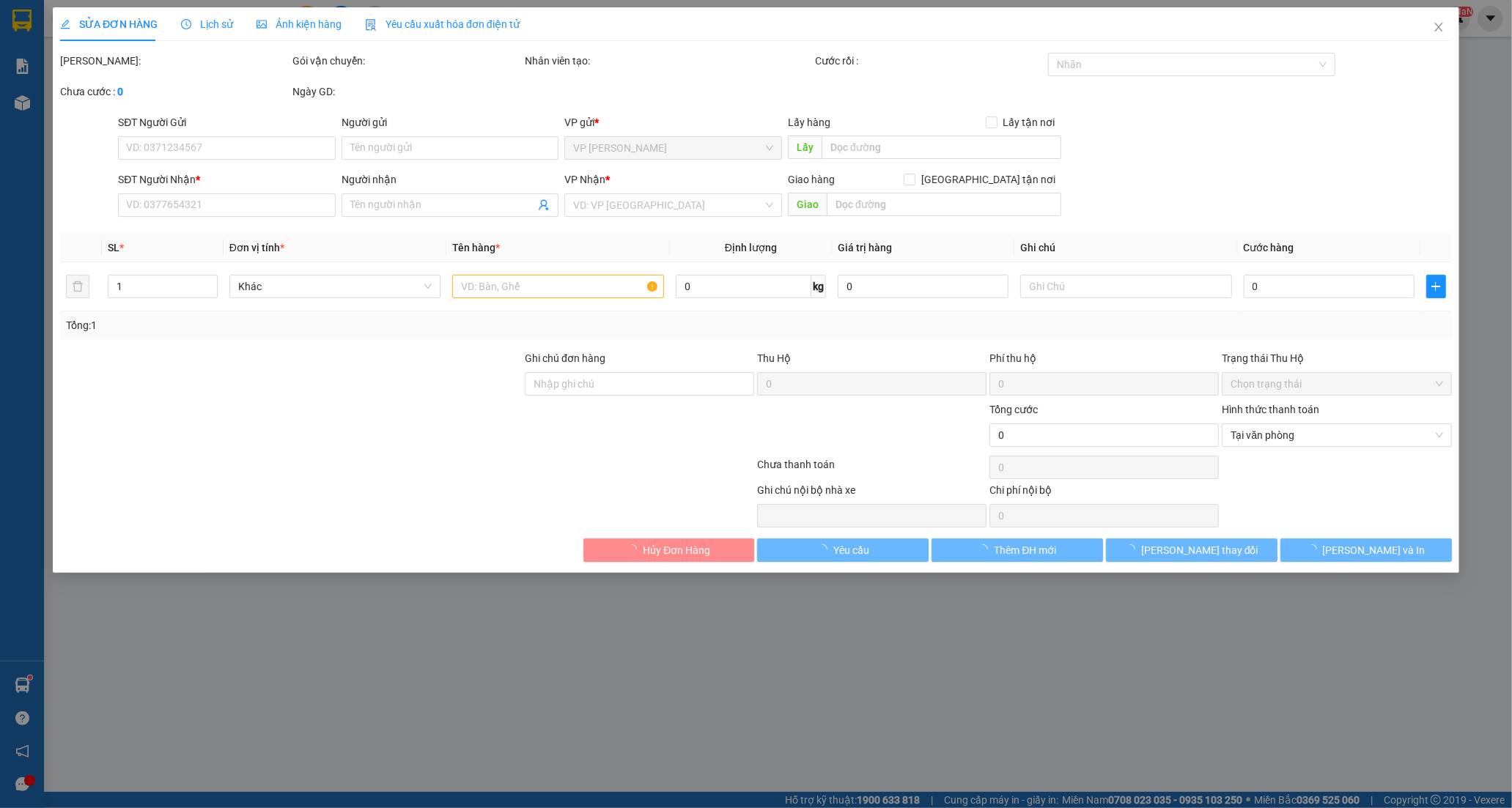
type input "0356085173"
type input "LIÊM"
type input "0334771876"
type input "NHUNG"
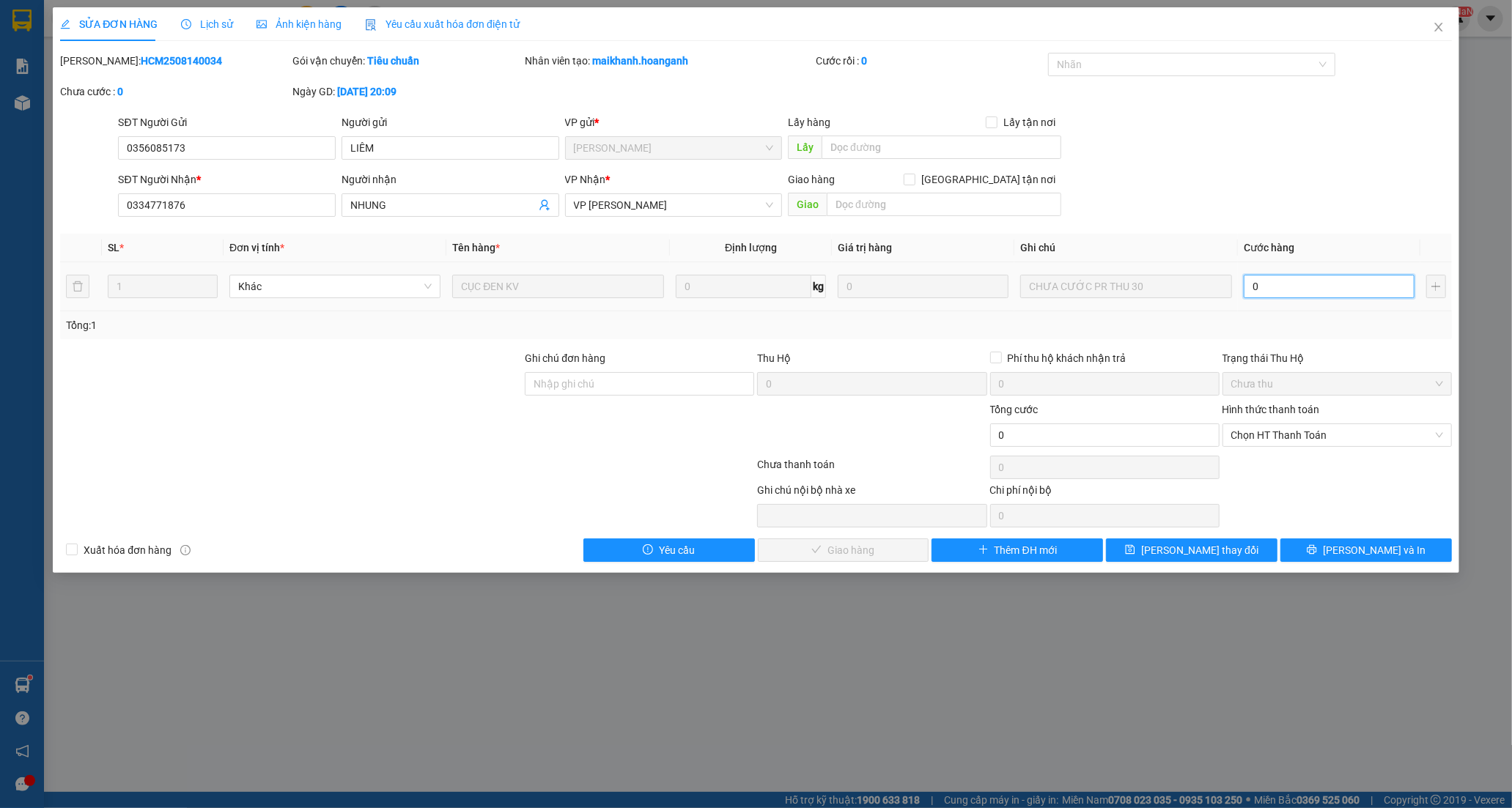
click at [1309, 294] on input "0" at bounding box center [1329, 287] width 170 height 24
type input "0"
type input "30"
click at [1249, 434] on span "Chọn HT Thanh Toán" at bounding box center [1337, 435] width 212 height 22
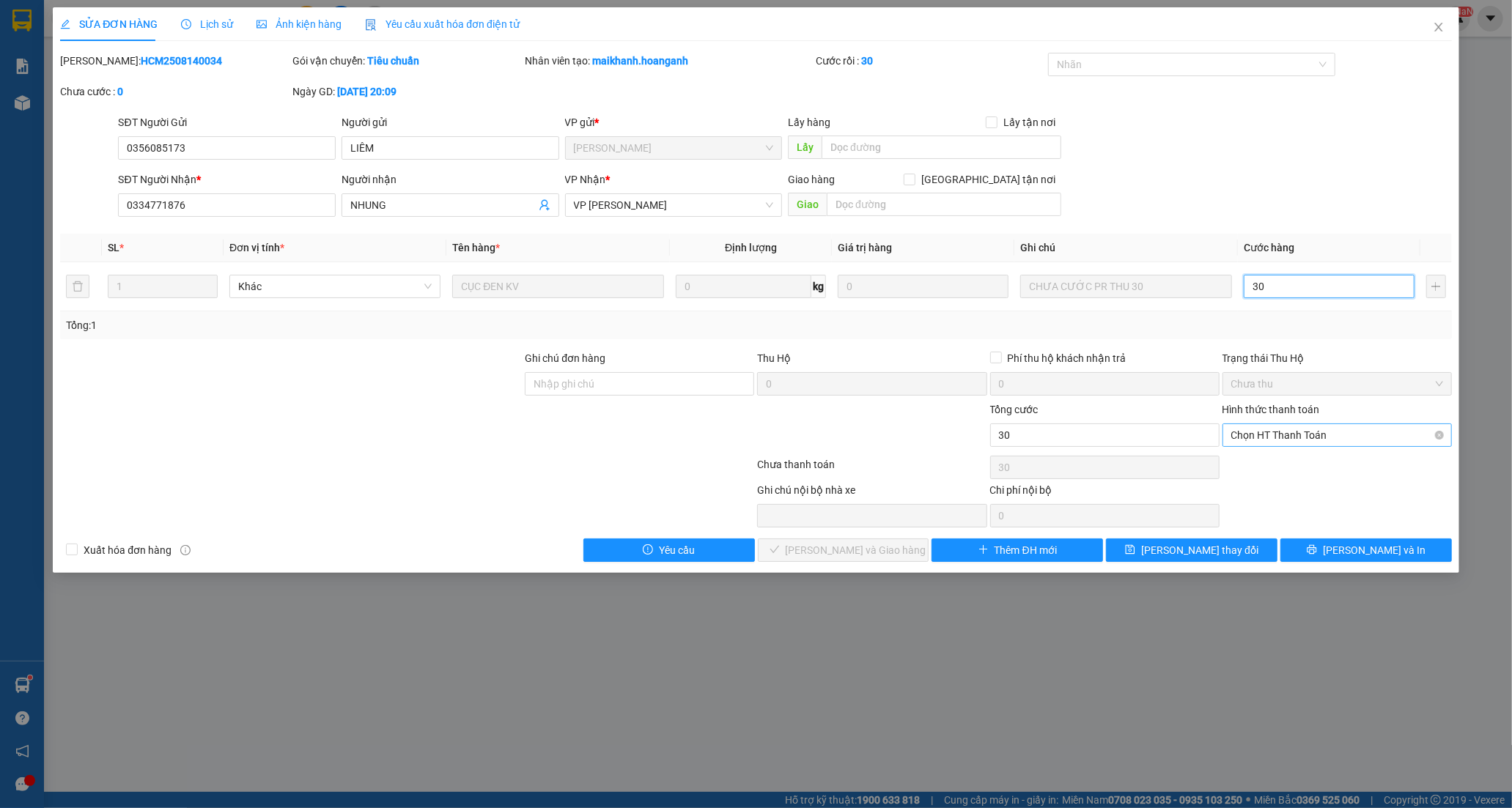
type input "30"
type input "30.000"
click at [1262, 484] on div "Chuyển khoản" at bounding box center [1337, 487] width 212 height 16
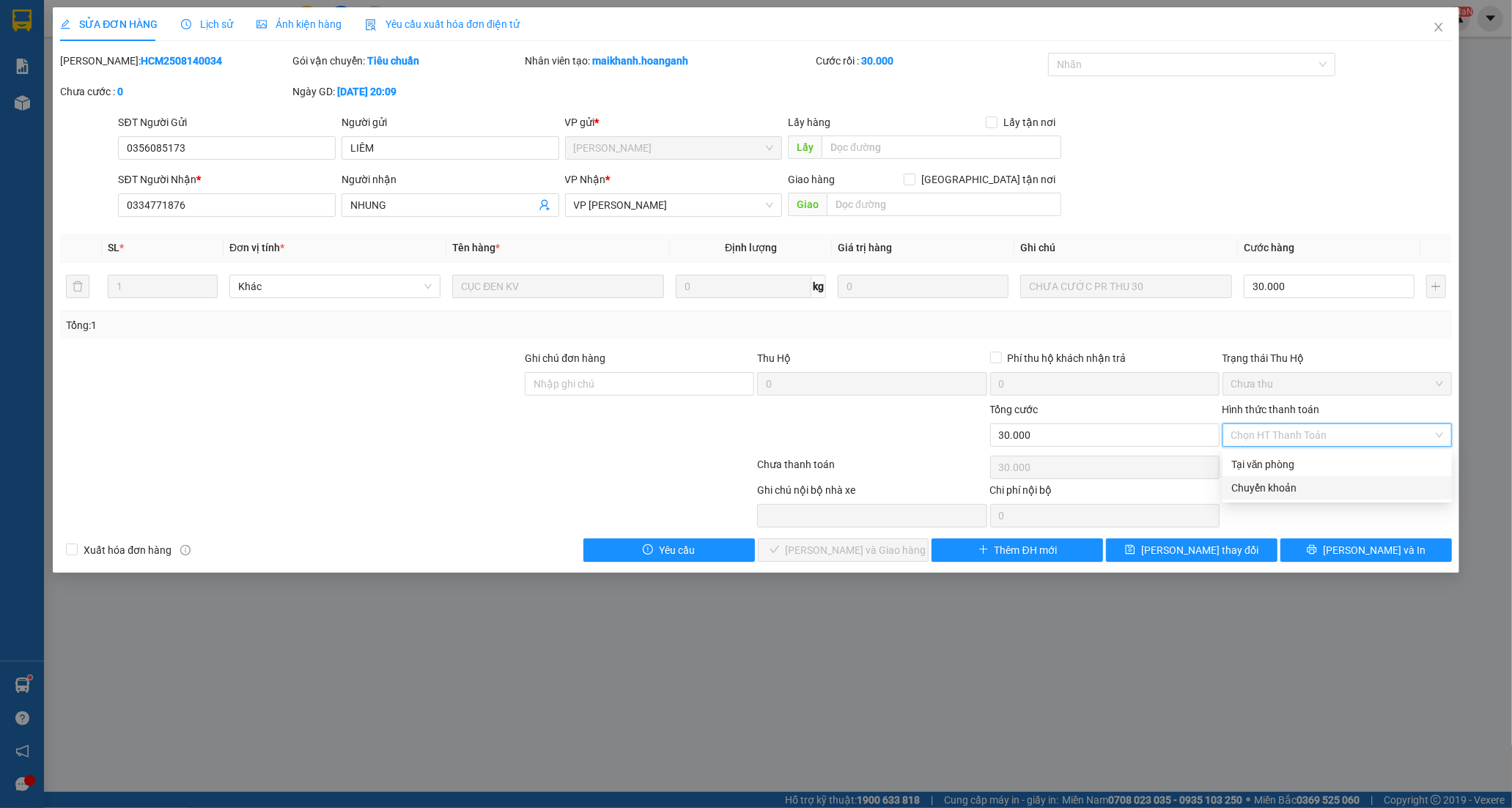
type input "0"
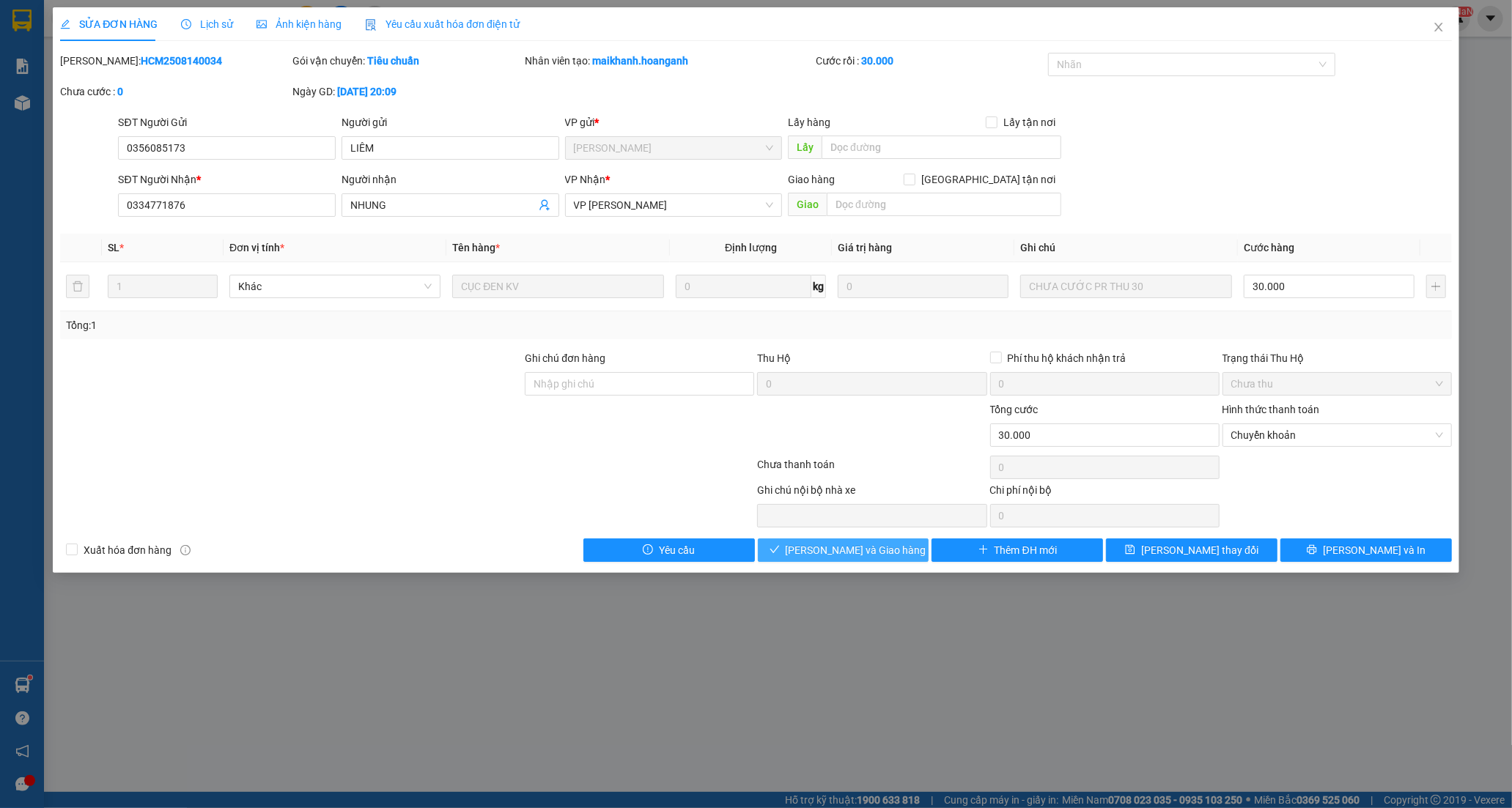
click at [875, 554] on span "[PERSON_NAME] và Giao hàng" at bounding box center [856, 550] width 141 height 16
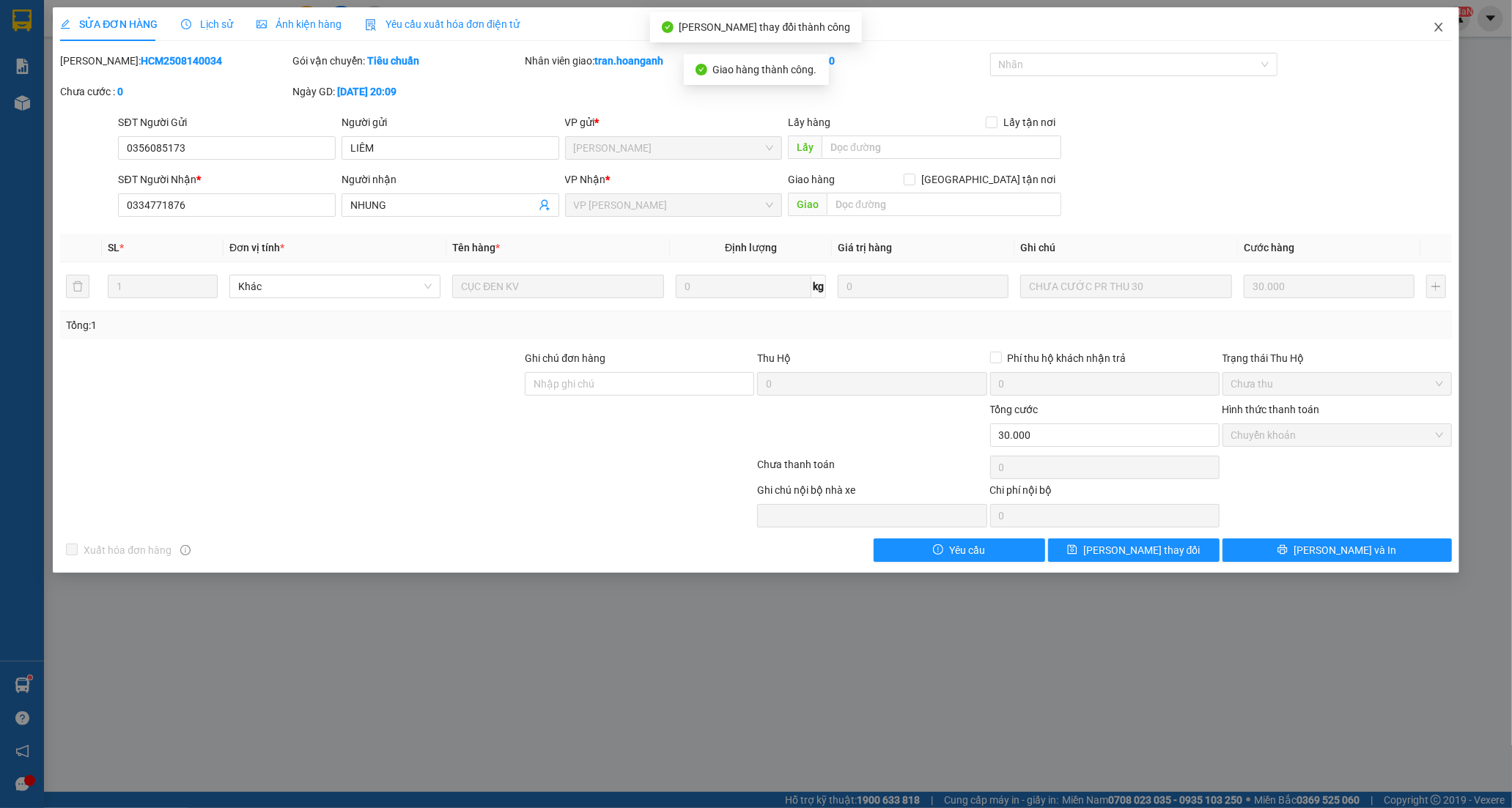
click at [1439, 23] on icon "close" at bounding box center [1439, 27] width 12 height 12
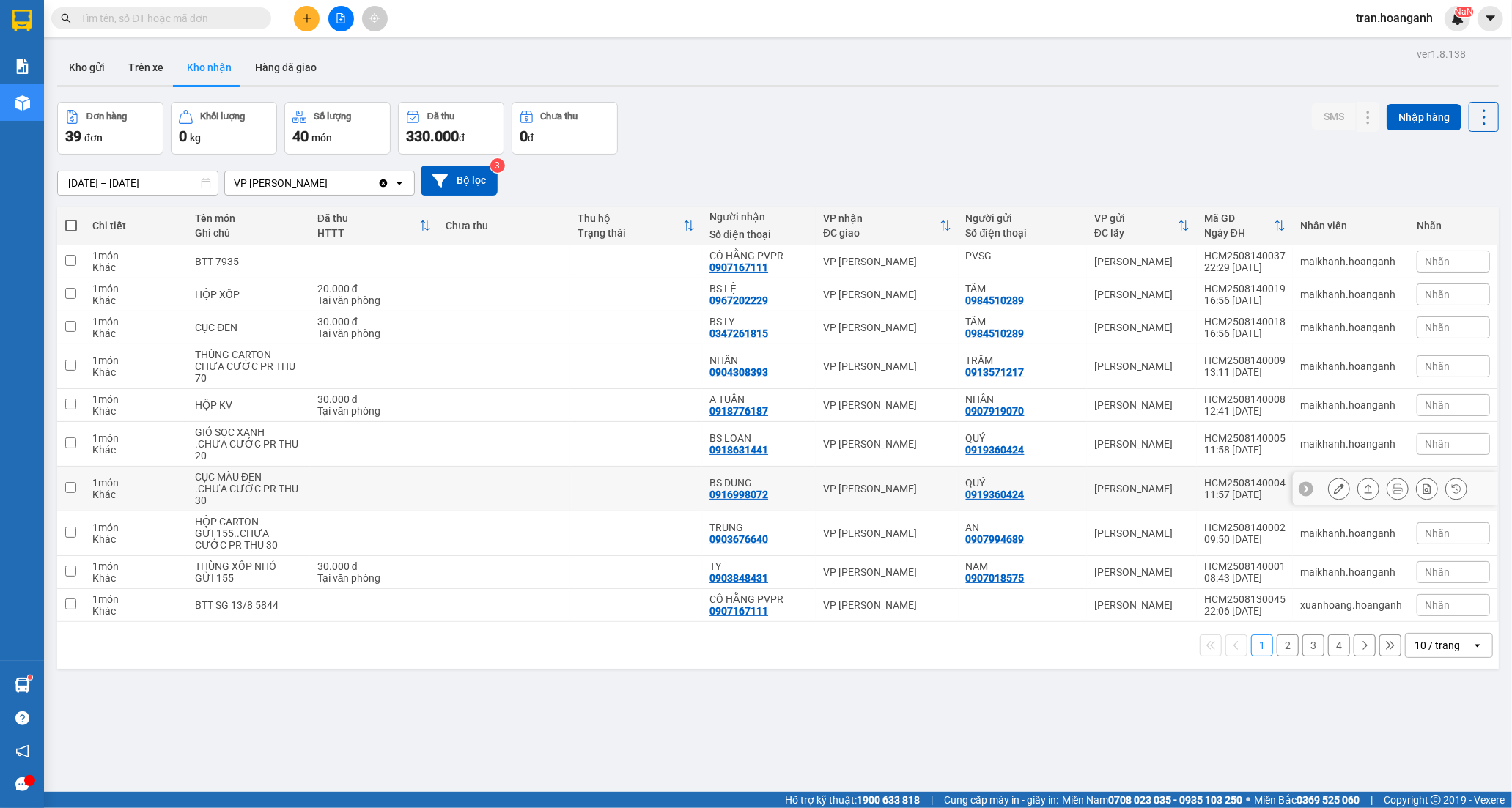
click at [765, 484] on div "BS DUNG" at bounding box center [758, 483] width 99 height 12
checkbox input "true"
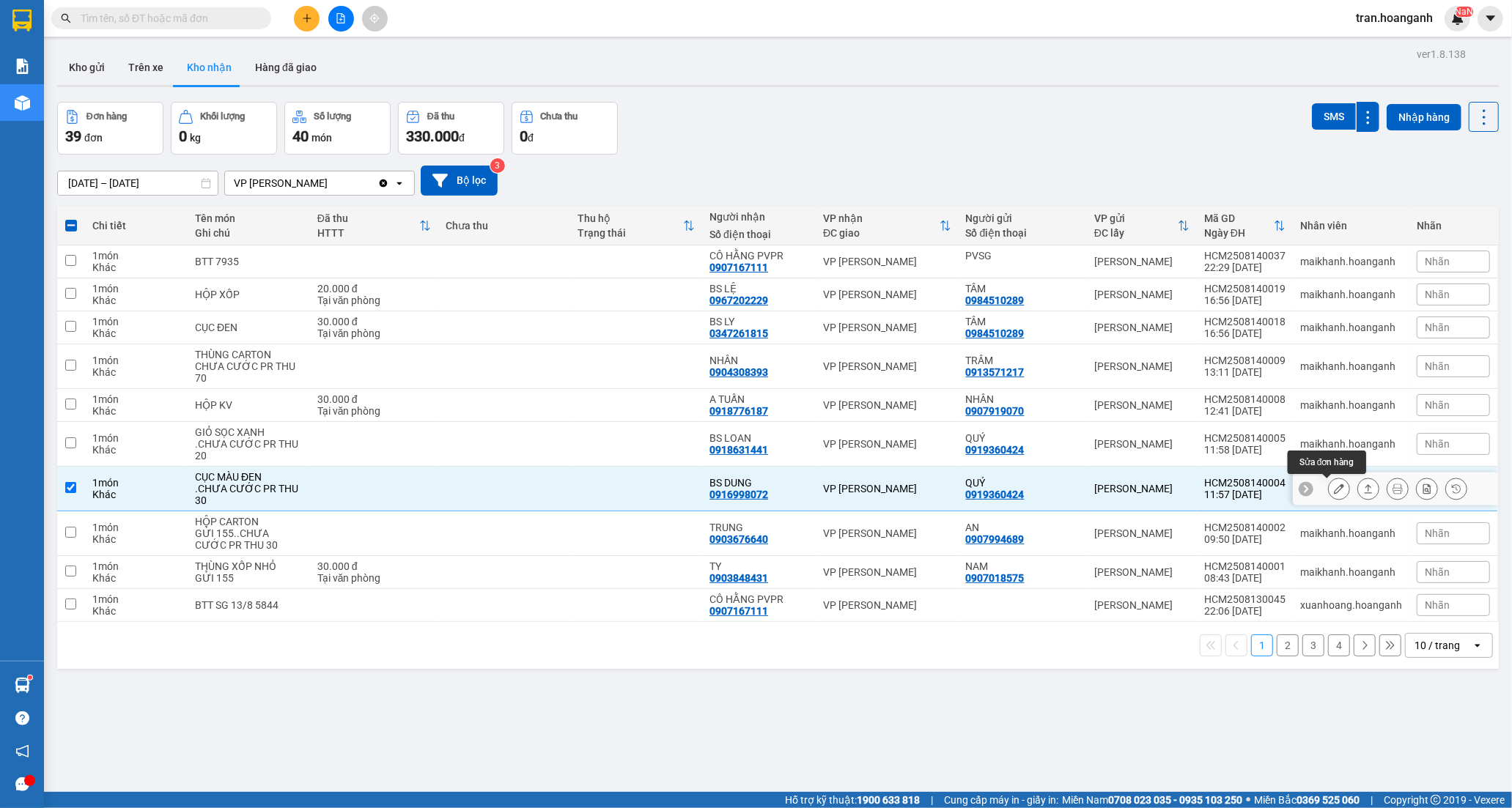
click at [1334, 487] on icon at bounding box center [1339, 489] width 10 height 10
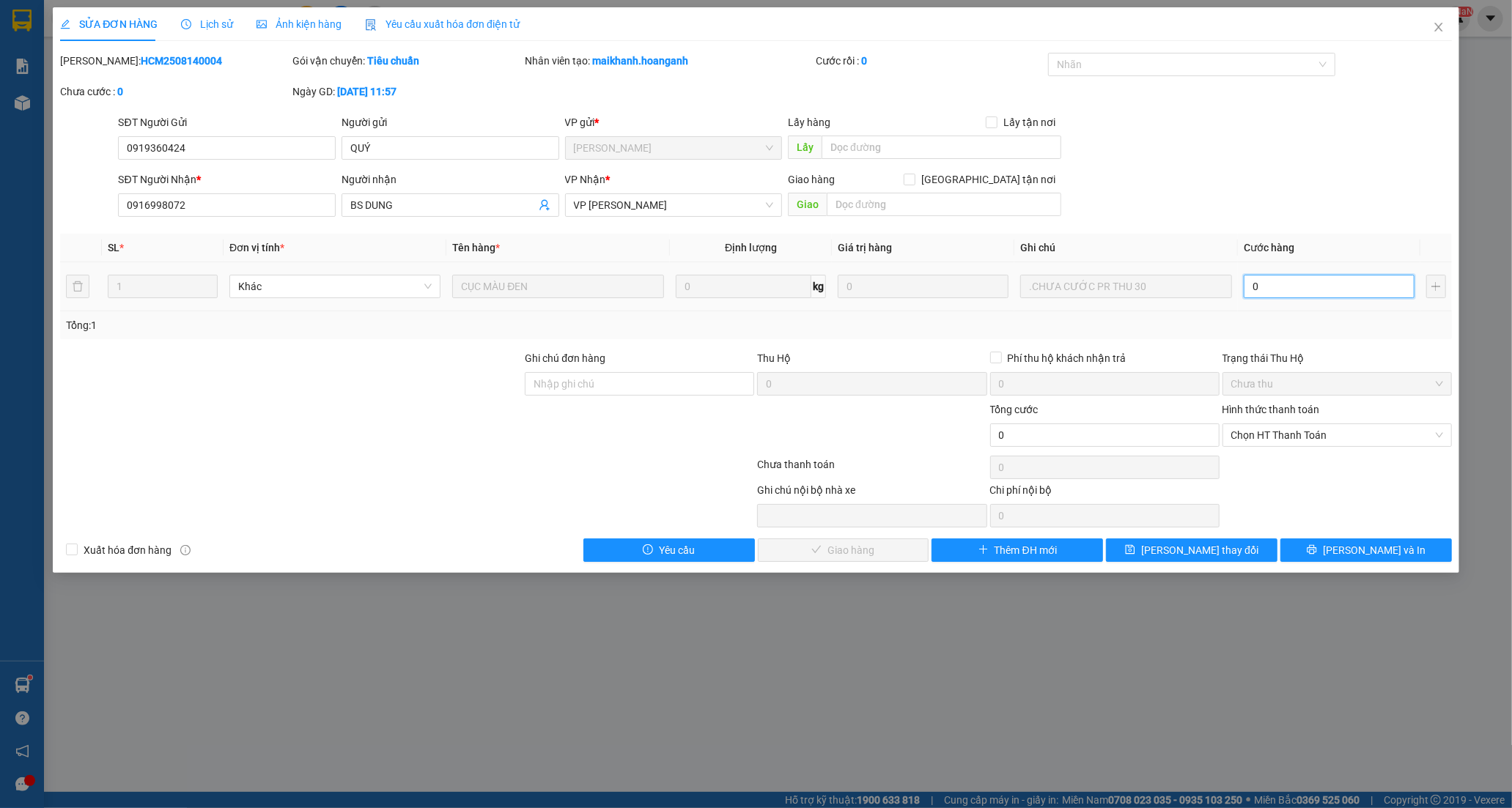
click at [1349, 288] on input "0" at bounding box center [1329, 287] width 170 height 24
type input "3"
type input "30"
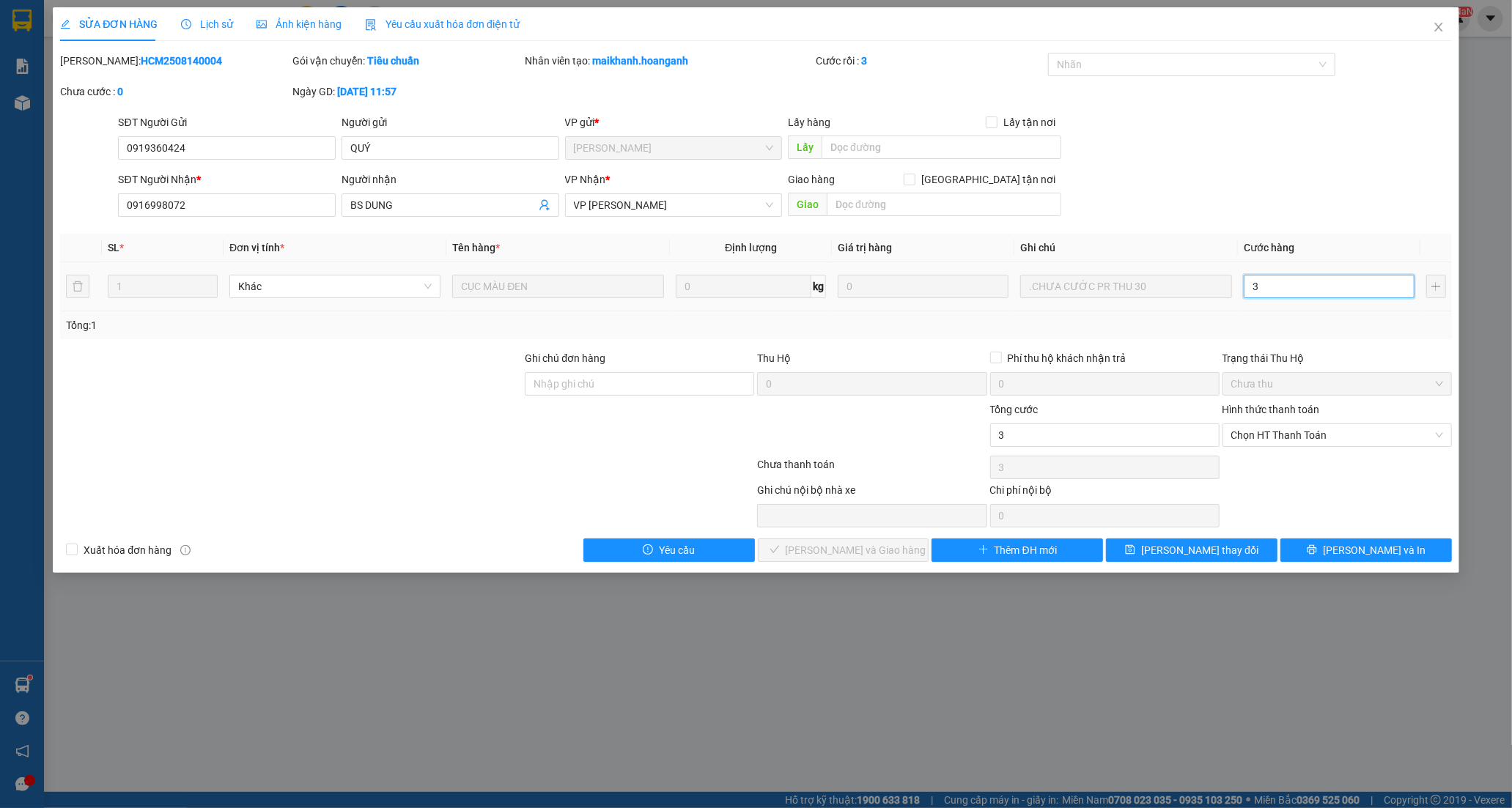
type input "30"
click at [1261, 439] on span "Chọn HT Thanh Toán" at bounding box center [1337, 435] width 212 height 22
type input "30.000"
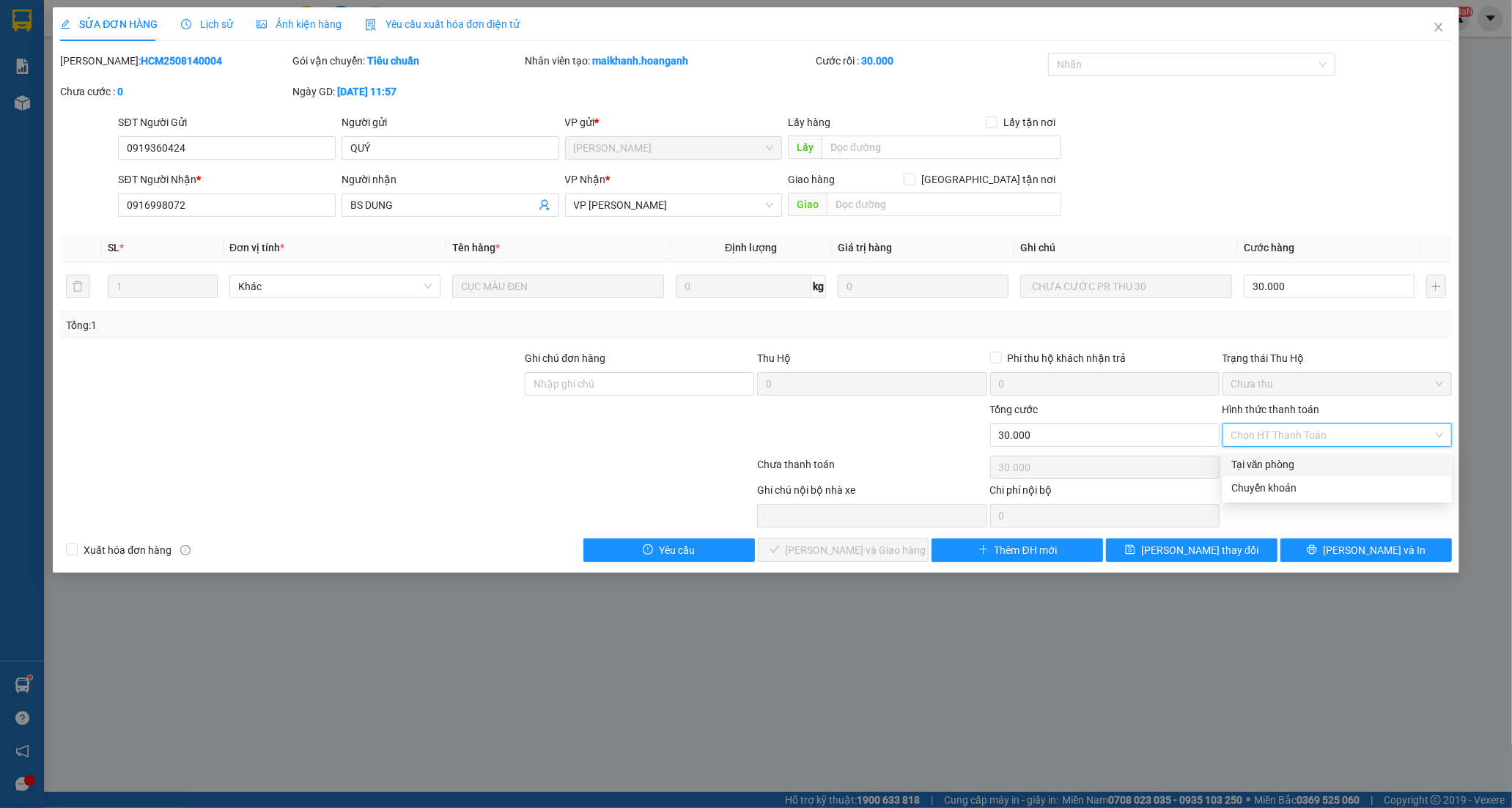
click at [1261, 462] on div "Tại văn phòng" at bounding box center [1337, 464] width 212 height 16
type input "0"
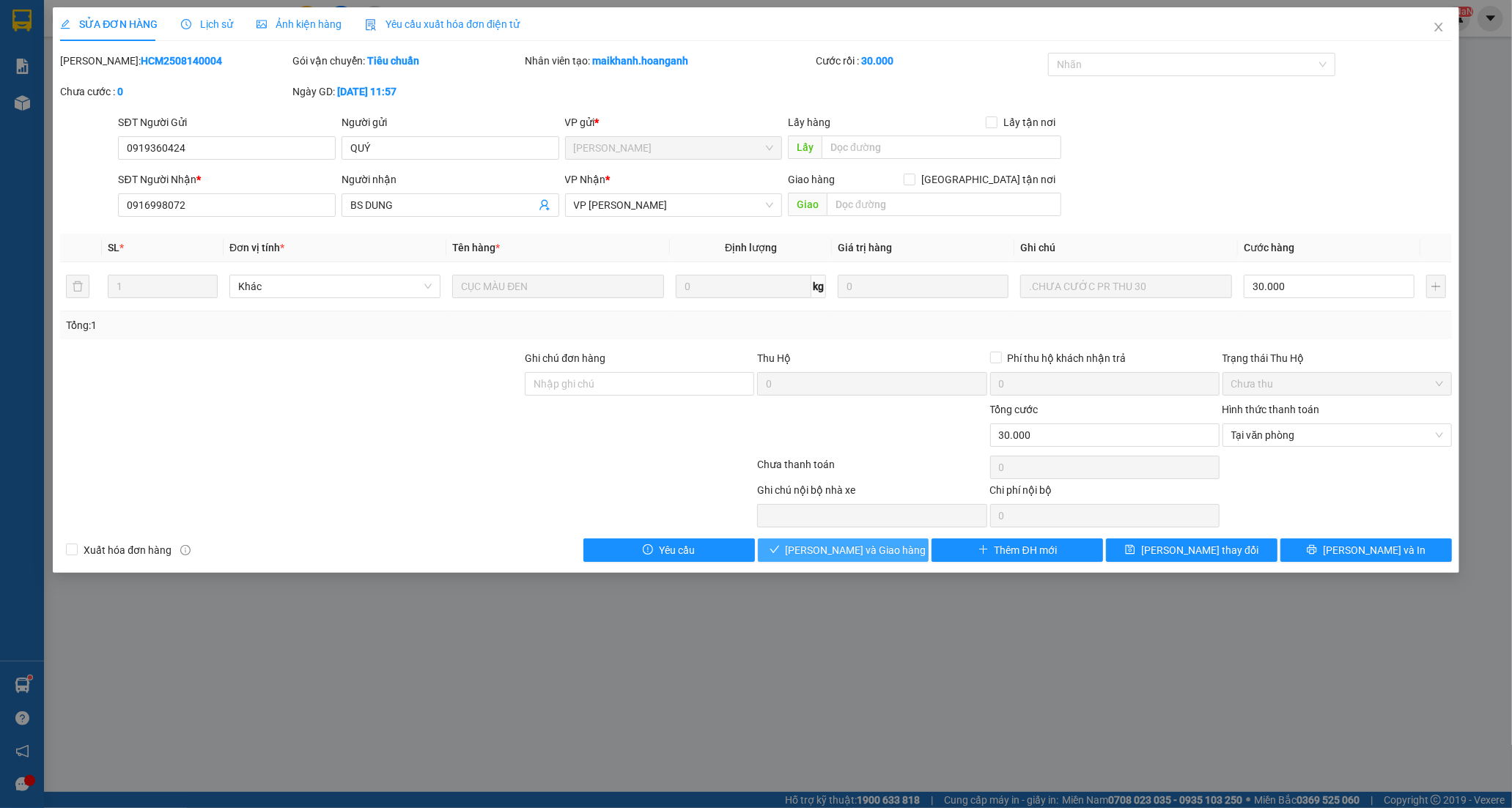
drag, startPoint x: 842, startPoint y: 552, endPoint x: 998, endPoint y: 352, distance: 253.6
click at [843, 551] on span "[PERSON_NAME] và Giao hàng" at bounding box center [856, 550] width 141 height 16
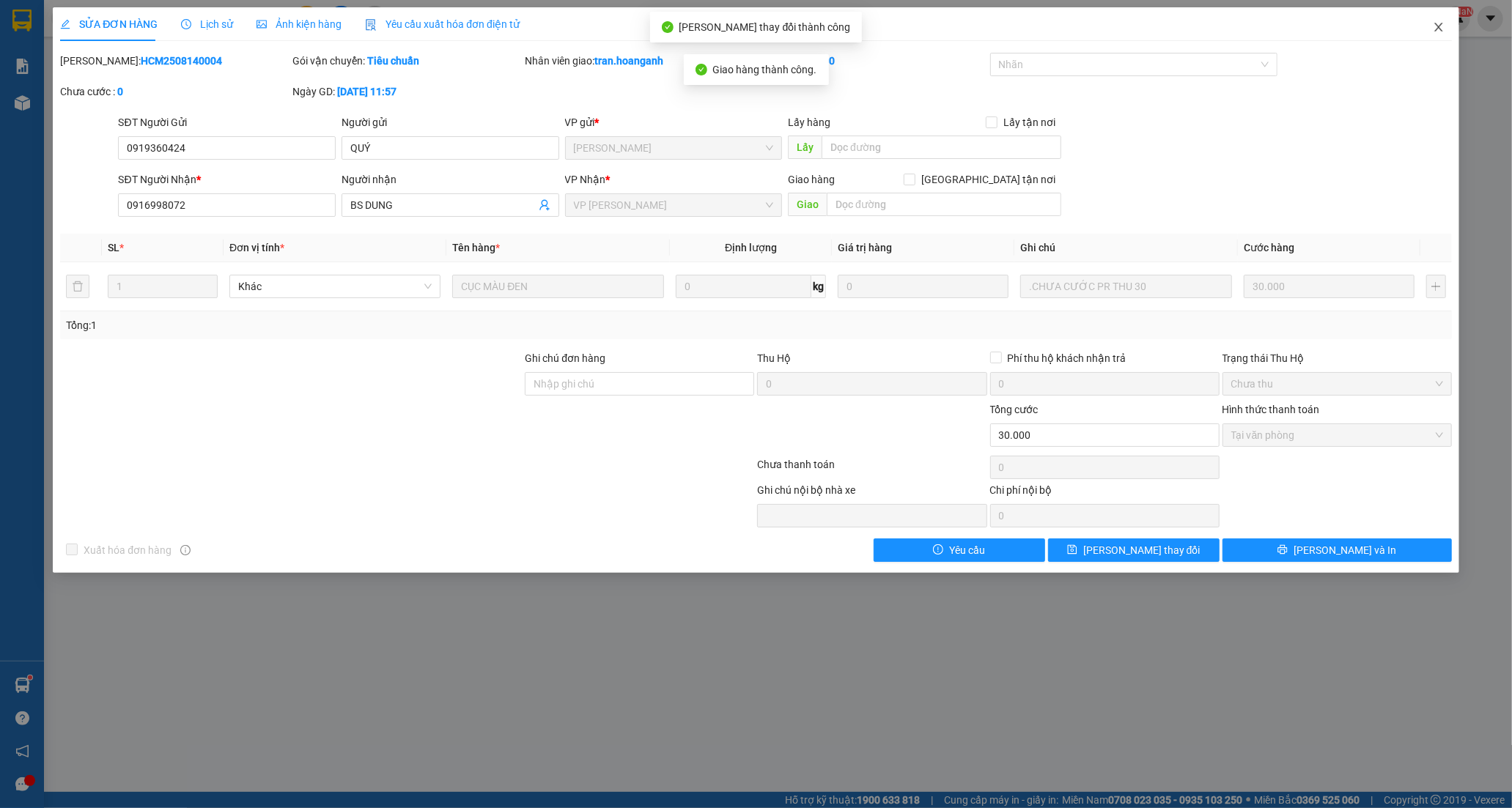
click at [1441, 24] on icon "close" at bounding box center [1439, 27] width 12 height 12
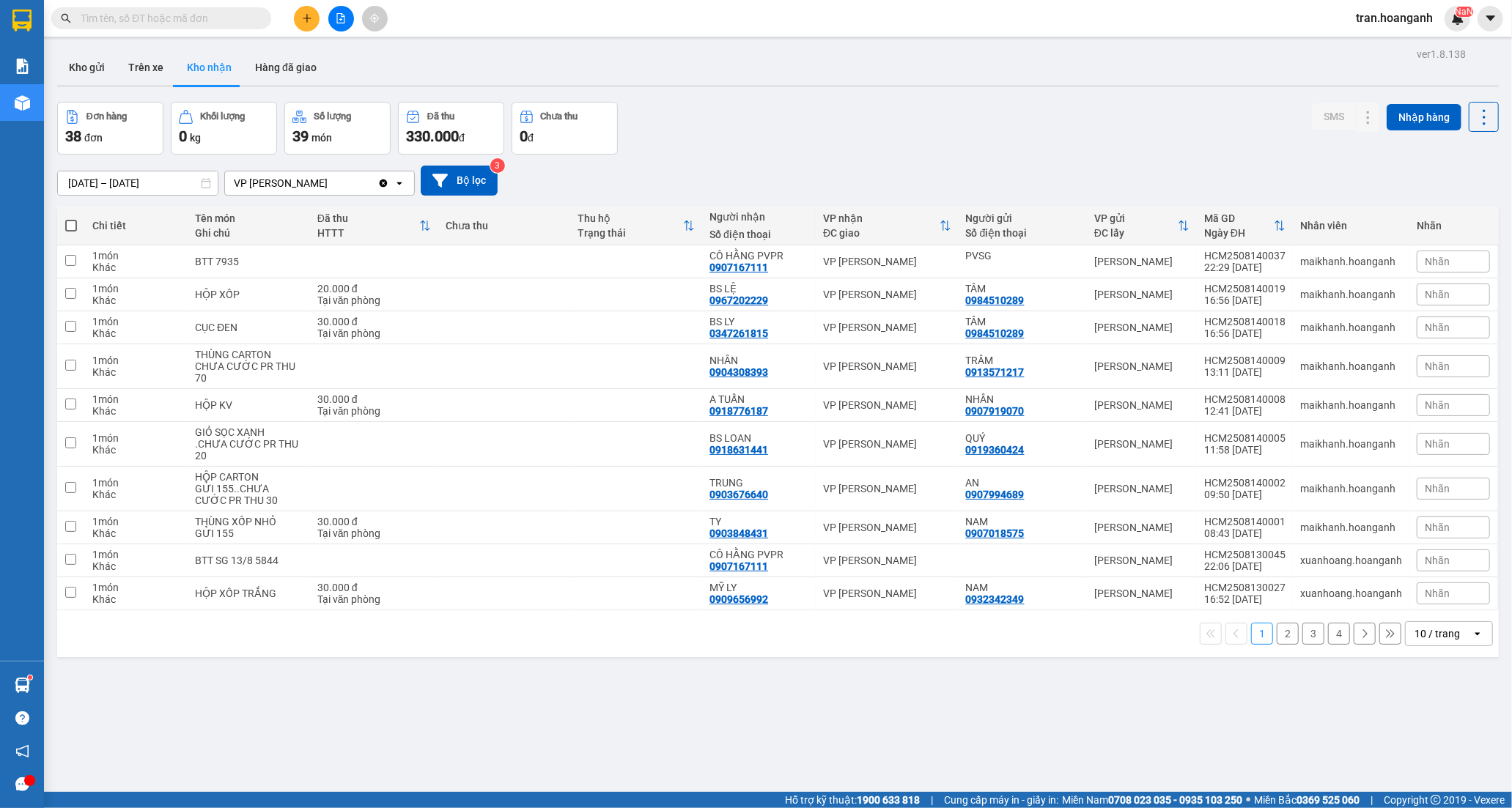
click at [1277, 636] on button "2" at bounding box center [1288, 634] width 22 height 22
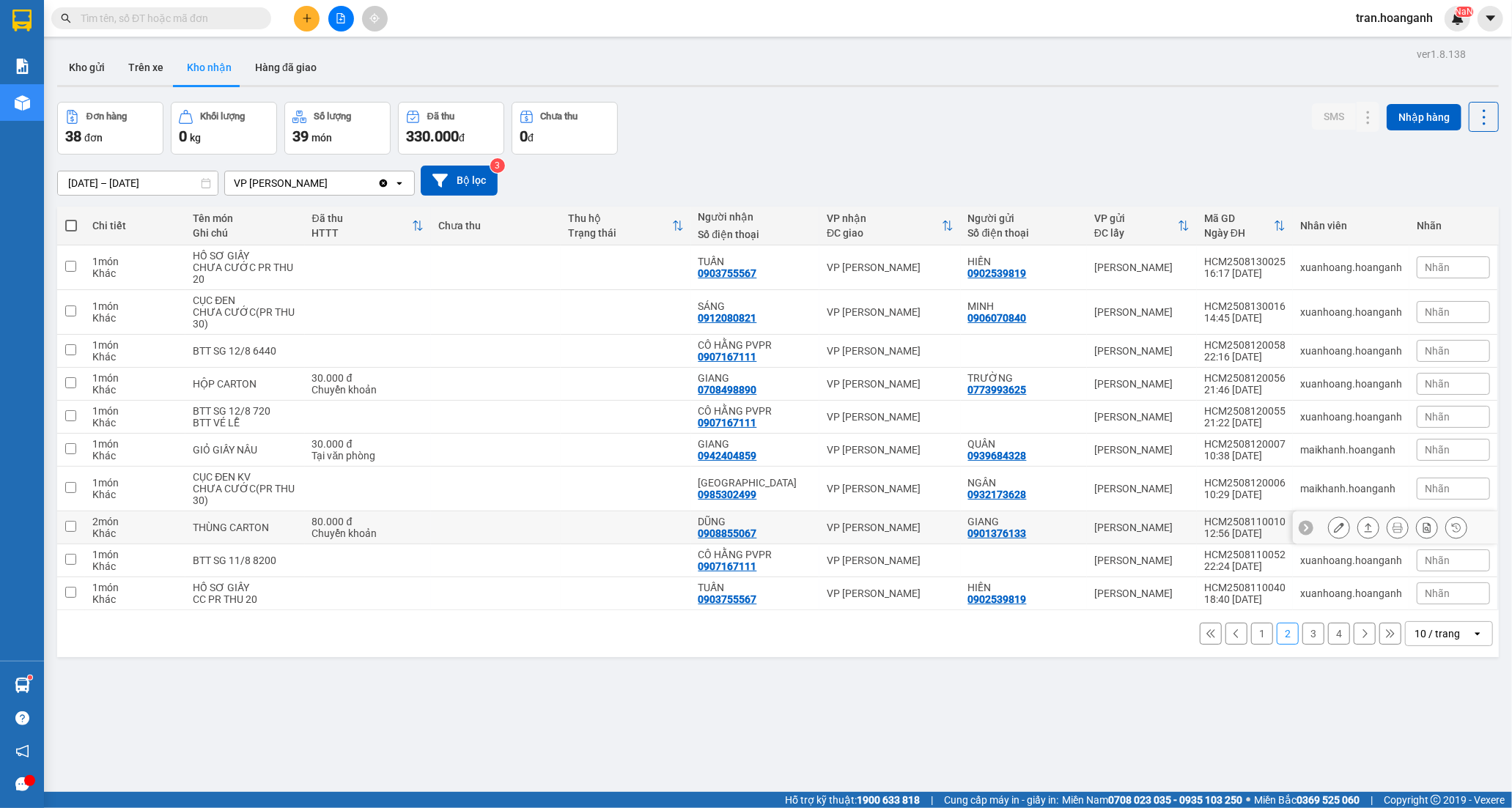
click at [783, 538] on div "DŨNG 0908855067" at bounding box center [756, 528] width 115 height 24
checkbox input "true"
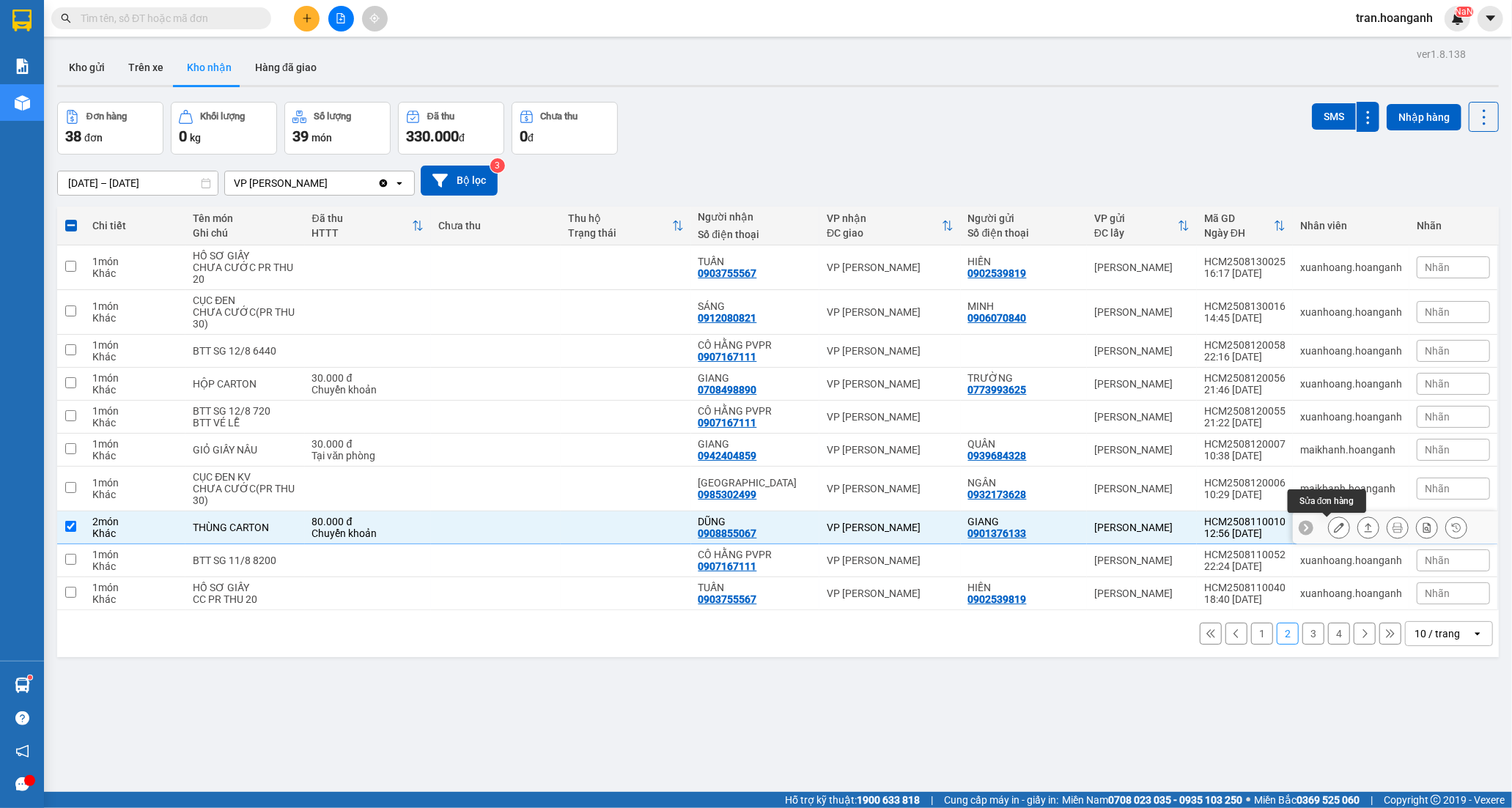
click at [1334, 533] on icon at bounding box center [1339, 528] width 10 height 10
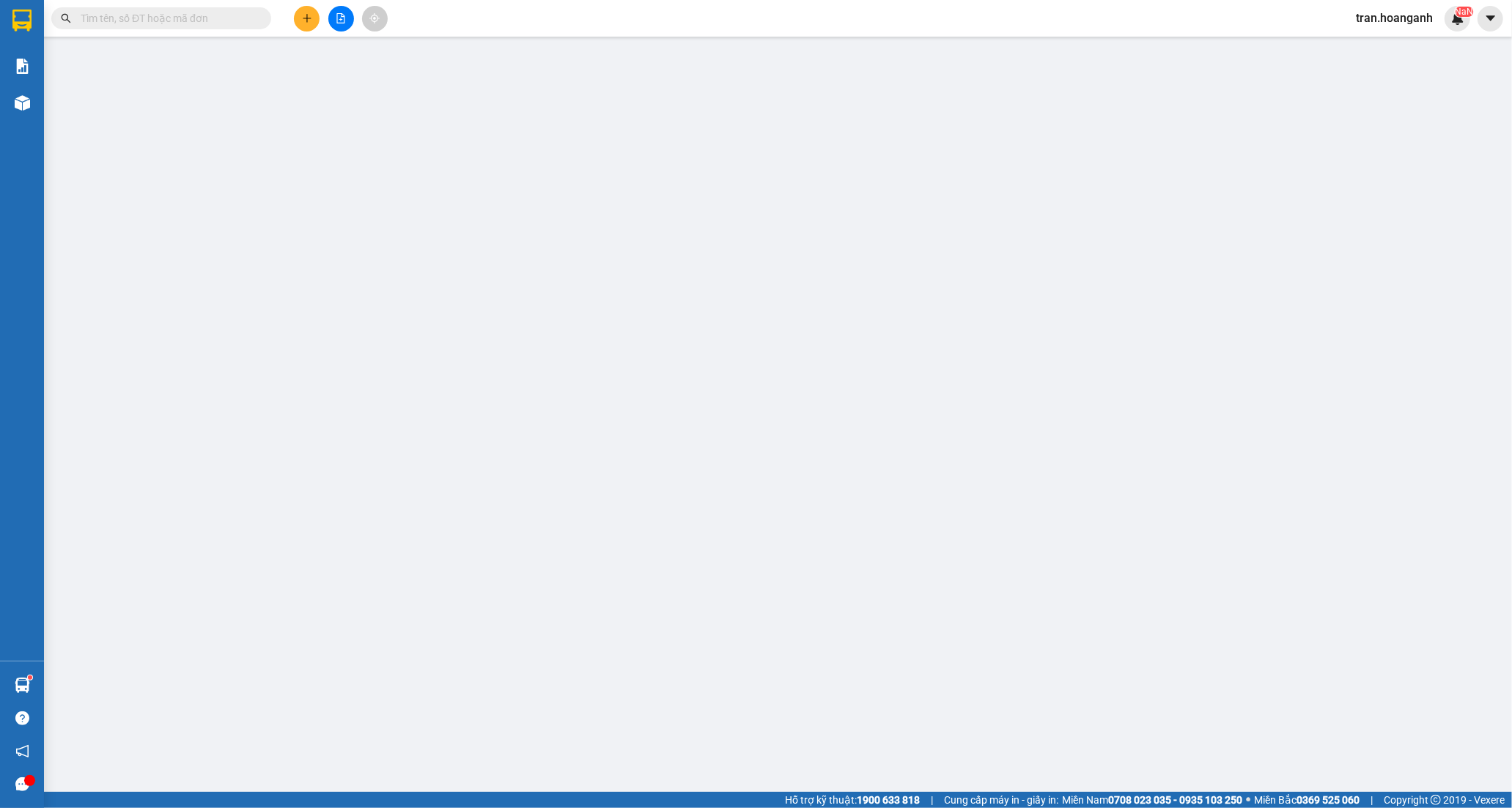
type input "0901376133"
type input "GIANG"
type input "0908855067"
type input "DŨNG"
type input "80.000"
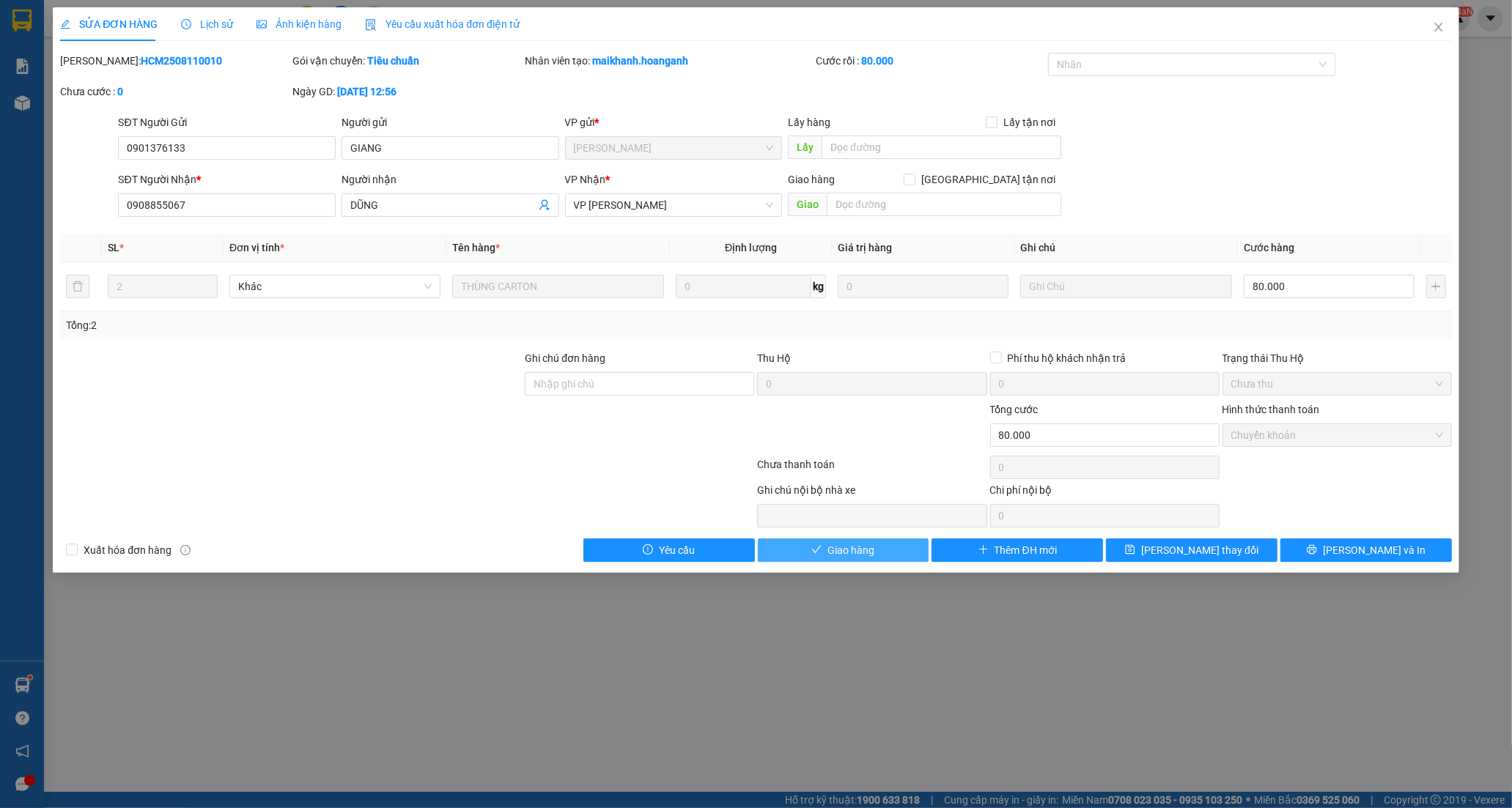
drag, startPoint x: 839, startPoint y: 554, endPoint x: 888, endPoint y: 474, distance: 93.8
click at [843, 552] on span "Giao hàng" at bounding box center [851, 550] width 47 height 16
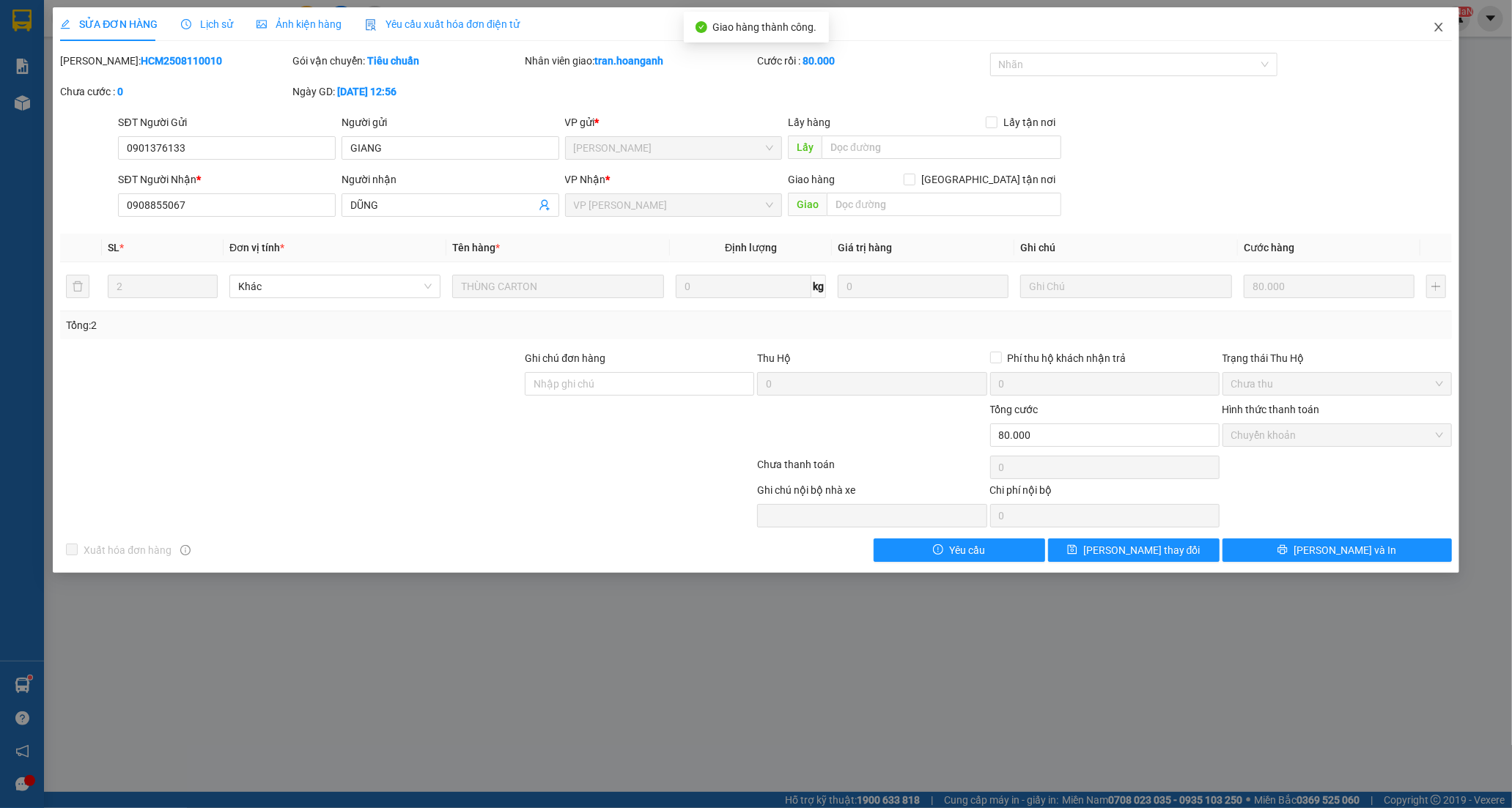
click at [1436, 30] on icon "close" at bounding box center [1439, 27] width 8 height 8
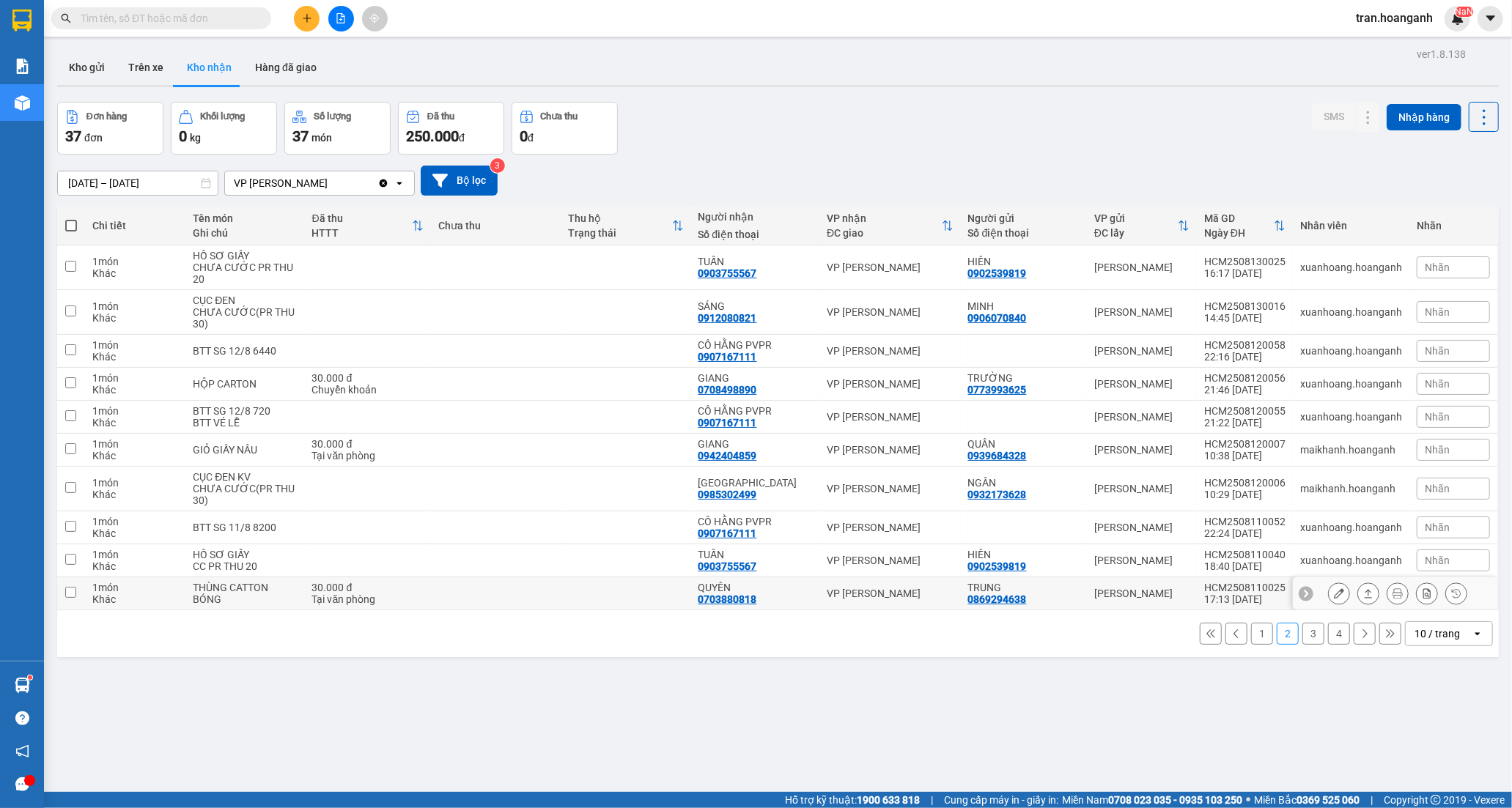
click at [797, 595] on div "QUYÊN 0703880818" at bounding box center [756, 594] width 115 height 24
checkbox input "true"
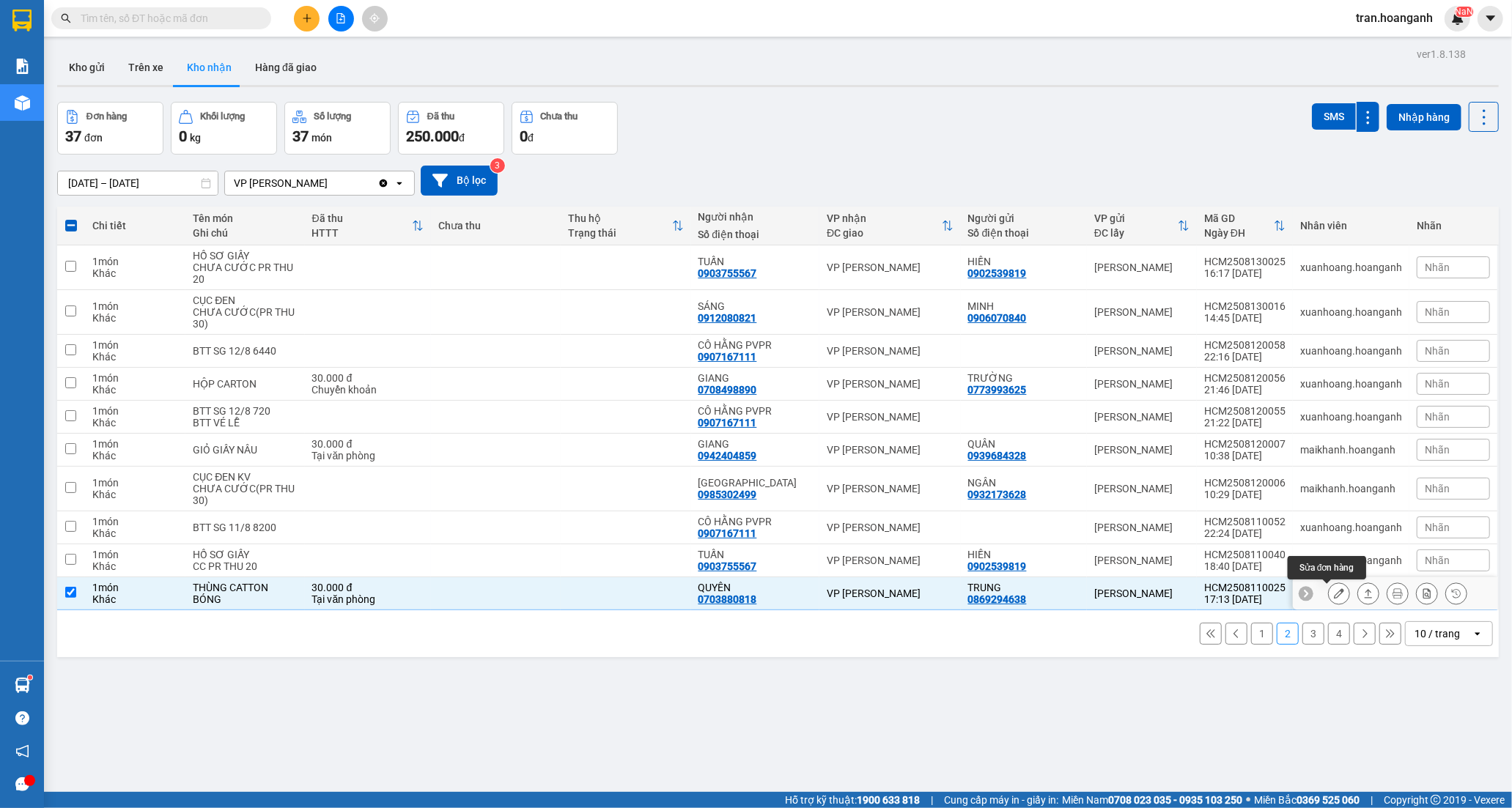
click at [1334, 594] on icon at bounding box center [1339, 594] width 10 height 10
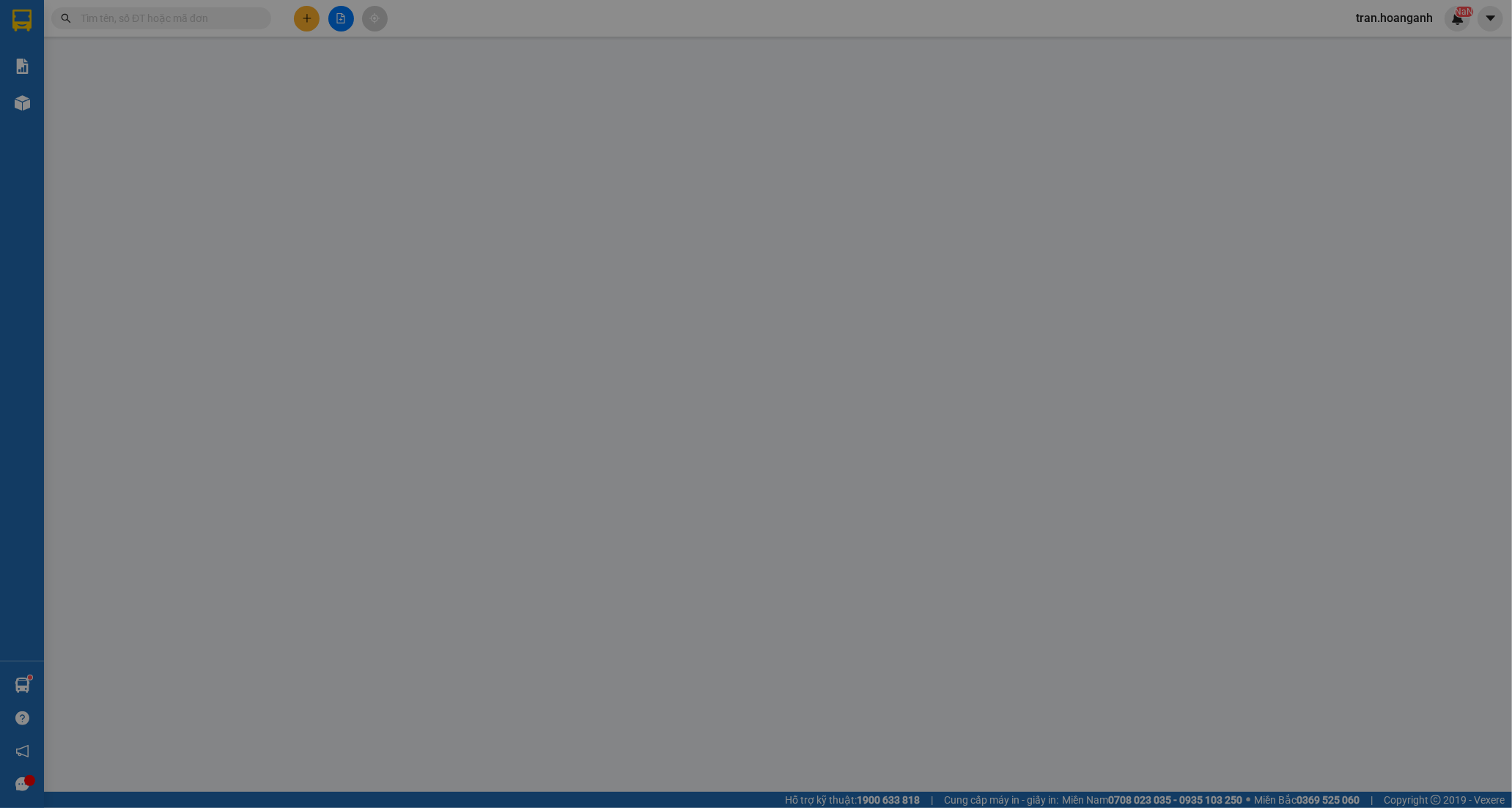
type input "0869294638"
type input "TRUNG"
type input "0703880818"
type input "QUYÊN"
type input "30.000"
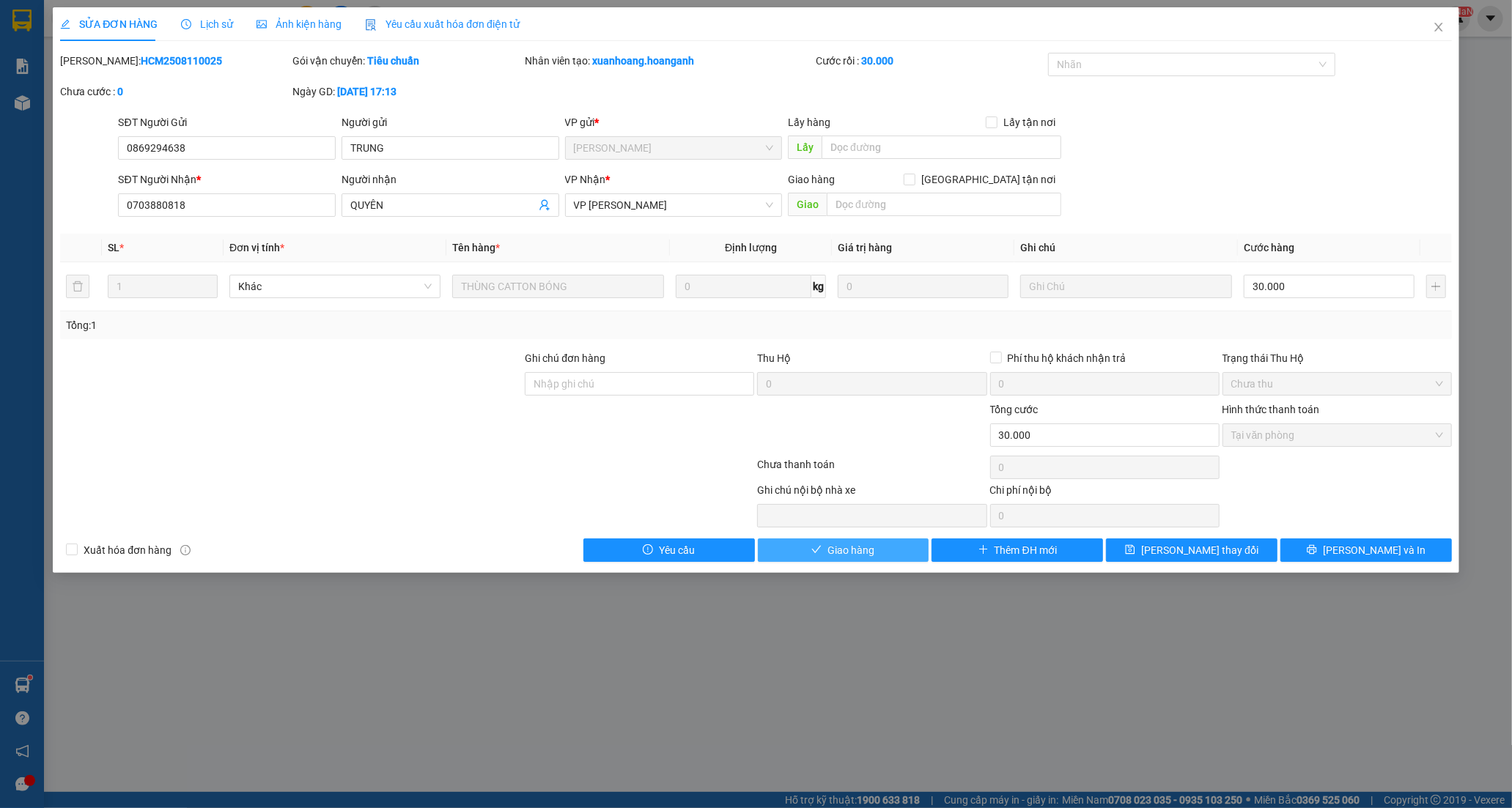
drag, startPoint x: 825, startPoint y: 547, endPoint x: 998, endPoint y: 208, distance: 380.6
click at [825, 546] on button "Giao hàng" at bounding box center [843, 551] width 171 height 24
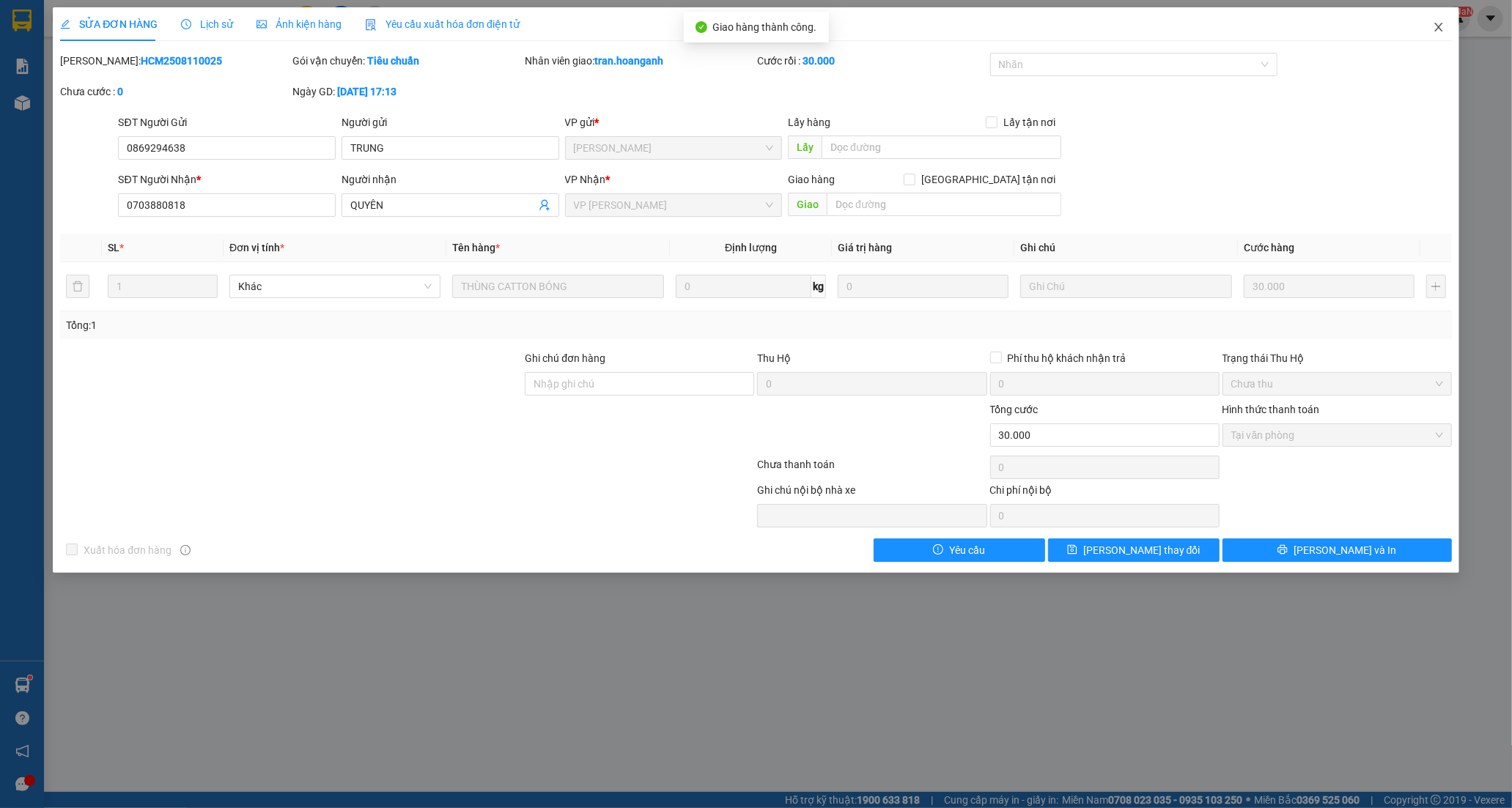
click at [1437, 24] on icon "close" at bounding box center [1439, 27] width 12 height 12
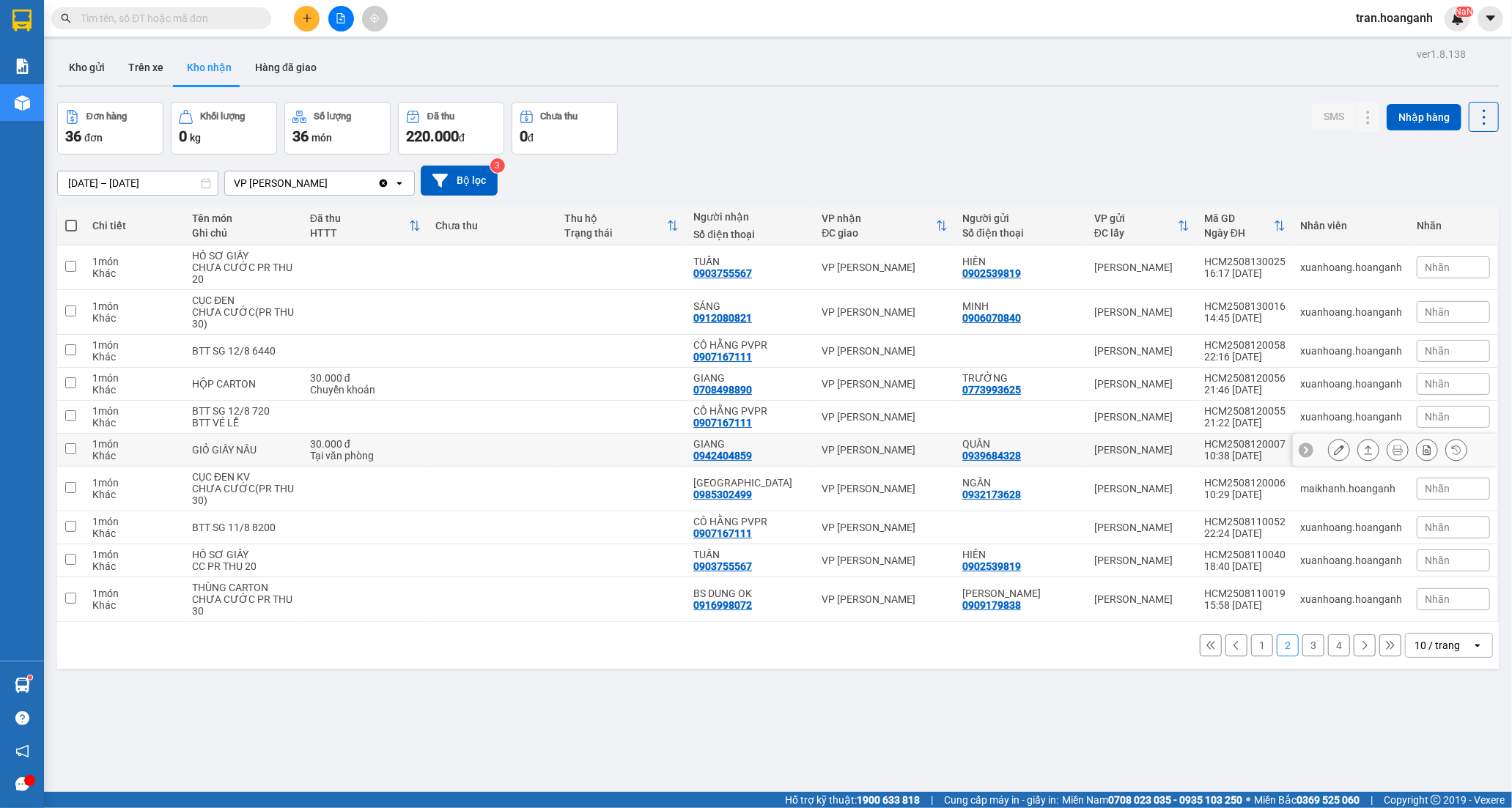
click at [752, 456] on div "0942404859" at bounding box center [723, 456] width 59 height 12
click at [1334, 455] on icon at bounding box center [1339, 450] width 10 height 10
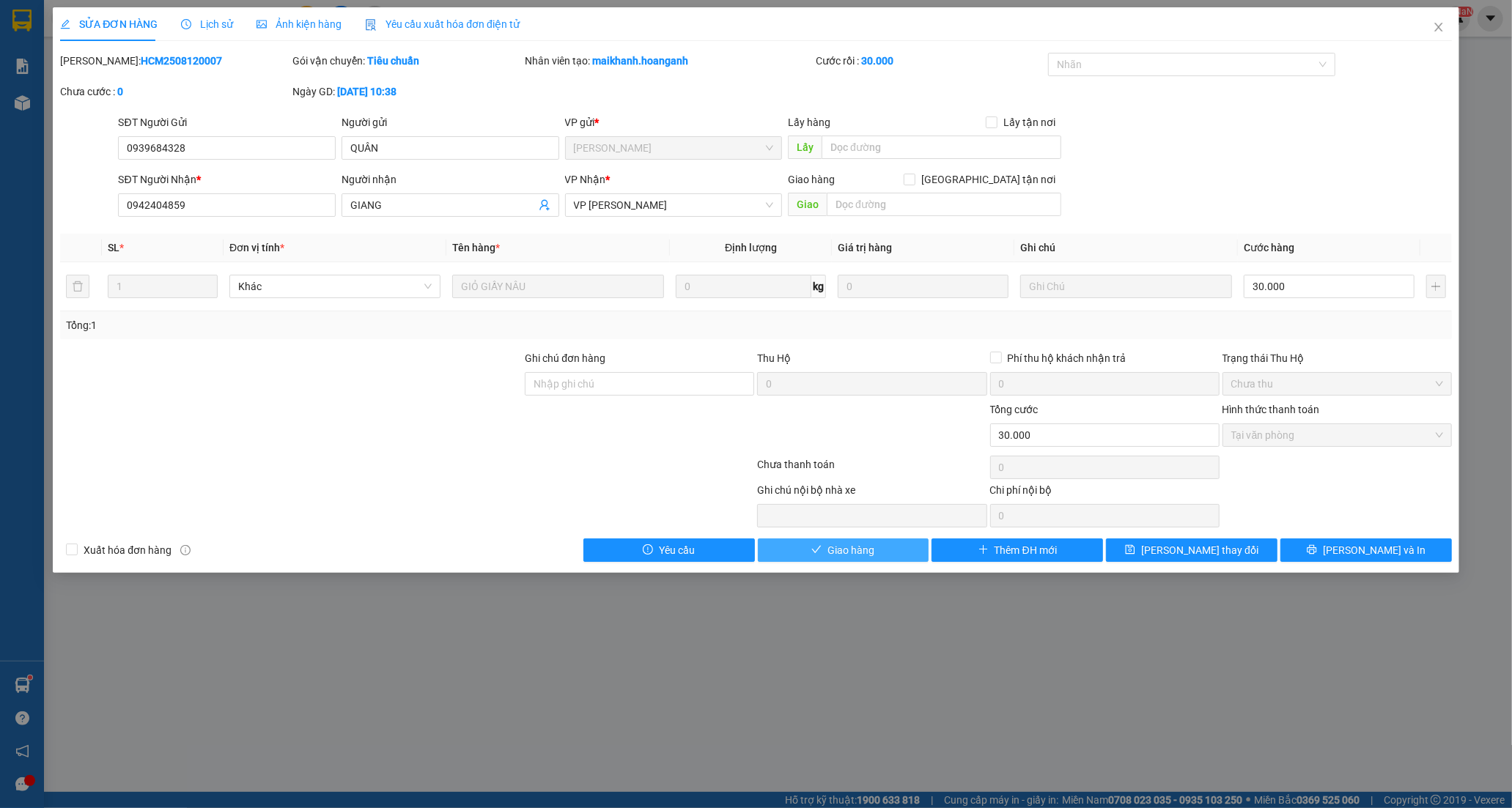
click at [833, 550] on span "Giao hàng" at bounding box center [851, 550] width 47 height 16
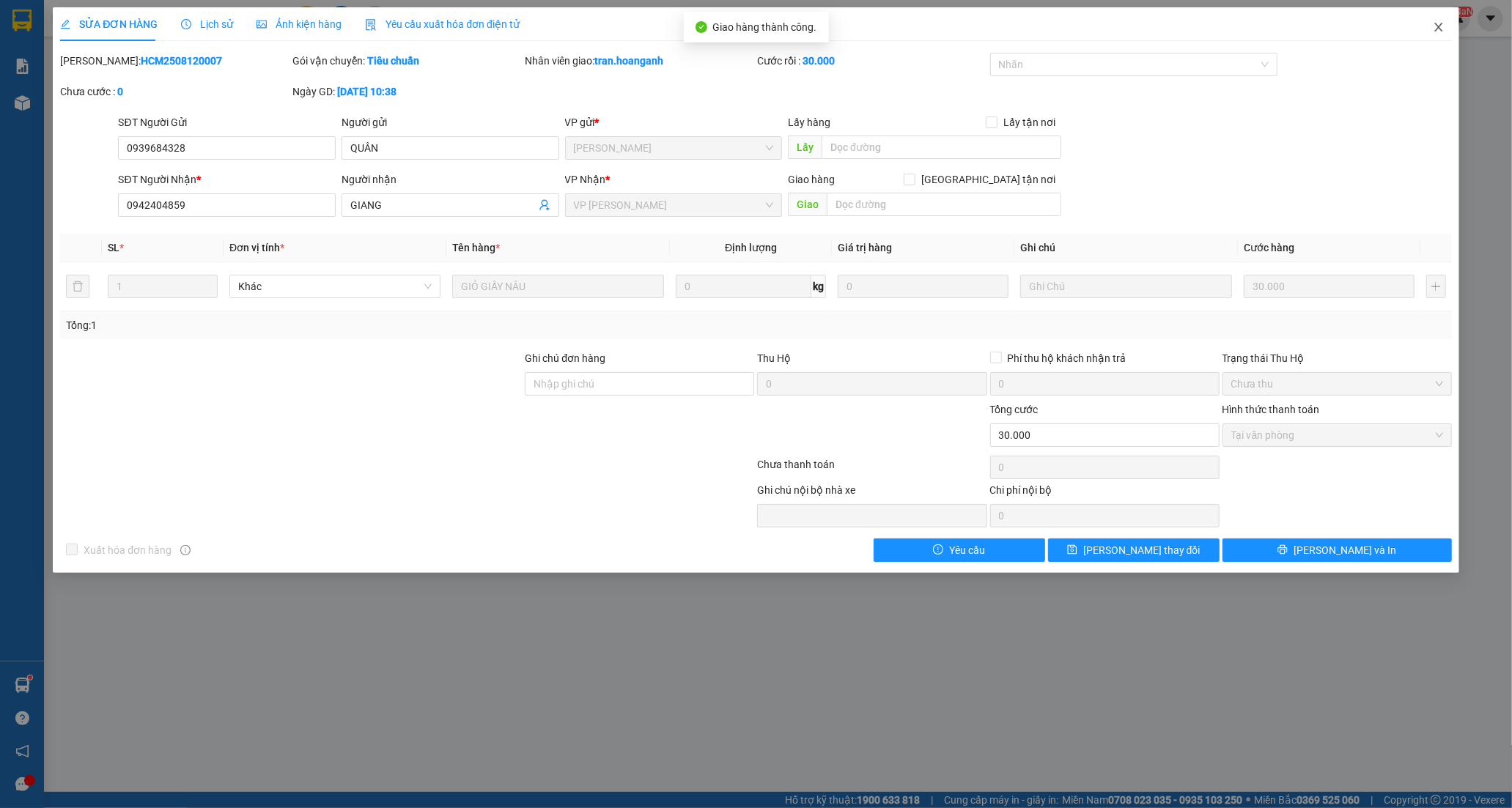
click at [1440, 27] on icon "close" at bounding box center [1439, 27] width 12 height 12
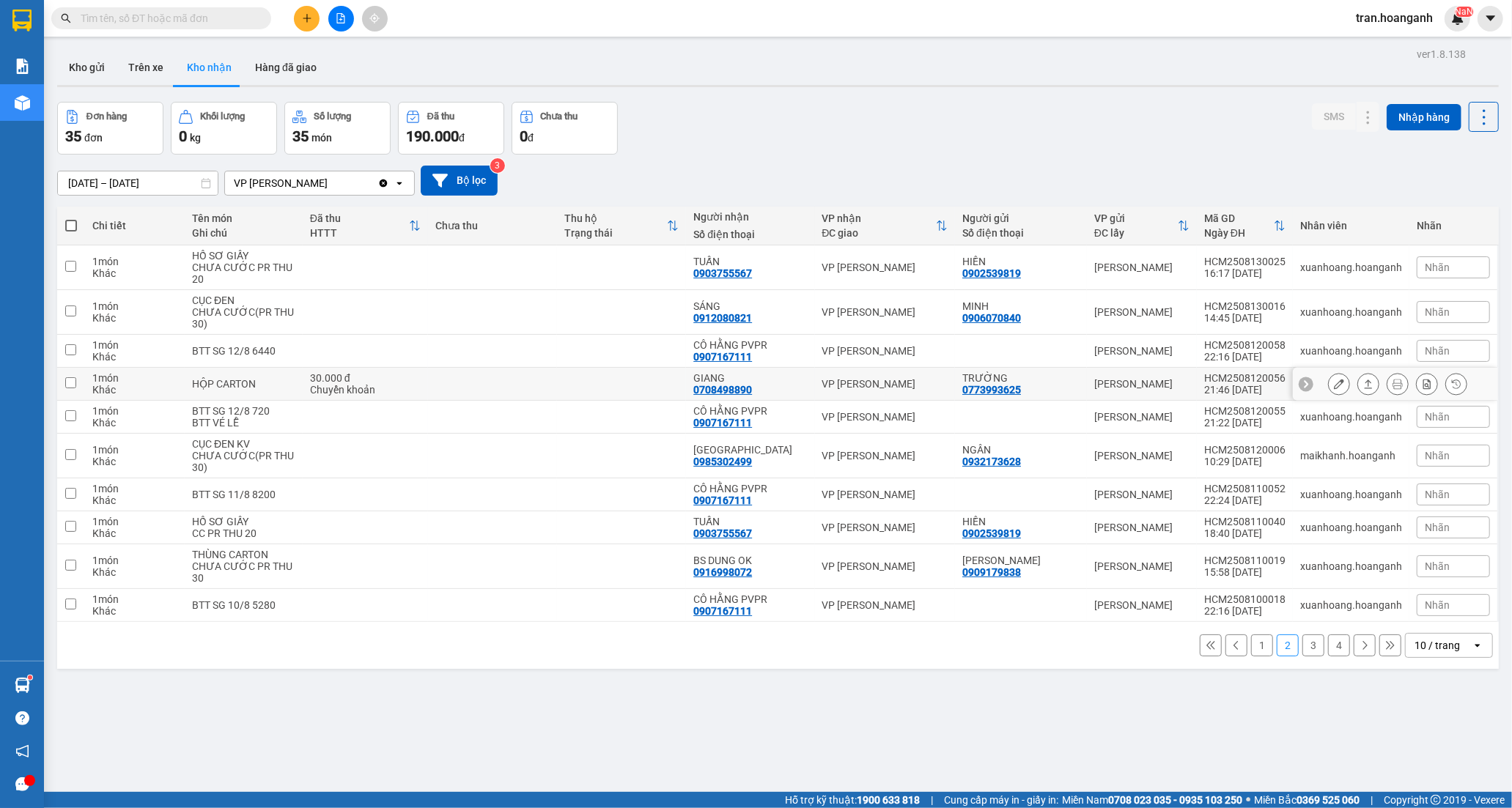
click at [763, 394] on div "GIANG 0708498890" at bounding box center [750, 384] width 114 height 24
checkbox input "true"
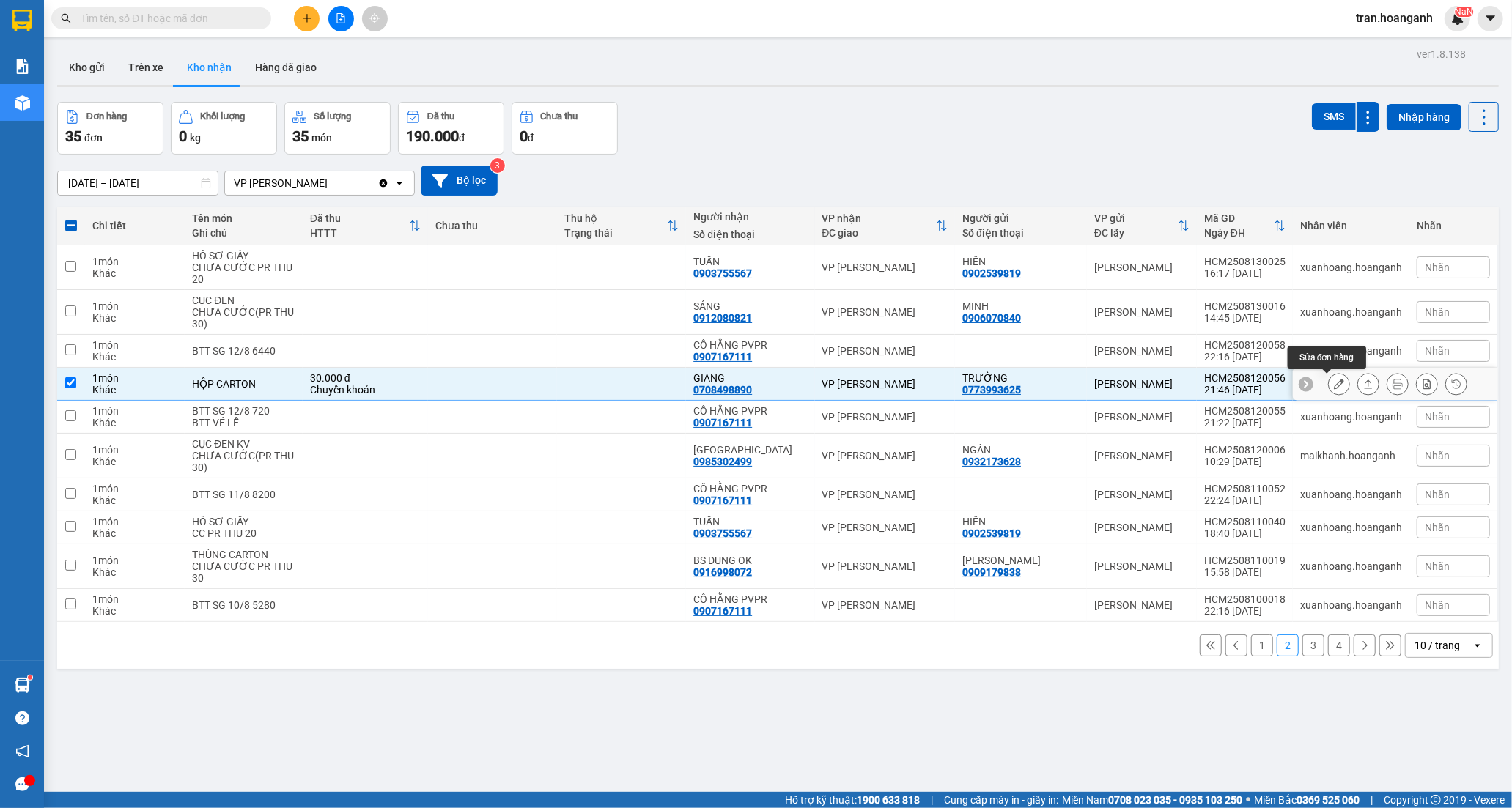
click at [1334, 383] on icon at bounding box center [1339, 384] width 10 height 10
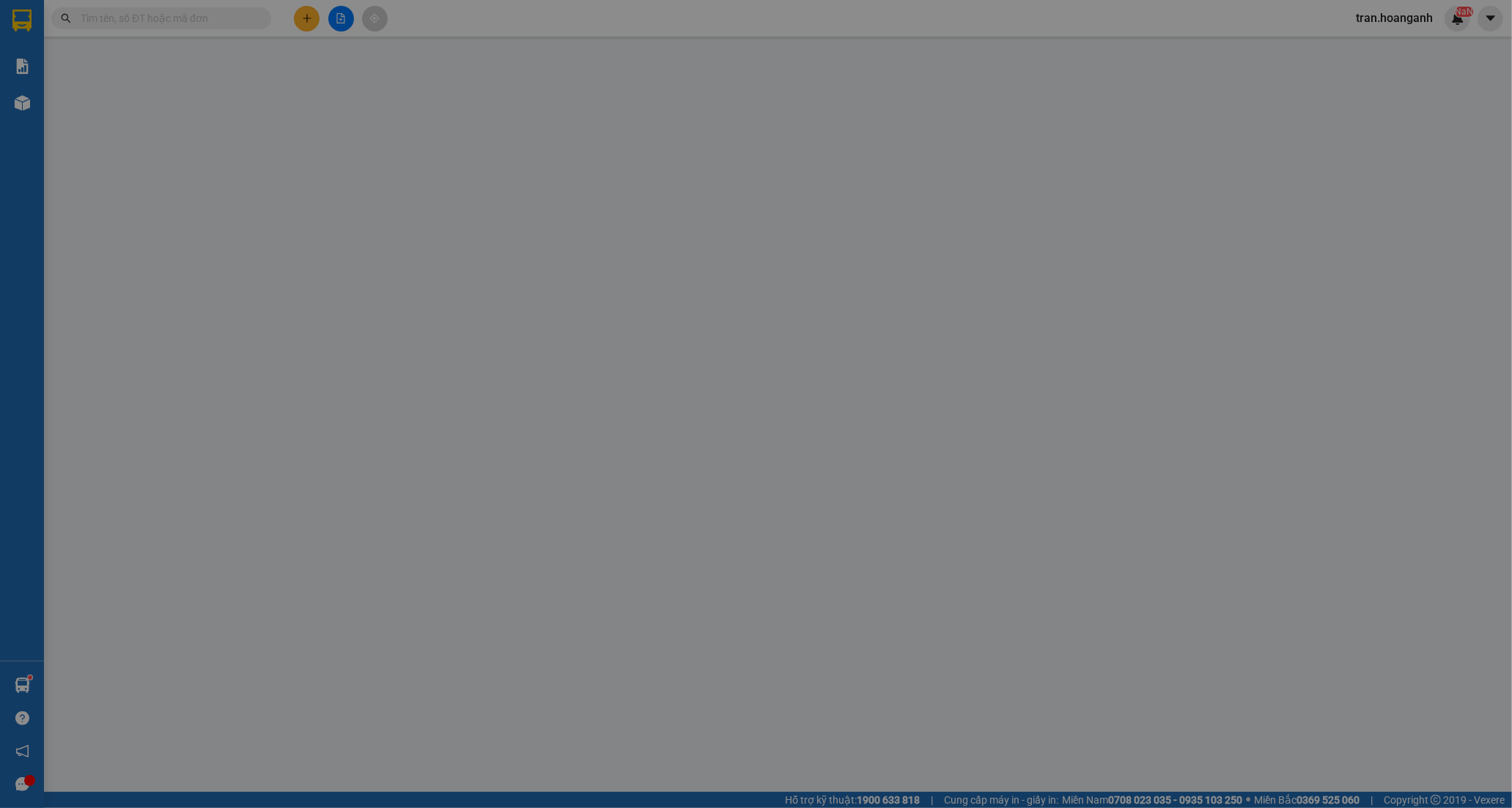
type input "0773993625"
type input "TRƯỜNG"
type input "0708498890"
type input "GIANG"
type input "30.000"
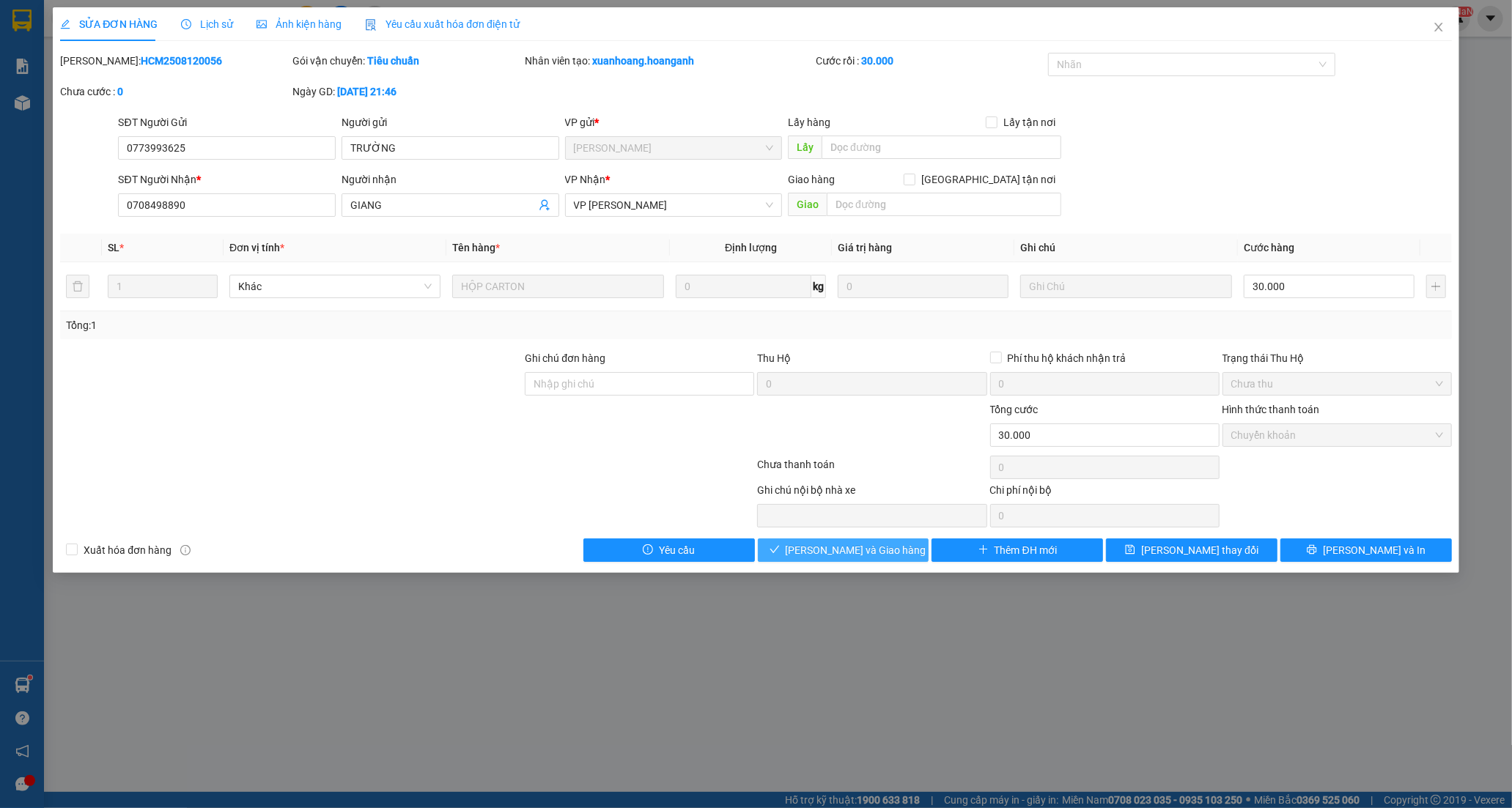
click at [869, 546] on span "[PERSON_NAME] và Giao hàng" at bounding box center [856, 550] width 141 height 16
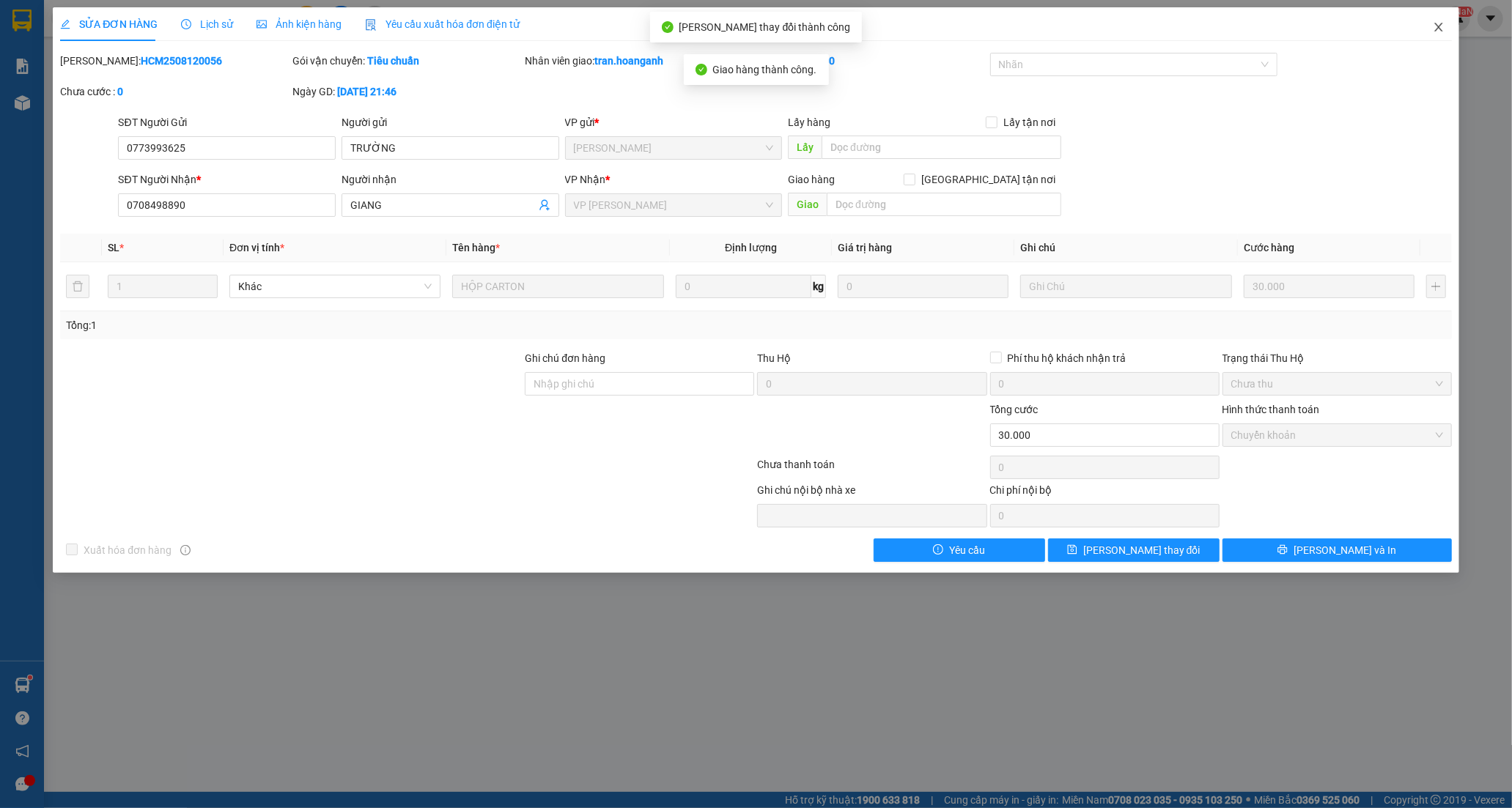
click at [1440, 28] on icon "close" at bounding box center [1439, 27] width 12 height 12
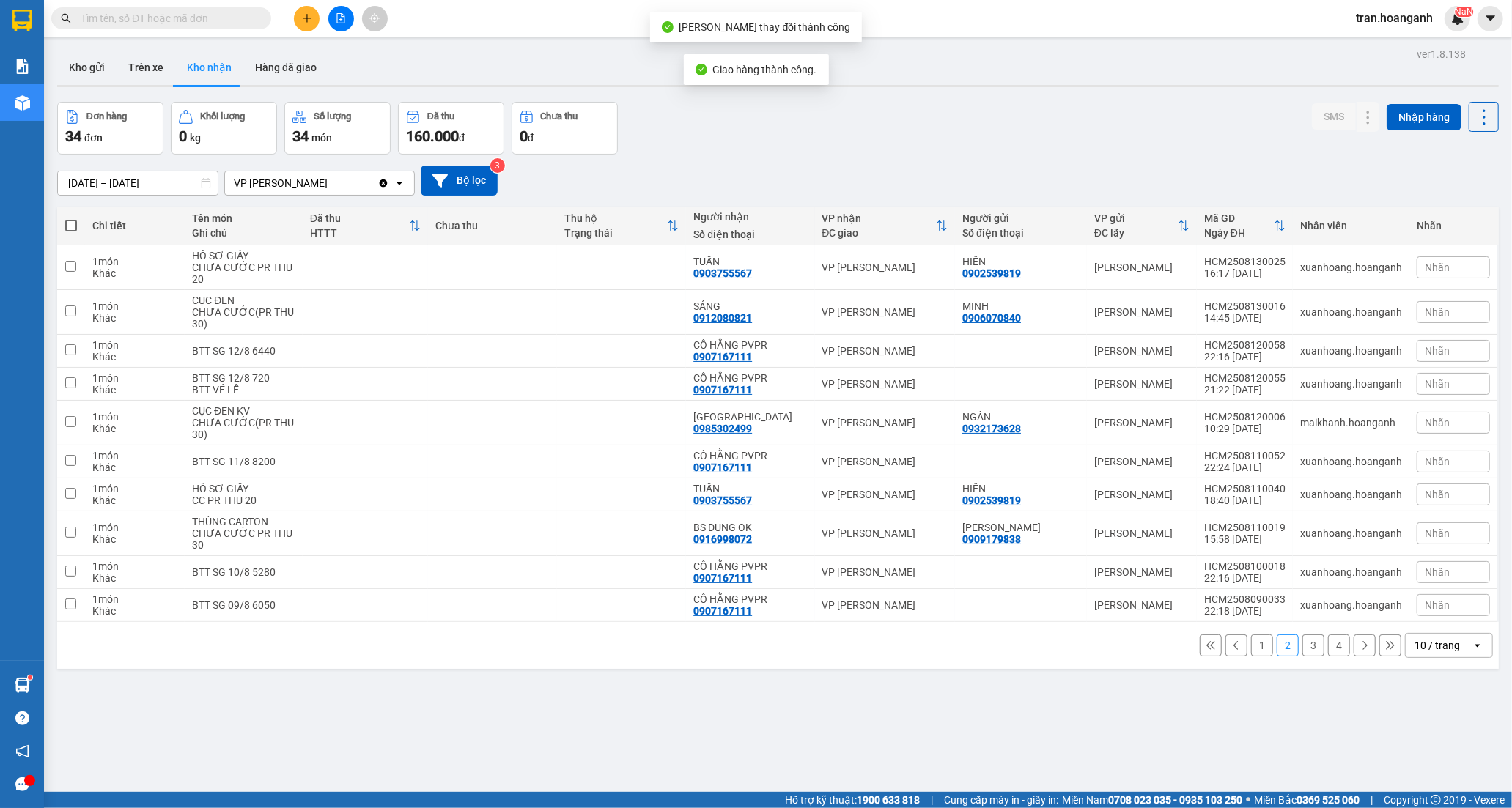
click at [1251, 645] on button "1" at bounding box center [1262, 646] width 22 height 22
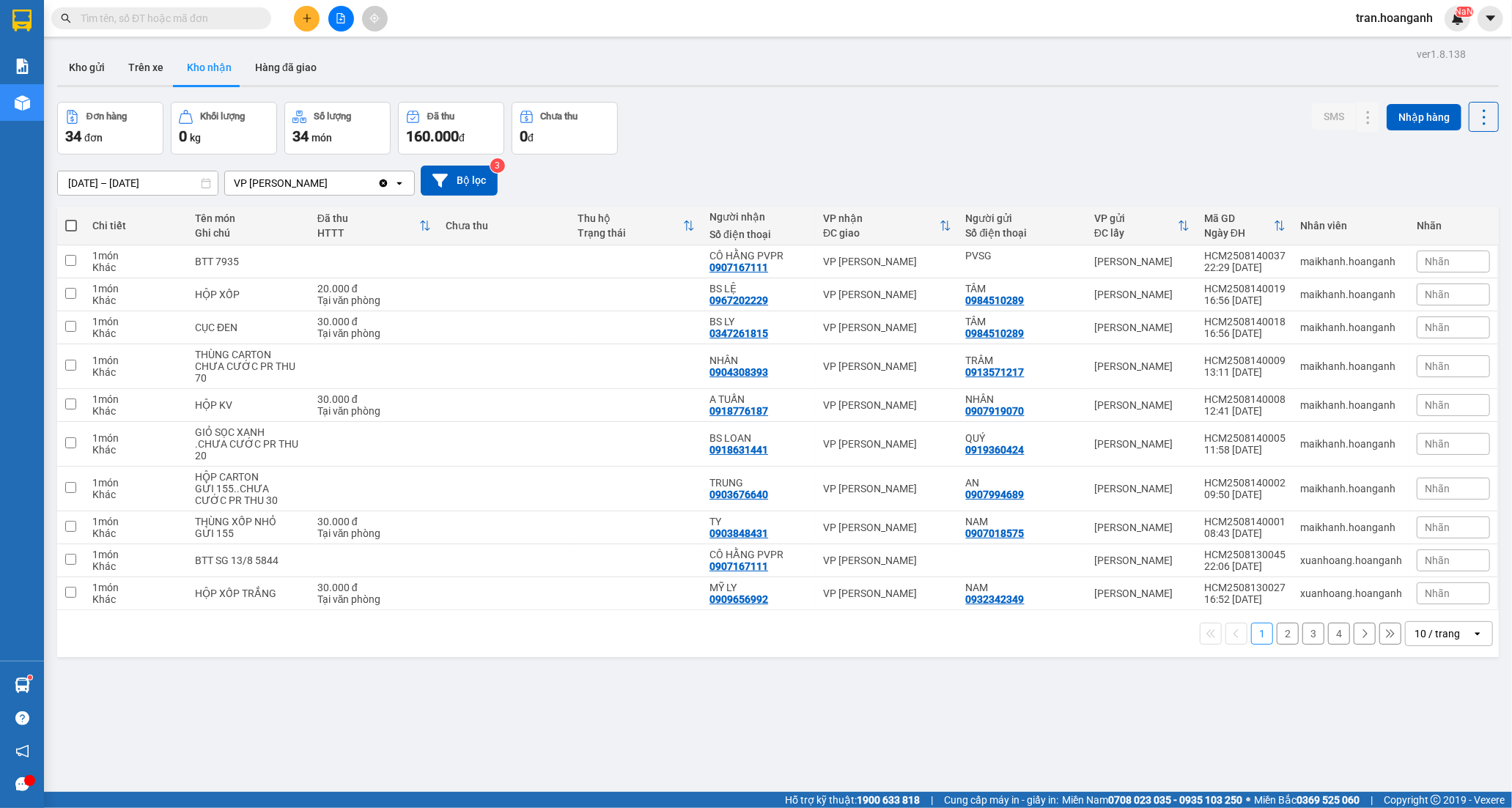
click at [1302, 636] on button "3" at bounding box center [1313, 634] width 22 height 22
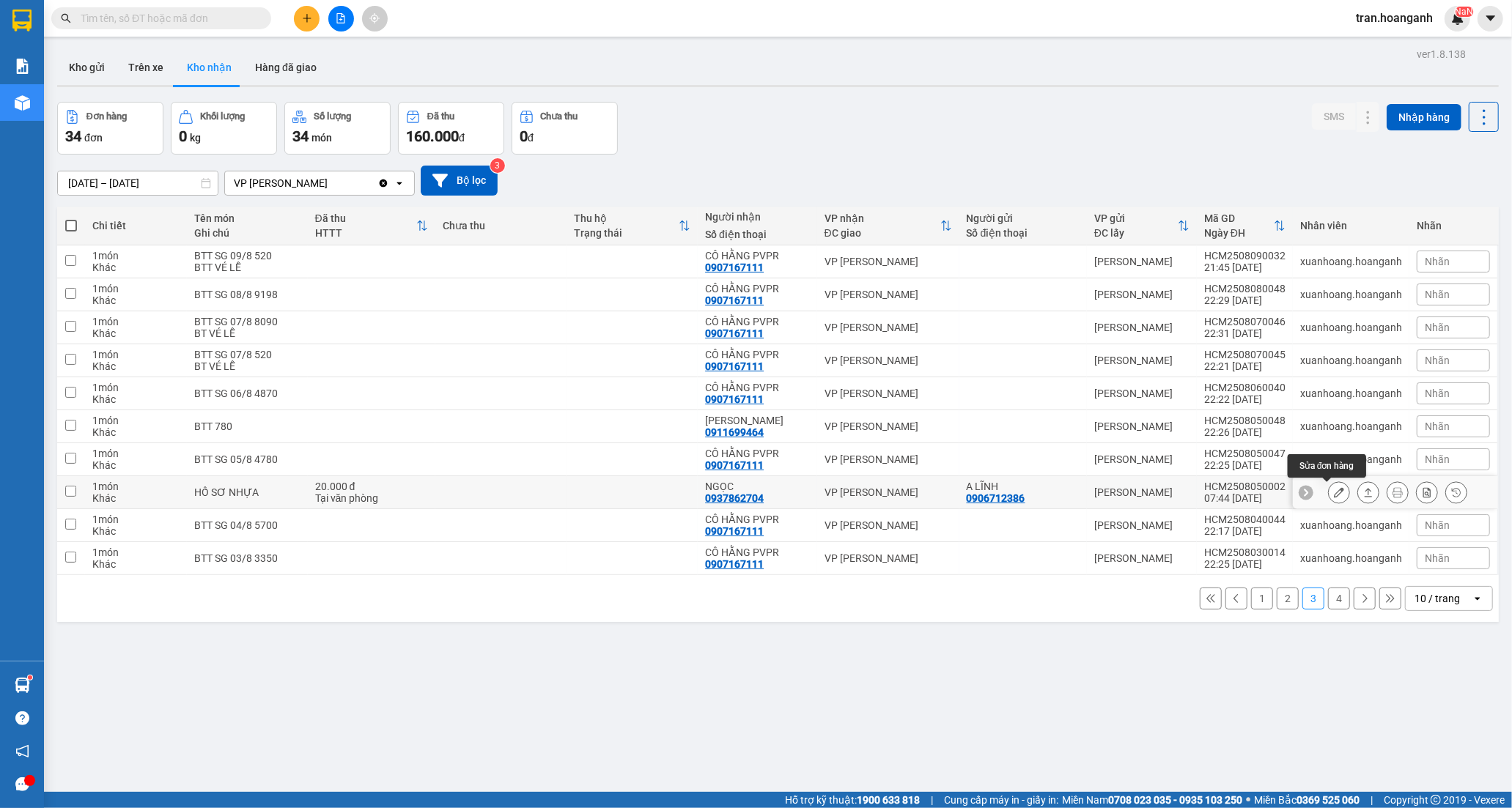
click at [1328, 493] on button at bounding box center [1338, 493] width 20 height 25
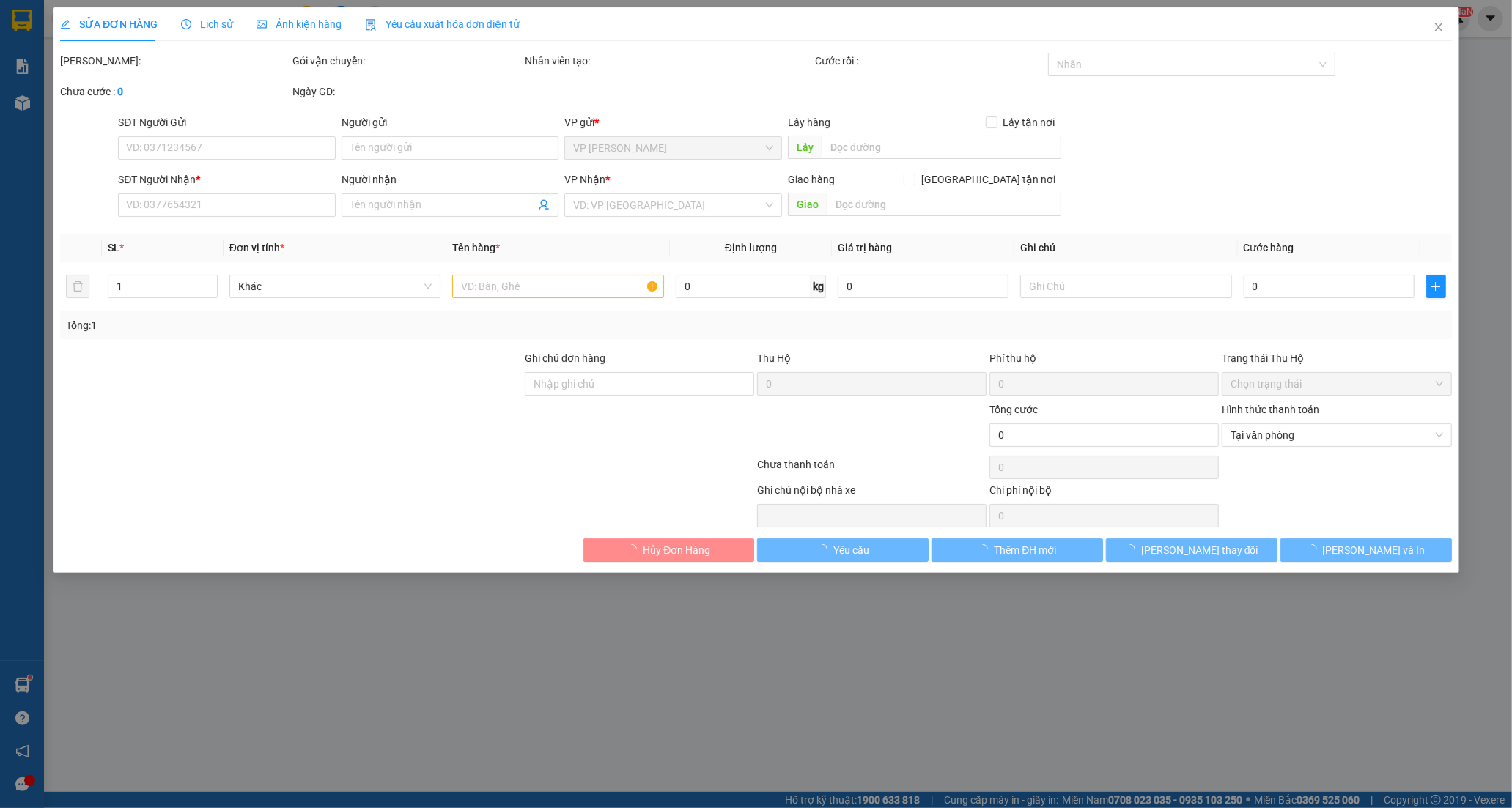
type input "0906712386"
type input "A LĨNH"
type input "0937862704"
type input "NGỌC"
type input "20.000"
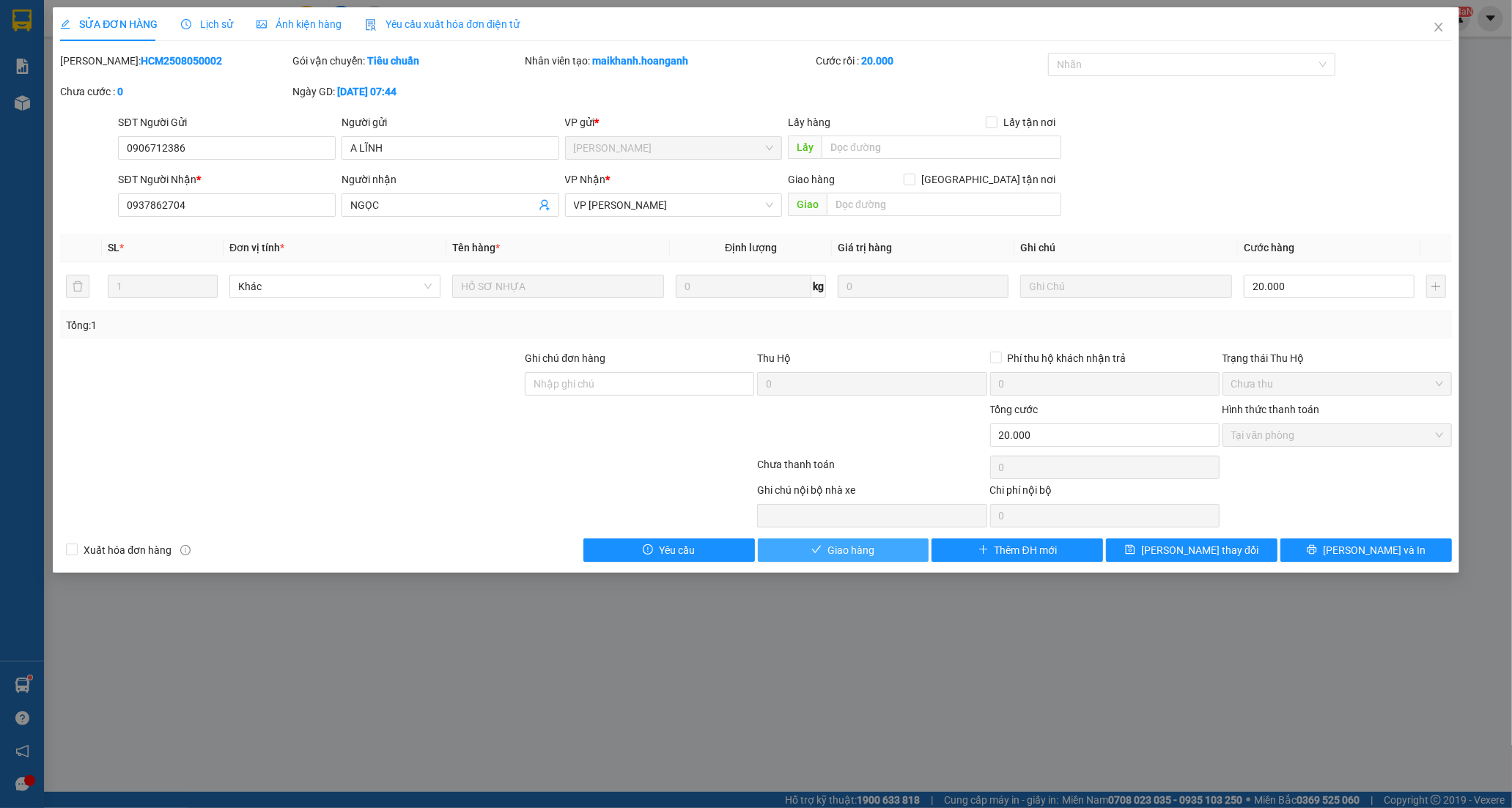
drag, startPoint x: 837, startPoint y: 553, endPoint x: 843, endPoint y: 537, distance: 17.1
click at [837, 553] on span "Giao hàng" at bounding box center [851, 550] width 47 height 16
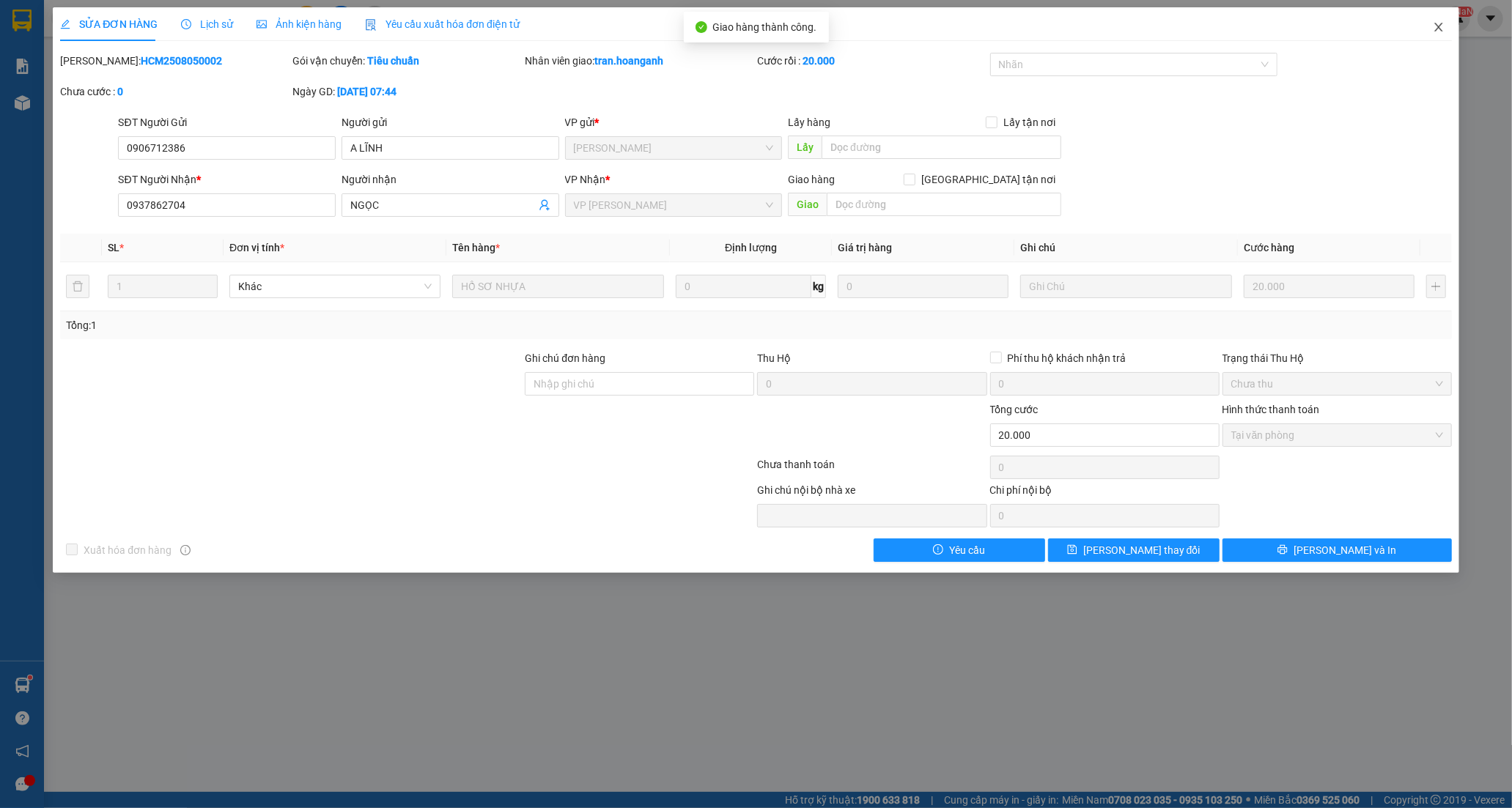
click at [1439, 25] on icon "close" at bounding box center [1439, 27] width 12 height 12
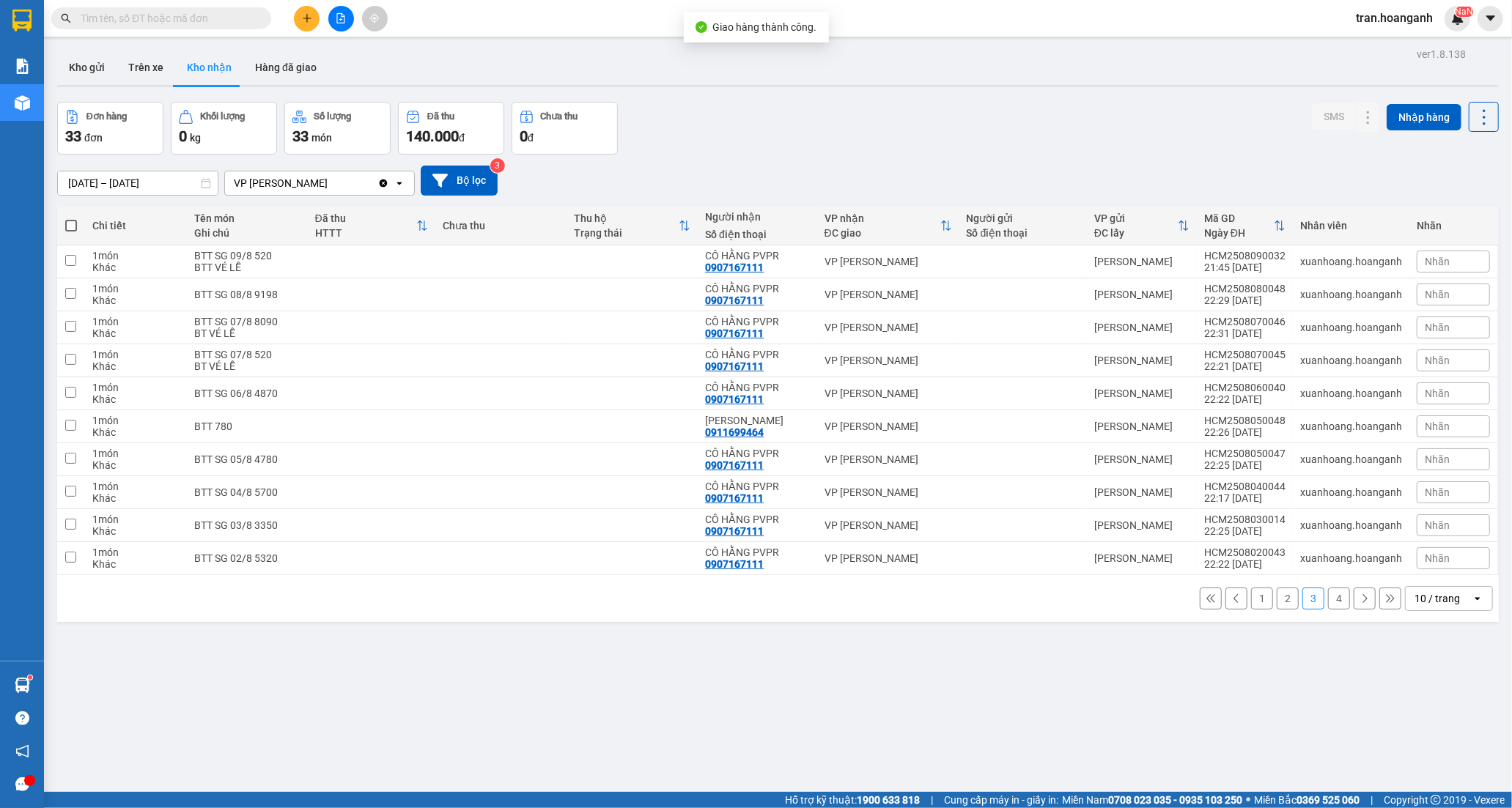
click at [1328, 601] on button "4" at bounding box center [1339, 599] width 22 height 22
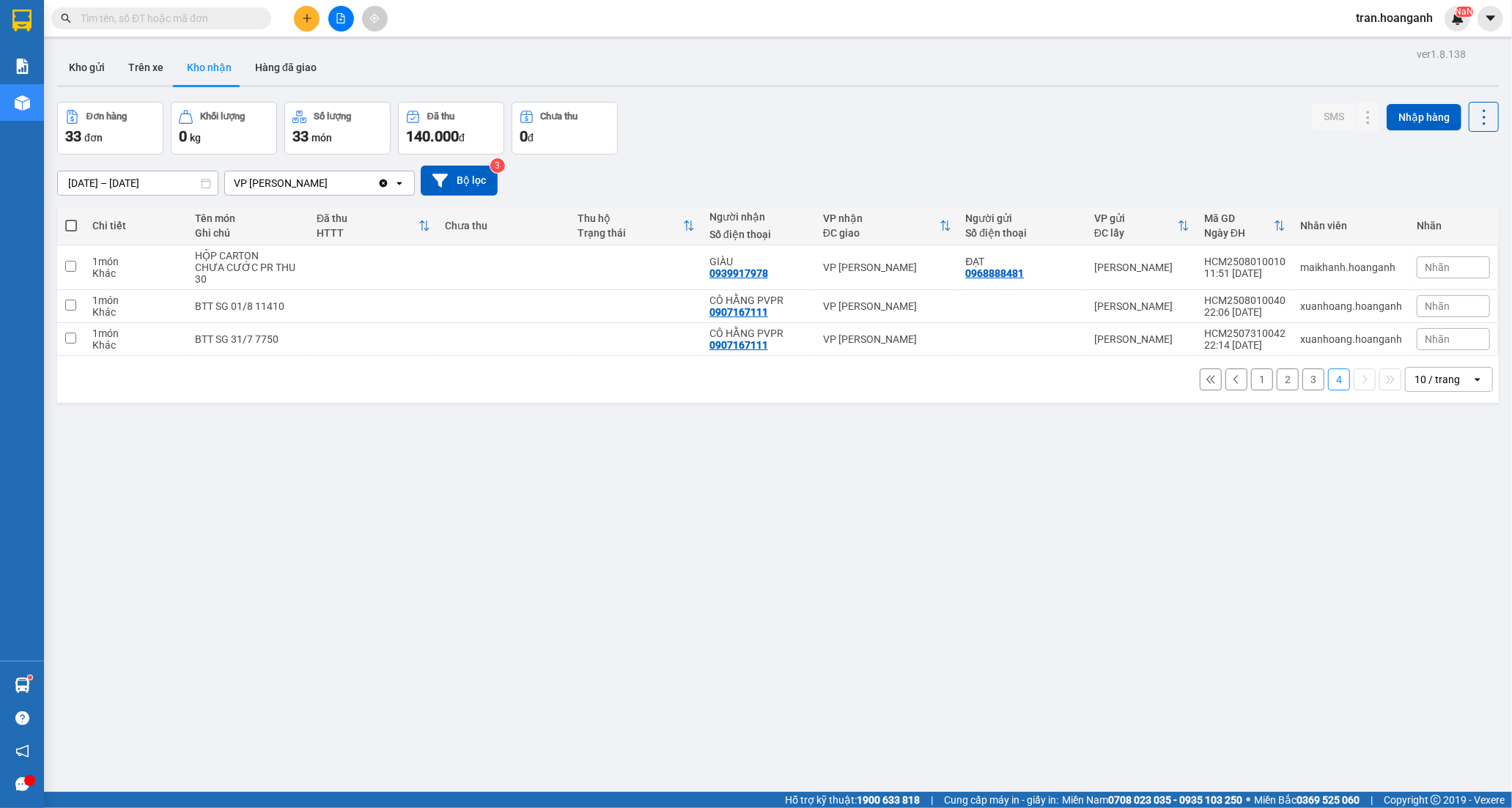
click at [1251, 382] on button "1" at bounding box center [1262, 380] width 22 height 22
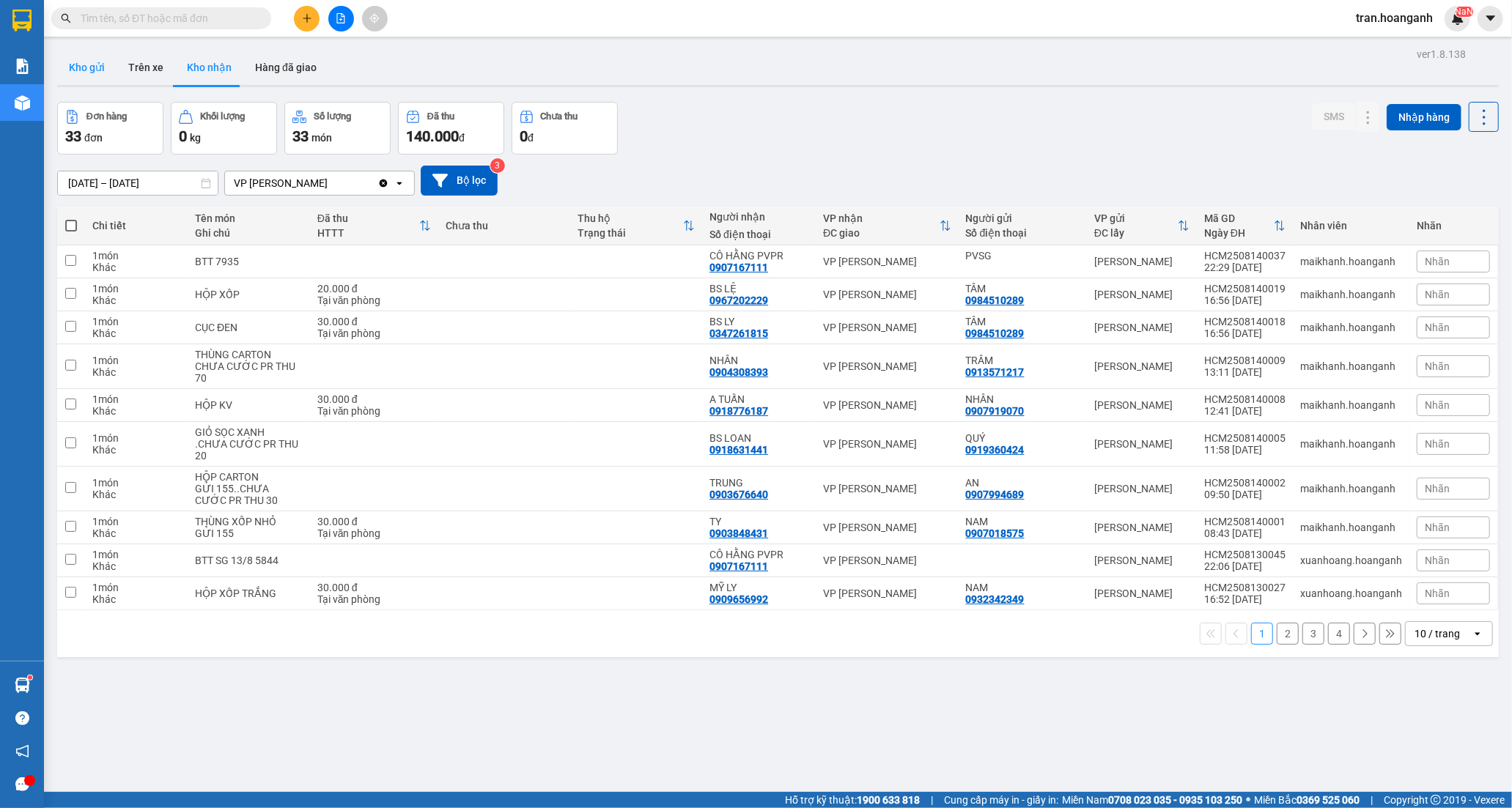
click at [85, 70] on button "Kho gửi" at bounding box center [87, 67] width 59 height 35
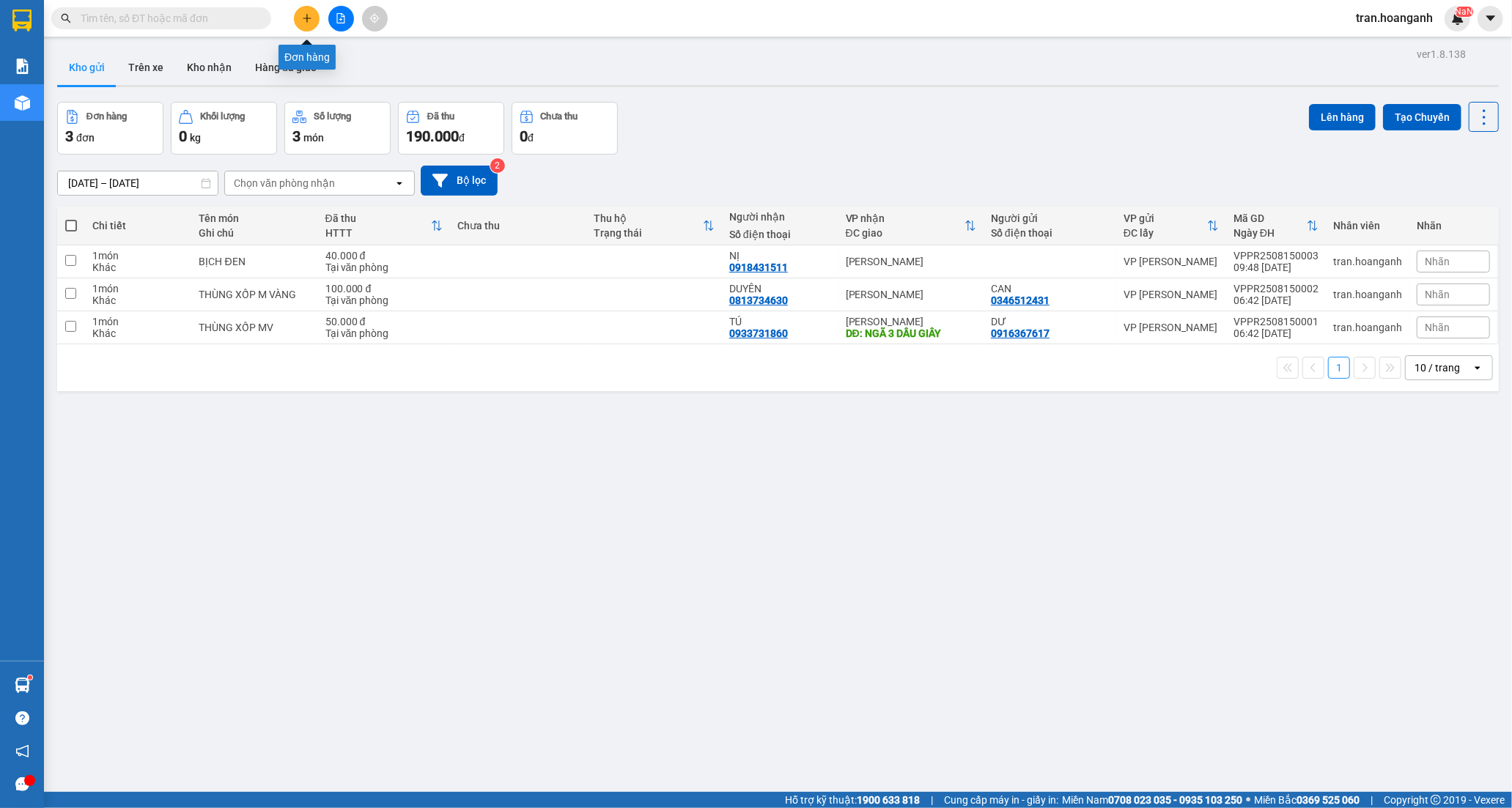
click at [308, 13] on icon "plus" at bounding box center [307, 19] width 10 height 10
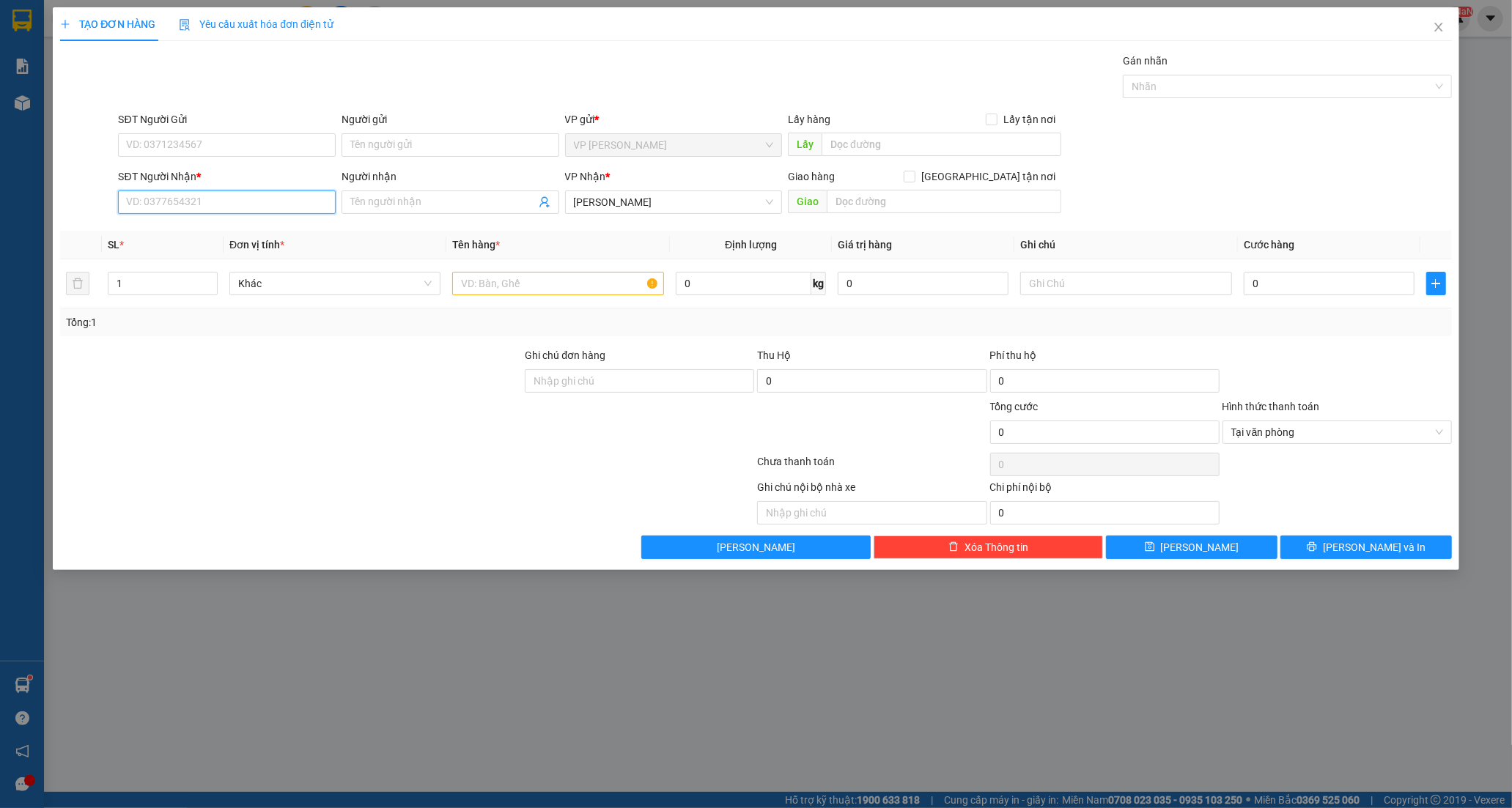
click at [195, 202] on input "SĐT Người Nhận *" at bounding box center [227, 202] width 218 height 24
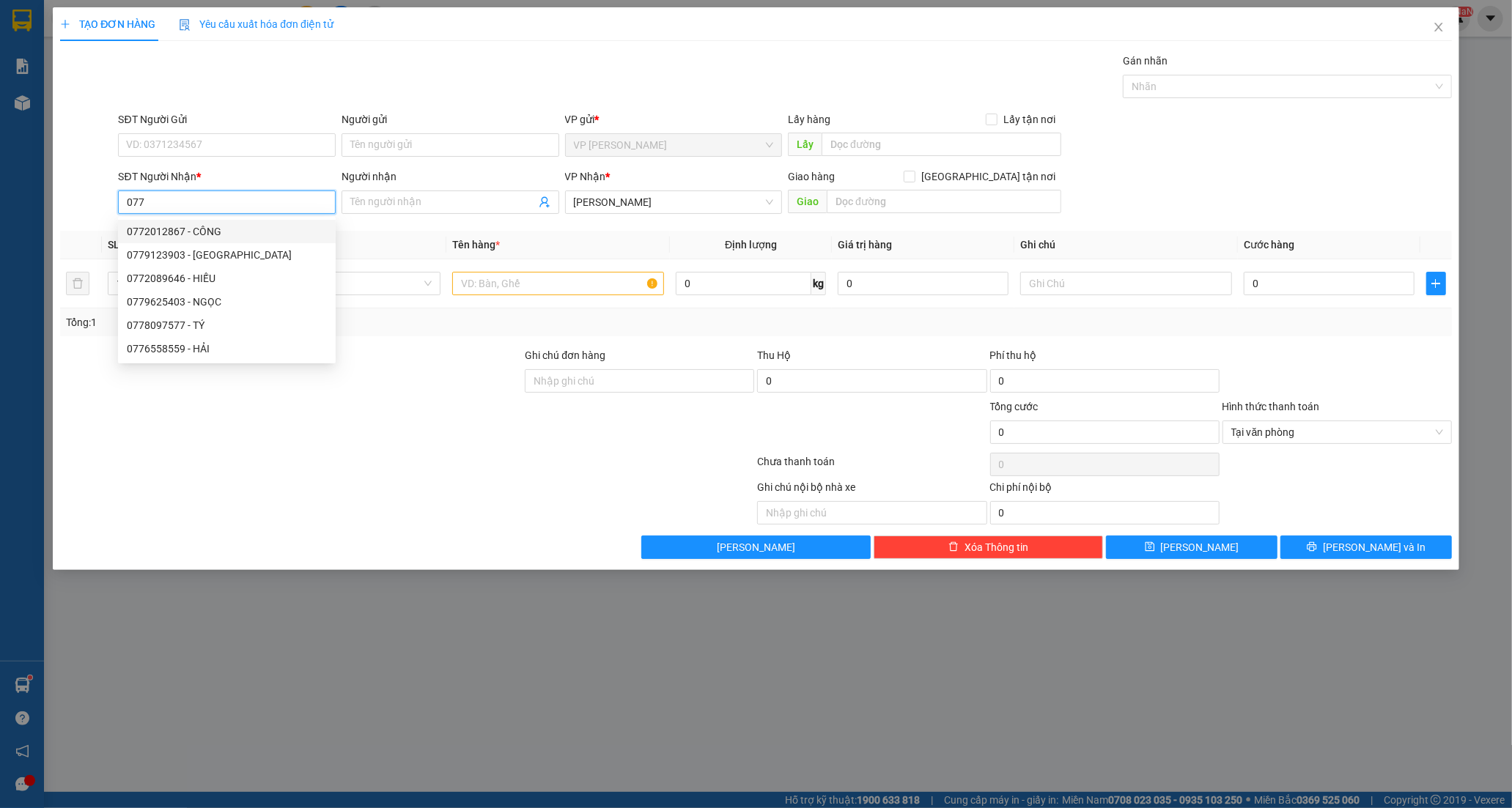
click at [193, 229] on div "0772012867 - CÔNG" at bounding box center [226, 231] width 200 height 16
type input "0772012867"
type input "CÔNG"
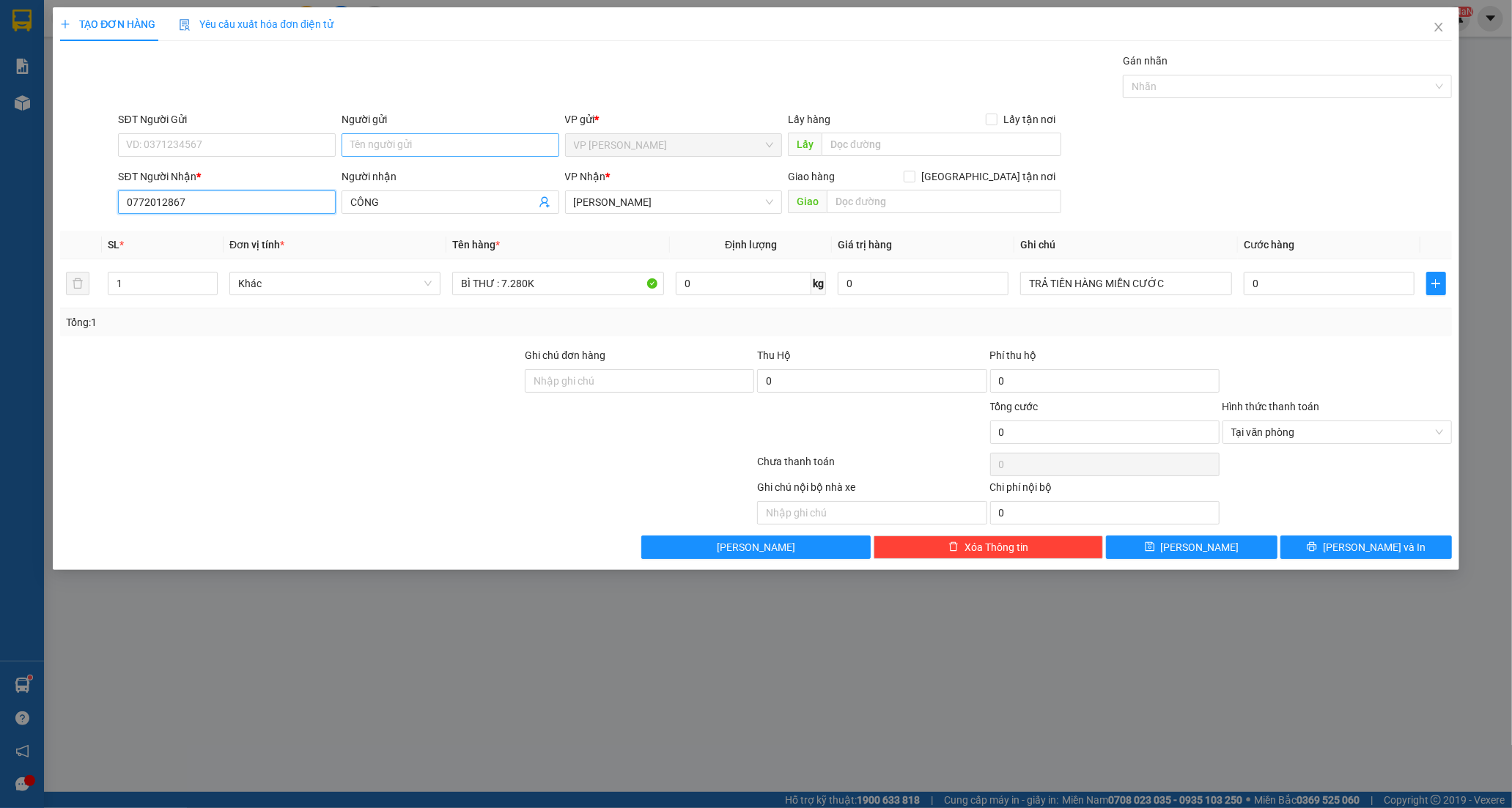
type input "0772012867"
click at [382, 143] on input "Người gửi" at bounding box center [450, 145] width 218 height 24
type input "HÒA BÌ"
type input "2"
drag, startPoint x: 211, startPoint y: 277, endPoint x: 319, endPoint y: 281, distance: 108.1
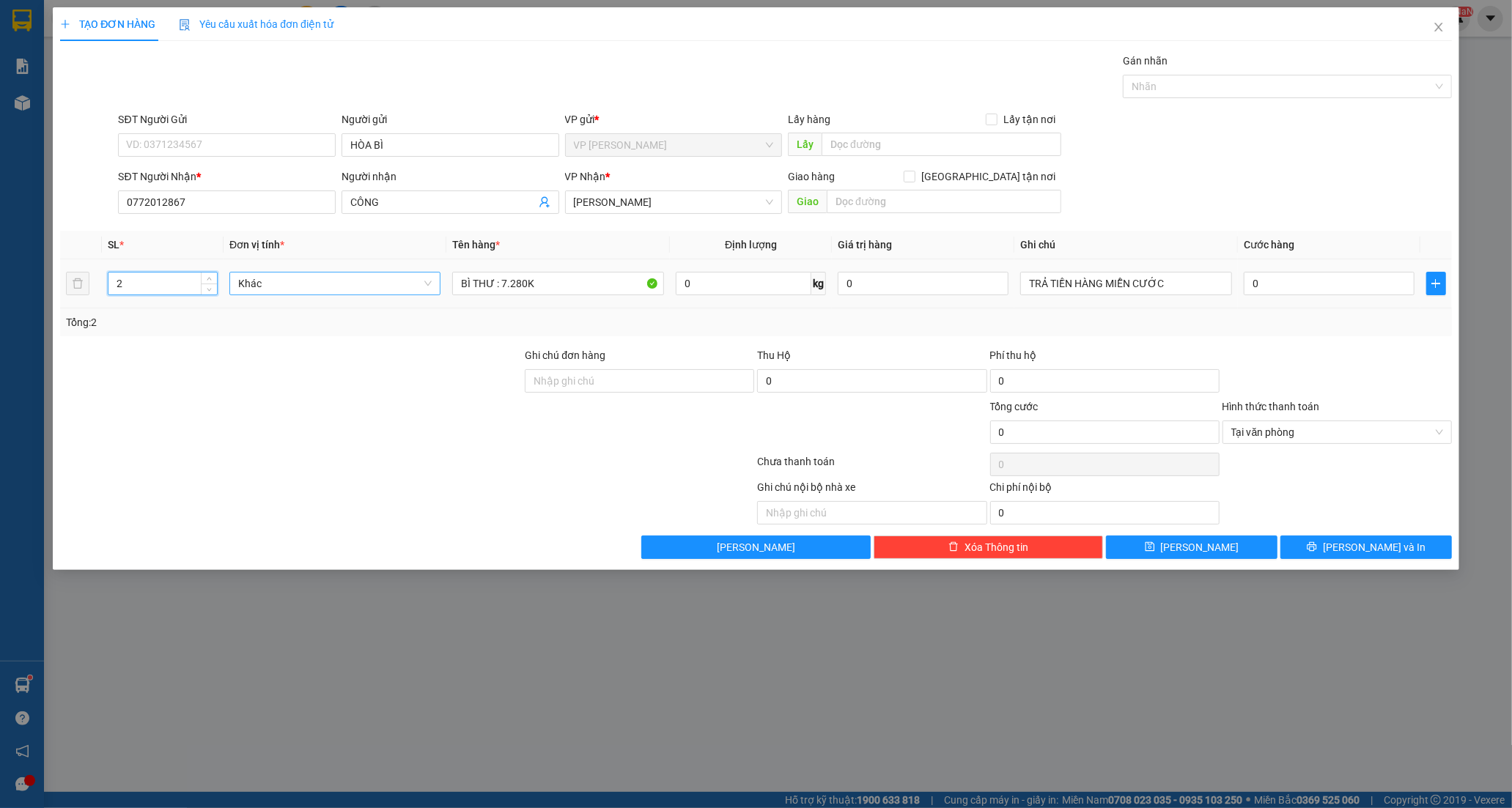
click at [215, 277] on span "Increase Value" at bounding box center [208, 277] width 16 height 11
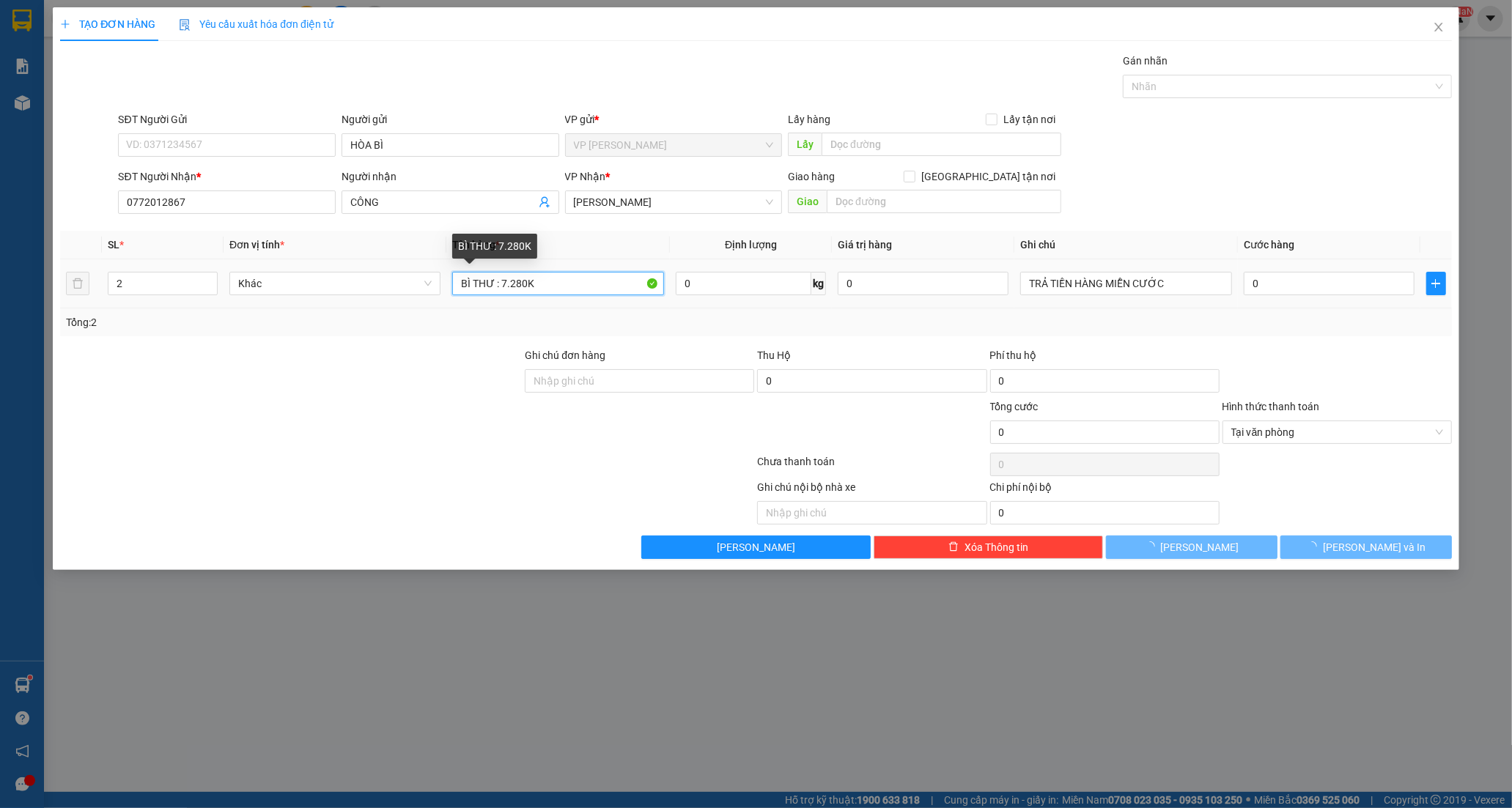
click at [546, 286] on input "BÌ THƯ : 7.280K" at bounding box center [557, 283] width 211 height 24
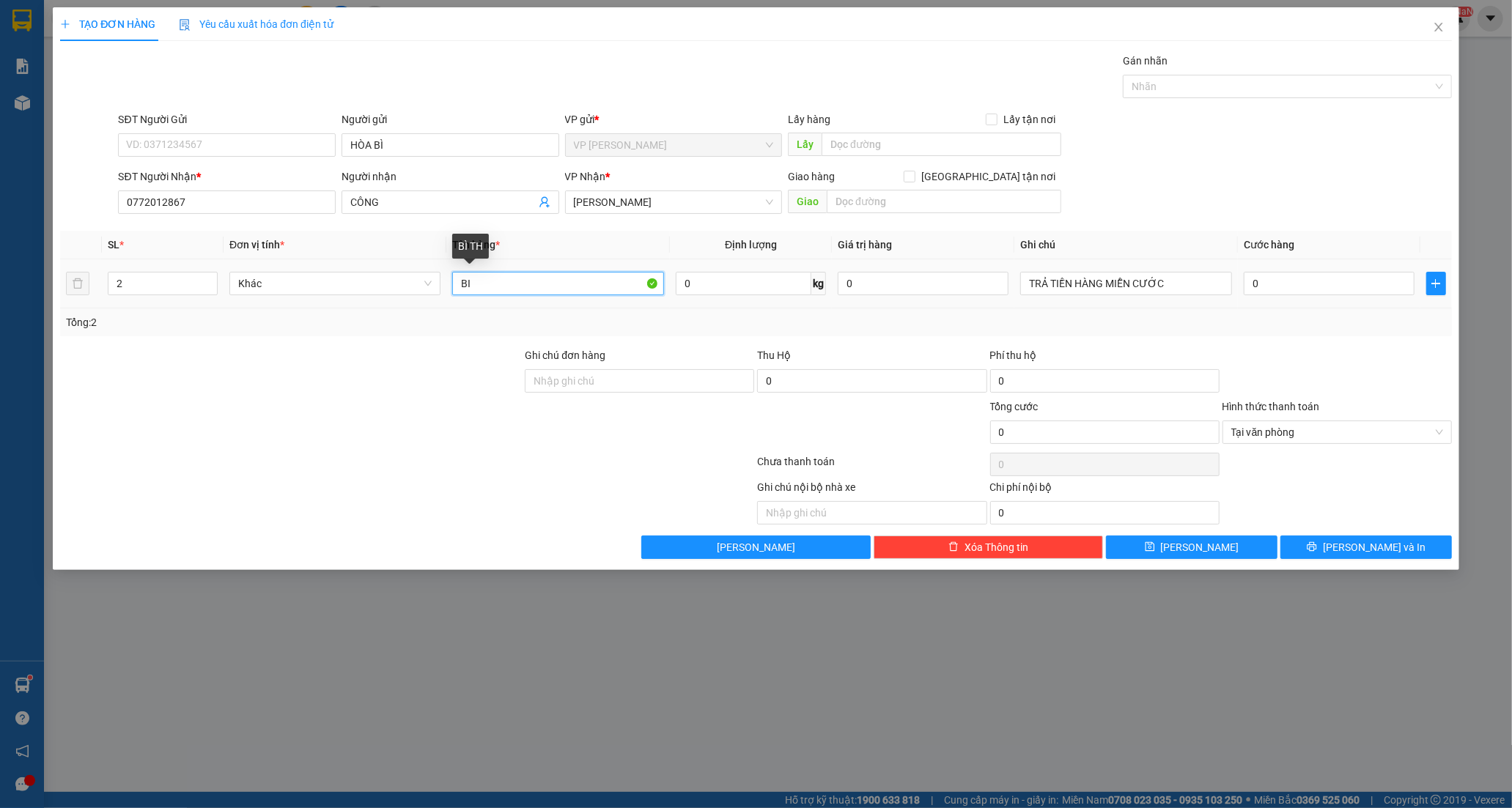
type input "B"
type input "BỊCH TRẮNG"
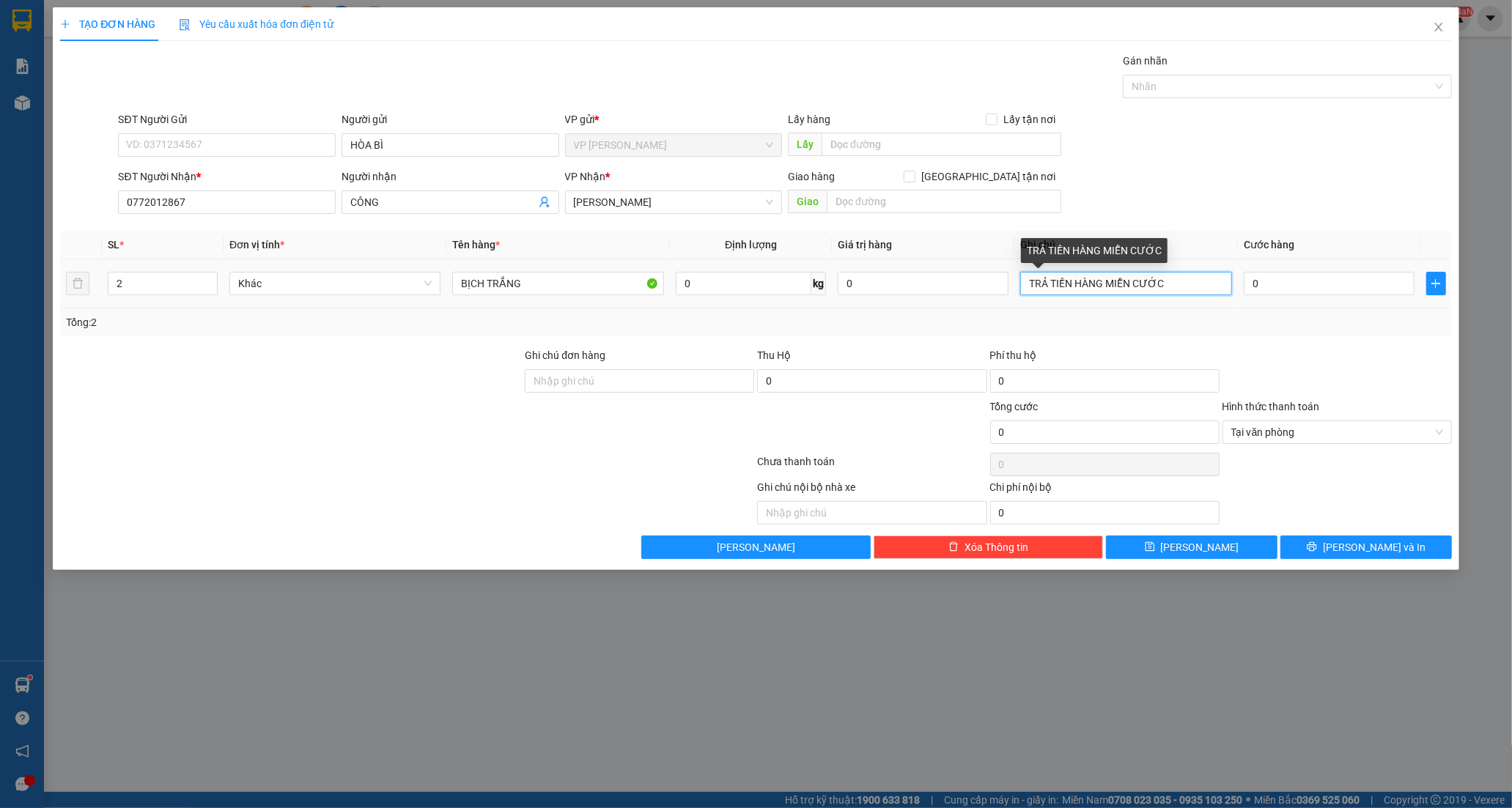
click at [1182, 286] on input "TRẢ TIỀN HÀNG MIỄN CƯỚC" at bounding box center [1126, 283] width 211 height 24
type input "T"
type input "CC SG THU 40K (HÀNG TRẢ)"
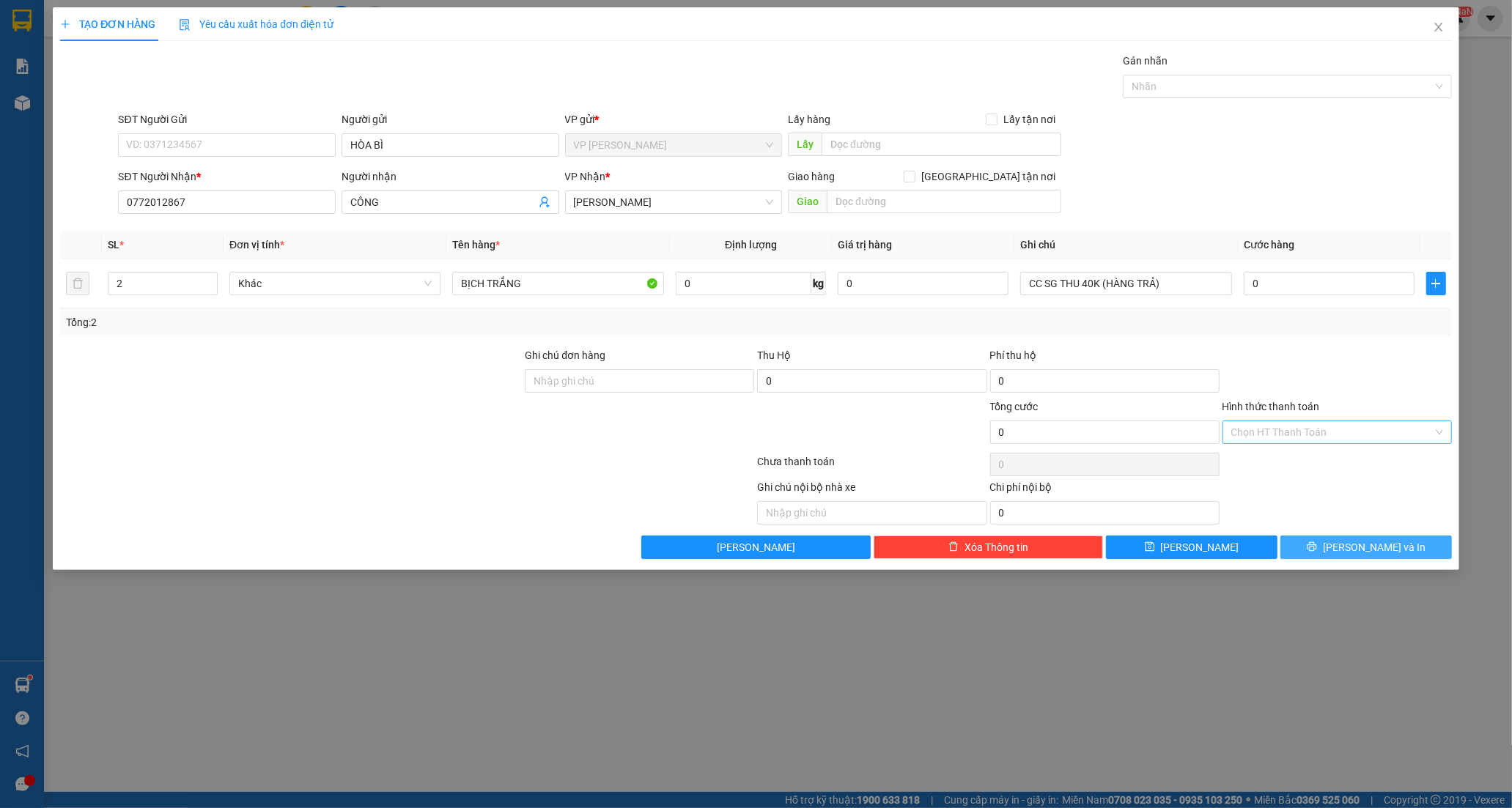
click at [1401, 547] on button "[PERSON_NAME] và In" at bounding box center [1365, 547] width 171 height 24
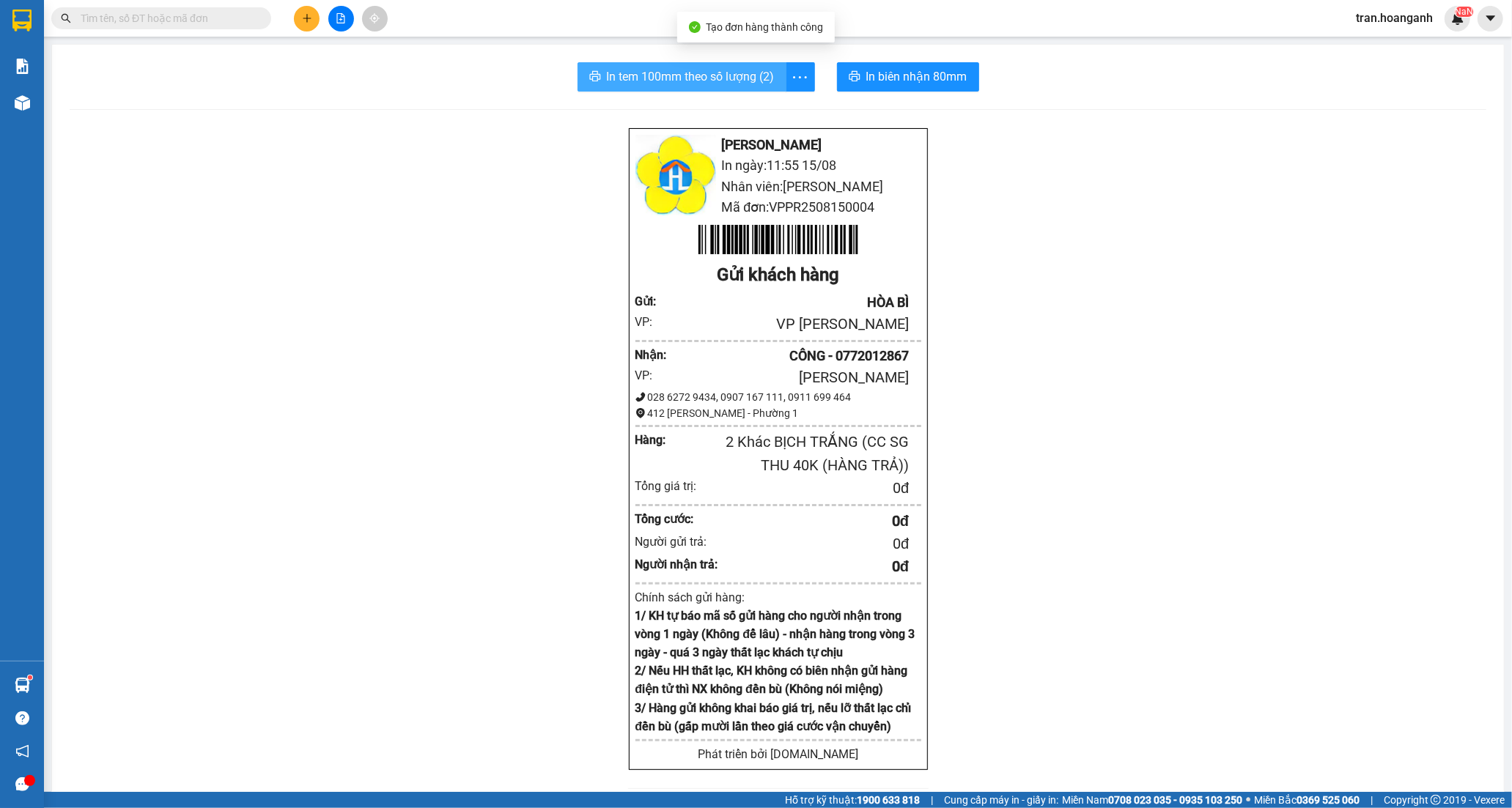
click at [680, 82] on span "In tem 100mm theo số lượng (2)" at bounding box center [690, 77] width 168 height 19
